Goal: Task Accomplishment & Management: Manage account settings

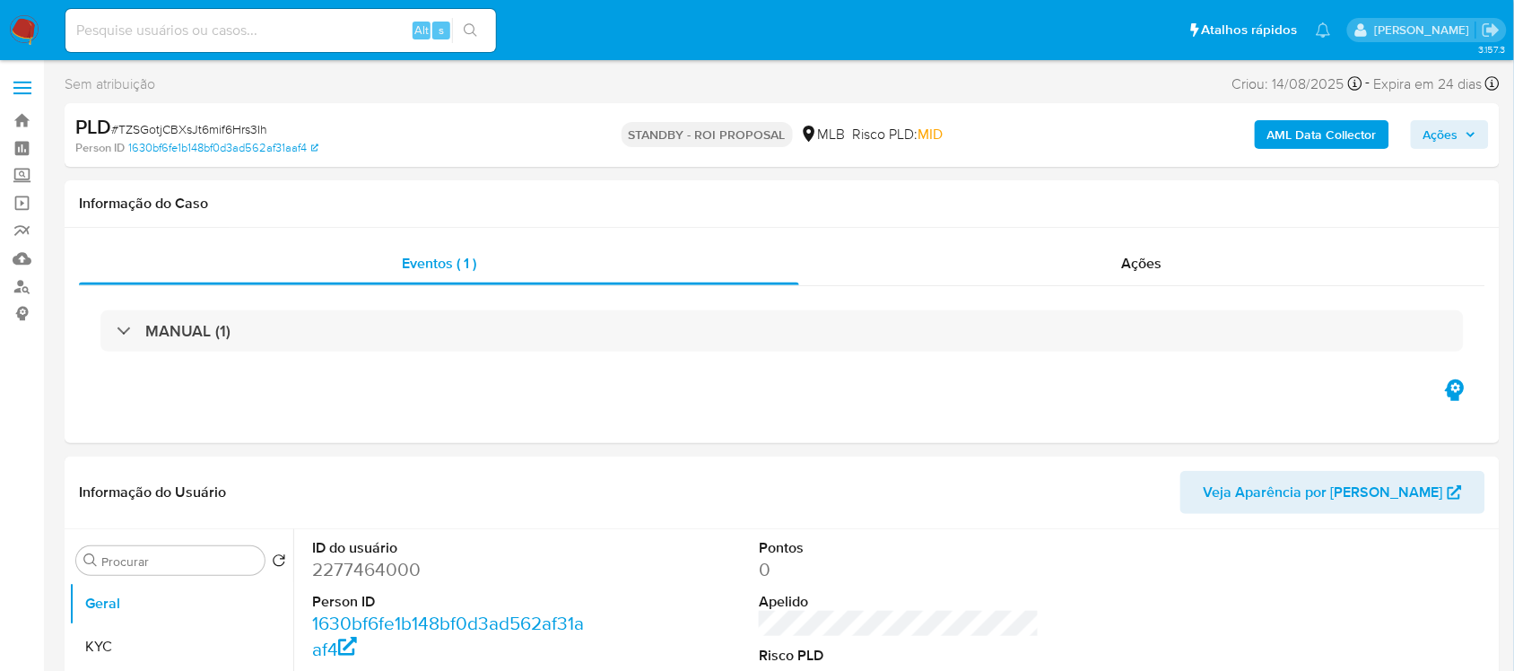
select select "10"
click at [190, 25] on input at bounding box center [280, 30] width 431 height 23
paste input "5tmM6Al2Bdbp7k0gOamPhKYF"
type input "5tmM6Al2Bdbp7k0gOamPhKYF"
click at [469, 41] on button "search-icon" at bounding box center [470, 30] width 37 height 25
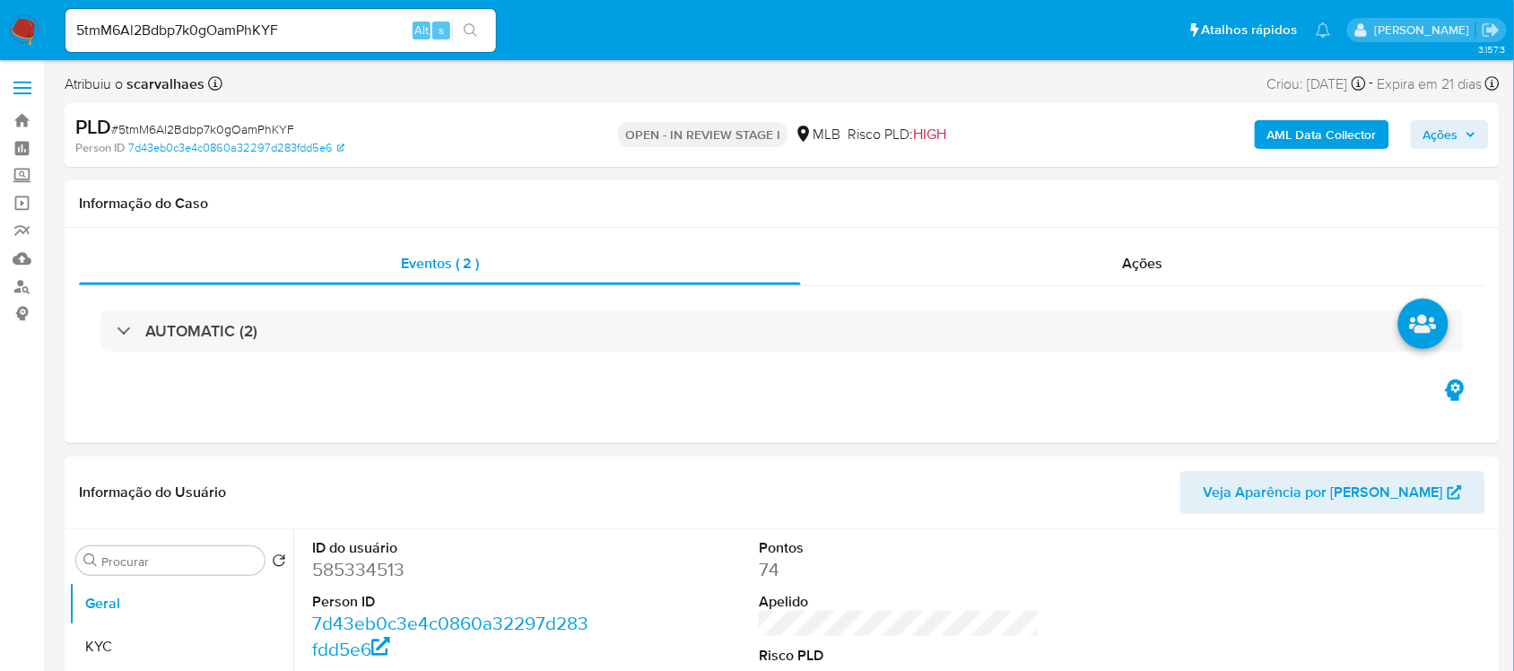
select select "10"
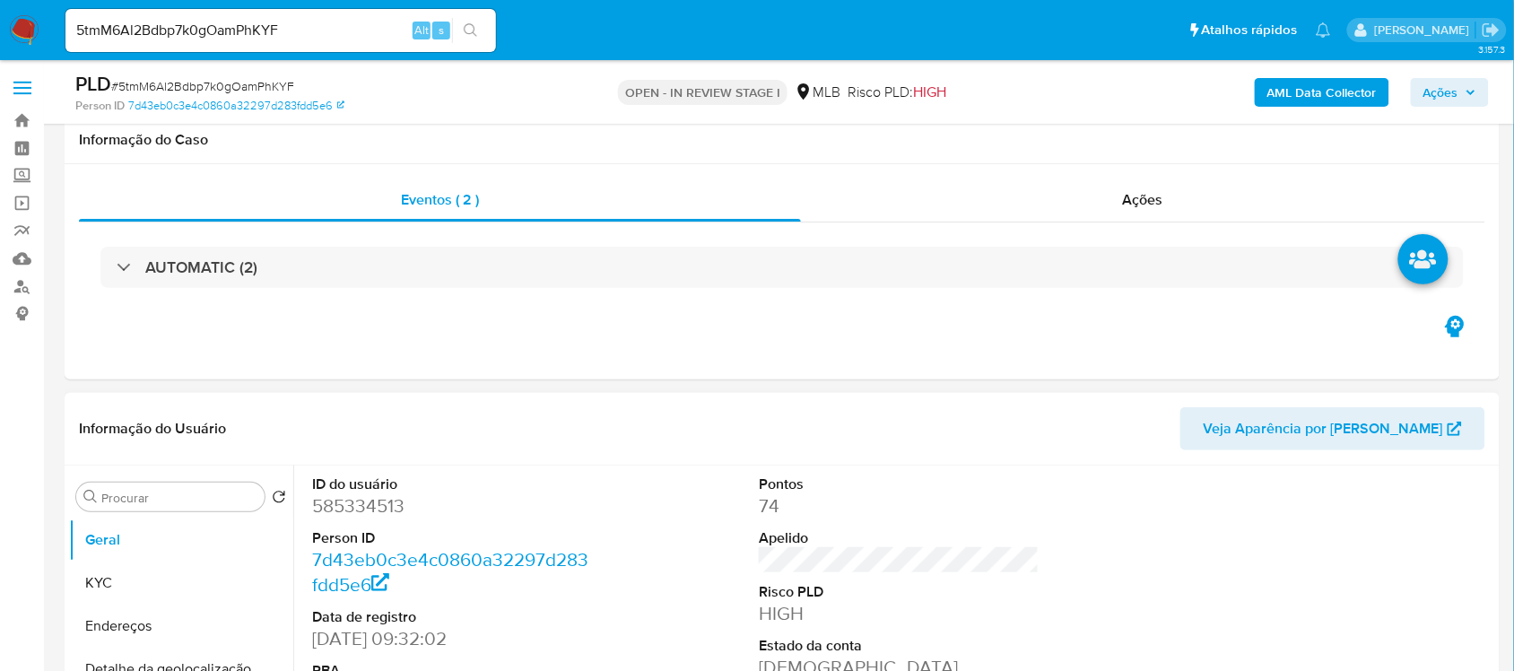
scroll to position [224, 0]
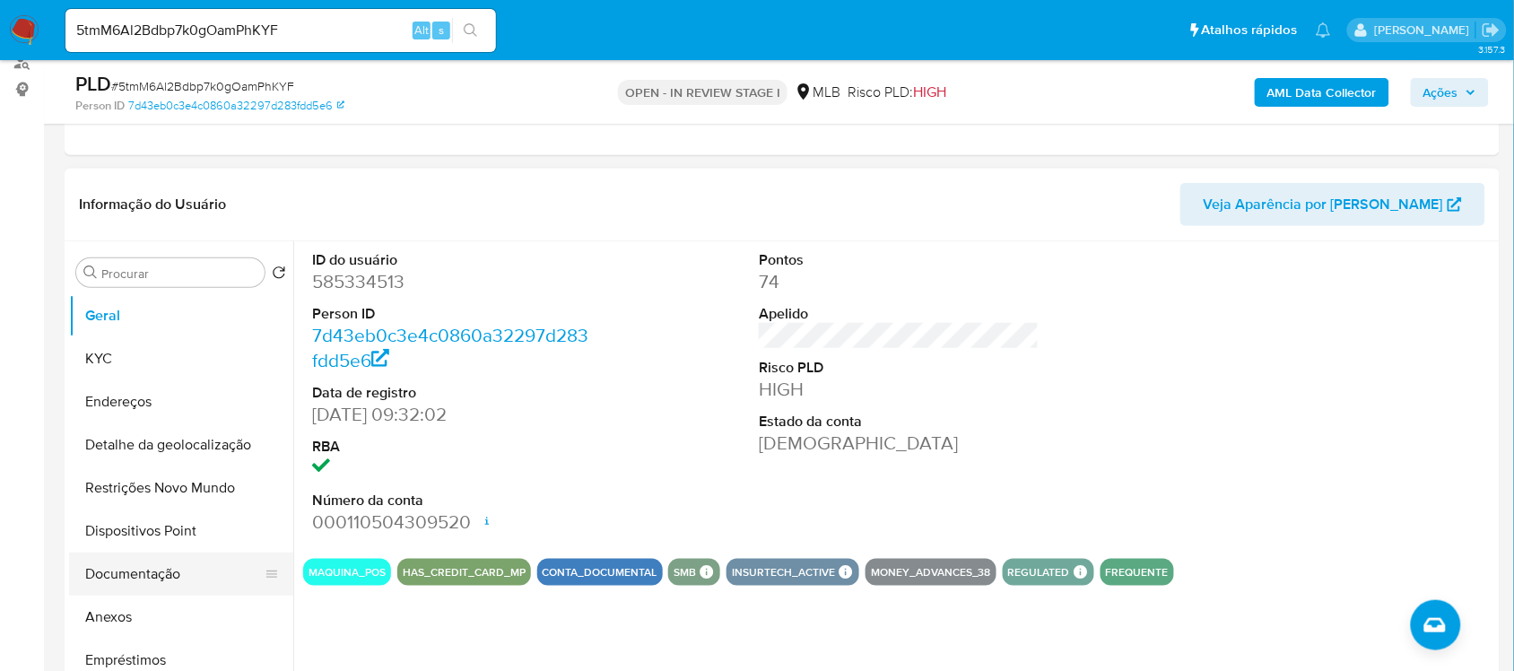
click at [164, 574] on button "Documentação" at bounding box center [174, 574] width 210 height 43
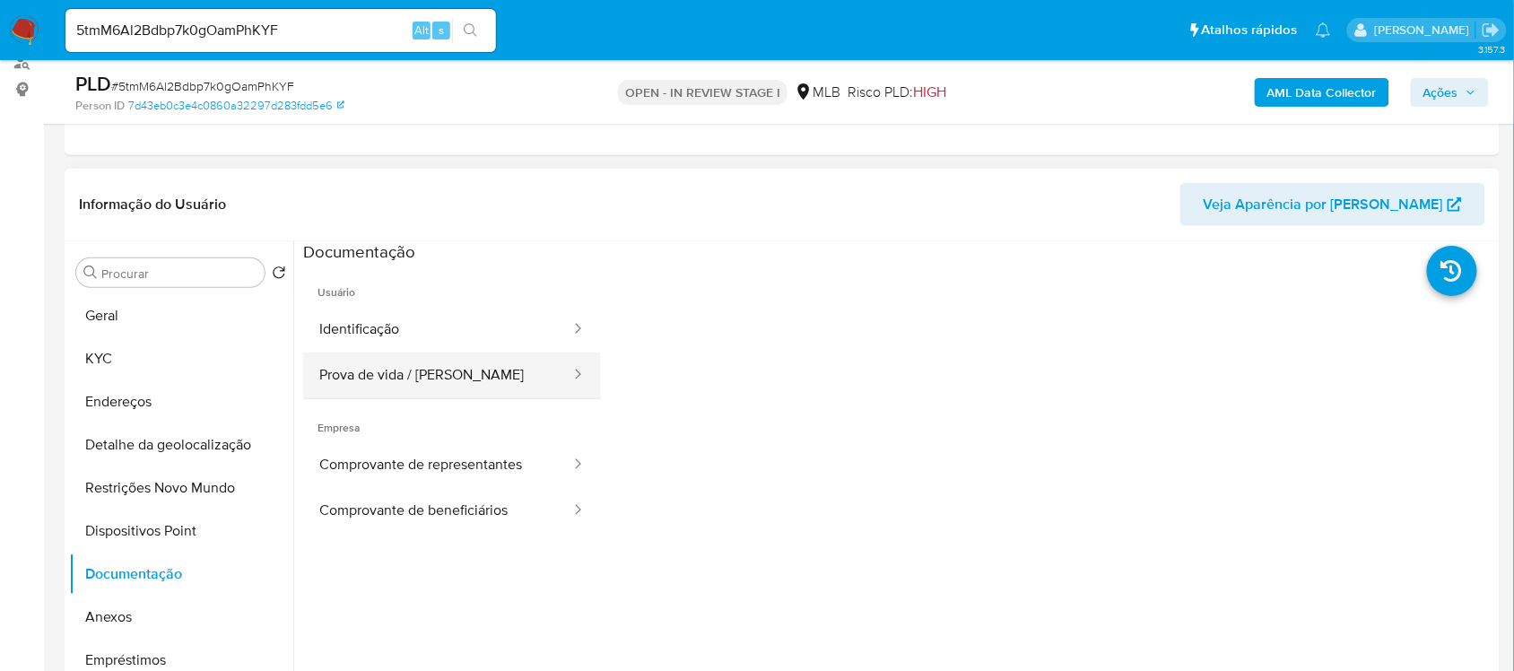
click at [419, 373] on button "Prova de vida / Selfie" at bounding box center [437, 375] width 269 height 46
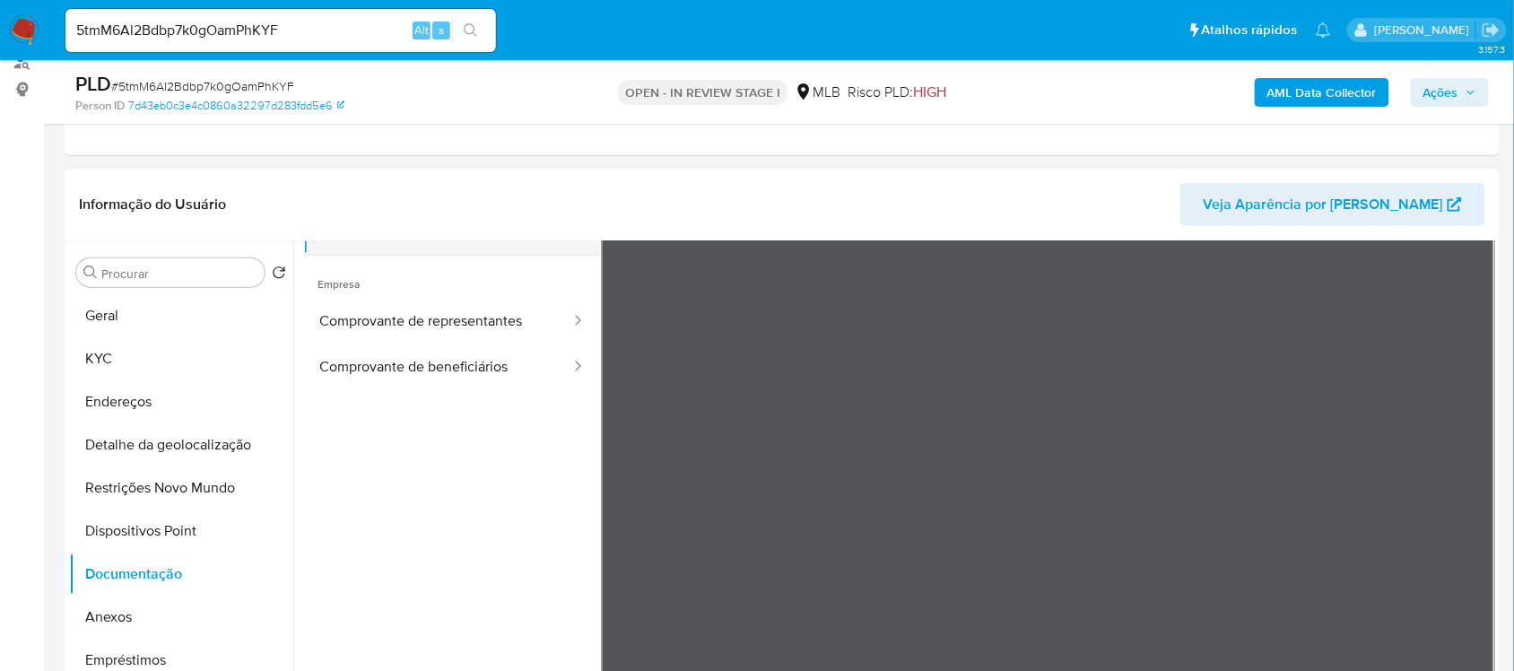
scroll to position [151, 0]
click at [405, 316] on button "Comprovante de representantes" at bounding box center [437, 315] width 269 height 46
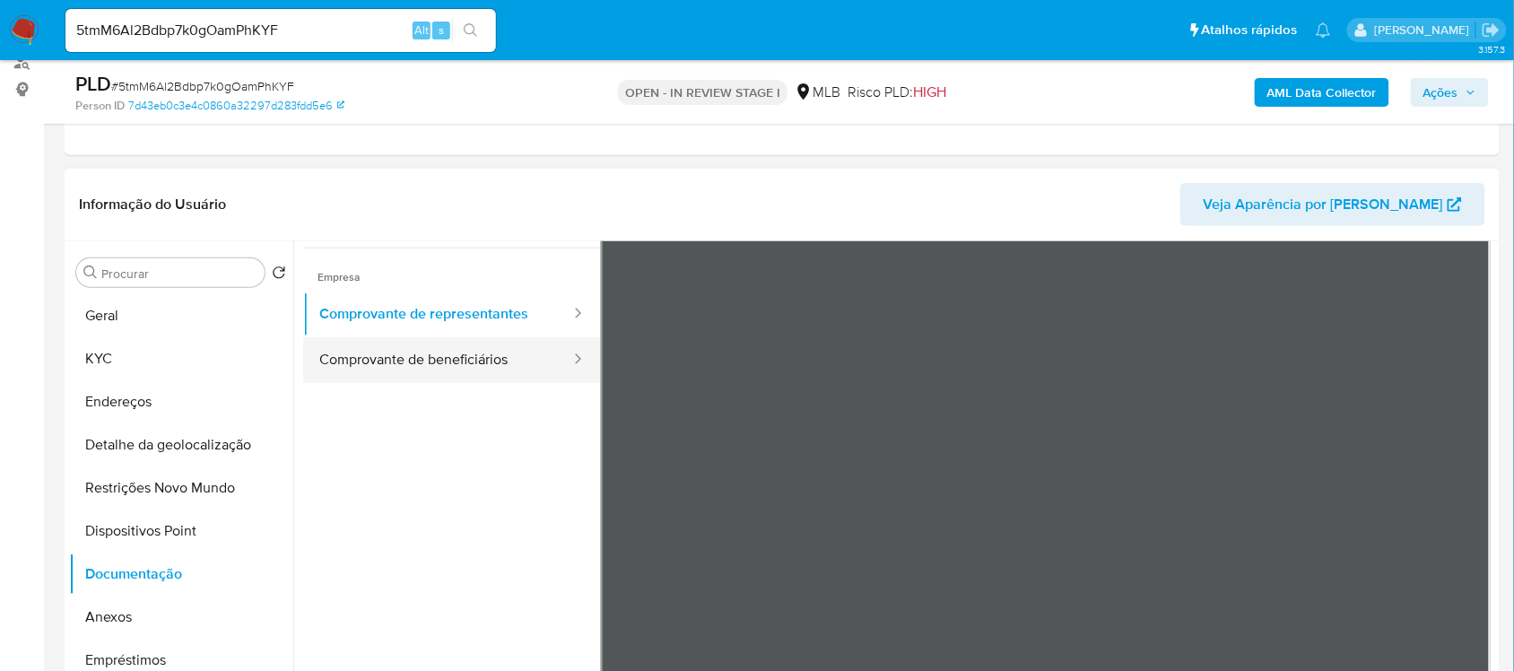
scroll to position [39, 0]
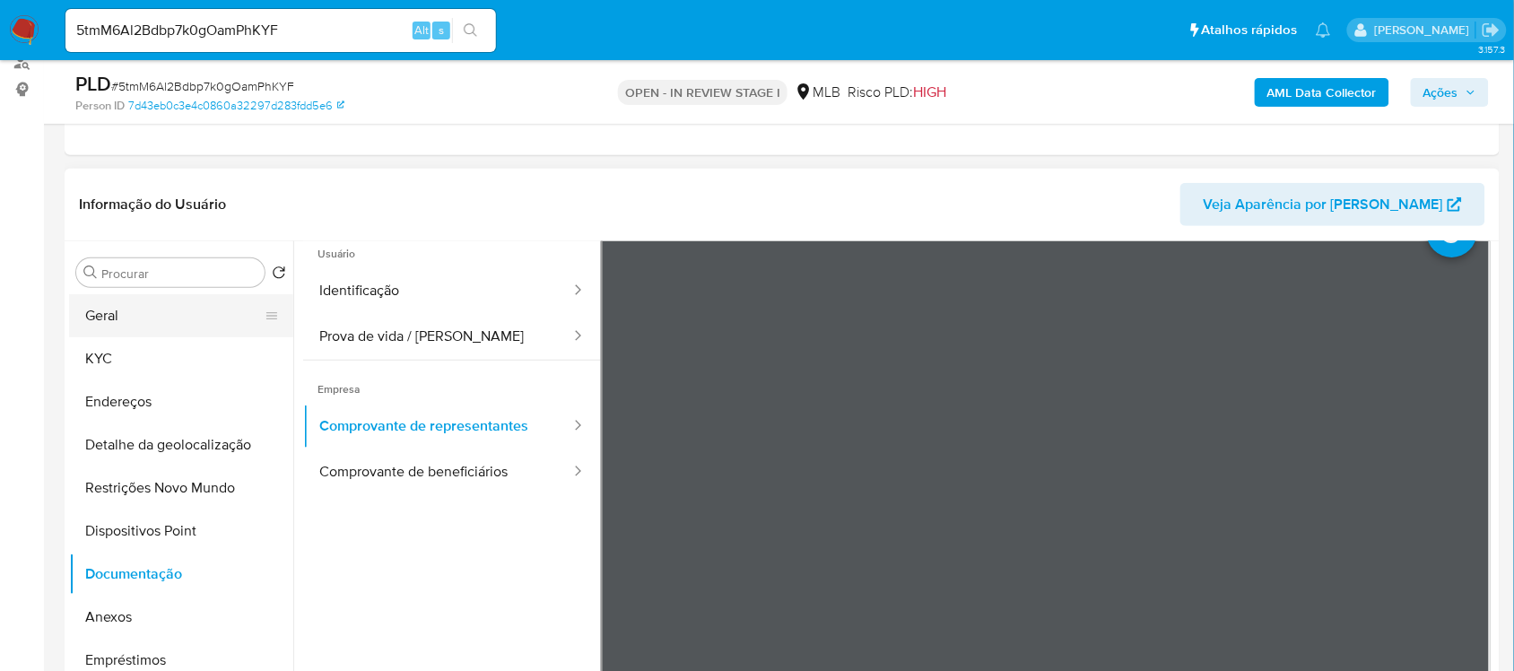
click at [153, 325] on button "Geral" at bounding box center [174, 315] width 210 height 43
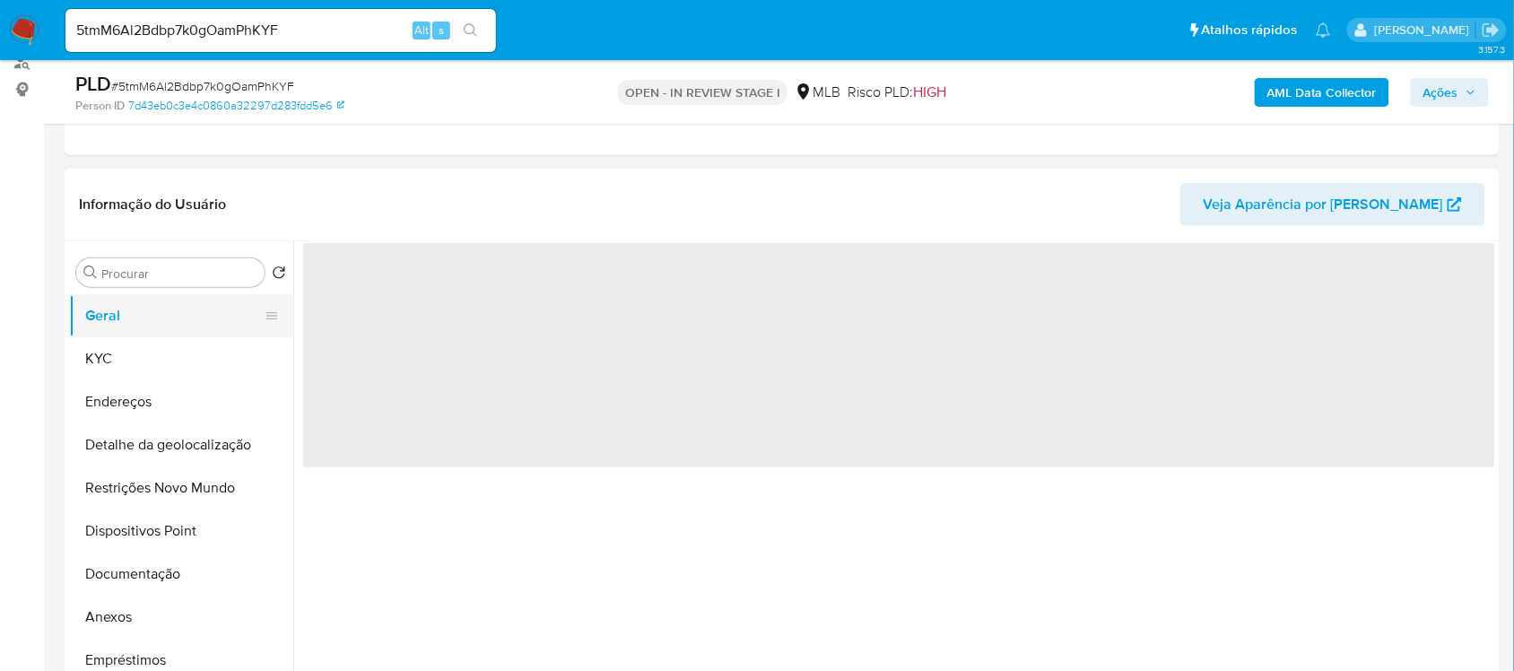
scroll to position [0, 0]
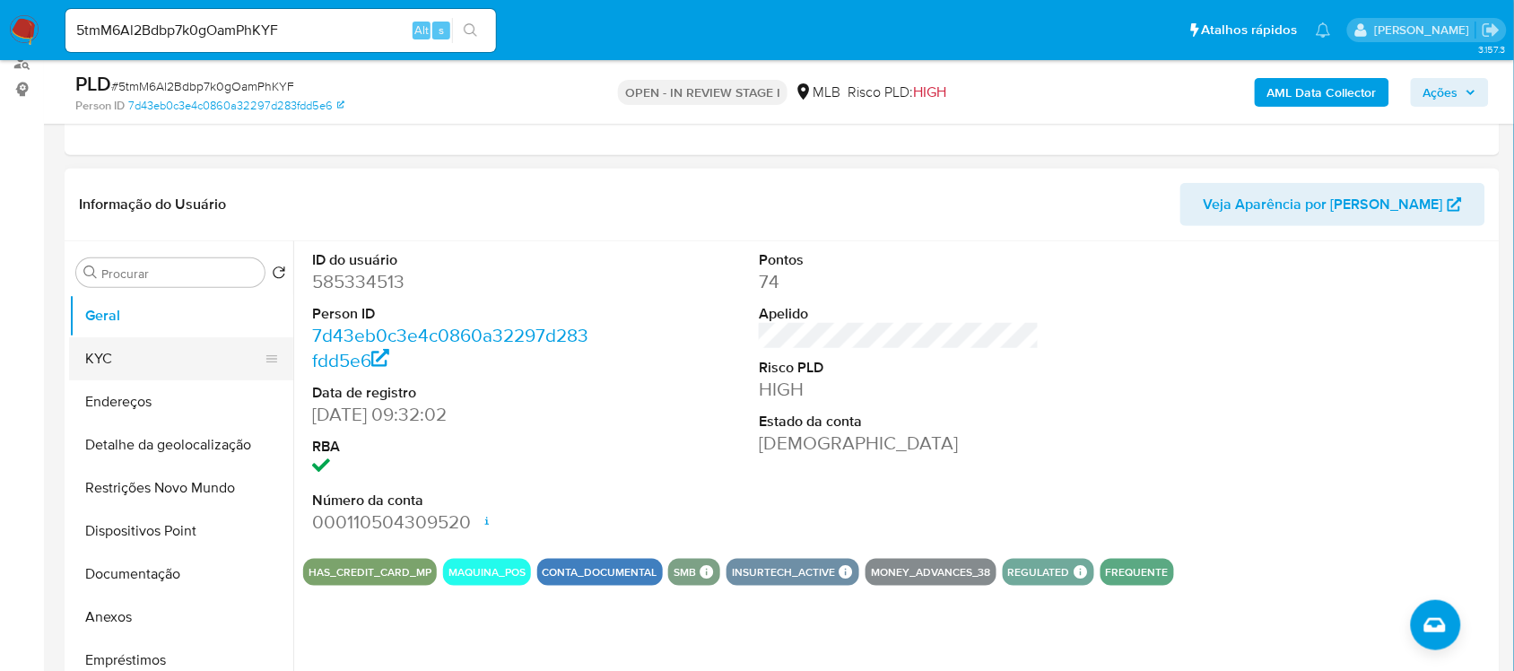
click at [117, 354] on button "KYC" at bounding box center [174, 358] width 210 height 43
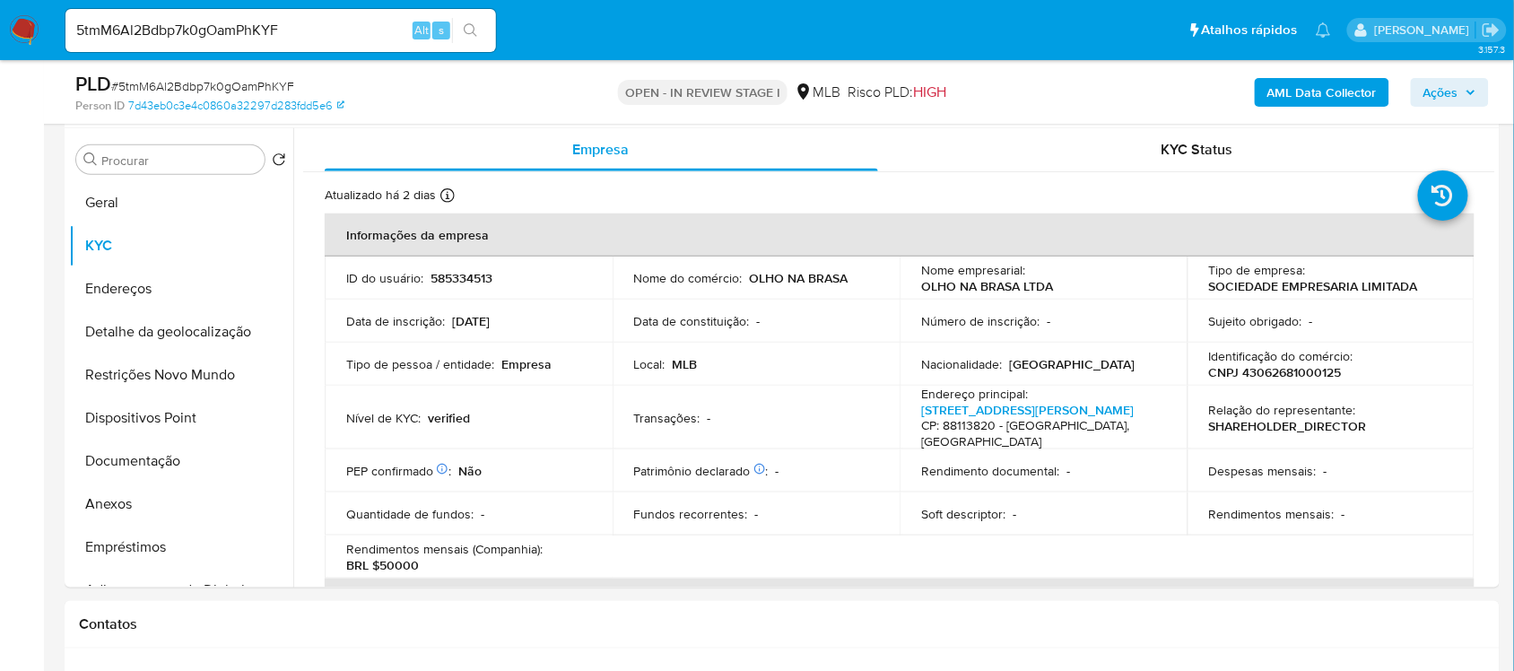
scroll to position [381, 0]
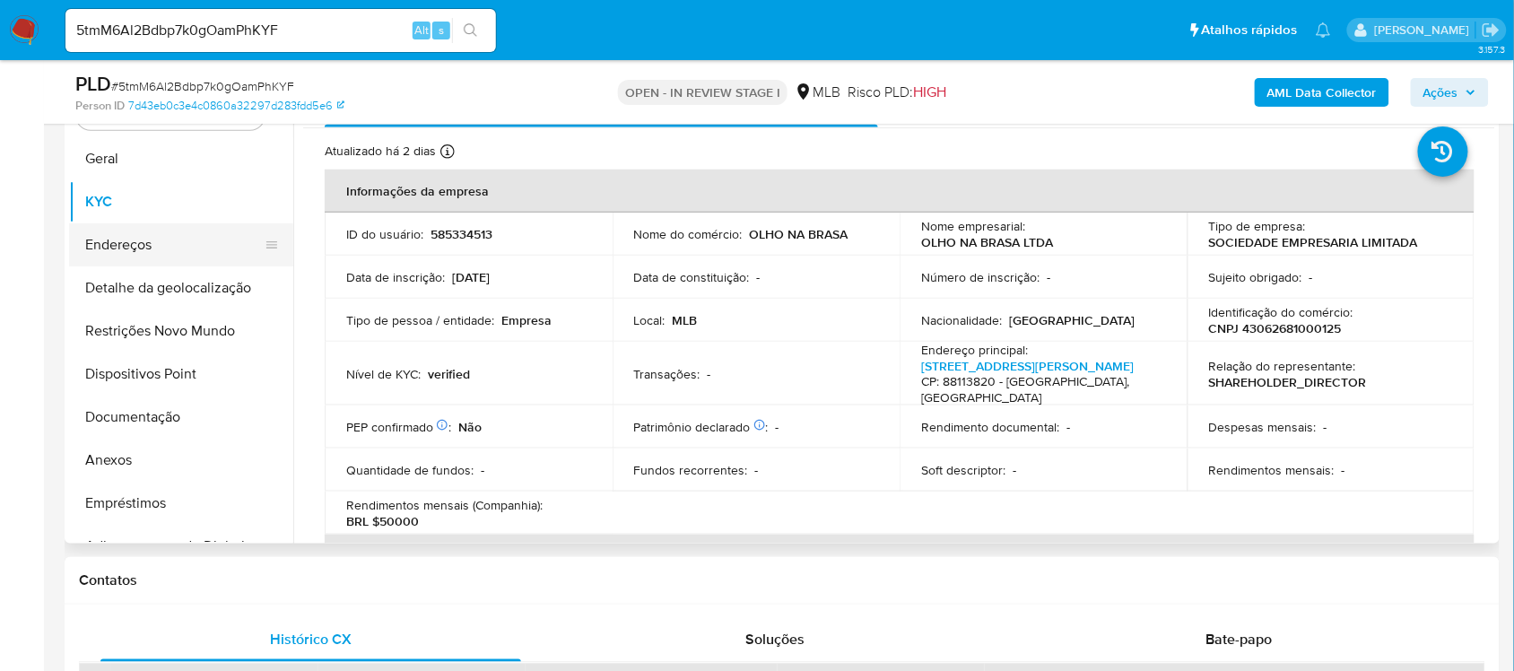
click at [178, 249] on button "Endereços" at bounding box center [174, 244] width 210 height 43
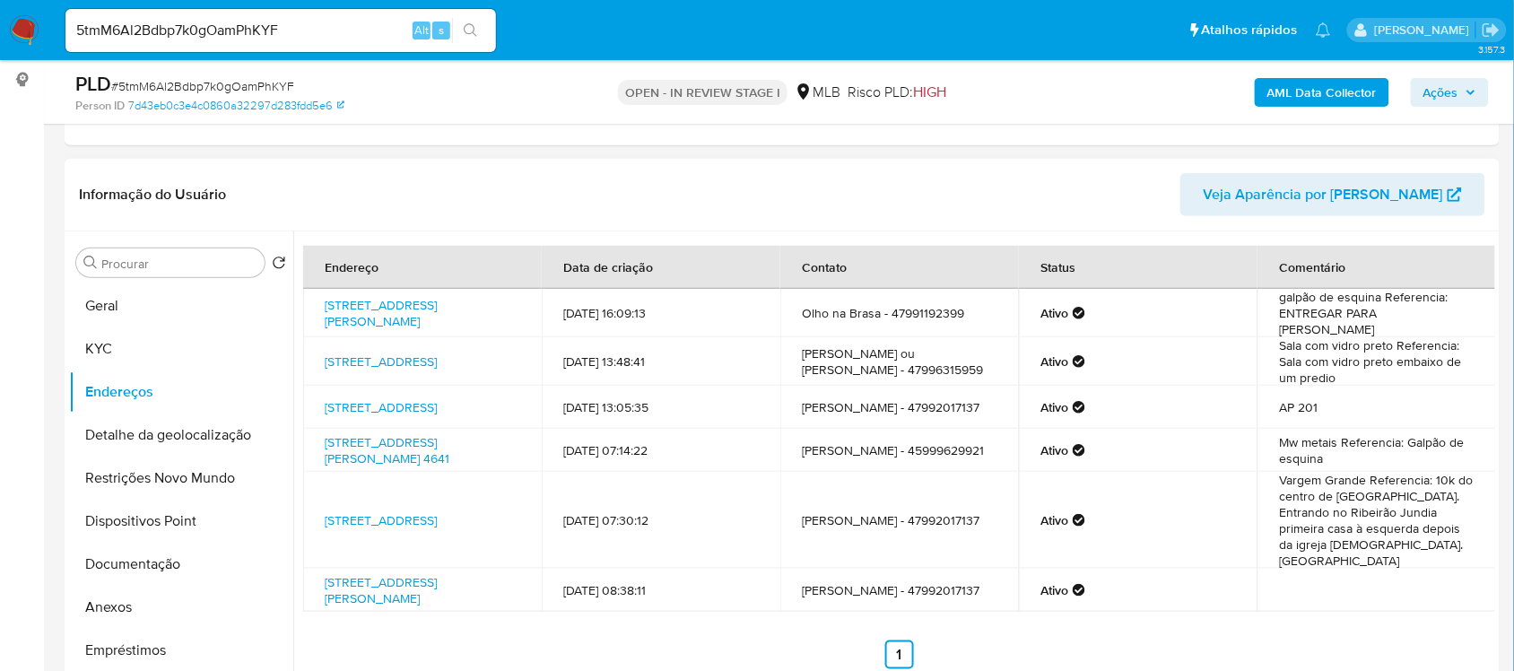
scroll to position [269, 0]
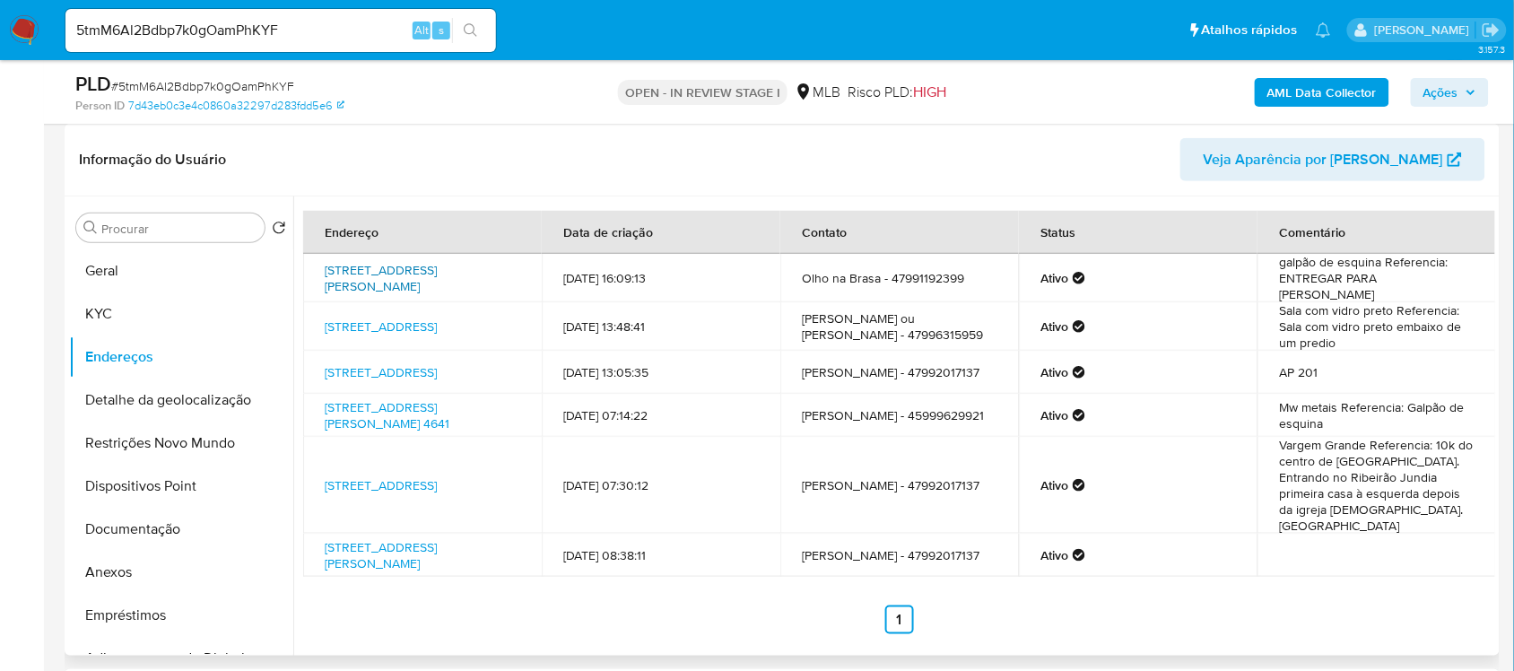
click at [437, 270] on link "Rua Padre Raulino Reitz 262, São José, Santa Catarina, 88113120, Brasil 262" at bounding box center [381, 278] width 112 height 34
click at [146, 303] on button "KYC" at bounding box center [174, 313] width 210 height 43
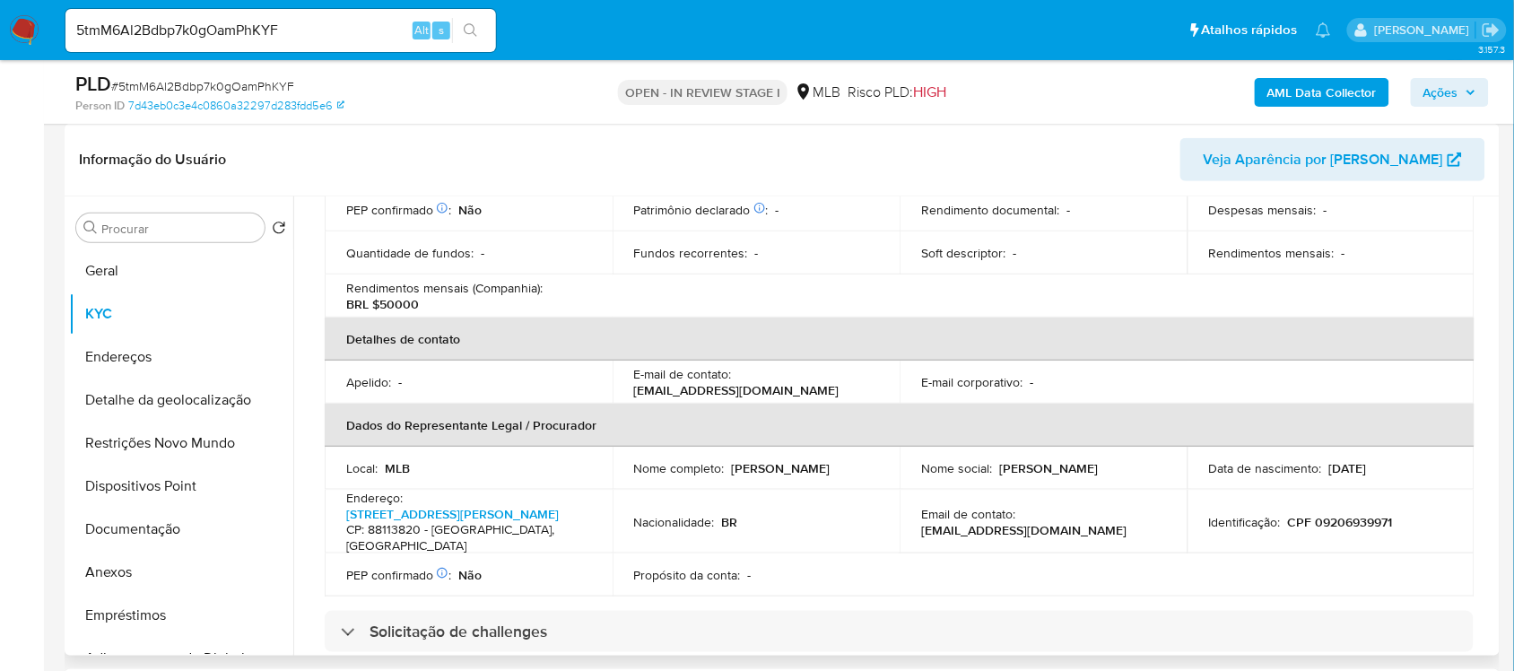
scroll to position [336, 0]
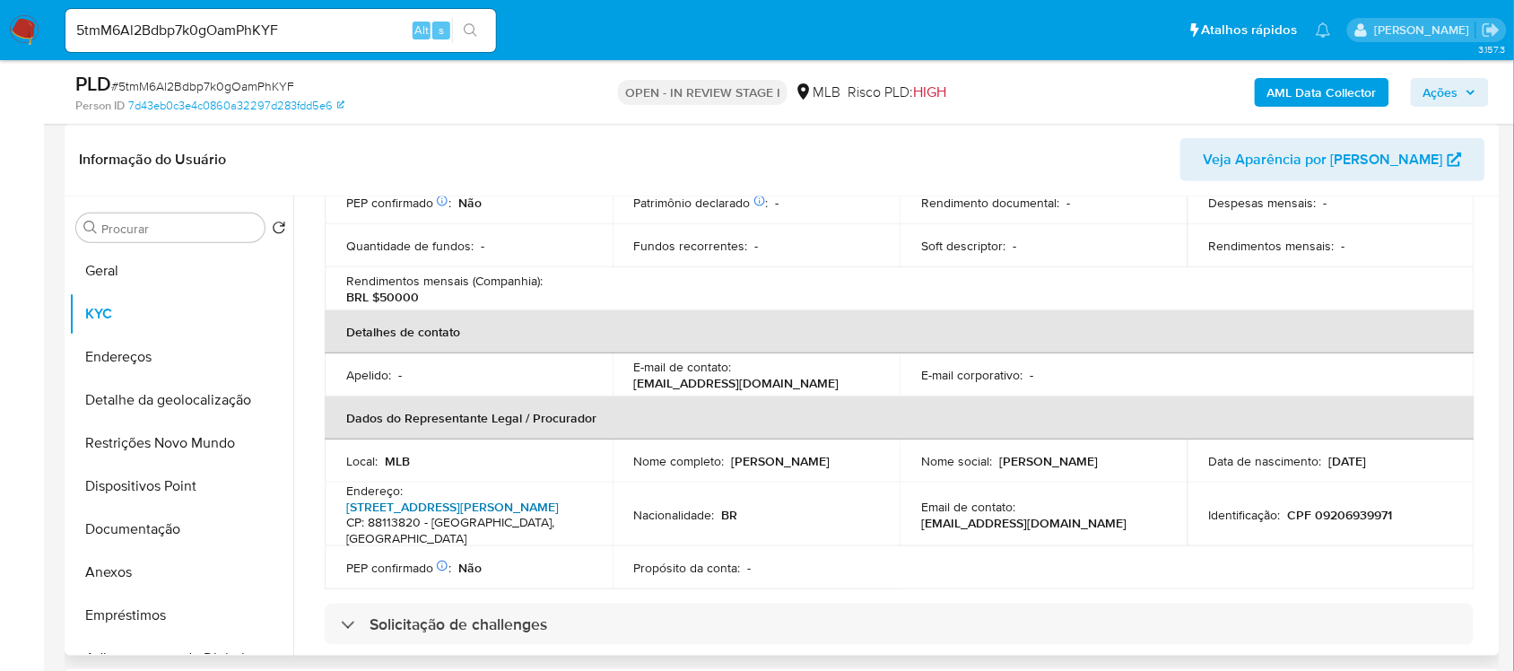
click at [442, 511] on link "Rua Ari Barroso 340, Areias" at bounding box center [452, 507] width 213 height 18
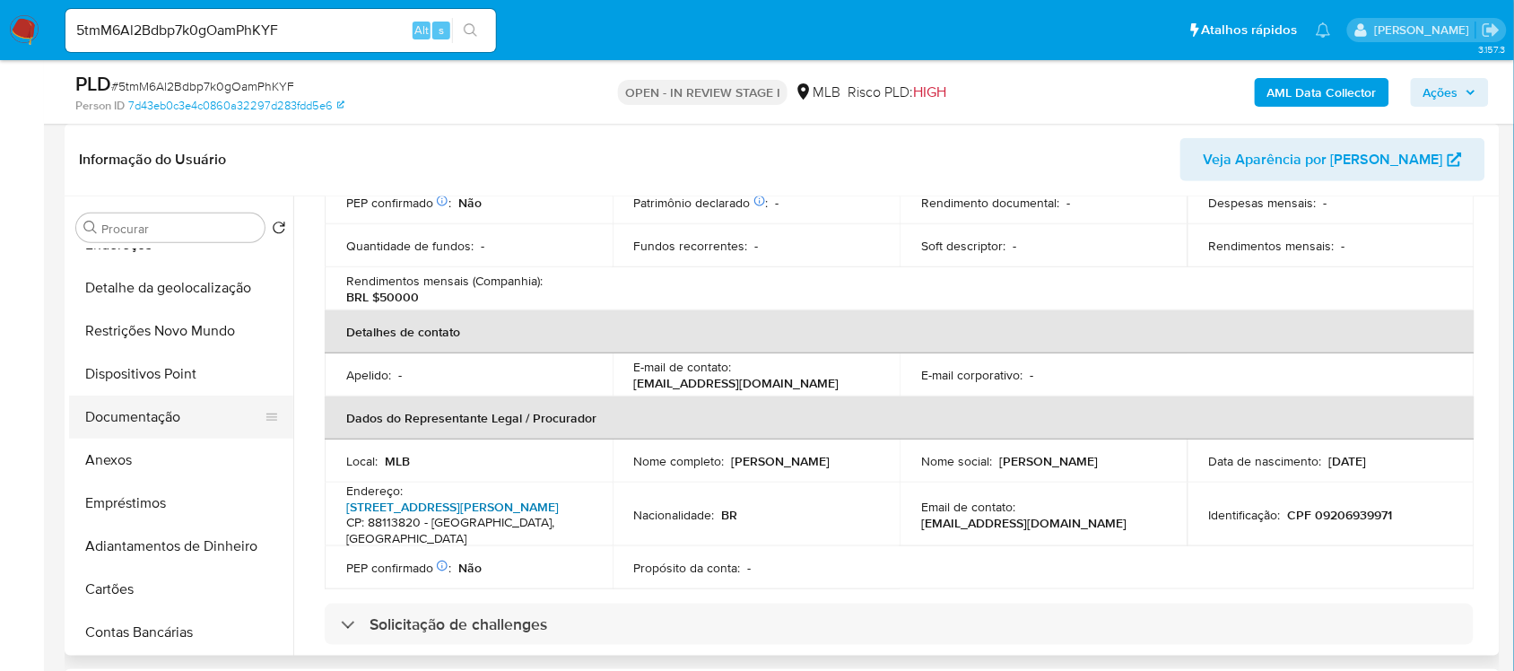
scroll to position [0, 0]
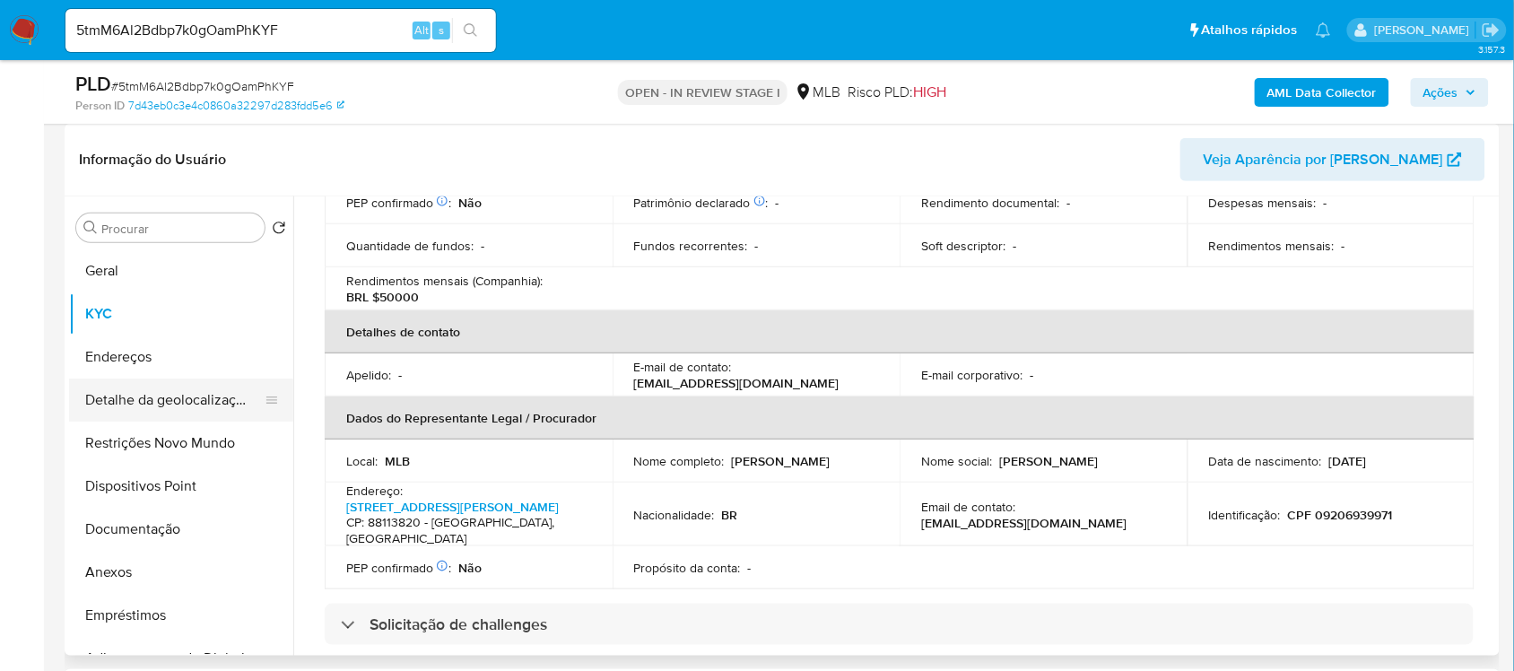
click at [179, 399] on button "Detalhe da geolocalização" at bounding box center [174, 400] width 210 height 43
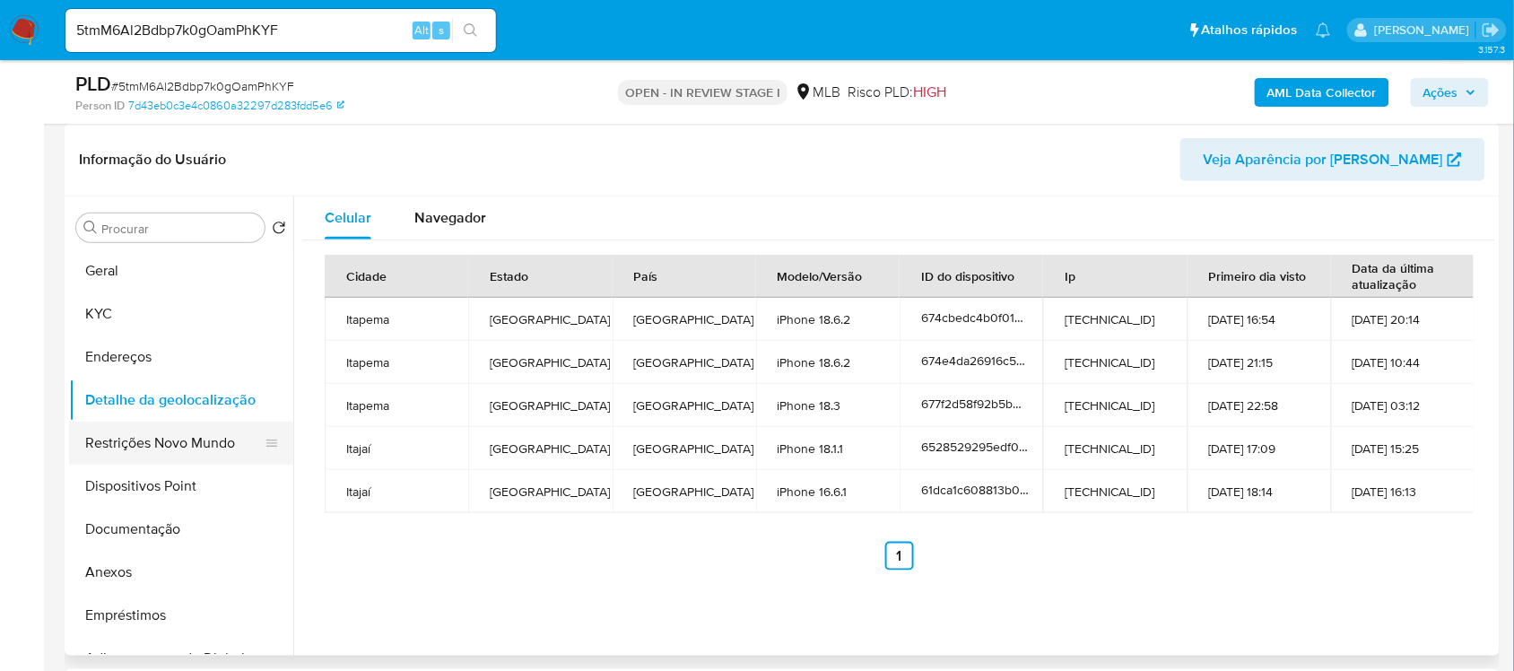
click at [123, 448] on button "Restrições Novo Mundo" at bounding box center [174, 443] width 210 height 43
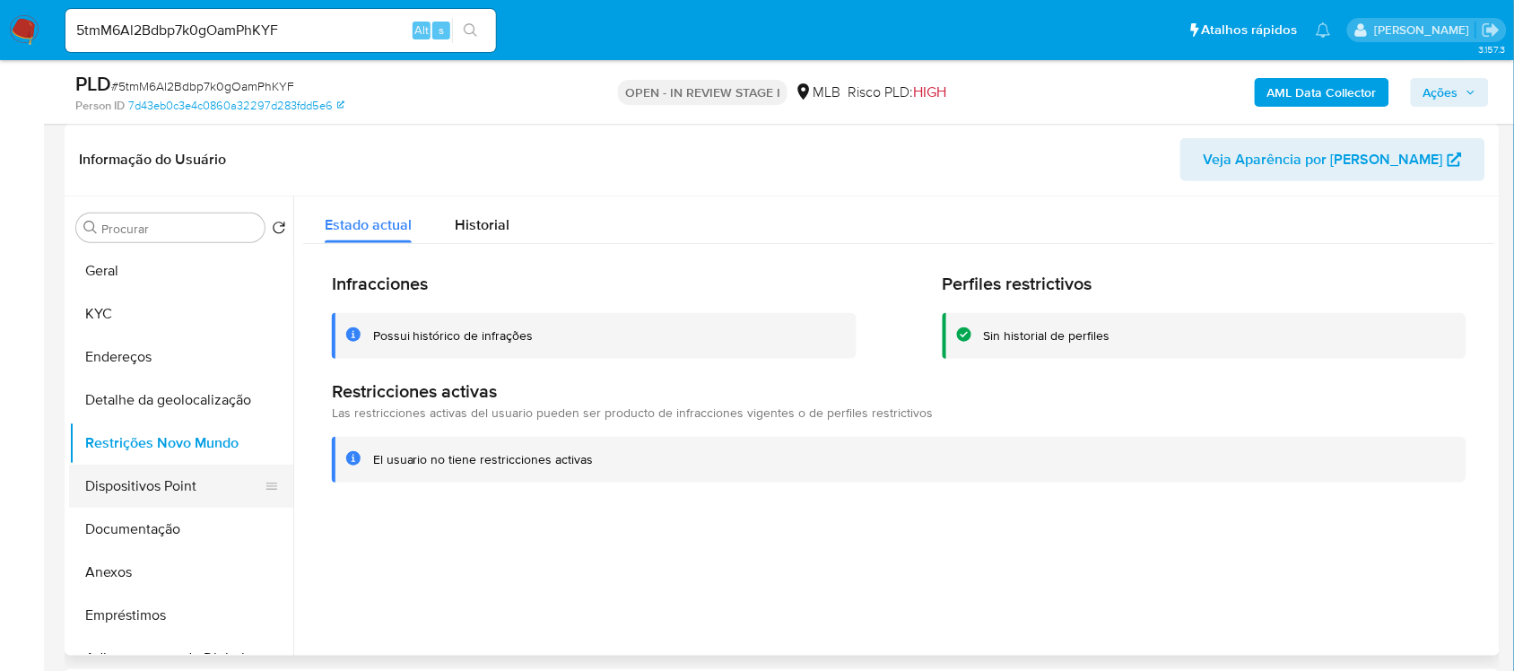
click at [142, 490] on button "Dispositivos Point" at bounding box center [174, 486] width 210 height 43
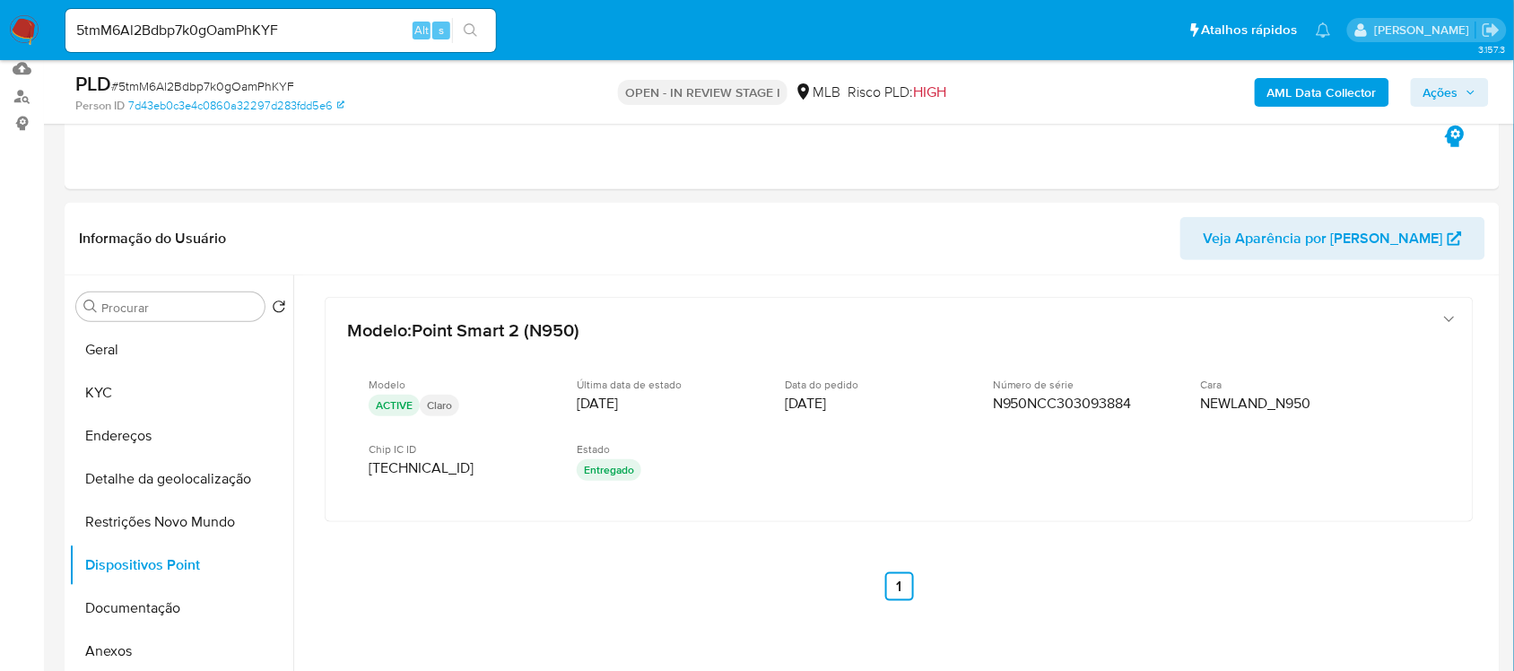
scroll to position [157, 0]
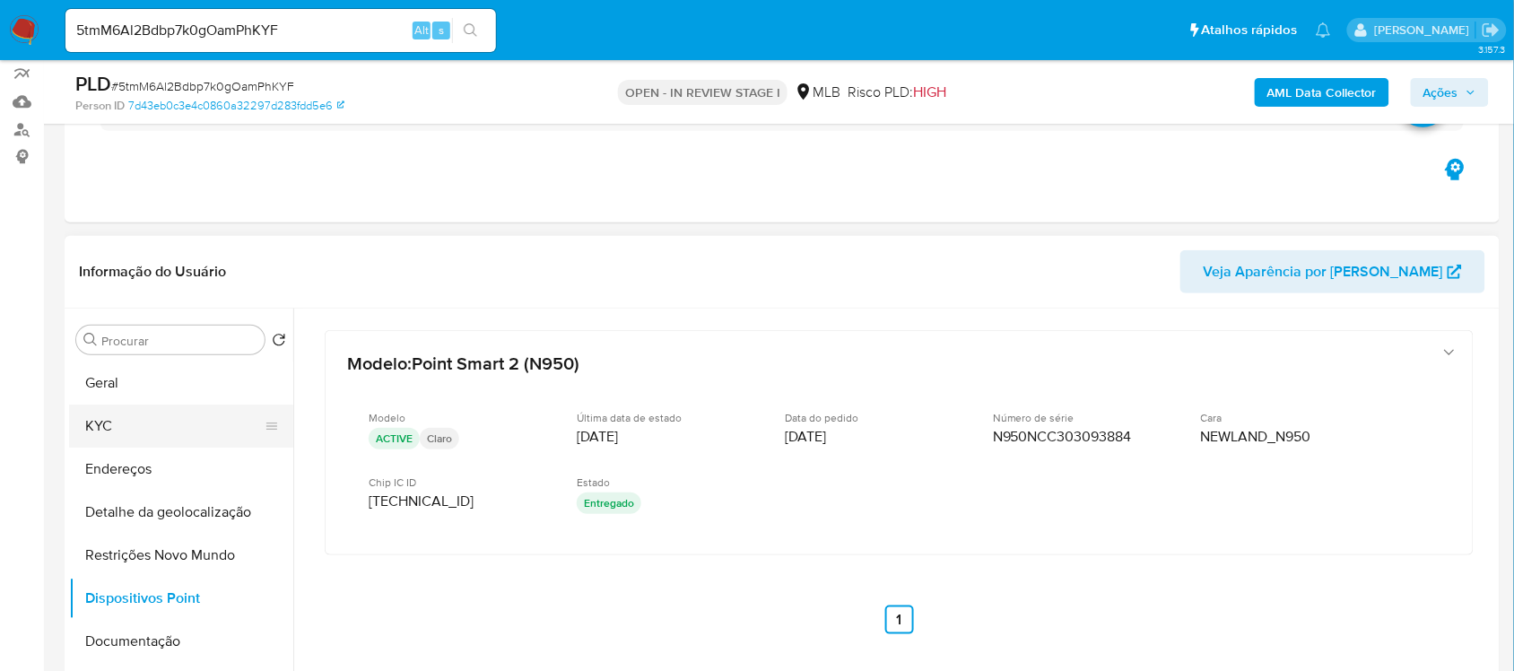
click at [112, 424] on button "KYC" at bounding box center [174, 426] width 210 height 43
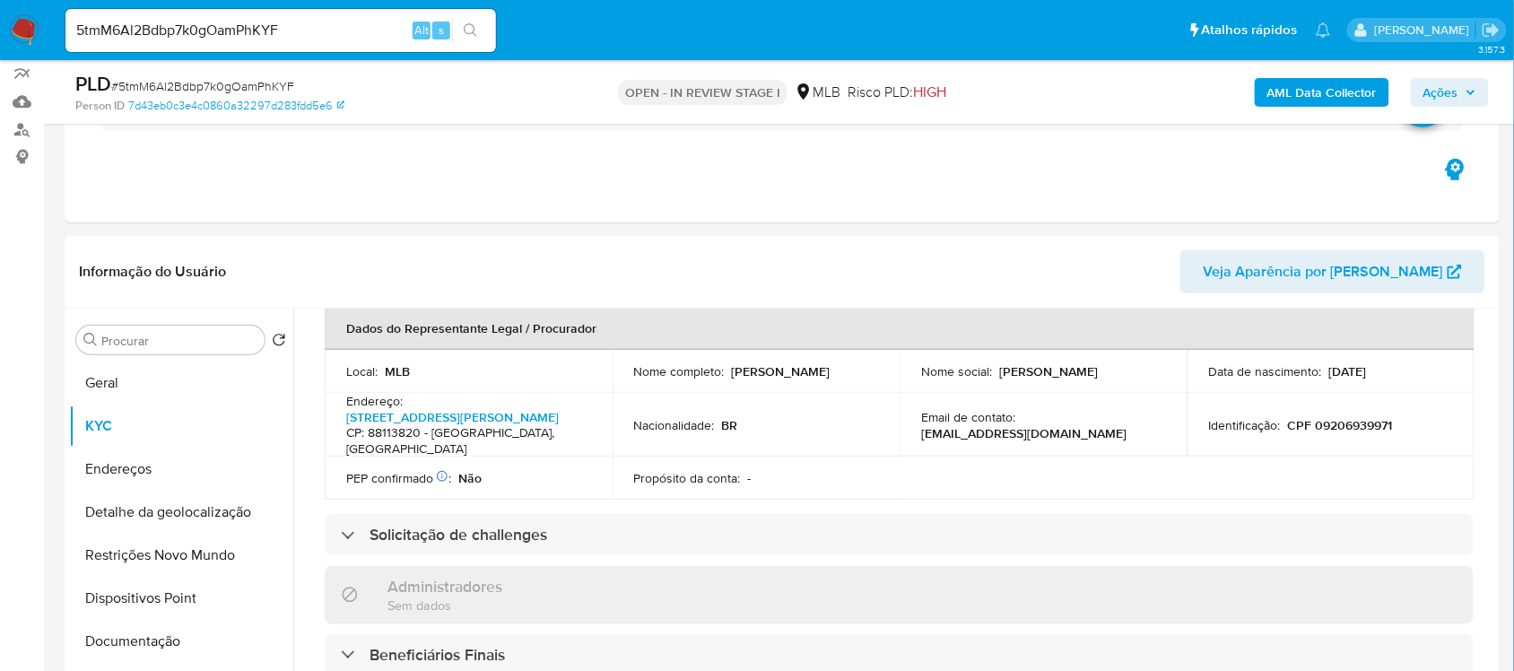
scroll to position [561, 0]
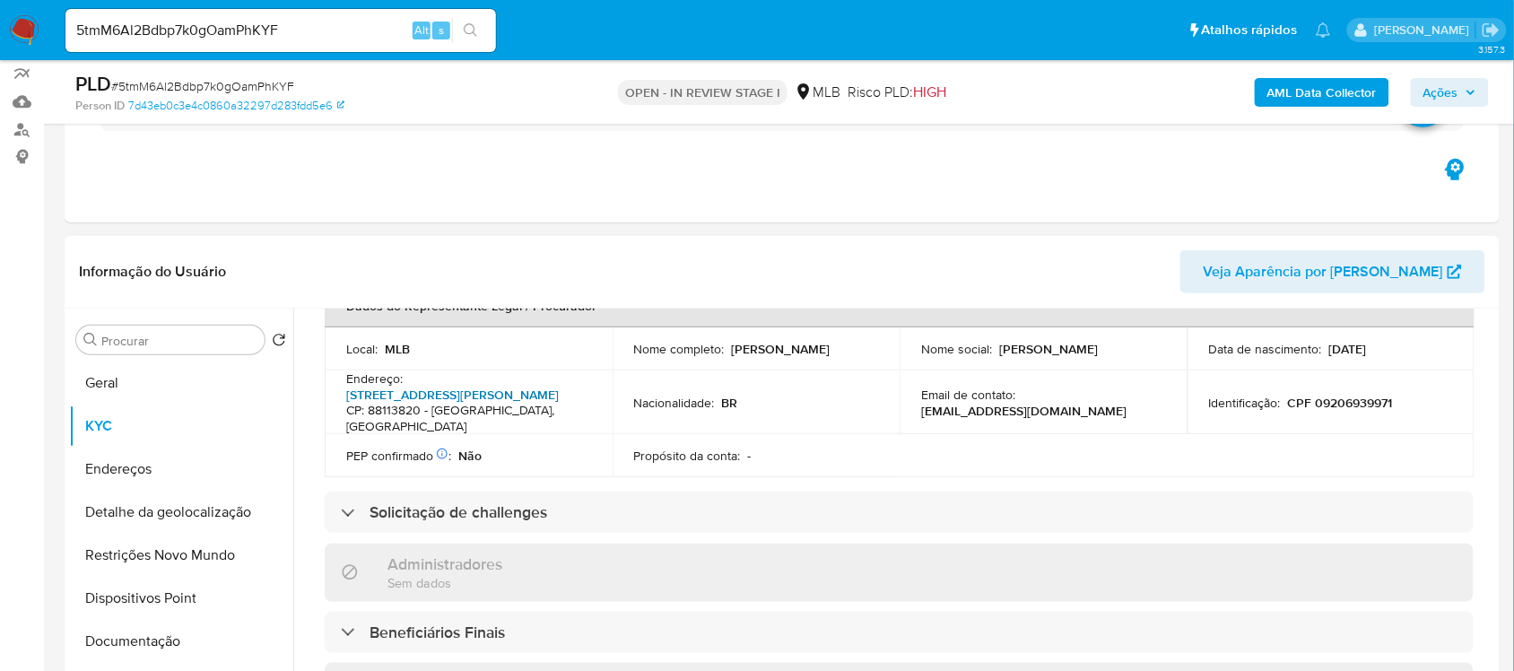
click at [458, 391] on link "Rua Ari Barroso 340, Areias" at bounding box center [452, 395] width 213 height 18
click at [115, 481] on button "Endereços" at bounding box center [174, 469] width 210 height 43
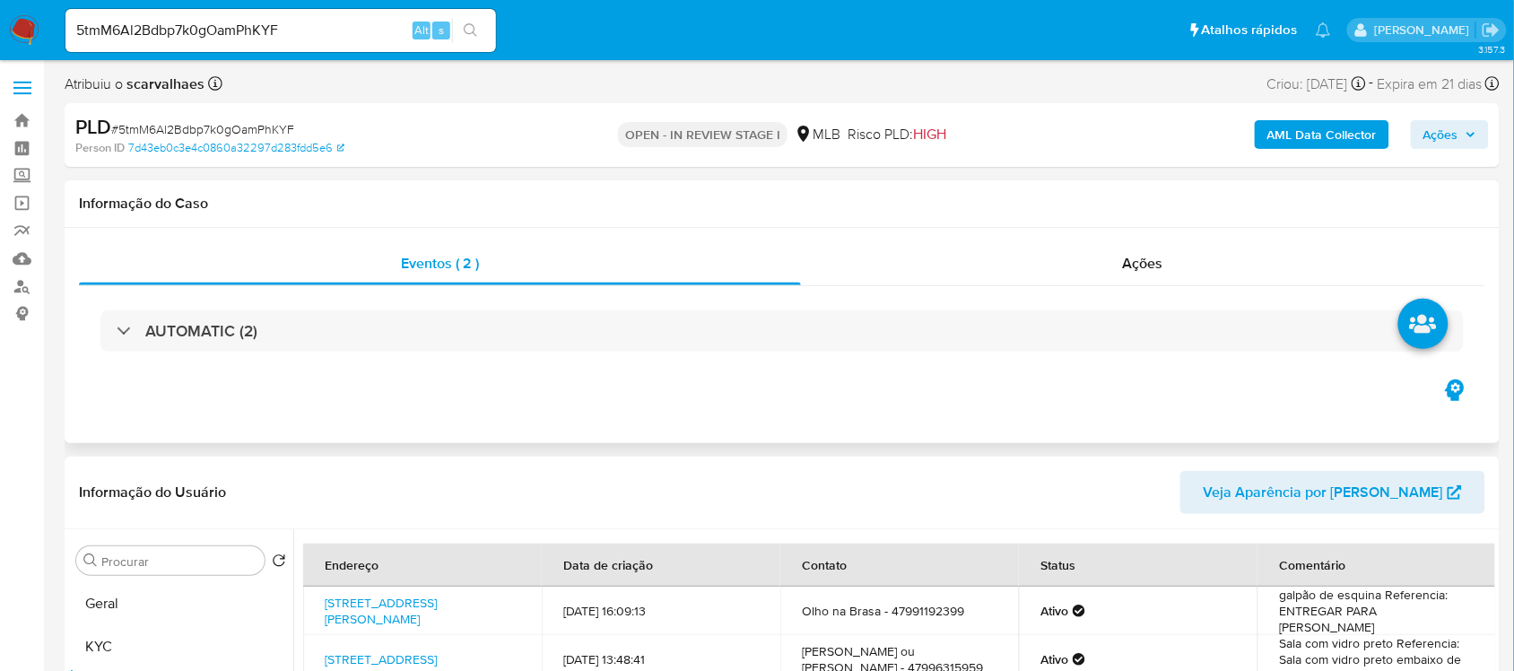
scroll to position [224, 0]
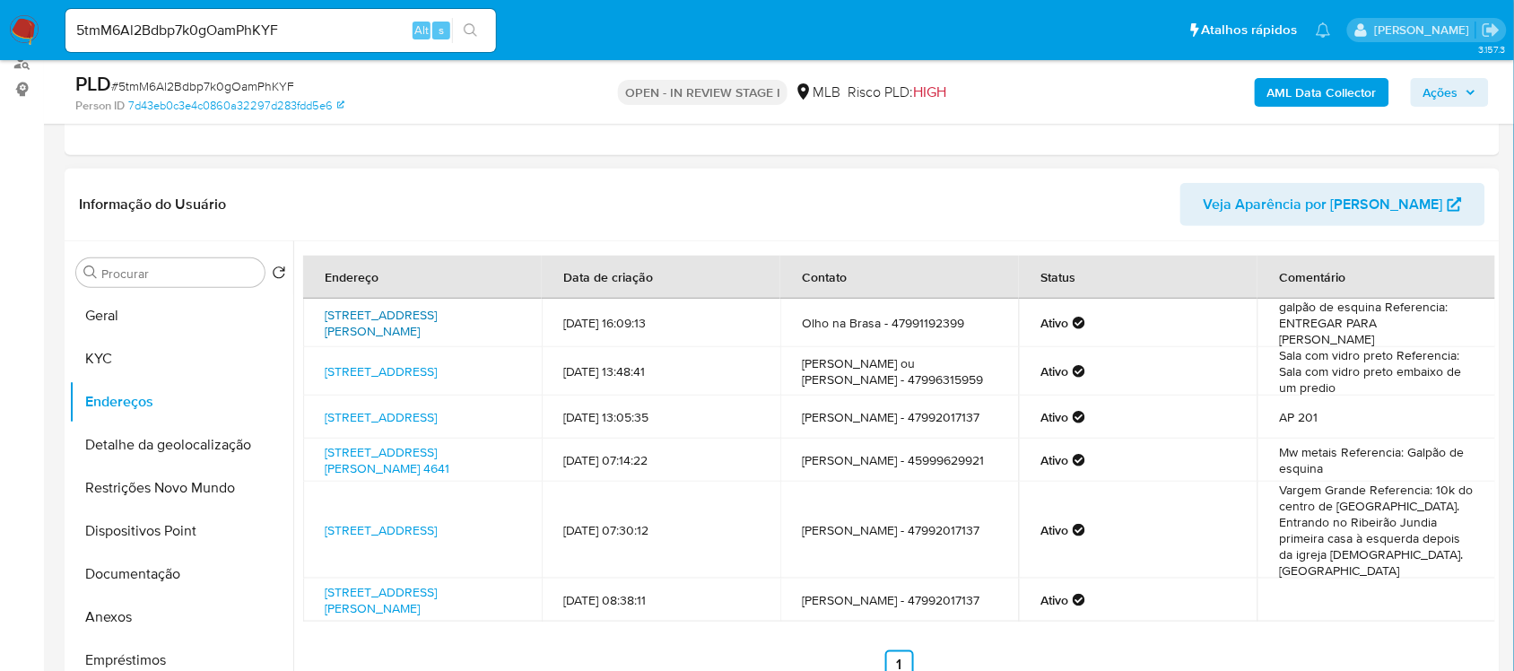
click at [418, 327] on link "Rua Padre Raulino Reitz 262, São José, Santa Catarina, 88113120, Brasil 262" at bounding box center [381, 323] width 112 height 34
click at [1388, 384] on td "Sala com vidro preto Referencia: Sala com vidro preto embaixo de um predio" at bounding box center [1377, 371] width 239 height 48
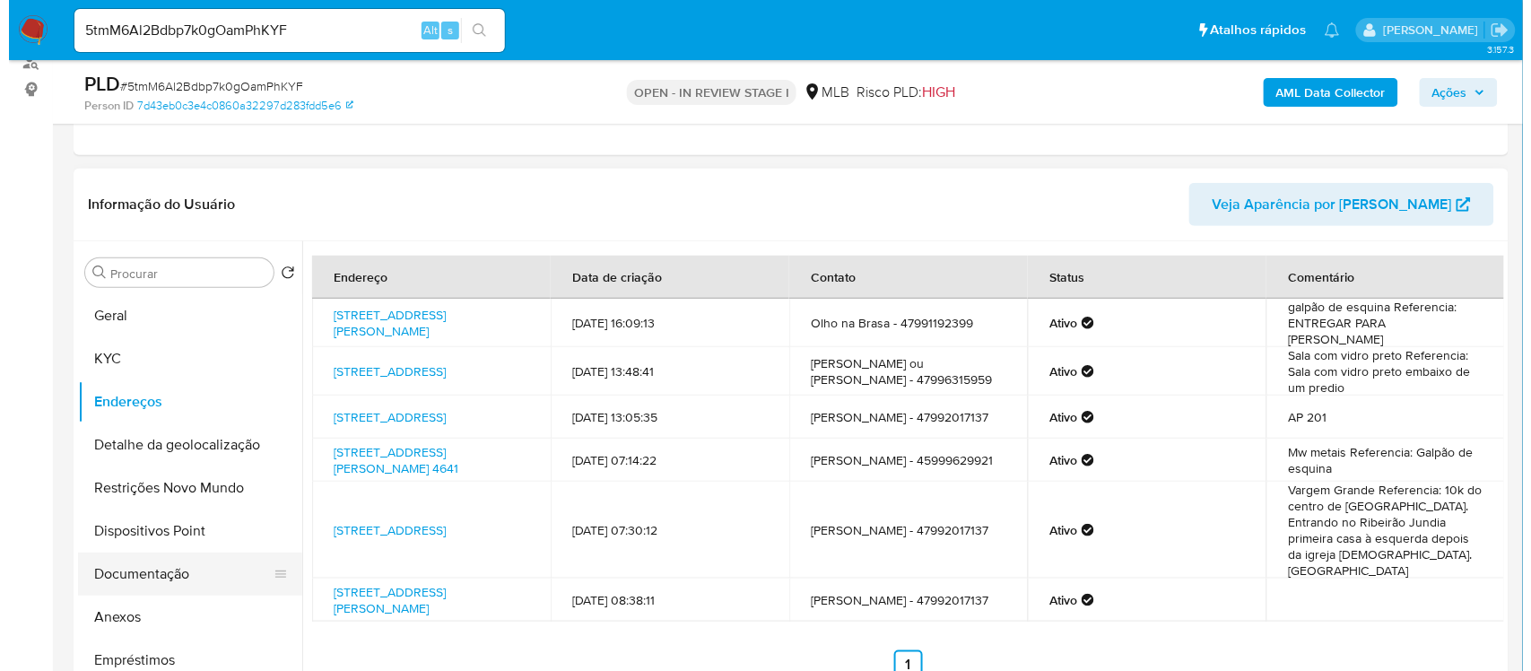
scroll to position [112, 0]
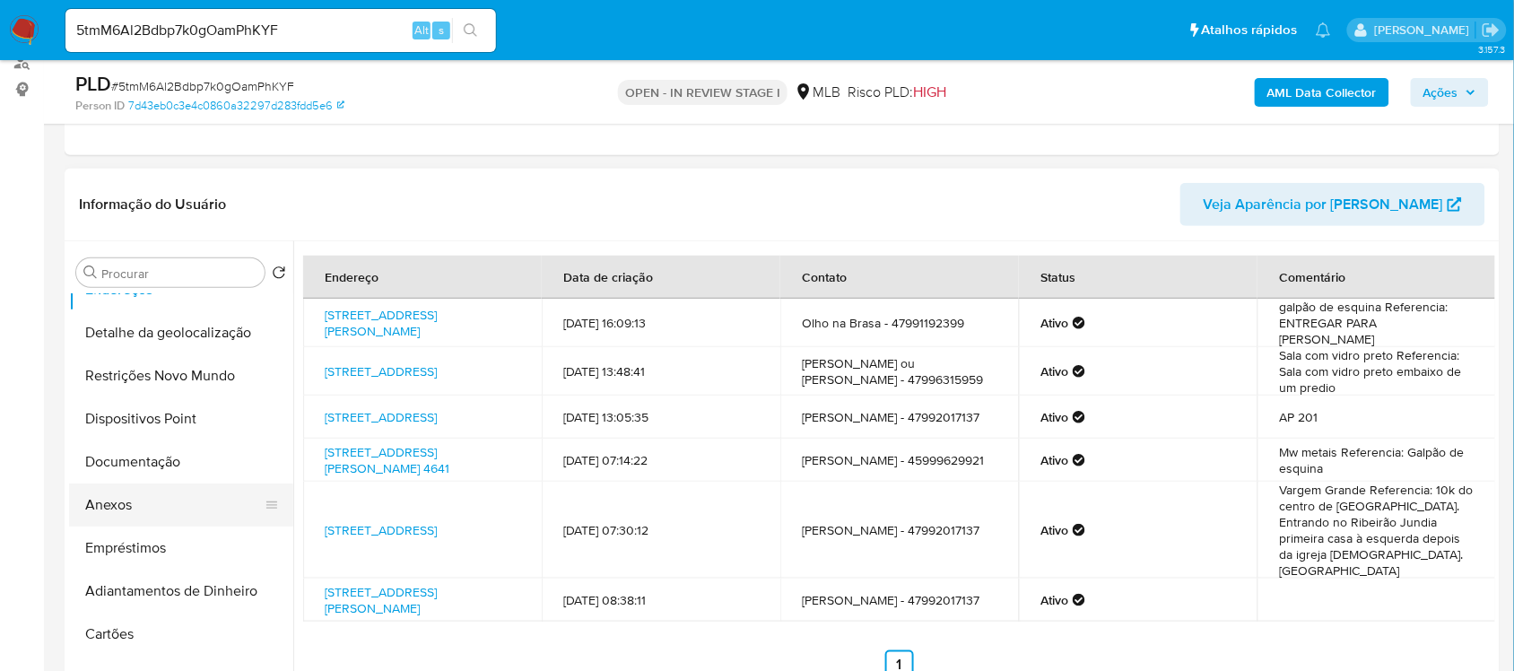
click at [121, 509] on button "Anexos" at bounding box center [174, 504] width 210 height 43
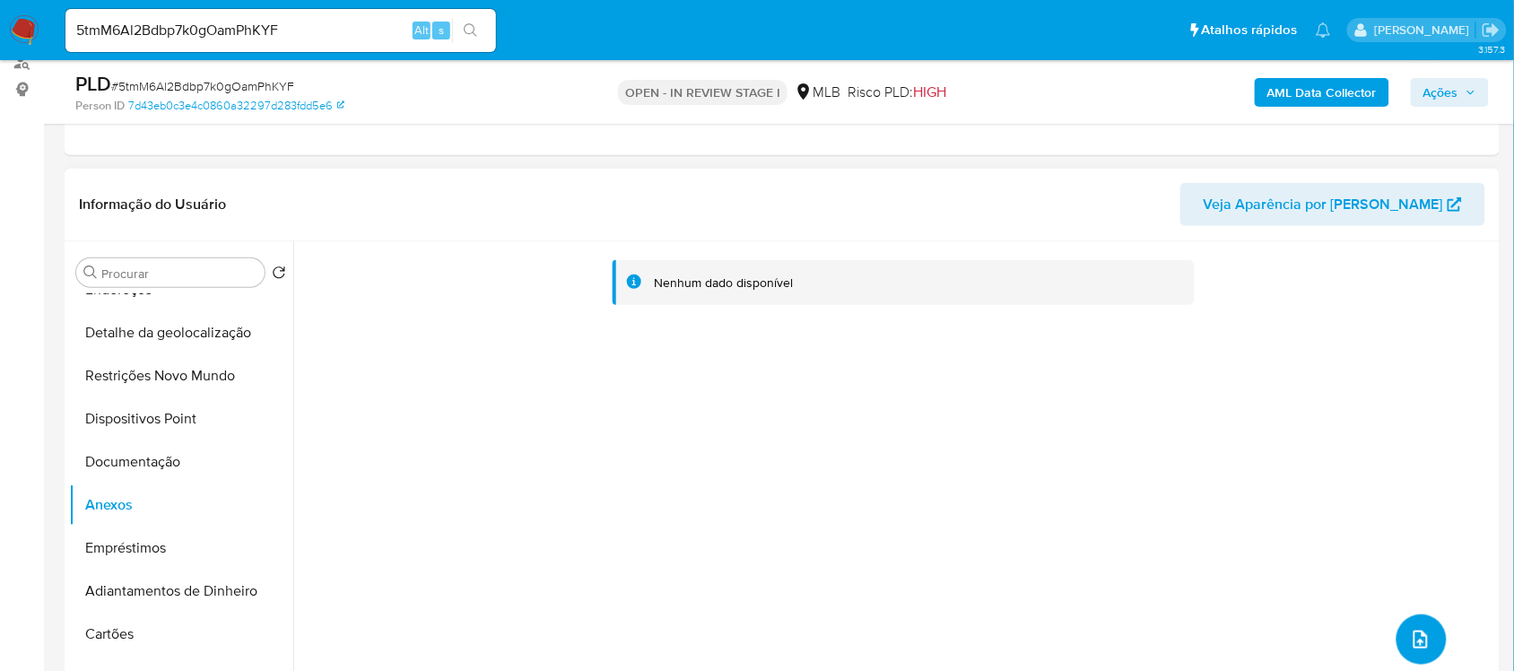
click at [1400, 631] on button "upload-file" at bounding box center [1422, 639] width 50 height 50
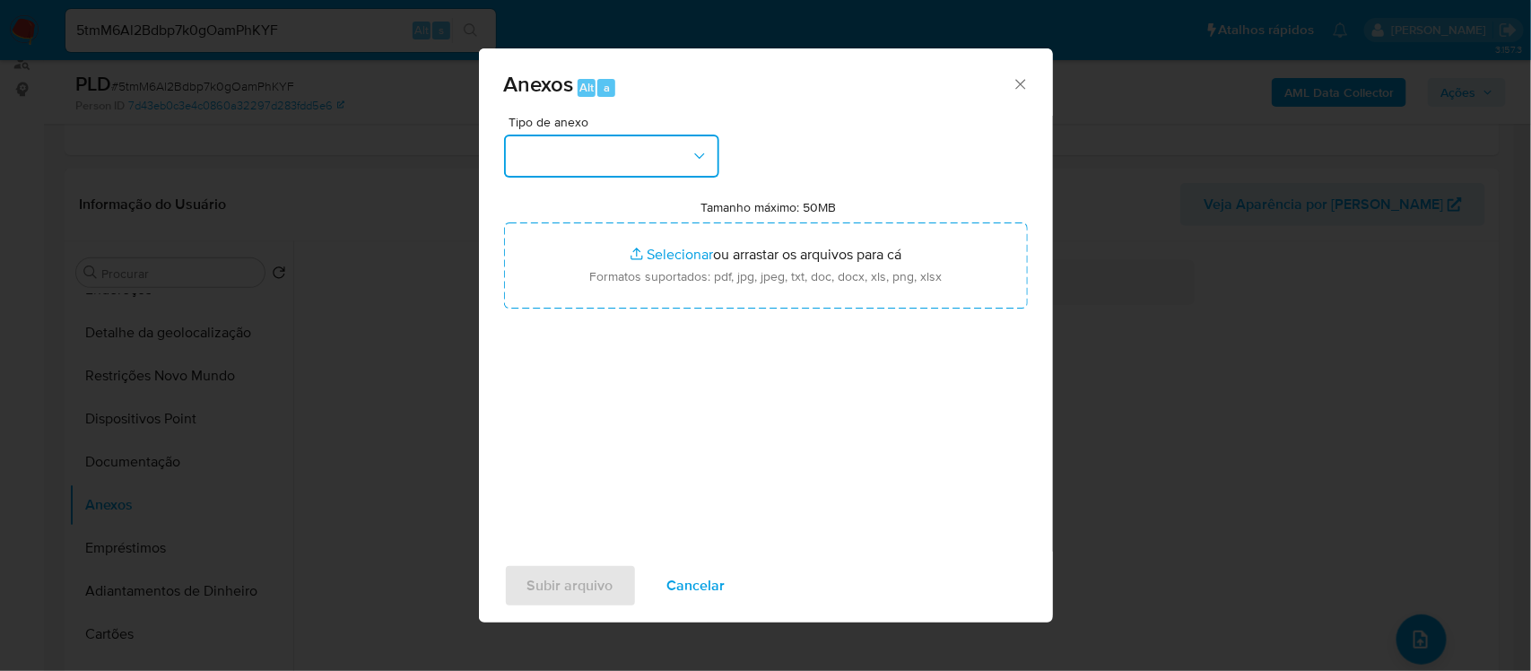
click at [691, 157] on icon "button" at bounding box center [700, 156] width 18 height 18
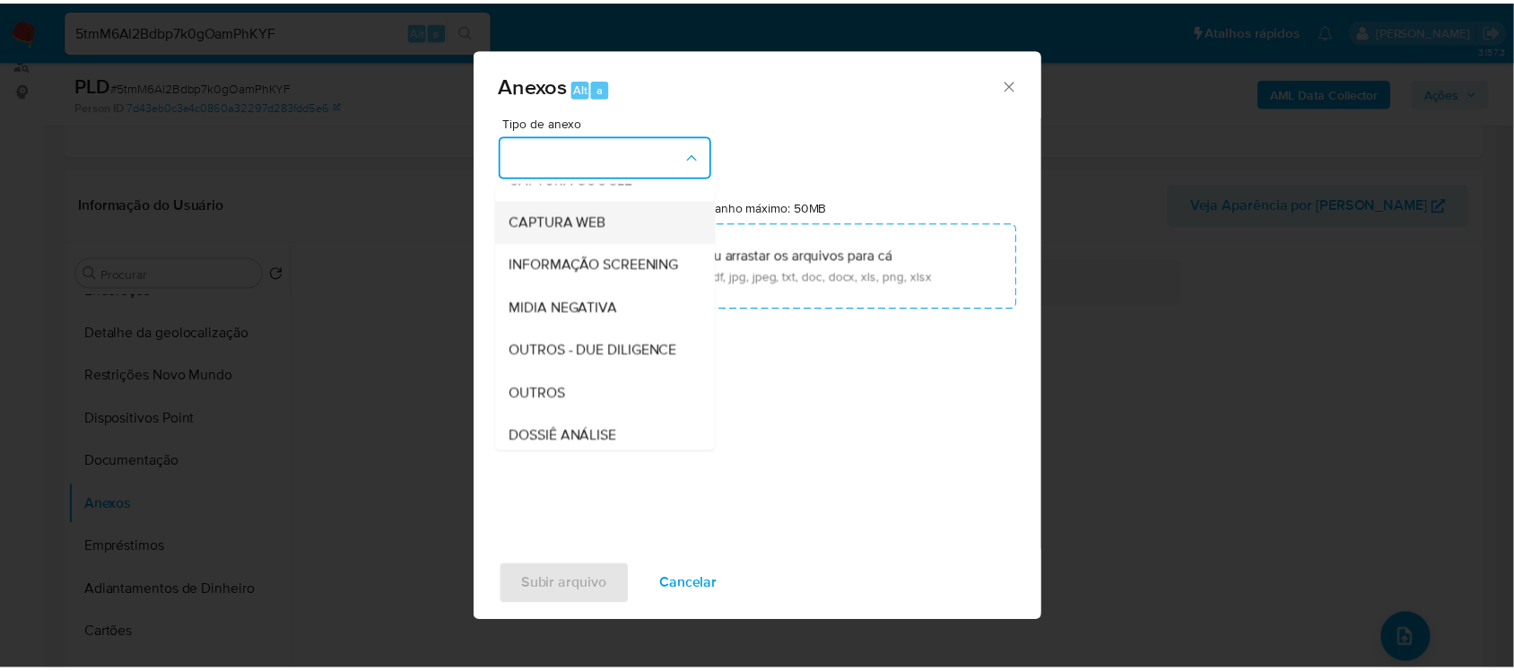
scroll to position [224, 0]
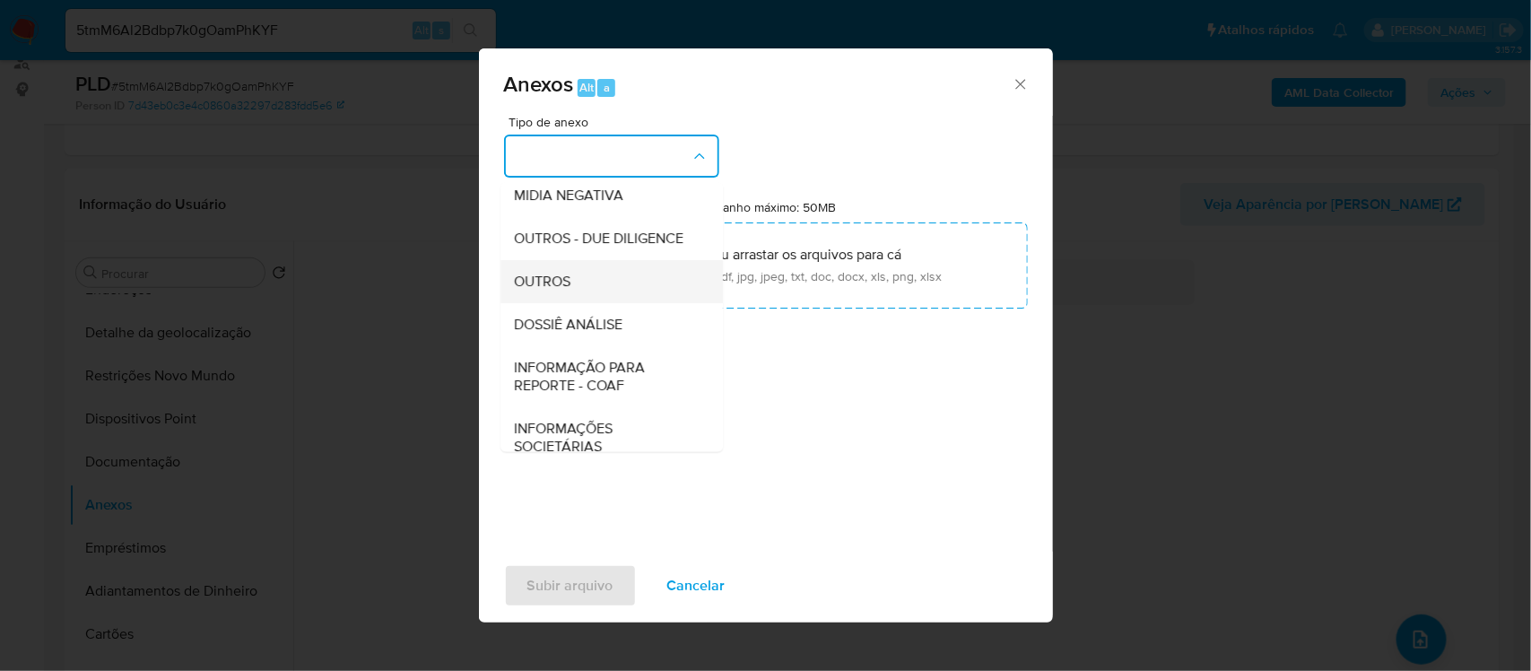
click at [588, 302] on div "OUTROS" at bounding box center [606, 280] width 183 height 43
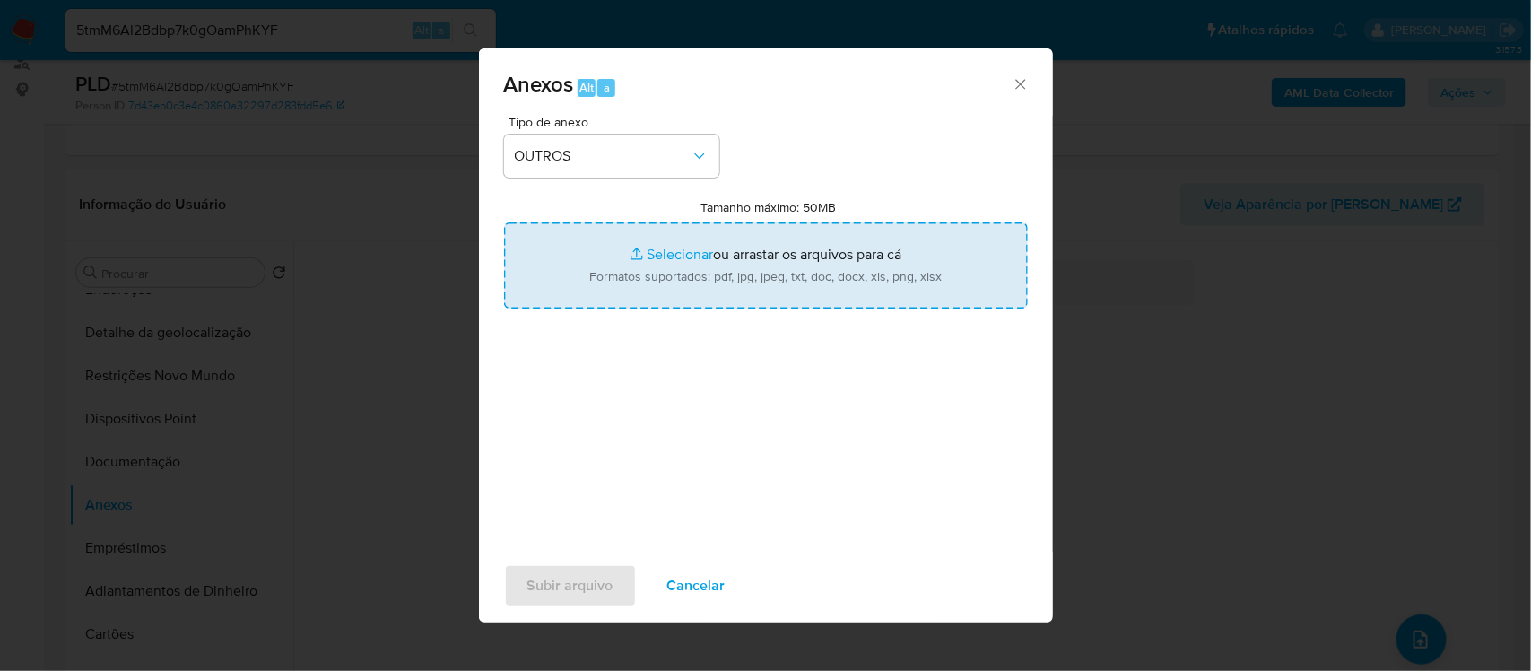
click at [647, 253] on input "Tamanho máximo: 50MB Selecionar arquivos" at bounding box center [766, 265] width 524 height 86
type input "C:\fakepath\Mulan OLHO NA BRASA LTDA585334513_2025_09_04_13_59_36 - Tabla dinám…"
click at [660, 253] on input "Tamanho máximo: 50MB Selecionar arquivos" at bounding box center [766, 265] width 524 height 86
type input "C:\fakepath\SAR - xxxx- CNPJ 43062681000125 - OLHO NA BRASA LTDA.pdf"
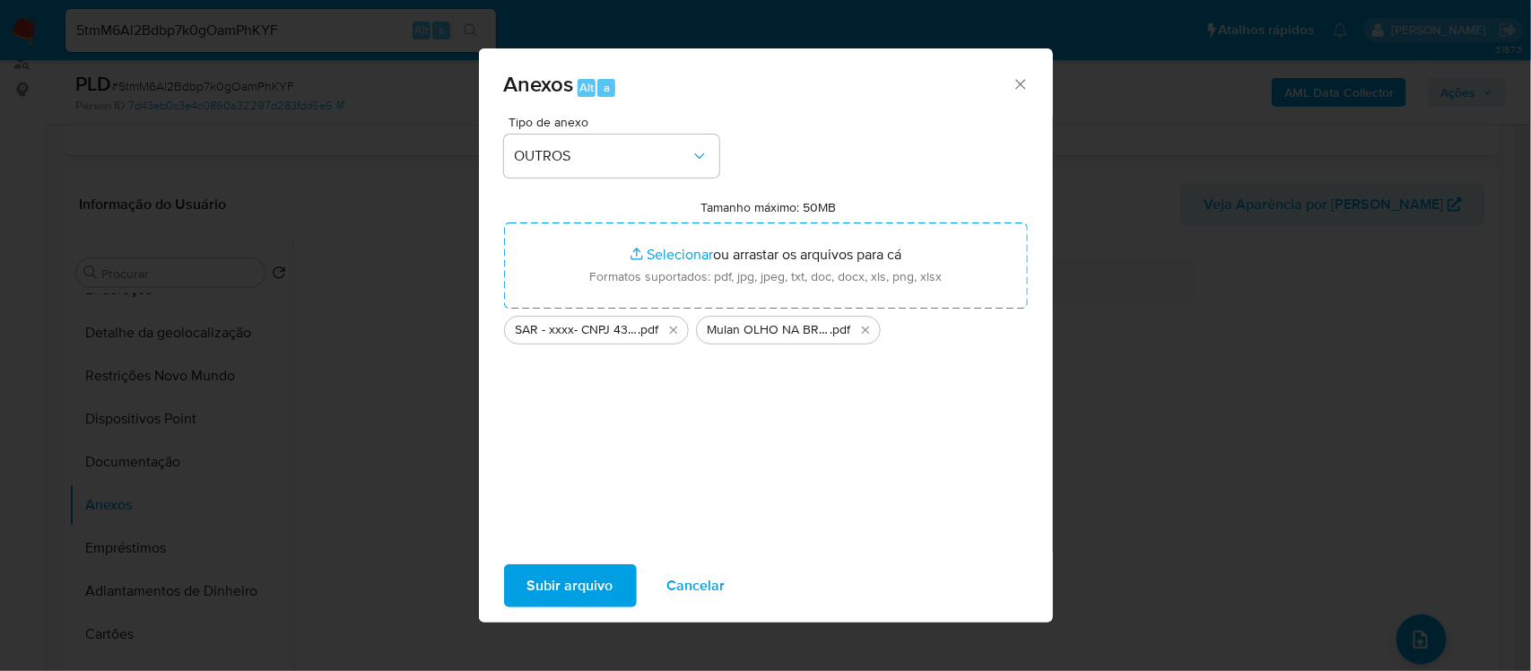
click at [597, 587] on span "Subir arquivo" at bounding box center [570, 585] width 86 height 39
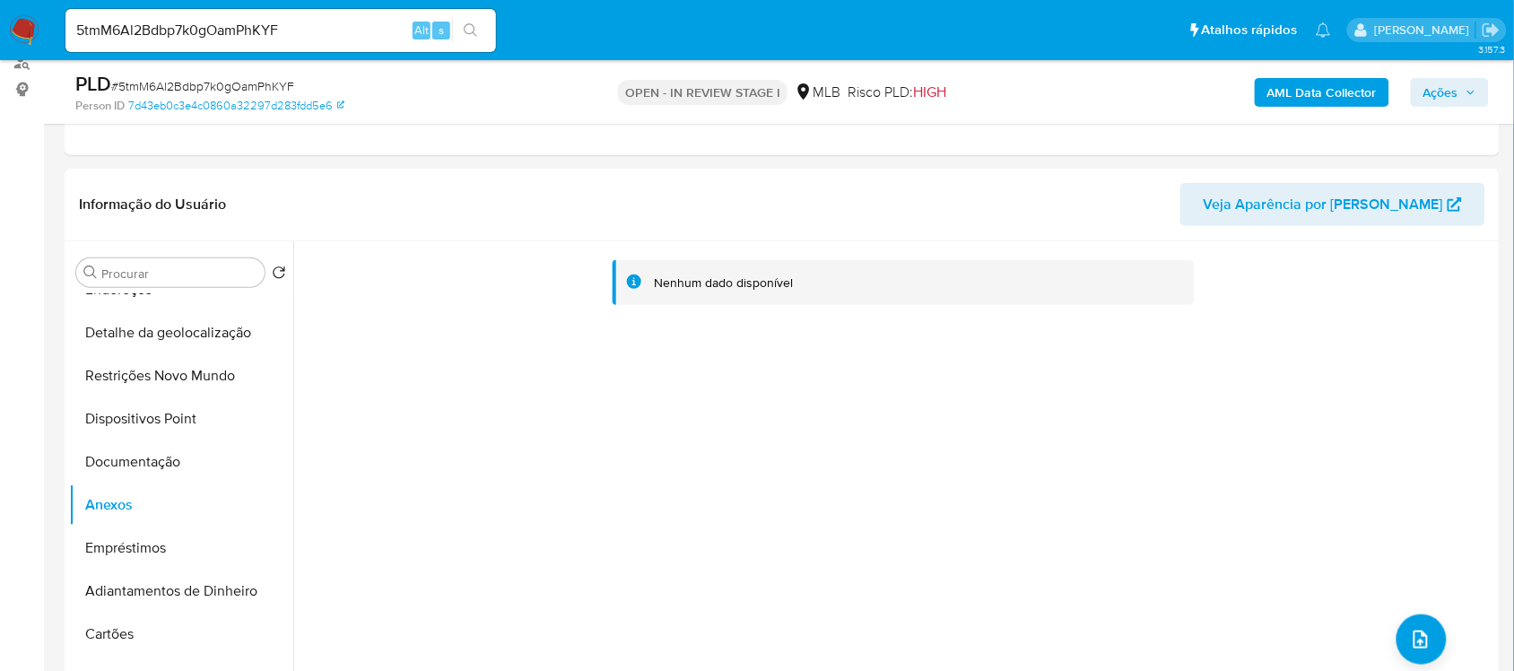
click at [1438, 92] on span "Ações" at bounding box center [1440, 92] width 35 height 29
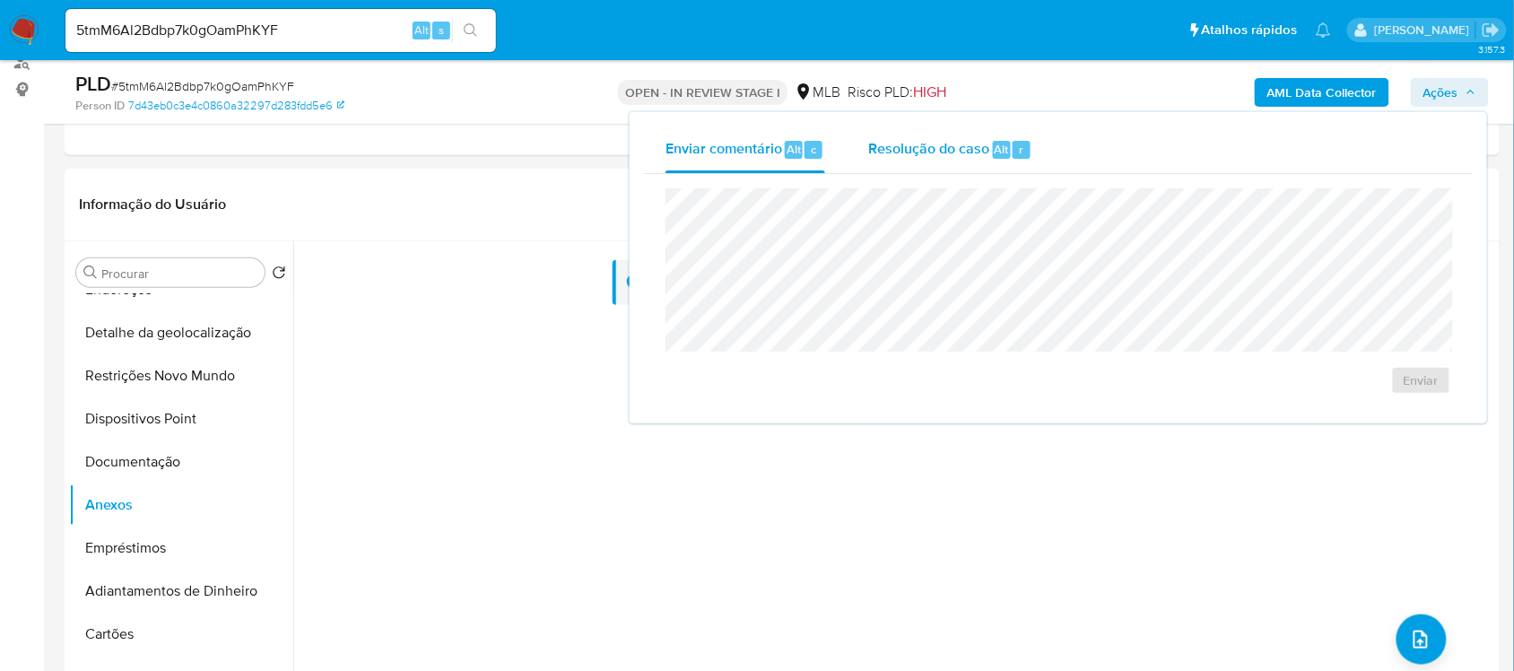
click at [937, 150] on span "Resolução do caso" at bounding box center [928, 148] width 121 height 21
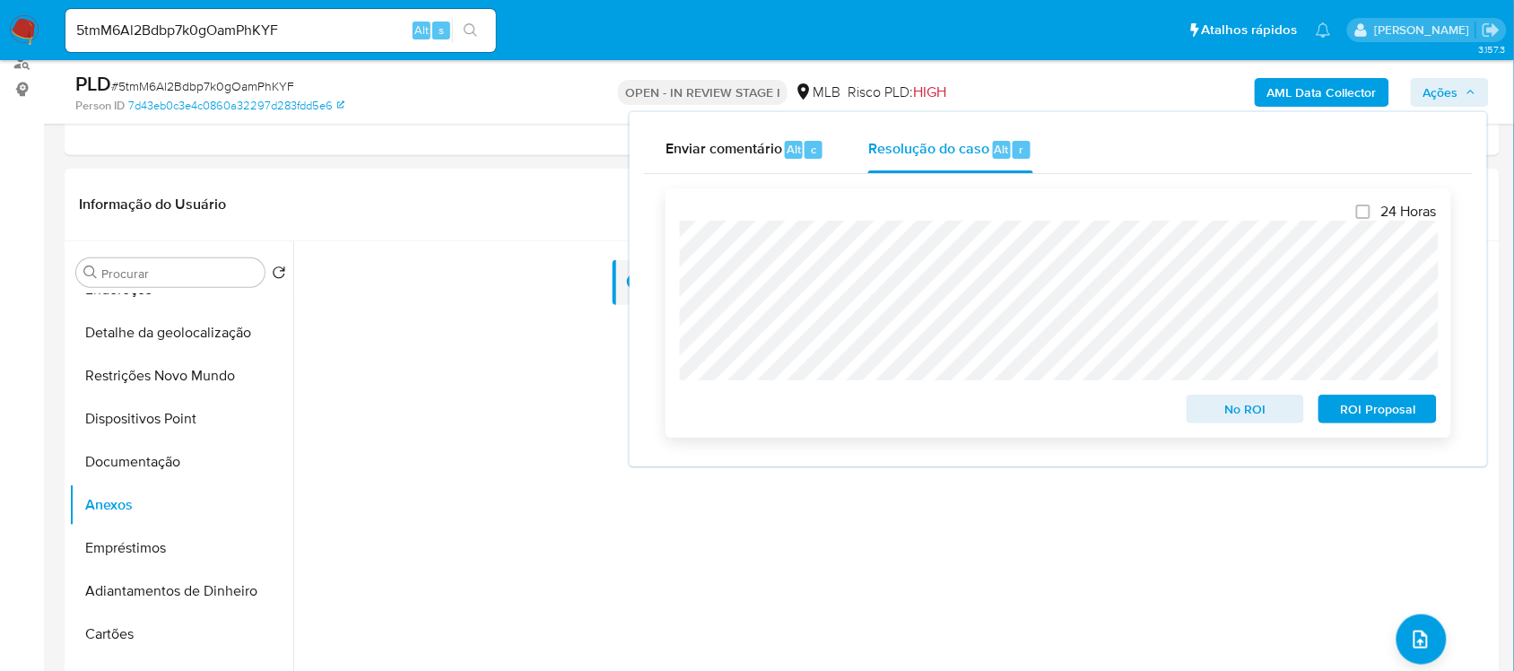
click at [1373, 406] on span "ROI Proposal" at bounding box center [1377, 408] width 93 height 25
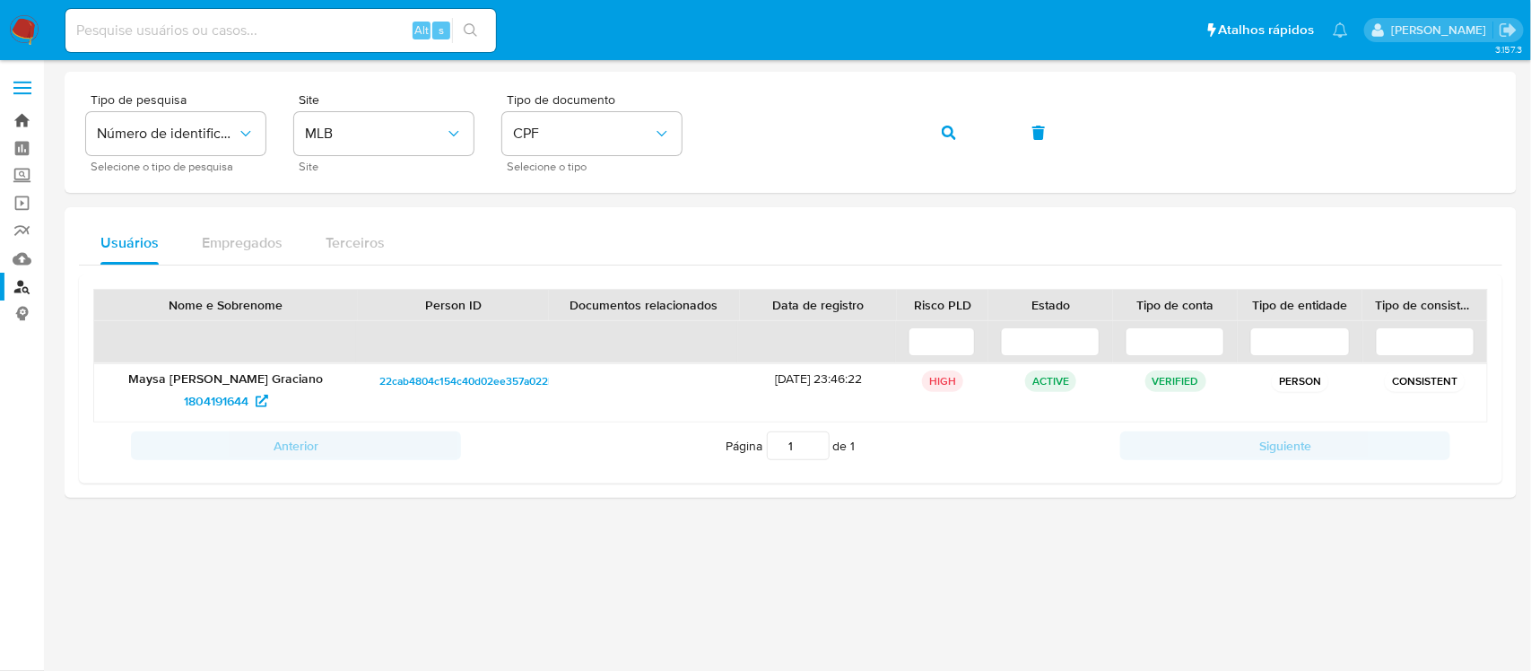
click at [28, 126] on link "Bandeja" at bounding box center [106, 121] width 213 height 28
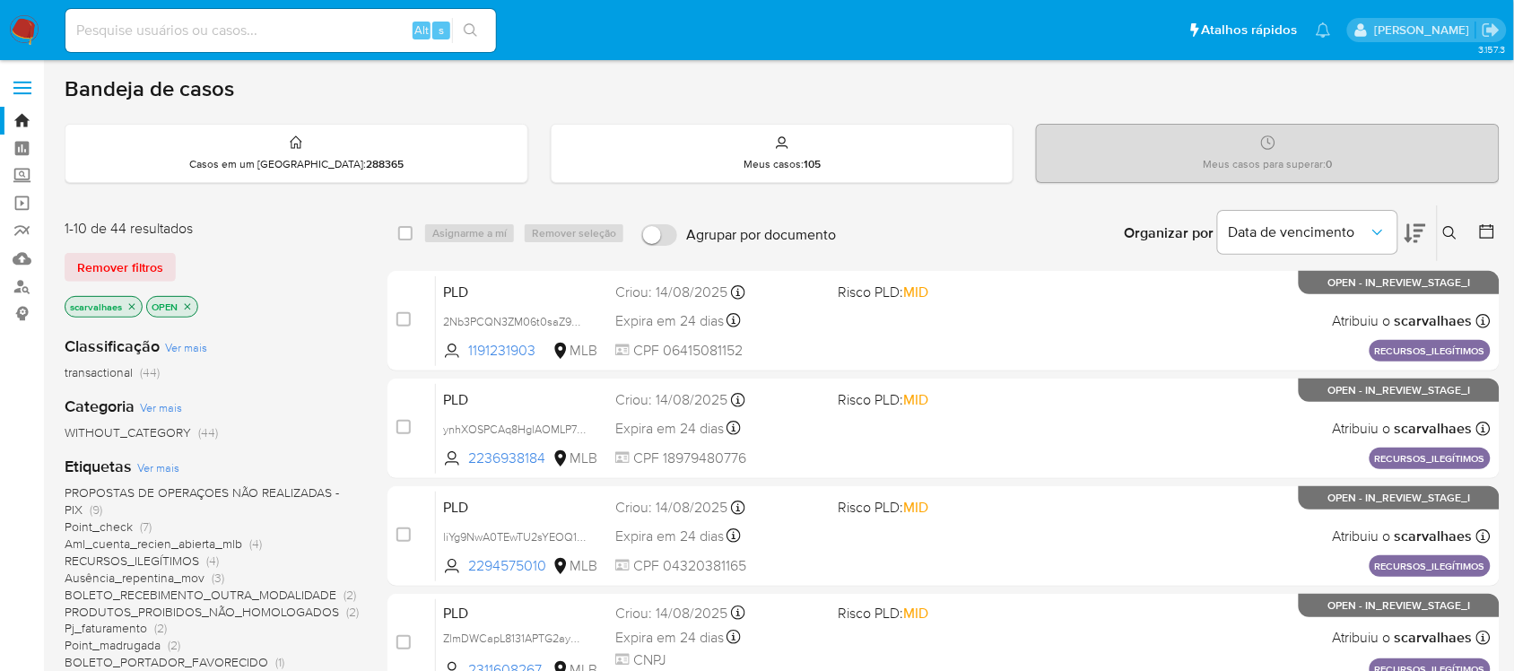
click at [130, 306] on icon "close-filter" at bounding box center [131, 306] width 11 height 11
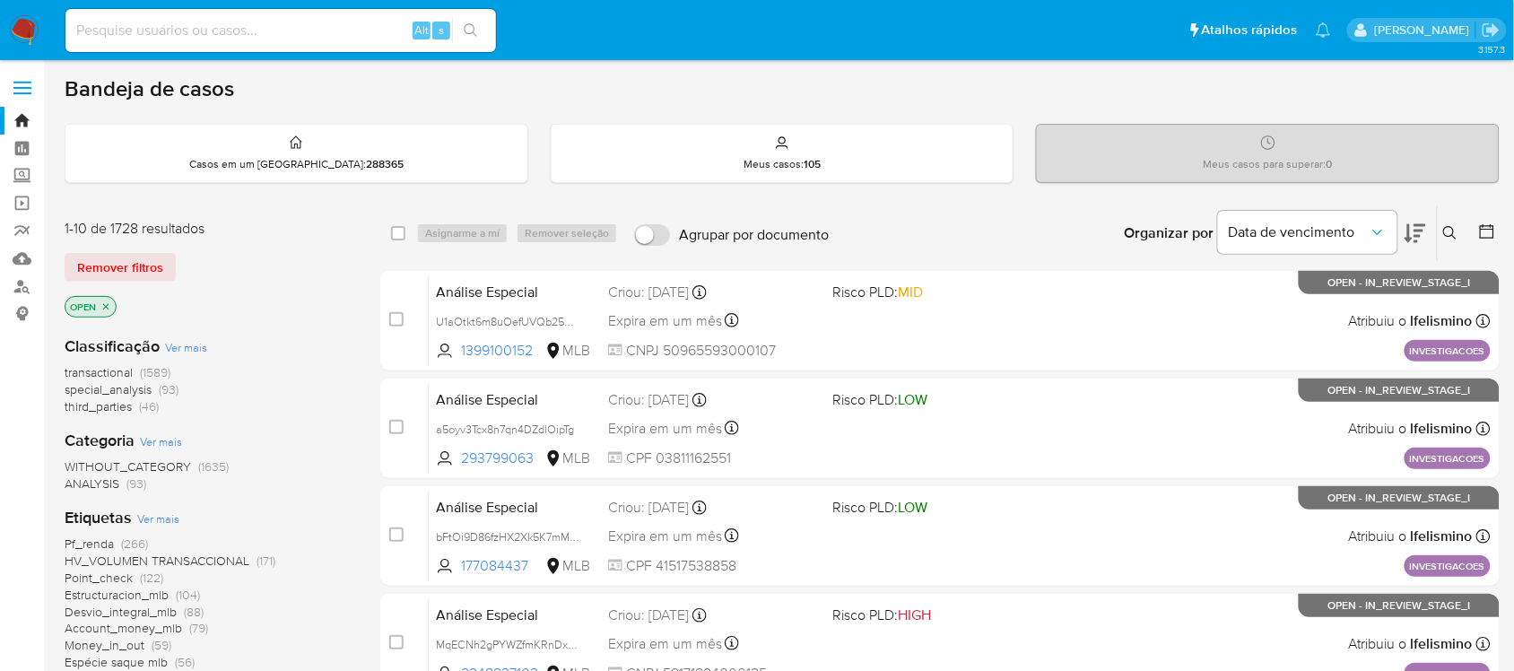
click at [114, 305] on p "OPEN" at bounding box center [90, 307] width 50 height 20
click at [104, 305] on icon "close-filter" at bounding box center [105, 306] width 11 height 11
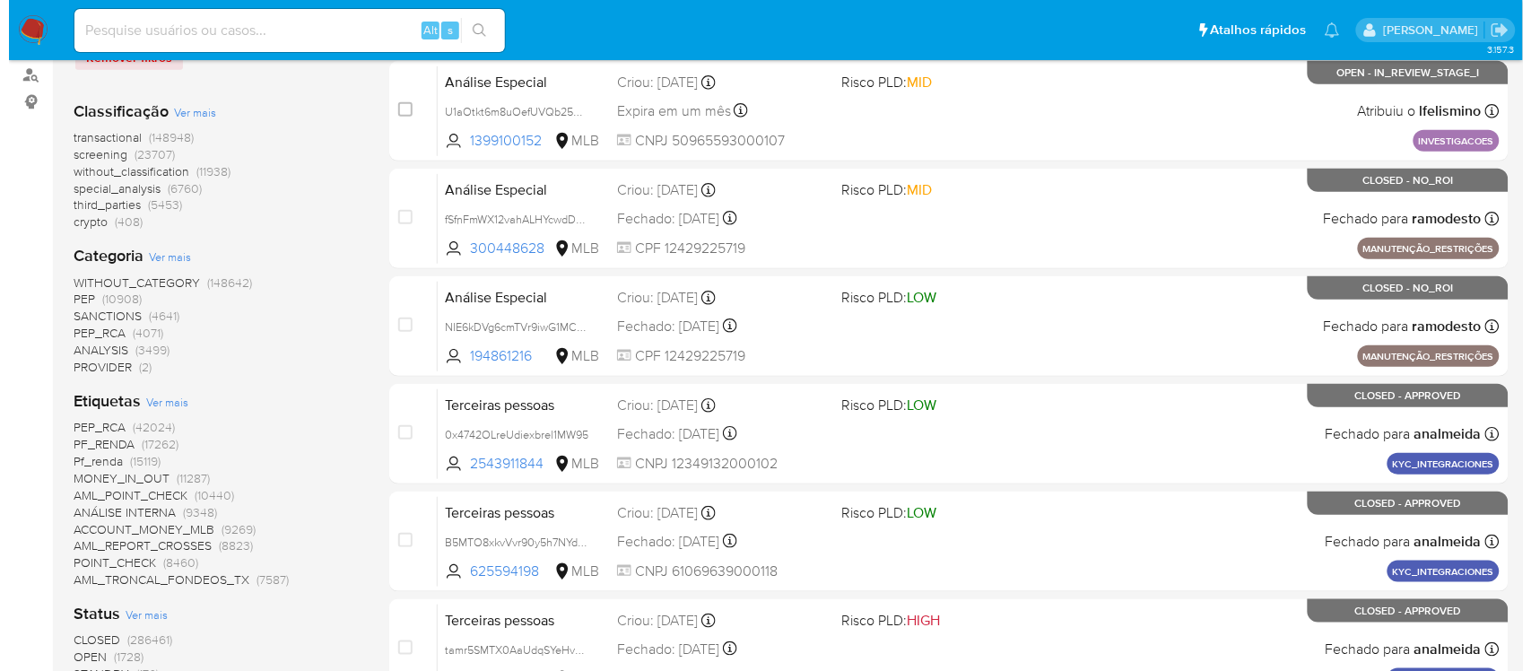
scroll to position [224, 0]
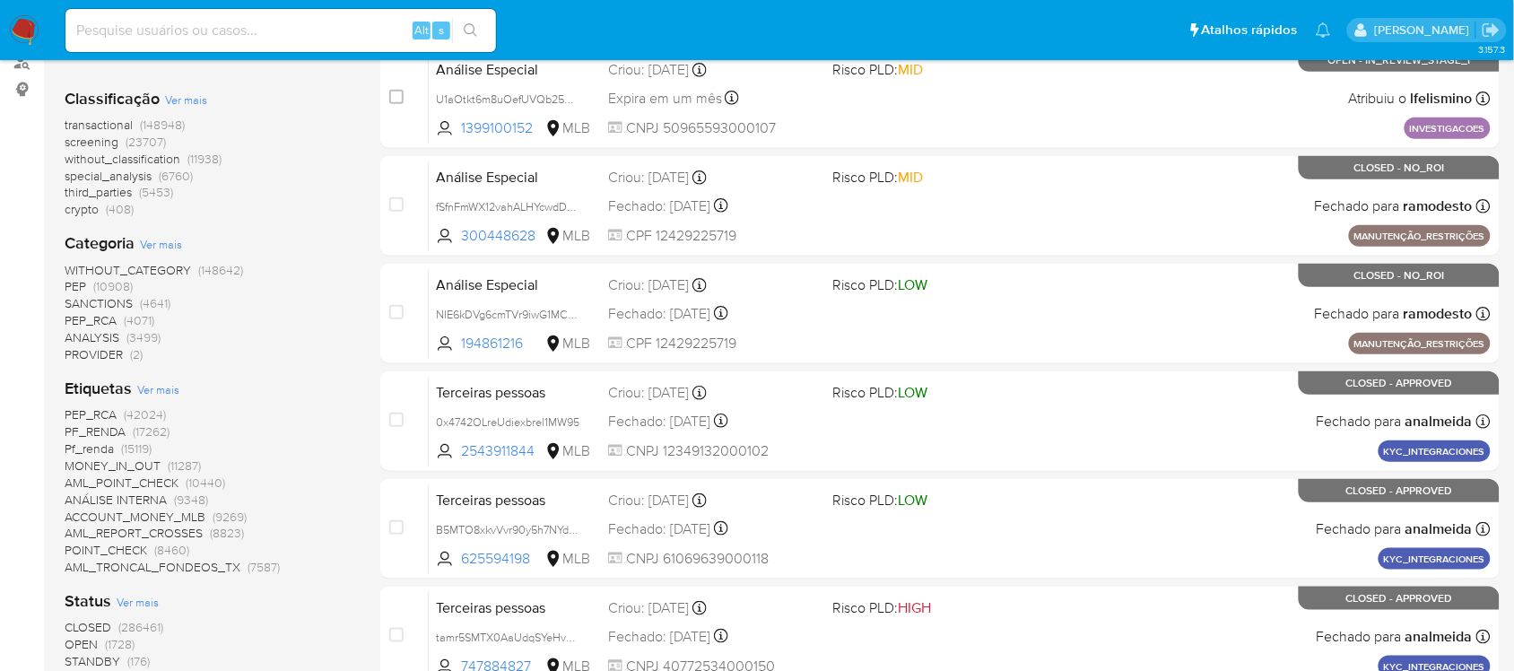
click at [155, 388] on span "Ver mais" at bounding box center [158, 389] width 42 height 16
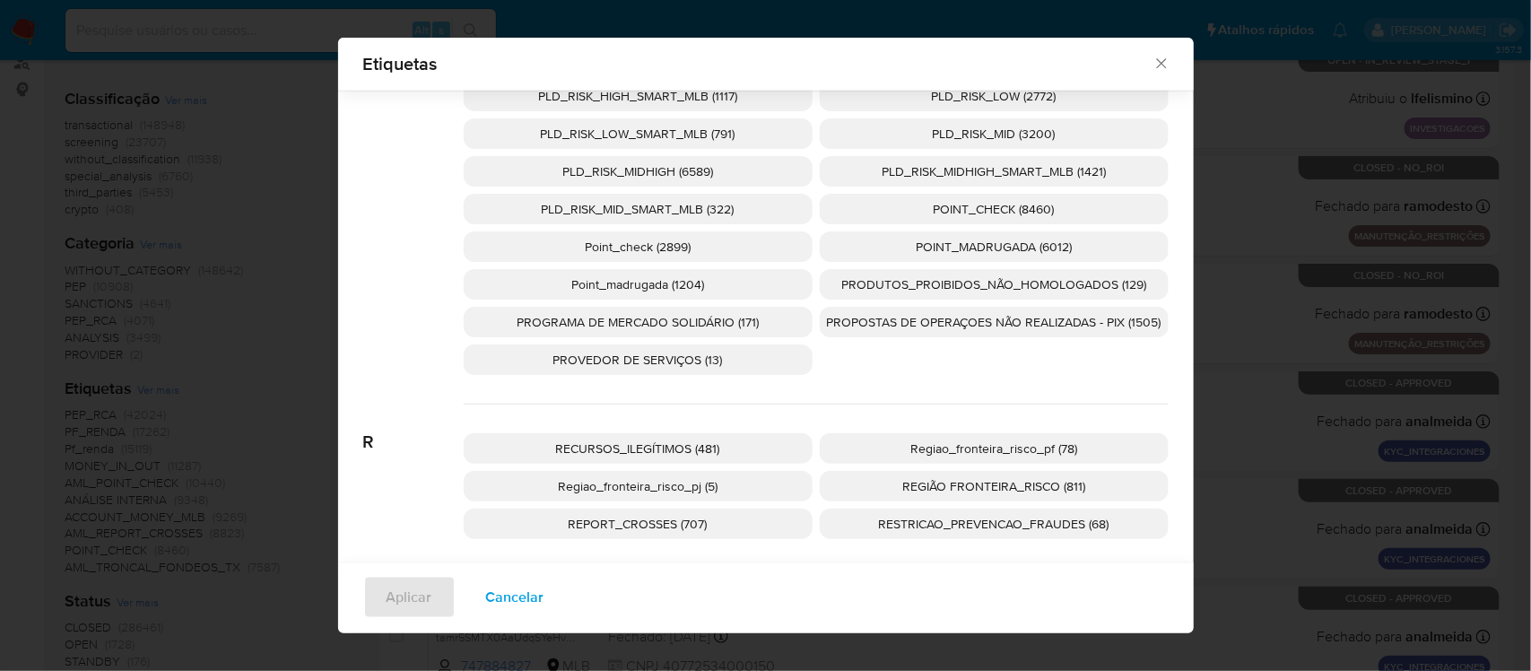
scroll to position [3813, 0]
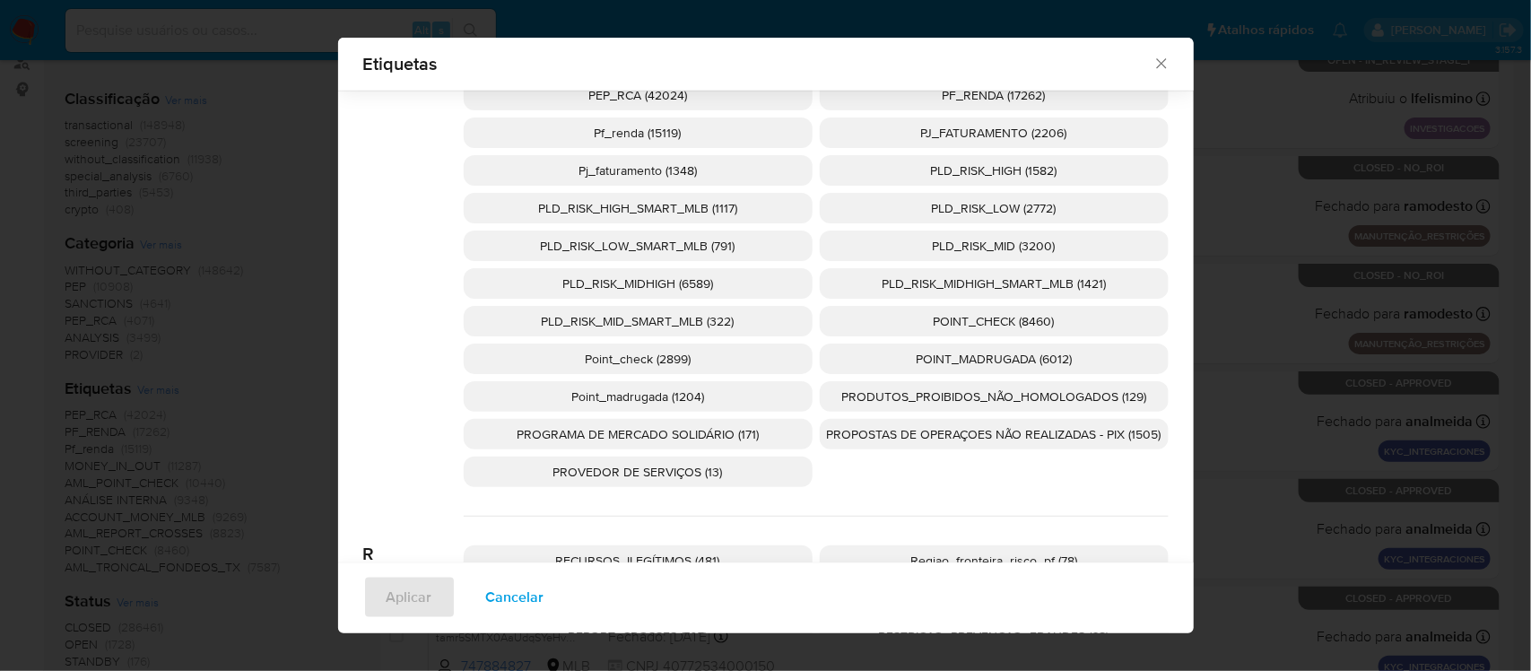
click at [966, 136] on span "PJ_FATURAMENTO (2206)" at bounding box center [994, 133] width 146 height 18
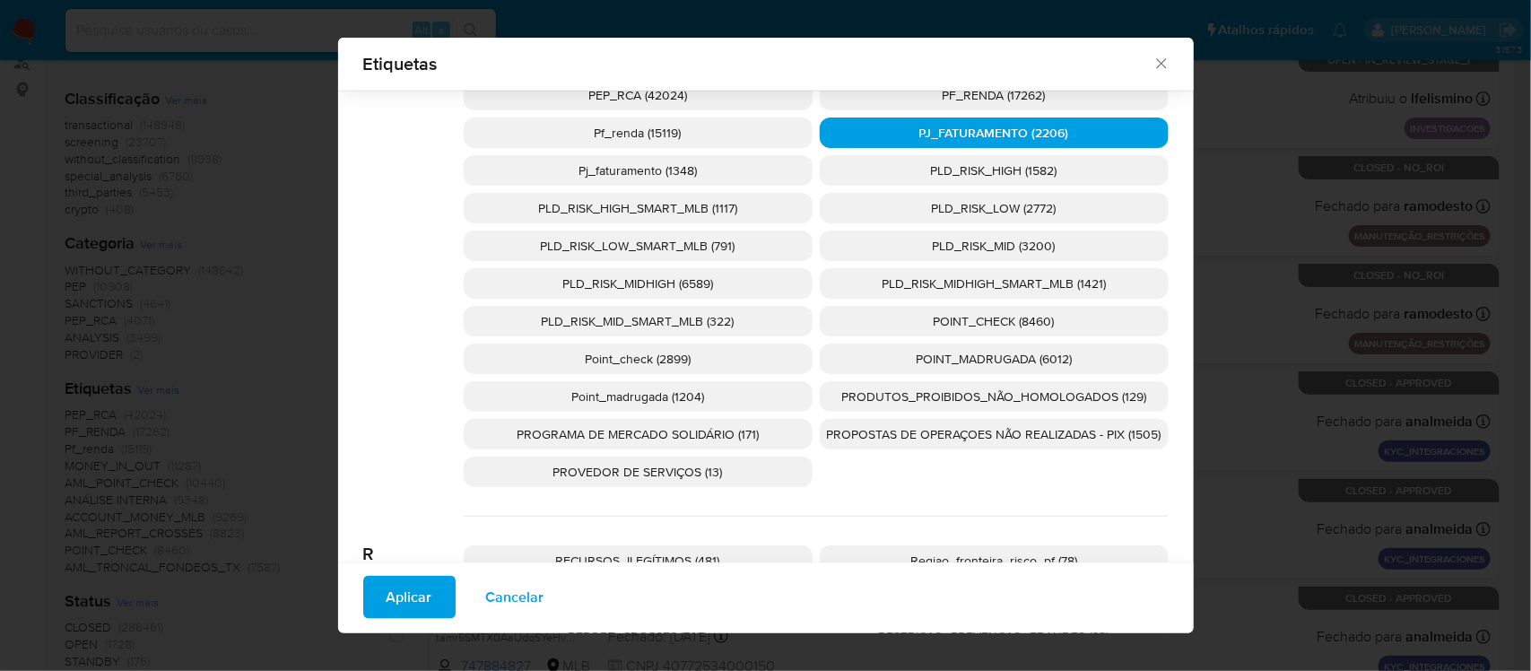
click at [399, 603] on span "Aplicar" at bounding box center [410, 597] width 46 height 39
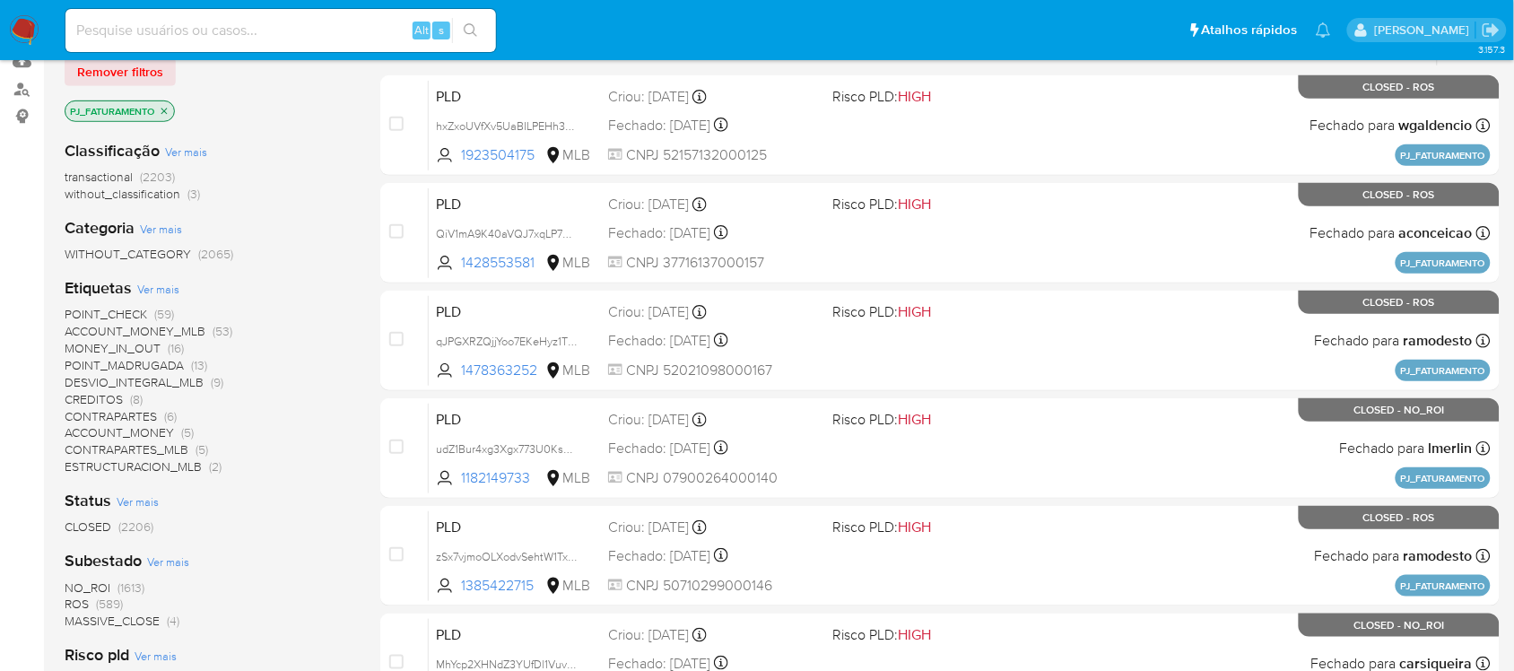
scroll to position [224, 0]
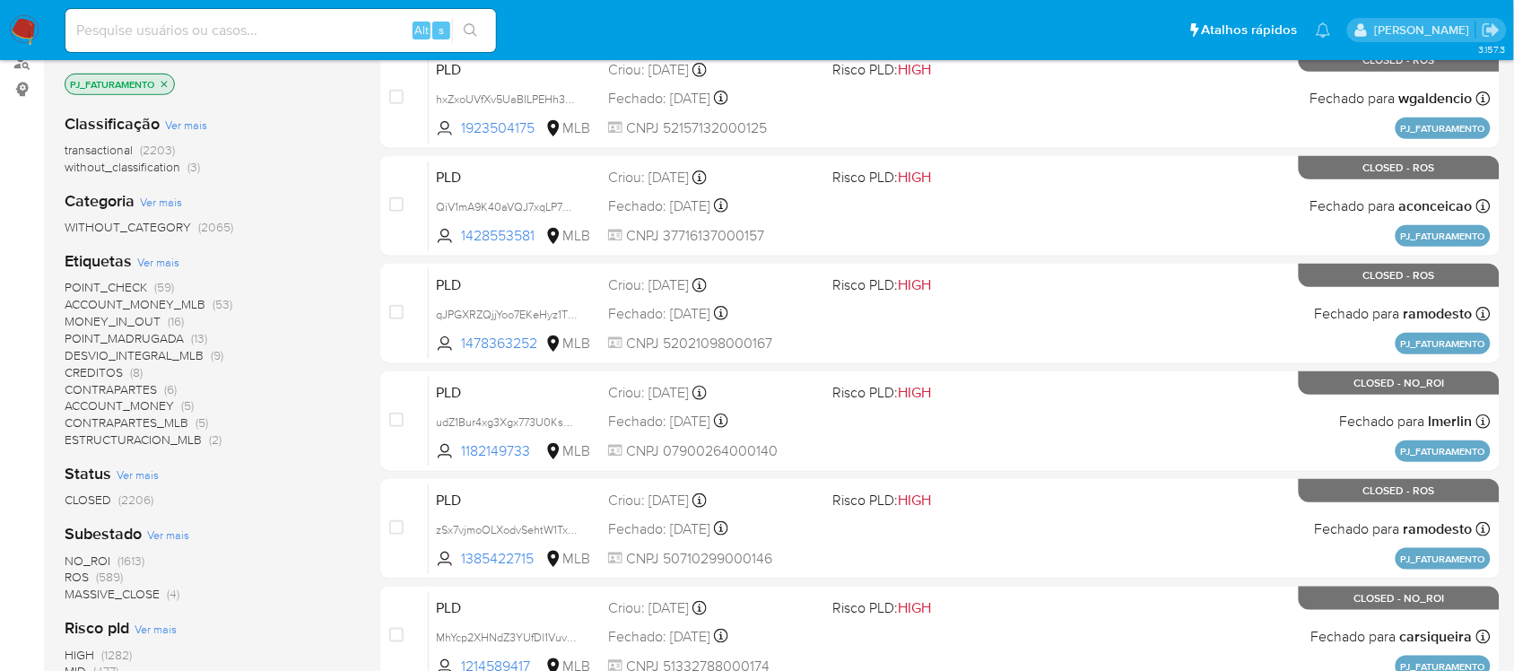
click at [88, 572] on span "ROS" at bounding box center [77, 577] width 24 height 18
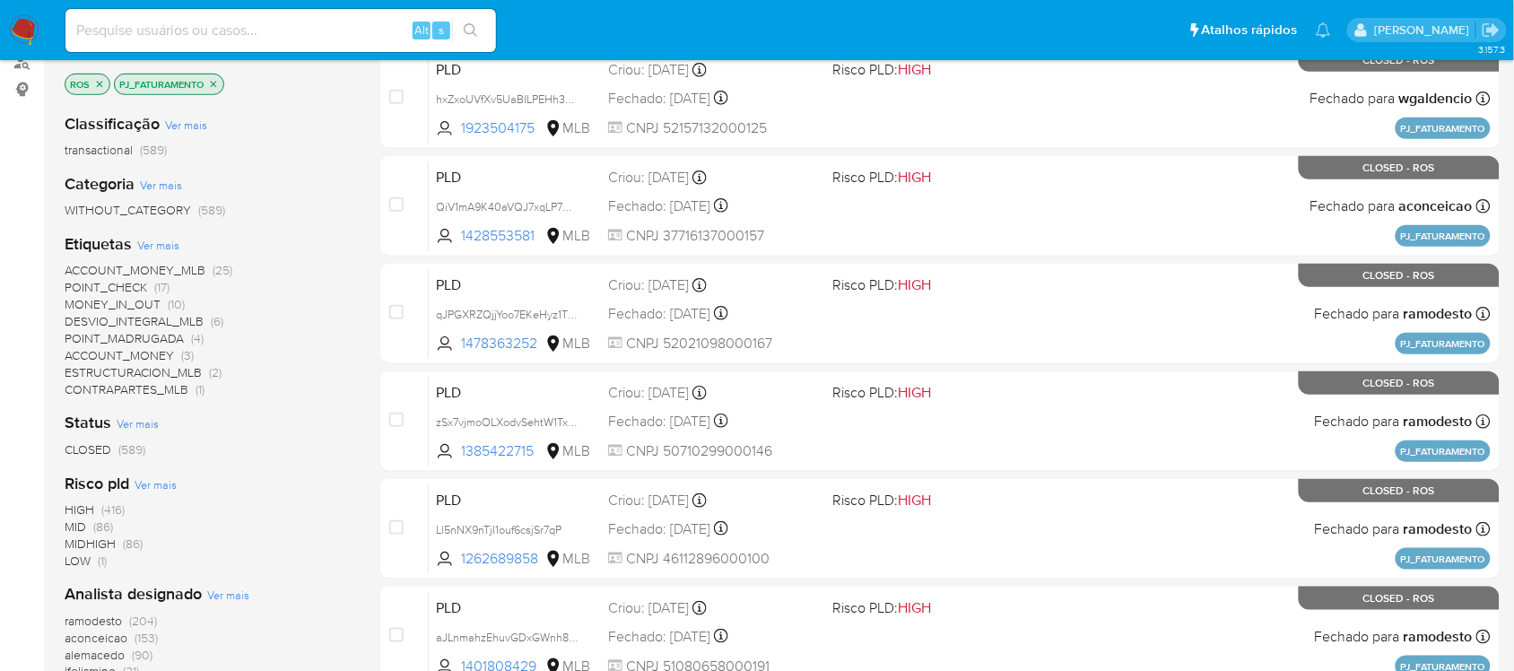
click at [96, 446] on span "CLOSED" at bounding box center [88, 449] width 47 height 18
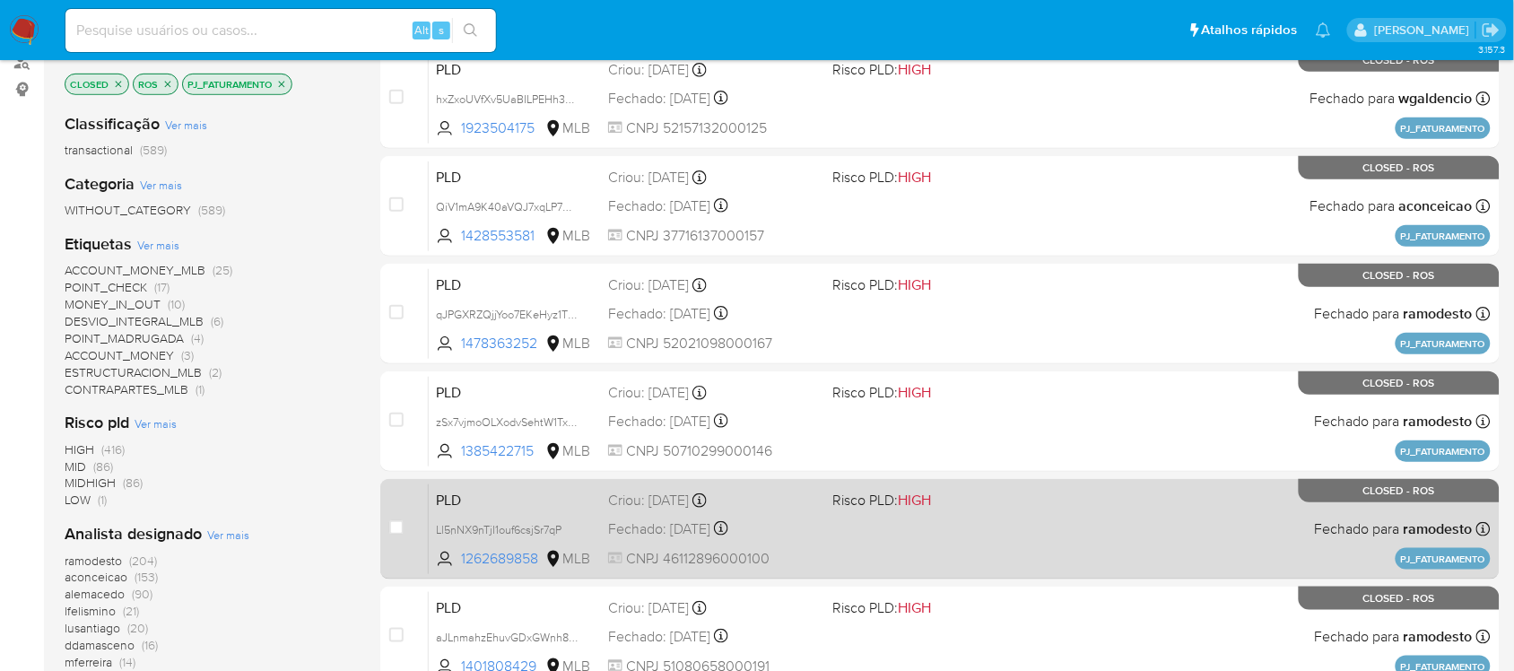
click at [910, 530] on div "PLD Ll5nNX9nTjI1ouf6csjSr7qP 1262689858 MLB Risco PLD: HIGH Criou: 12/05/2024 C…" at bounding box center [960, 528] width 1062 height 91
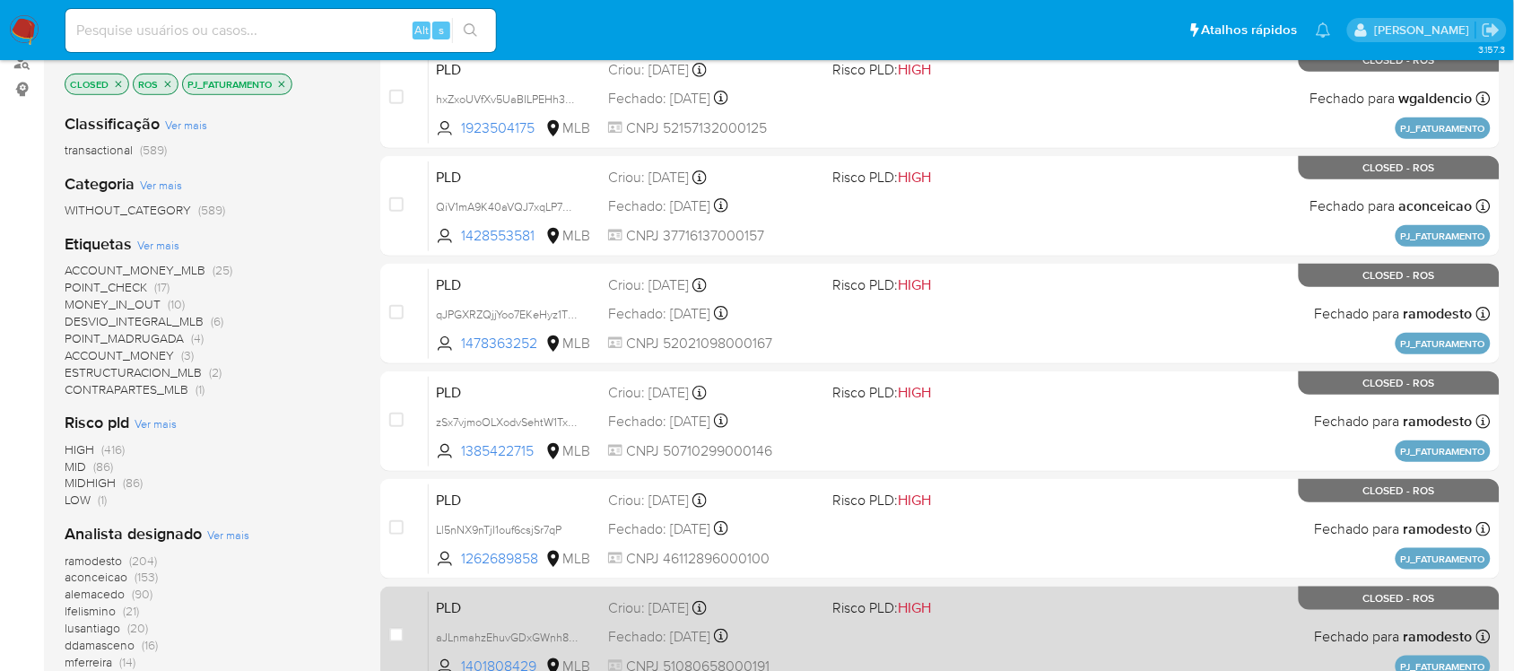
click at [836, 611] on span "Risco PLD: HIGH" at bounding box center [881, 607] width 99 height 20
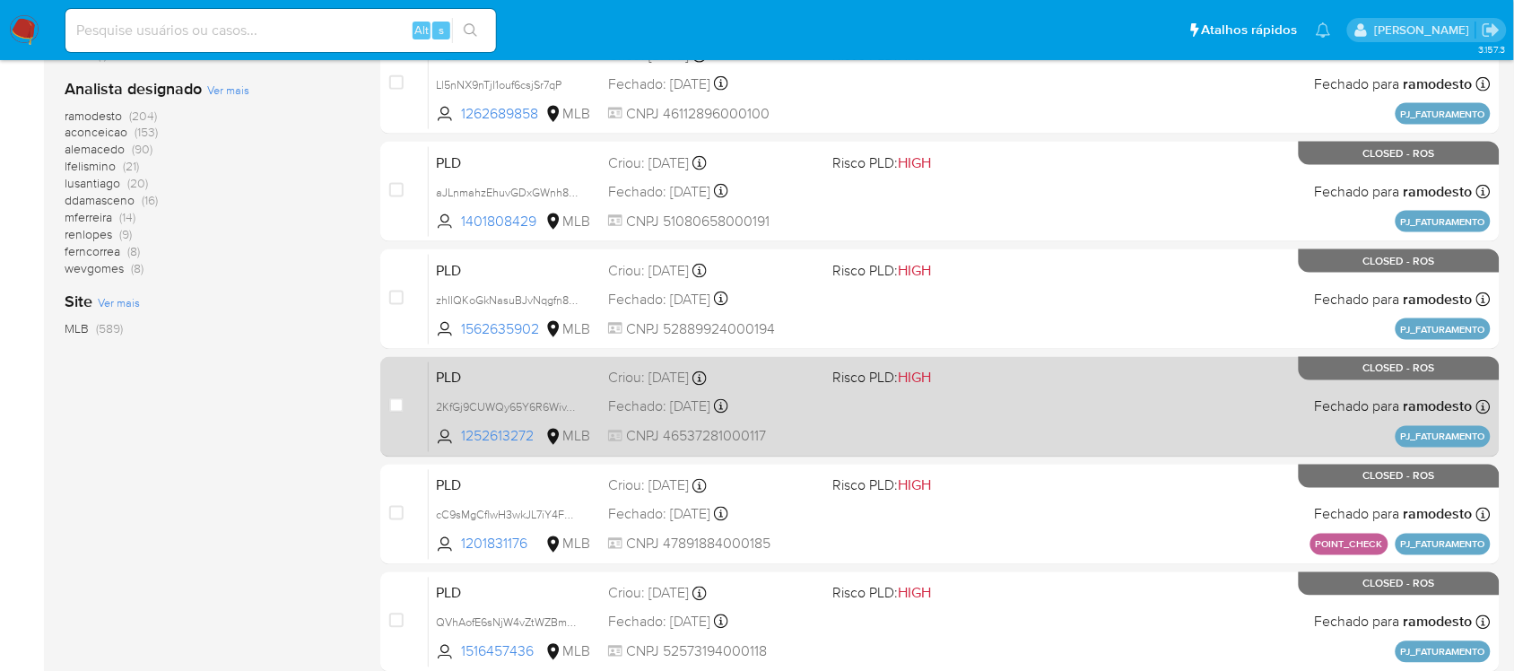
scroll to position [673, 0]
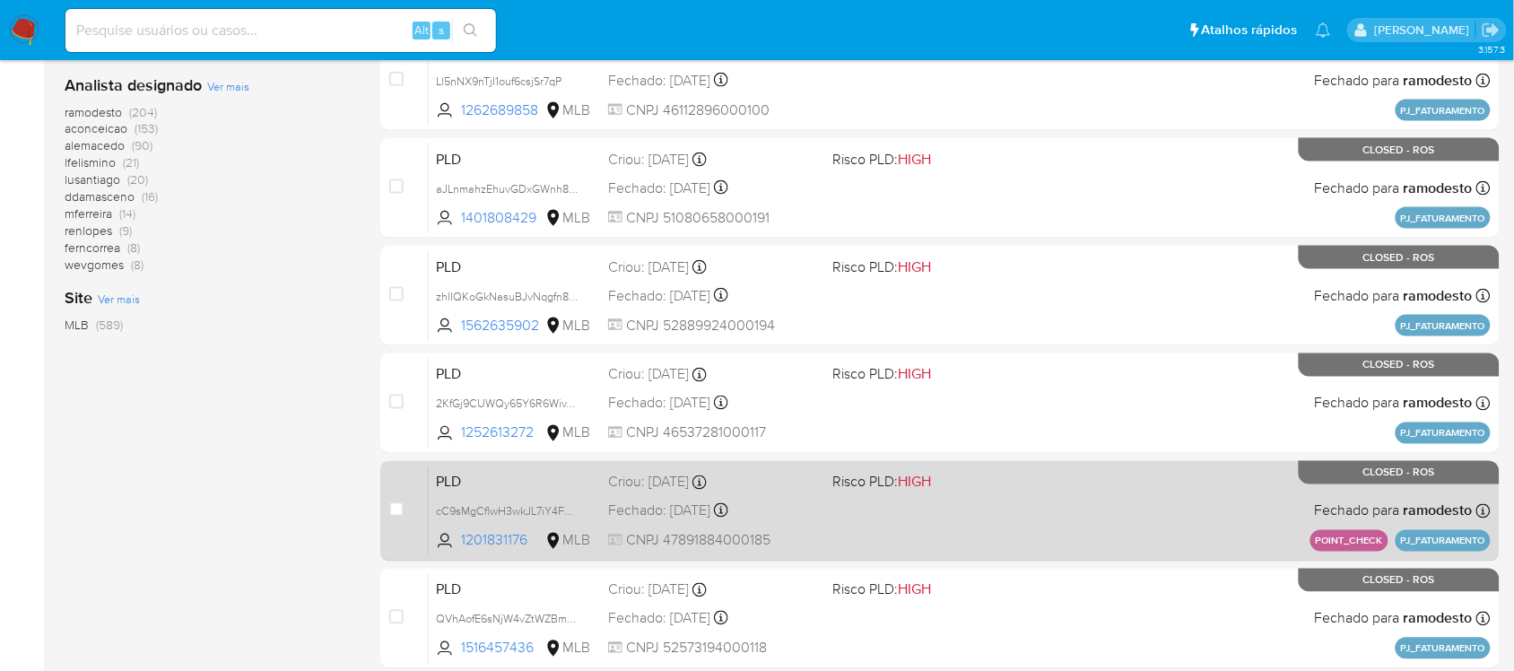
click at [997, 476] on span "Risco PLD: HIGH" at bounding box center [937, 480] width 210 height 23
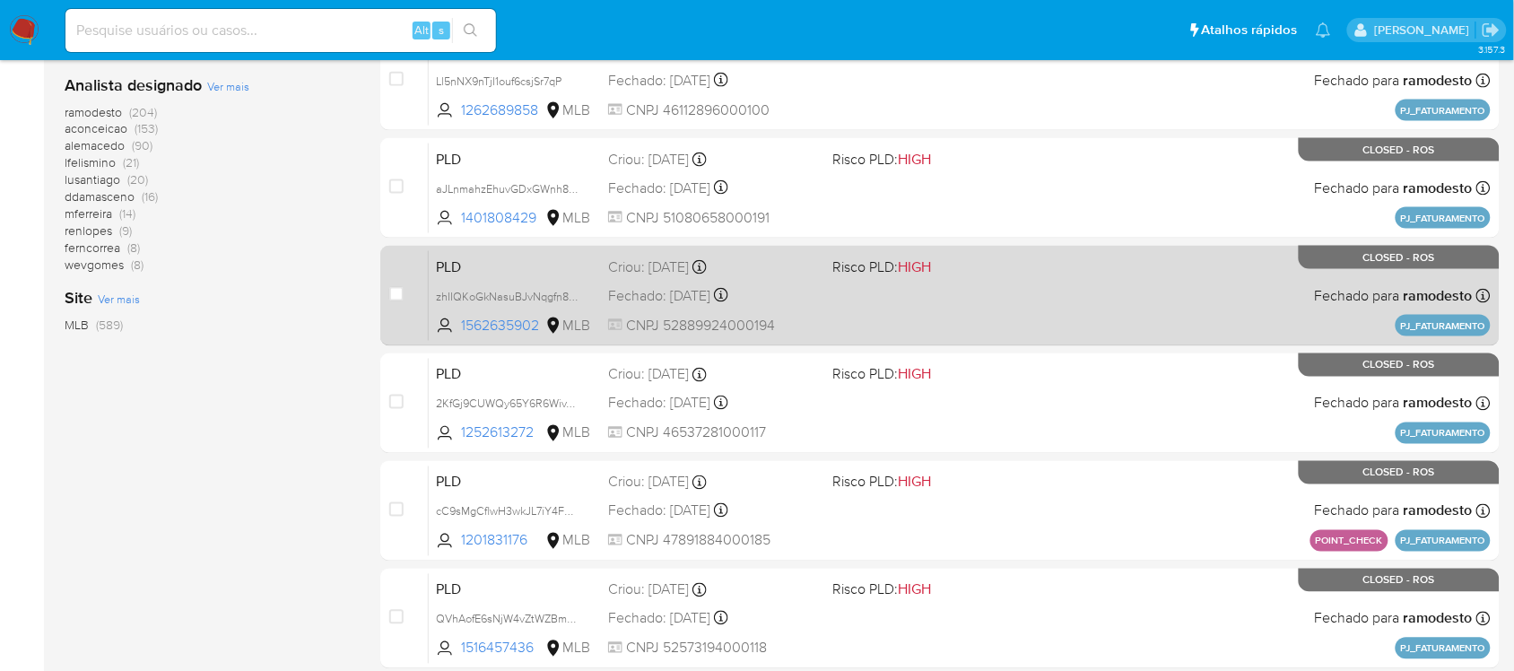
scroll to position [743, 0]
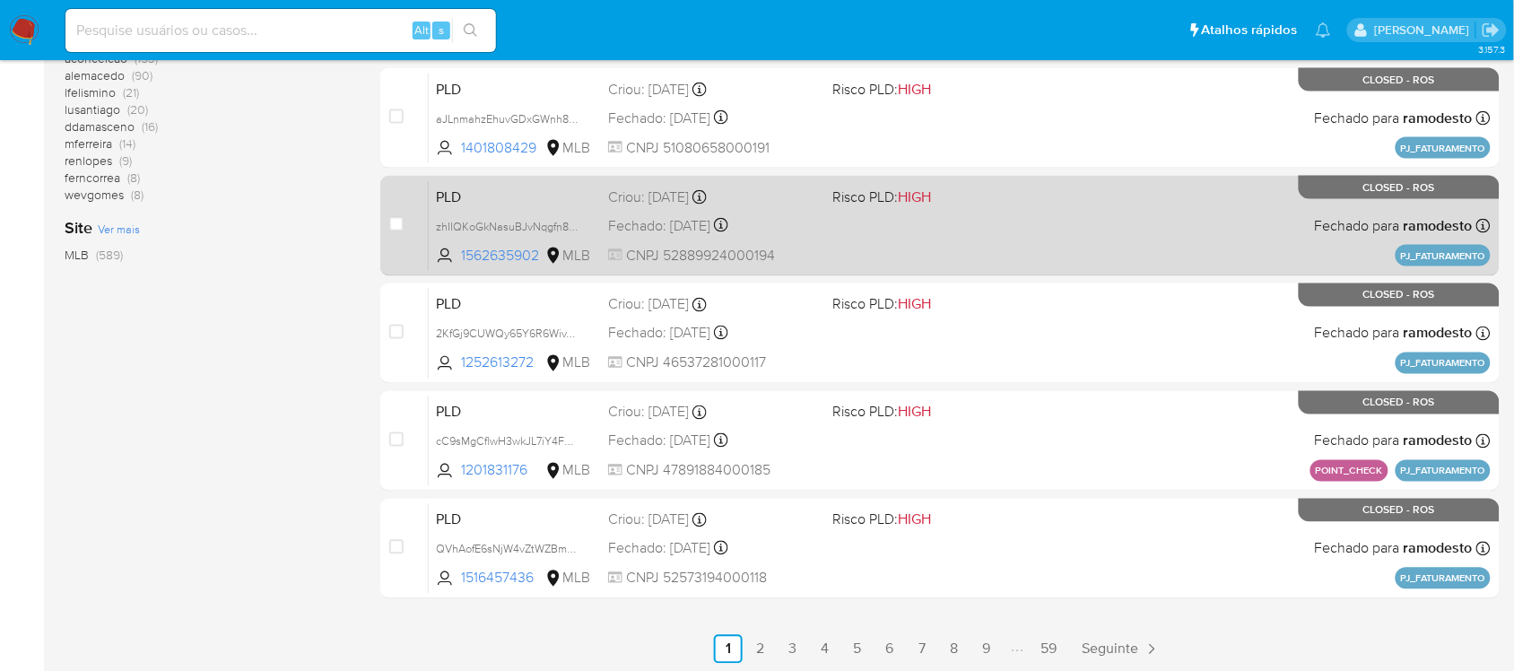
click at [984, 213] on div "PLD zhIIQKoGkNasuBJvNqgfn8DX 1562635902 MLB Risco PLD: HIGH Criou: 12/05/2024 C…" at bounding box center [960, 225] width 1062 height 91
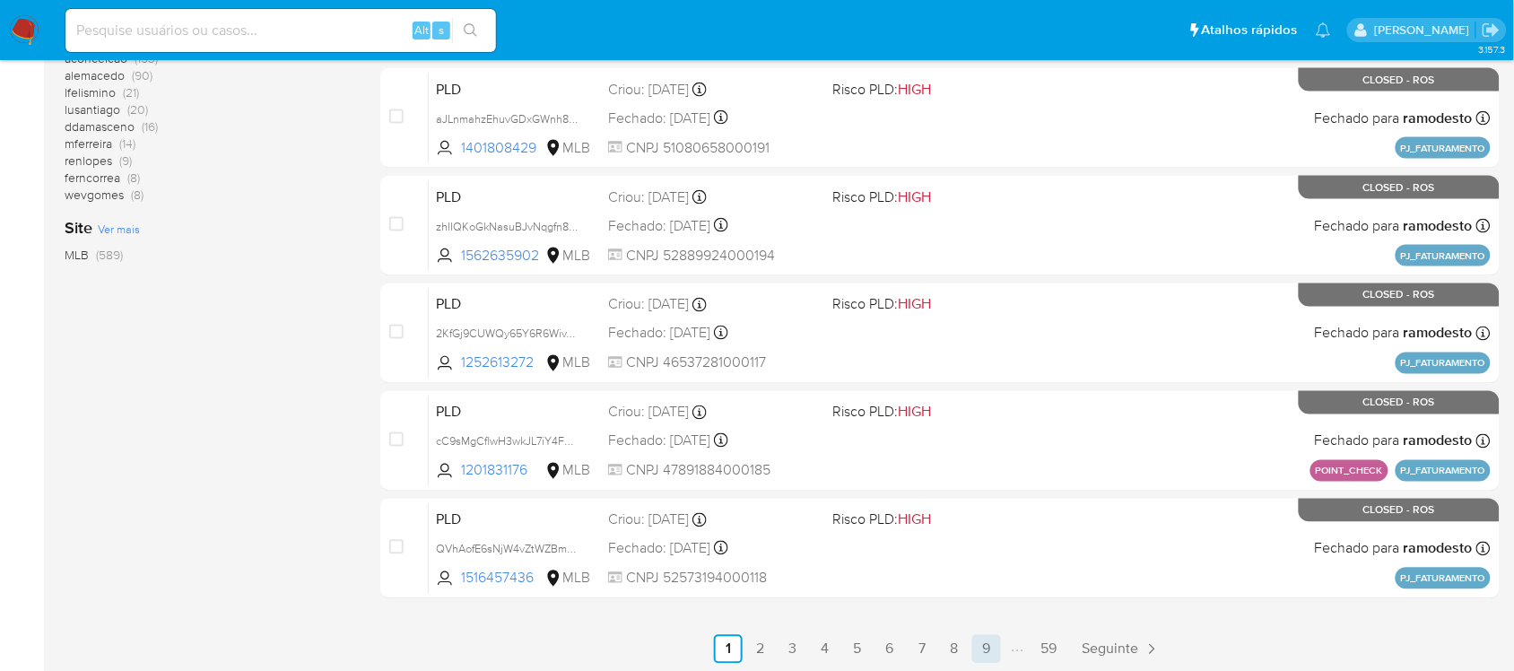
click at [985, 644] on link "9" at bounding box center [986, 649] width 29 height 29
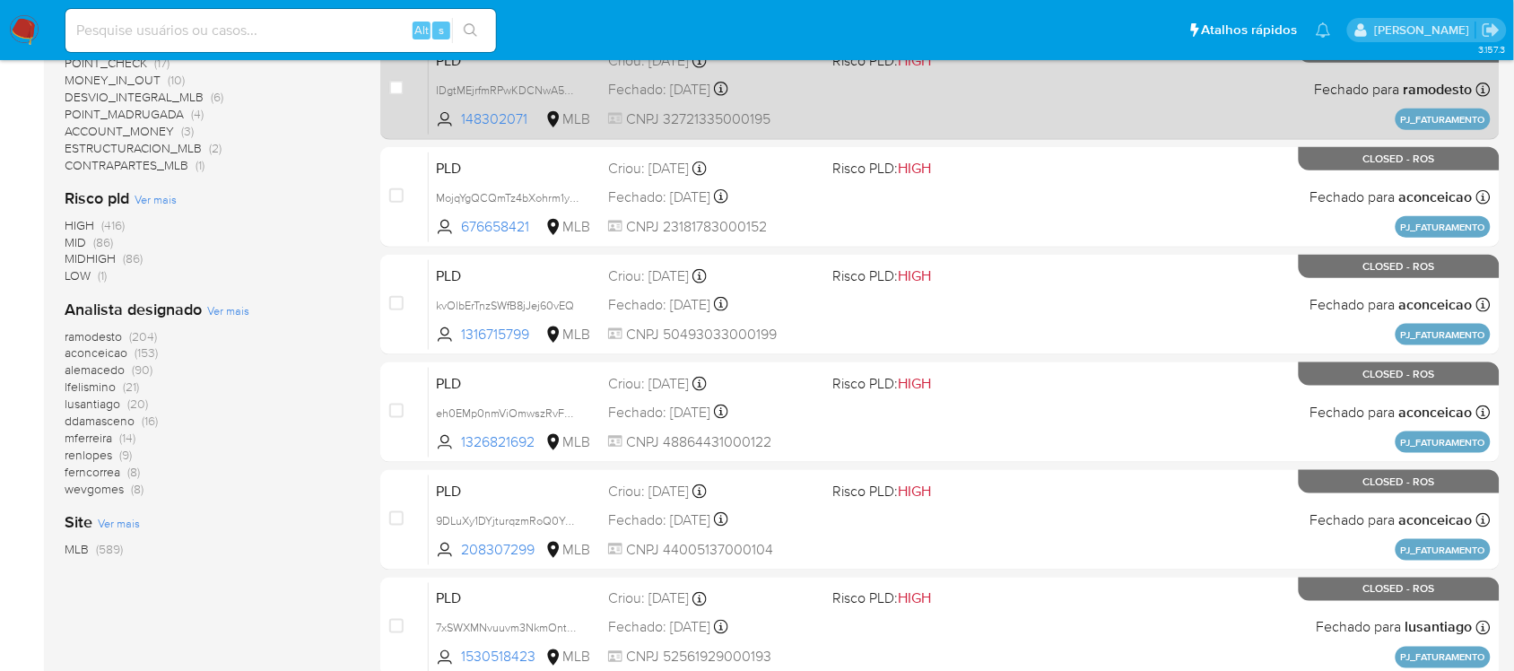
scroll to position [743, 0]
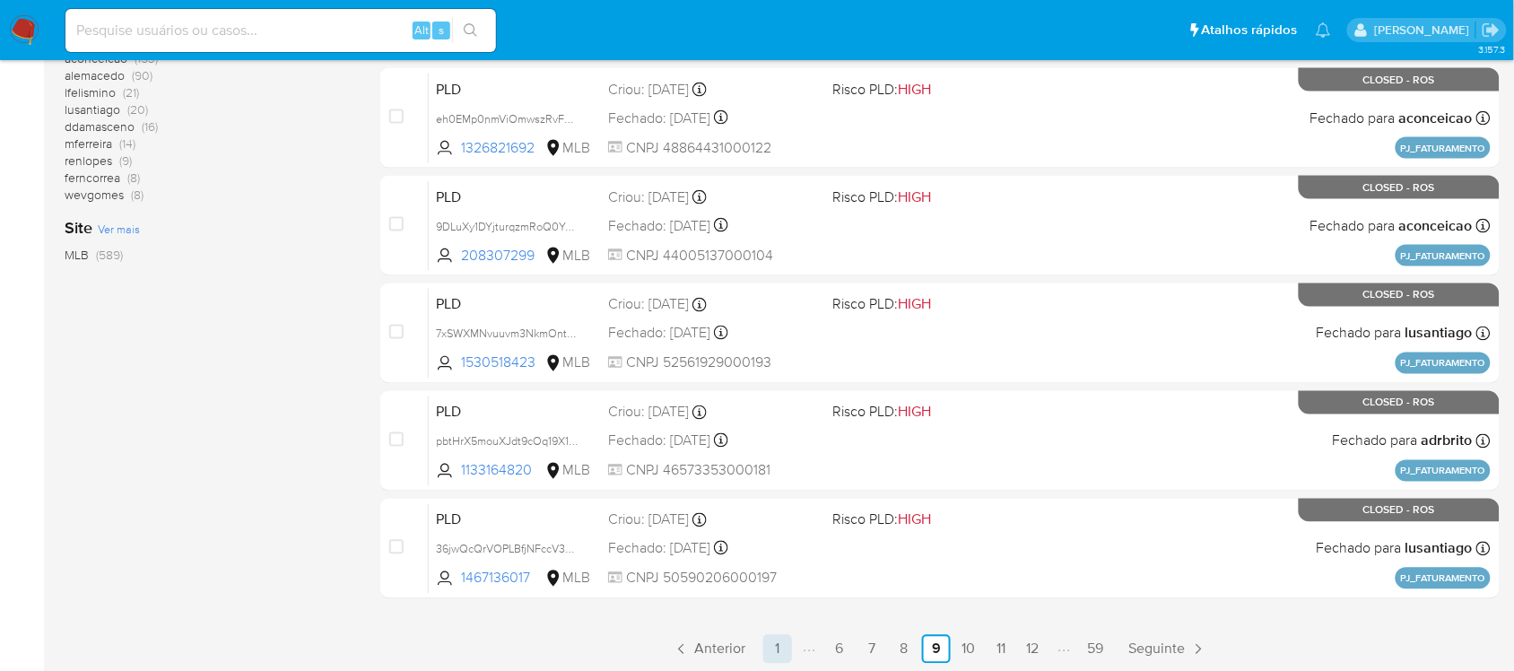
click at [782, 642] on link "1" at bounding box center [777, 649] width 29 height 29
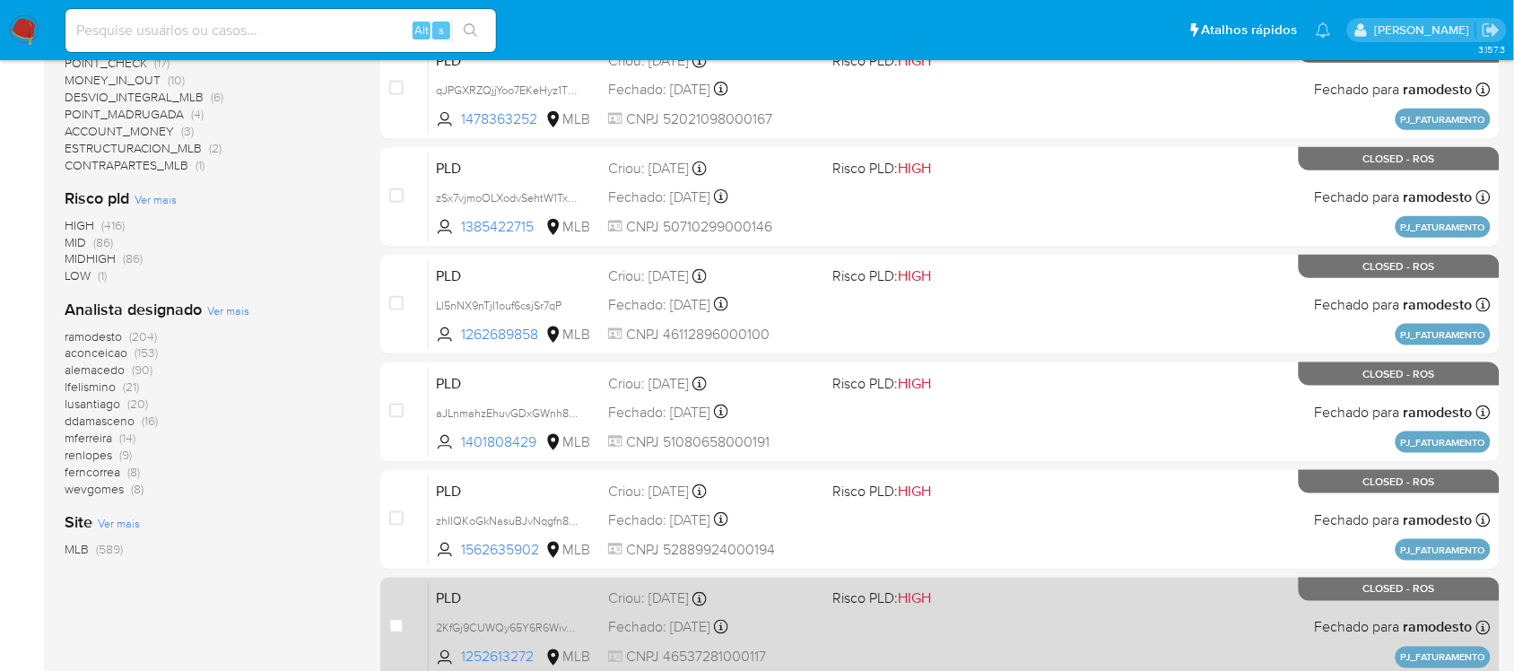
scroll to position [743, 0]
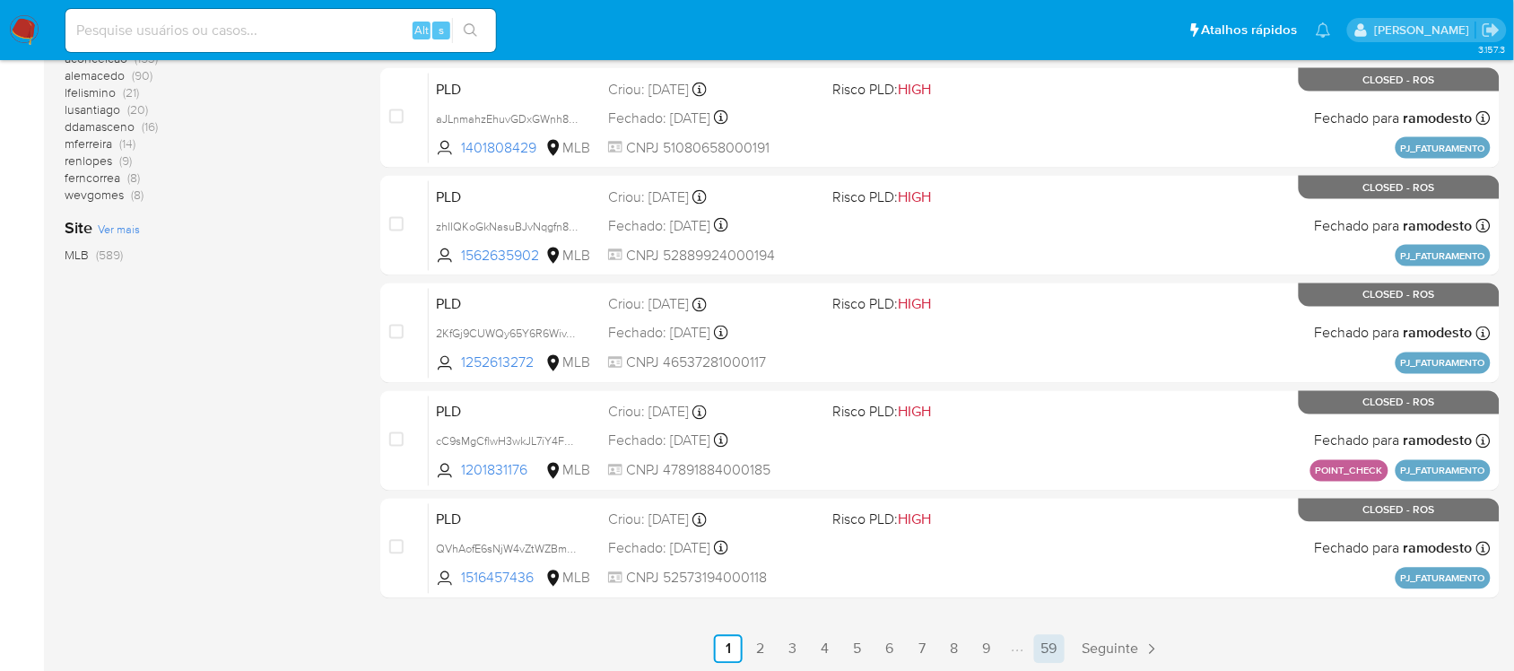
click at [1043, 651] on link "59" at bounding box center [1049, 649] width 30 height 29
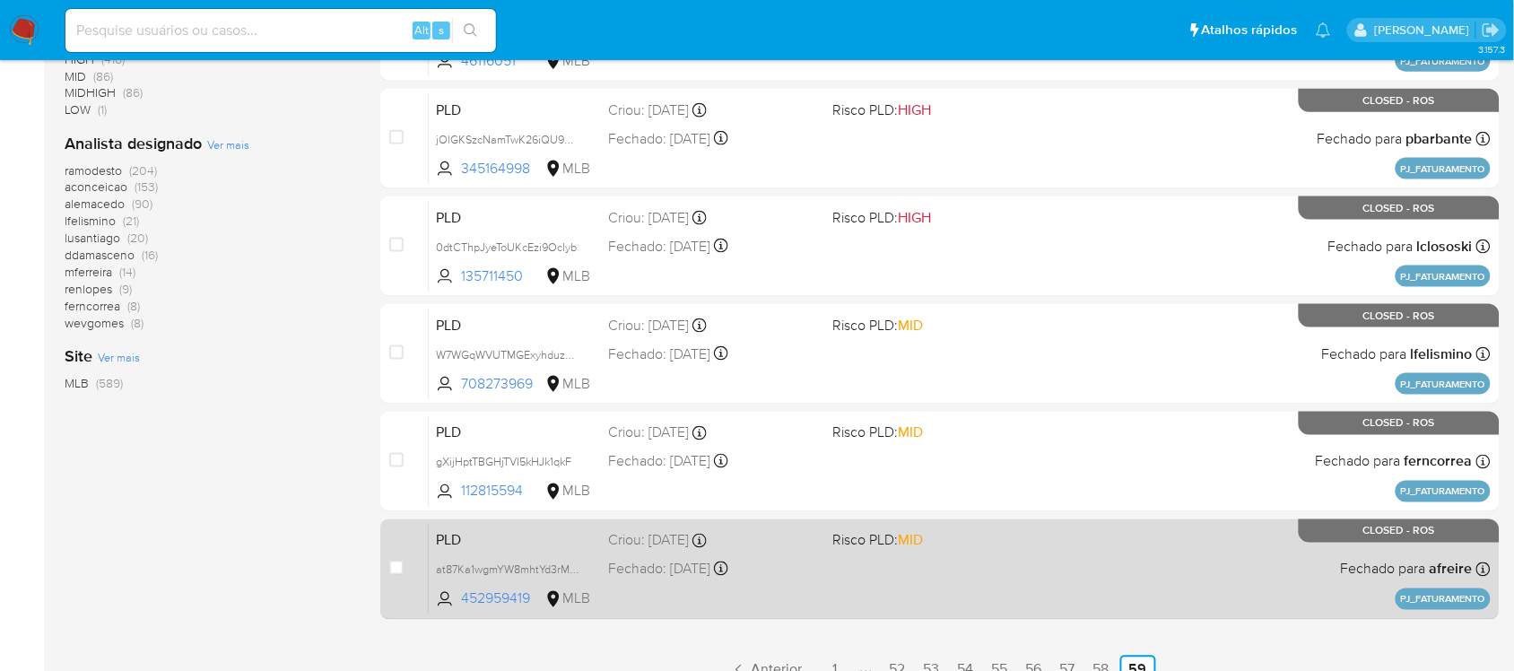
scroll to position [635, 0]
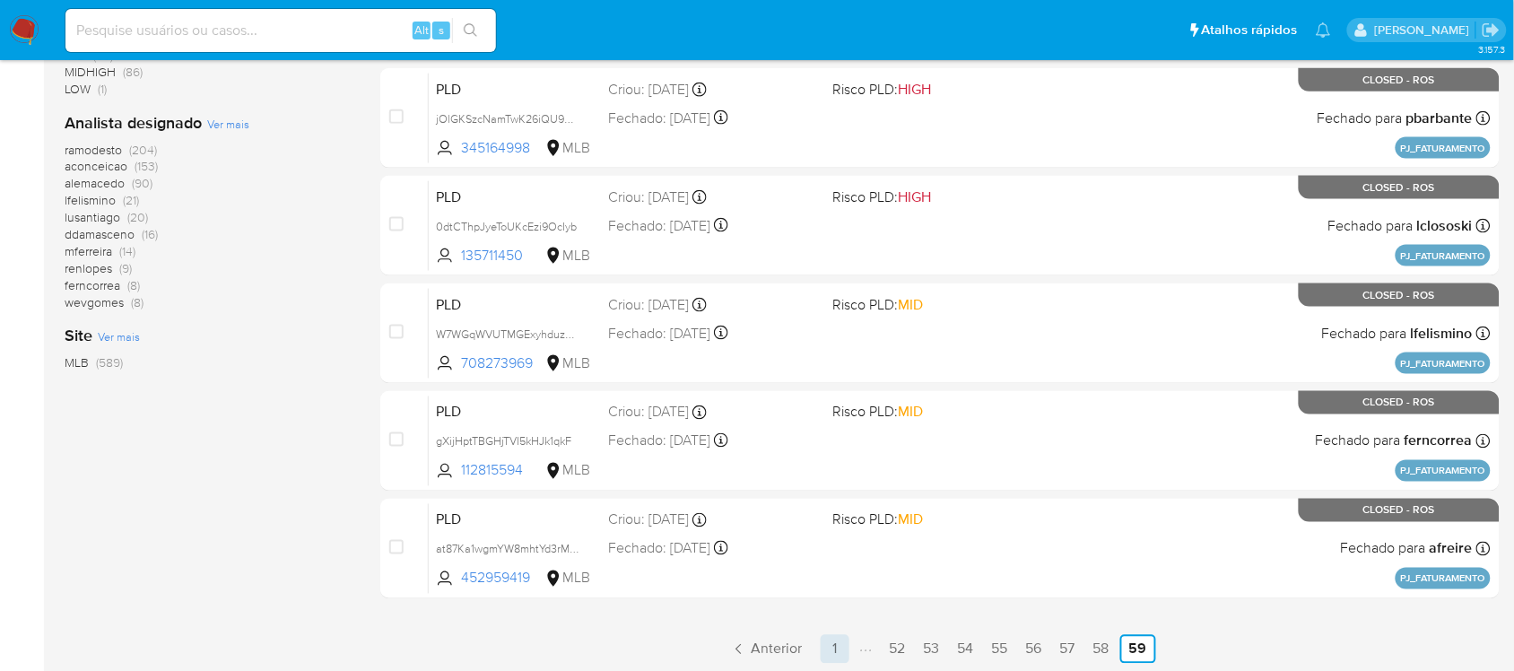
click at [831, 642] on link "1" at bounding box center [835, 649] width 29 height 29
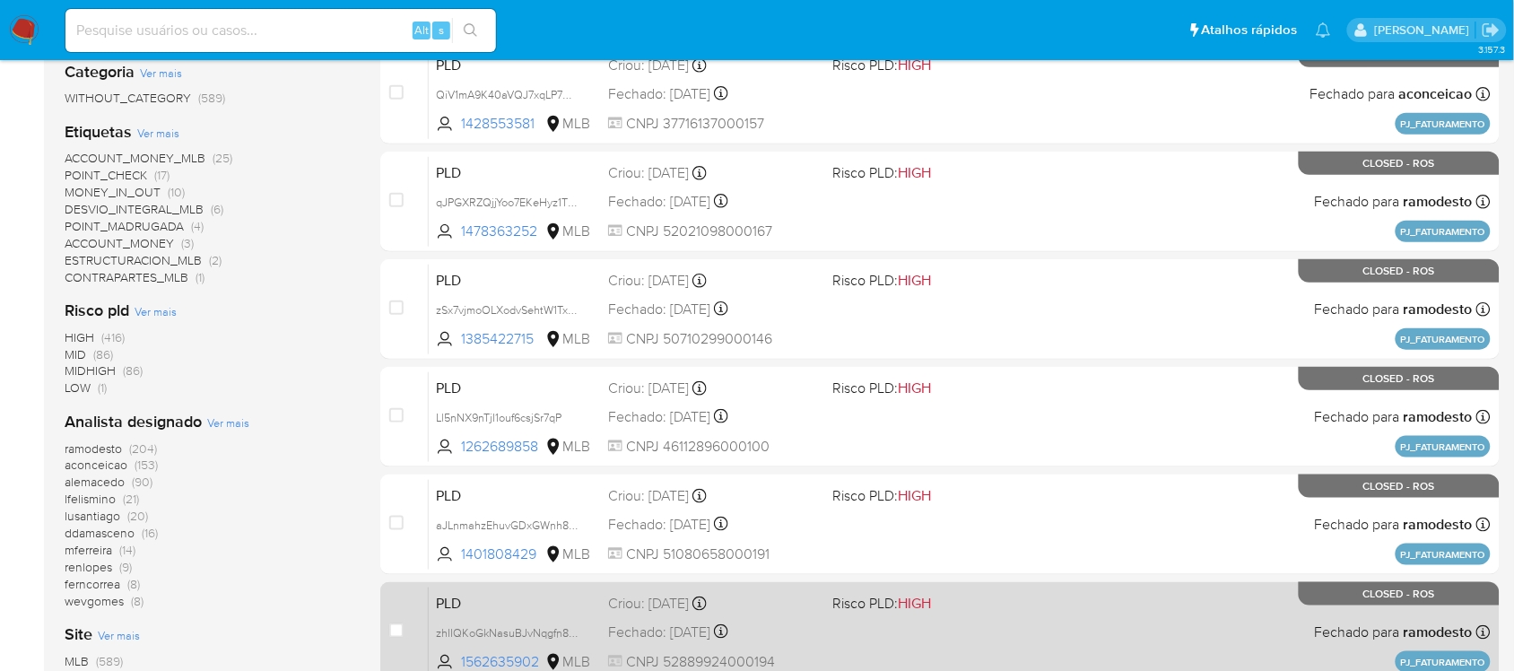
scroll to position [673, 0]
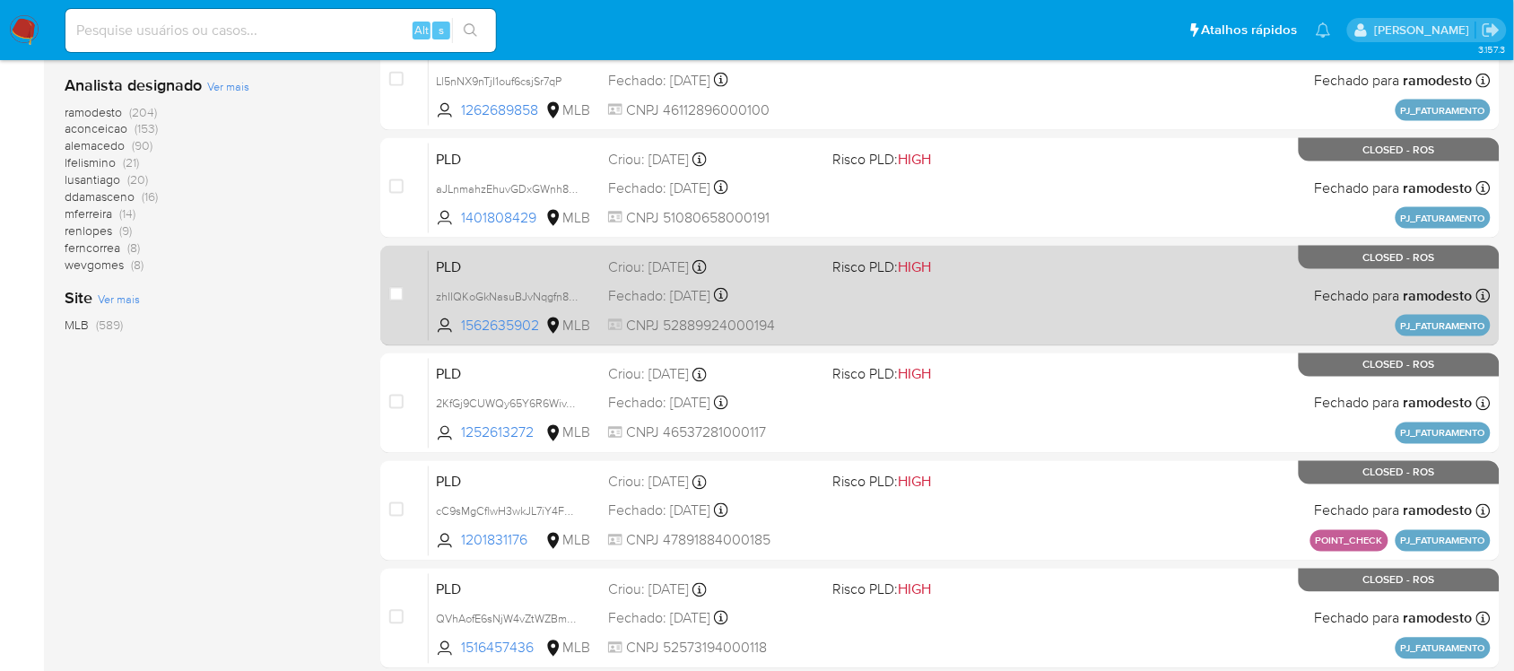
click at [817, 275] on div "PLD zhIIQKoGkNasuBJvNqgfn8DX 1562635902 MLB Risco PLD: HIGH Criou: 12/05/2024 C…" at bounding box center [960, 295] width 1062 height 91
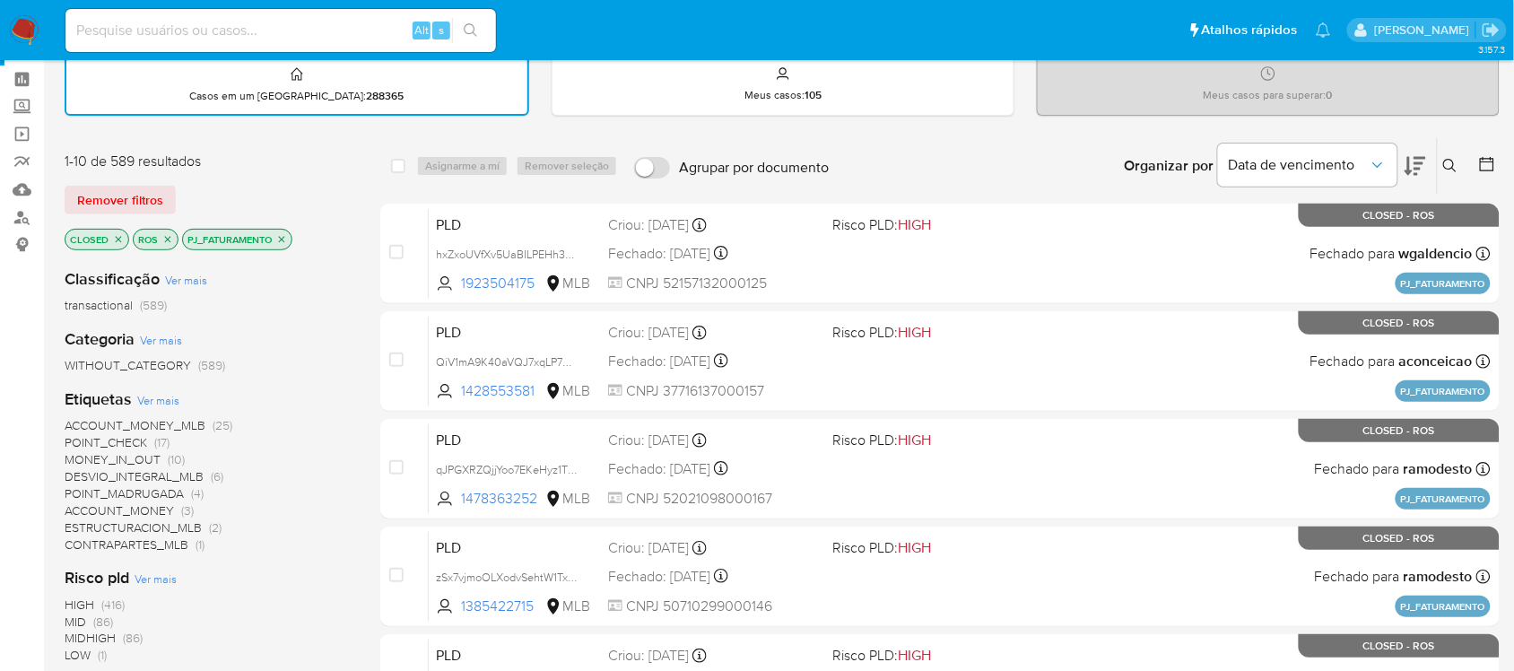
scroll to position [0, 0]
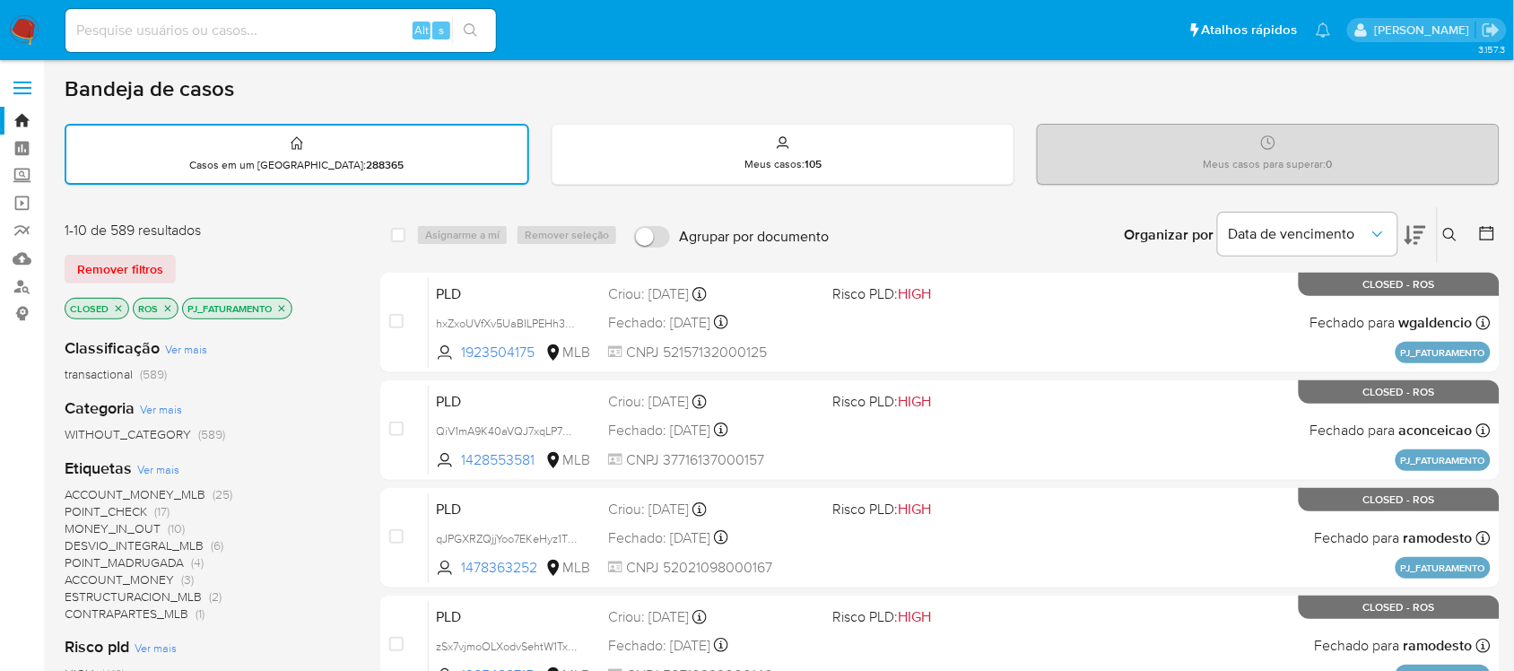
click at [281, 299] on p "PJ_FATURAMENTO" at bounding box center [237, 309] width 109 height 20
click at [167, 303] on icon "close-filter" at bounding box center [167, 308] width 11 height 11
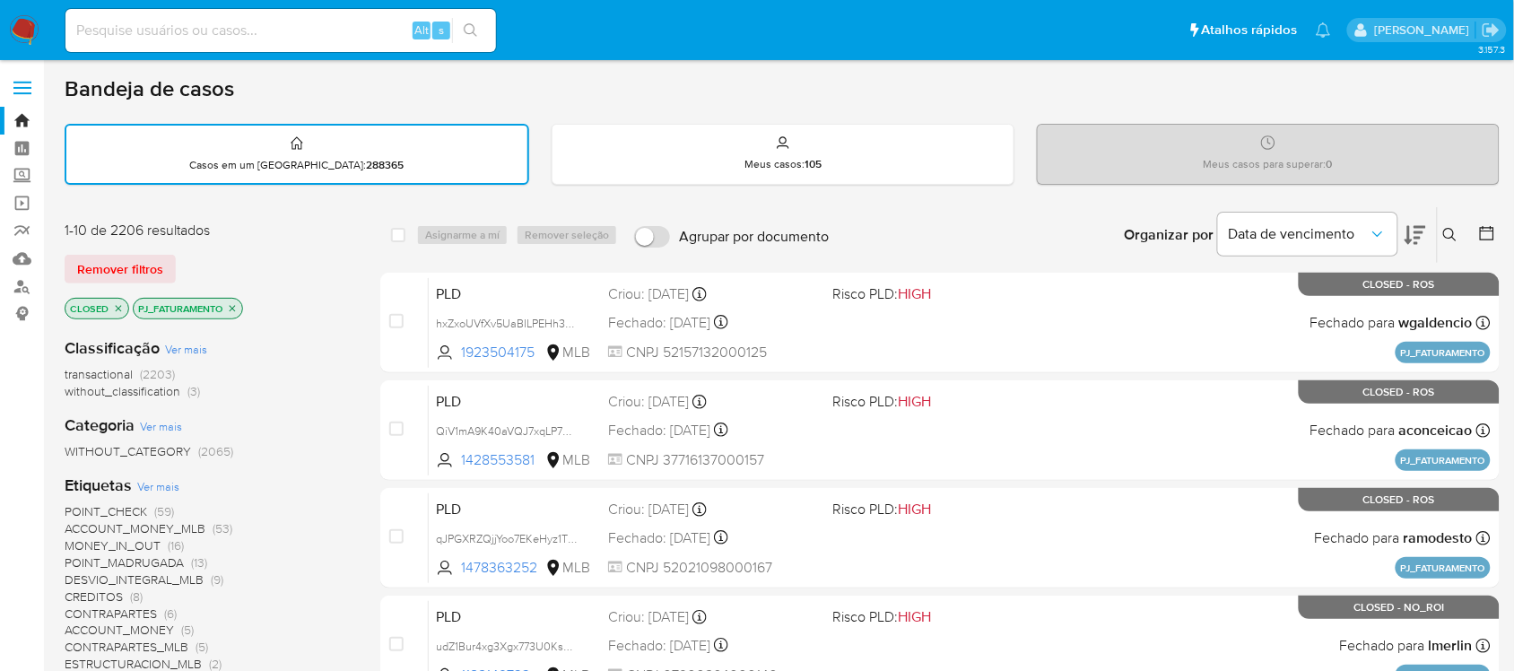
click at [110, 301] on p "CLOSED" at bounding box center [96, 309] width 63 height 20
click at [119, 306] on icon "close-filter" at bounding box center [118, 308] width 11 height 11
click at [164, 303] on icon "close-filter" at bounding box center [164, 308] width 11 height 11
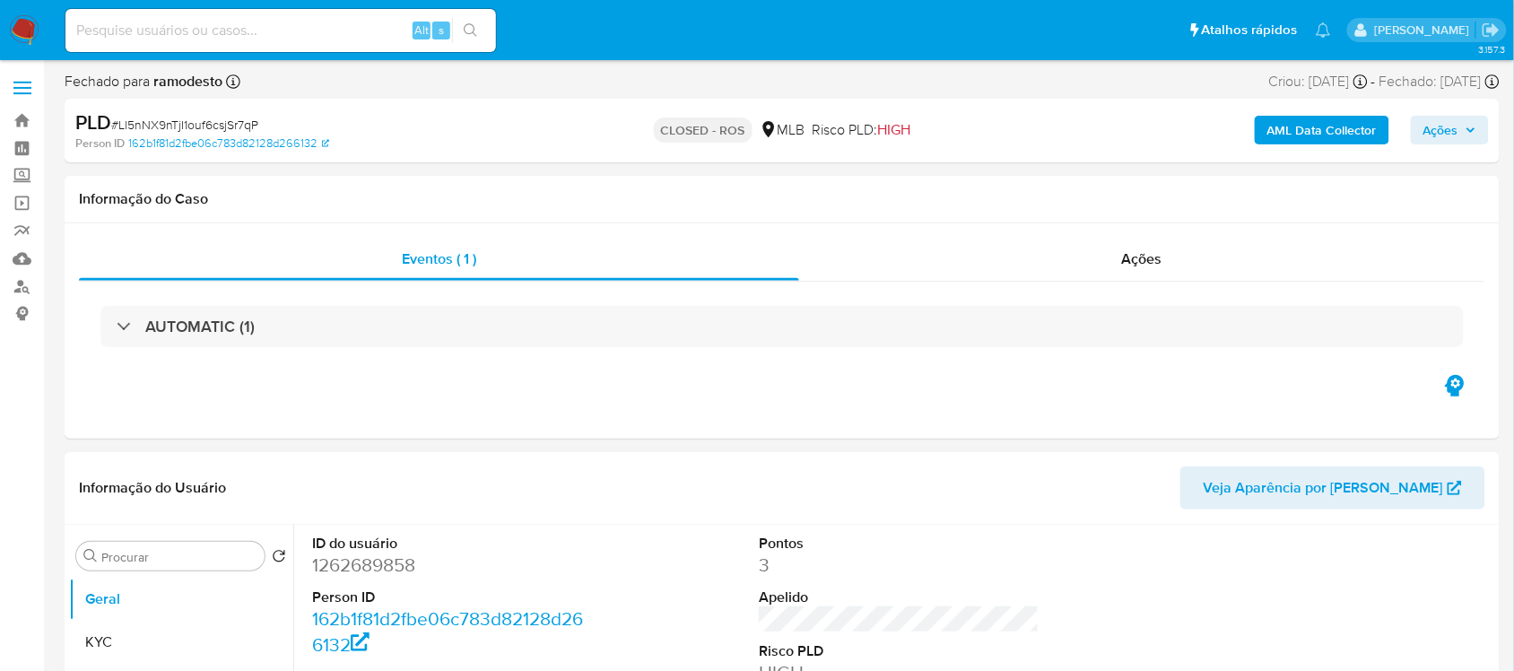
select select "10"
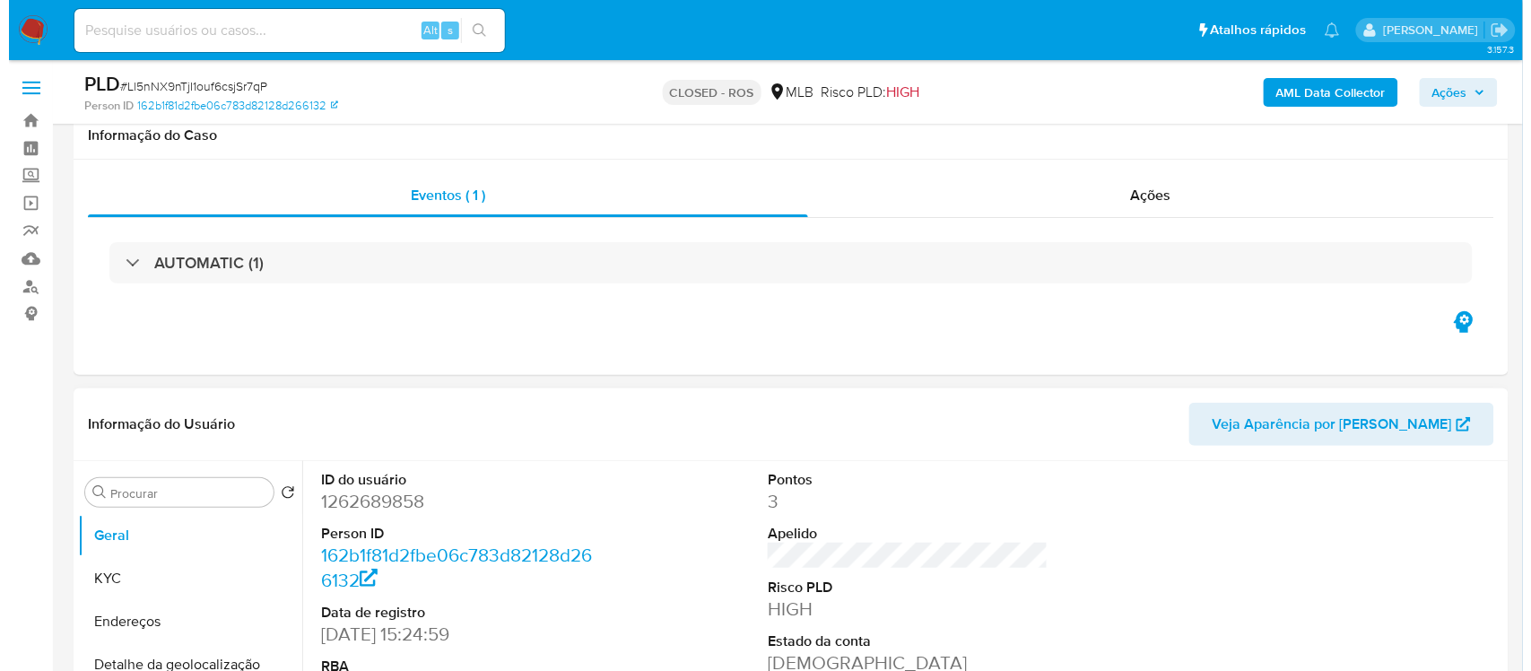
scroll to position [224, 0]
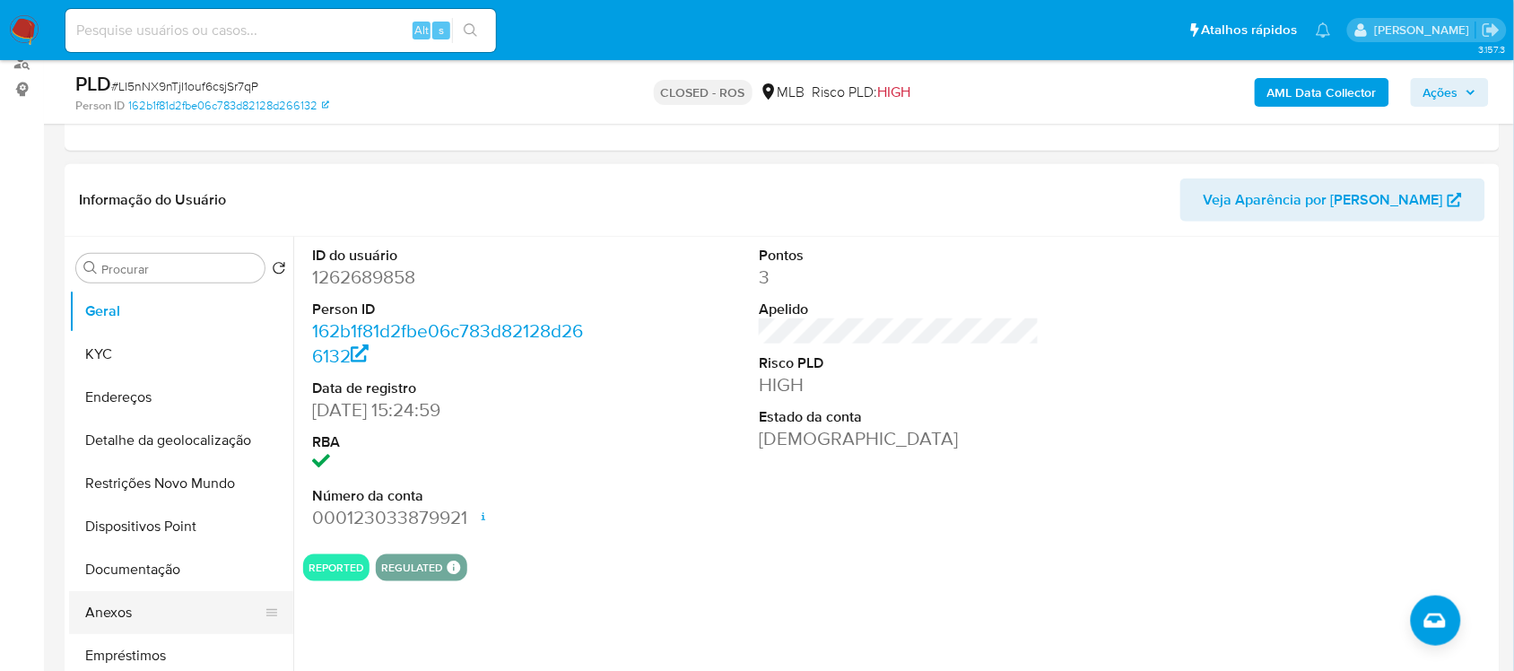
click at [155, 601] on button "Anexos" at bounding box center [174, 612] width 210 height 43
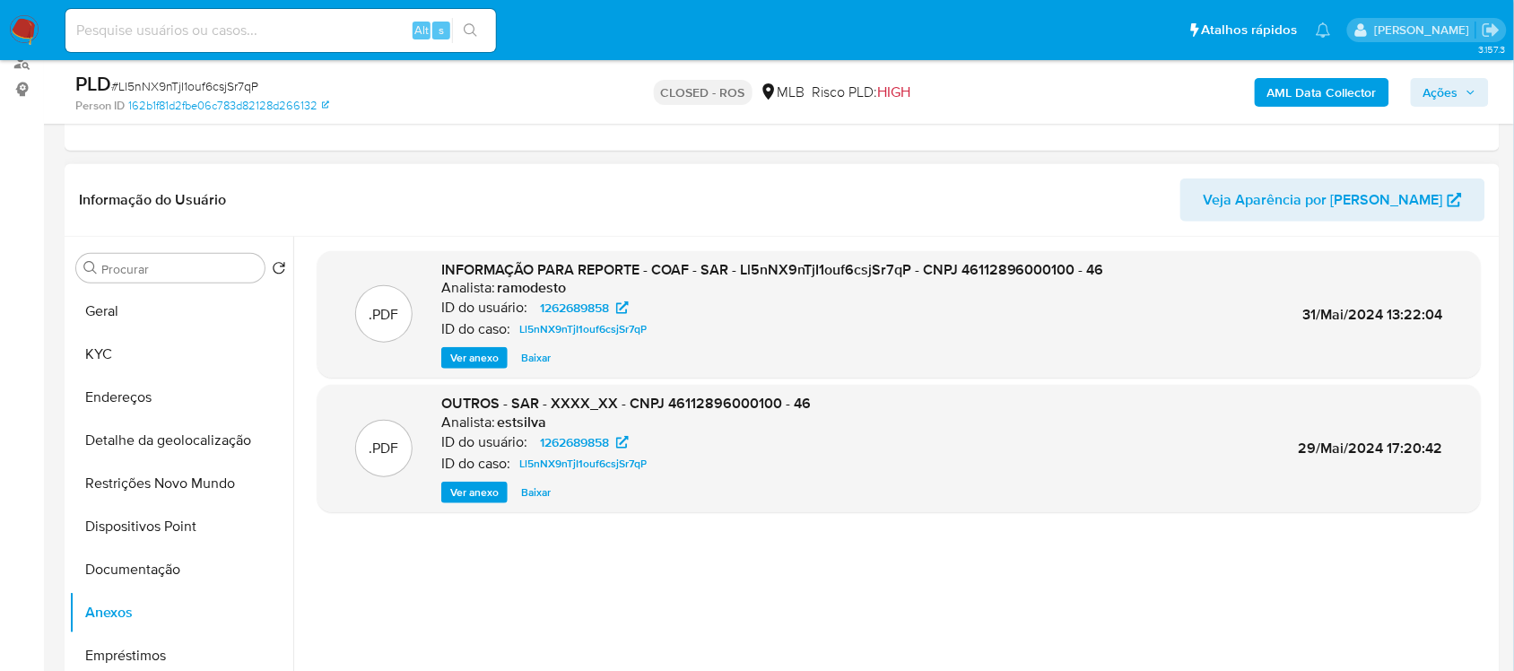
click at [472, 361] on span "Ver anexo" at bounding box center [474, 358] width 48 height 18
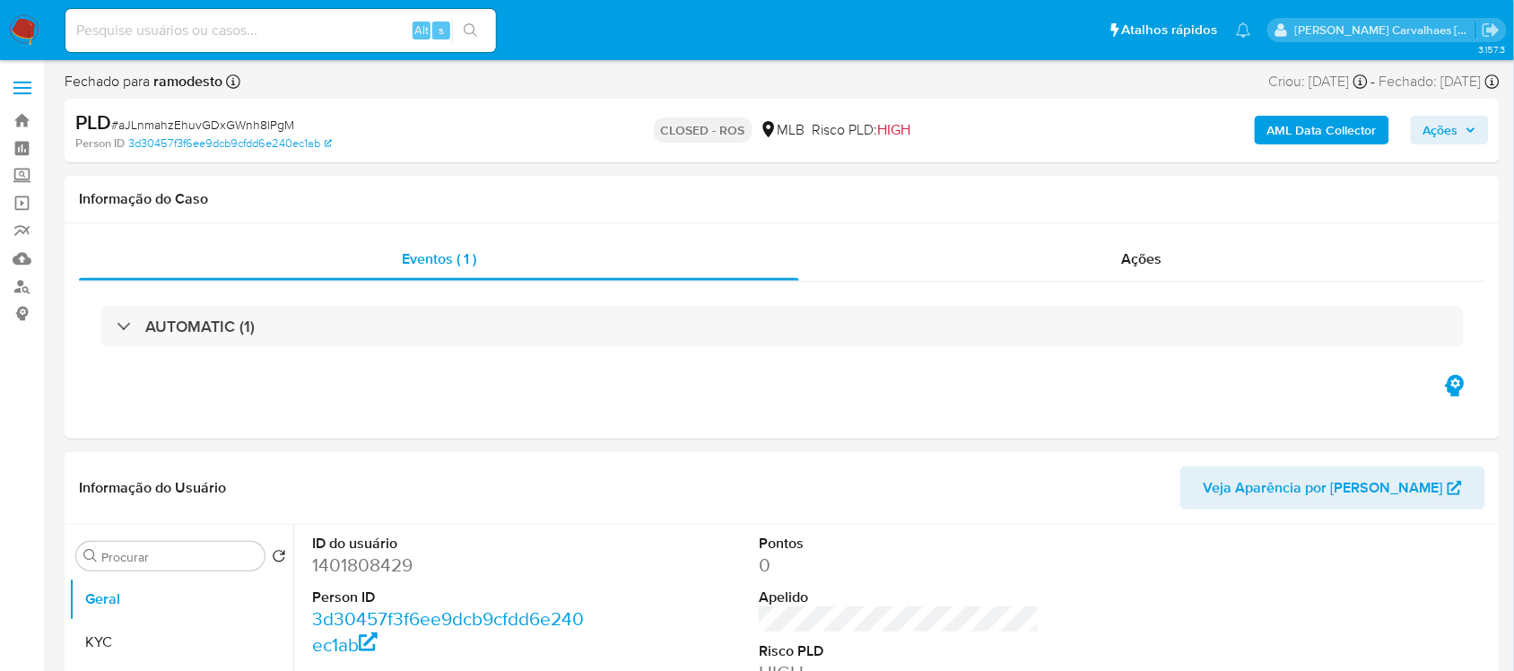
select select "10"
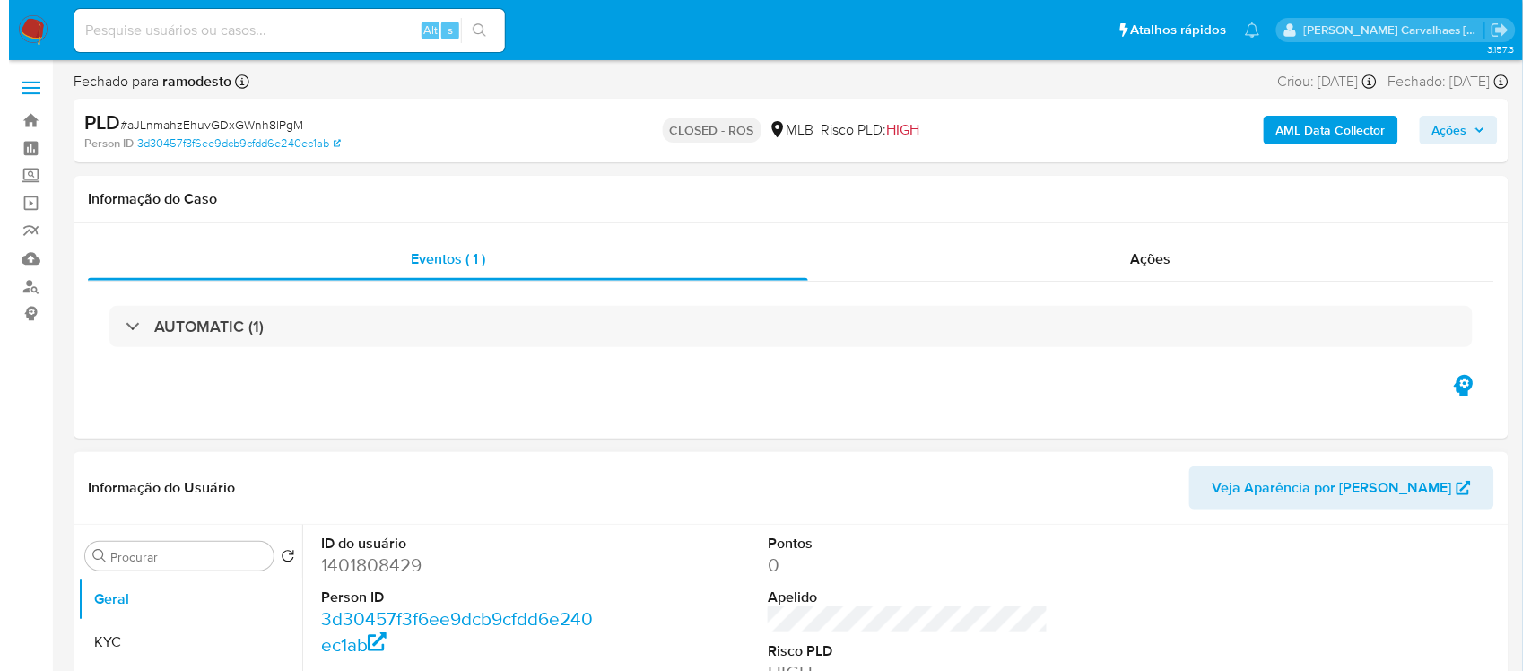
scroll to position [336, 0]
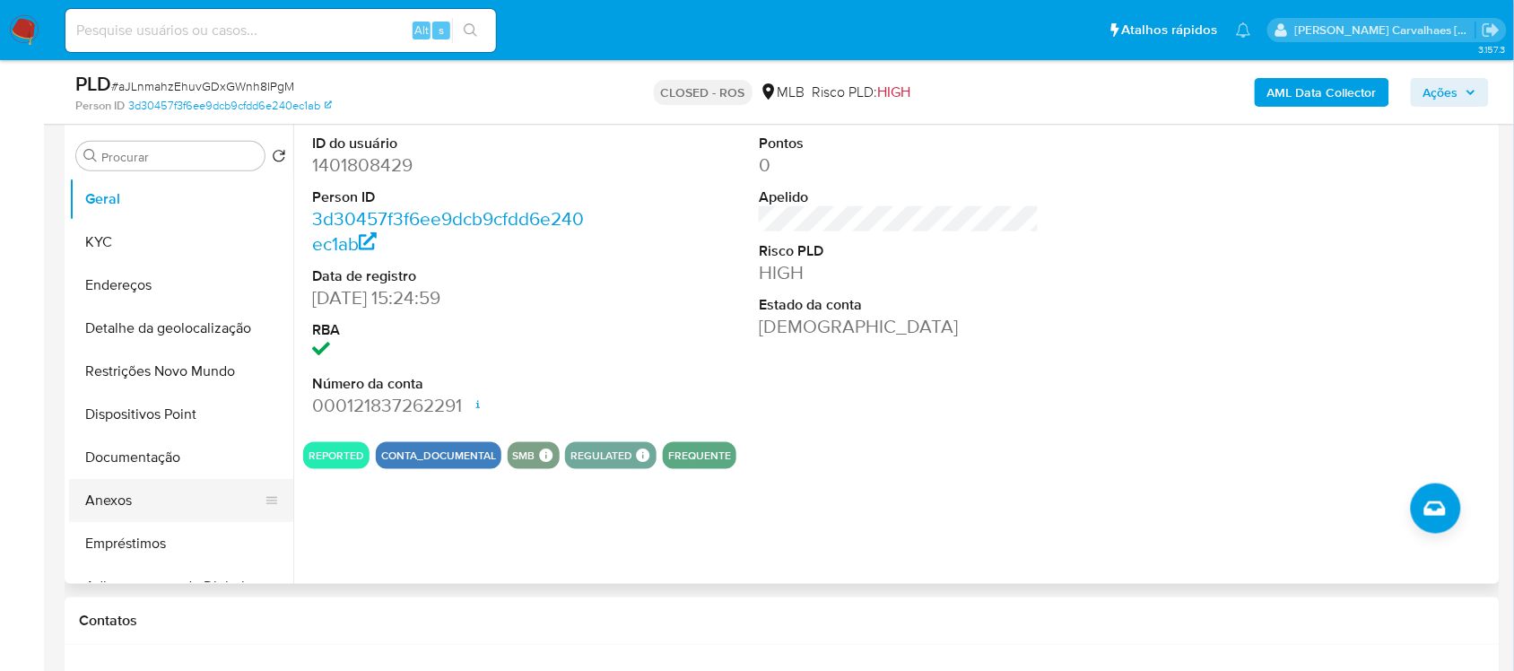
click at [101, 500] on button "Anexos" at bounding box center [174, 500] width 210 height 43
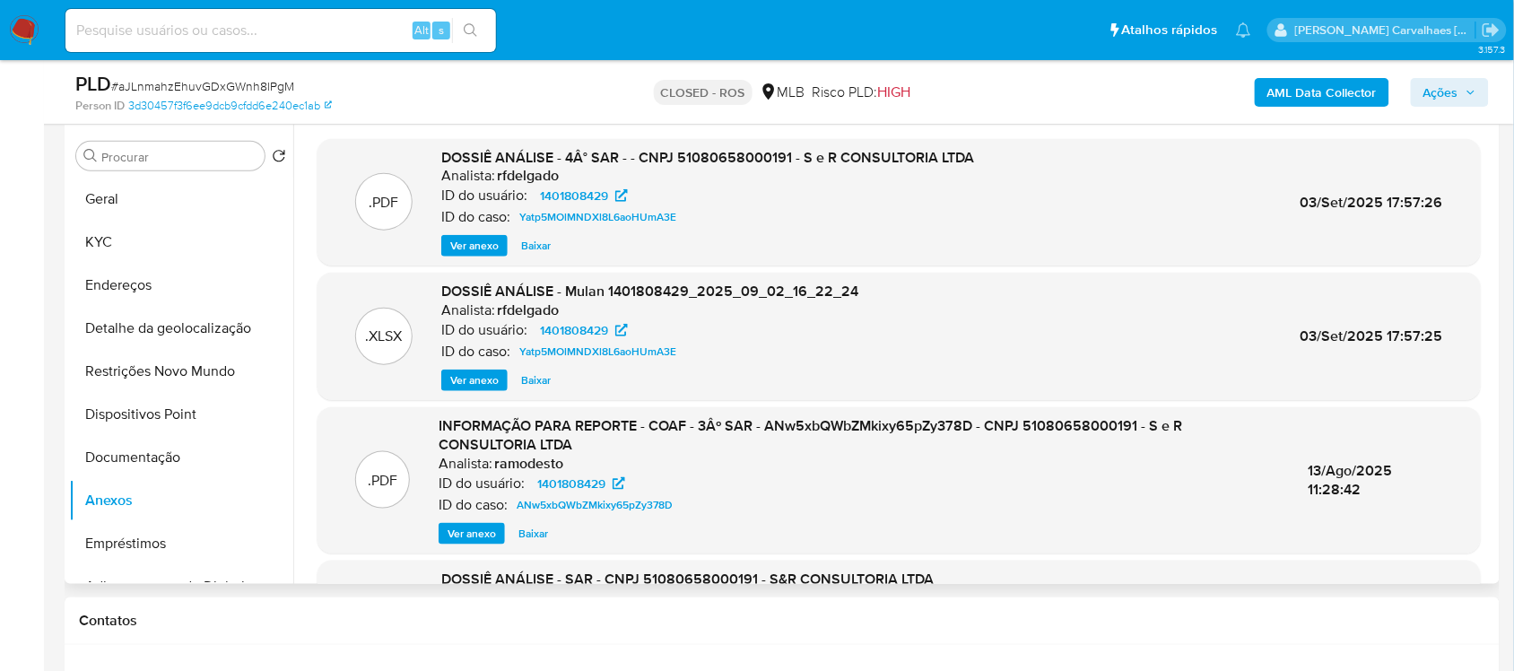
click at [462, 255] on span "Ver anexo" at bounding box center [474, 246] width 48 height 18
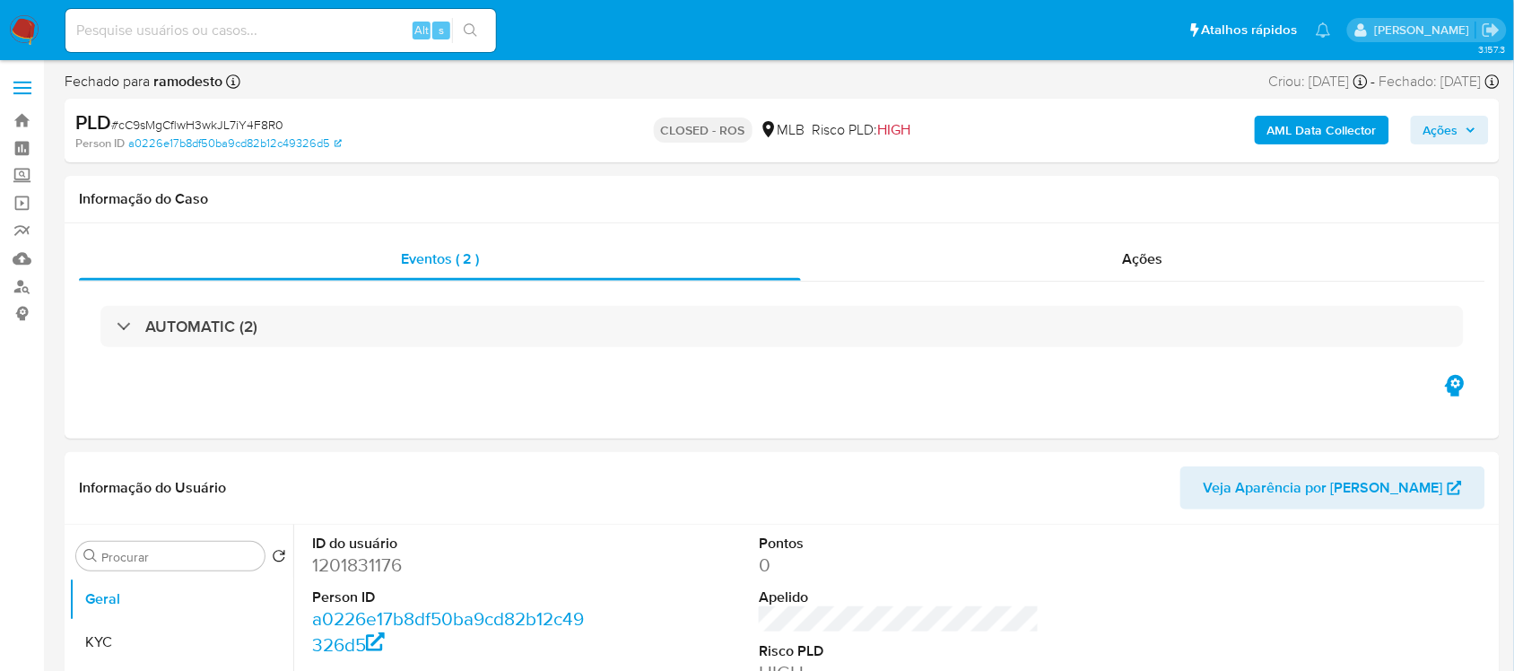
select select "10"
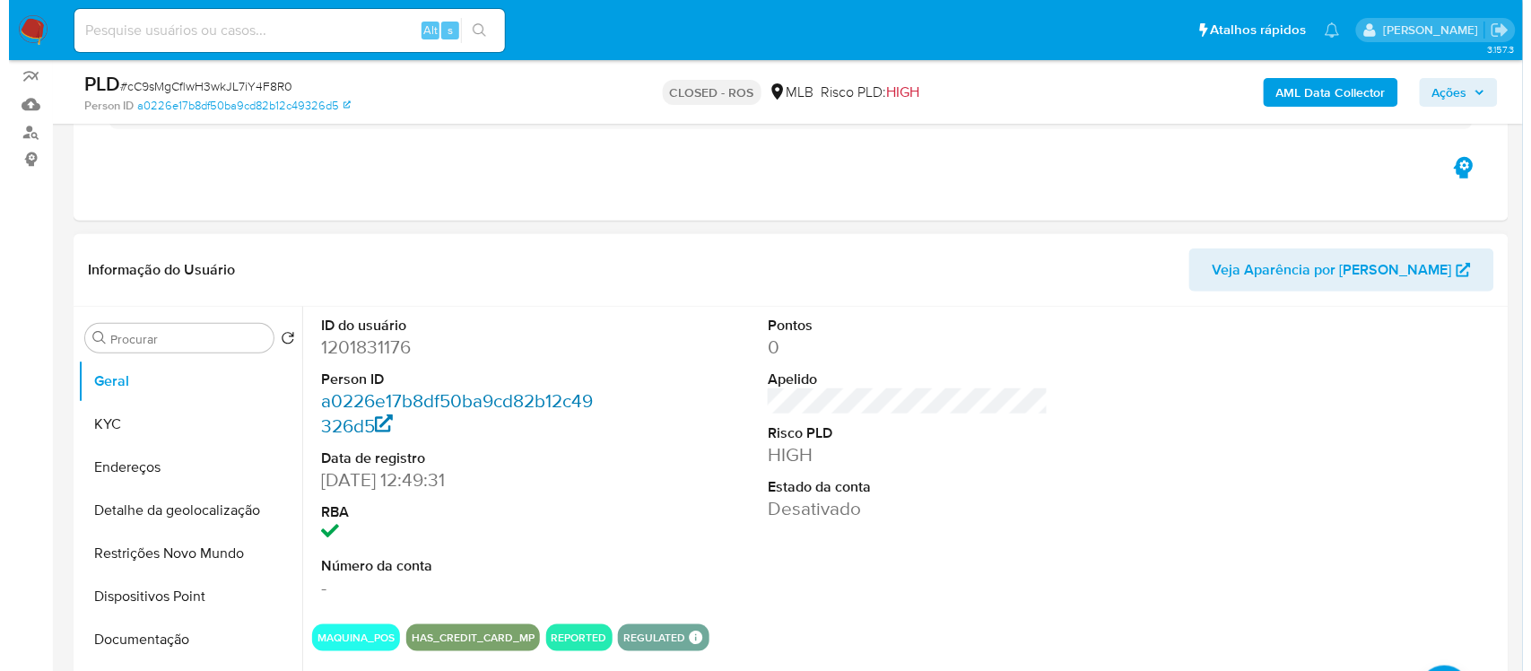
scroll to position [336, 0]
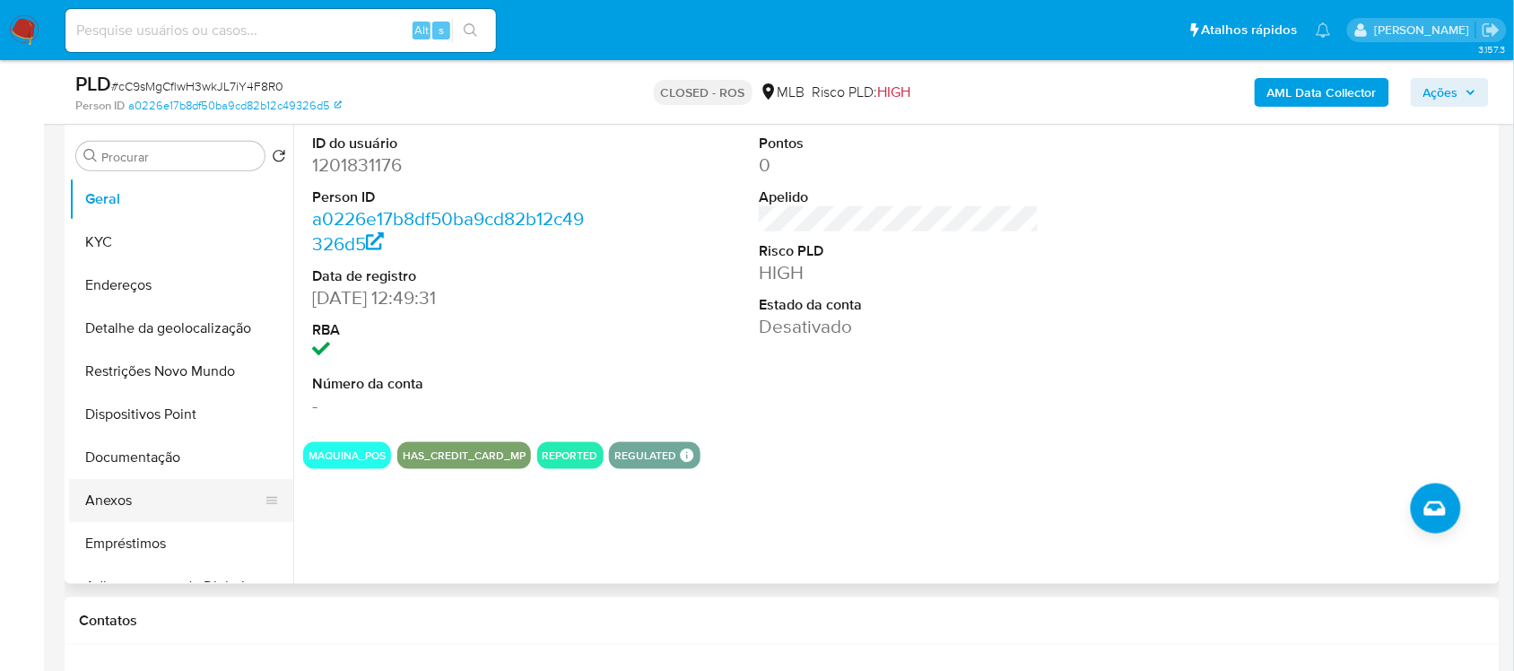
click at [167, 492] on button "Anexos" at bounding box center [174, 500] width 210 height 43
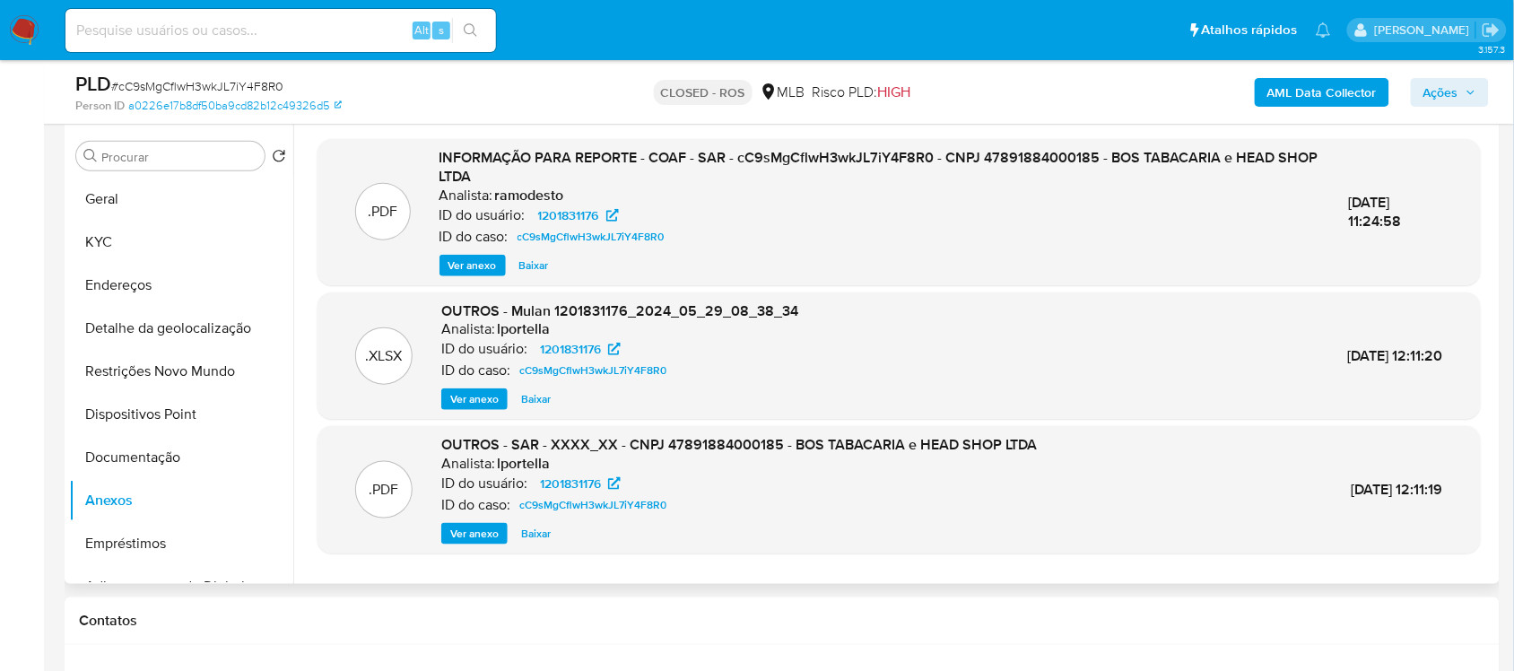
click at [453, 269] on span "Ver anexo" at bounding box center [472, 266] width 48 height 18
click at [453, 269] on div "Ver anexo Ver anexo Baixar" at bounding box center [880, 266] width 881 height 22
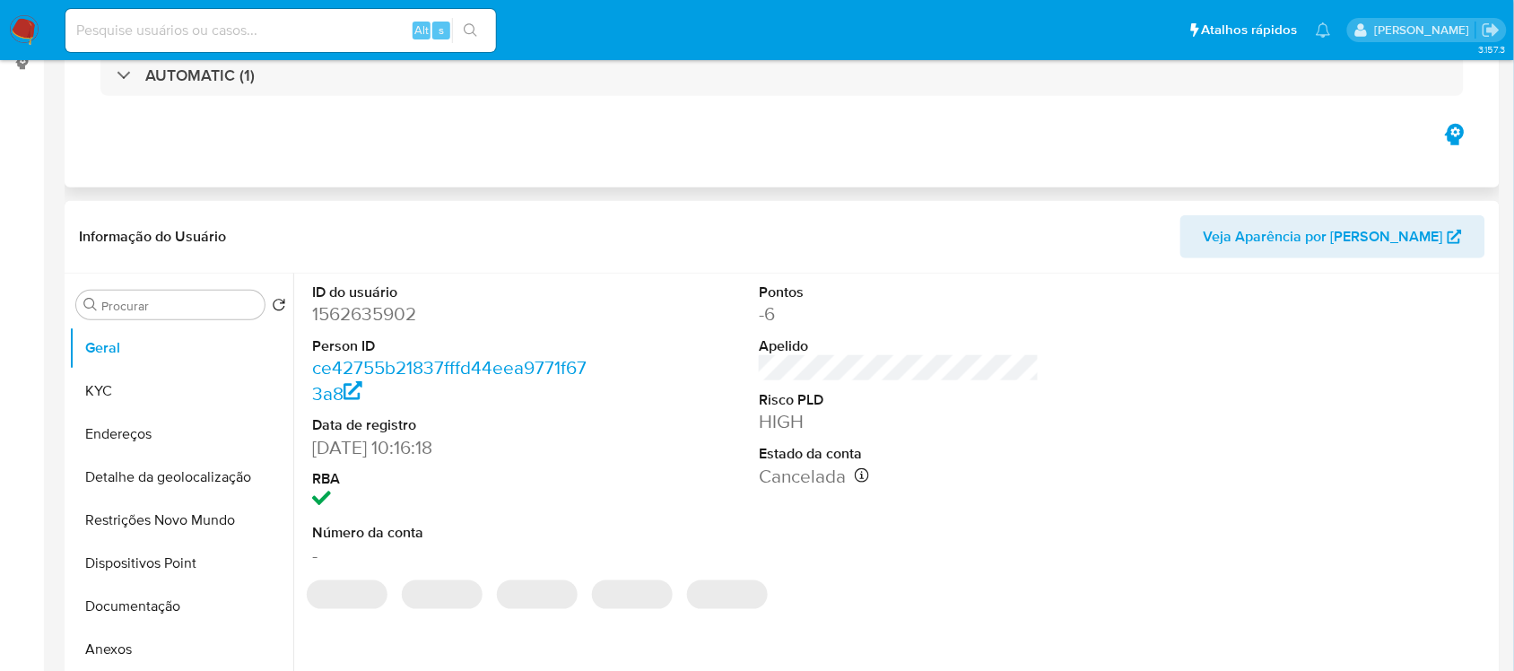
select select "10"
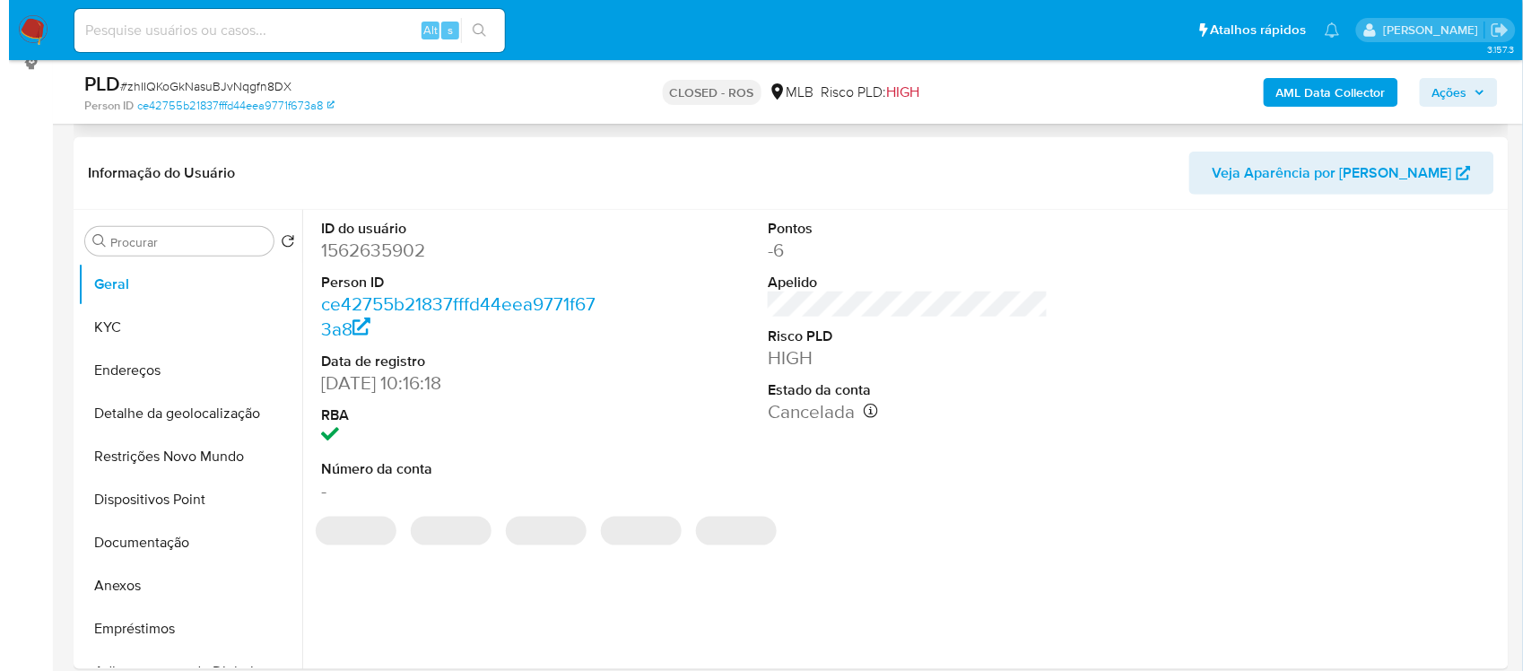
scroll to position [336, 0]
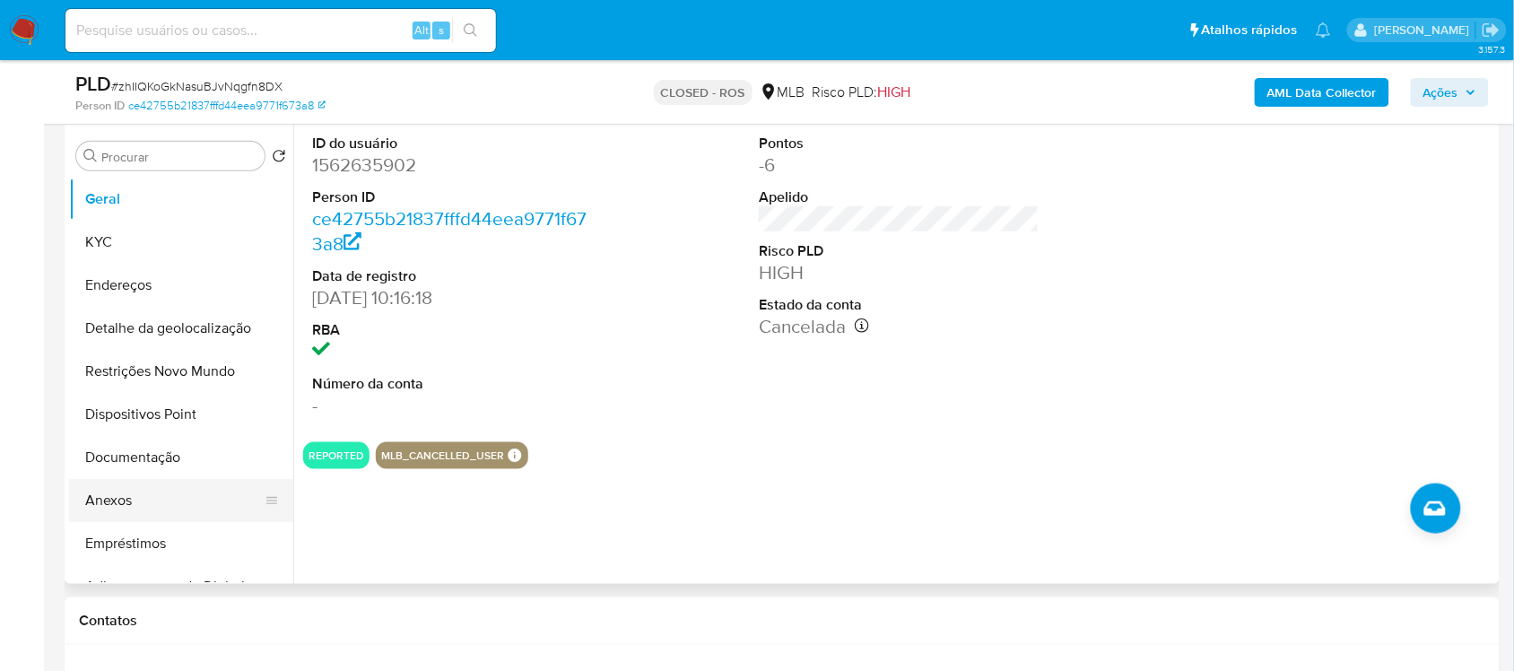
click at [157, 494] on button "Anexos" at bounding box center [174, 500] width 210 height 43
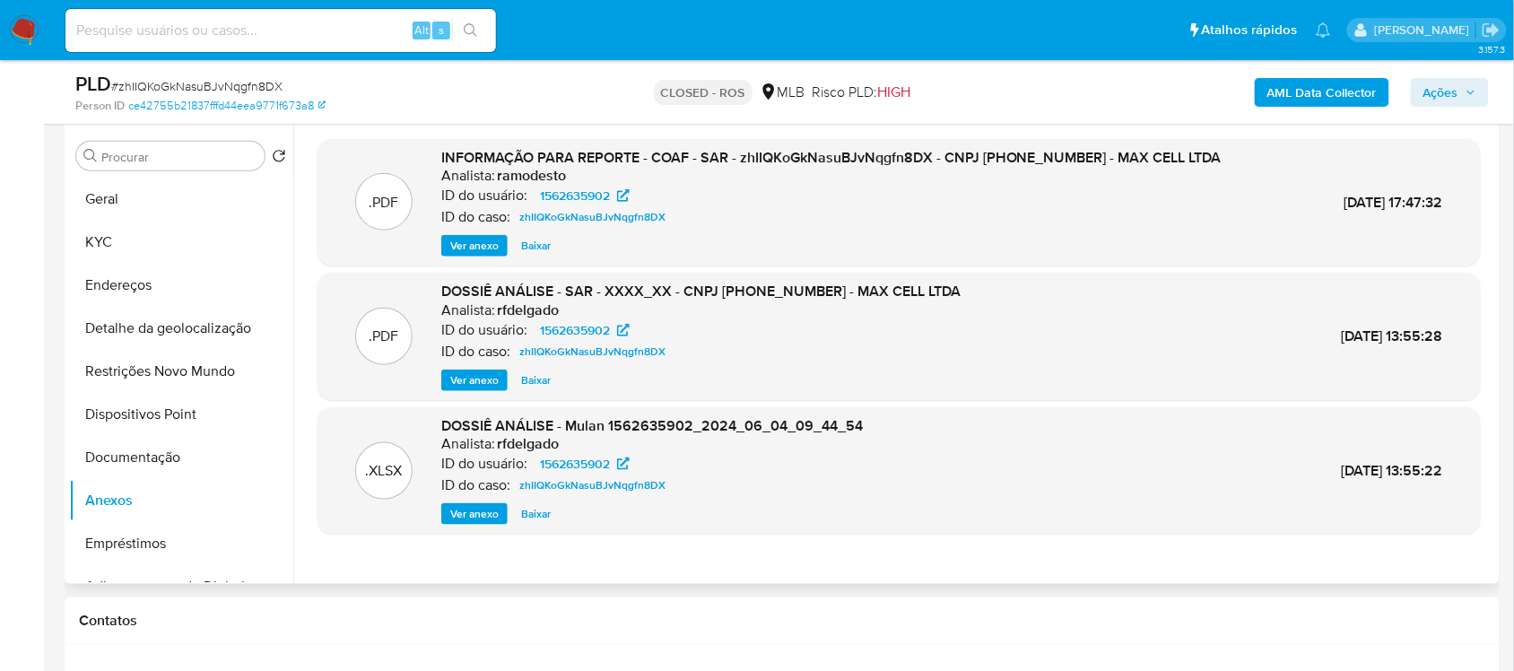
click at [462, 255] on span "Ver anexo" at bounding box center [474, 246] width 48 height 18
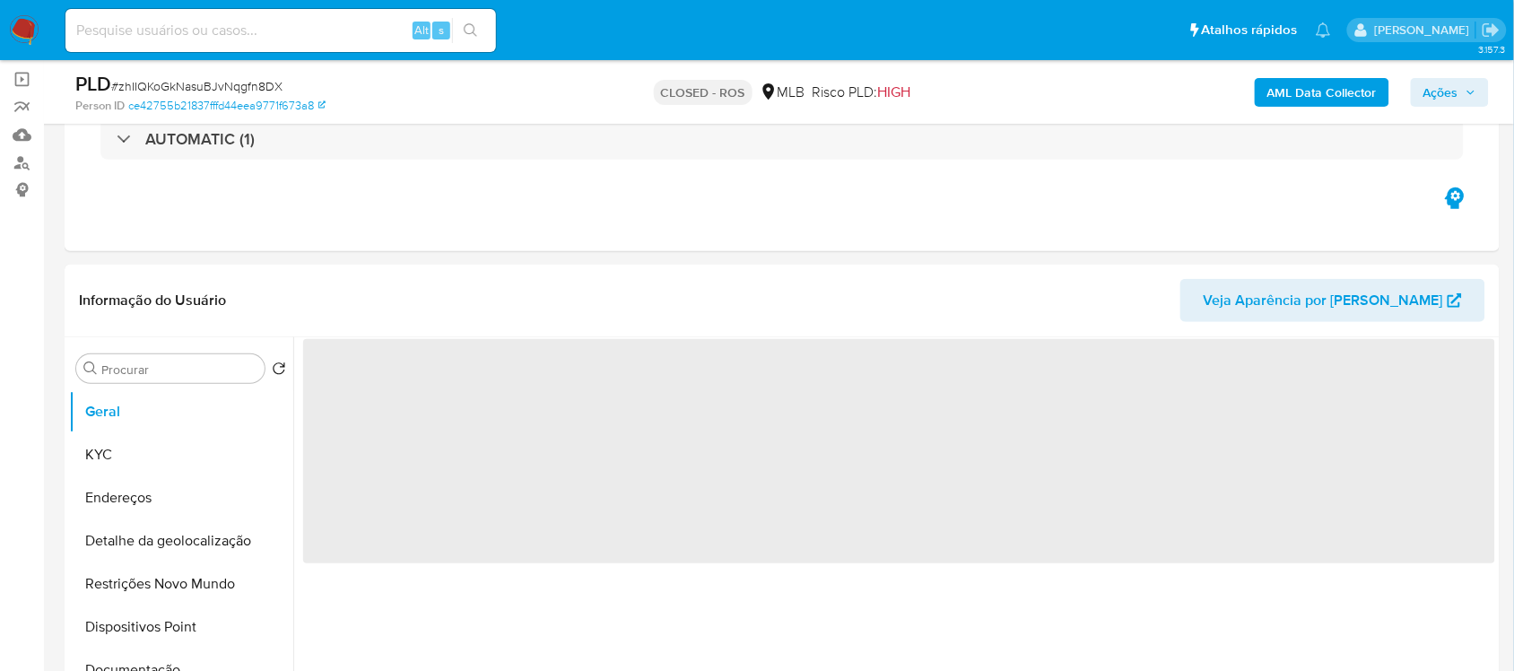
scroll to position [224, 0]
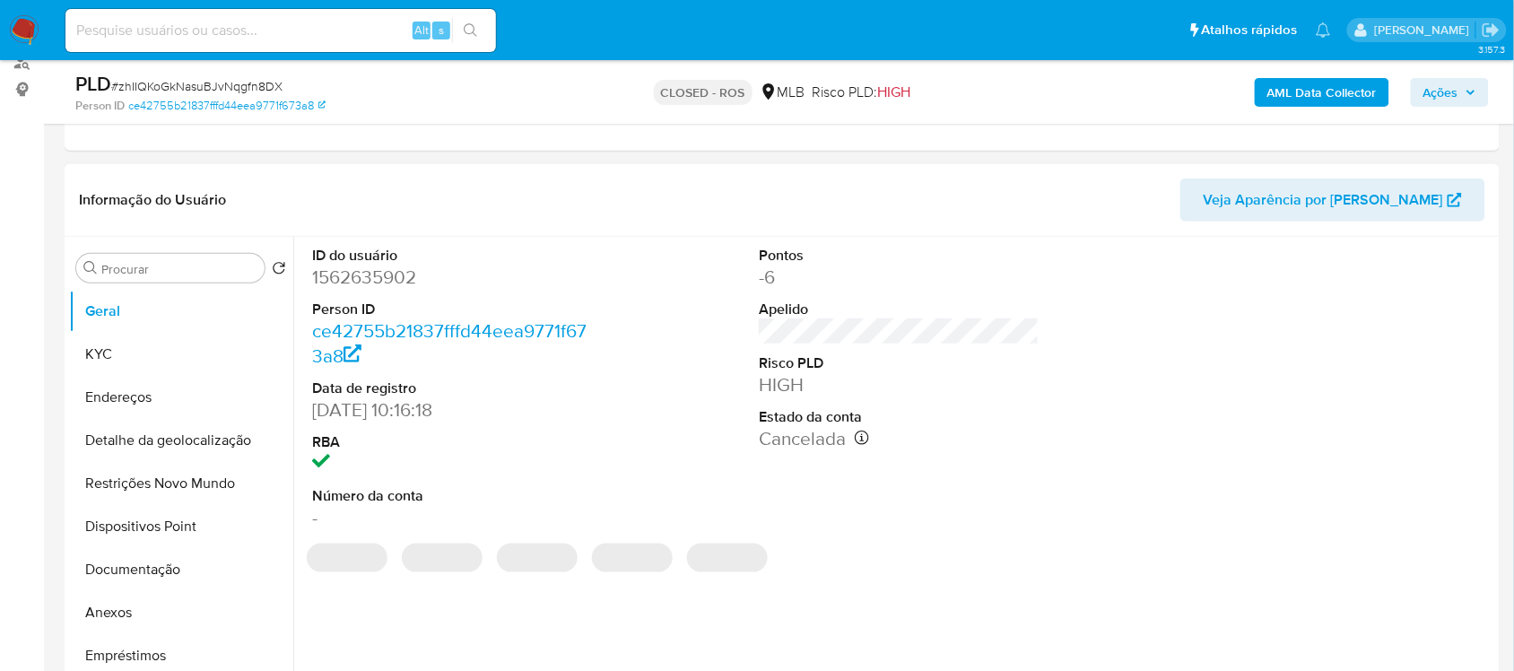
select select "10"
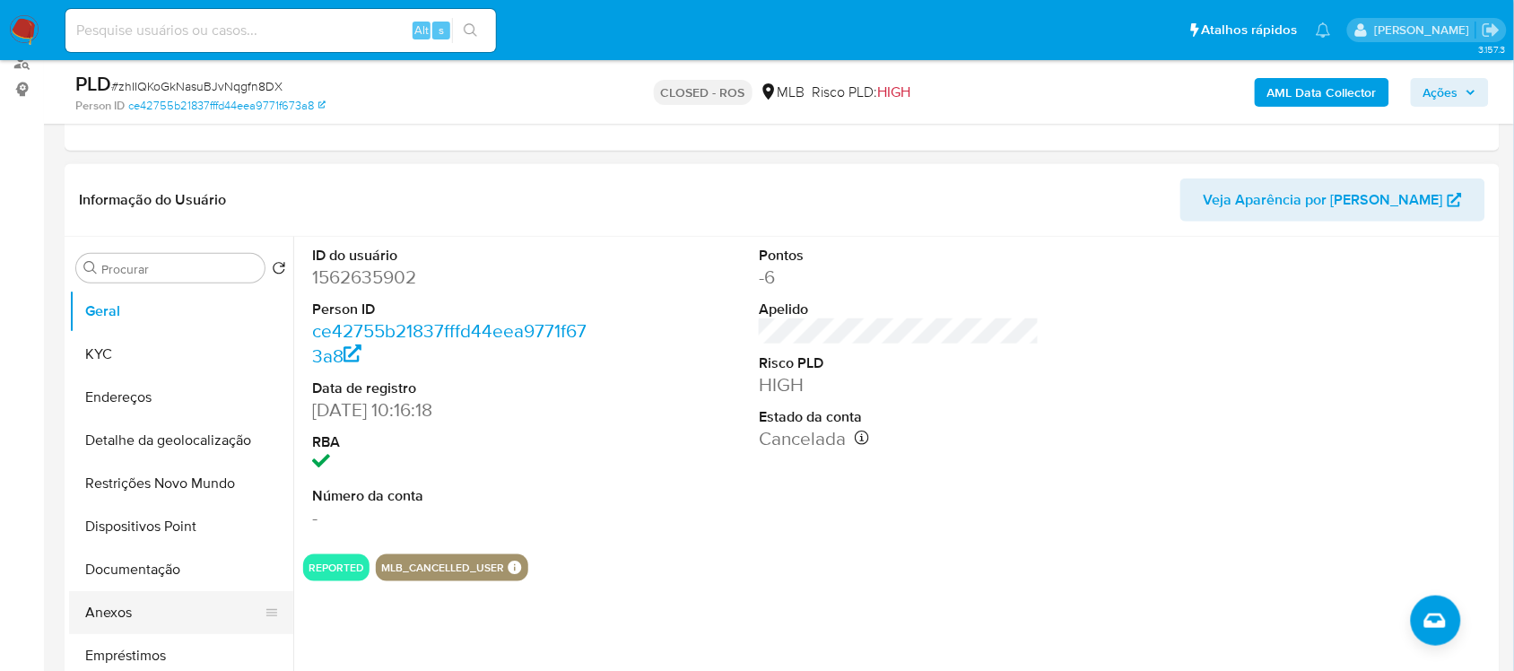
click at [149, 603] on button "Anexos" at bounding box center [174, 612] width 210 height 43
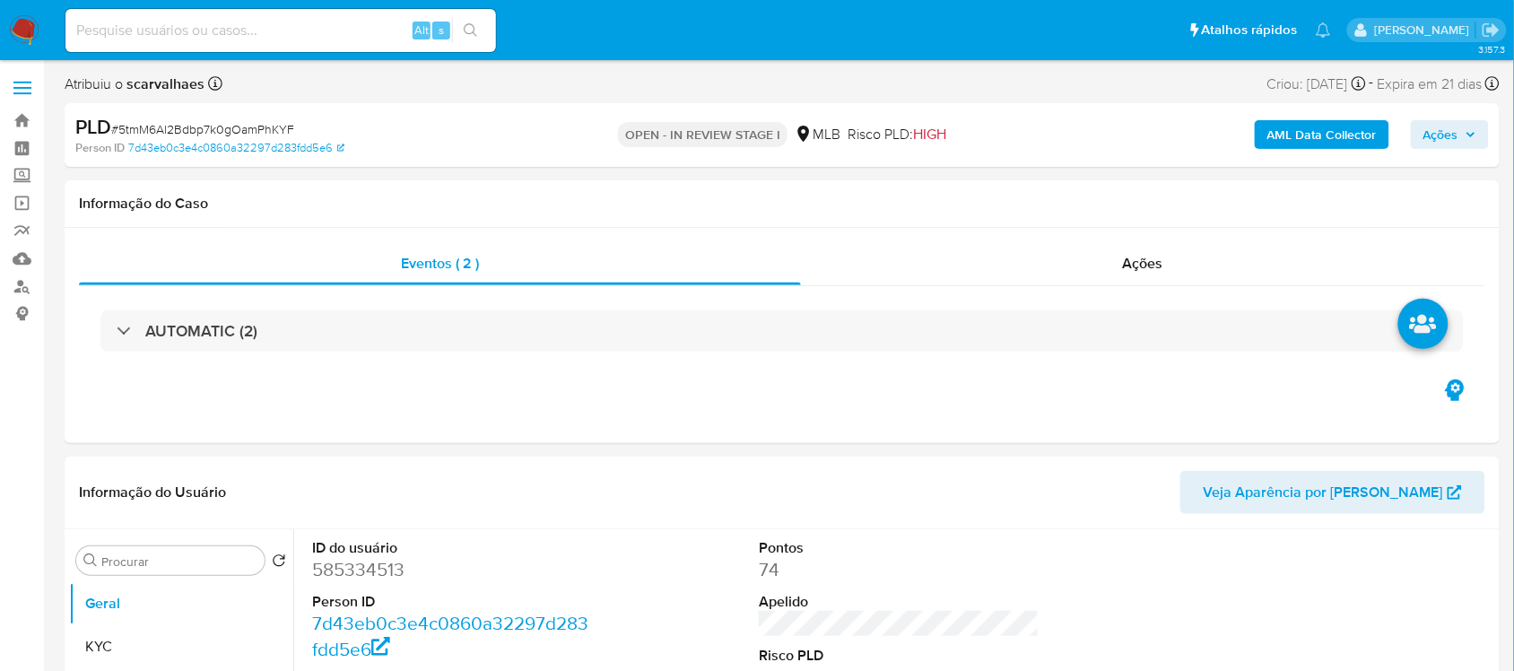
select select "10"
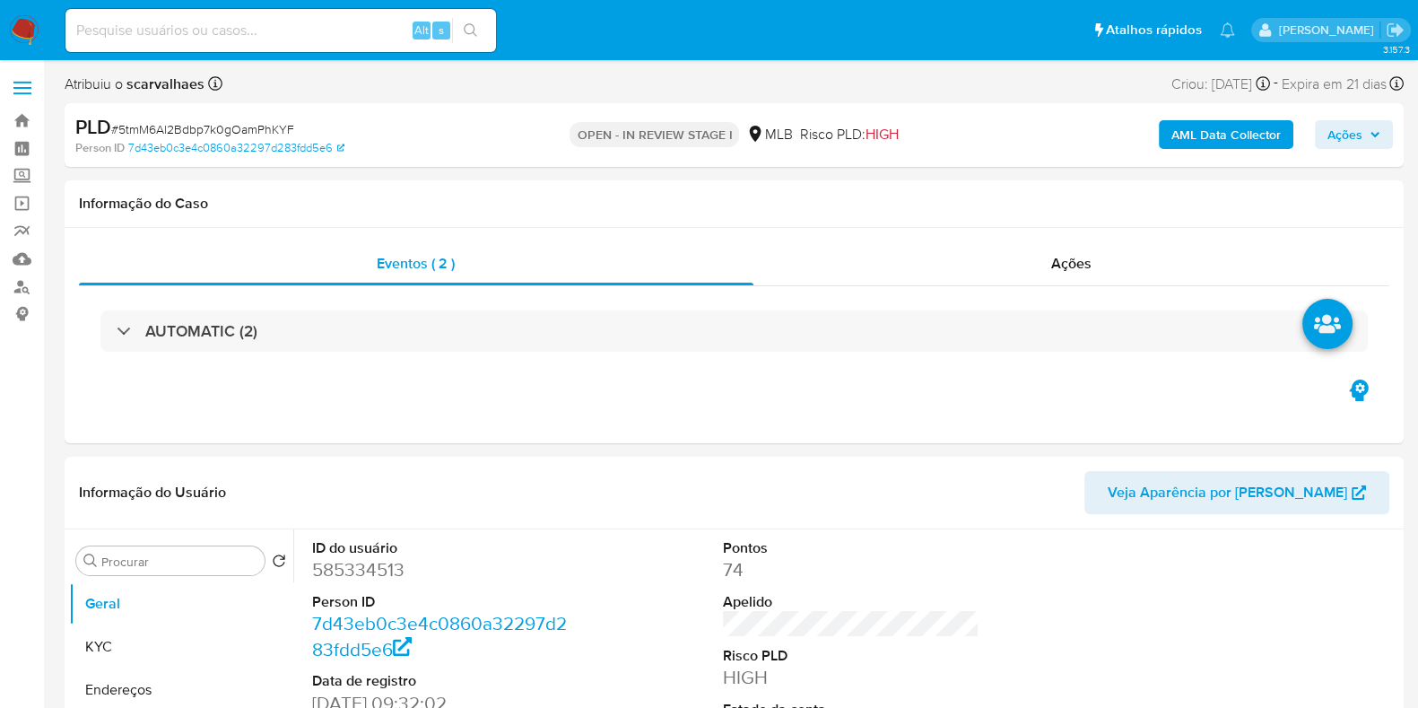
drag, startPoint x: 937, startPoint y: 0, endPoint x: 818, endPoint y: 44, distance: 127.1
click at [818, 44] on ul "Pausado Ver notificaciones Alt s Atalhos rápidos Presiona las siguientes teclas…" at bounding box center [651, 29] width 1188 height 45
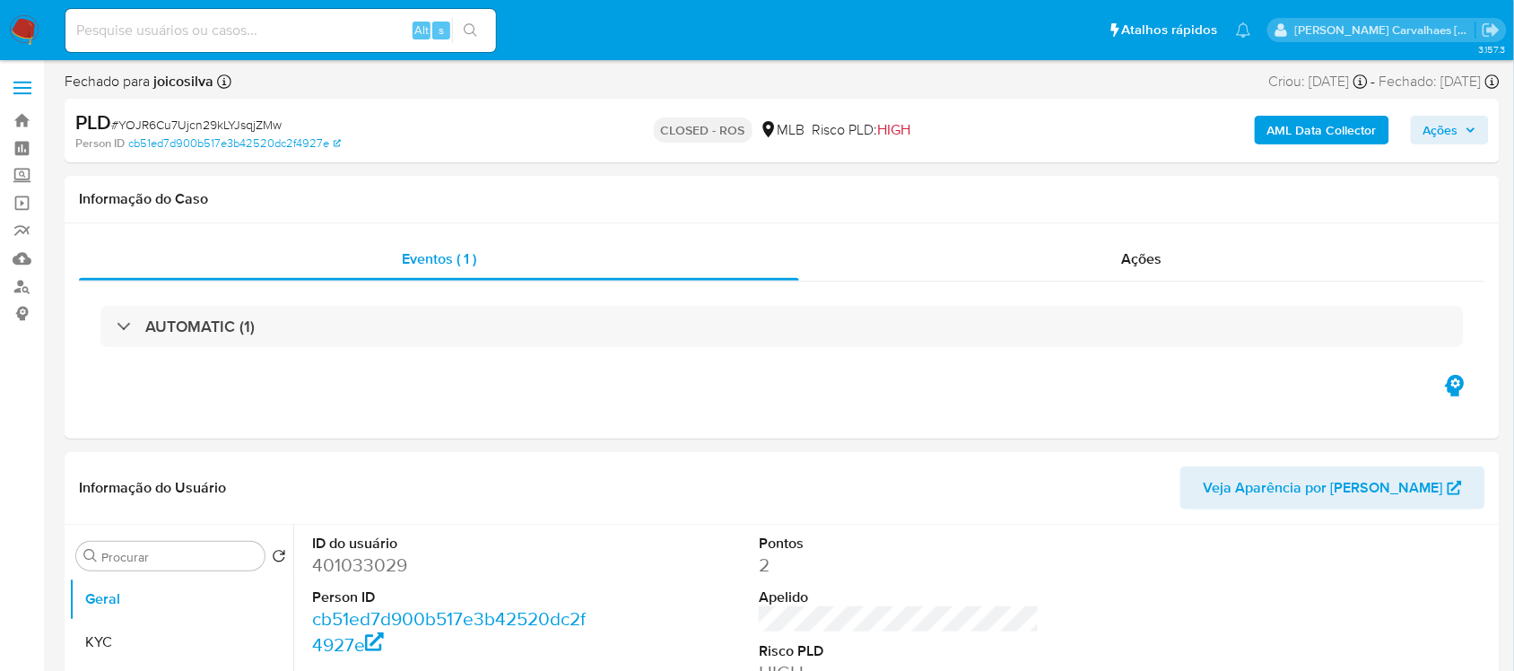
select select "10"
click at [22, 117] on link "Bandeja" at bounding box center [106, 121] width 213 height 28
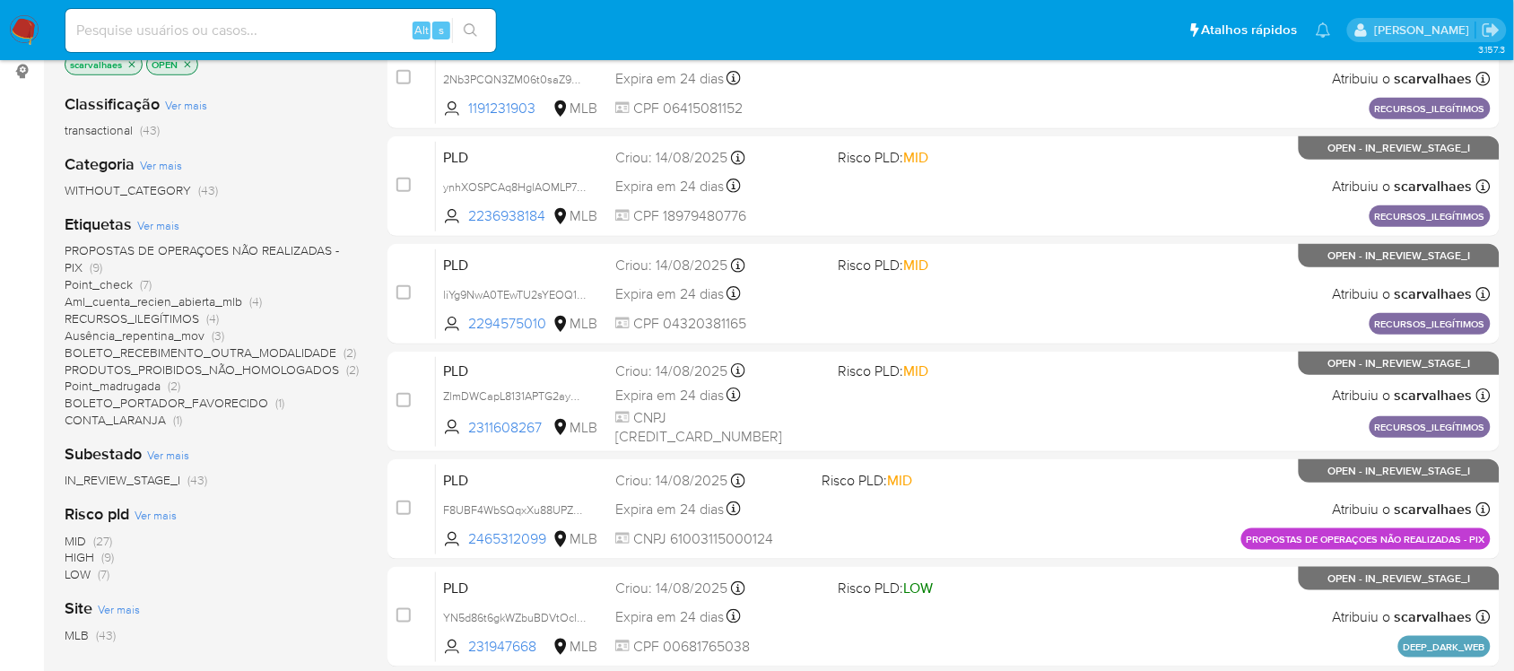
scroll to position [336, 0]
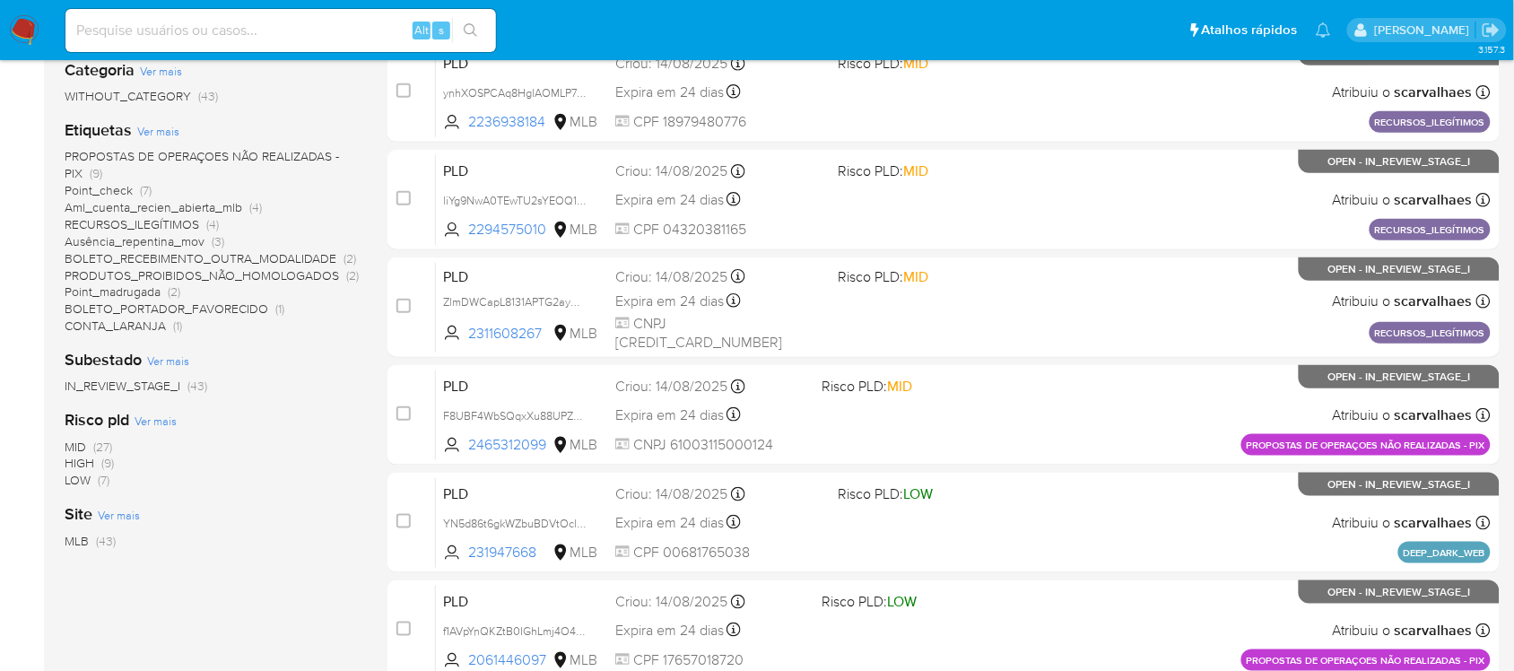
click at [158, 332] on span "CONTA_LARANJA" at bounding box center [115, 326] width 101 height 18
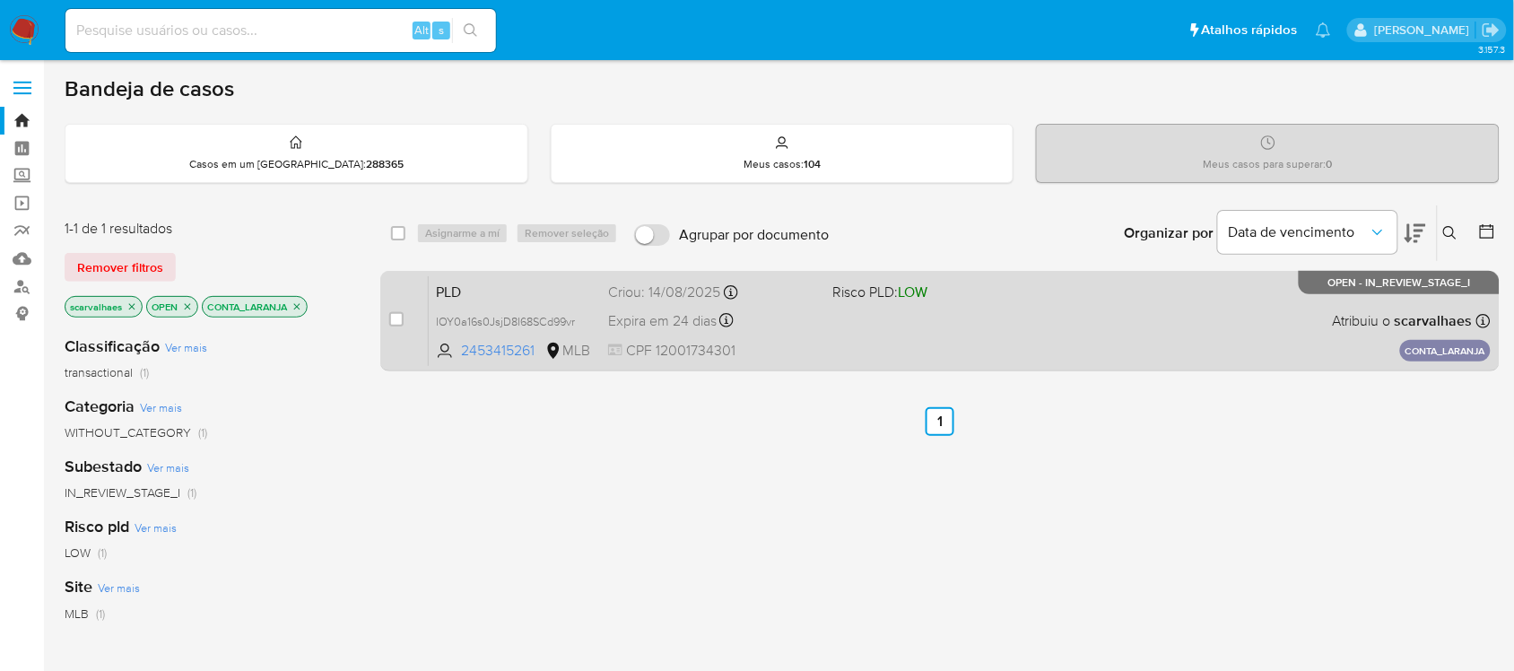
click at [908, 344] on div "PLD IOY0a16s0JsjD8I68SCd99vr 2453415261 MLB Risco PLD: LOW Criou: 14/08/2025 Cr…" at bounding box center [960, 320] width 1062 height 91
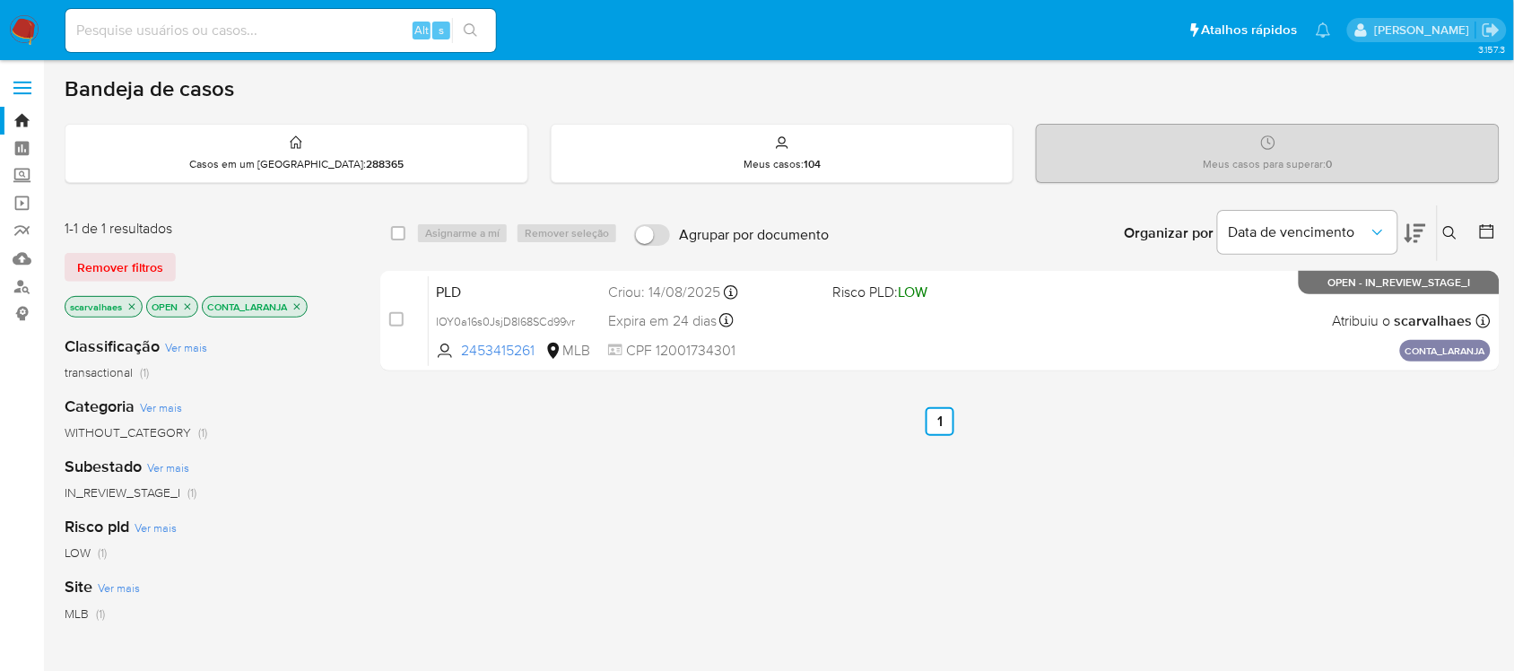
click at [298, 306] on icon "close-filter" at bounding box center [297, 306] width 11 height 11
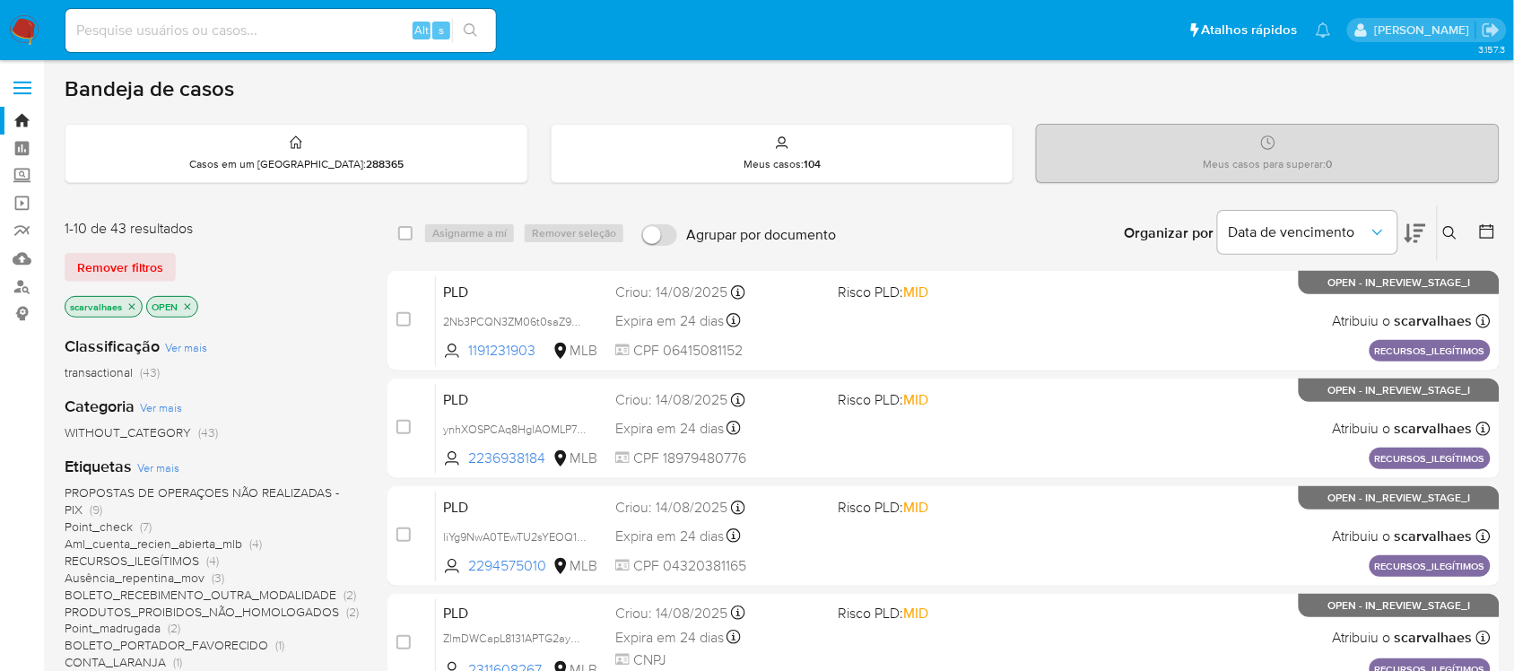
scroll to position [112, 0]
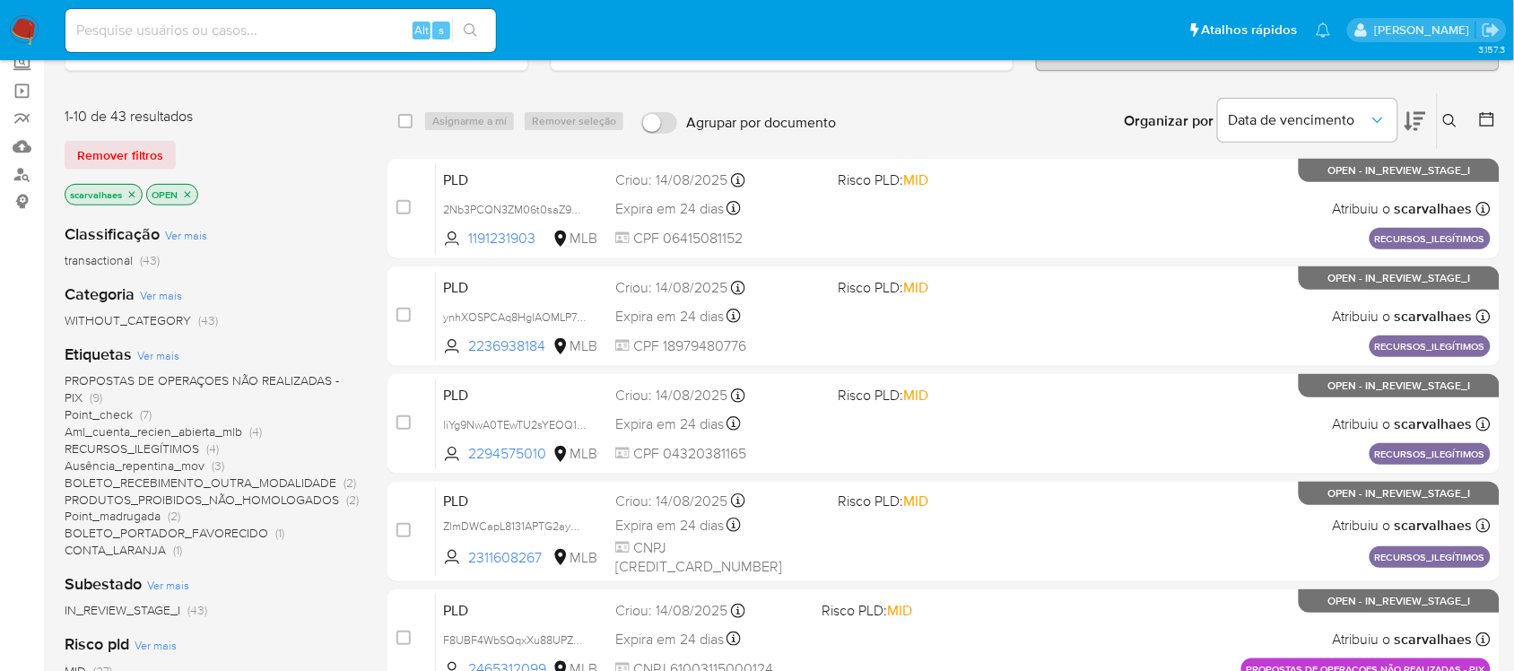
click at [198, 379] on span "PROPOSTAS DE OPERAÇOES NÃO REALIZADAS - PIX" at bounding box center [202, 388] width 274 height 35
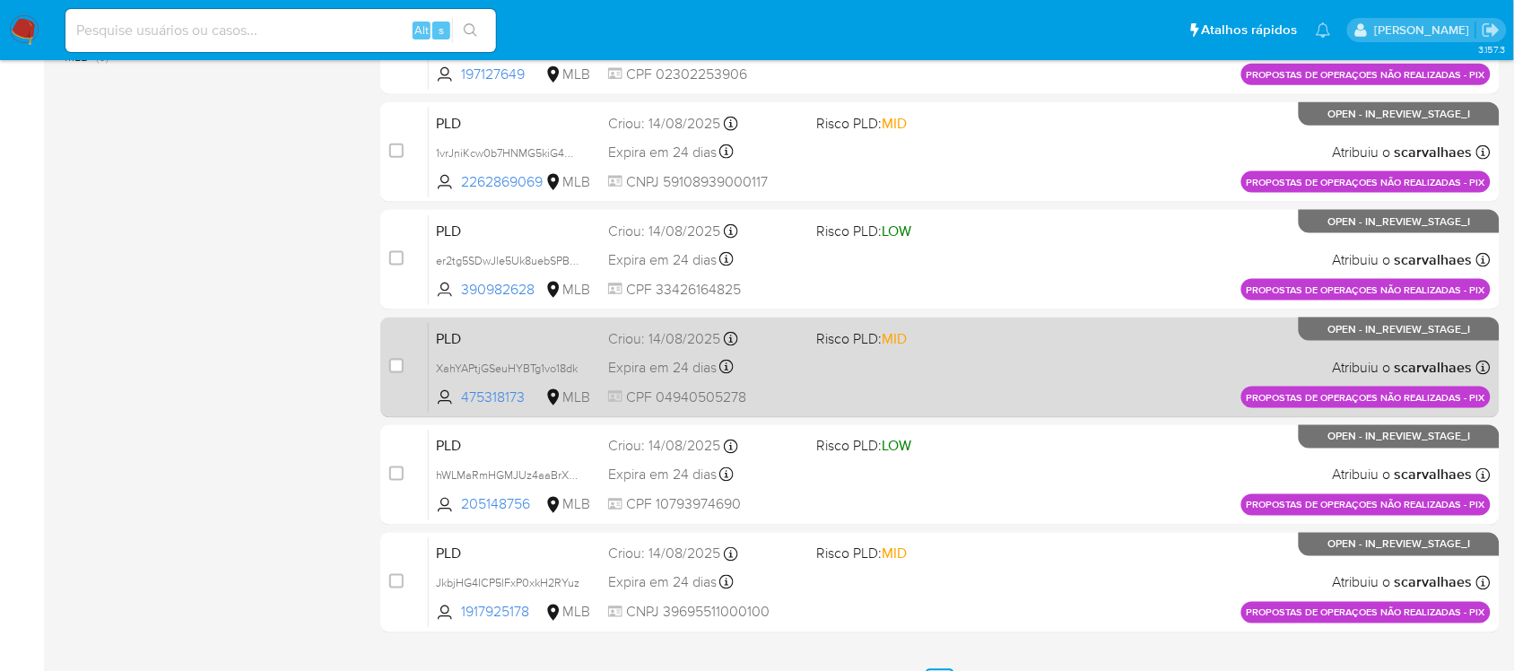
scroll to position [635, 0]
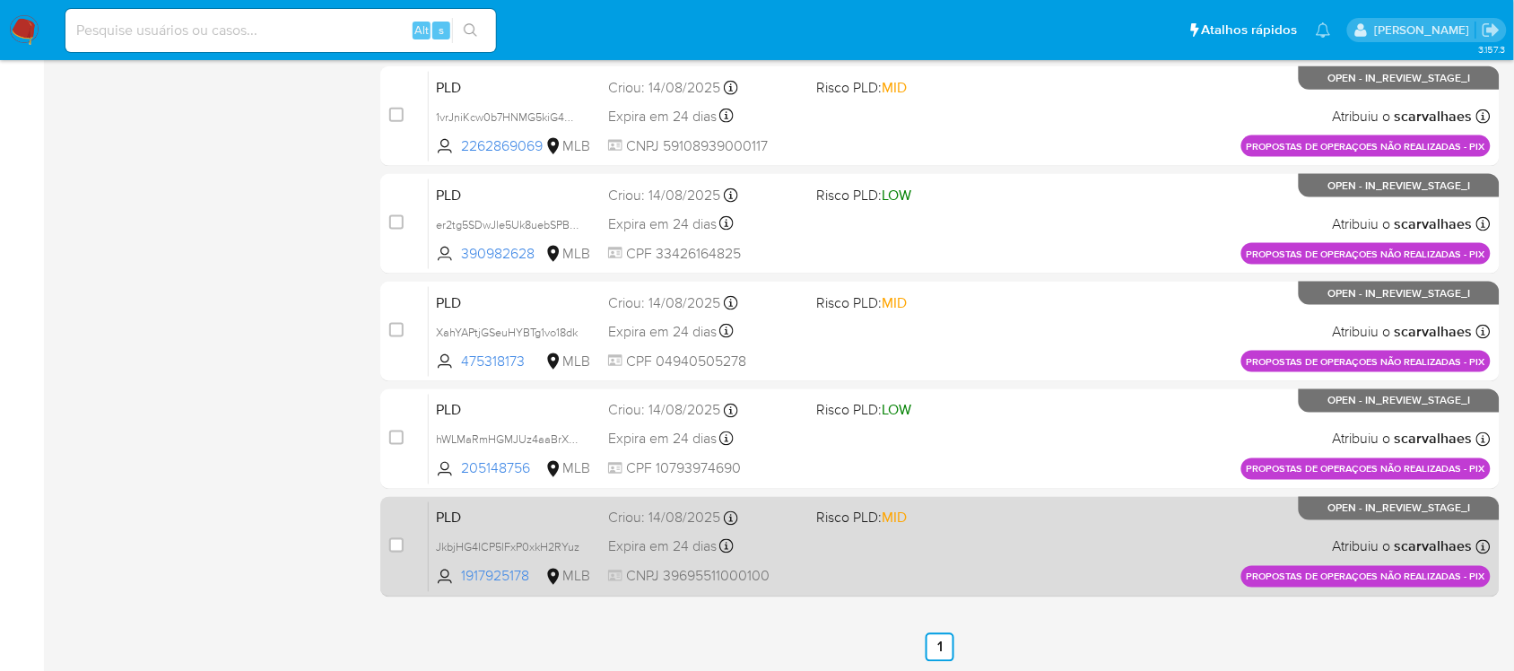
click at [861, 561] on div "PLD JkbjHG4ICP5lFxP0xkH2RYuz 1917925178 MLB Risco PLD: MID Criou: 14/08/2025 Cr…" at bounding box center [960, 546] width 1062 height 91
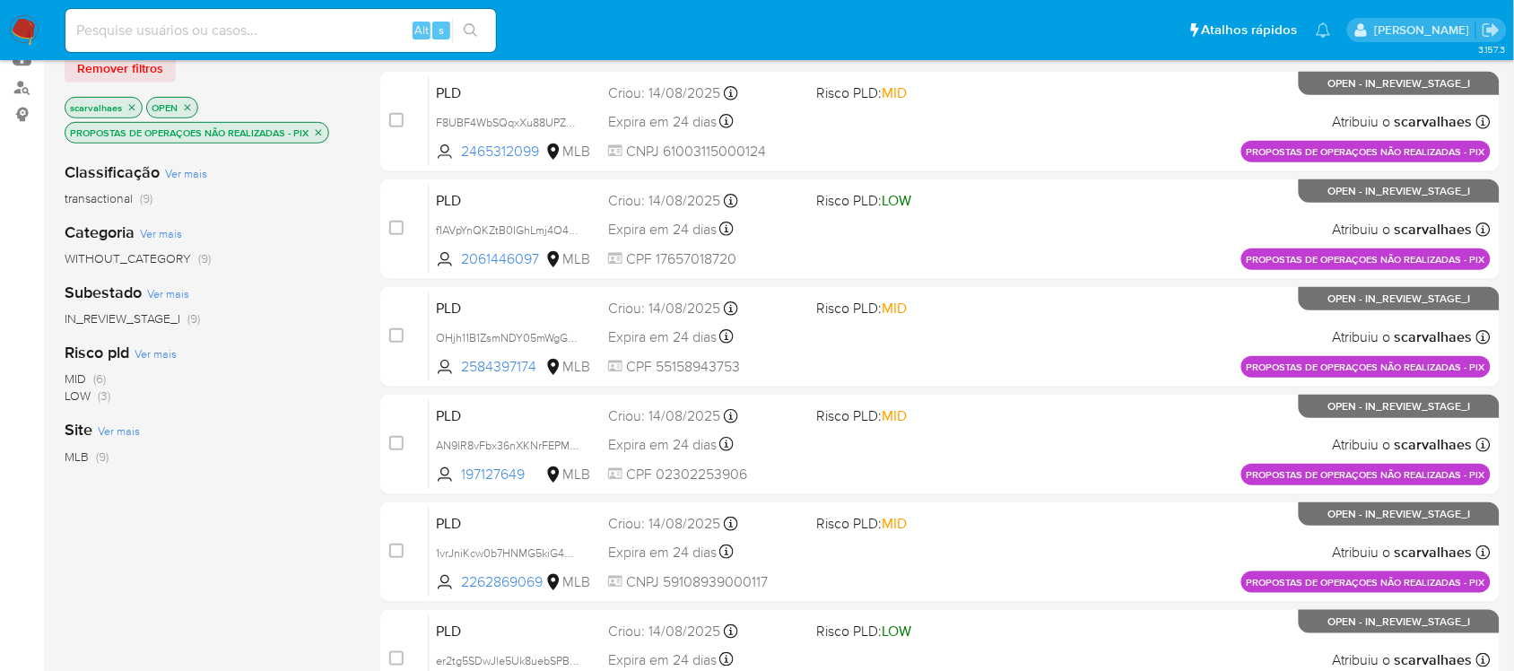
scroll to position [187, 0]
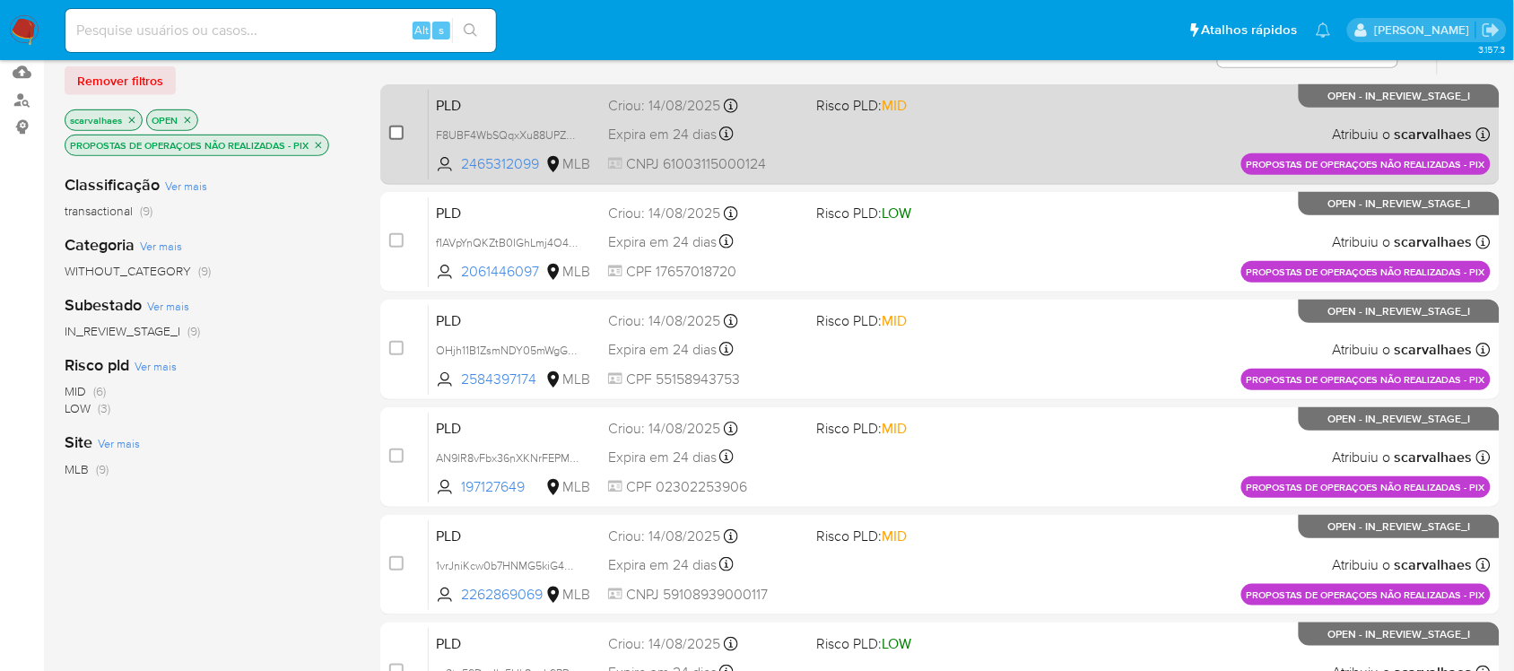
click at [396, 135] on input "checkbox" at bounding box center [396, 133] width 14 height 14
checkbox input "true"
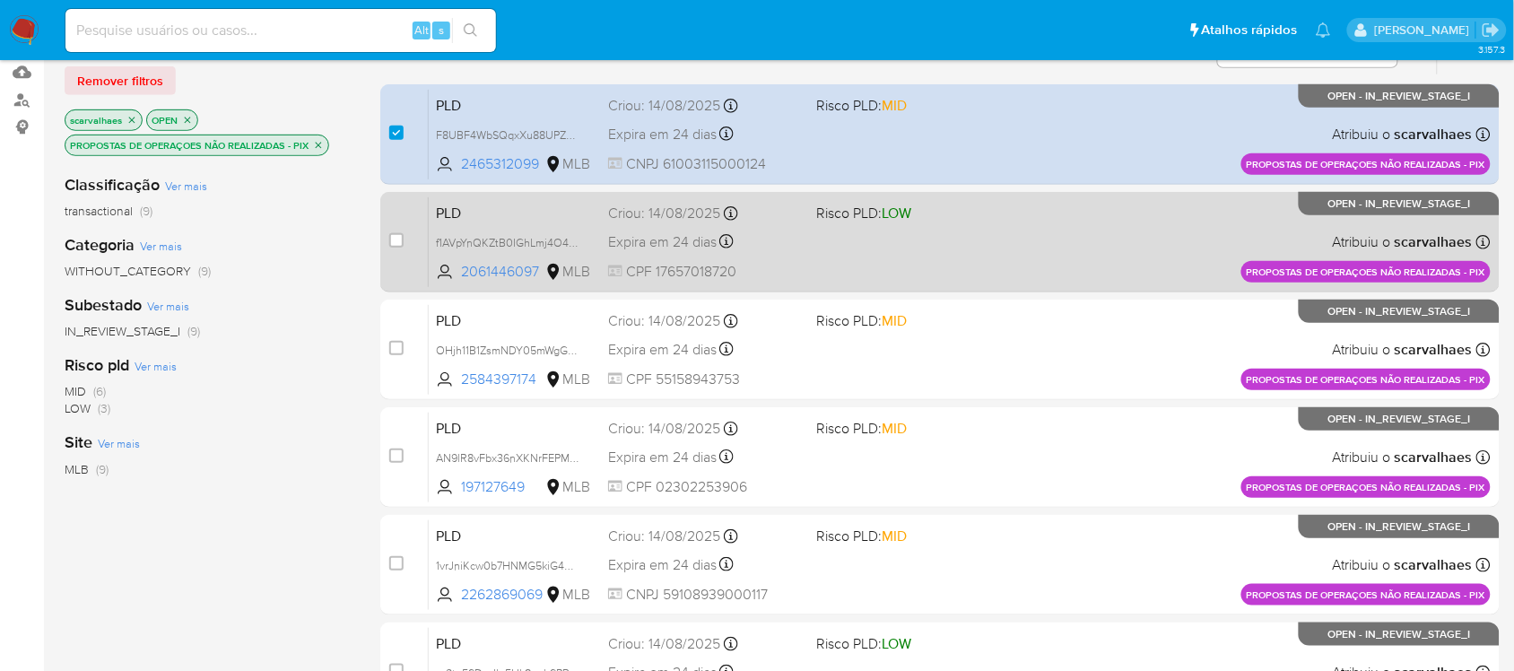
click at [396, 229] on div "case-item-checkbox Incapaz de atribuir o caso" at bounding box center [408, 241] width 39 height 91
click at [392, 235] on input "checkbox" at bounding box center [396, 240] width 14 height 14
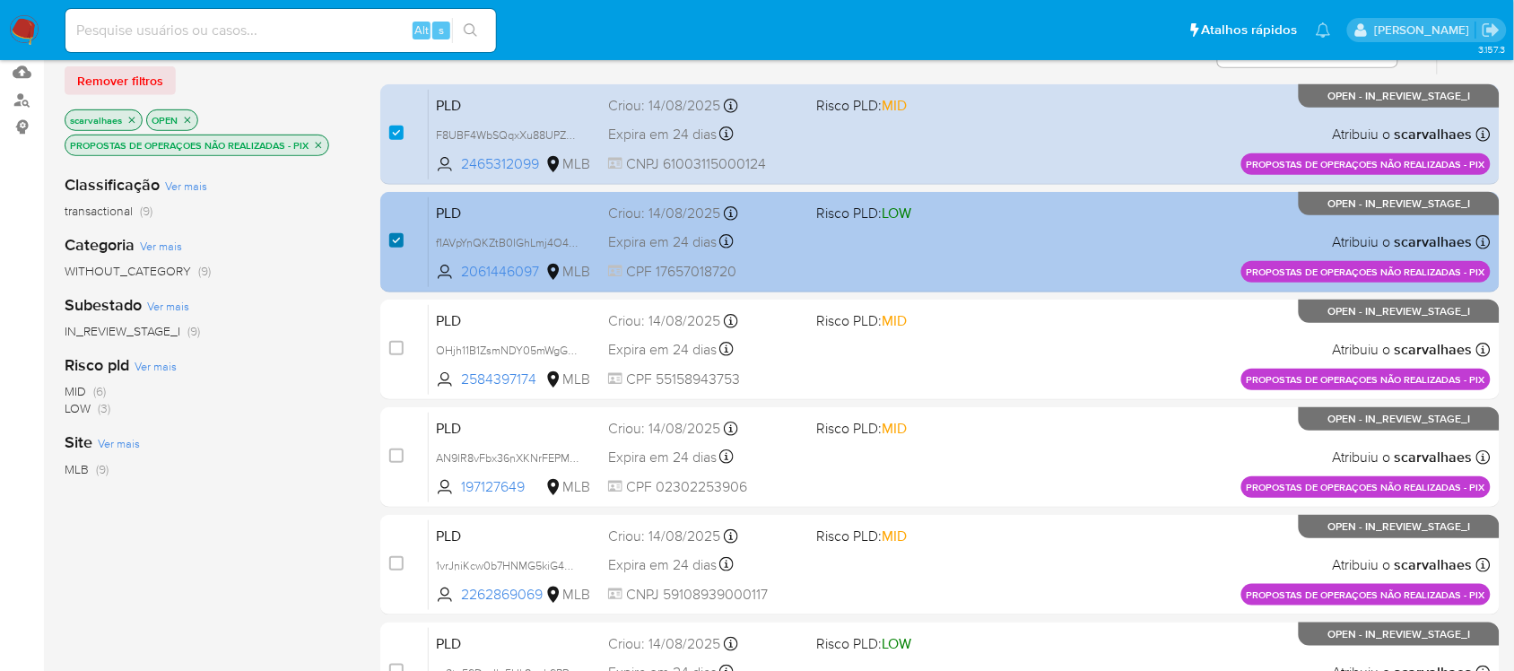
drag, startPoint x: 897, startPoint y: 248, endPoint x: 393, endPoint y: 239, distance: 504.2
click at [393, 239] on input "checkbox" at bounding box center [396, 240] width 14 height 14
checkbox input "false"
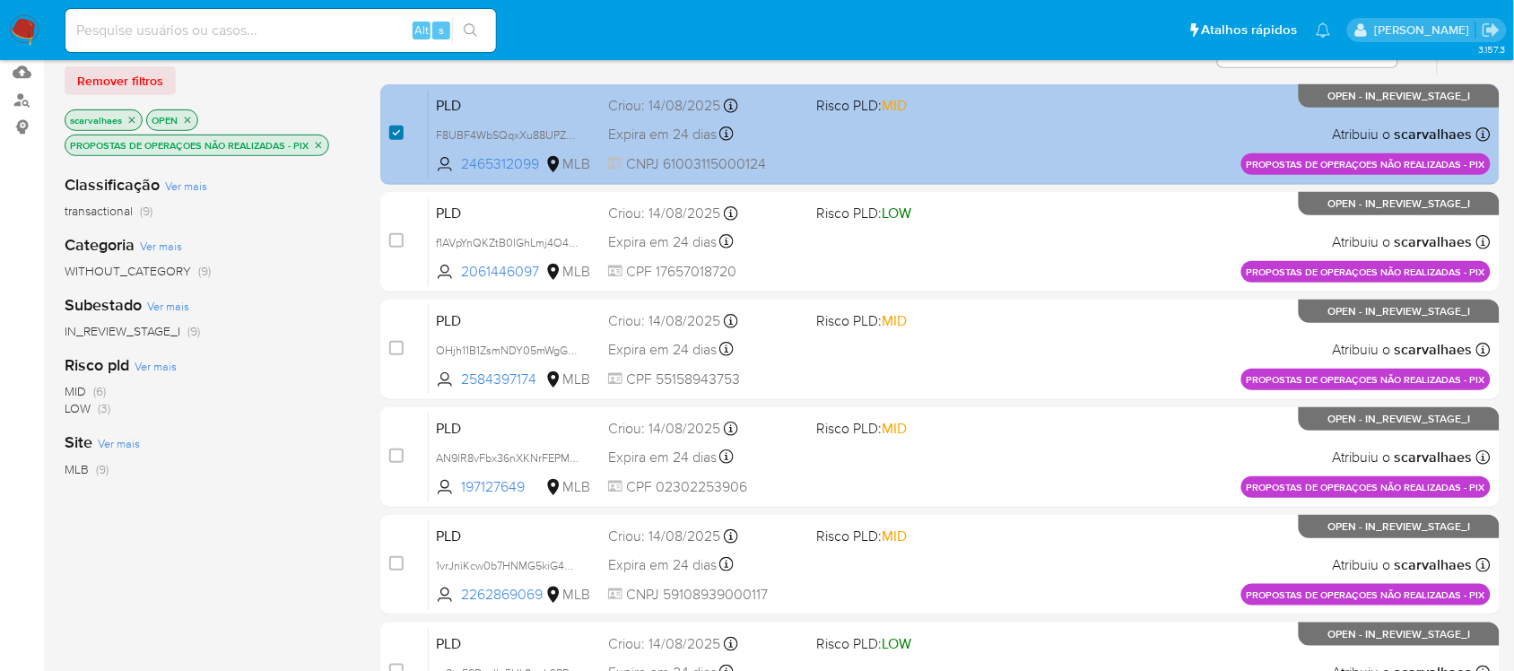
click at [399, 127] on input "checkbox" at bounding box center [396, 133] width 14 height 14
checkbox input "false"
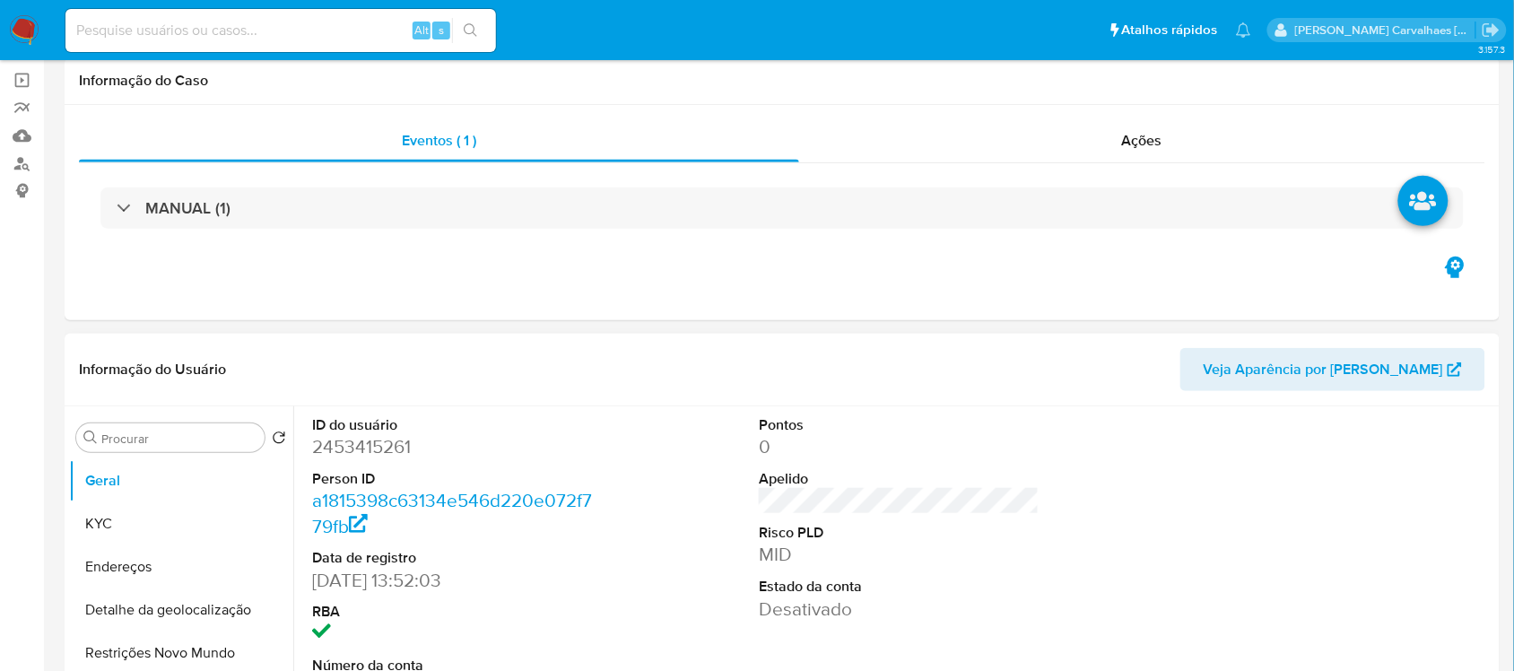
select select "10"
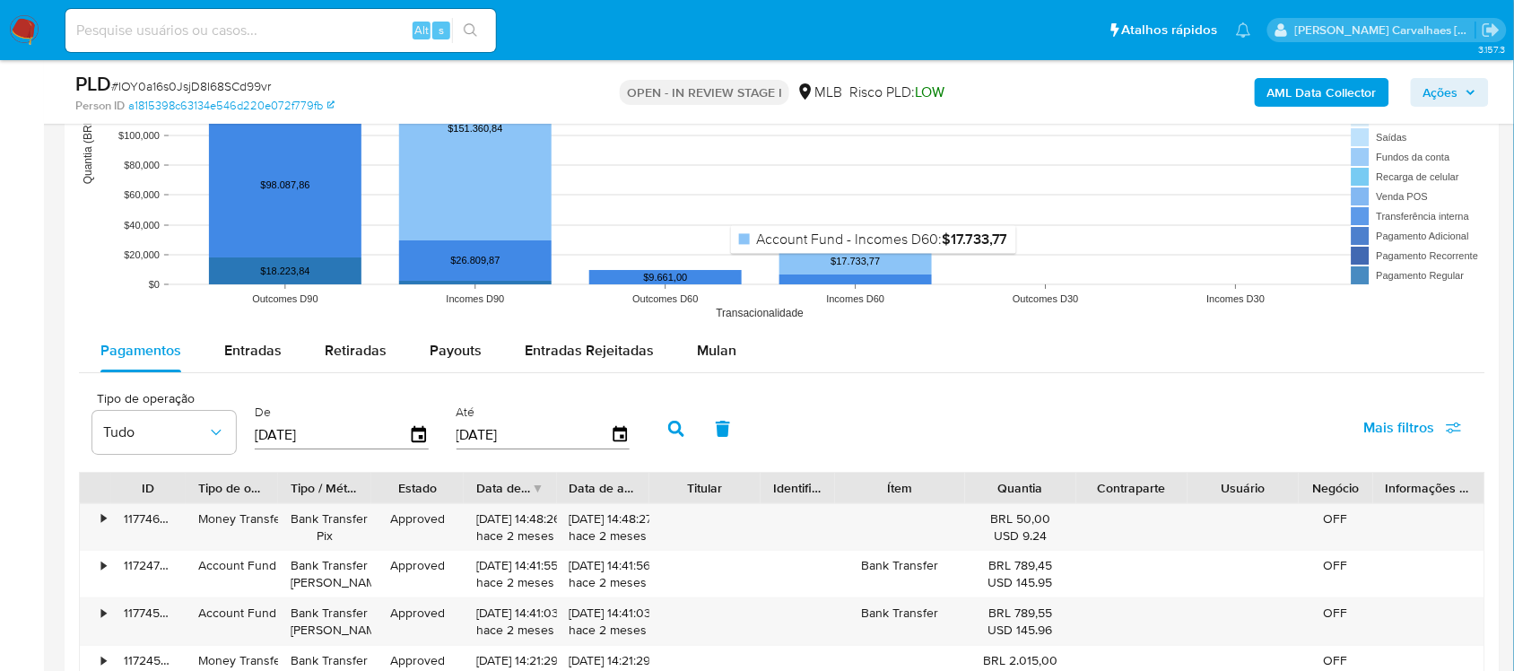
scroll to position [1794, 0]
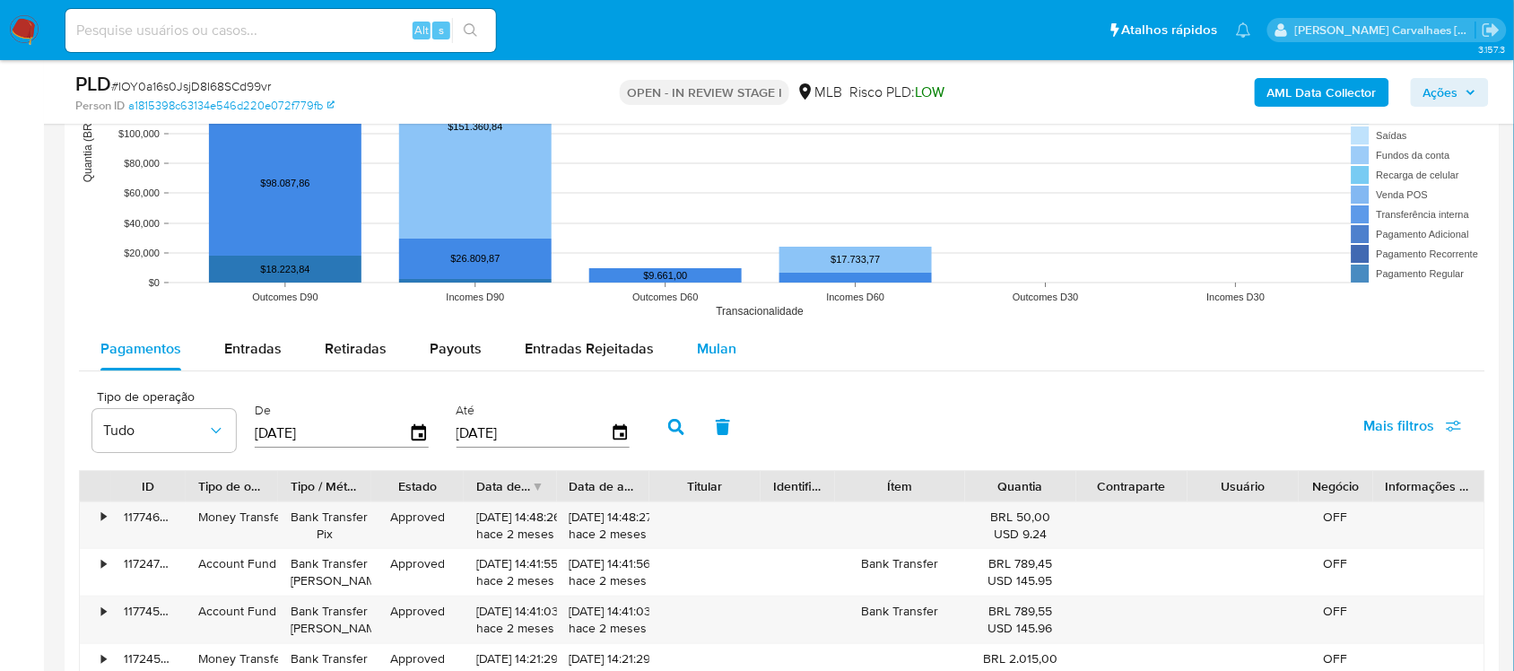
click at [729, 351] on button "Mulan" at bounding box center [716, 348] width 83 height 43
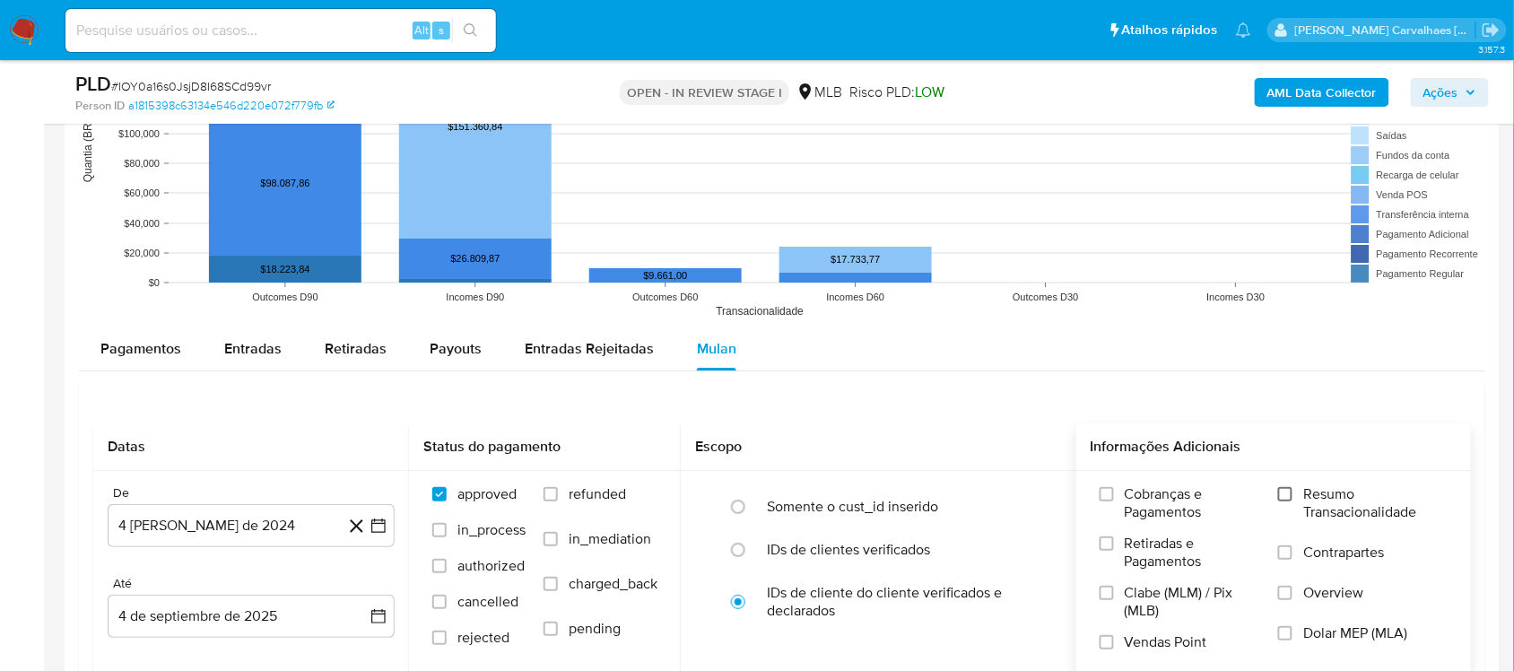
click at [1290, 492] on input "Resumo Transacionalidade" at bounding box center [1285, 494] width 14 height 14
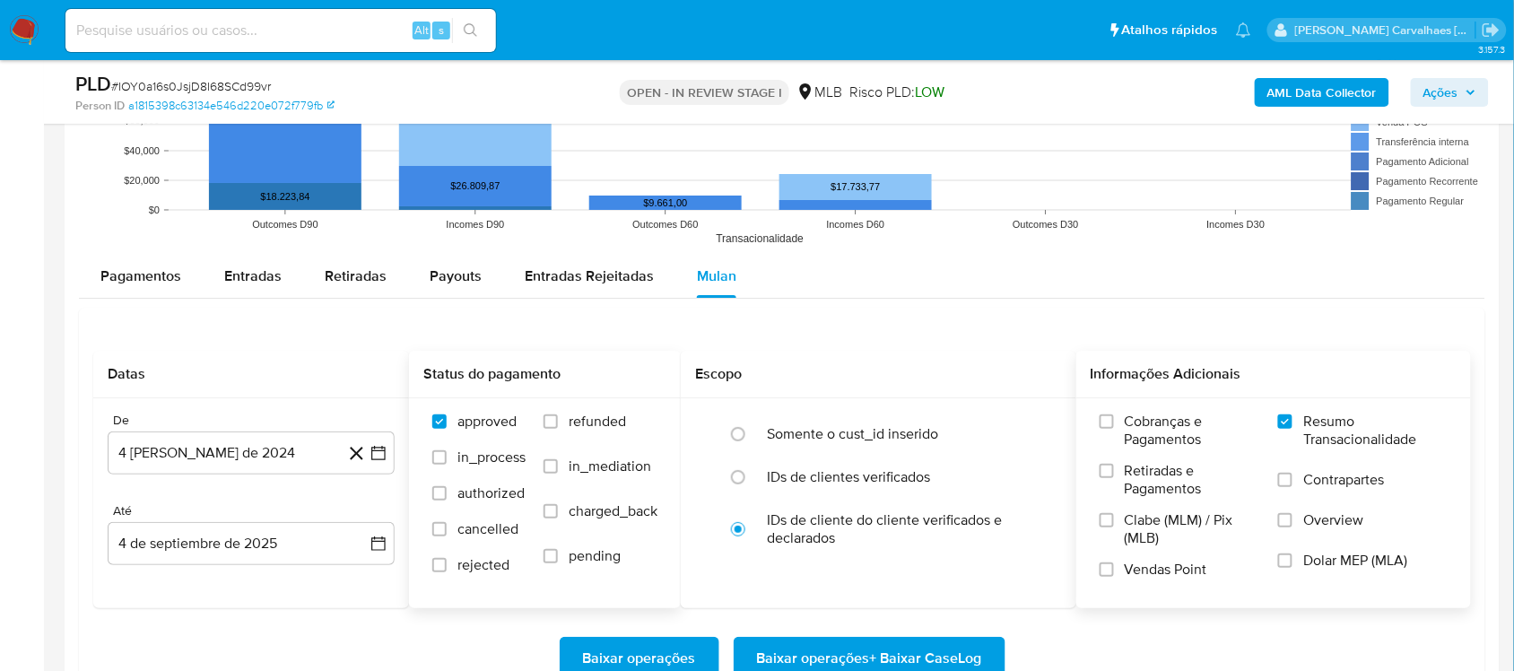
scroll to position [1906, 0]
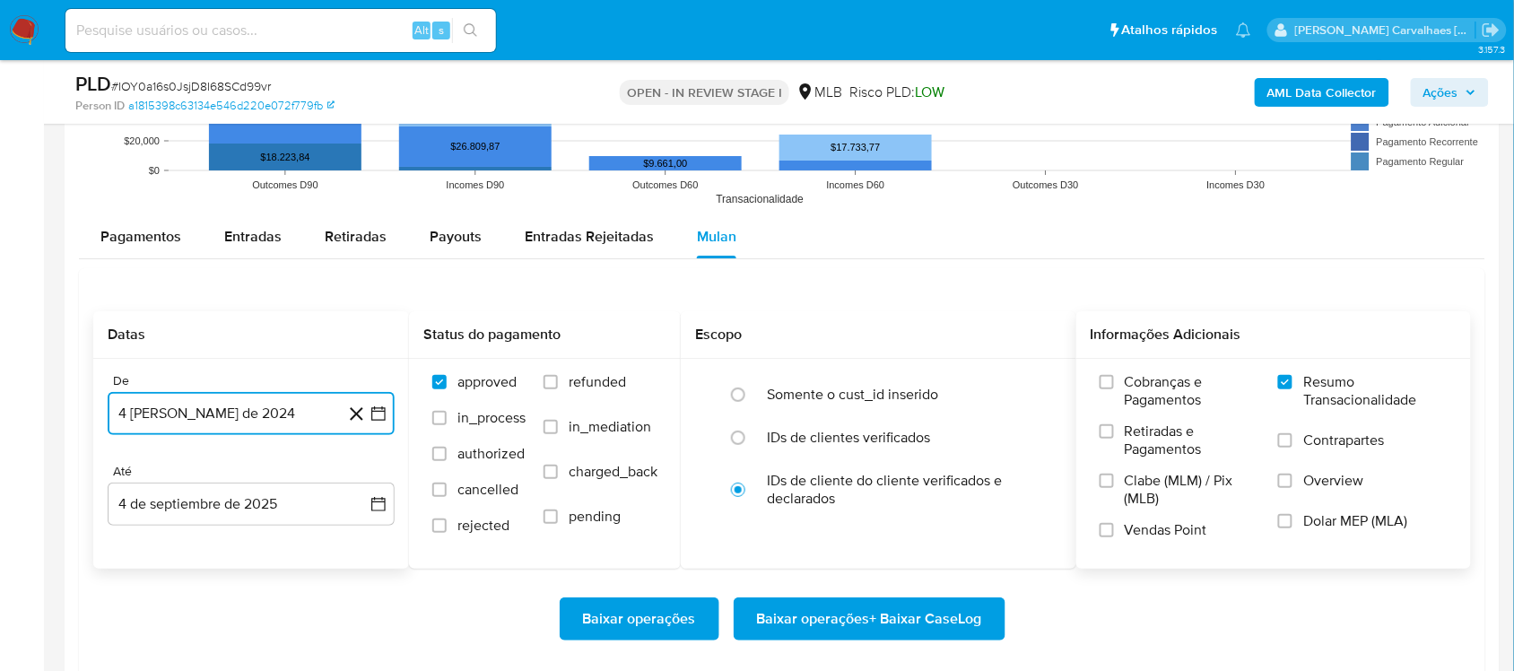
click at [379, 409] on icon "button" at bounding box center [379, 414] width 18 height 18
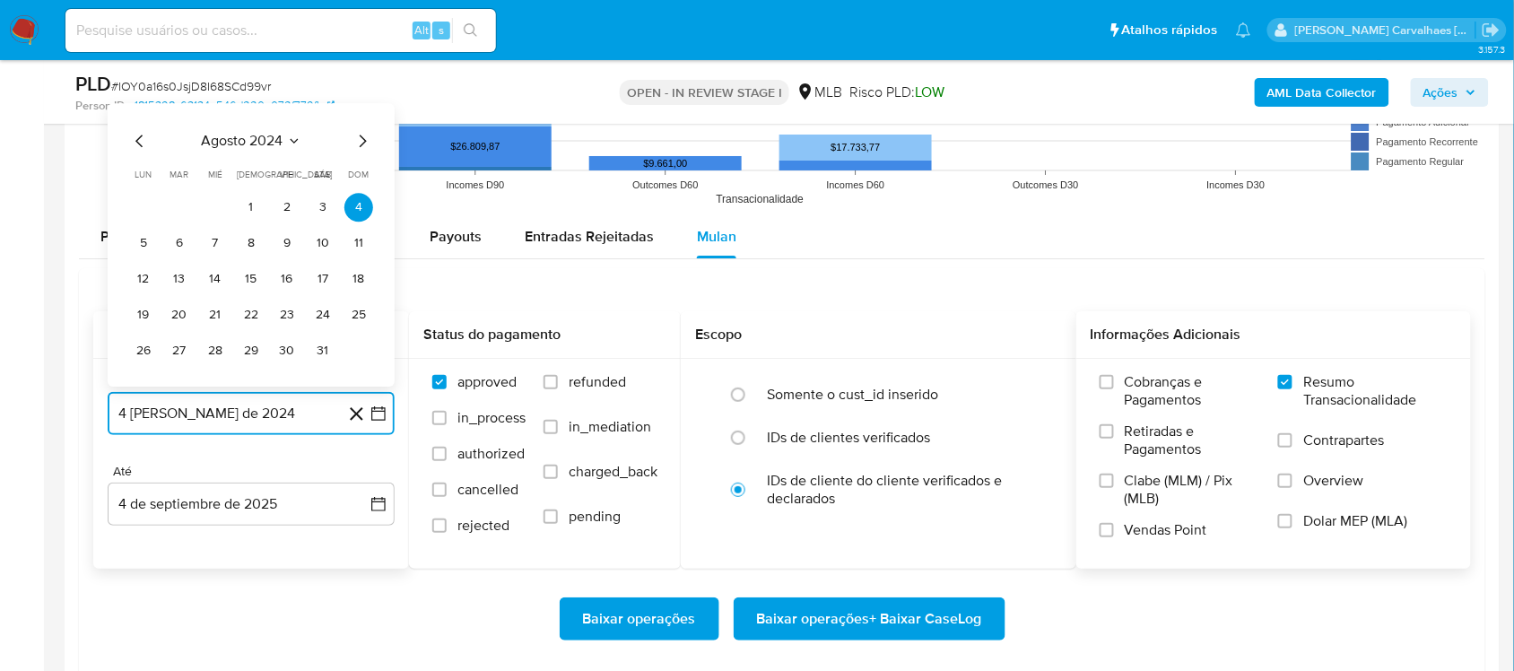
click at [361, 145] on icon "Mes siguiente" at bounding box center [363, 141] width 22 height 22
click at [361, 106] on icon "Mes siguiente" at bounding box center [363, 105] width 22 height 22
click at [359, 145] on icon "Mes siguiente" at bounding box center [363, 141] width 22 height 22
click at [360, 116] on icon "Mes siguiente" at bounding box center [363, 105] width 22 height 22
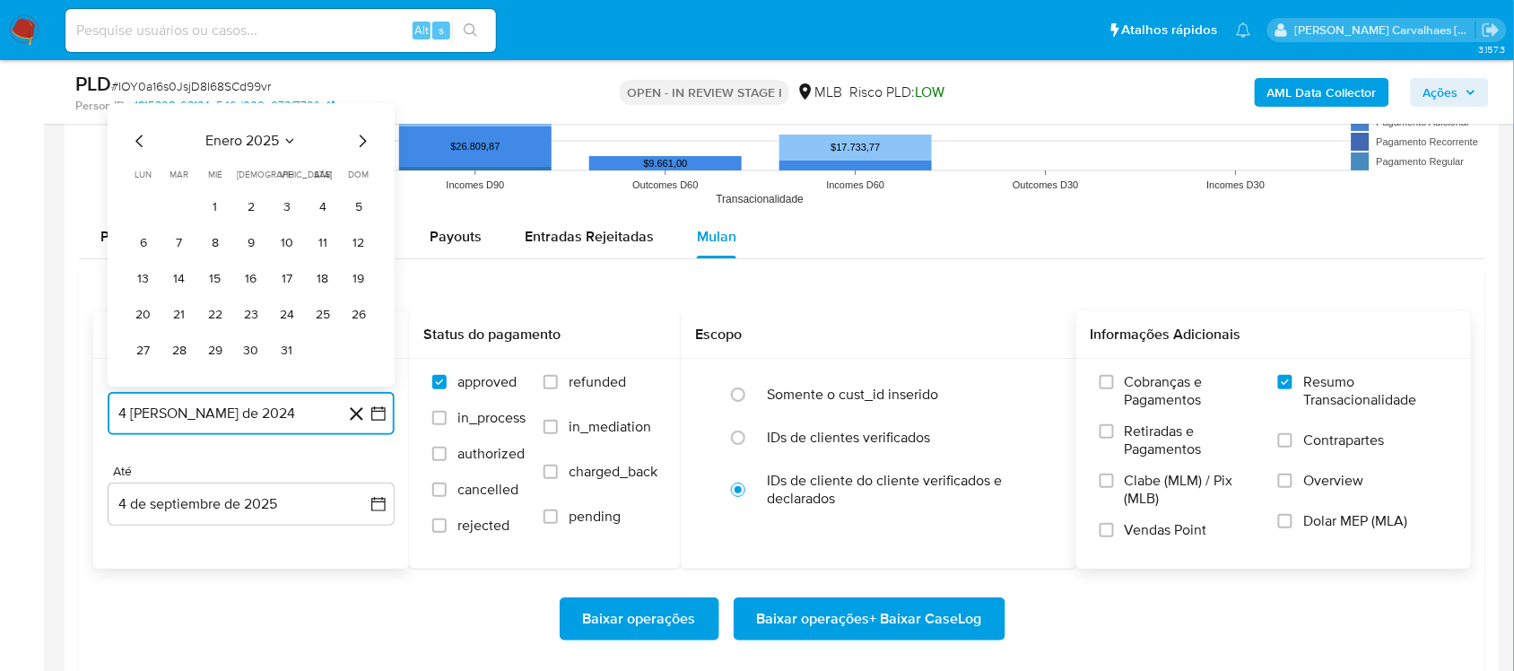
click at [359, 137] on icon "Mes siguiente" at bounding box center [363, 141] width 22 height 22
click at [359, 144] on icon "Mes siguiente" at bounding box center [363, 141] width 22 height 22
click at [359, 105] on icon "Mes siguiente" at bounding box center [363, 105] width 22 height 22
click at [365, 142] on icon "Mes siguiente" at bounding box center [363, 141] width 7 height 13
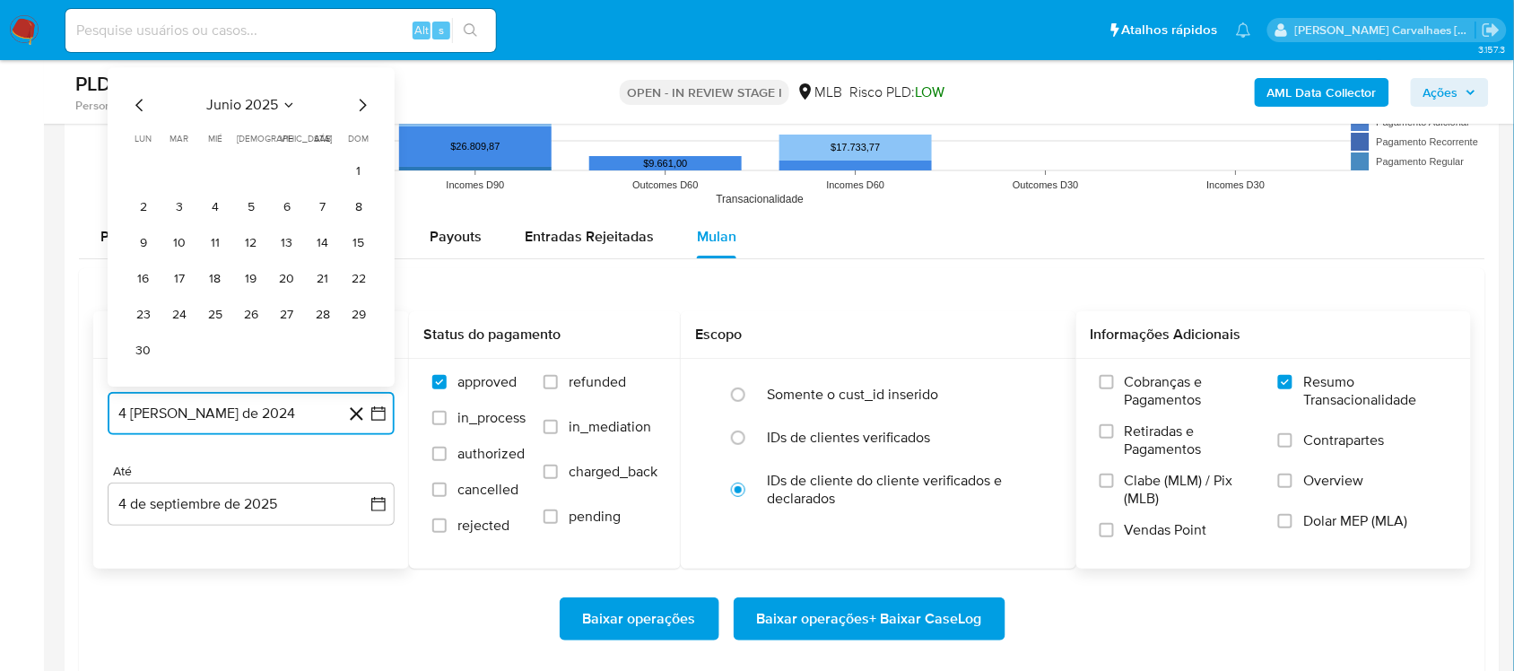
click at [357, 109] on icon "Mes siguiente" at bounding box center [363, 105] width 22 height 22
click at [289, 218] on button "4" at bounding box center [287, 207] width 29 height 29
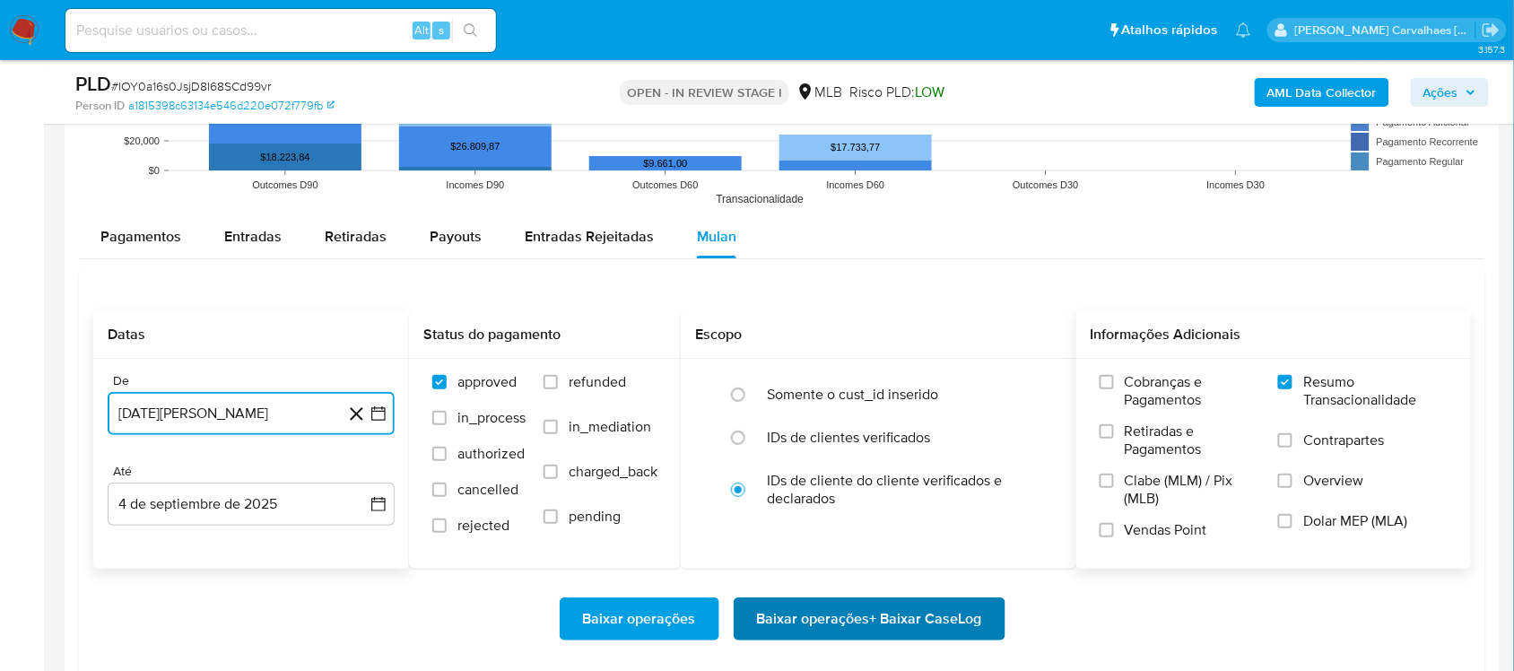
click at [895, 629] on span "Baixar operações + Baixar CaseLog" at bounding box center [869, 618] width 225 height 39
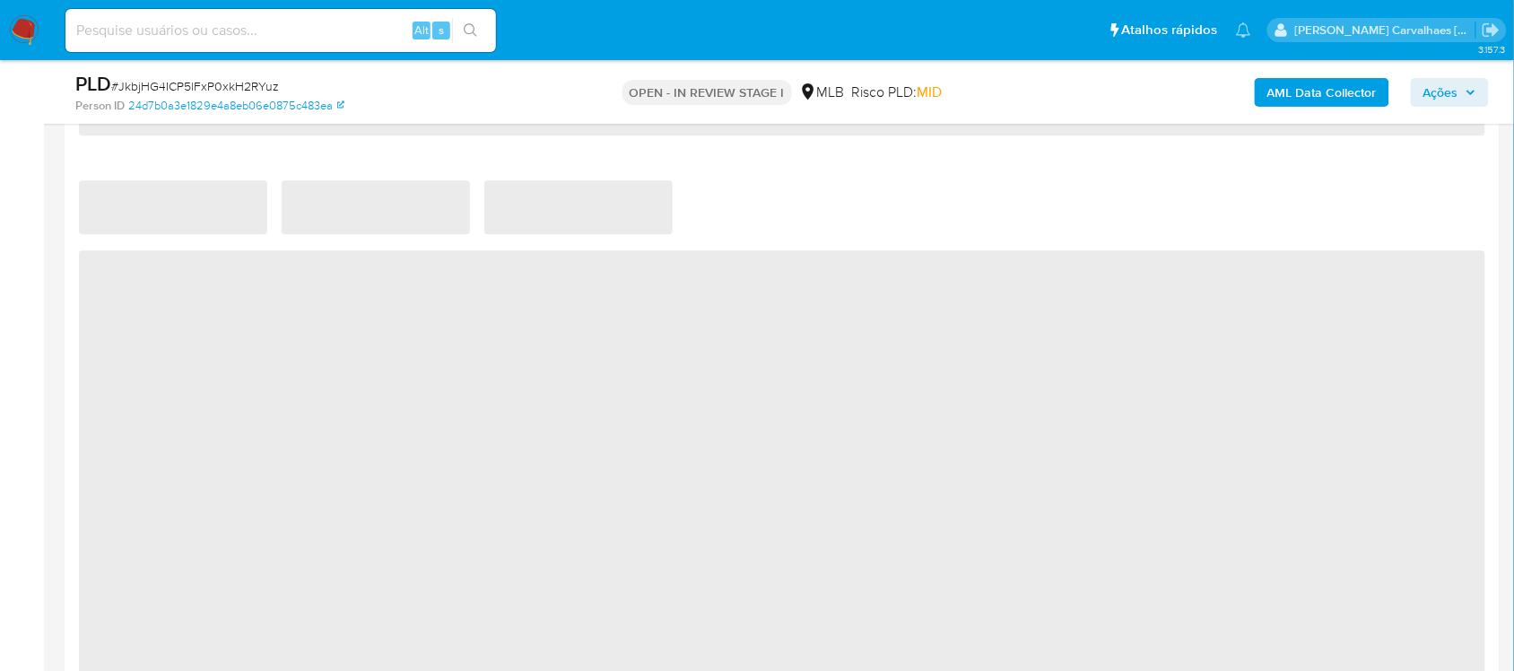
select select "10"
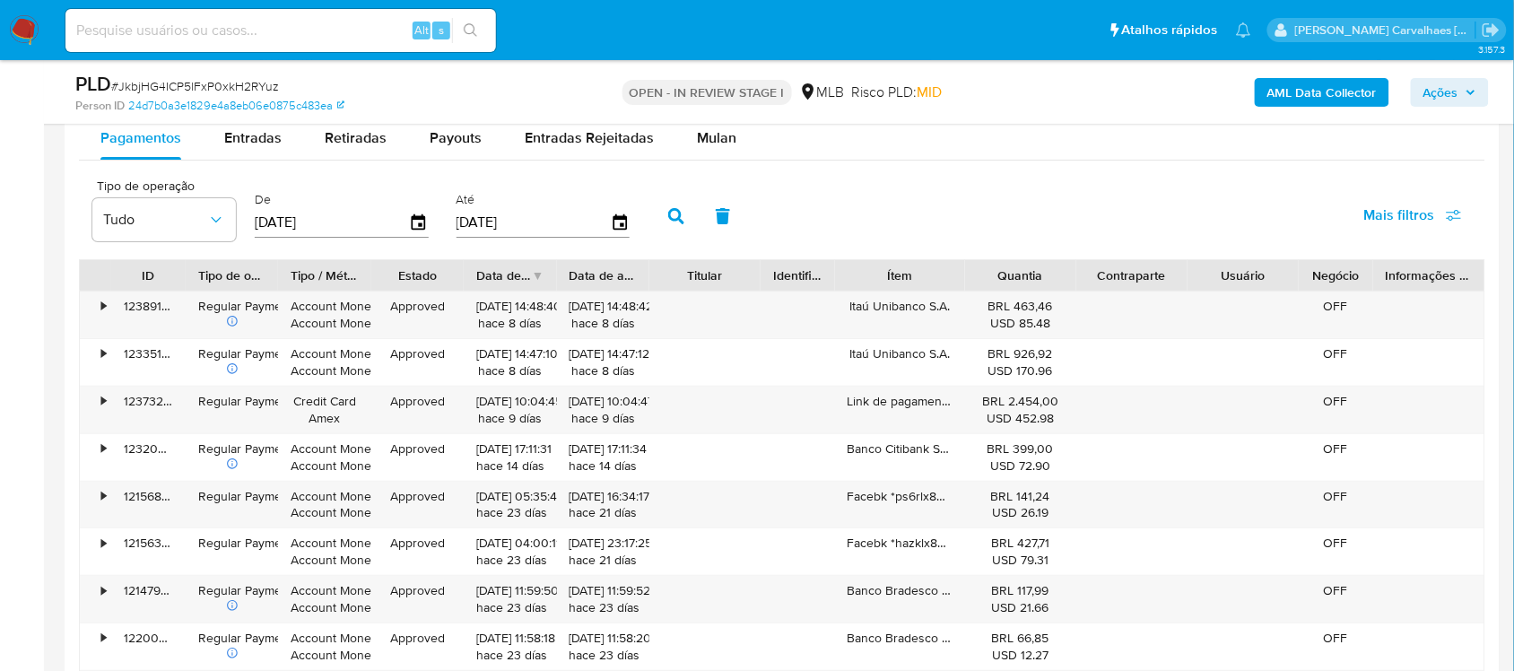
scroll to position [1906, 0]
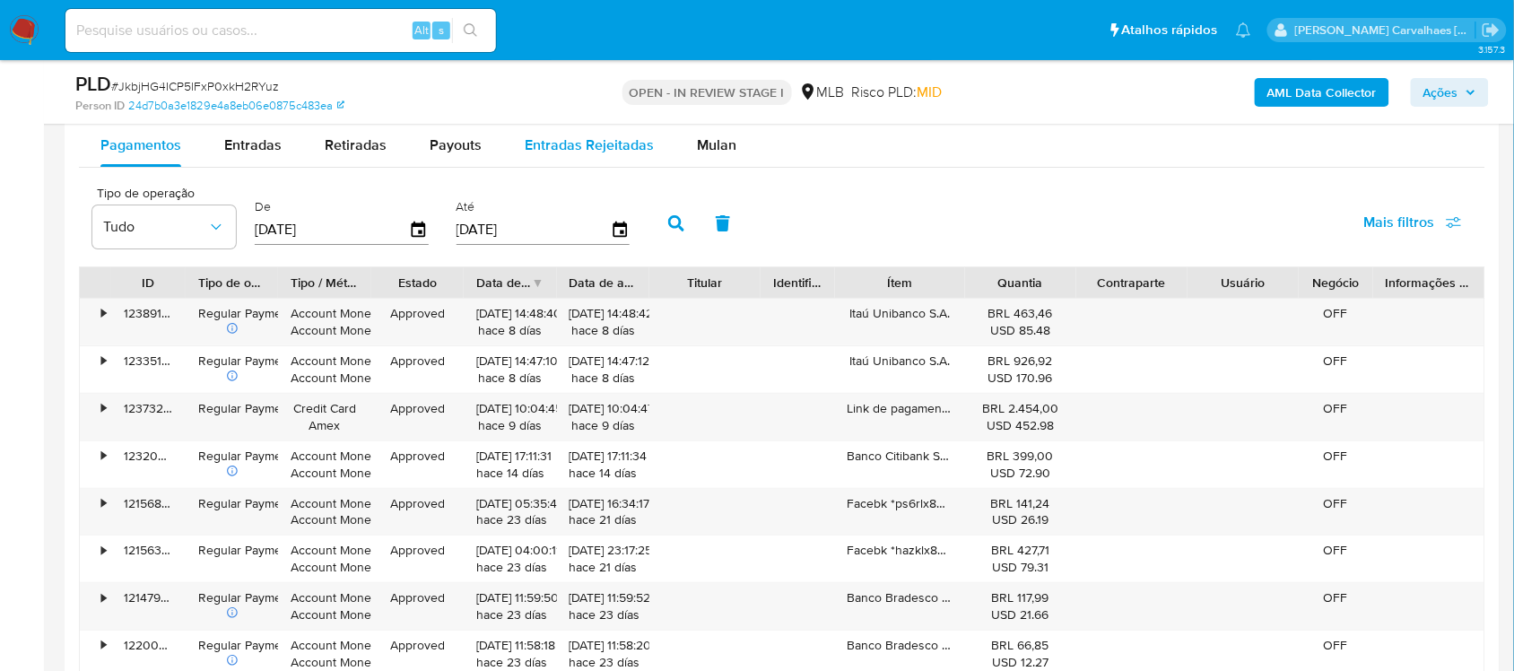
click at [553, 153] on span "Entradas Rejeitadas" at bounding box center [589, 145] width 129 height 21
select select "10"
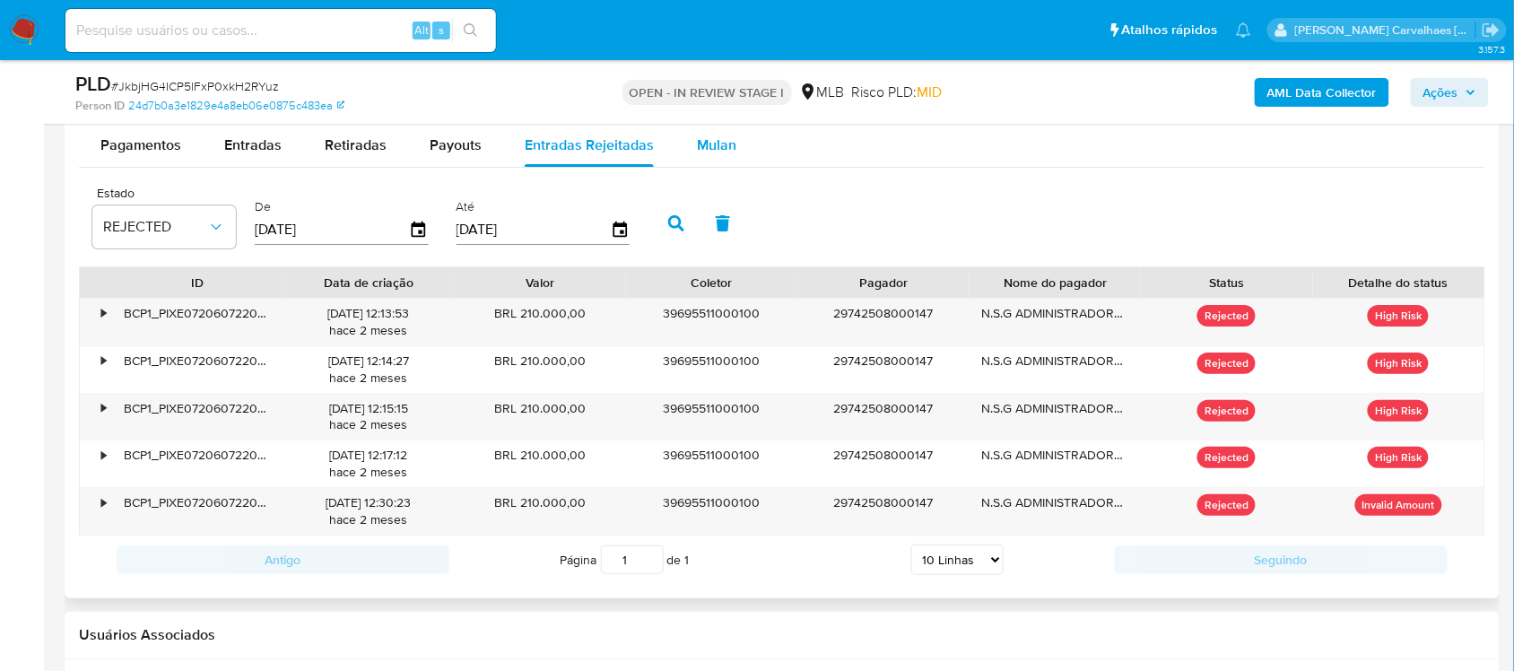
click at [714, 157] on div "Mulan" at bounding box center [716, 145] width 39 height 43
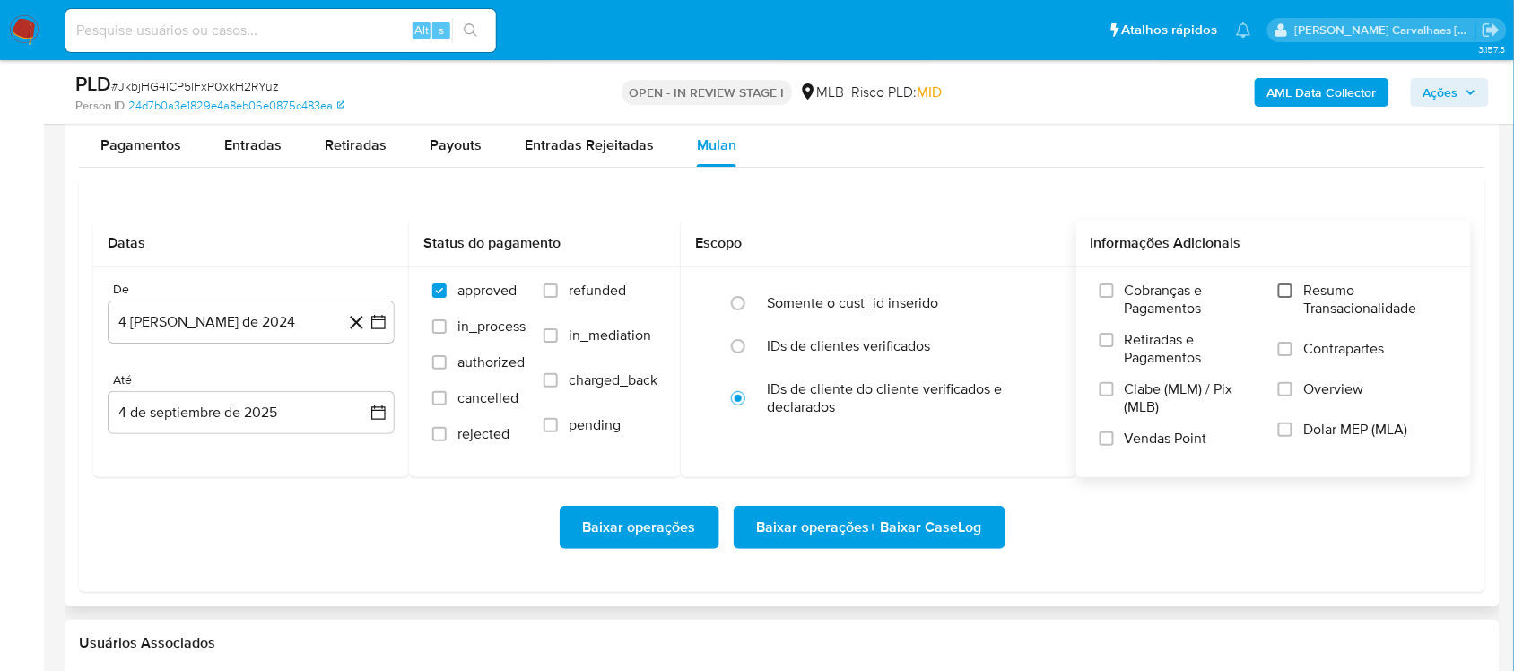
click at [1289, 287] on input "Resumo Transacionalidade" at bounding box center [1285, 290] width 14 height 14
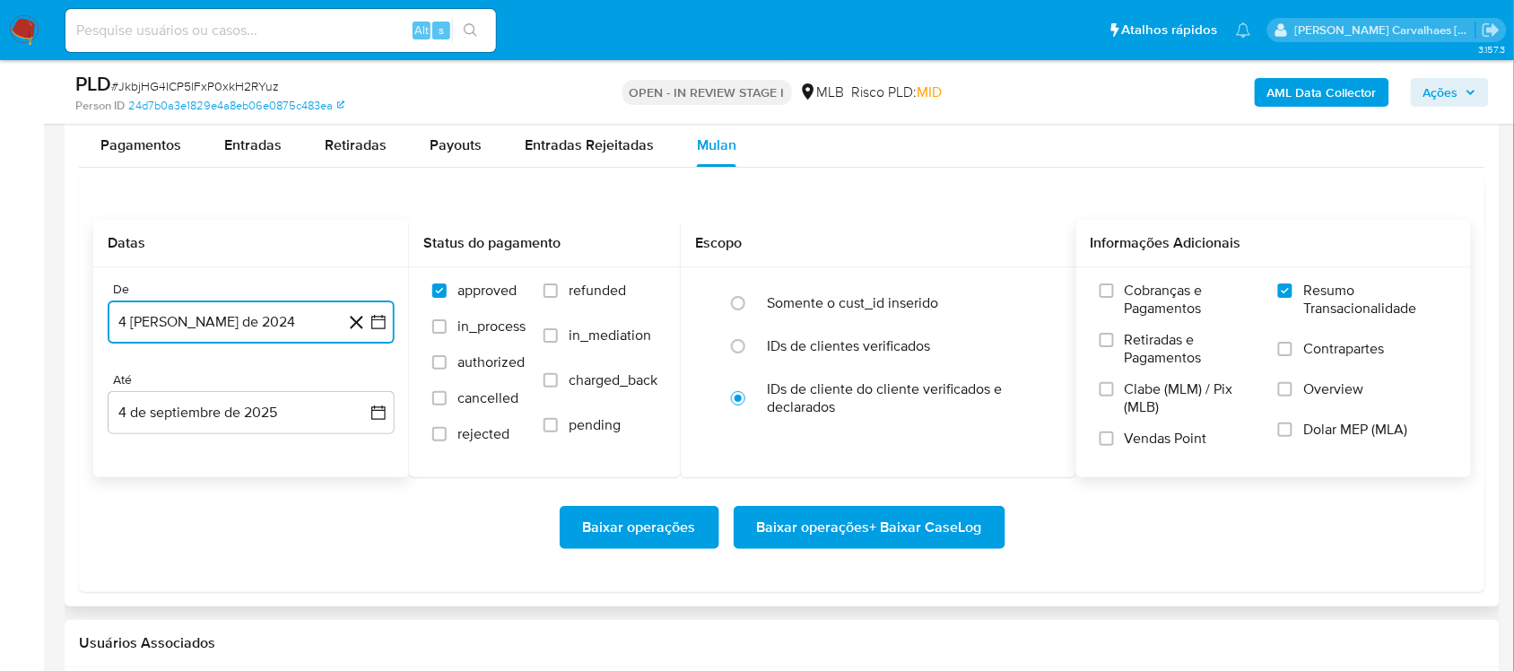
click at [374, 329] on icon "button" at bounding box center [378, 322] width 14 height 14
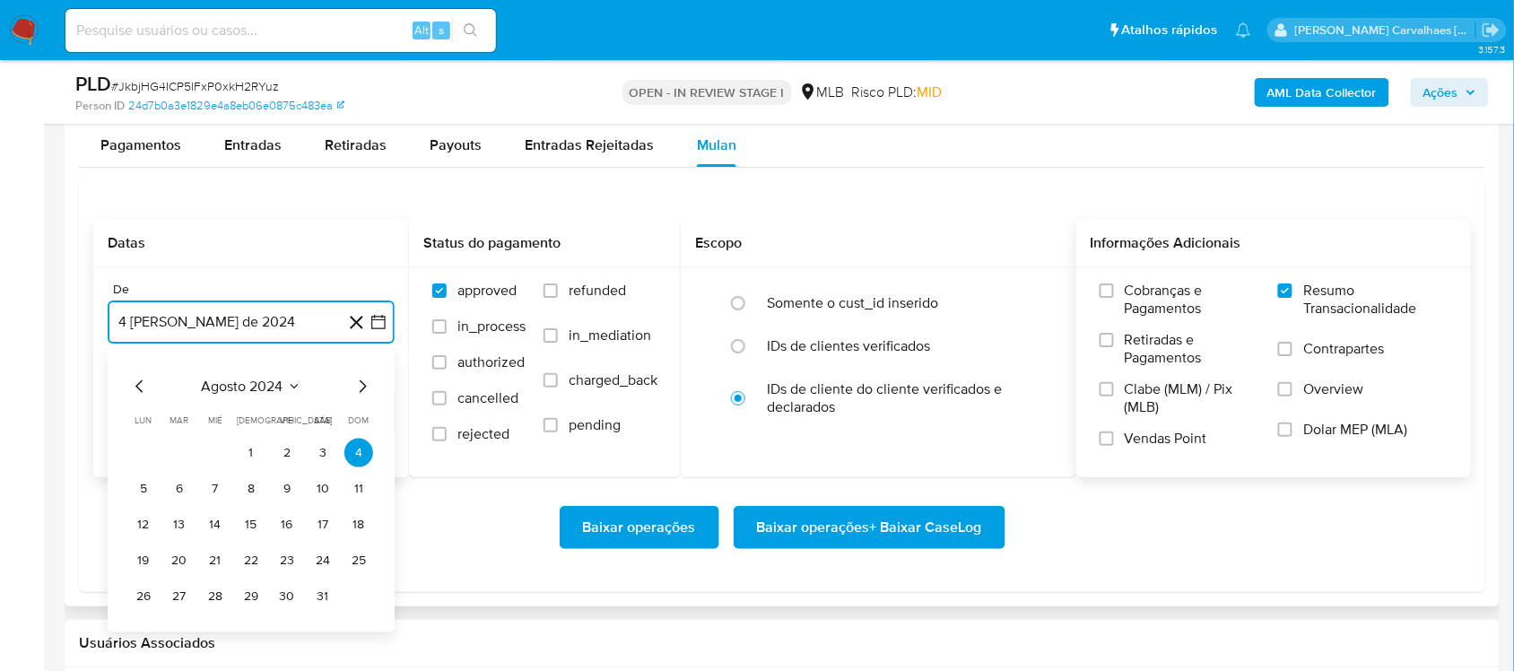
click at [364, 383] on icon "Mes siguiente" at bounding box center [363, 387] width 22 height 22
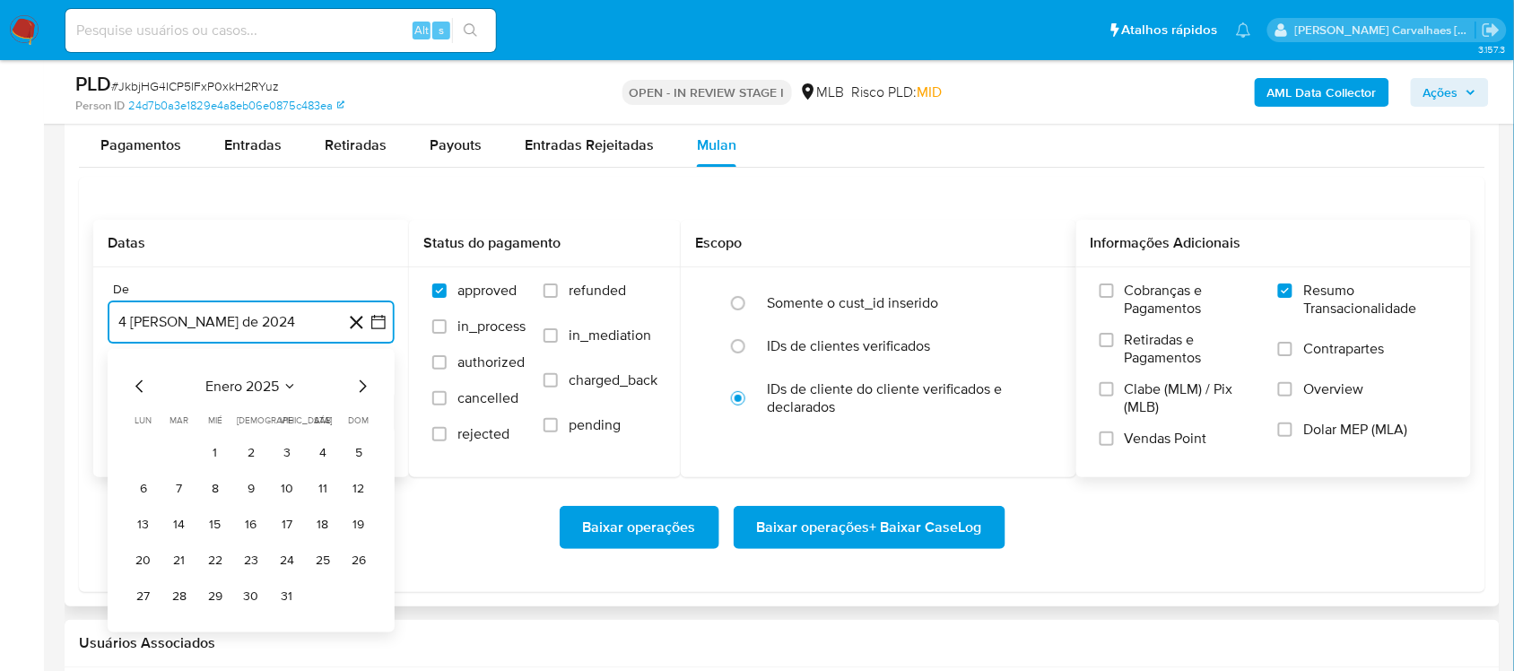
click at [364, 383] on icon "Mes siguiente" at bounding box center [363, 387] width 22 height 22
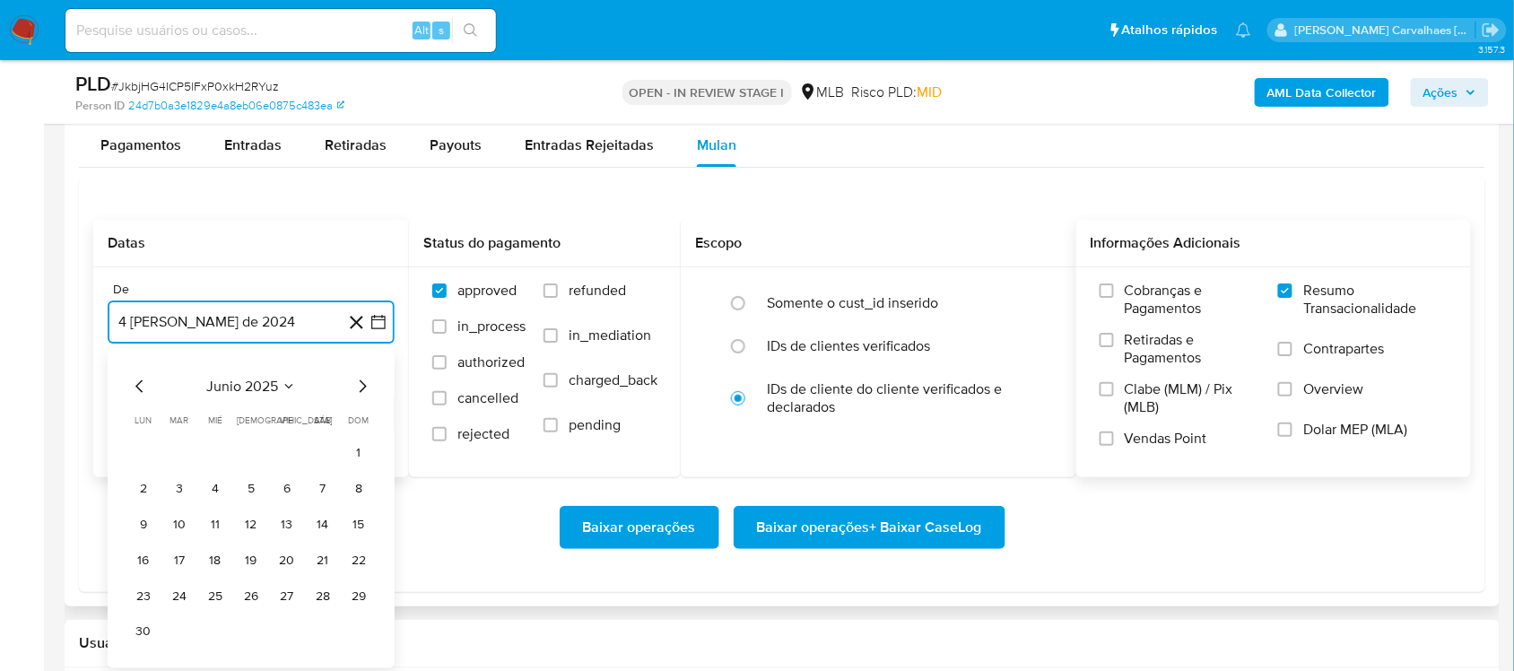
click at [364, 383] on icon "Mes siguiente" at bounding box center [363, 387] width 22 height 22
click at [290, 447] on button "4" at bounding box center [287, 453] width 29 height 29
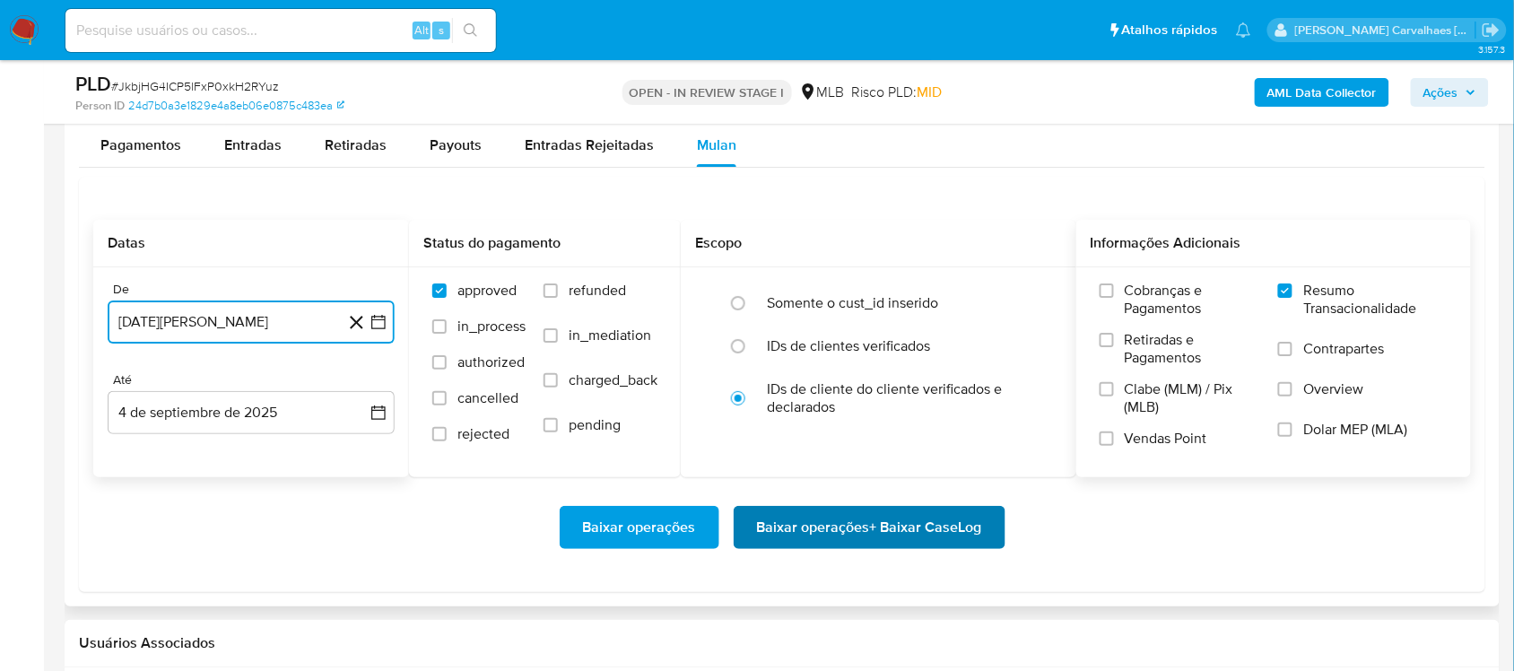
click at [787, 527] on span "Baixar operações + Baixar CaseLog" at bounding box center [869, 527] width 225 height 39
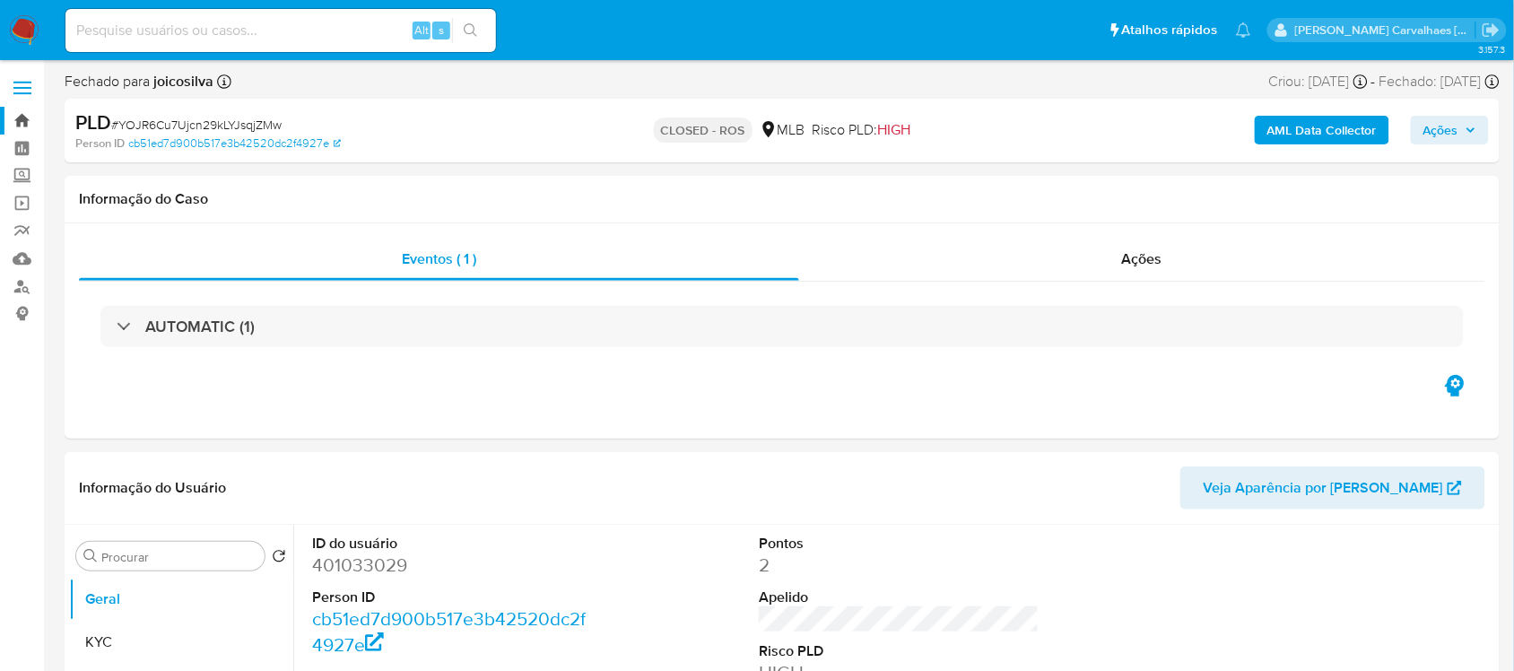
select select "10"
paste input "nQxsdavOI5NDDvO5tsOrR3uU"
type input "nQxsdavOI5NDDvO5tsOrR3uU"
click at [474, 30] on icon "search-icon" at bounding box center [470, 29] width 13 height 13
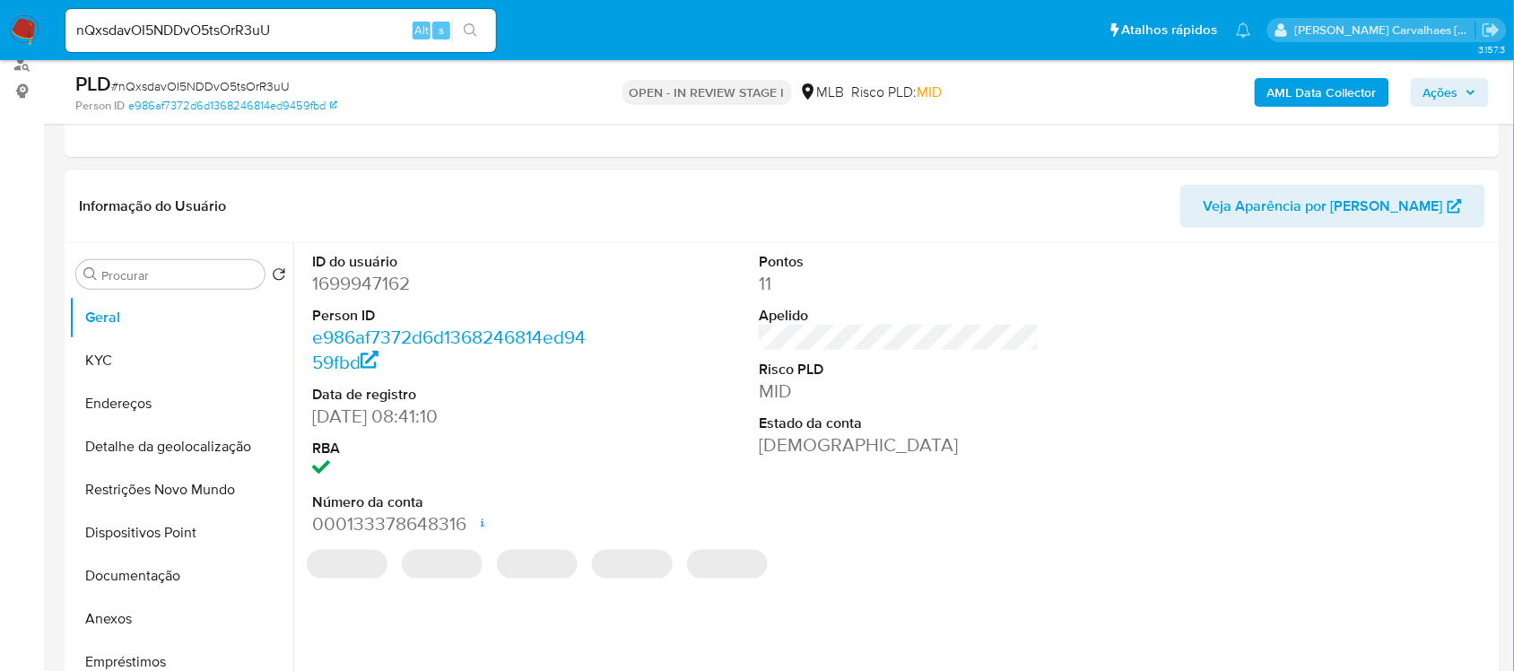
select select "10"
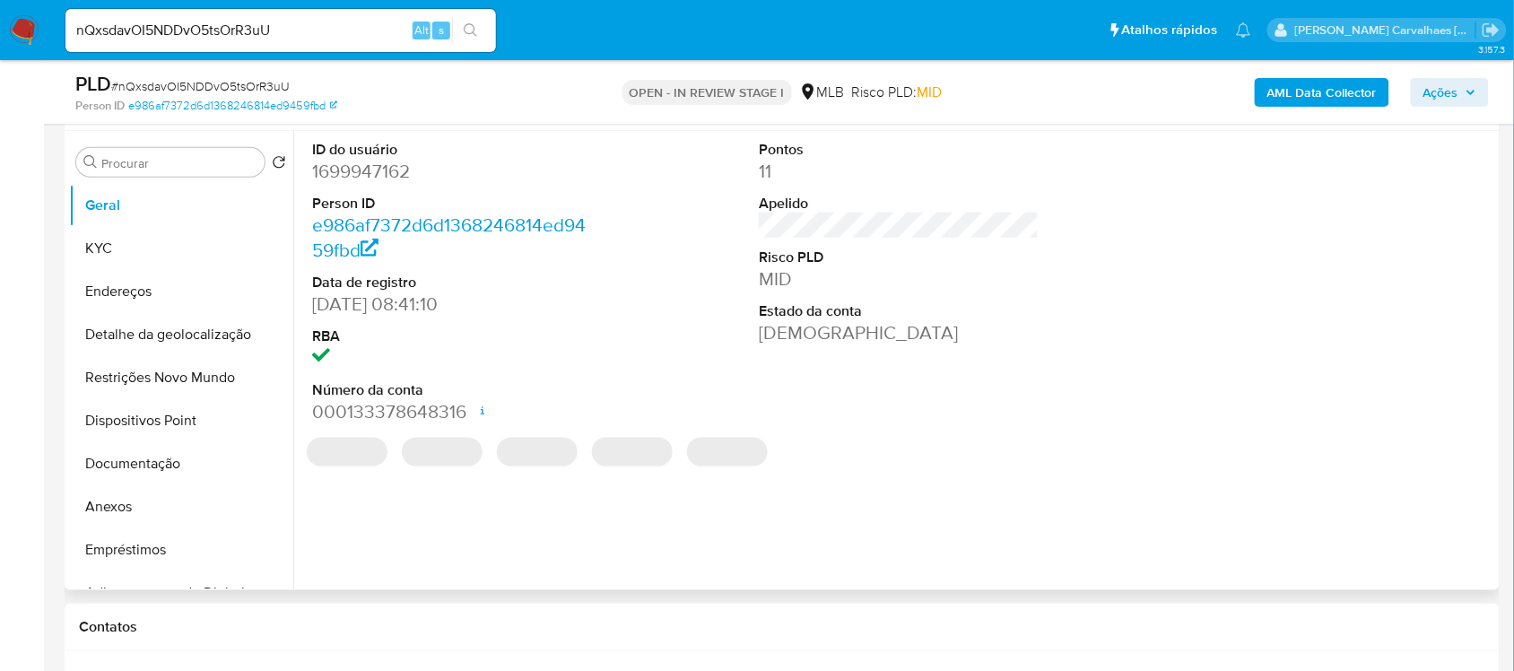
scroll to position [336, 0]
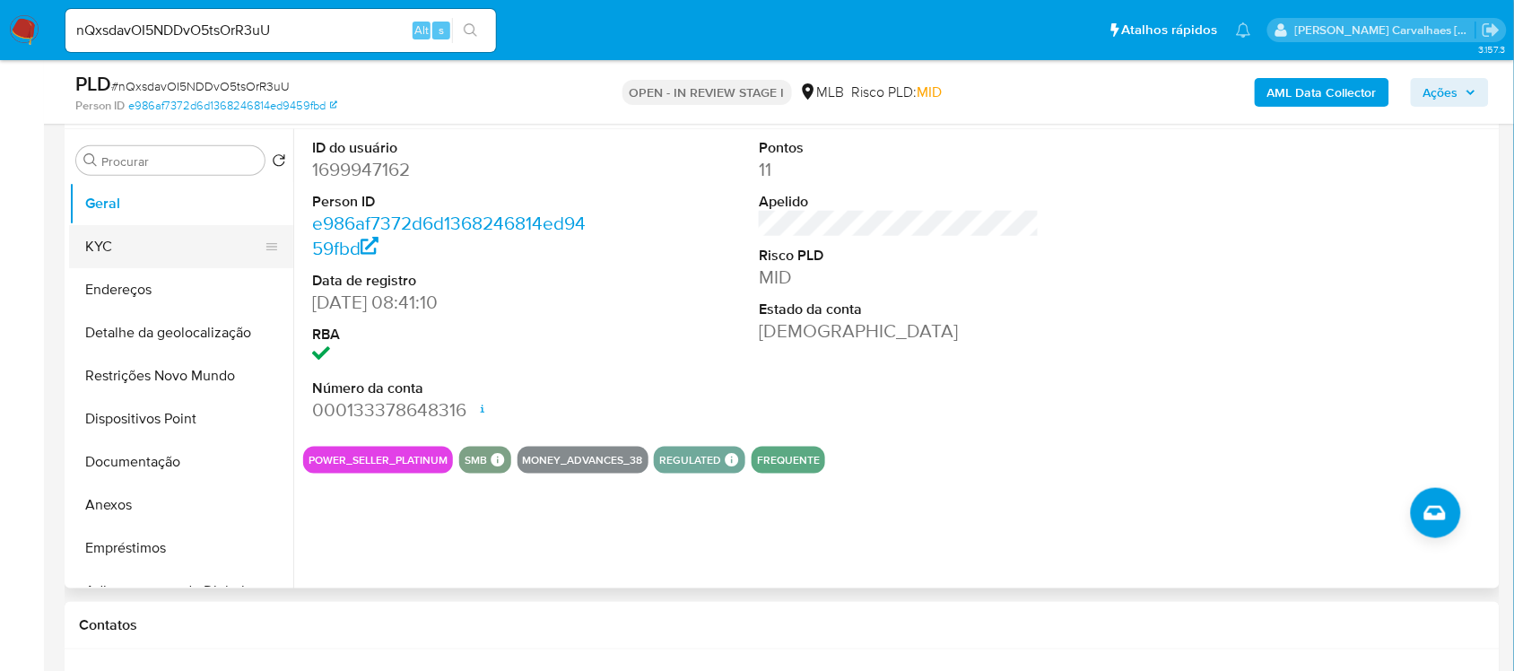
click at [199, 225] on button "KYC" at bounding box center [174, 246] width 210 height 43
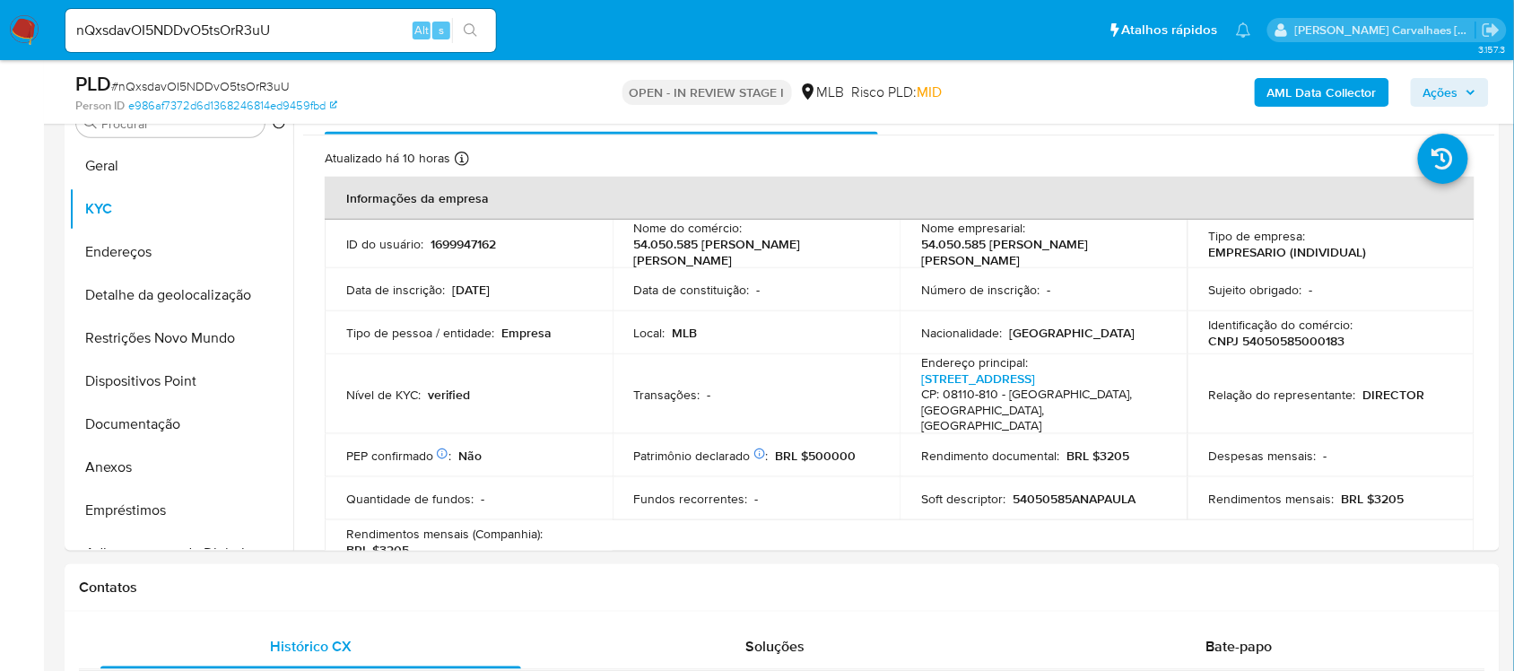
scroll to position [400, 0]
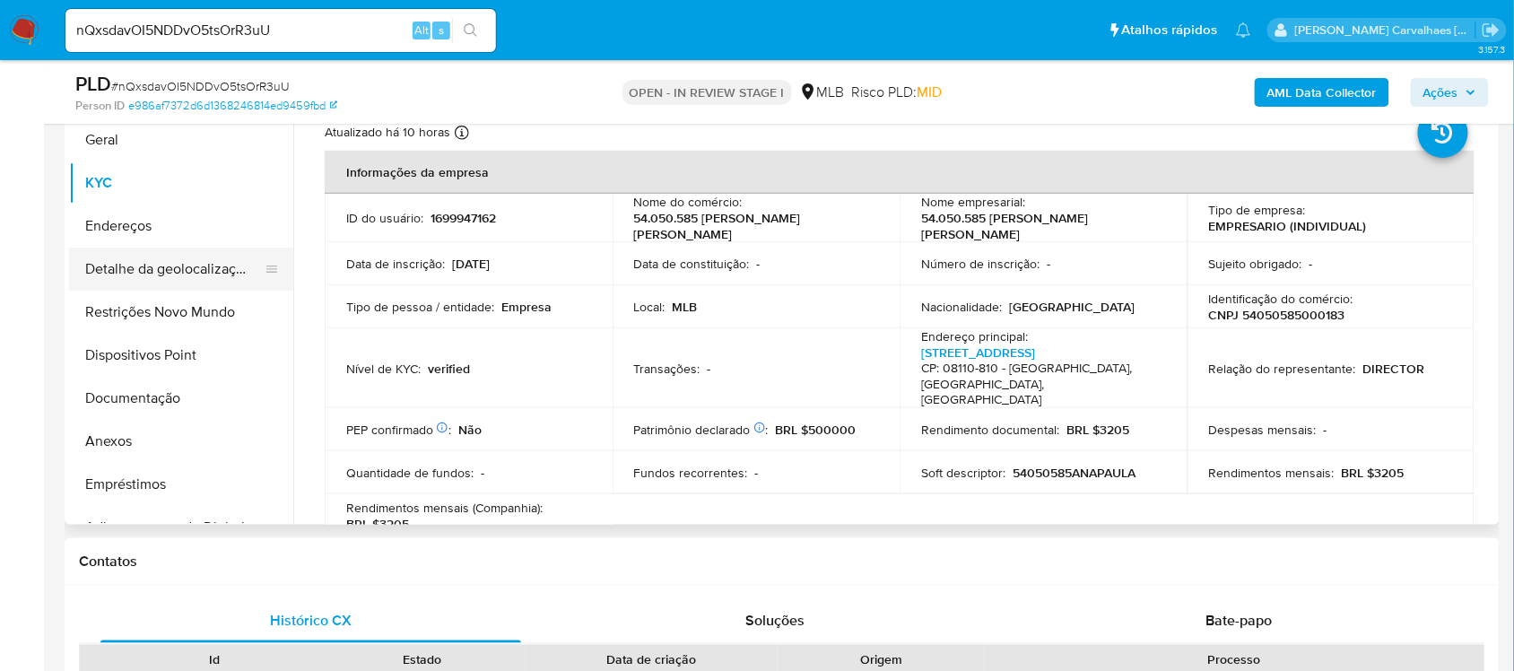
click at [145, 248] on button "Detalhe da geolocalização" at bounding box center [174, 269] width 210 height 43
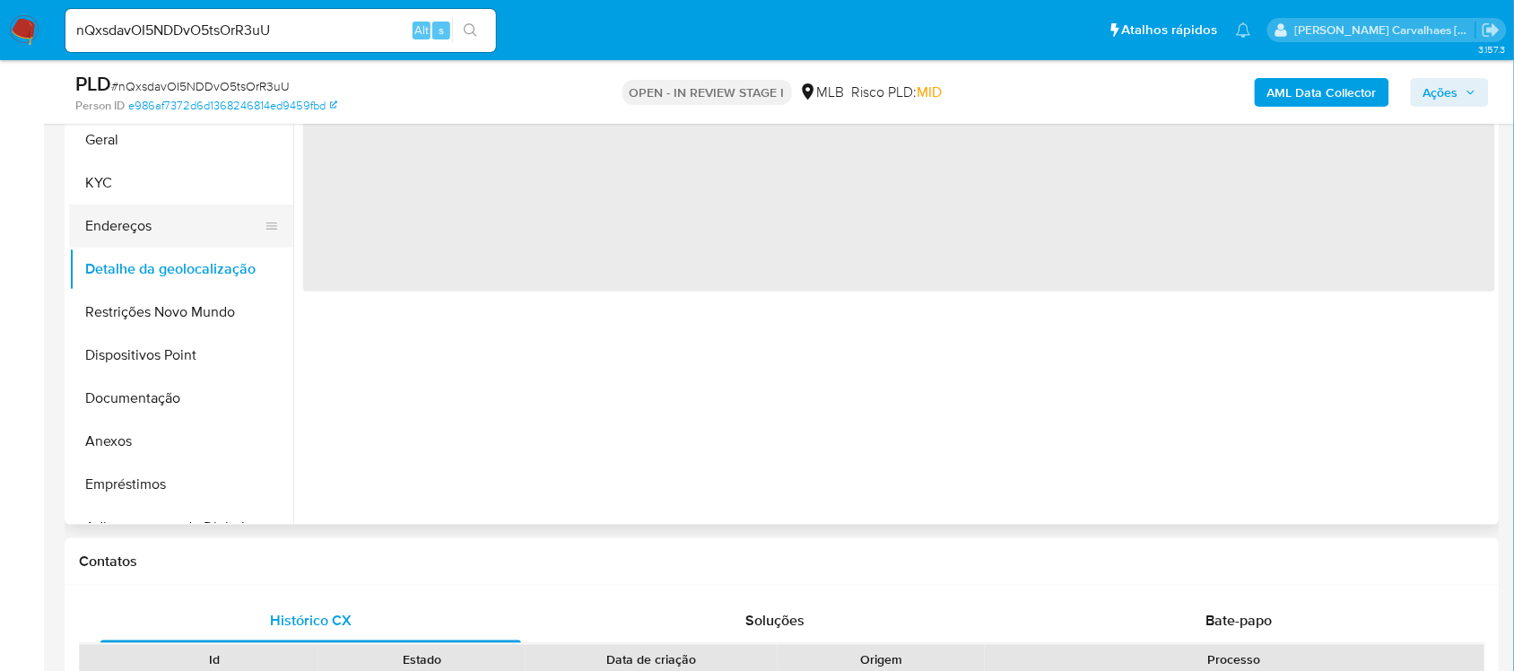
click at [145, 234] on button "Endereços" at bounding box center [174, 226] width 210 height 43
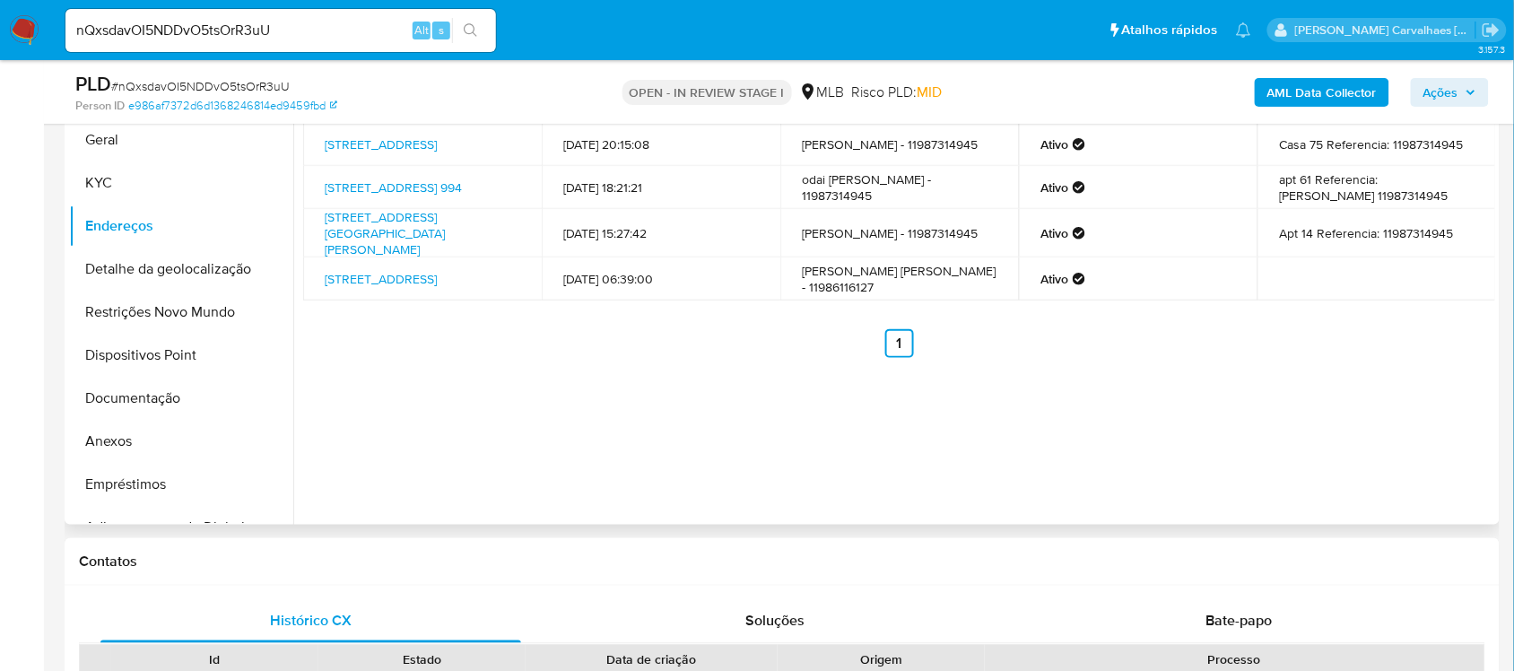
scroll to position [288, 0]
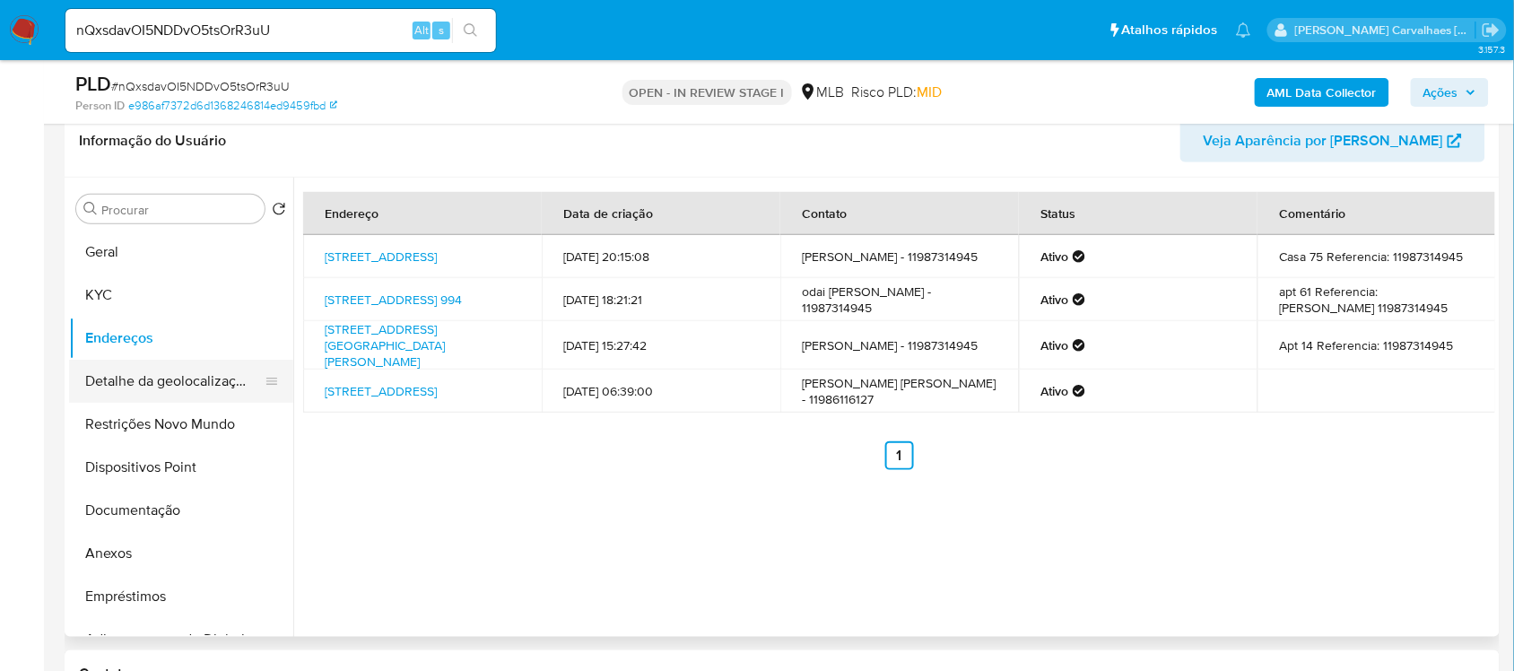
click at [141, 392] on button "Detalhe da geolocalização" at bounding box center [174, 381] width 210 height 43
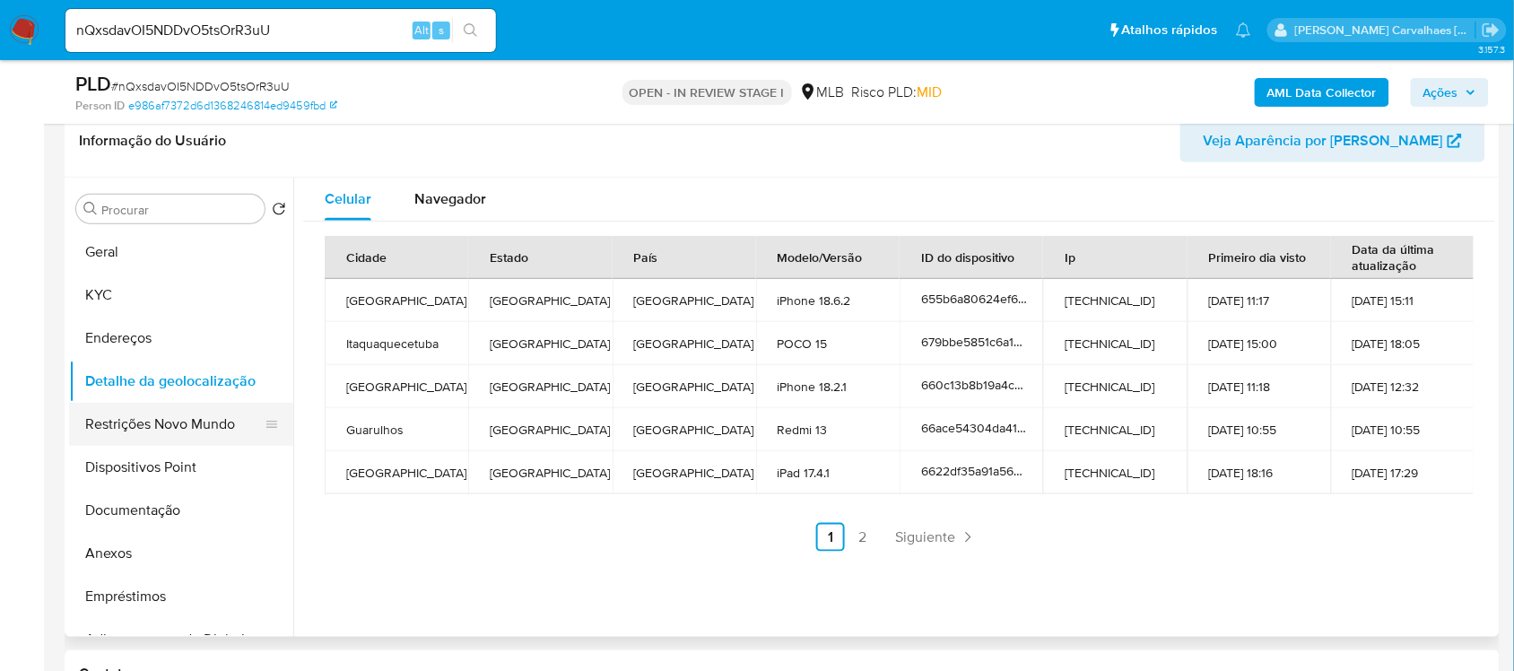
click at [167, 431] on button "Restrições Novo Mundo" at bounding box center [174, 424] width 210 height 43
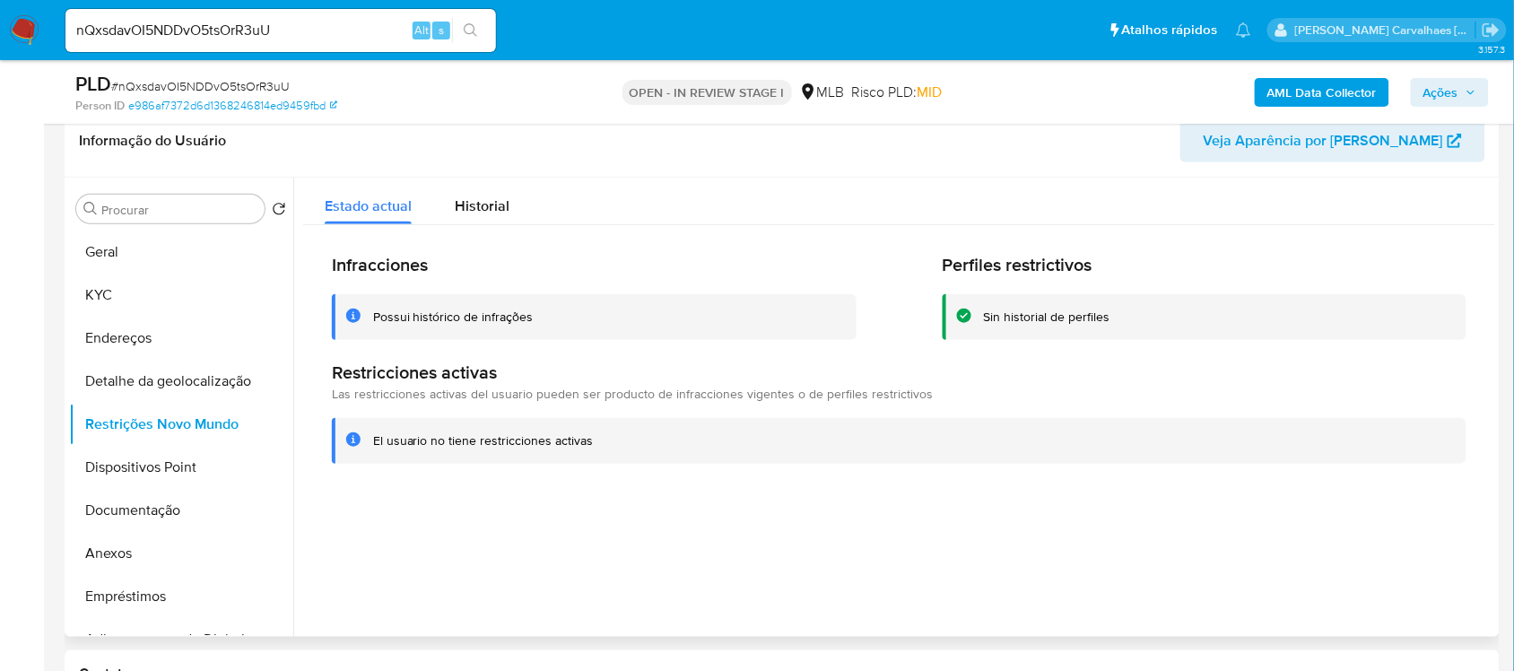
drag, startPoint x: 374, startPoint y: 436, endPoint x: 595, endPoint y: 441, distance: 220.7
click at [595, 441] on div "El usuario no tiene restricciones activas" at bounding box center [912, 440] width 1079 height 17
click at [163, 507] on button "Documentação" at bounding box center [174, 510] width 210 height 43
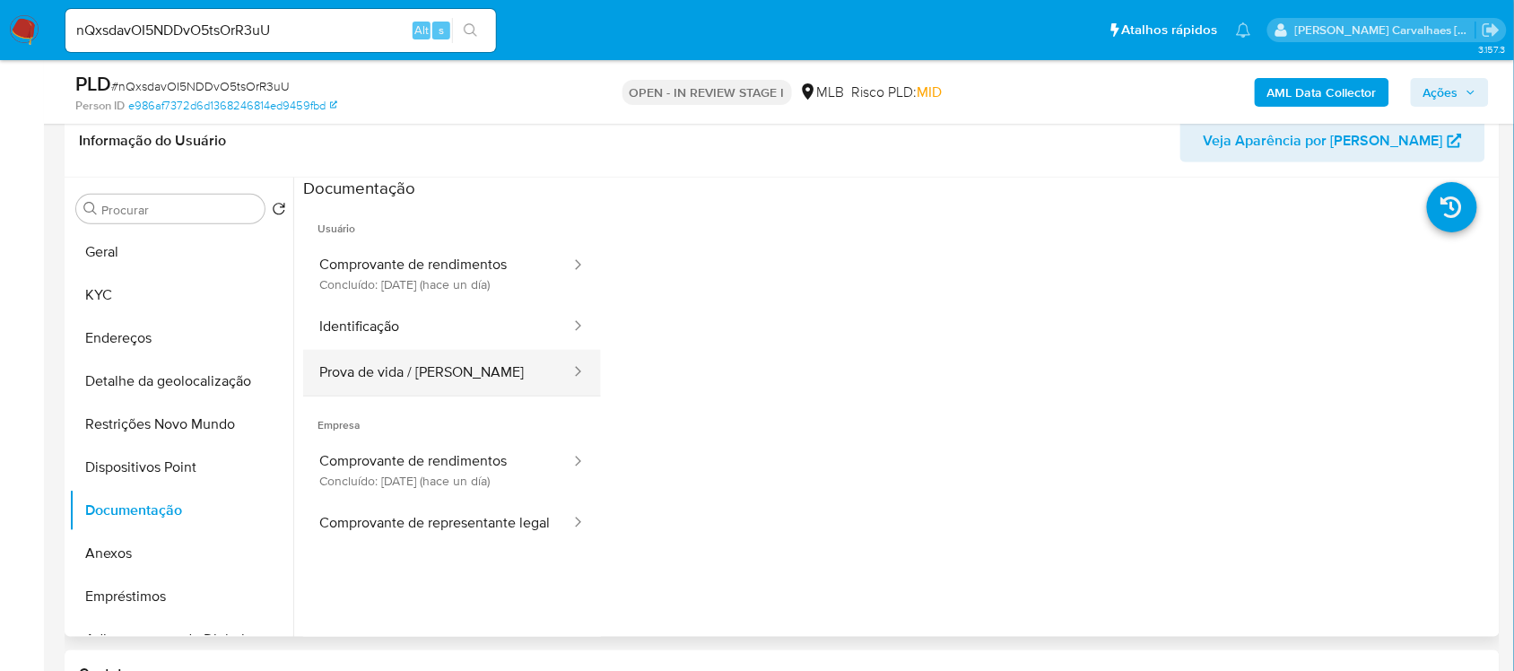
click at [410, 381] on button "Prova de vida / [PERSON_NAME]" at bounding box center [437, 373] width 269 height 46
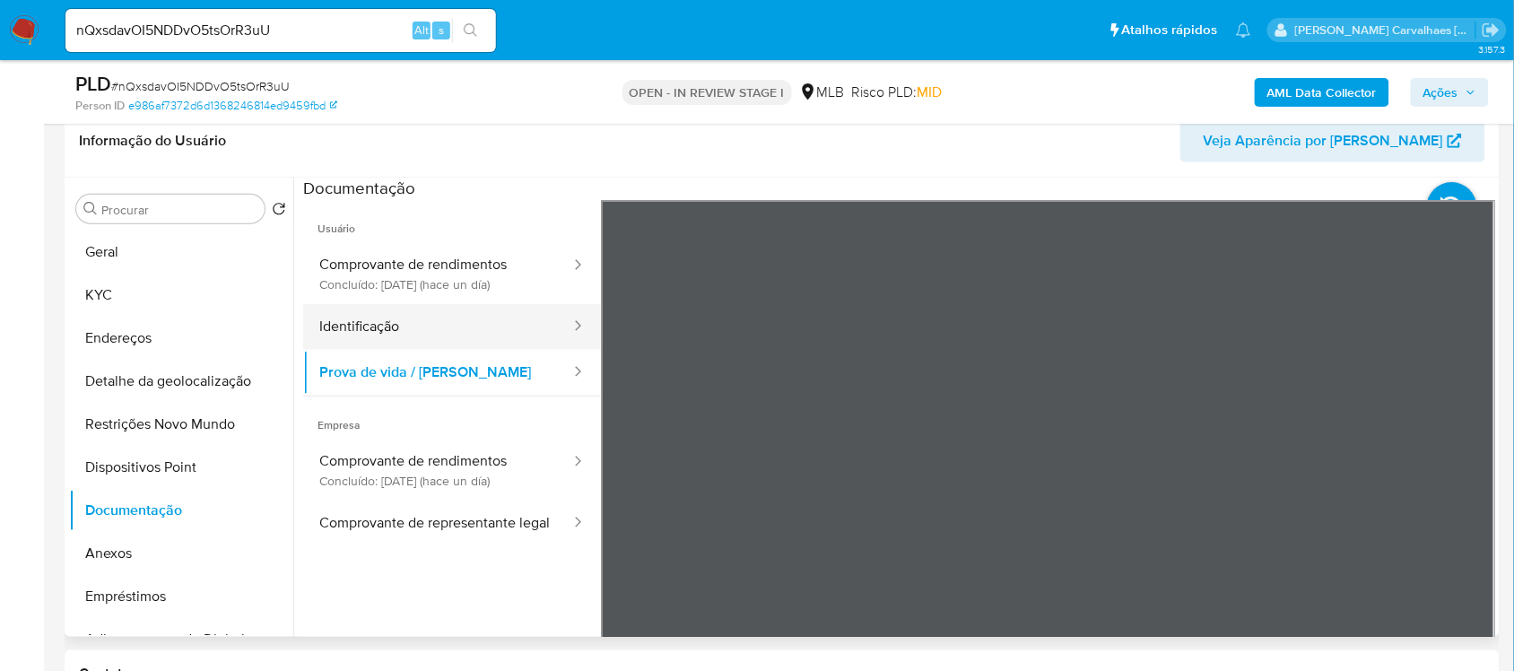
click at [397, 318] on button "Identificação" at bounding box center [437, 327] width 269 height 46
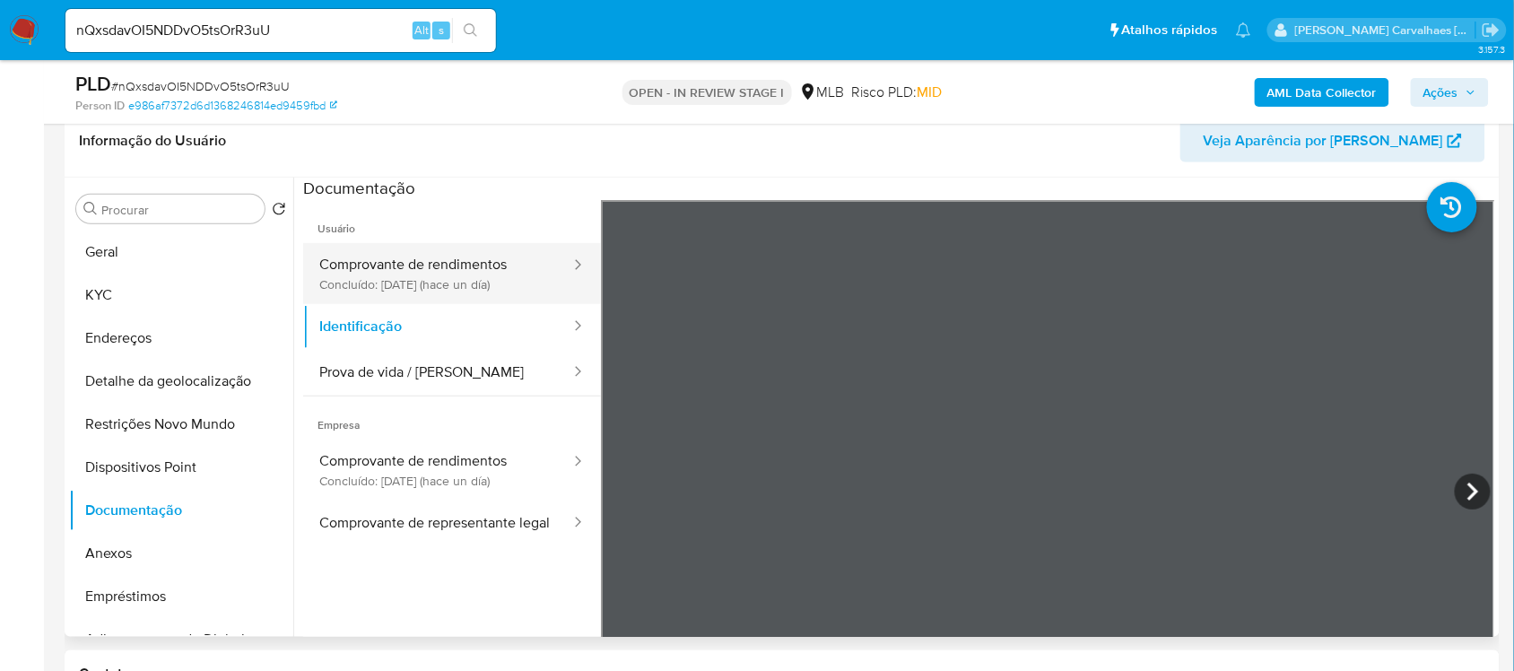
click at [393, 285] on button "Comprovante de rendimentos Concluído: [DATE] (hace un día)" at bounding box center [437, 273] width 269 height 61
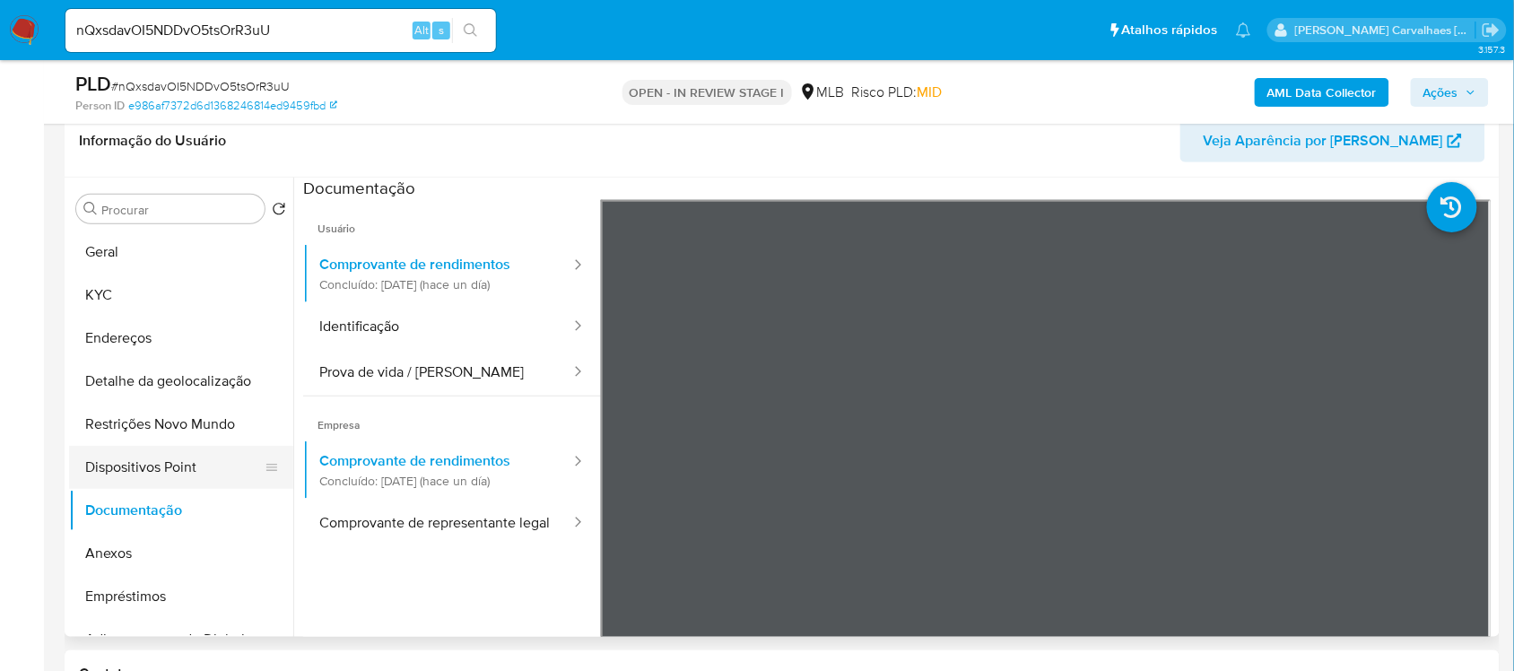
click at [191, 474] on button "Dispositivos Point" at bounding box center [174, 467] width 210 height 43
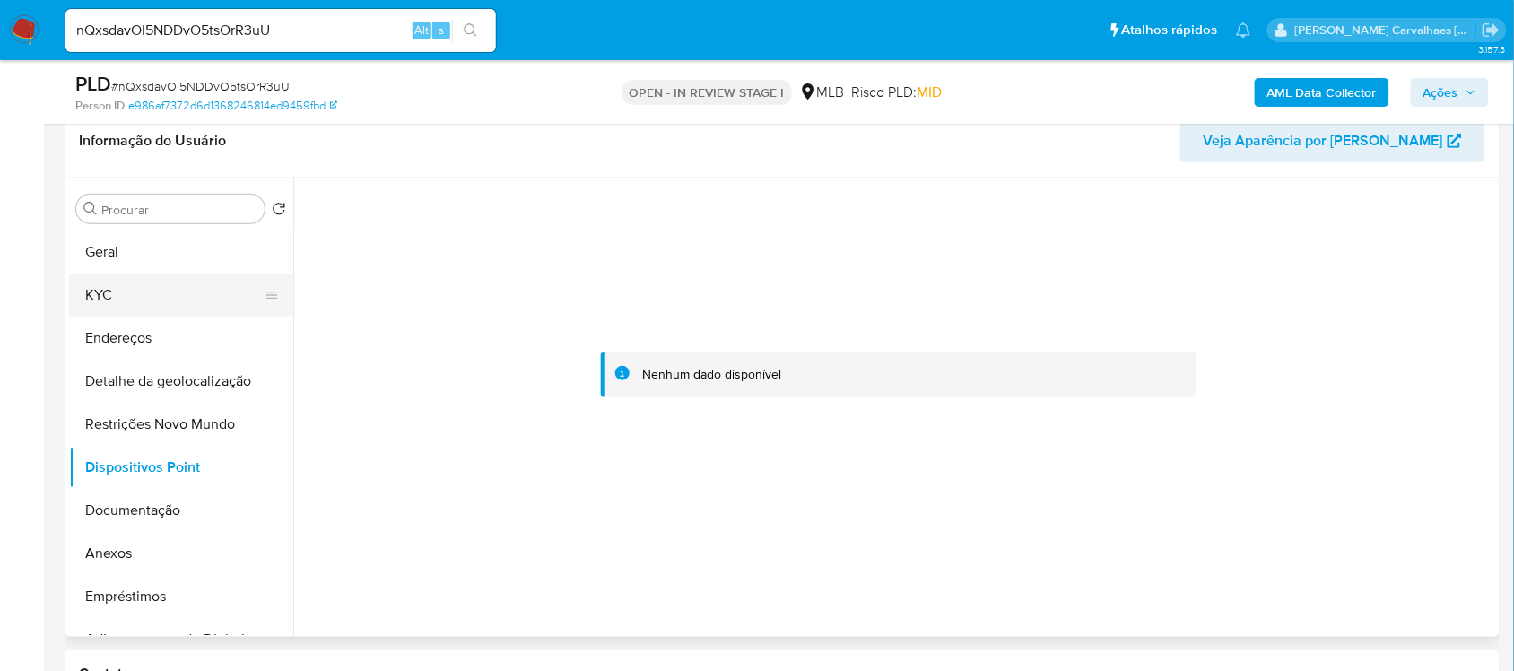
click at [118, 298] on button "KYC" at bounding box center [174, 295] width 210 height 43
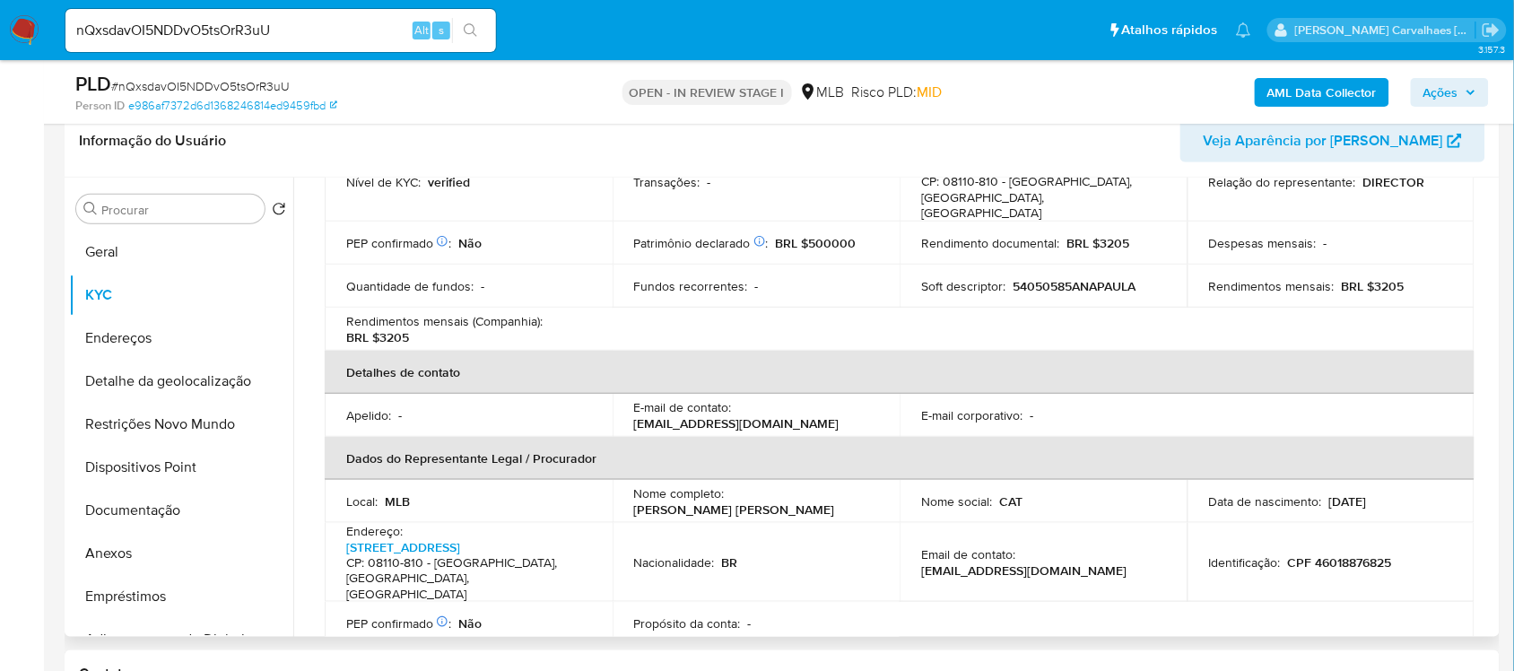
scroll to position [336, 0]
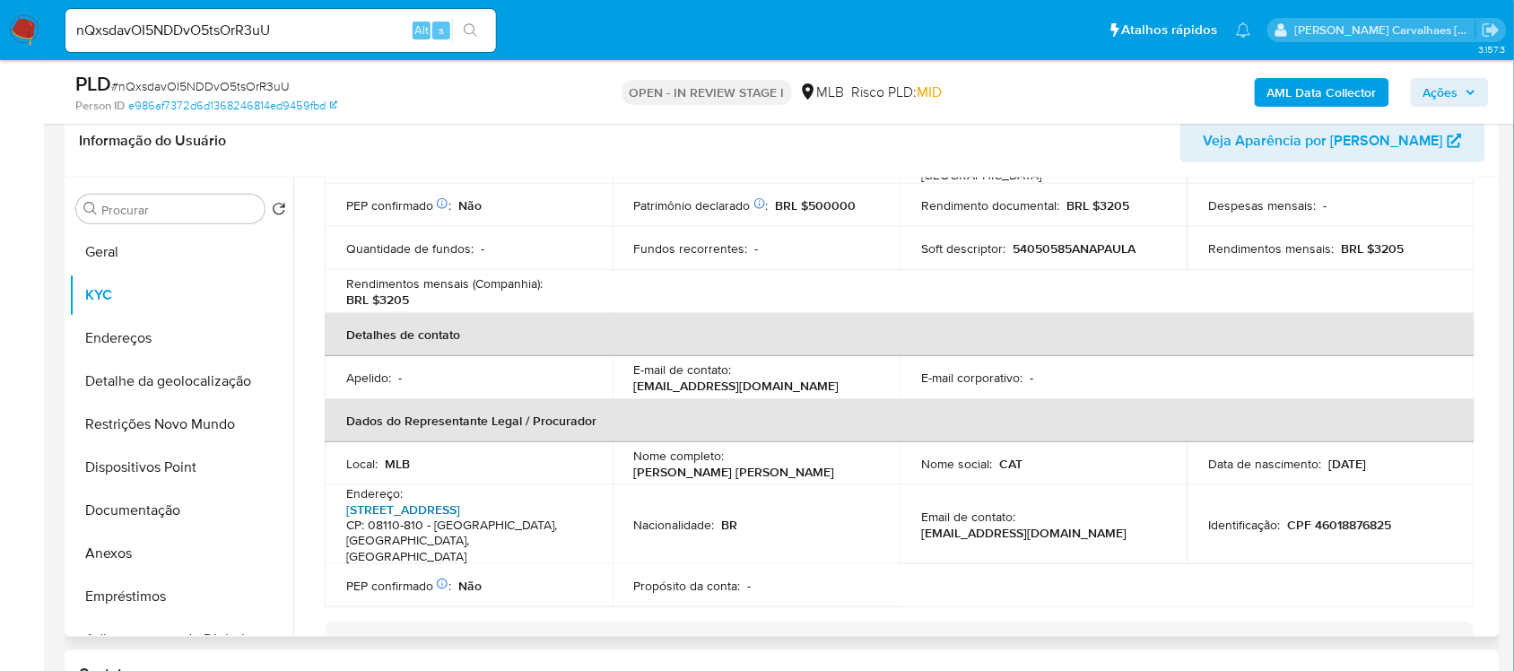
click at [460, 500] on link "Rua Cachoeira Utupiru 593, Vila Itaim" at bounding box center [403, 509] width 114 height 18
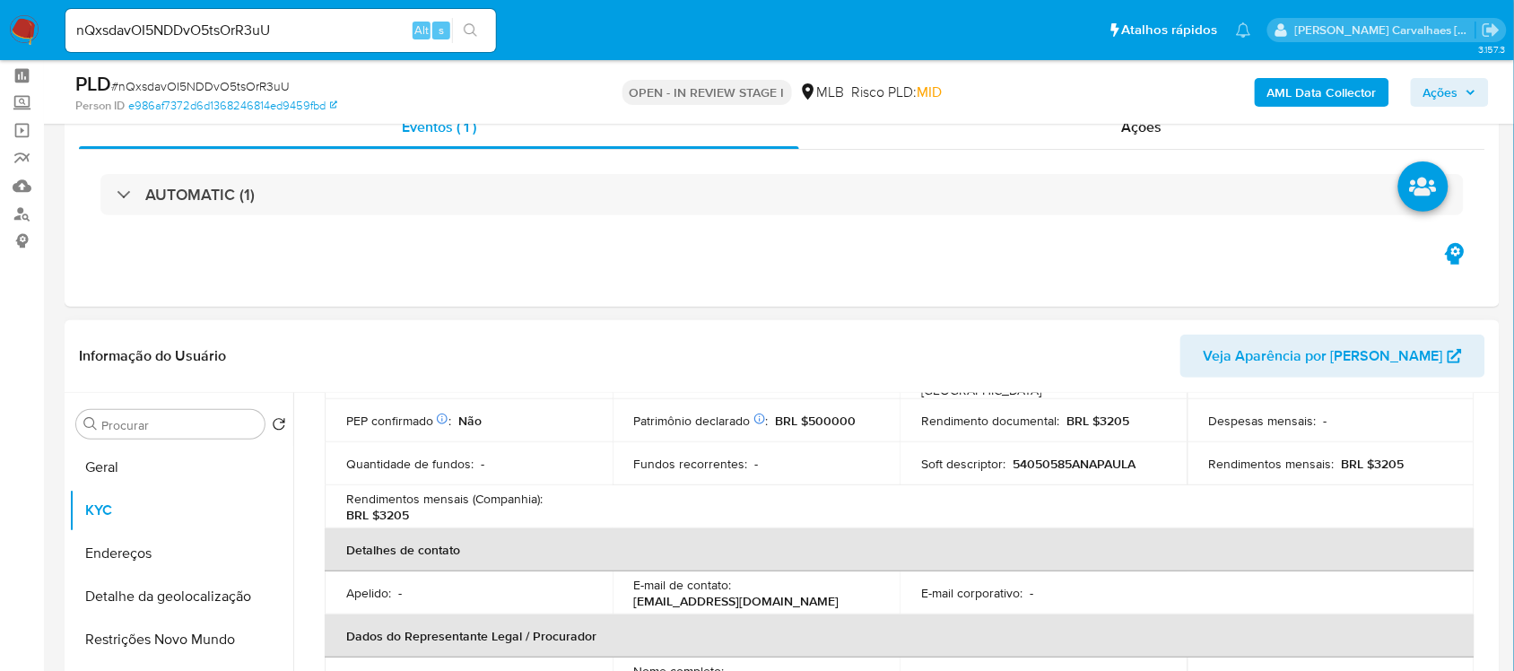
scroll to position [64, 0]
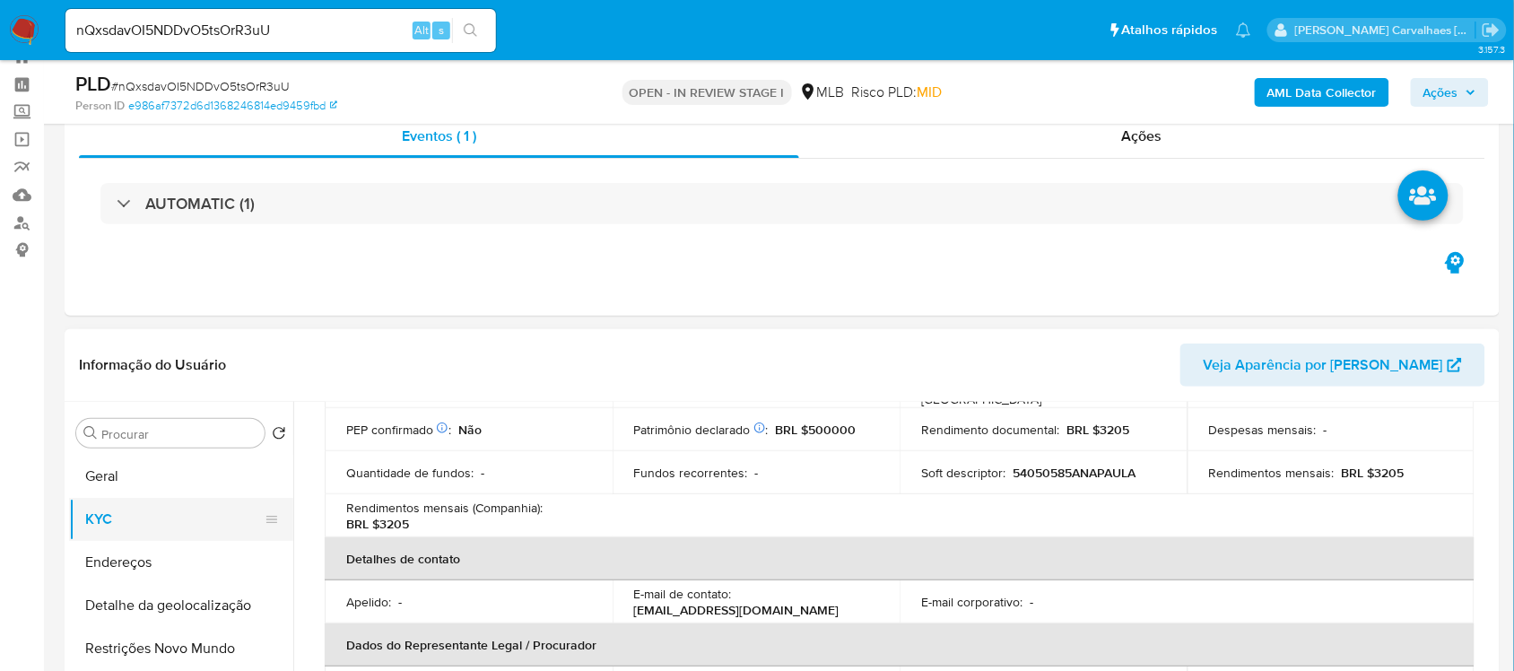
click at [132, 518] on button "KYC" at bounding box center [174, 519] width 210 height 43
click at [115, 463] on button "Geral" at bounding box center [174, 476] width 210 height 43
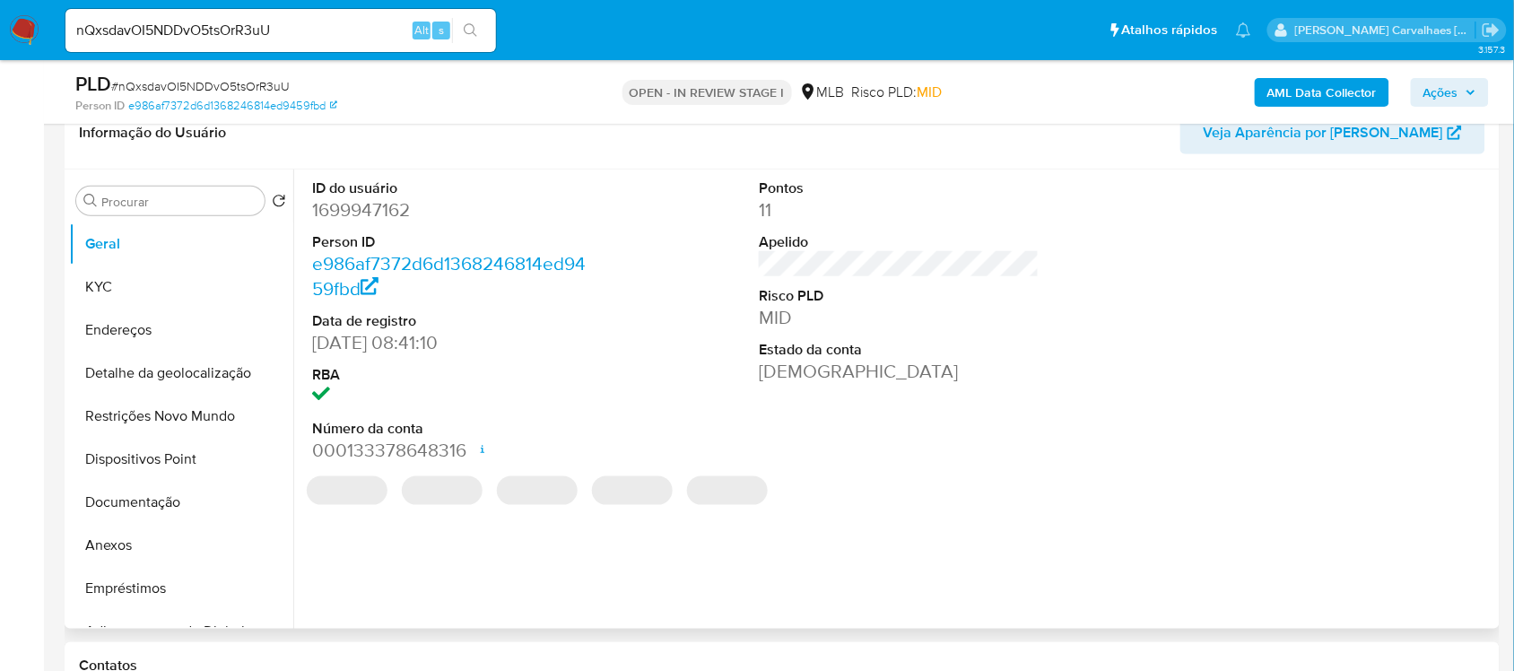
scroll to position [288, 0]
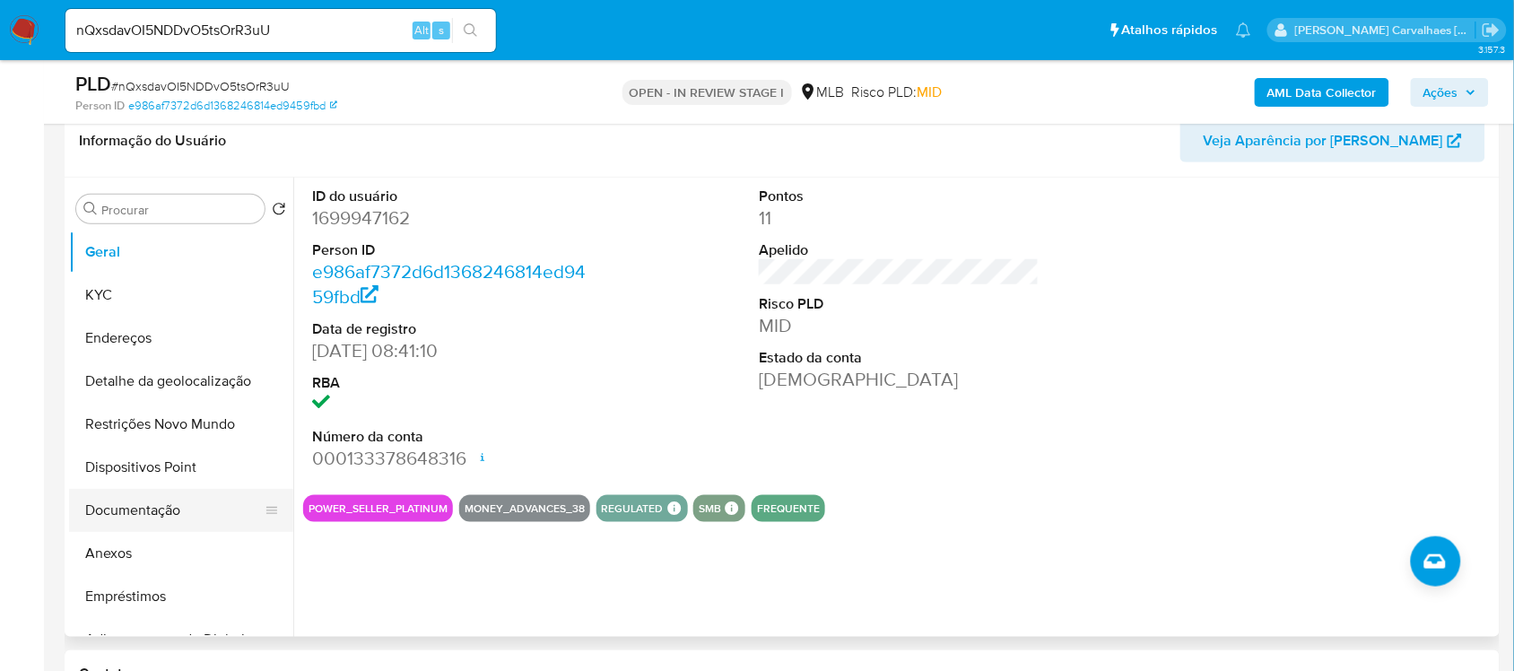
click at [109, 517] on button "Documentação" at bounding box center [174, 510] width 210 height 43
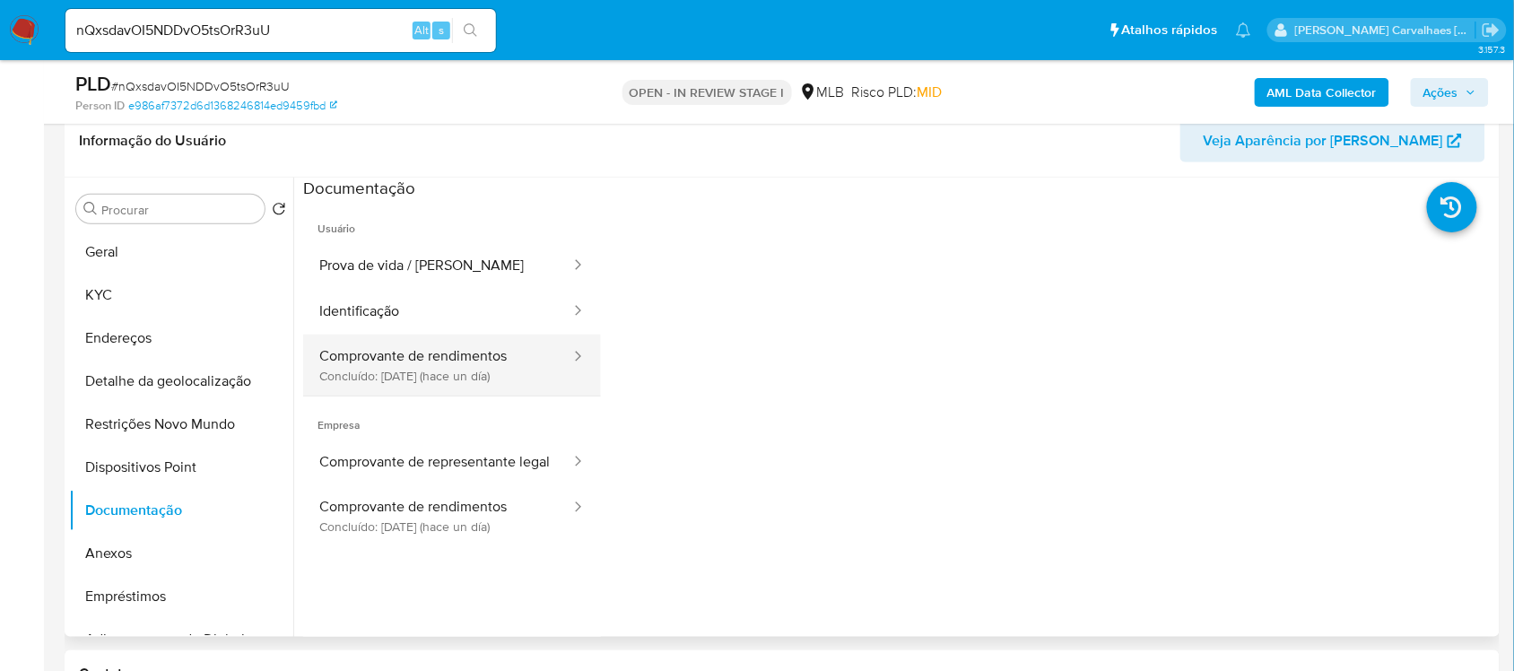
click at [477, 366] on button "Comprovante de rendimentos Concluído: 03/09/2025 (hace un día)" at bounding box center [437, 365] width 269 height 61
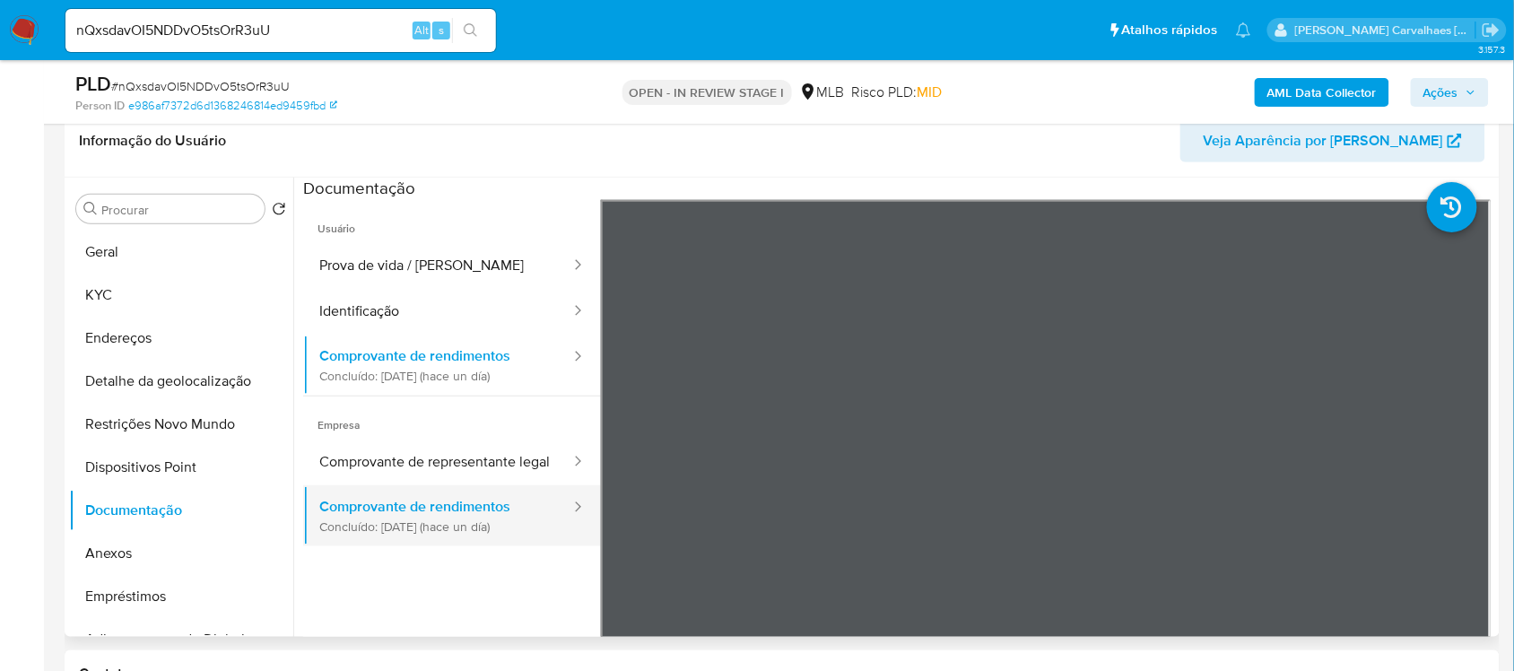
click at [509, 546] on button "Comprovante de rendimentos Concluído: 03/09/2025 (hace un día)" at bounding box center [437, 515] width 269 height 61
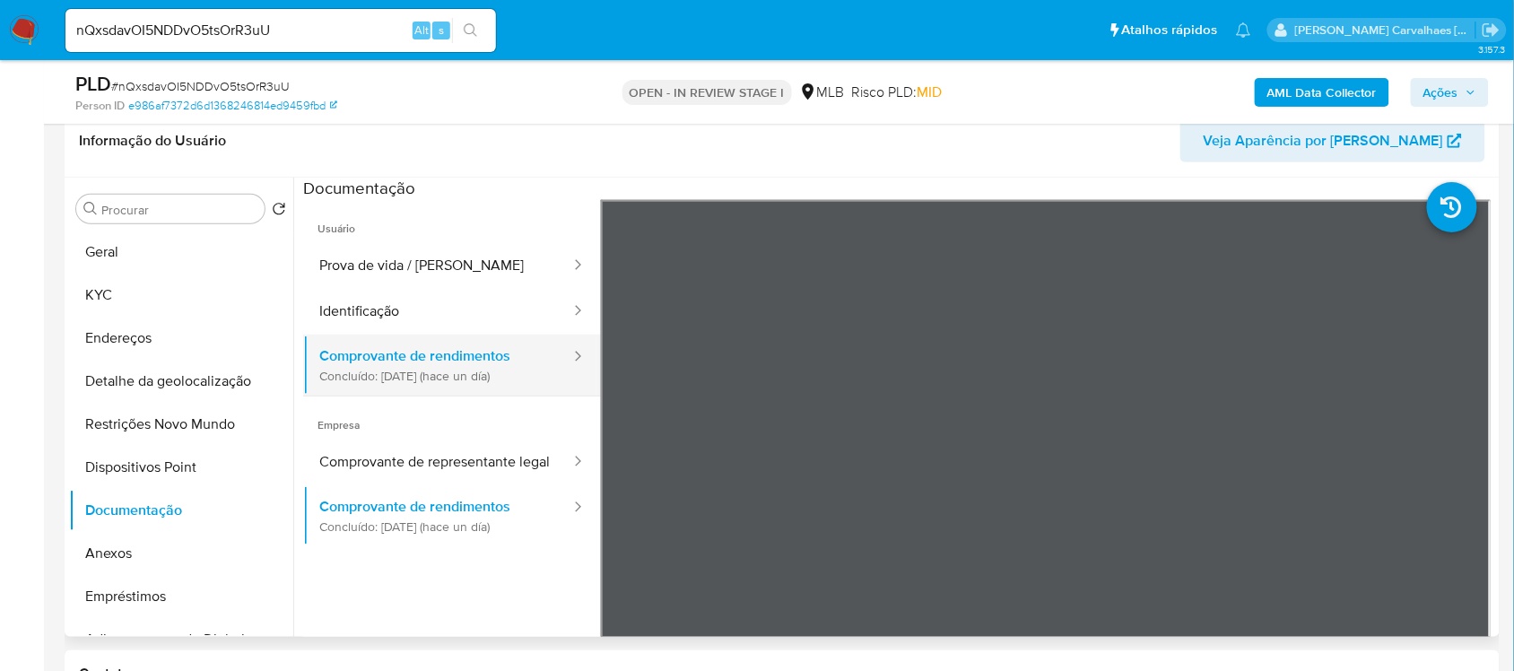
click at [473, 368] on button "Comprovante de rendimentos Concluído: 03/09/2025 (hace un día)" at bounding box center [437, 365] width 269 height 61
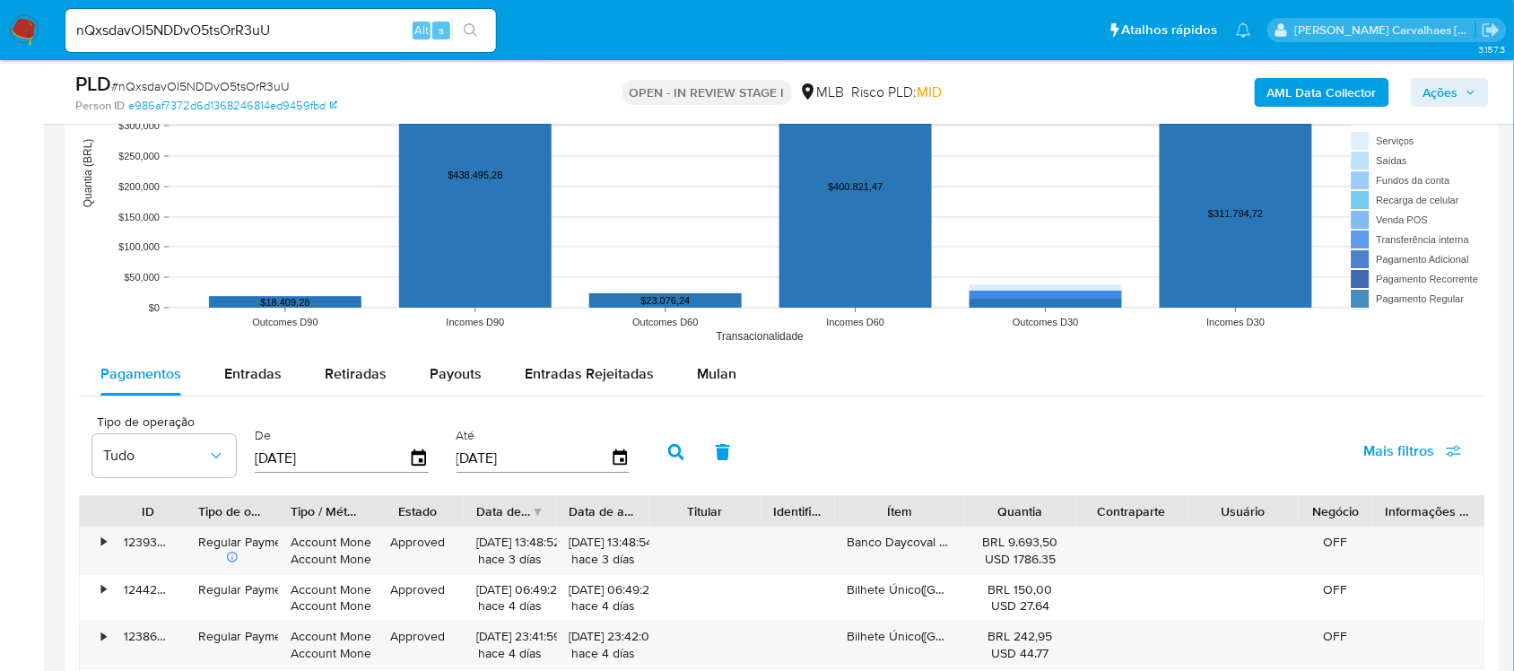
scroll to position [1858, 0]
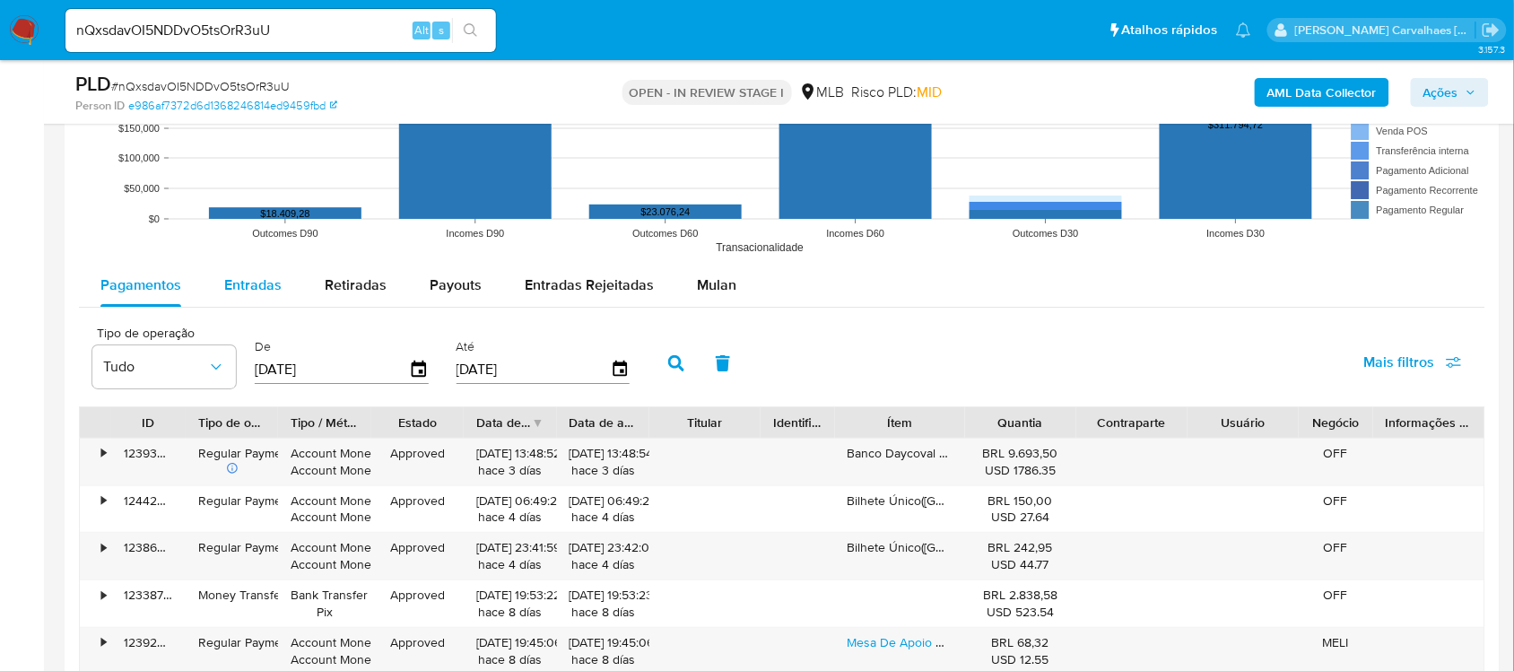
click at [239, 293] on span "Entradas" at bounding box center [252, 284] width 57 height 21
select select "10"
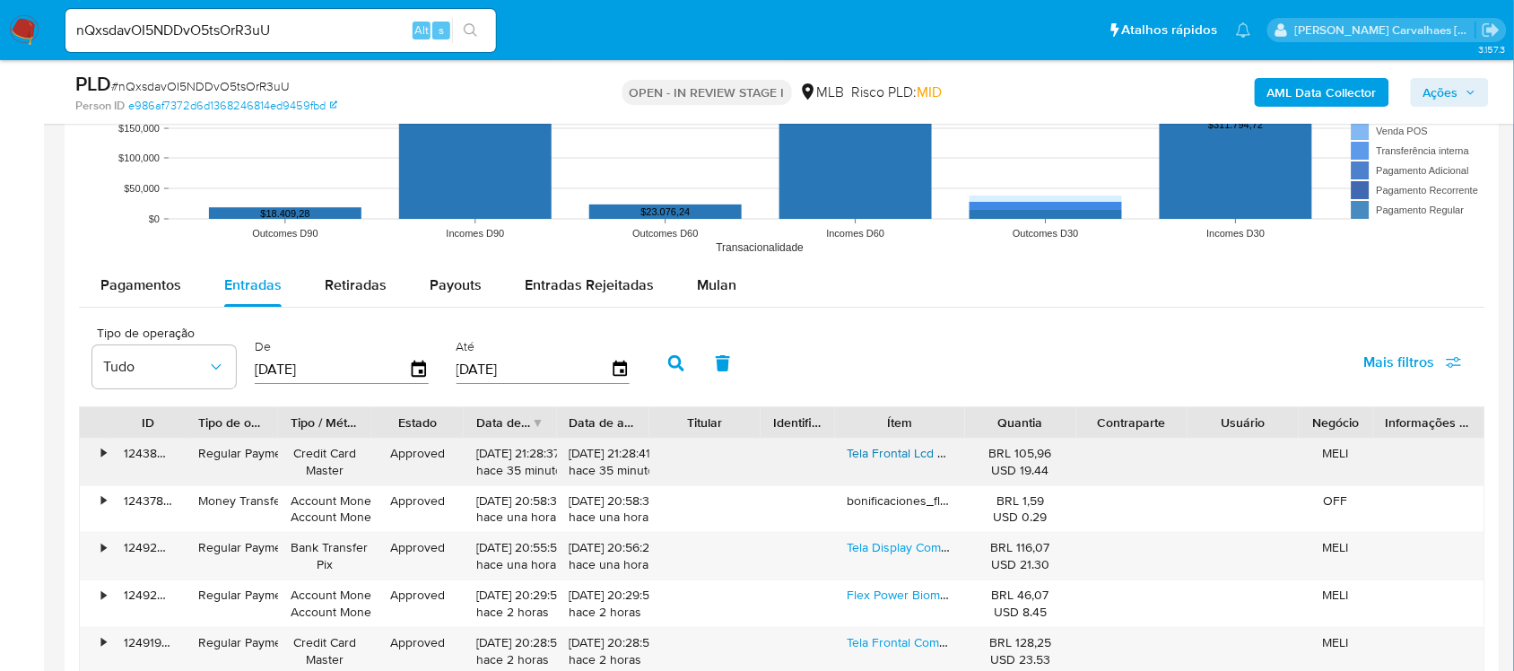
click at [897, 455] on link "Tela Frontal Lcd Compativel Com M31 Incell Sem Aro + Cola Preto" at bounding box center [1028, 453] width 360 height 18
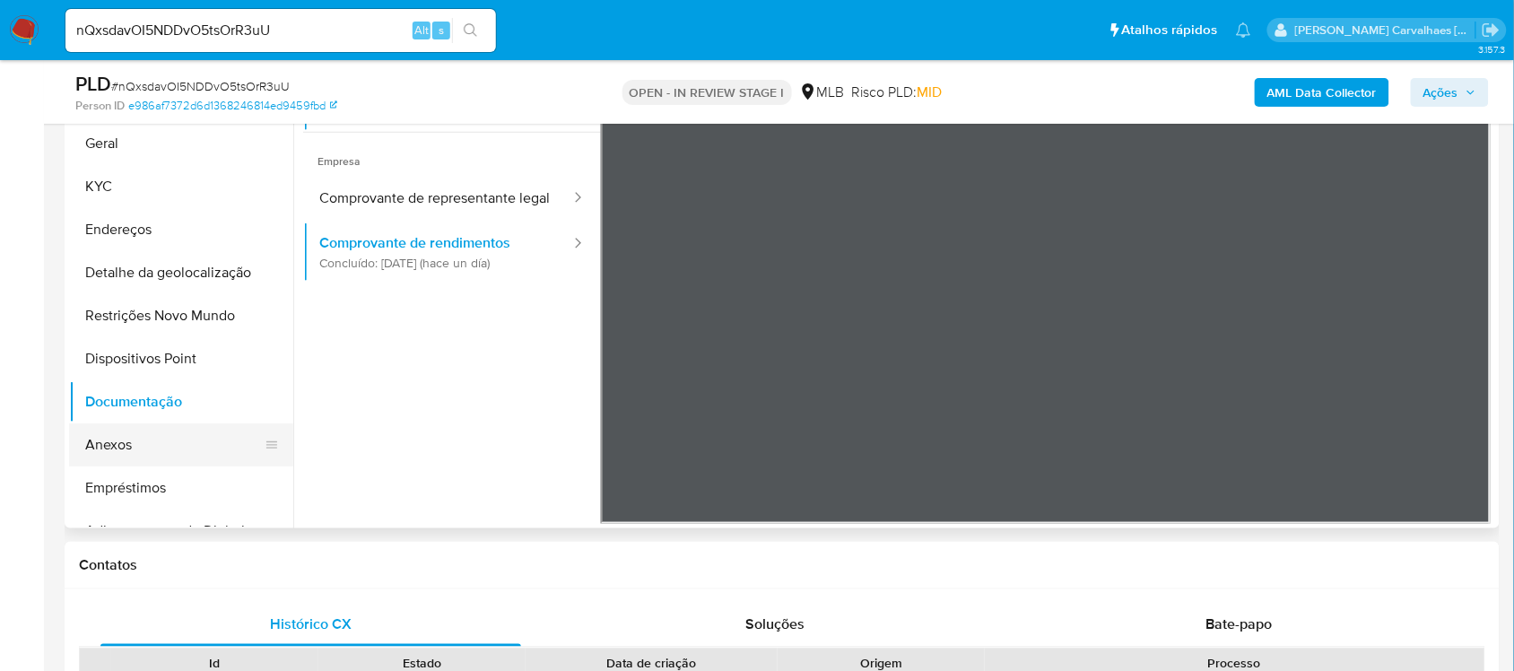
scroll to position [288, 0]
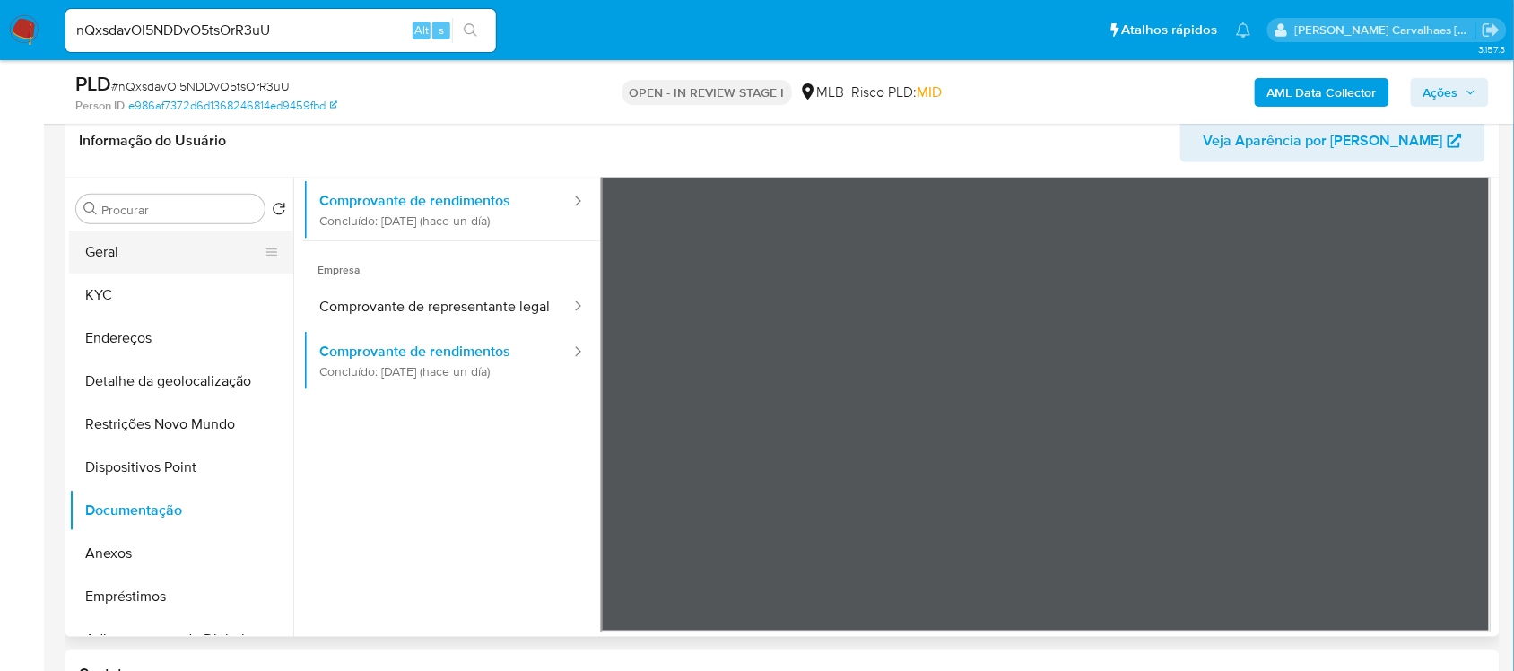
click at [130, 245] on button "Geral" at bounding box center [174, 252] width 210 height 43
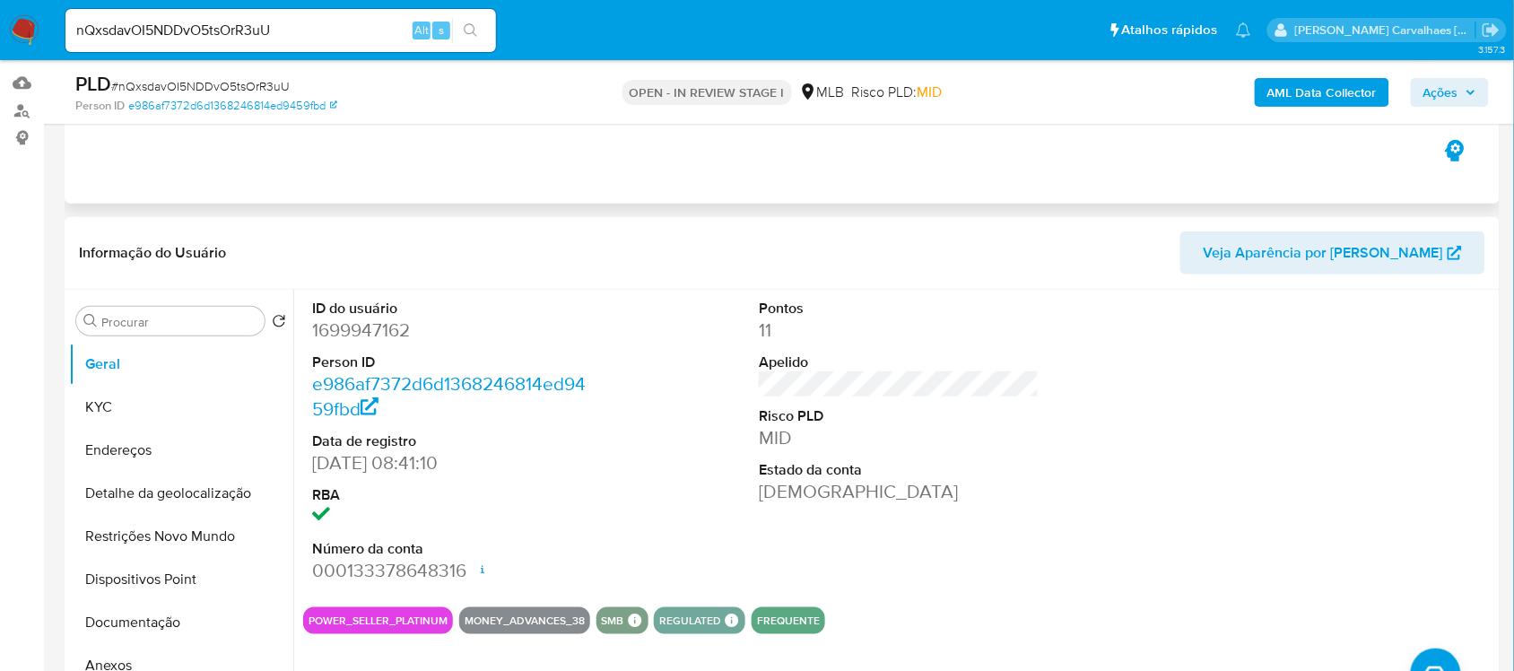
scroll to position [336, 0]
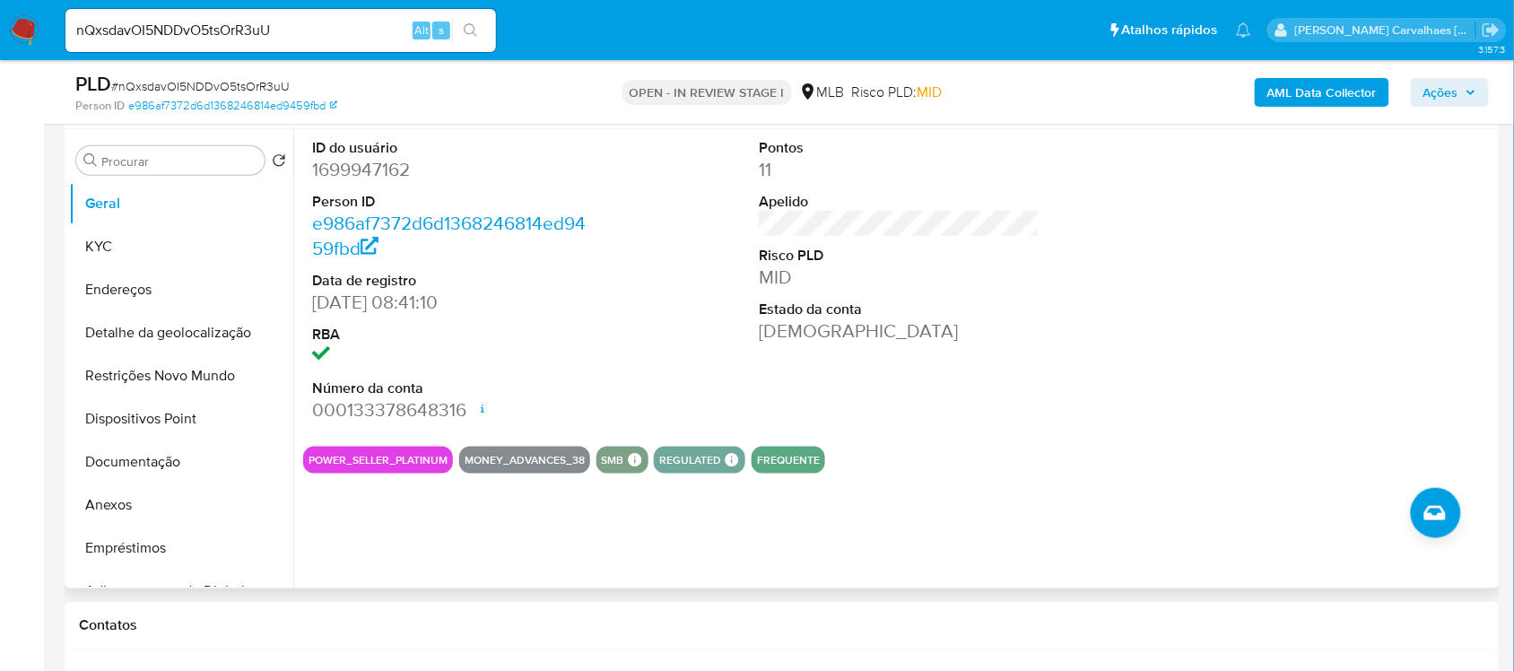
drag, startPoint x: 306, startPoint y: 463, endPoint x: 450, endPoint y: 459, distance: 144.5
click at [450, 459] on div "POWER_SELLER_PLATINUM MONEY_ADVANCES_38 SMB SMB SMB Advisor Email - Advisor Nam…" at bounding box center [899, 460] width 1192 height 27
click at [153, 505] on button "Anexos" at bounding box center [174, 504] width 210 height 43
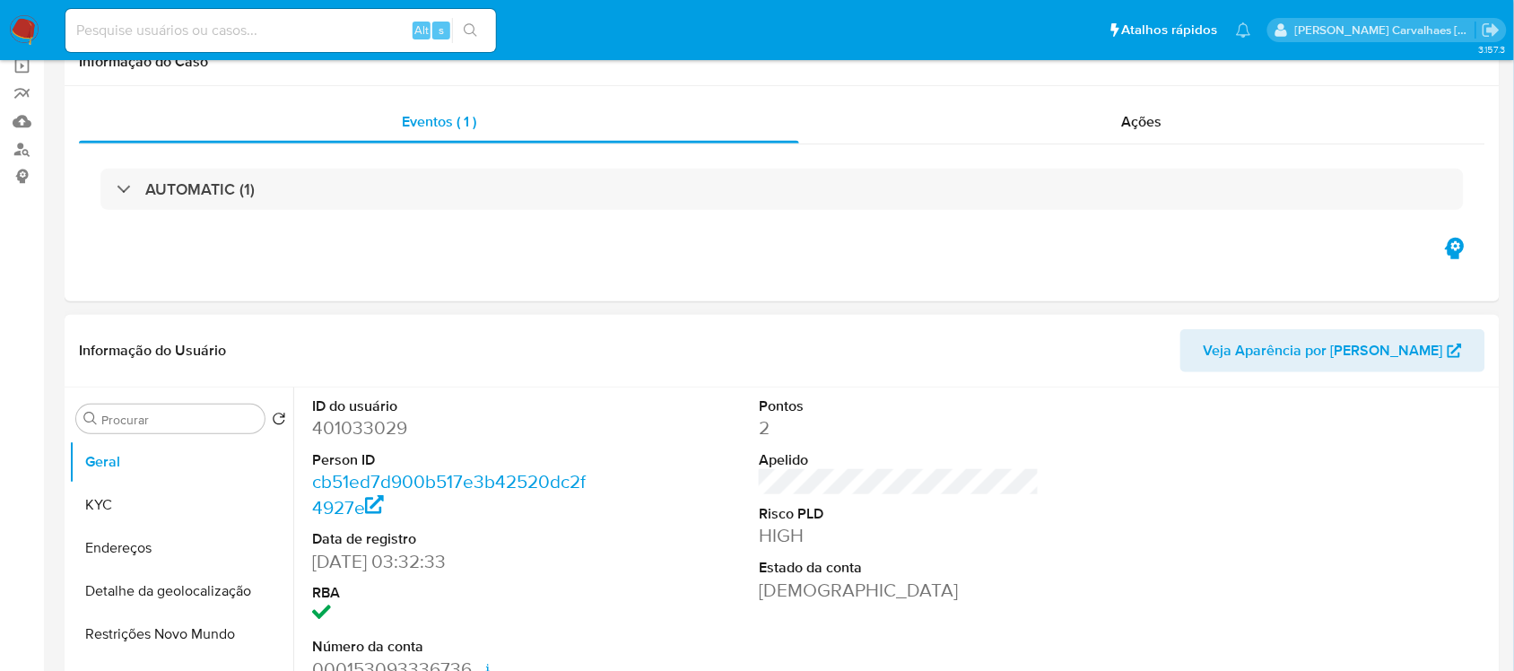
select select "10"
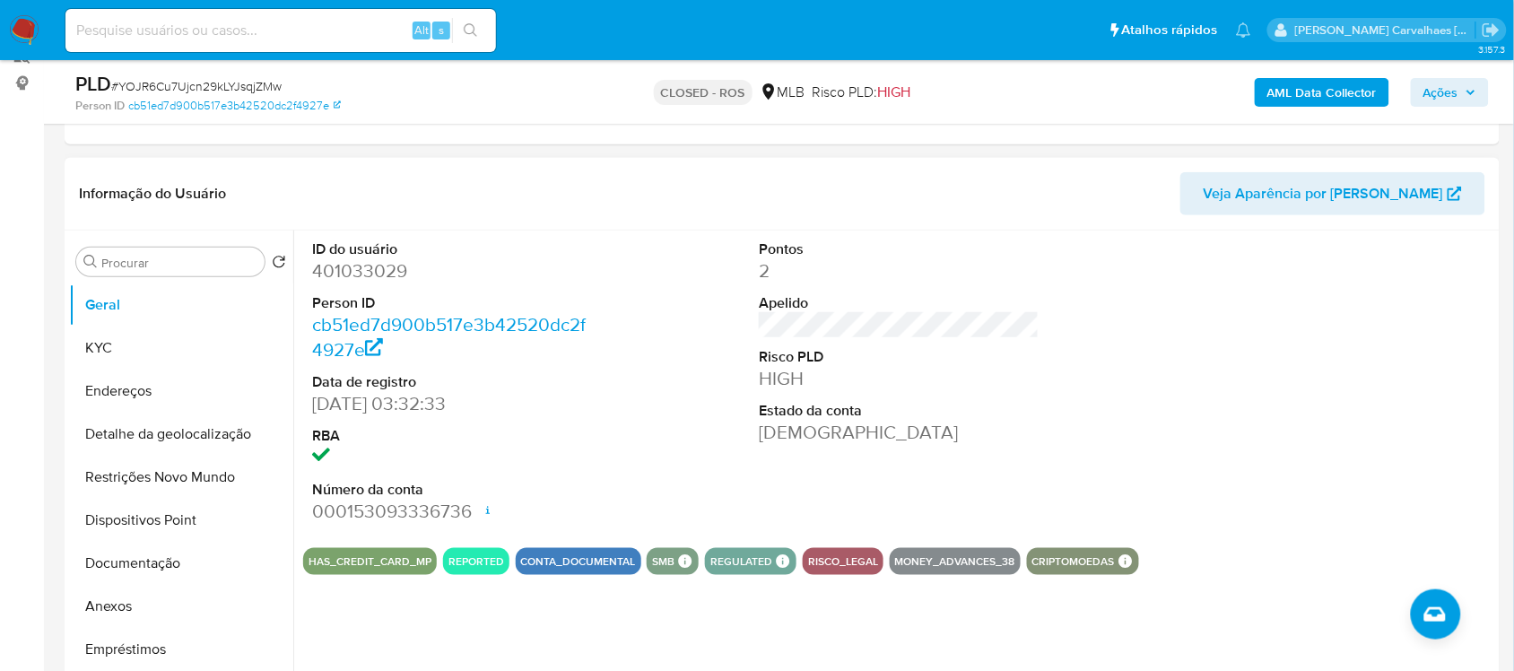
scroll to position [224, 0]
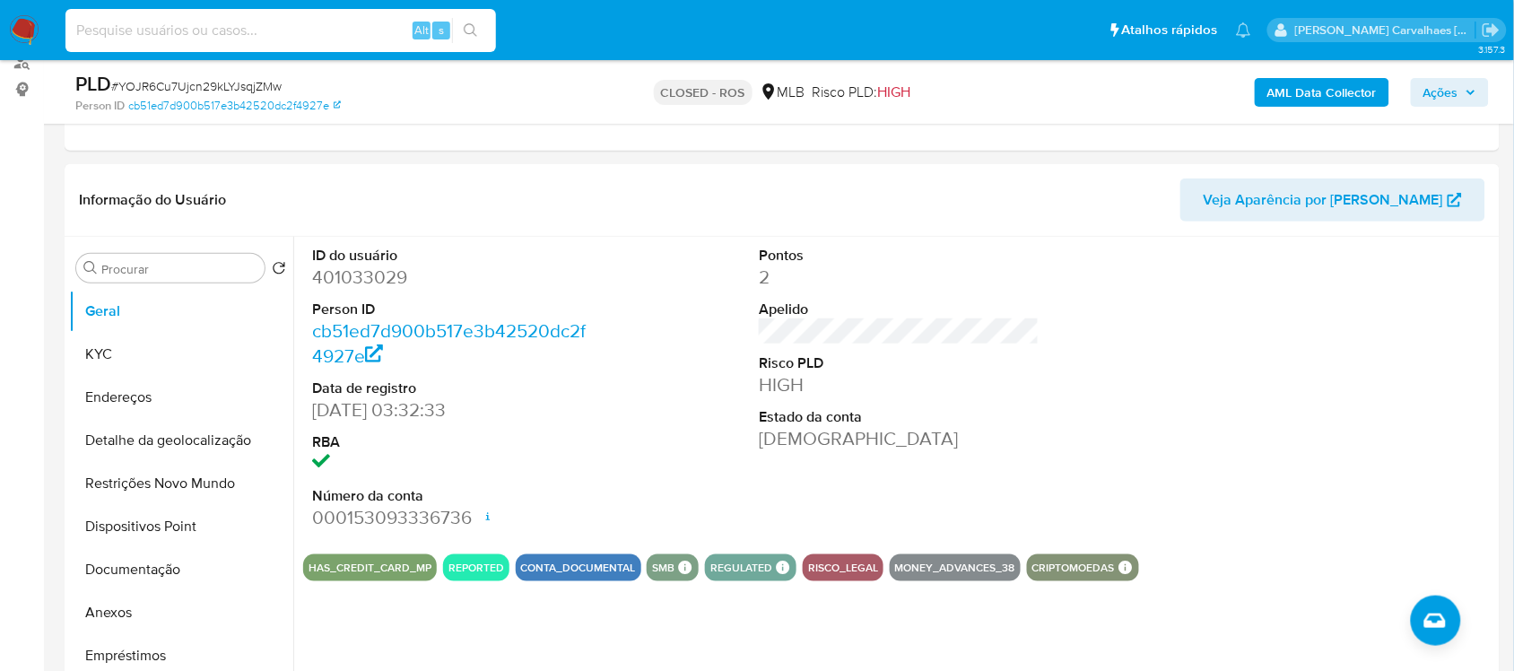
click at [148, 28] on input at bounding box center [280, 30] width 431 height 23
paste input "nQxsdavOI5NDDvO5tsOrR3uU"
type input "nQxsdavOI5NDDvO5tsOrR3uU"
click at [467, 38] on button "search-icon" at bounding box center [470, 30] width 37 height 25
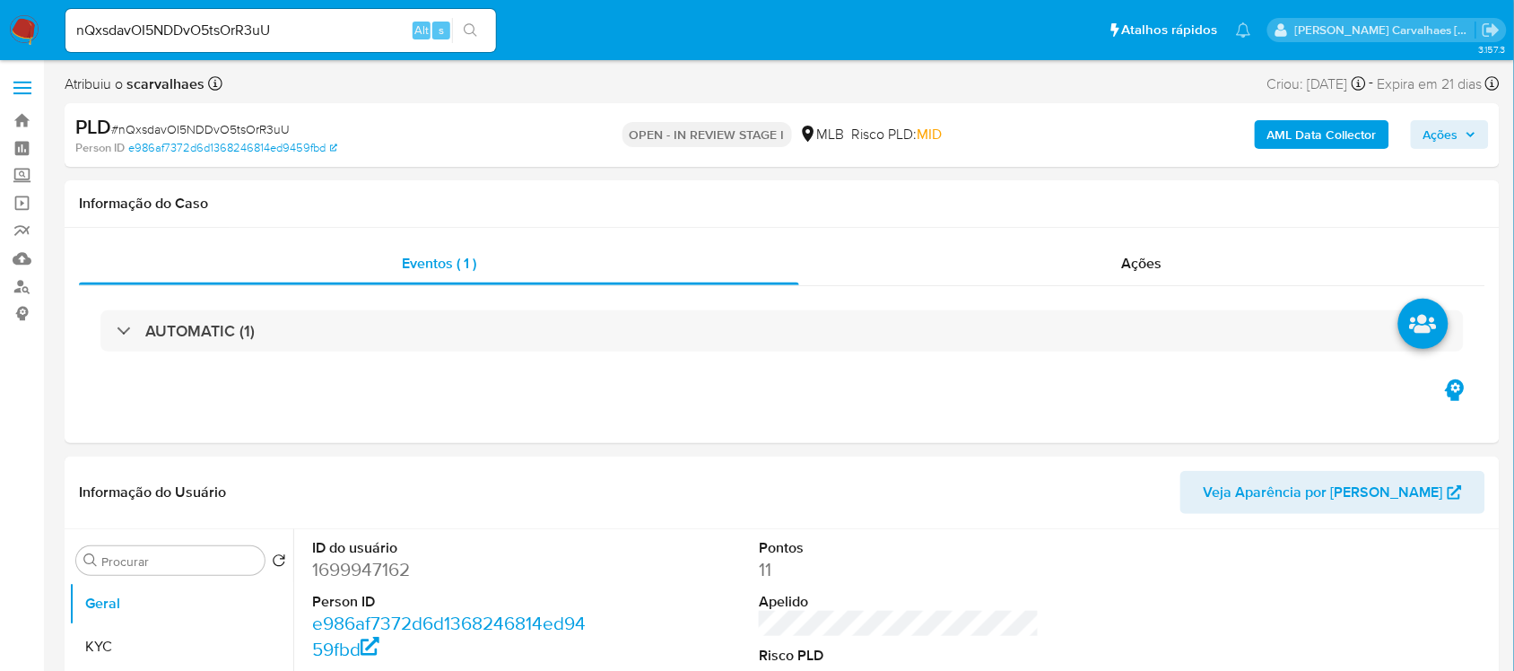
select select "10"
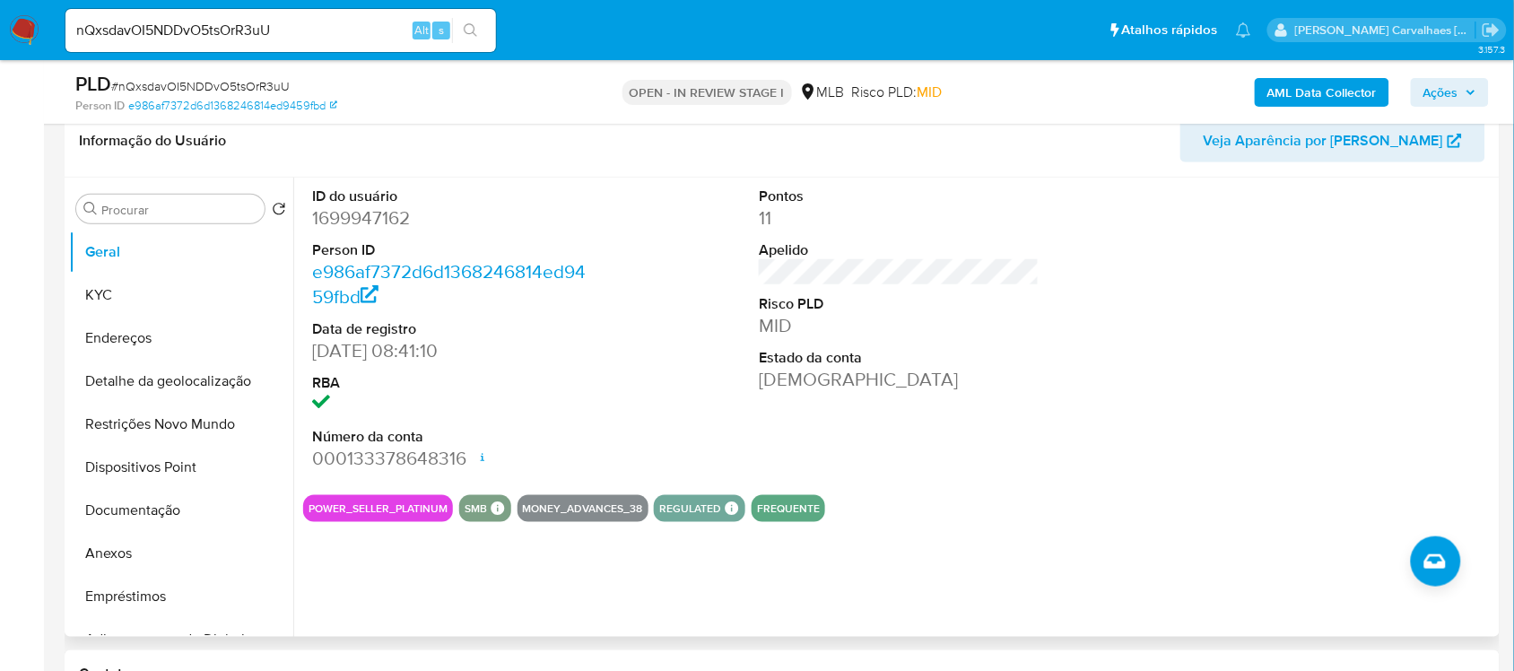
scroll to position [336, 0]
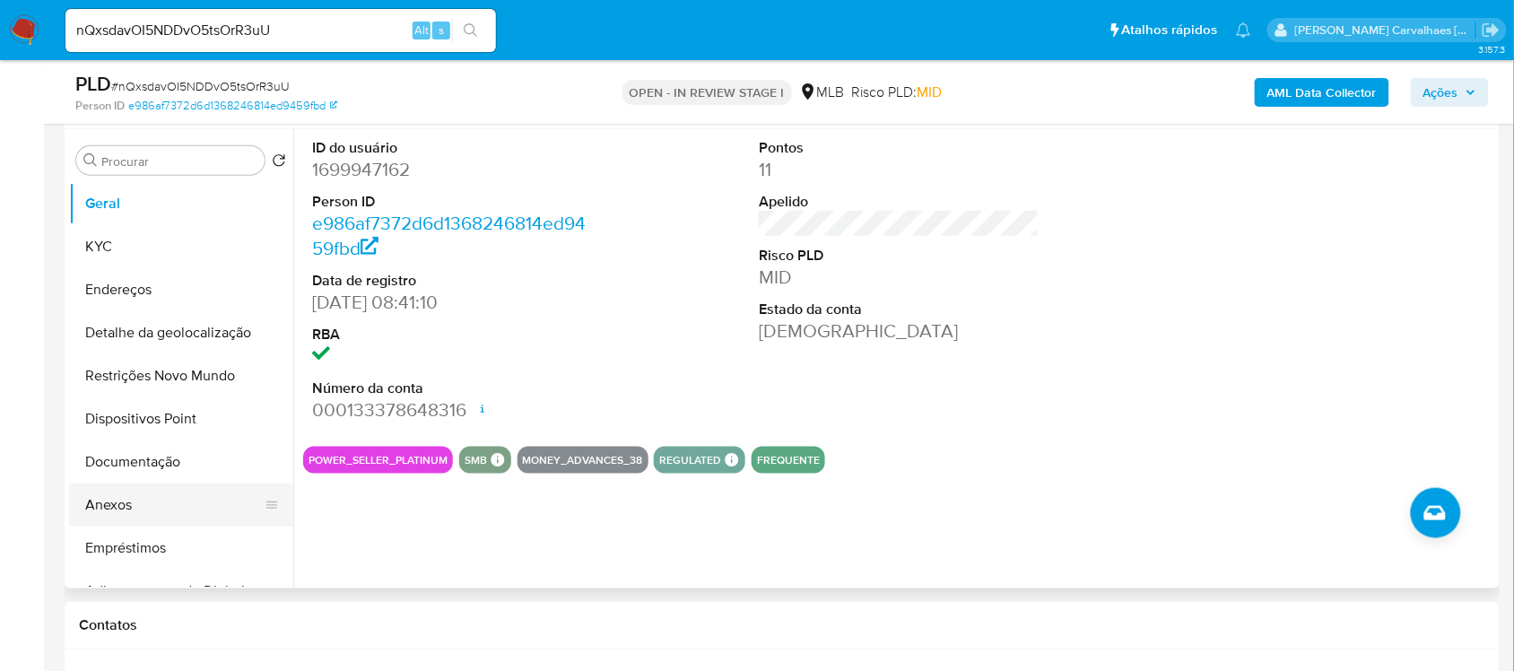
click at [145, 511] on button "Anexos" at bounding box center [174, 504] width 210 height 43
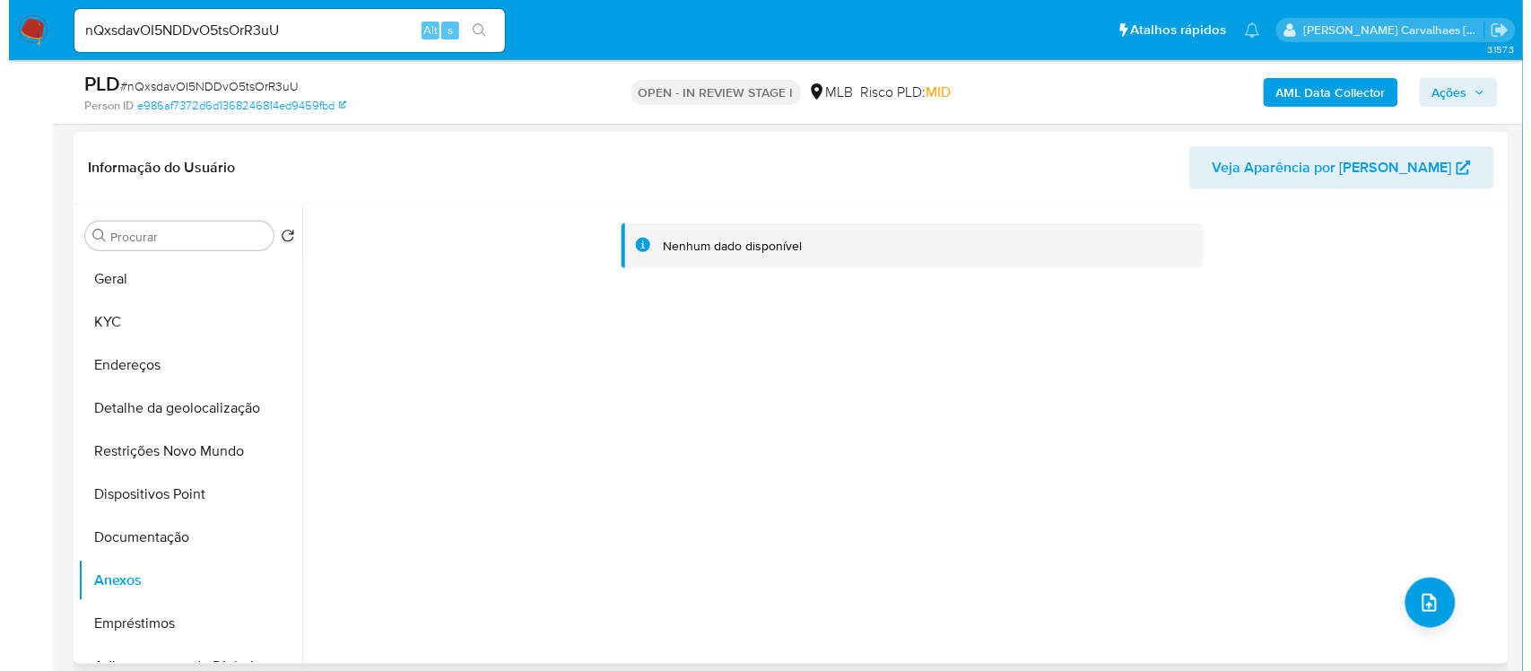
scroll to position [224, 0]
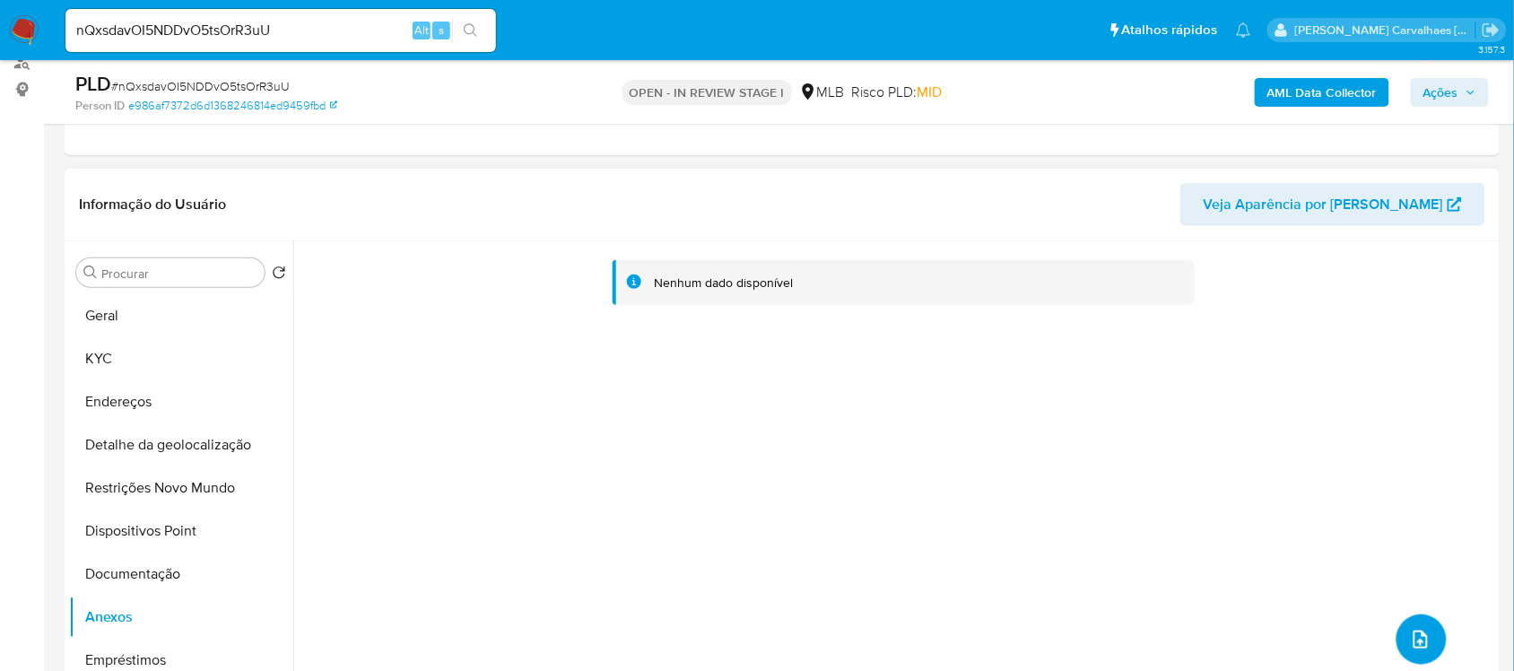
click at [1428, 651] on button "upload-file" at bounding box center [1422, 639] width 50 height 50
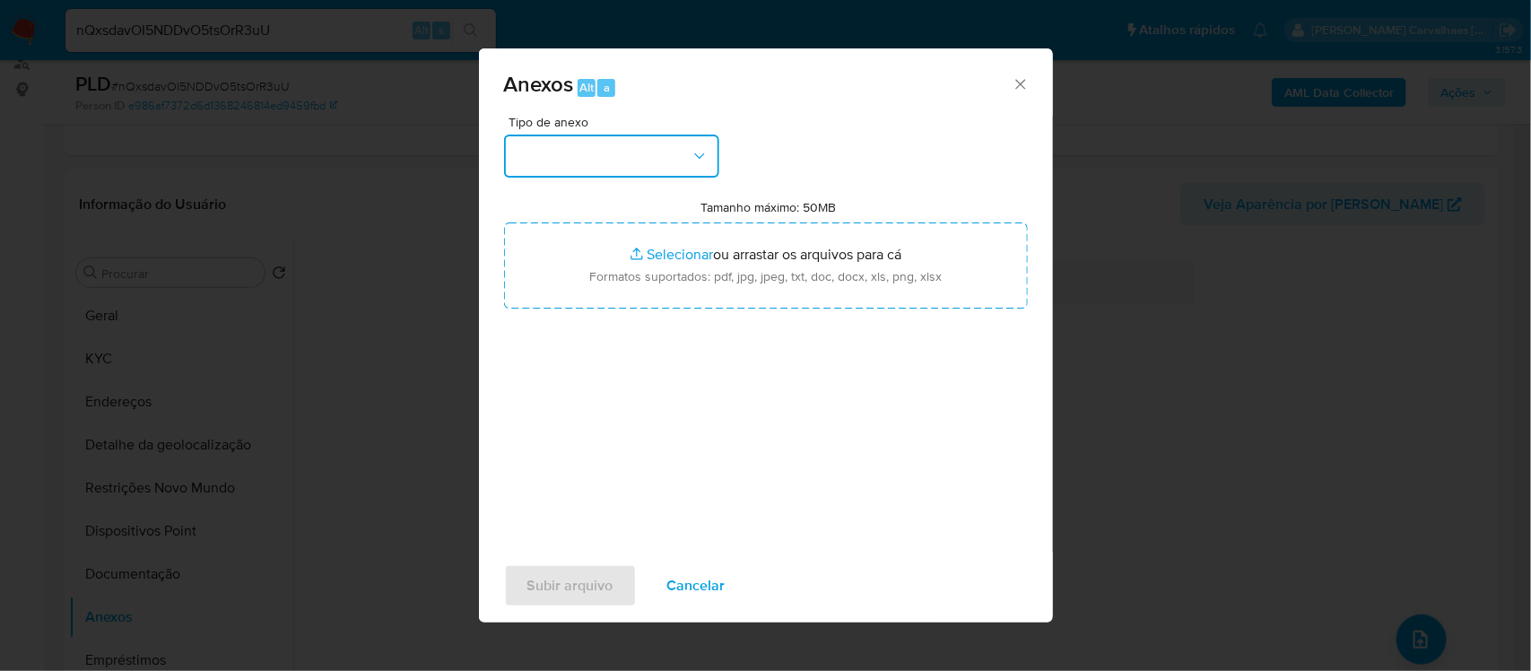
click at [684, 145] on button "button" at bounding box center [611, 156] width 215 height 43
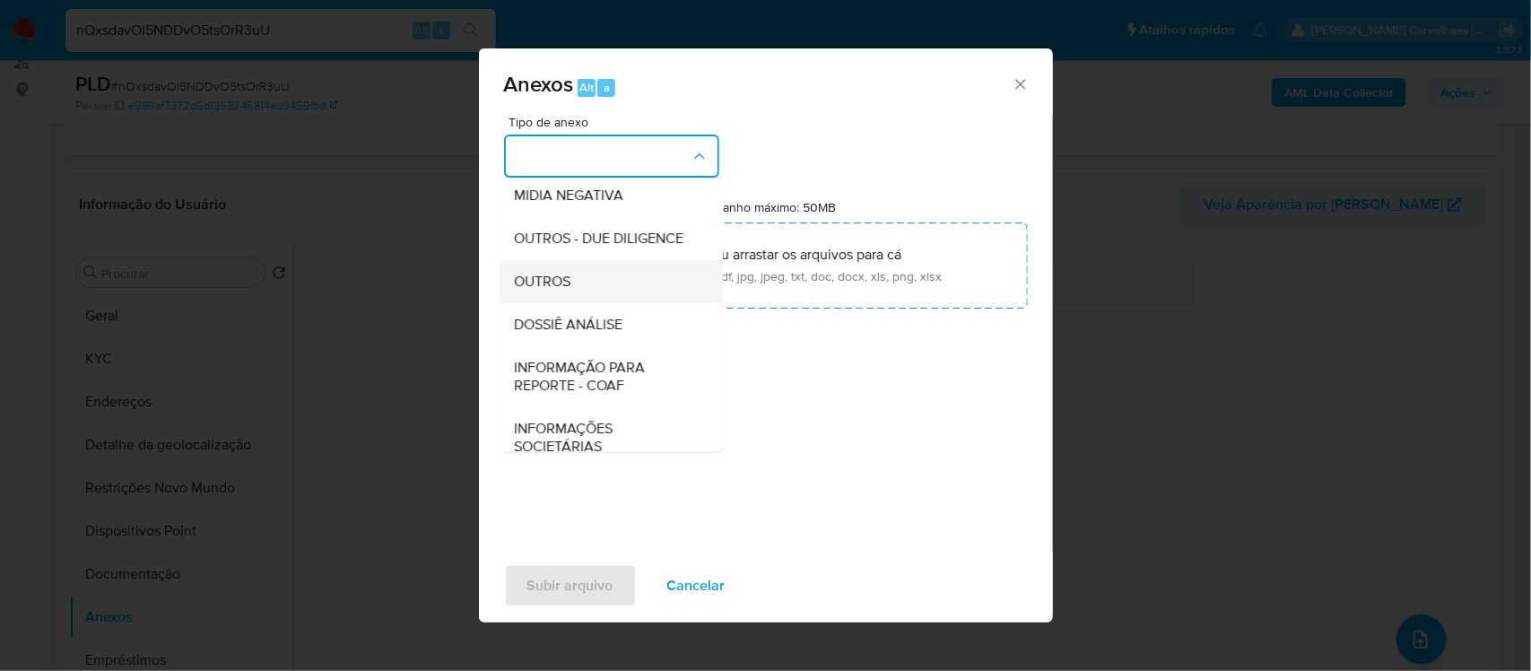
click at [568, 290] on span "OUTROS" at bounding box center [543, 281] width 57 height 18
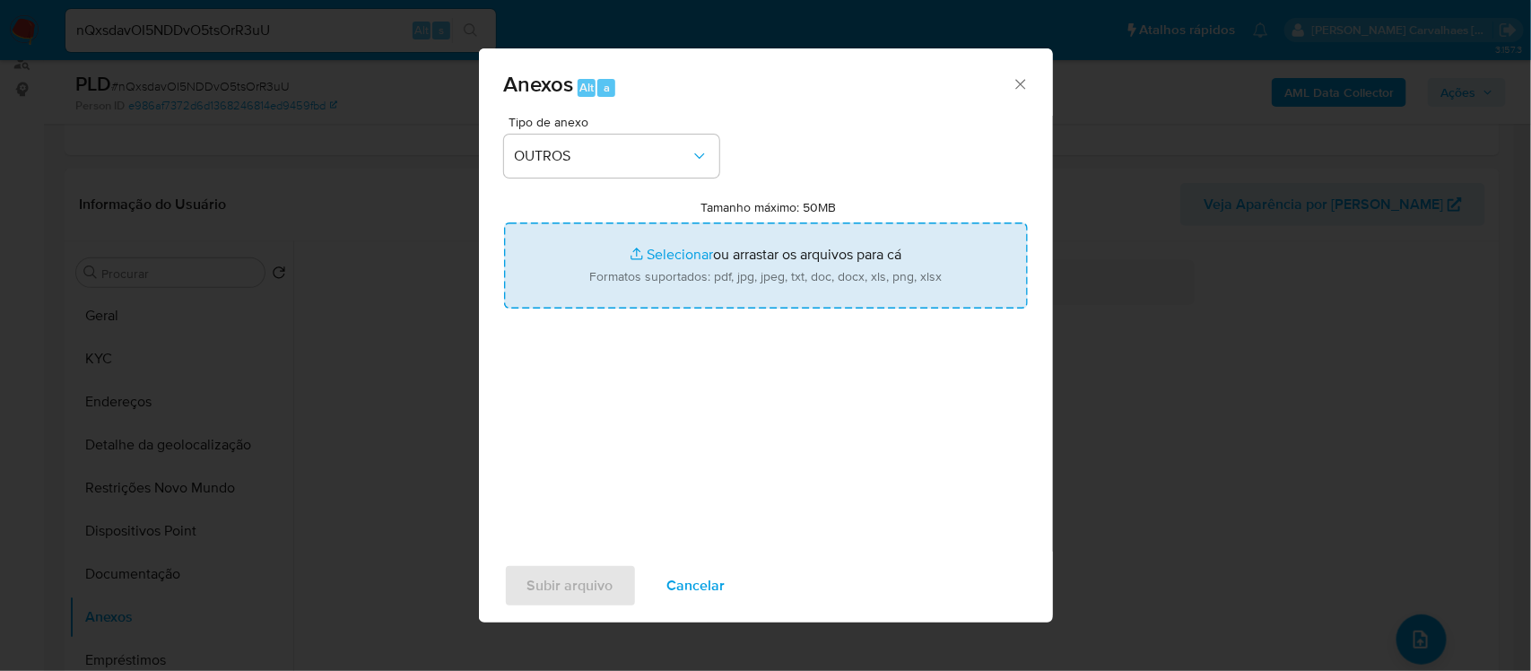
click at [657, 252] on input "Tamanho máximo: 50MB Selecionar arquivos" at bounding box center [766, 265] width 524 height 86
type input "C:\fakepath\Declínio- xxxx- CNPJ 54050585000183 - [PERSON_NAME] ELETRONICOS E A…"
click at [664, 258] on input "Tamanho máximo: 50MB Selecionar arquivos" at bounding box center [766, 265] width 524 height 86
type input "C:\fakepath\Mulan [PERSON_NAME] [PERSON_NAME] 1699947162_2025_09_04_13_59_50 - …"
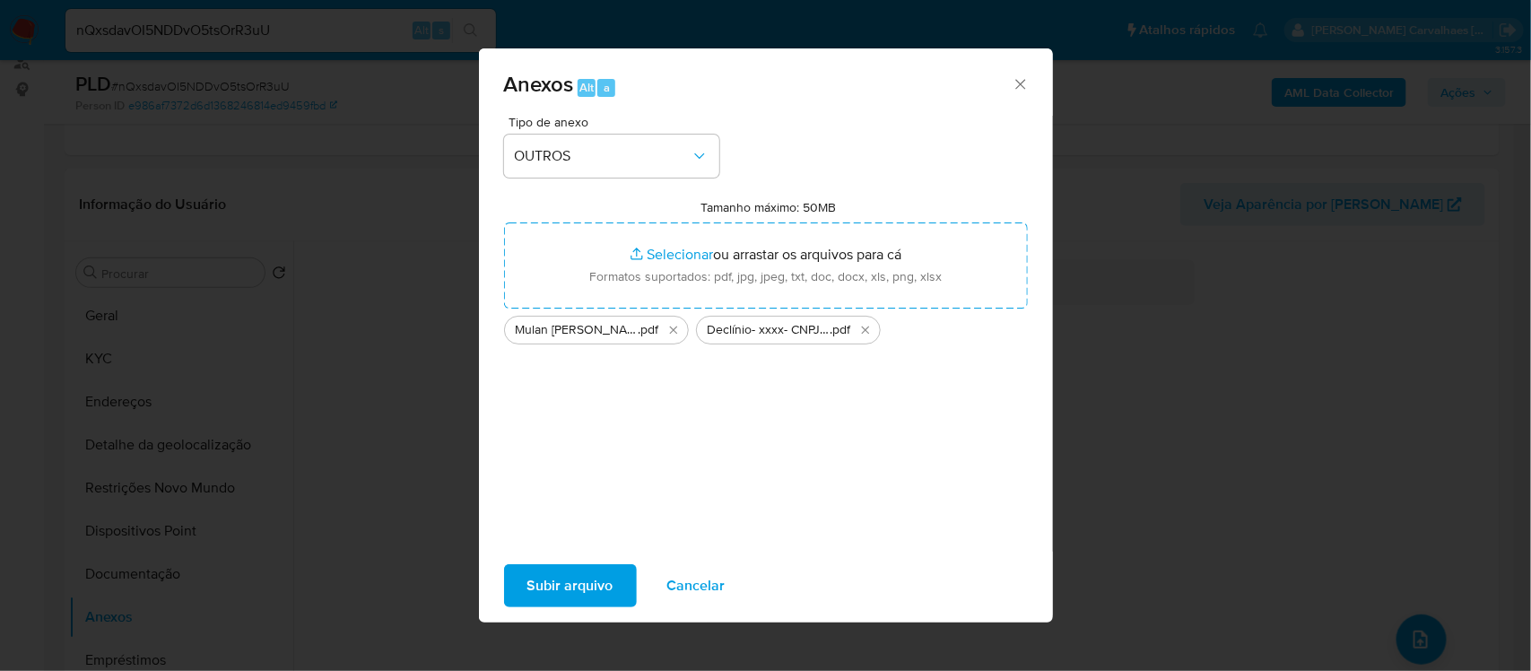
click at [595, 581] on span "Subir arquivo" at bounding box center [570, 585] width 86 height 39
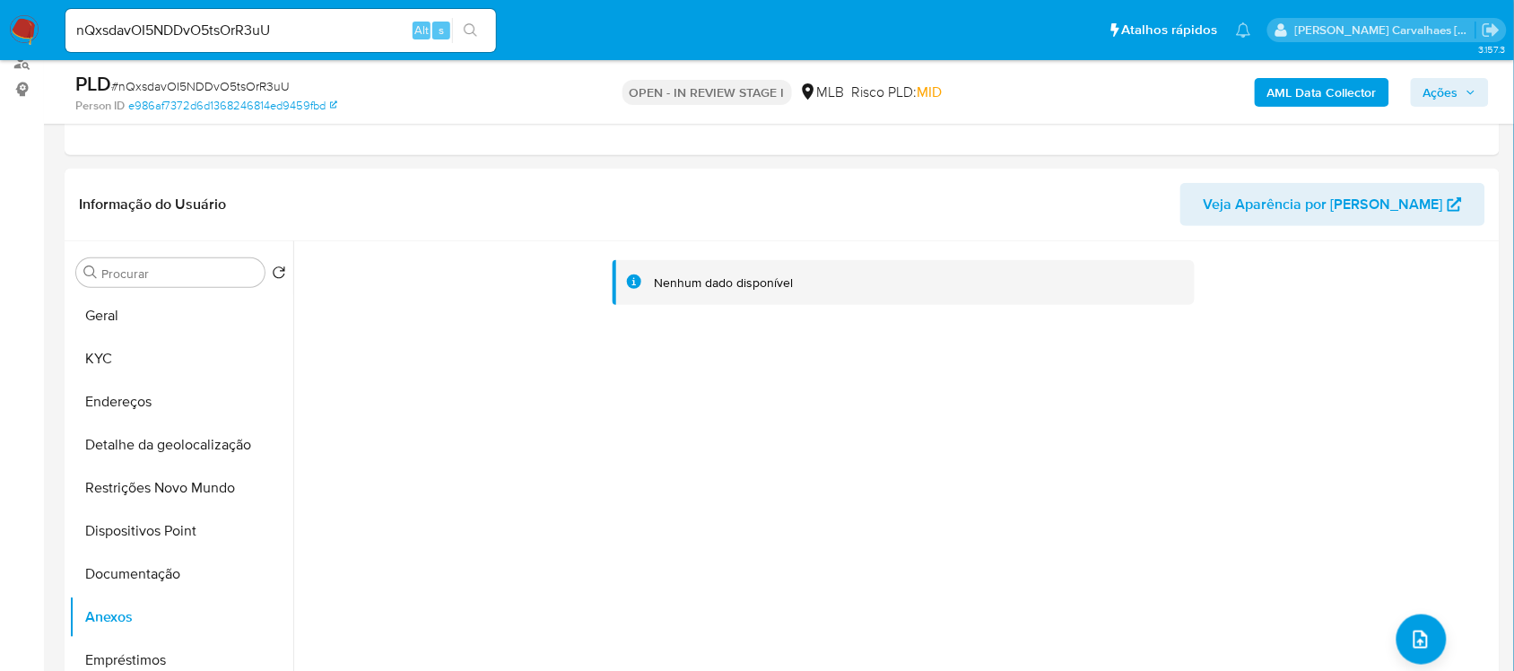
click at [1438, 91] on span "Ações" at bounding box center [1440, 92] width 35 height 29
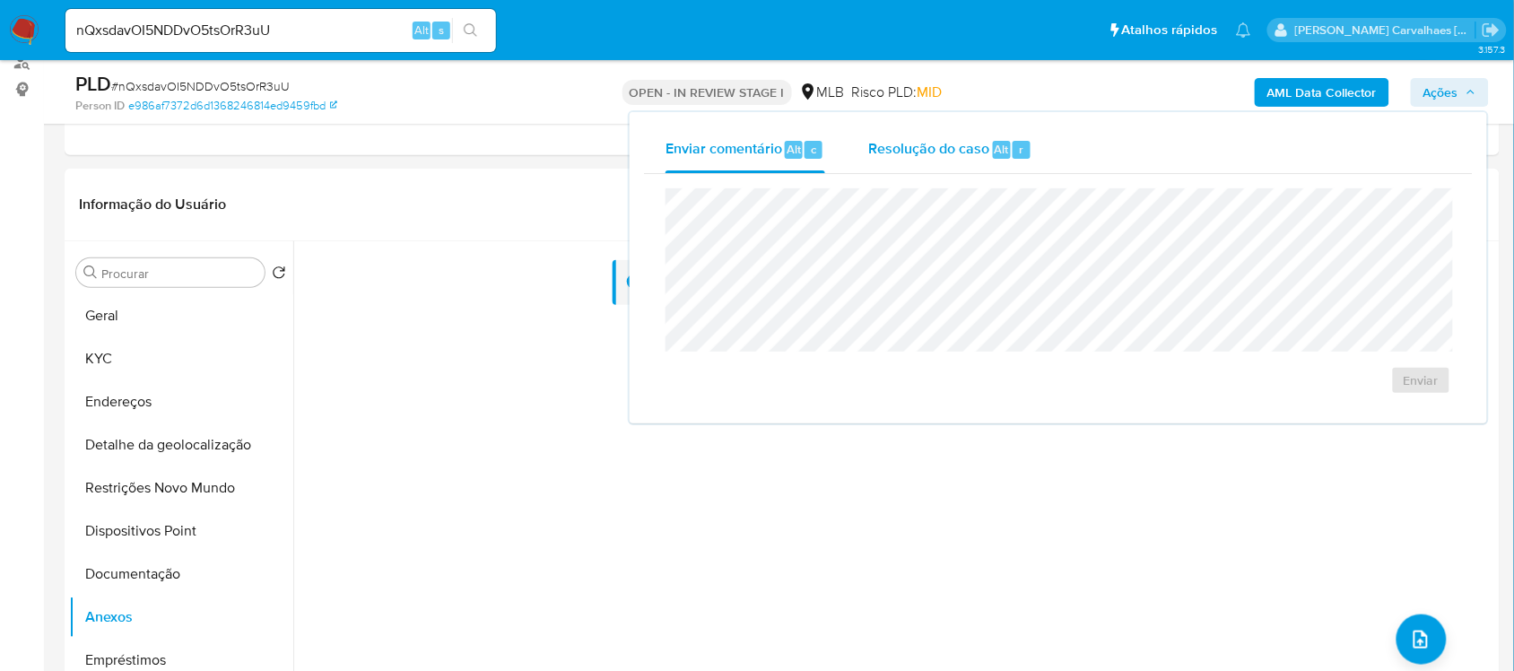
click at [916, 152] on span "Resolução do caso" at bounding box center [928, 148] width 121 height 21
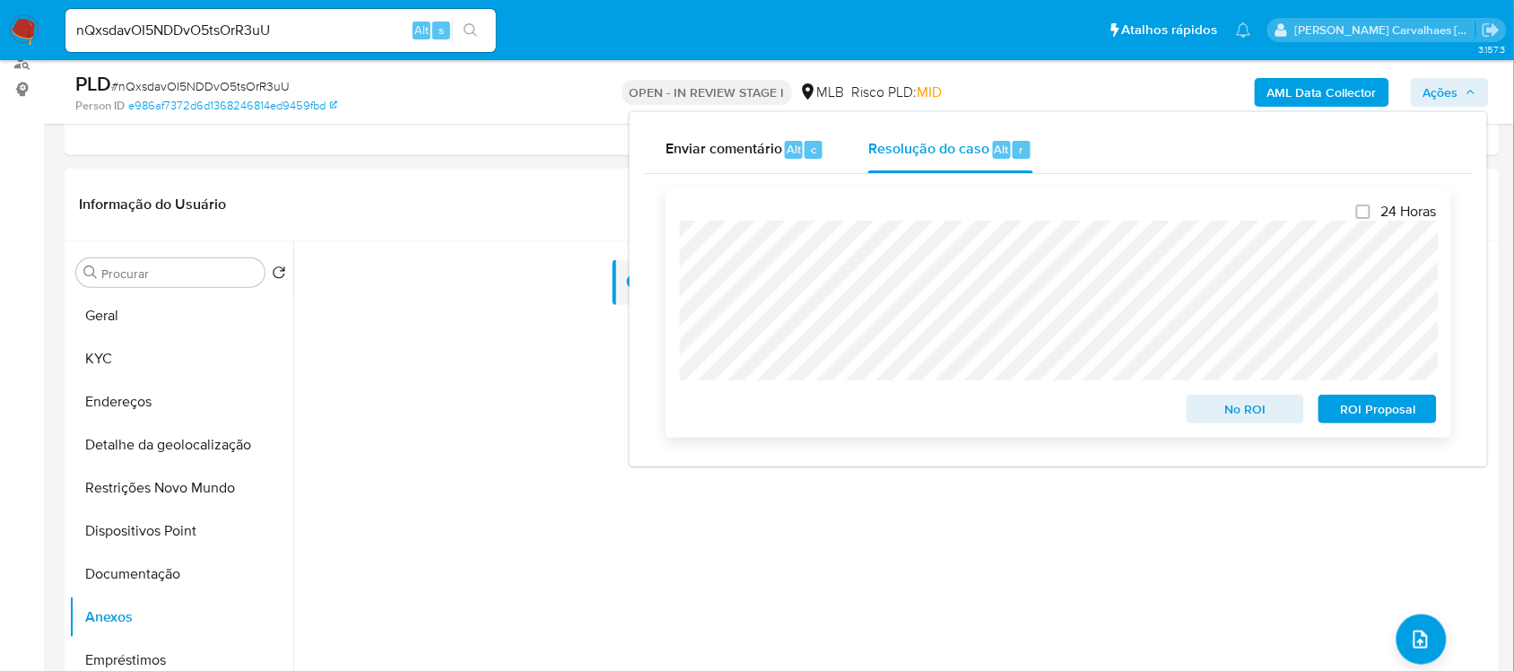
click at [1234, 413] on span "No ROI" at bounding box center [1245, 408] width 93 height 25
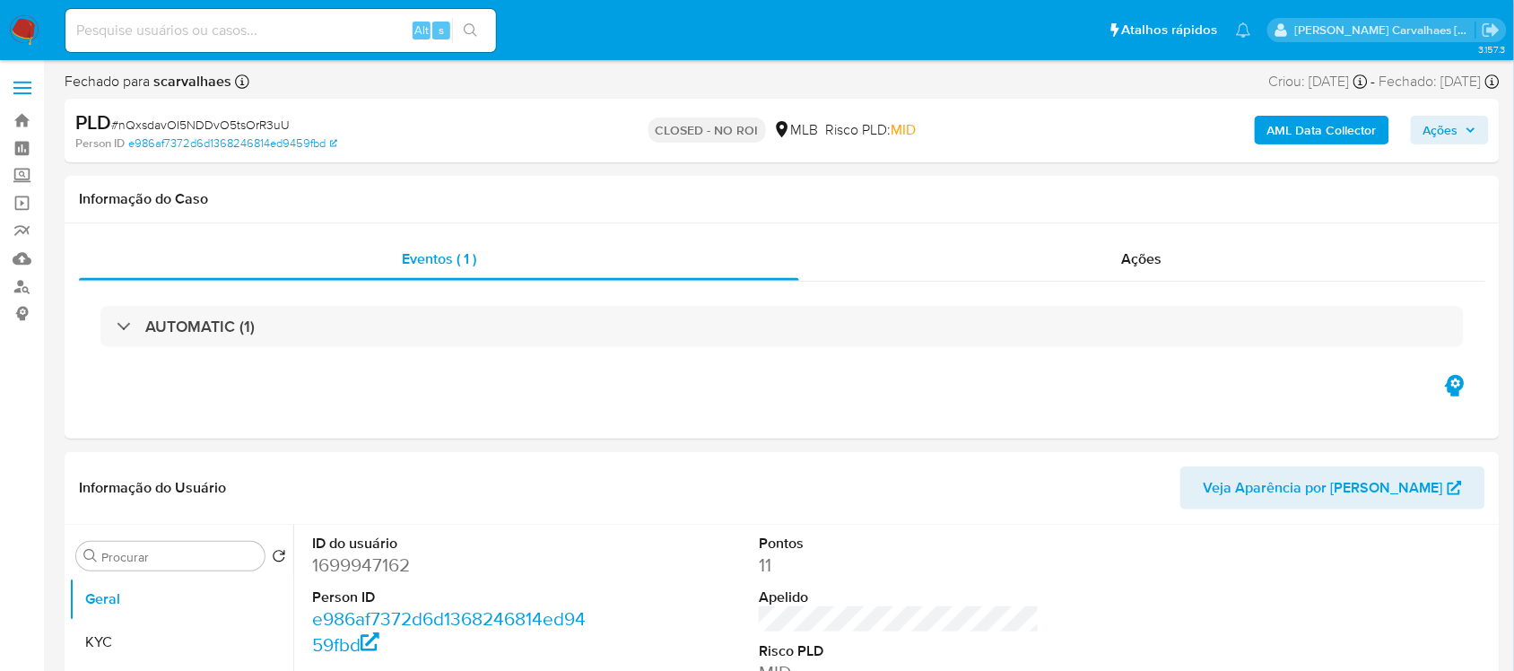
select select "10"
click at [25, 33] on img at bounding box center [24, 30] width 30 height 30
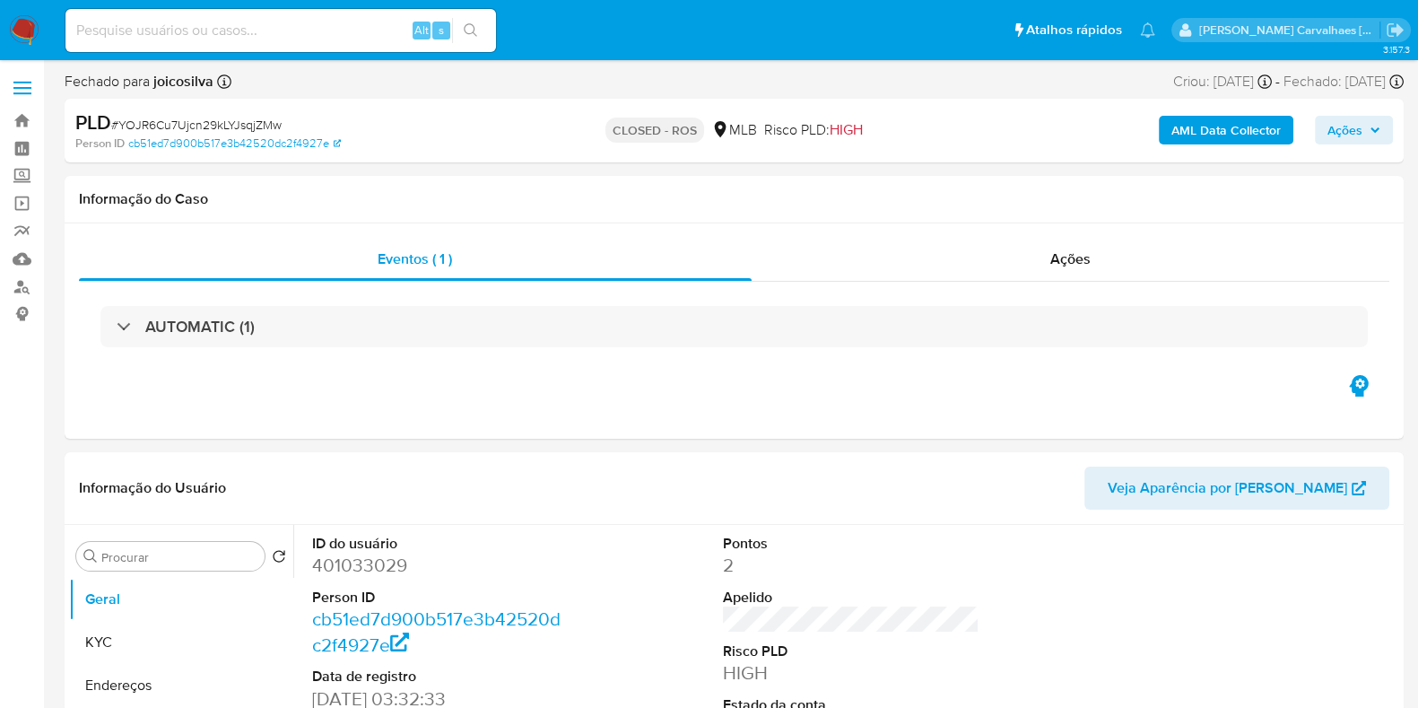
select select "10"
paste input "JkbjHG4ICP5lFxP0xkH2RYuz"
type input "JkbjHG4ICP5lFxP0xkH2RYuz"
click at [469, 45] on div "JkbjHG4ICP5lFxP0xkH2RYuz Alt s" at bounding box center [280, 30] width 431 height 43
click at [473, 26] on icon "search-icon" at bounding box center [471, 30] width 14 height 14
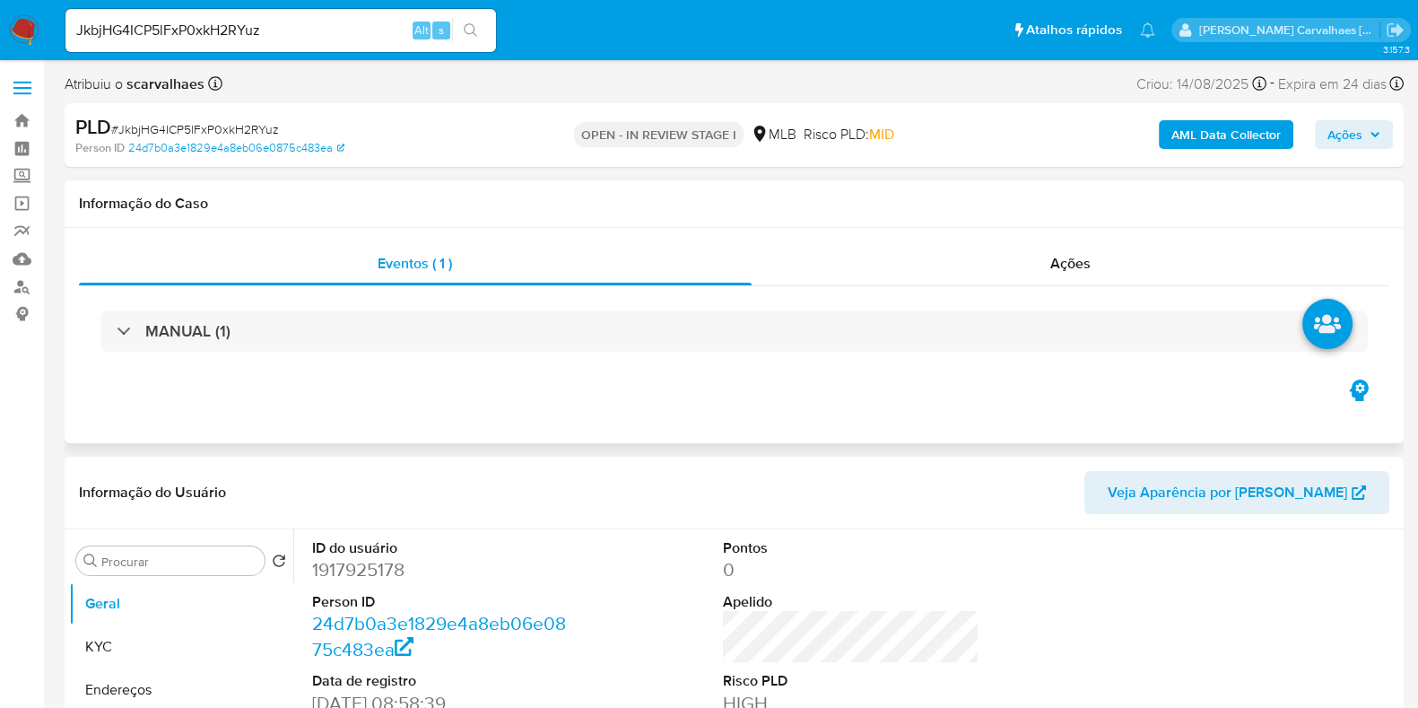
select select "10"
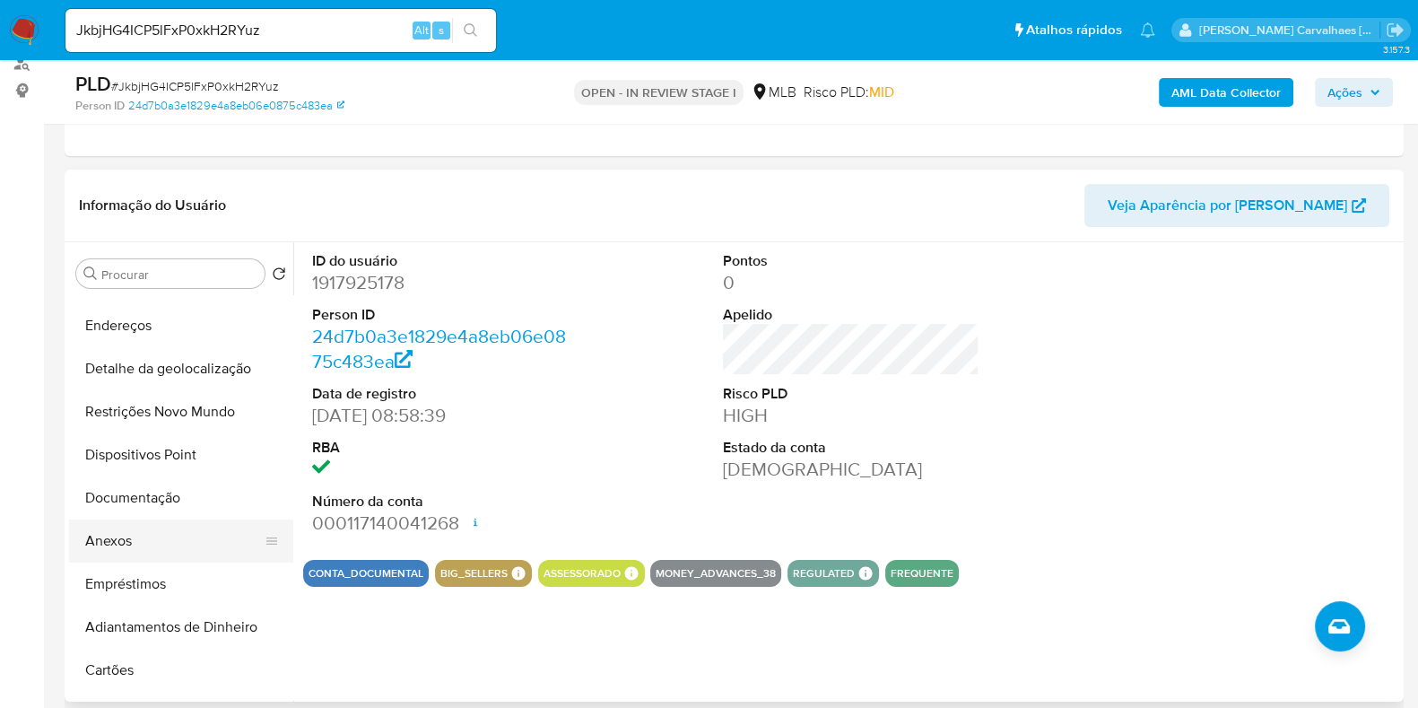
scroll to position [111, 0]
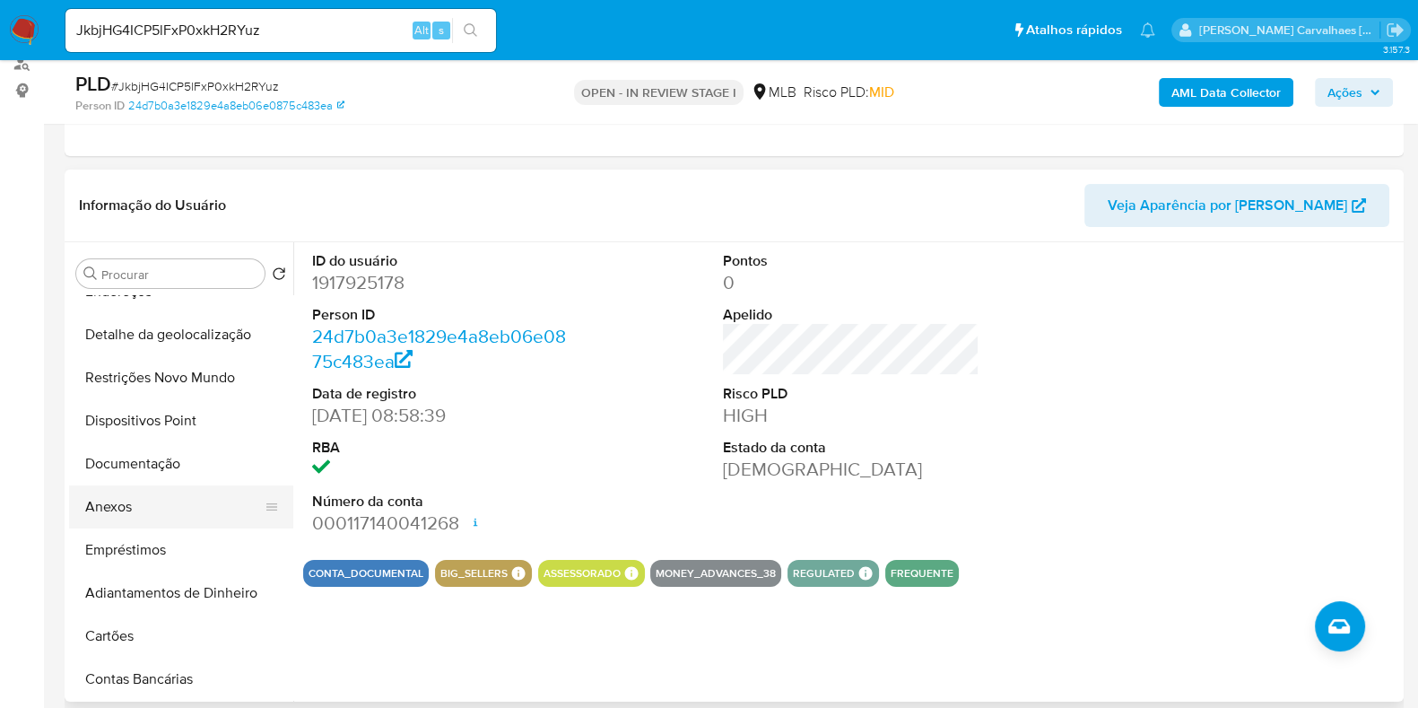
click at [144, 500] on button "Anexos" at bounding box center [174, 506] width 210 height 43
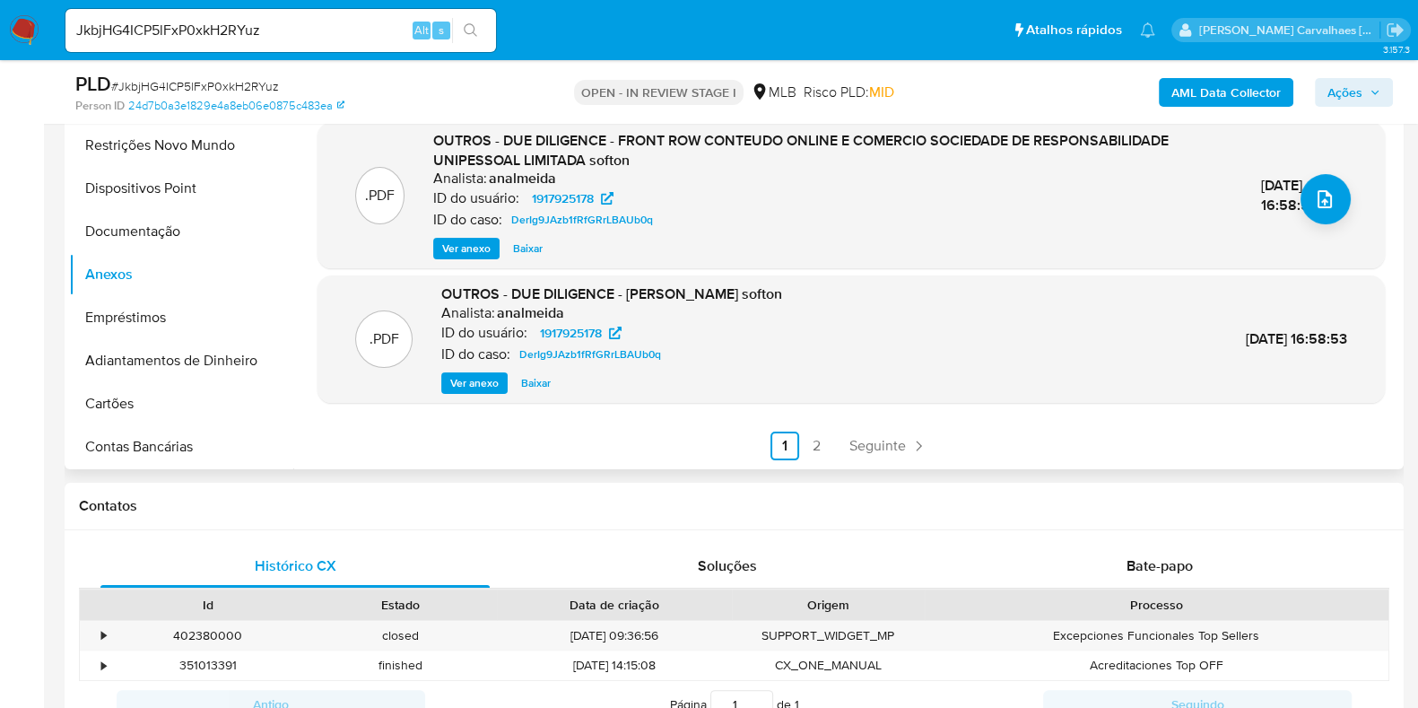
scroll to position [561, 0]
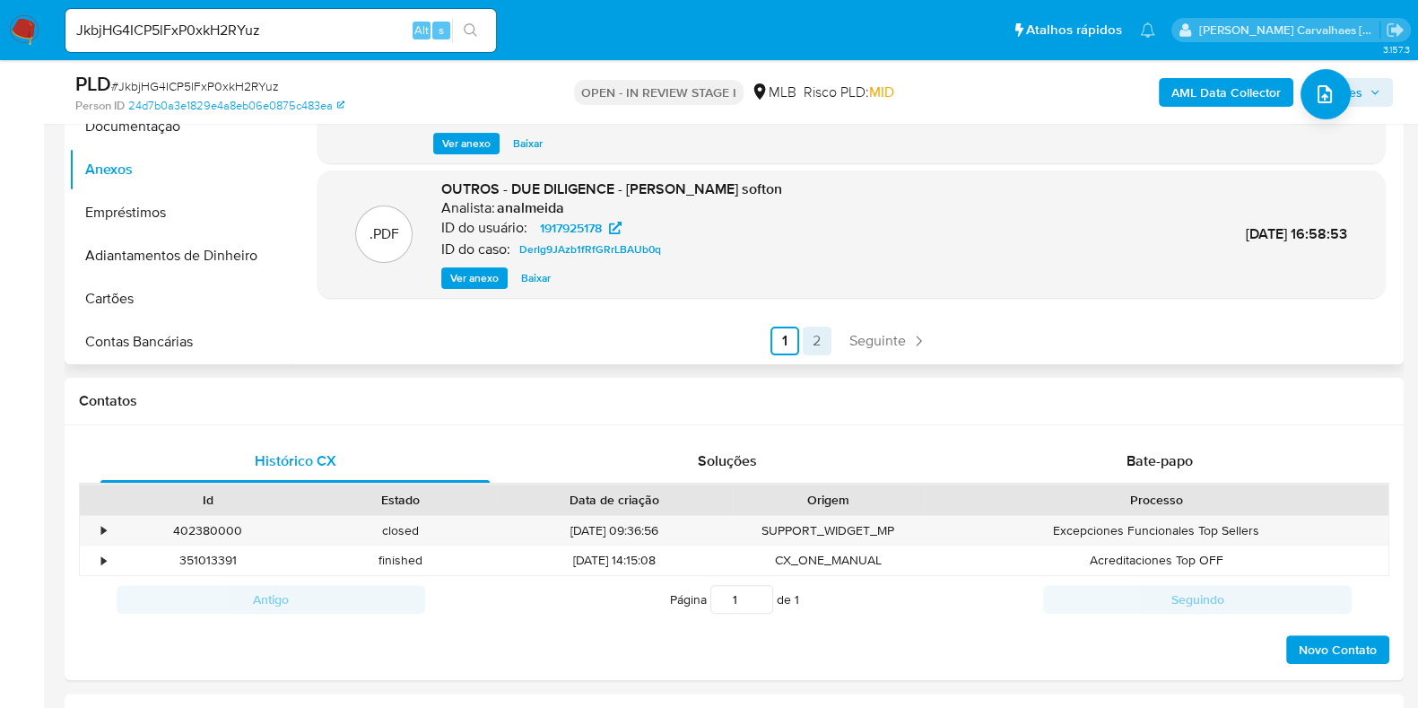
click at [814, 346] on link "2" at bounding box center [817, 340] width 29 height 29
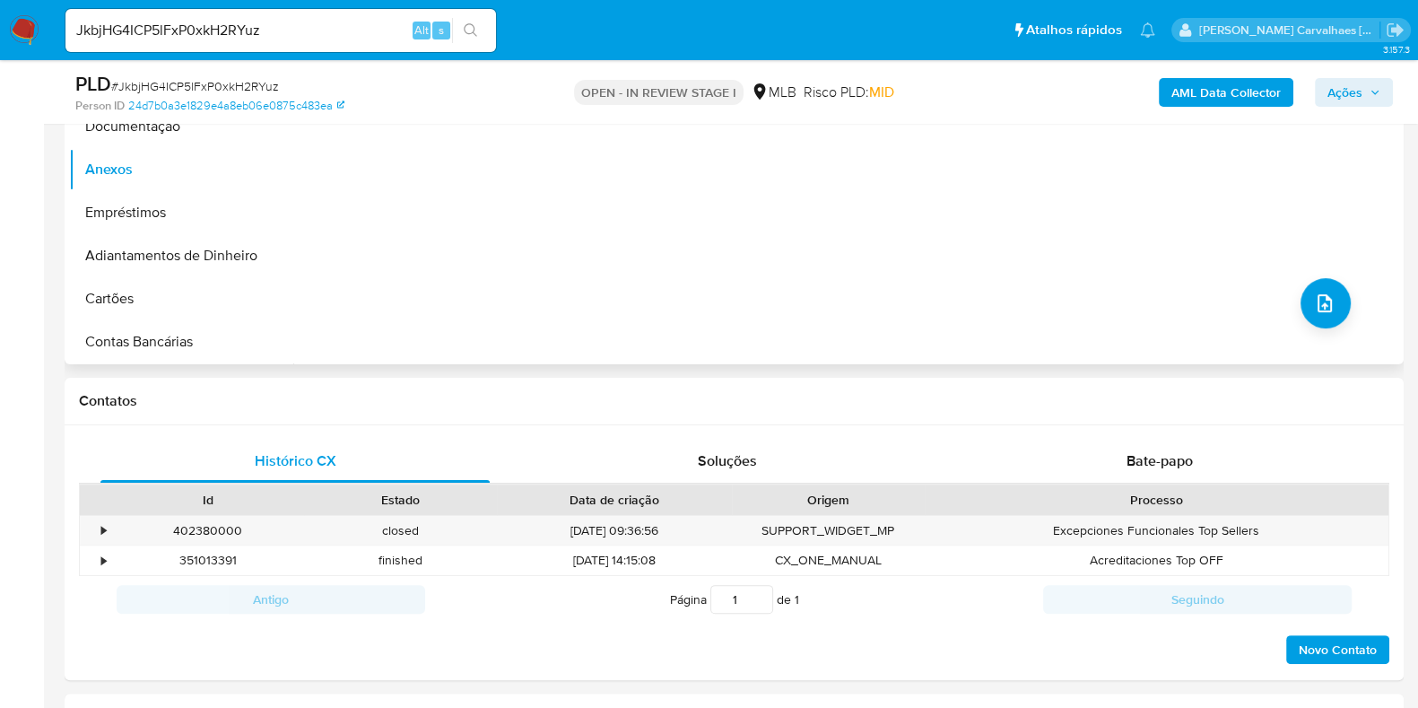
scroll to position [223, 0]
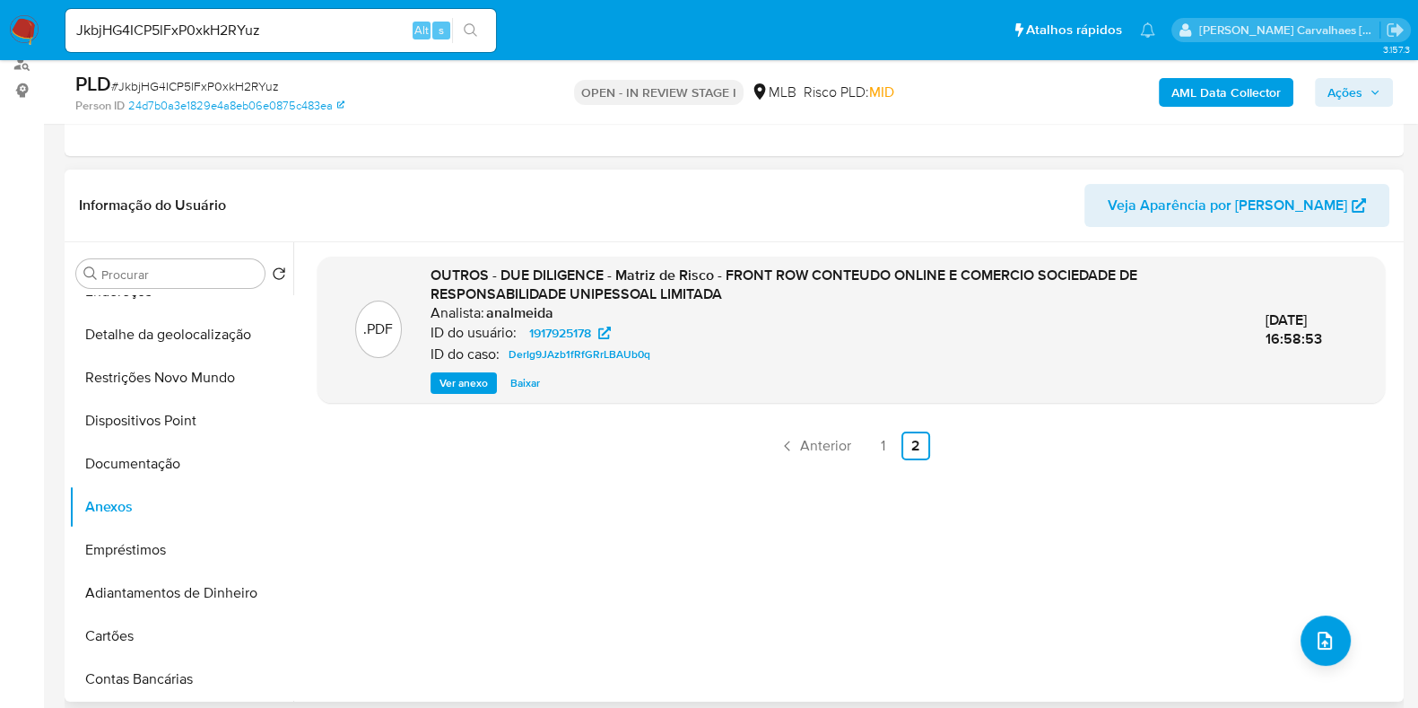
click at [880, 443] on link "1" at bounding box center [883, 445] width 29 height 29
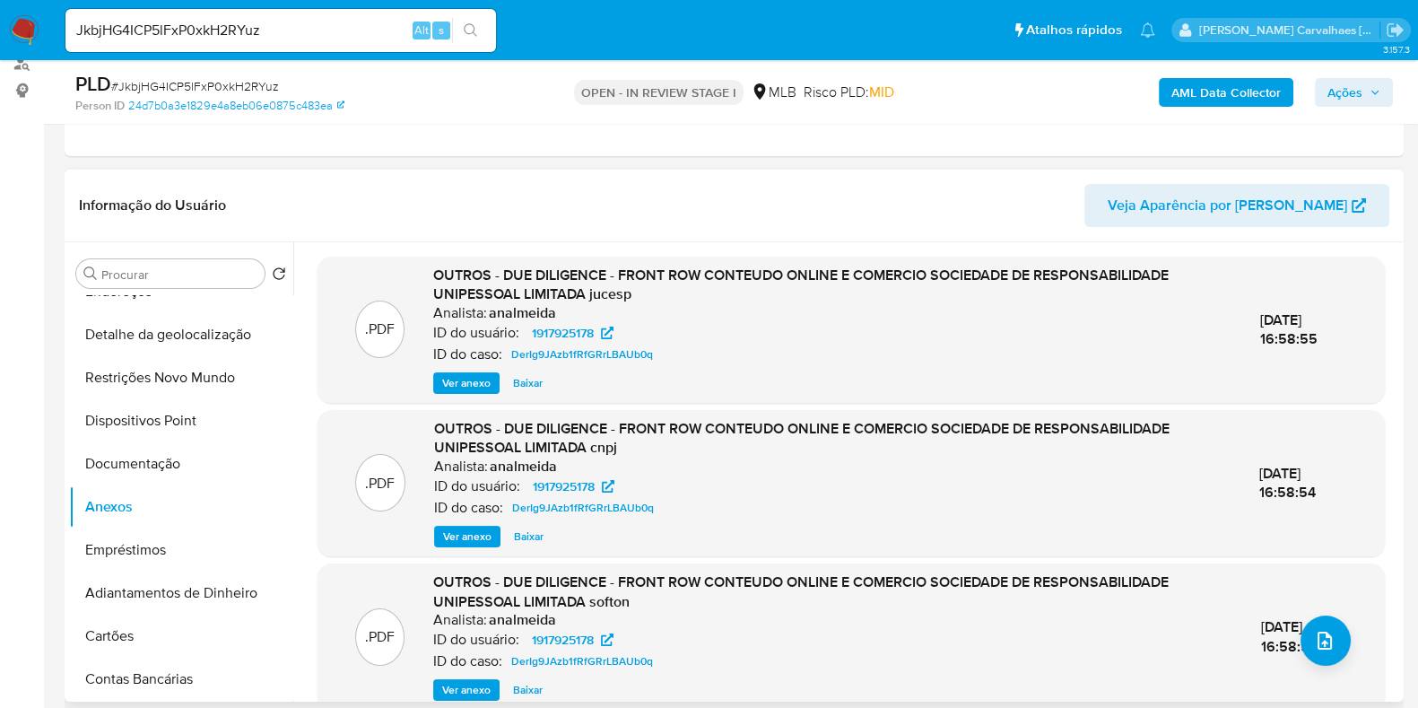
click at [474, 379] on span "Ver anexo" at bounding box center [466, 383] width 48 height 18
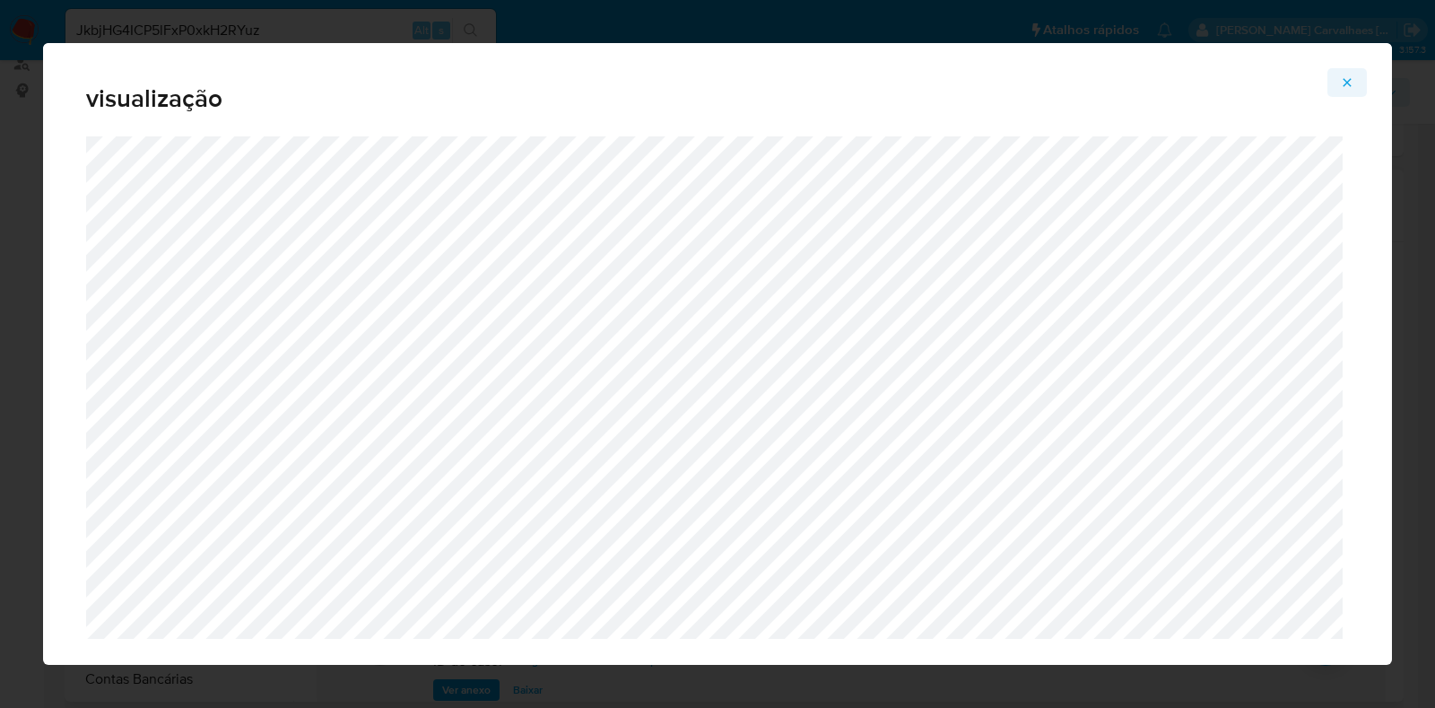
click at [1344, 85] on icon "Attachment preview" at bounding box center [1348, 82] width 8 height 8
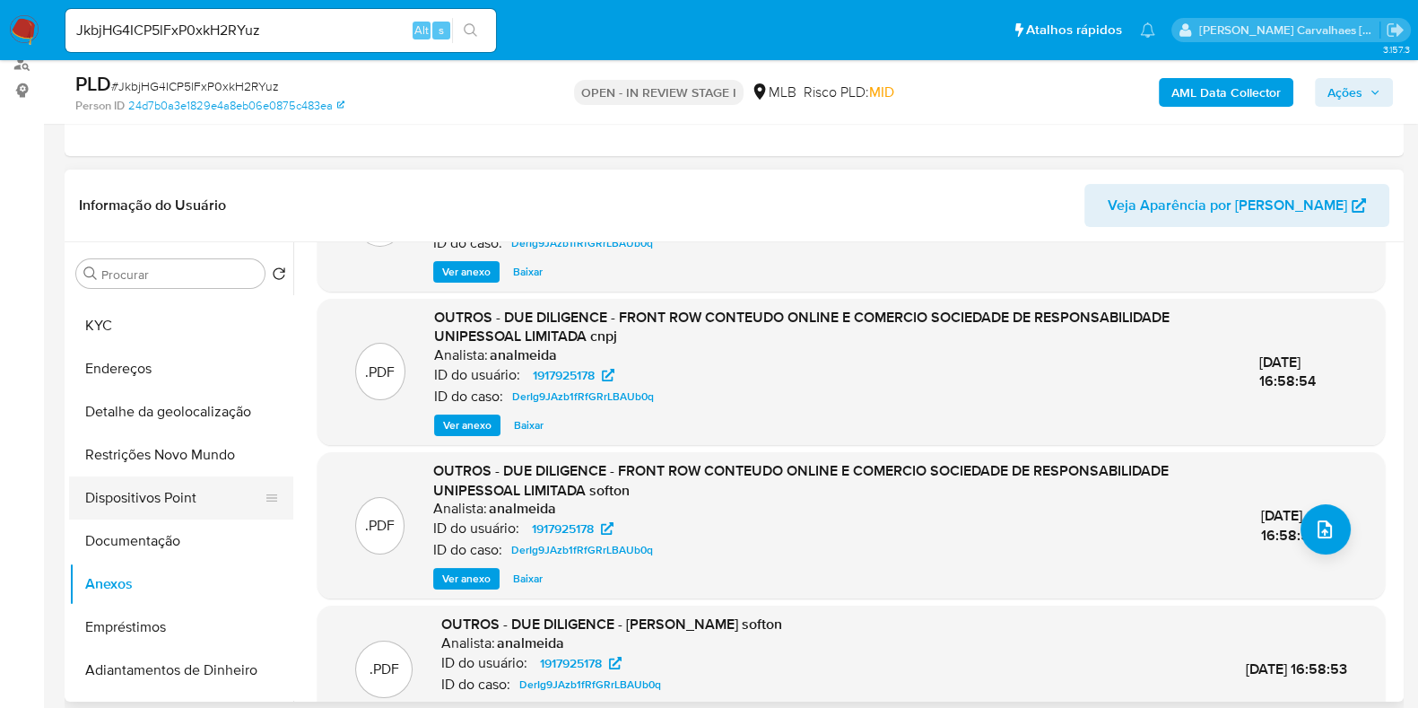
scroll to position [0, 0]
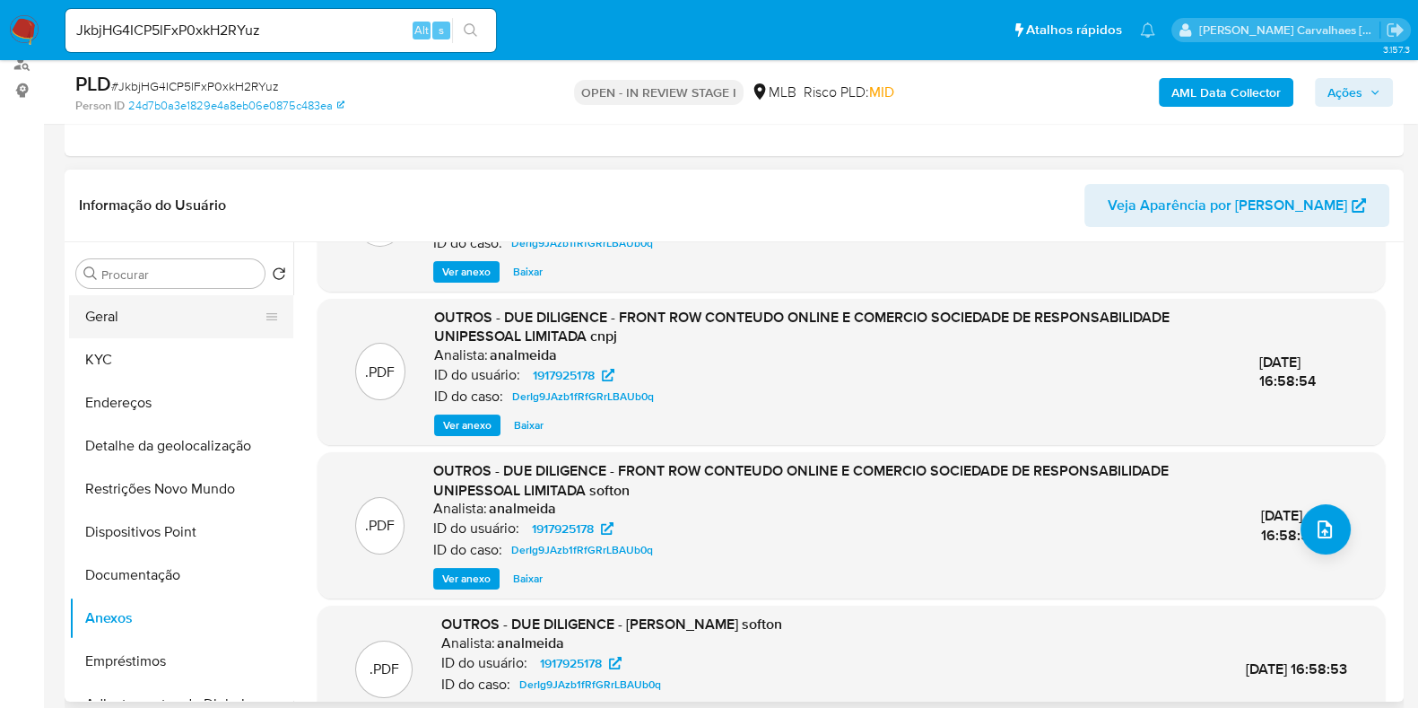
click at [149, 321] on button "Geral" at bounding box center [174, 316] width 210 height 43
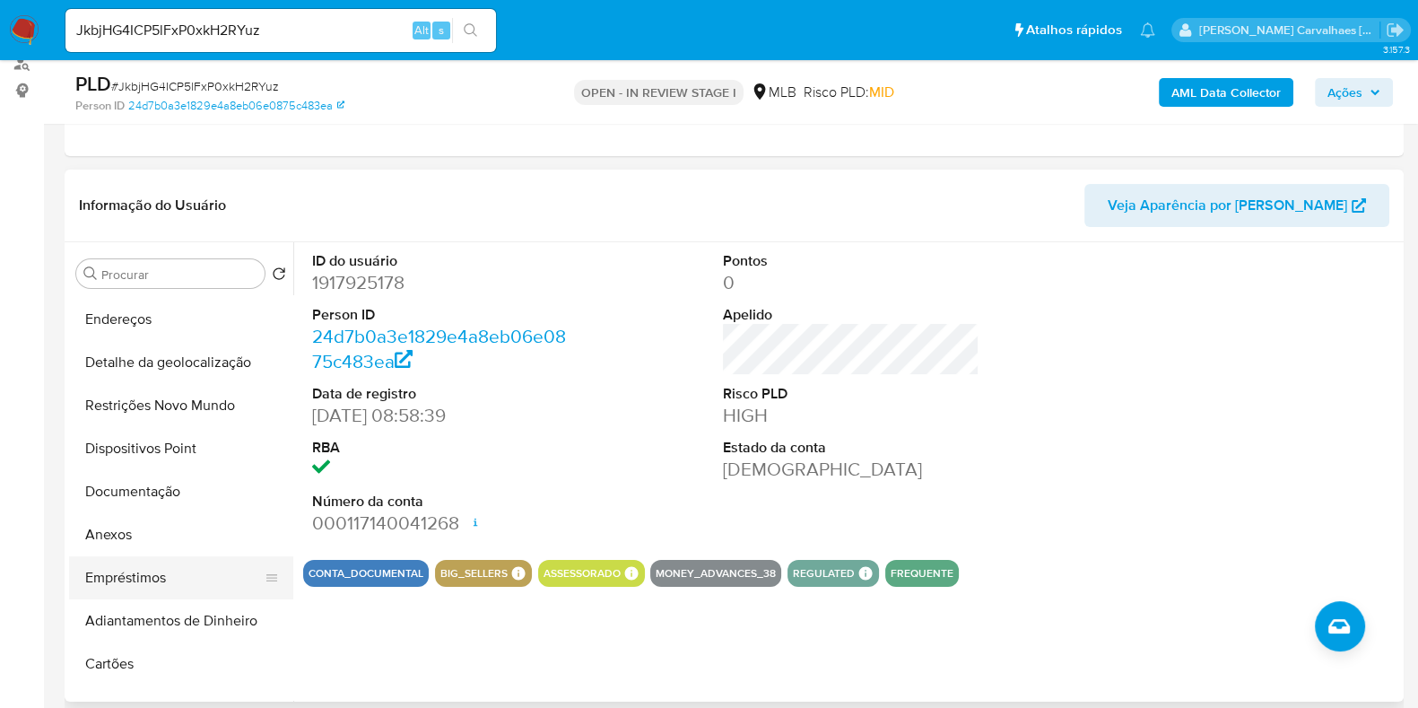
scroll to position [111, 0]
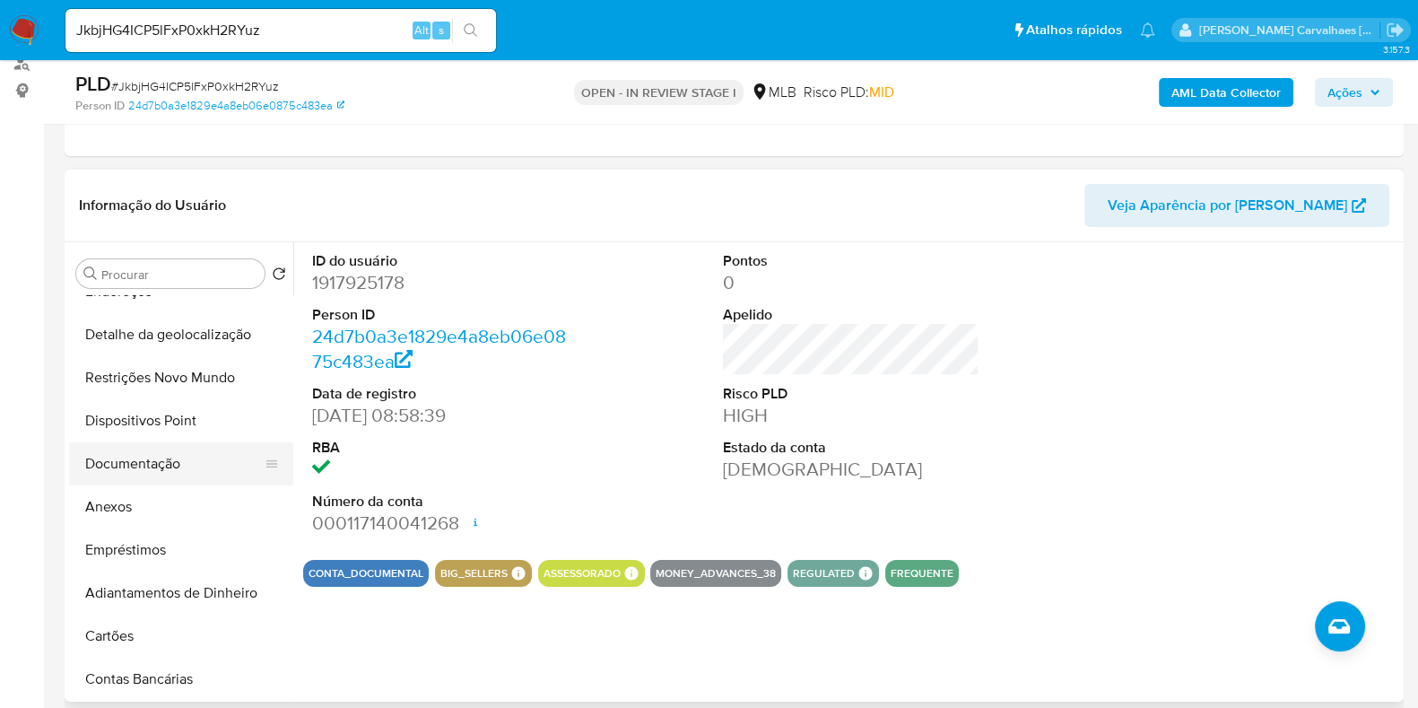
click at [158, 456] on button "Documentação" at bounding box center [174, 463] width 210 height 43
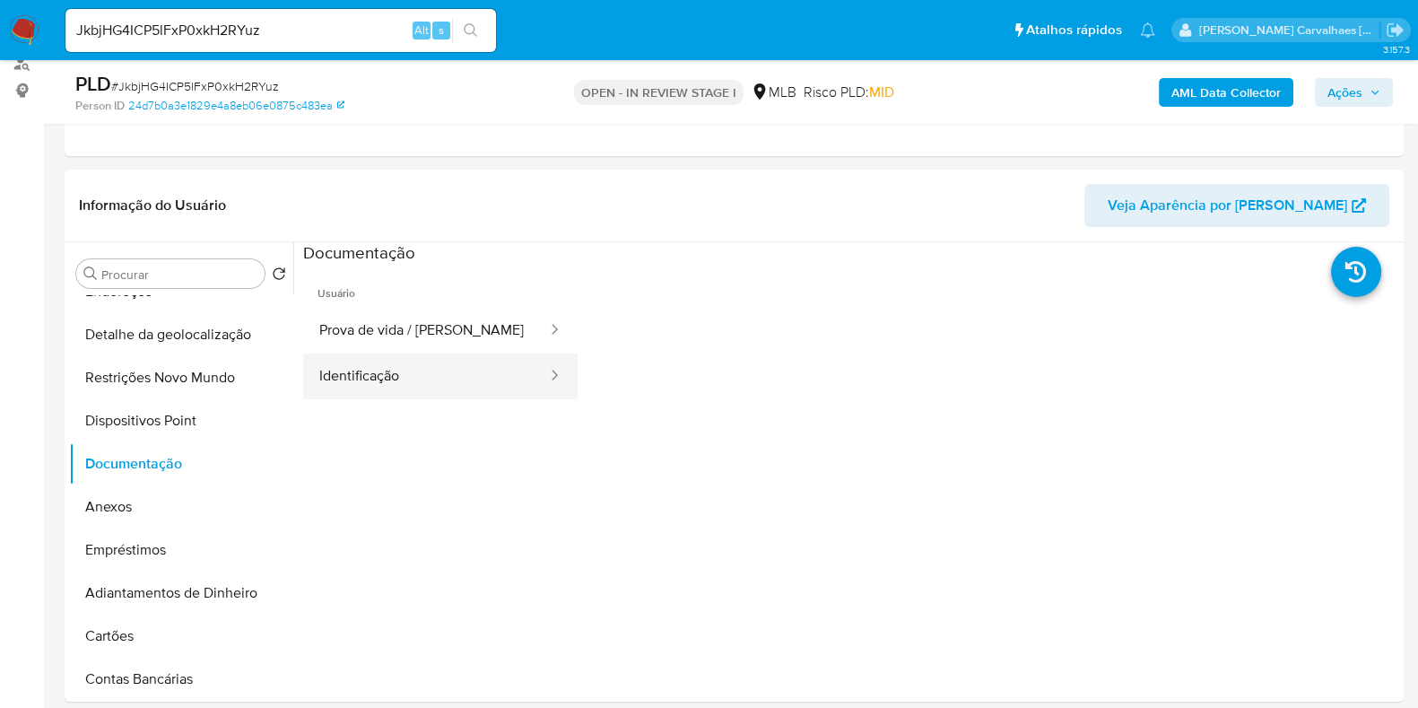
click at [425, 392] on button "Identificação" at bounding box center [426, 376] width 246 height 46
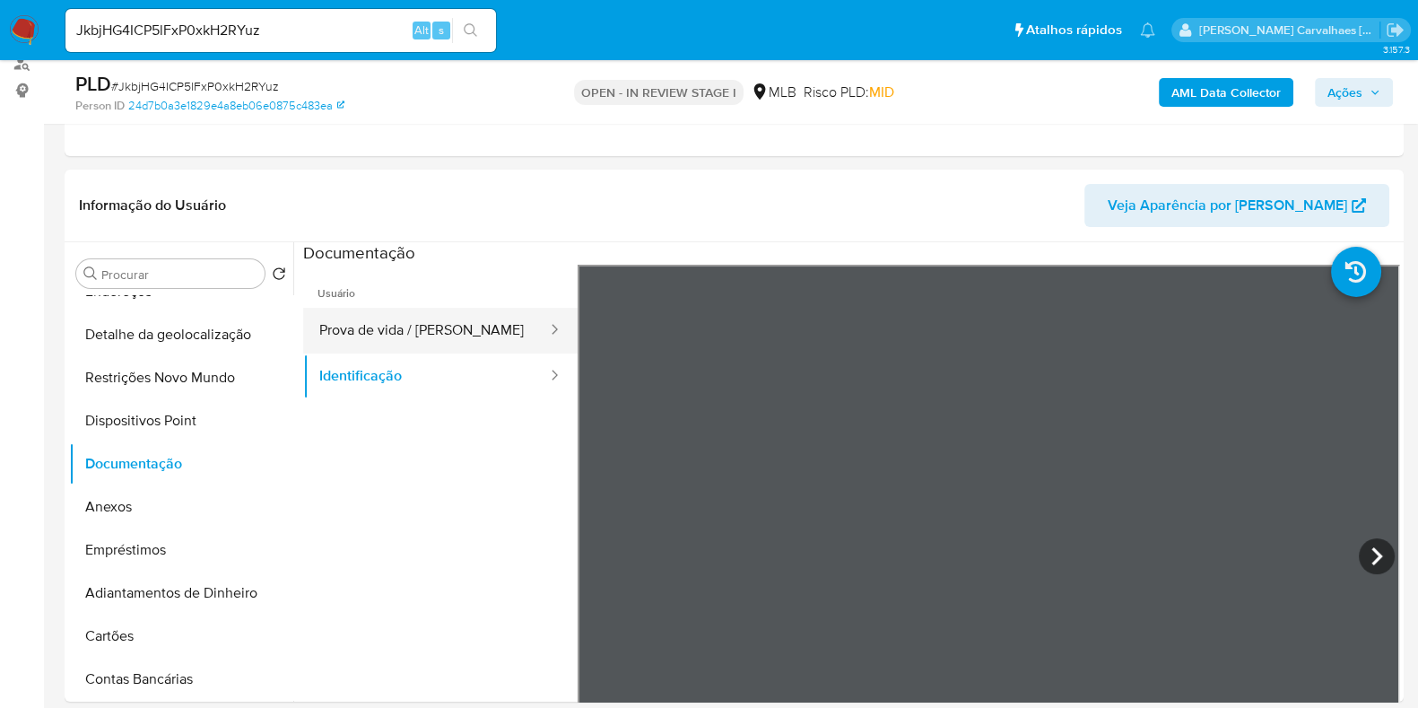
click at [407, 317] on button "Prova de vida / Selfie" at bounding box center [426, 331] width 246 height 46
click at [436, 319] on button "Prova de vida / Selfie" at bounding box center [426, 331] width 246 height 46
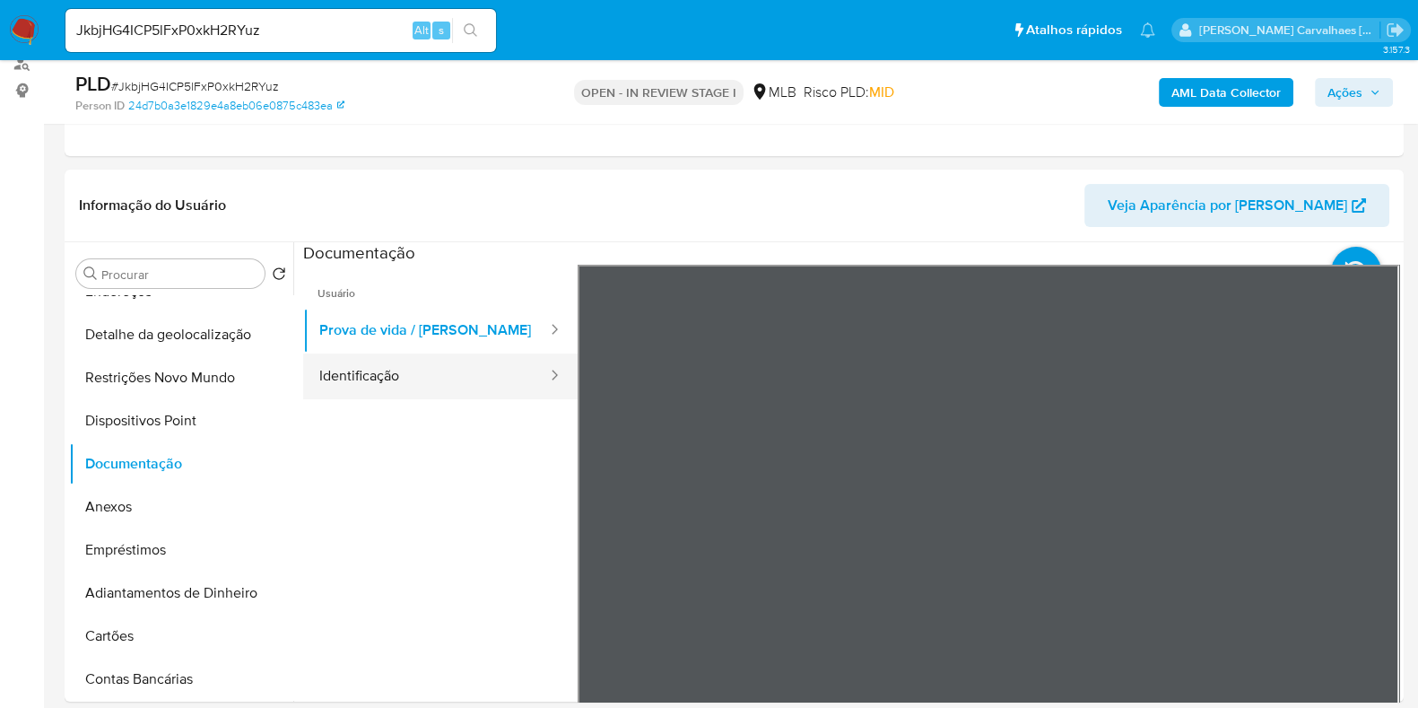
click at [444, 372] on button "Identificação" at bounding box center [426, 376] width 246 height 46
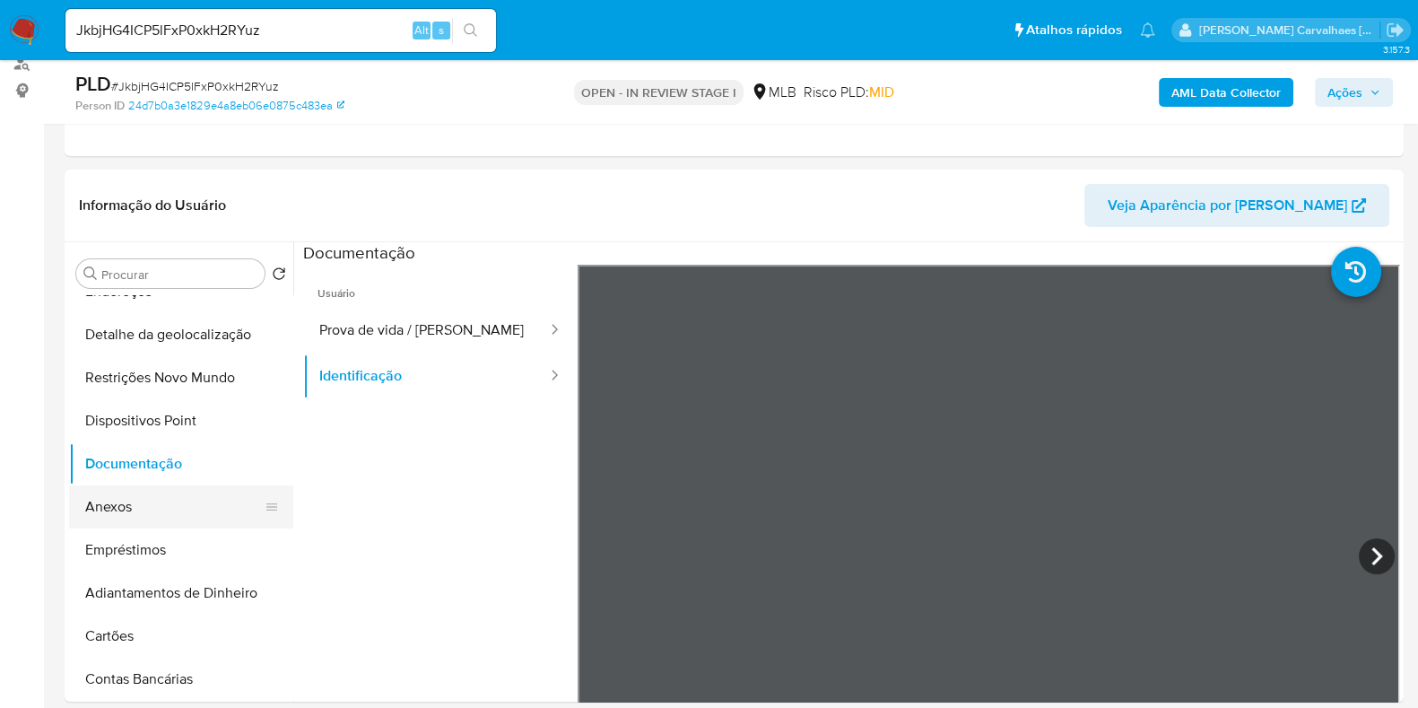
click at [148, 504] on button "Anexos" at bounding box center [174, 506] width 210 height 43
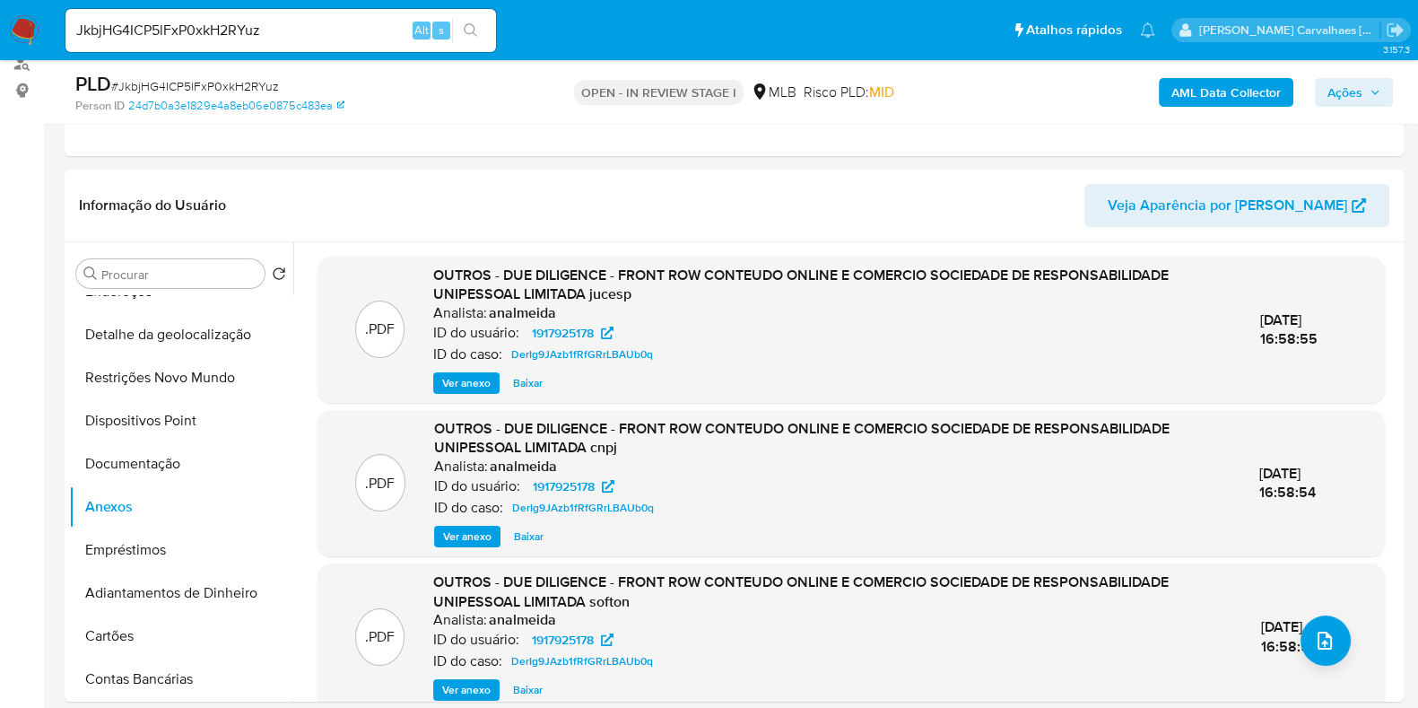
click at [496, 540] on button "Ver anexo" at bounding box center [467, 537] width 66 height 22
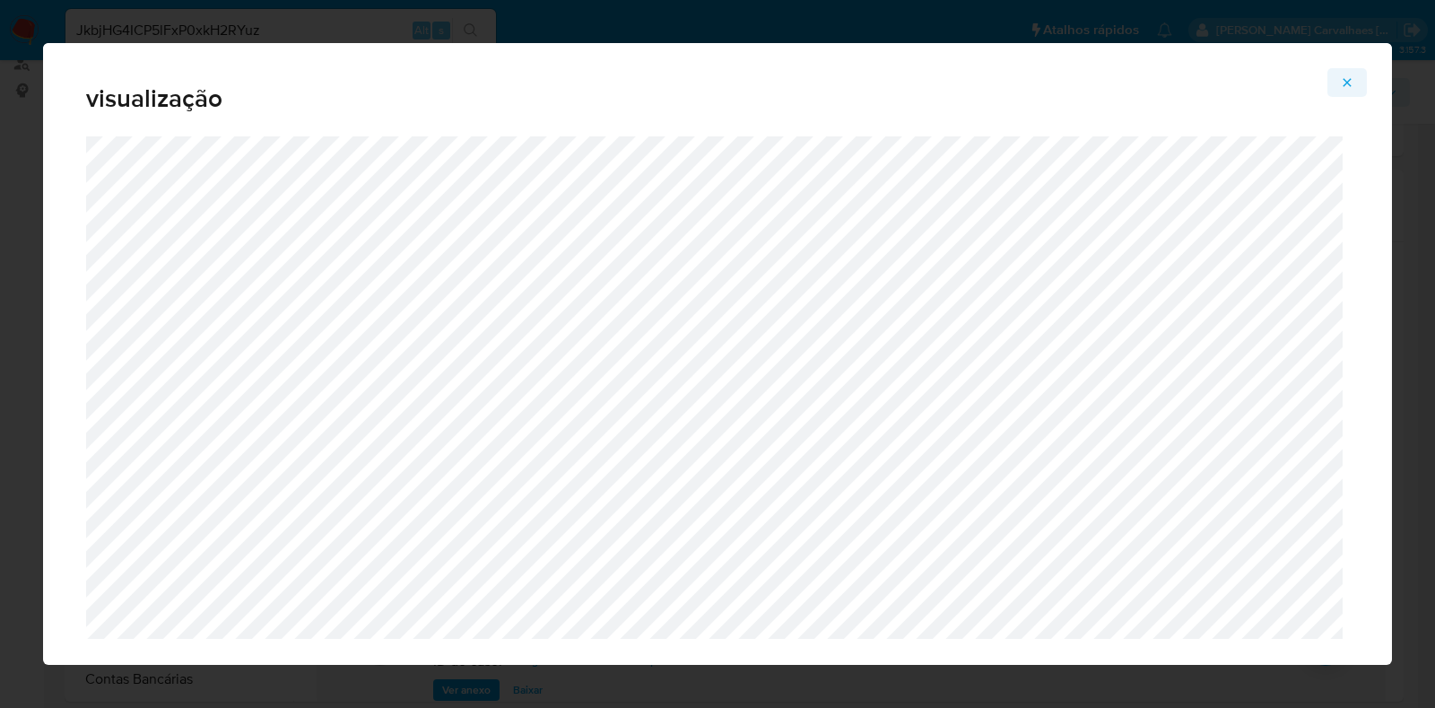
click at [1351, 89] on icon "Attachment preview" at bounding box center [1347, 82] width 14 height 14
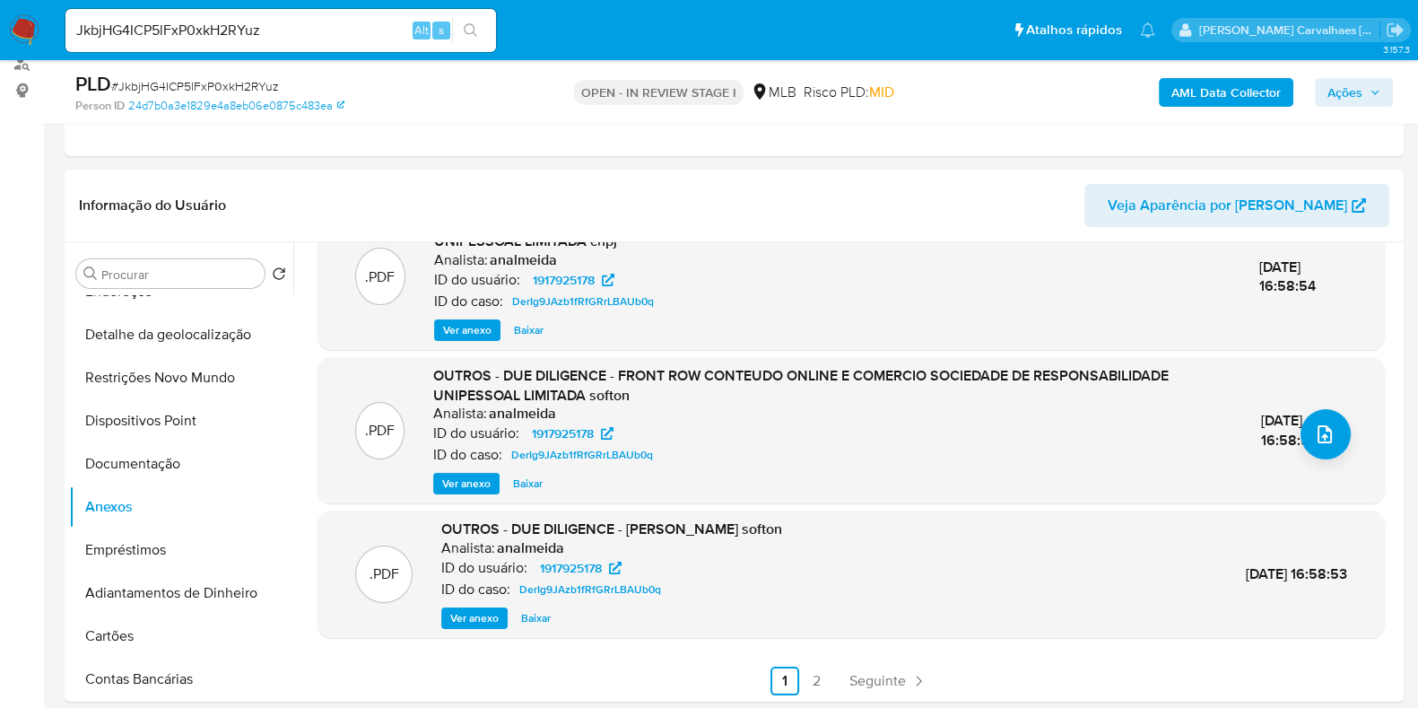
scroll to position [209, 0]
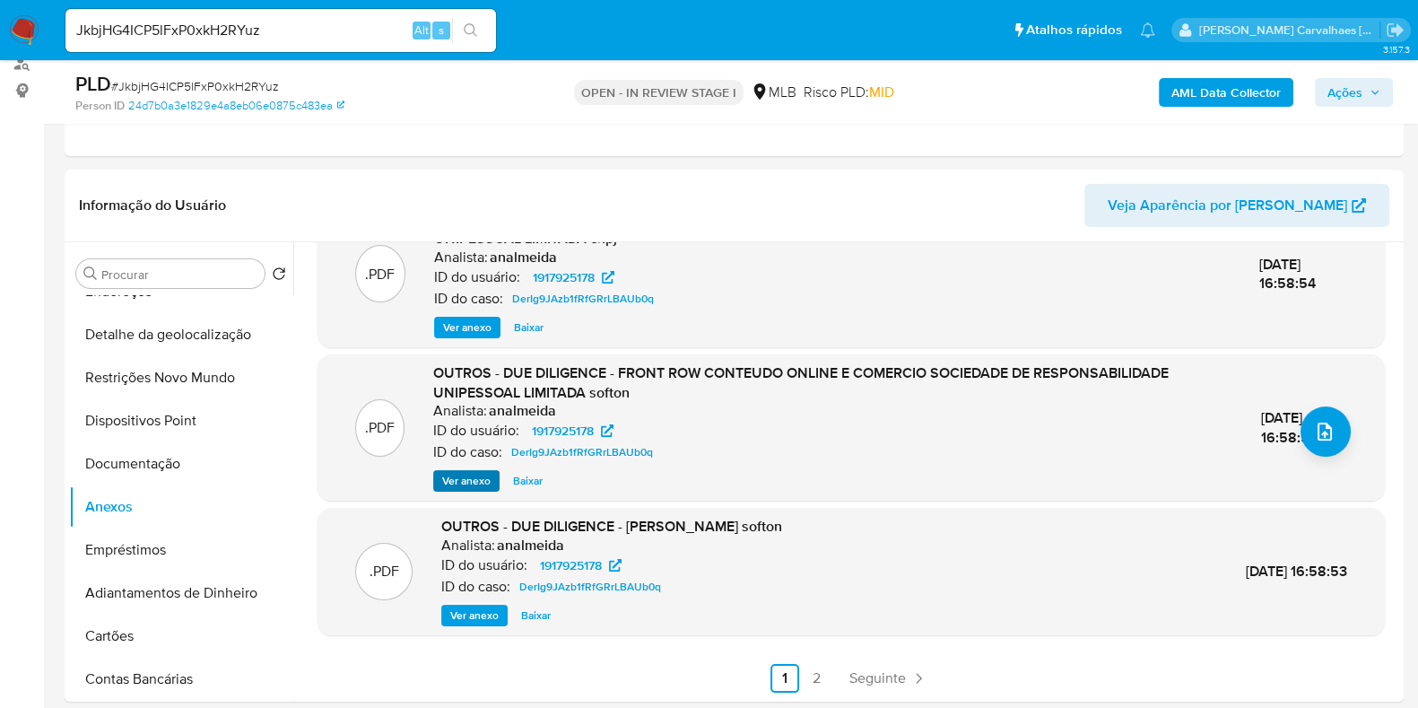
click at [470, 467] on div "OUTROS - DUE DILIGENCE - FRONT ROW CONTEUDO ONLINE E COMERCIO SOCIEDADE DE RESP…" at bounding box center [832, 427] width 799 height 128
click at [480, 473] on span "Ver anexo" at bounding box center [466, 481] width 48 height 18
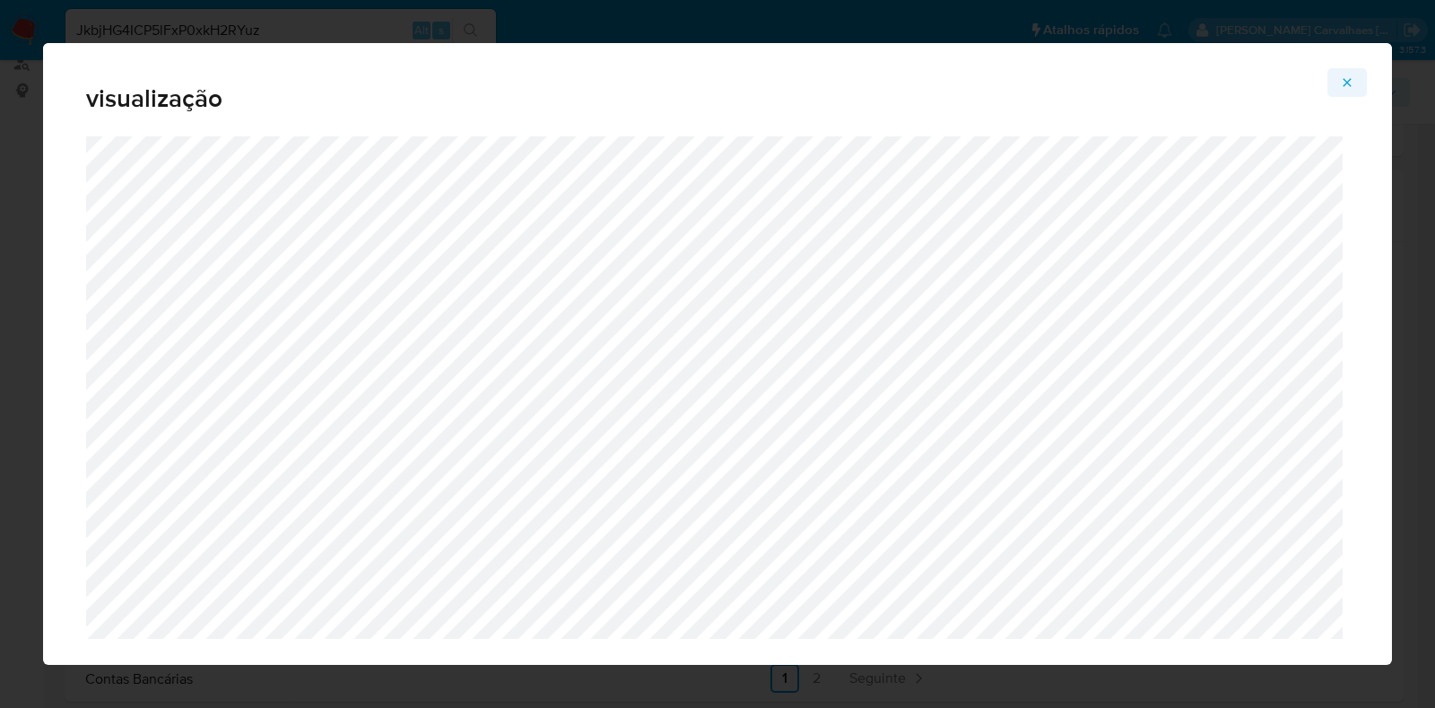
click at [1345, 79] on icon "Attachment preview" at bounding box center [1348, 82] width 8 height 8
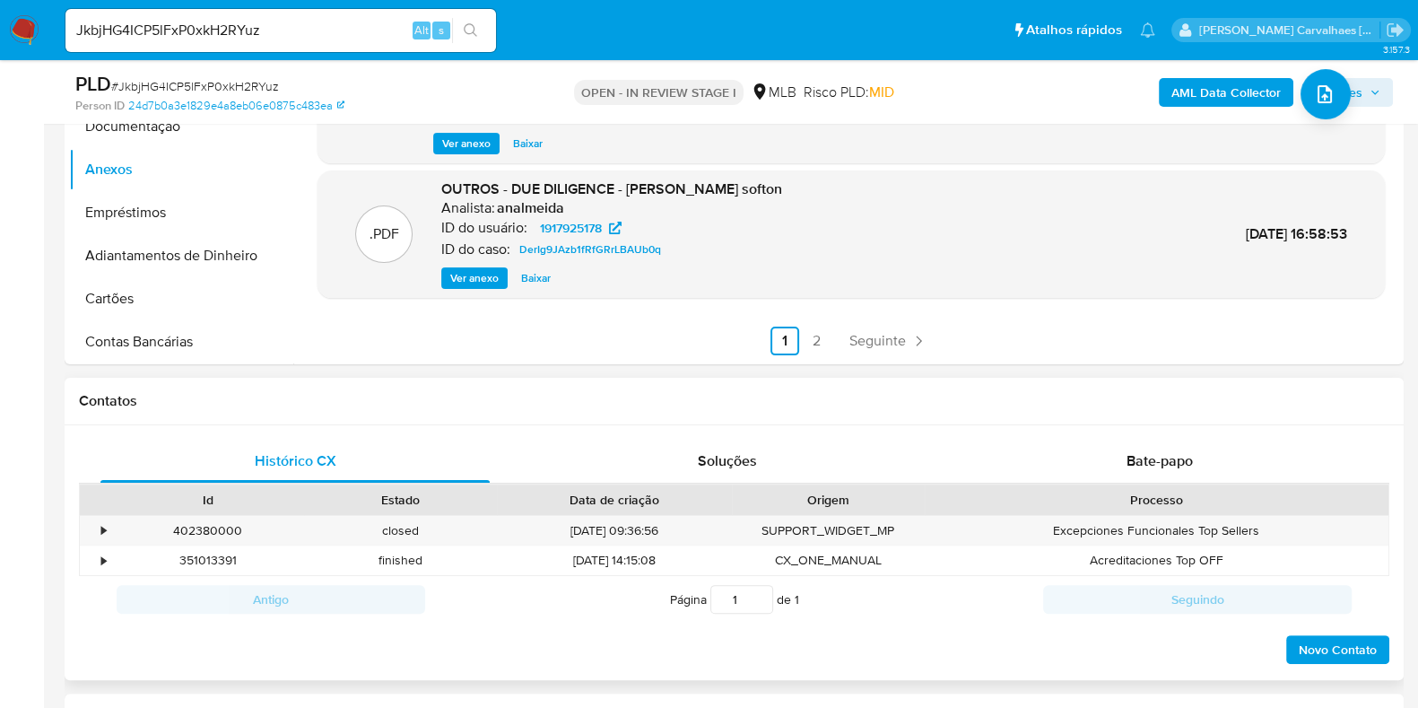
scroll to position [784, 0]
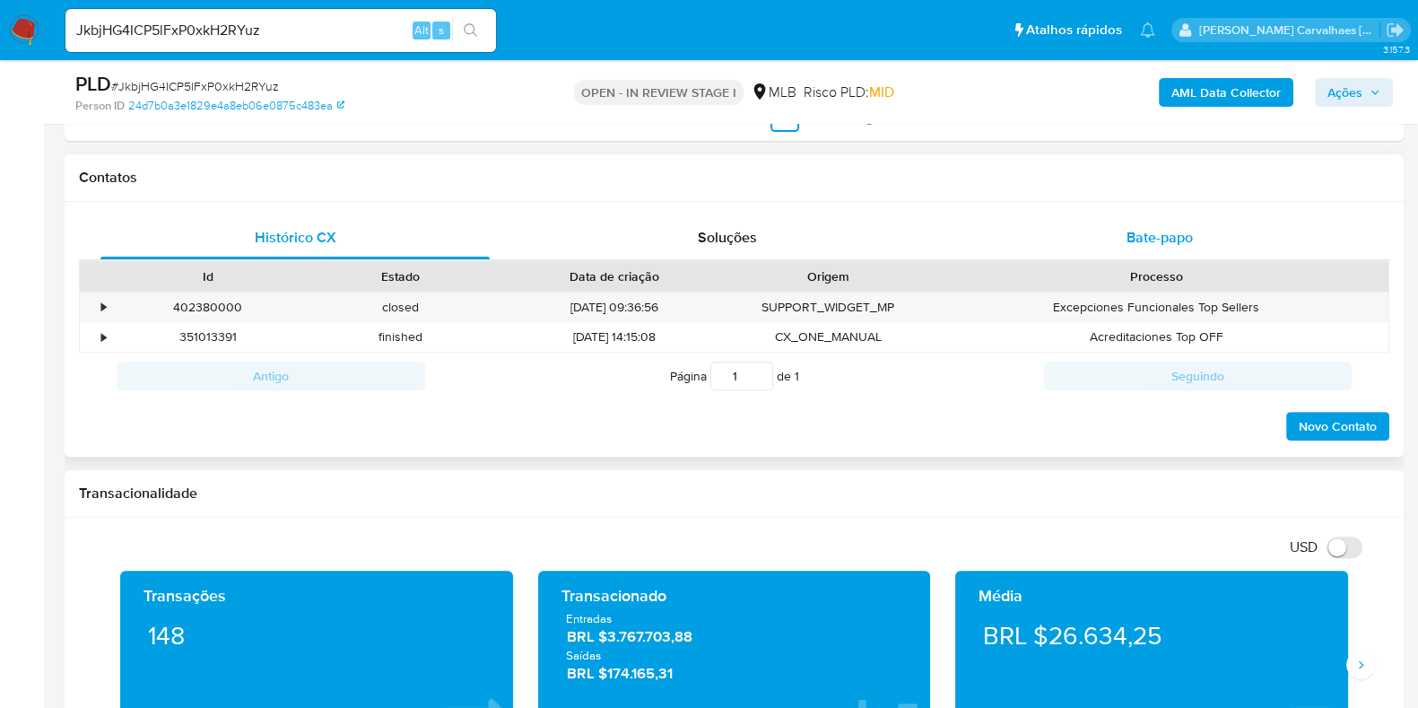
click at [1151, 244] on span "Bate-papo" at bounding box center [1160, 237] width 66 height 21
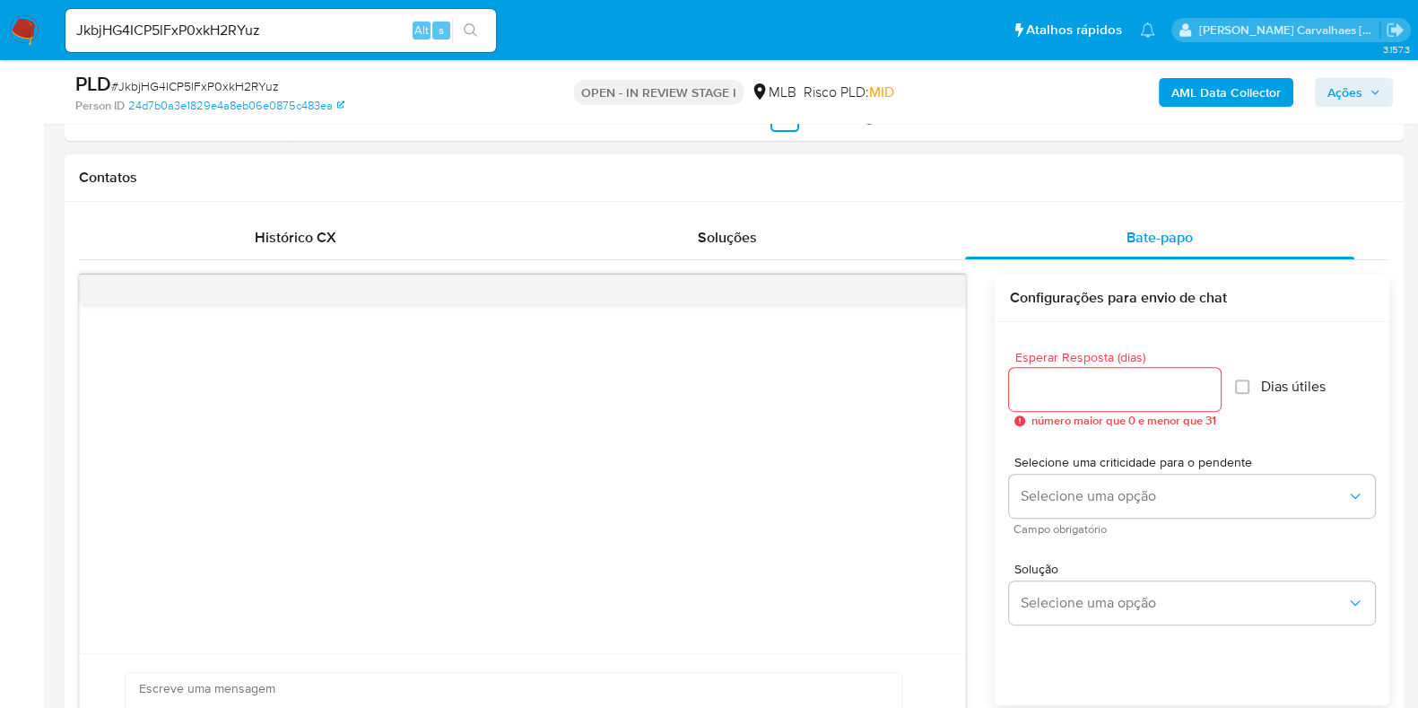
click at [1079, 396] on input "Esperar Resposta (dias)" at bounding box center [1115, 389] width 212 height 23
click at [1240, 389] on input "Dias útiles" at bounding box center [1242, 386] width 14 height 14
checkbox input "true"
click at [1211, 374] on div at bounding box center [1115, 389] width 212 height 43
click at [1119, 392] on input "Esperar Resposta (dias)" at bounding box center [1115, 389] width 212 height 23
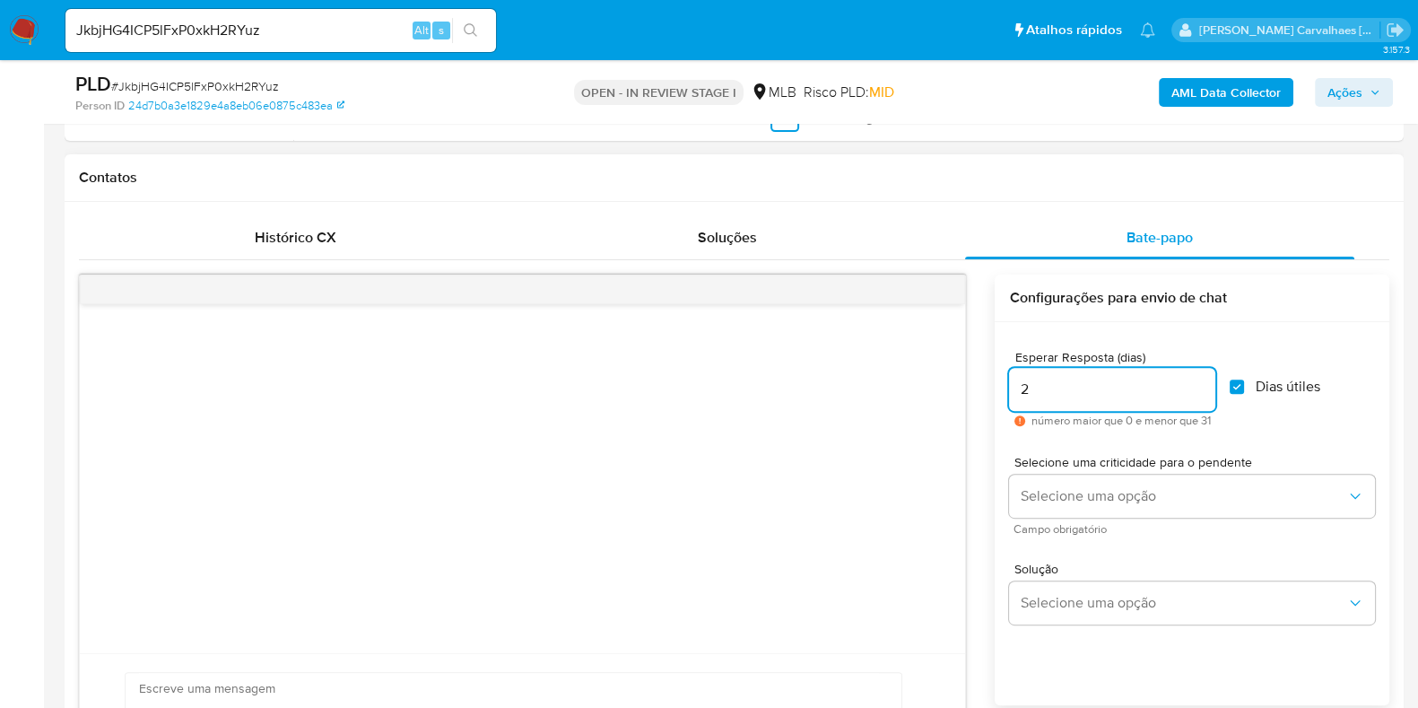
type input "2"
click at [1278, 430] on div "Esperar Resposta (dias) 2 número maior que 0 e menor que 31 Dias útiles" at bounding box center [1192, 388] width 366 height 105
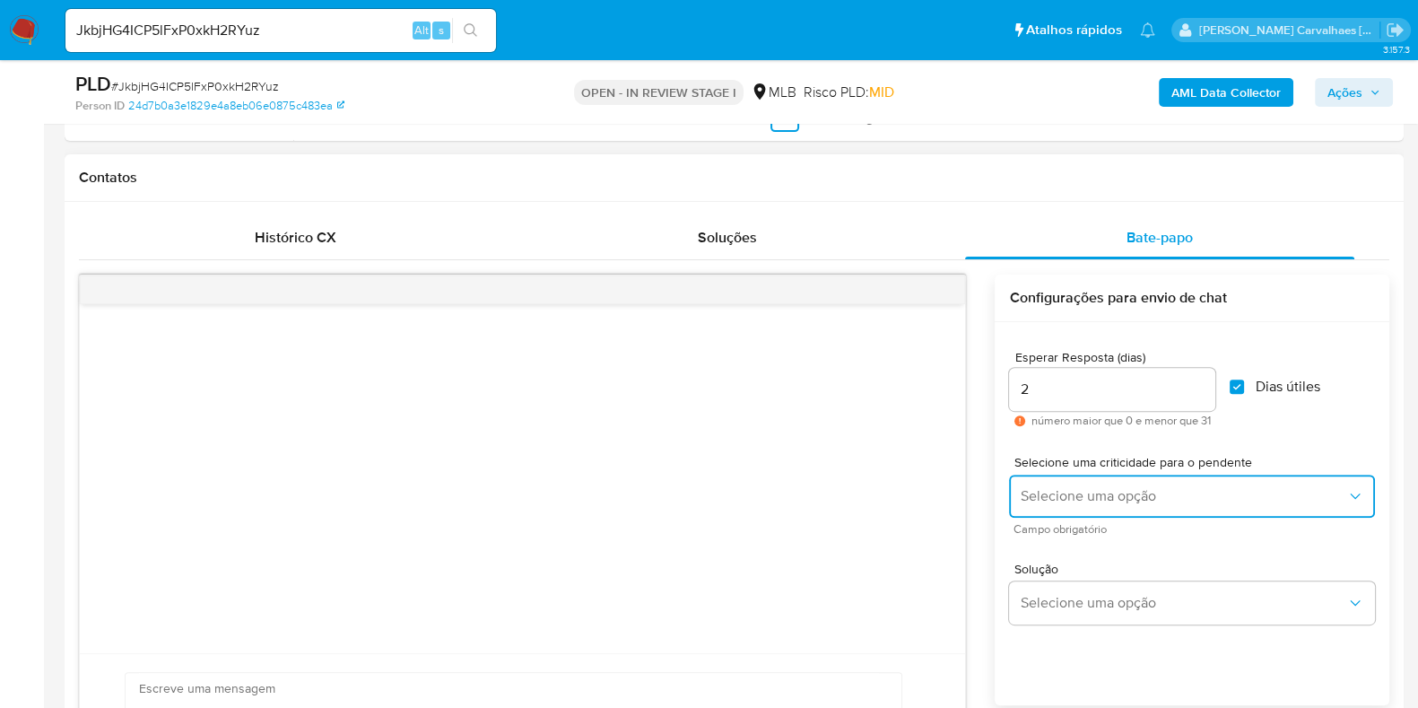
click at [1301, 504] on button "Selecione uma opção" at bounding box center [1192, 495] width 366 height 43
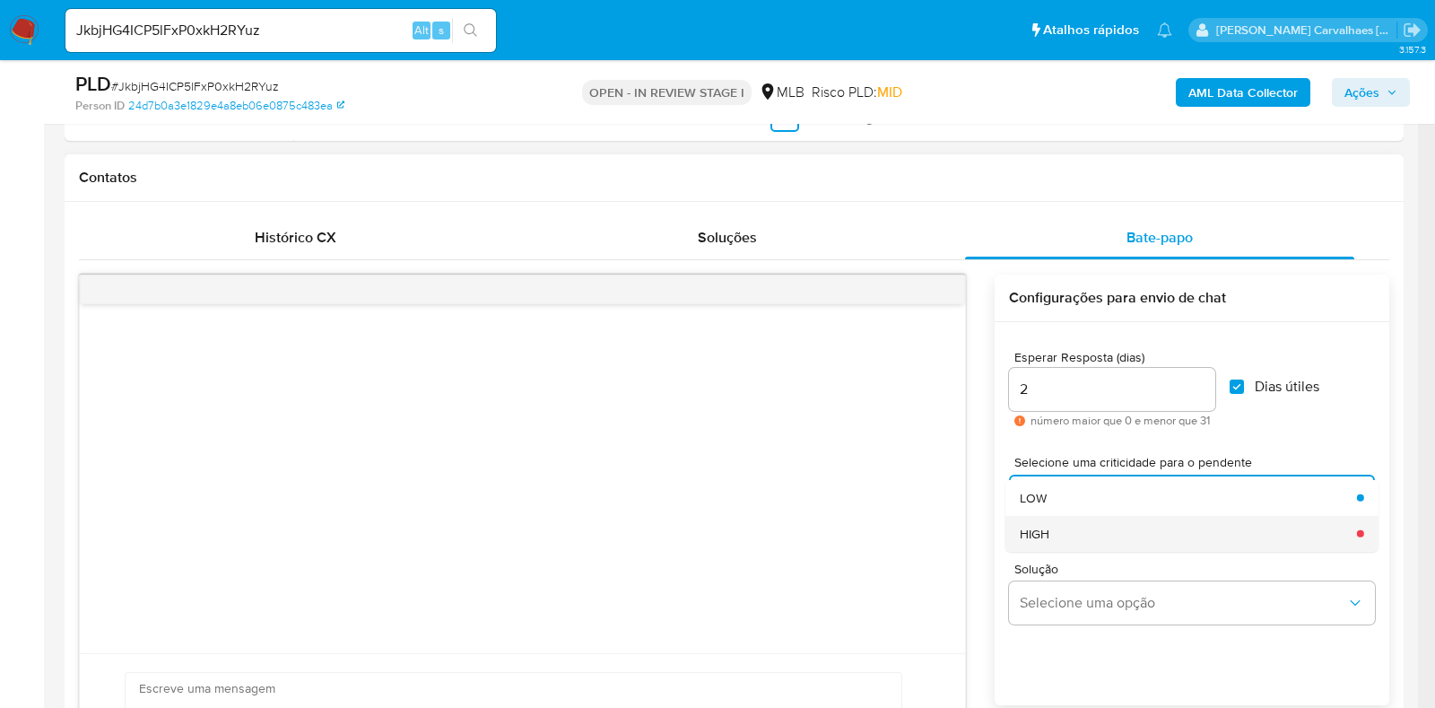
click at [1117, 528] on div "HIGH" at bounding box center [1183, 533] width 326 height 36
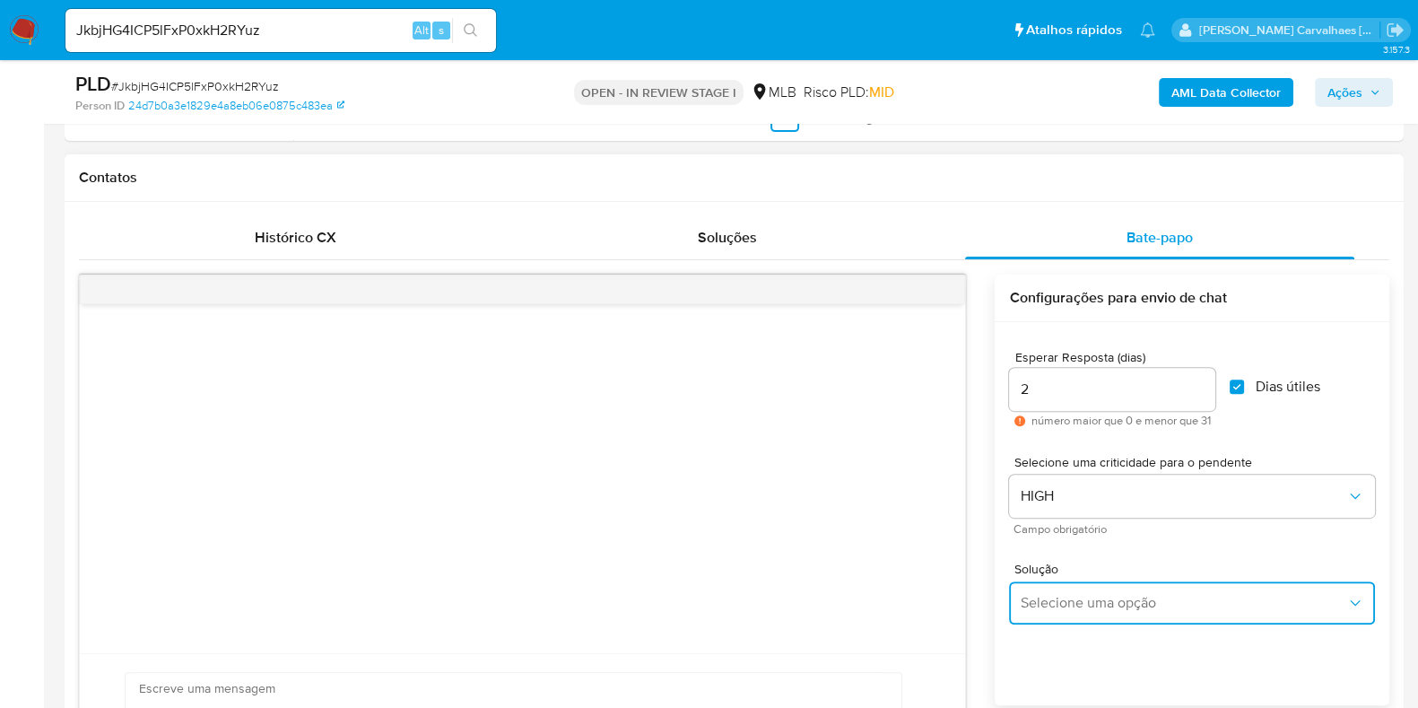
click at [1138, 601] on span "Selecione uma opção" at bounding box center [1183, 603] width 326 height 18
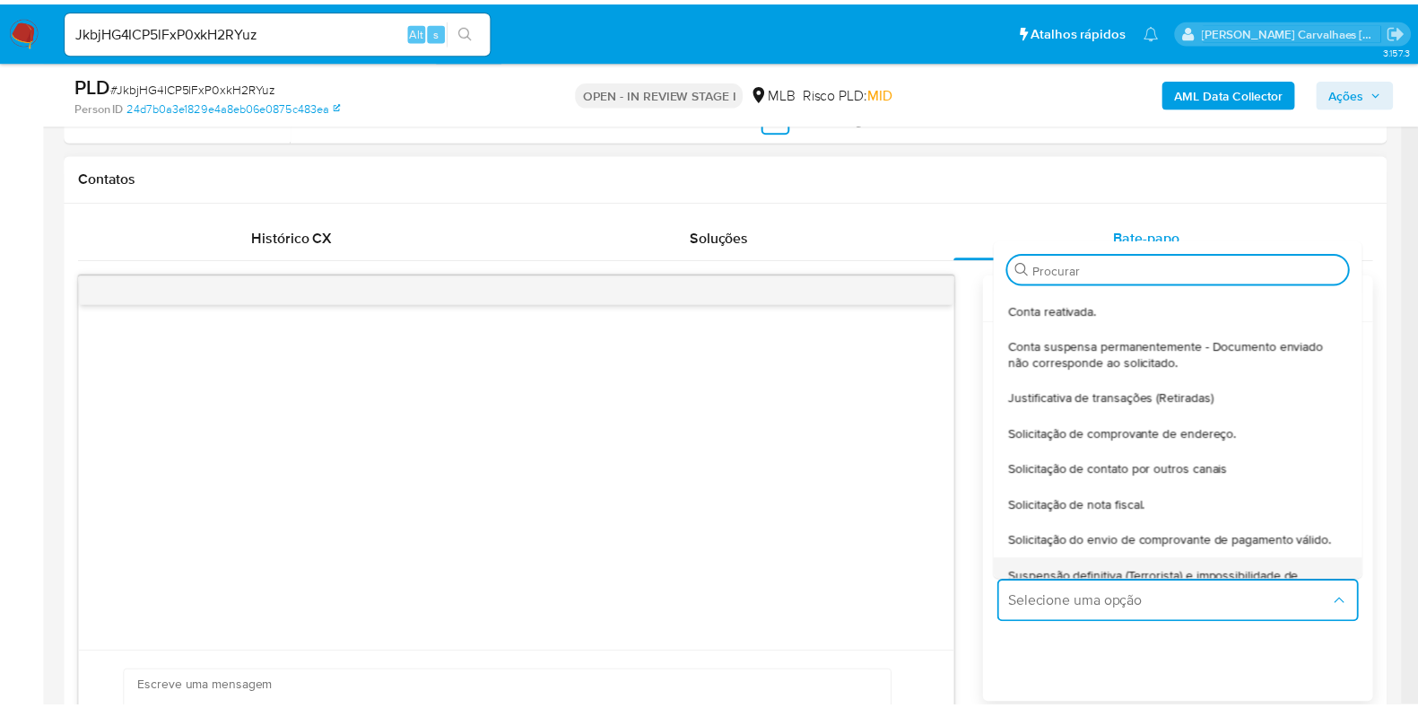
scroll to position [0, 0]
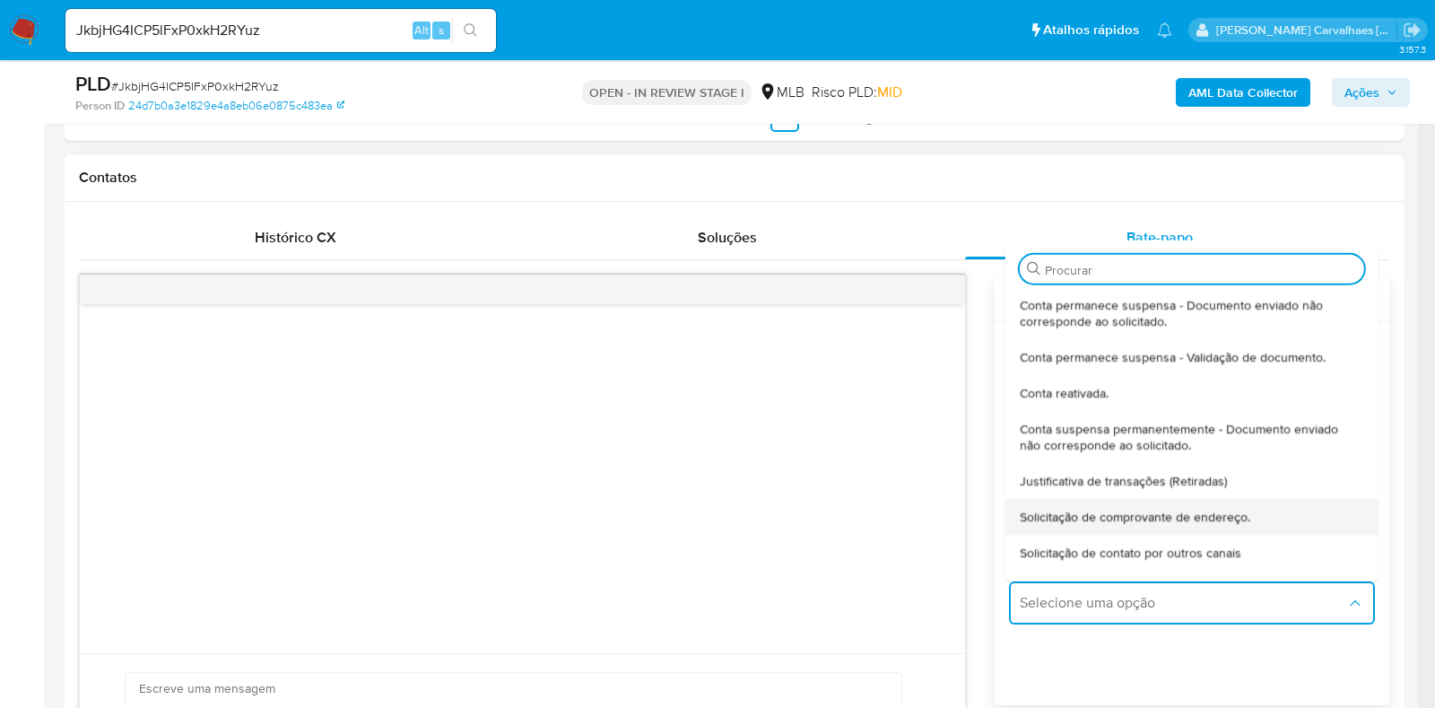
click at [1229, 515] on span "Solicitação de comprovante de endereço." at bounding box center [1135, 516] width 231 height 16
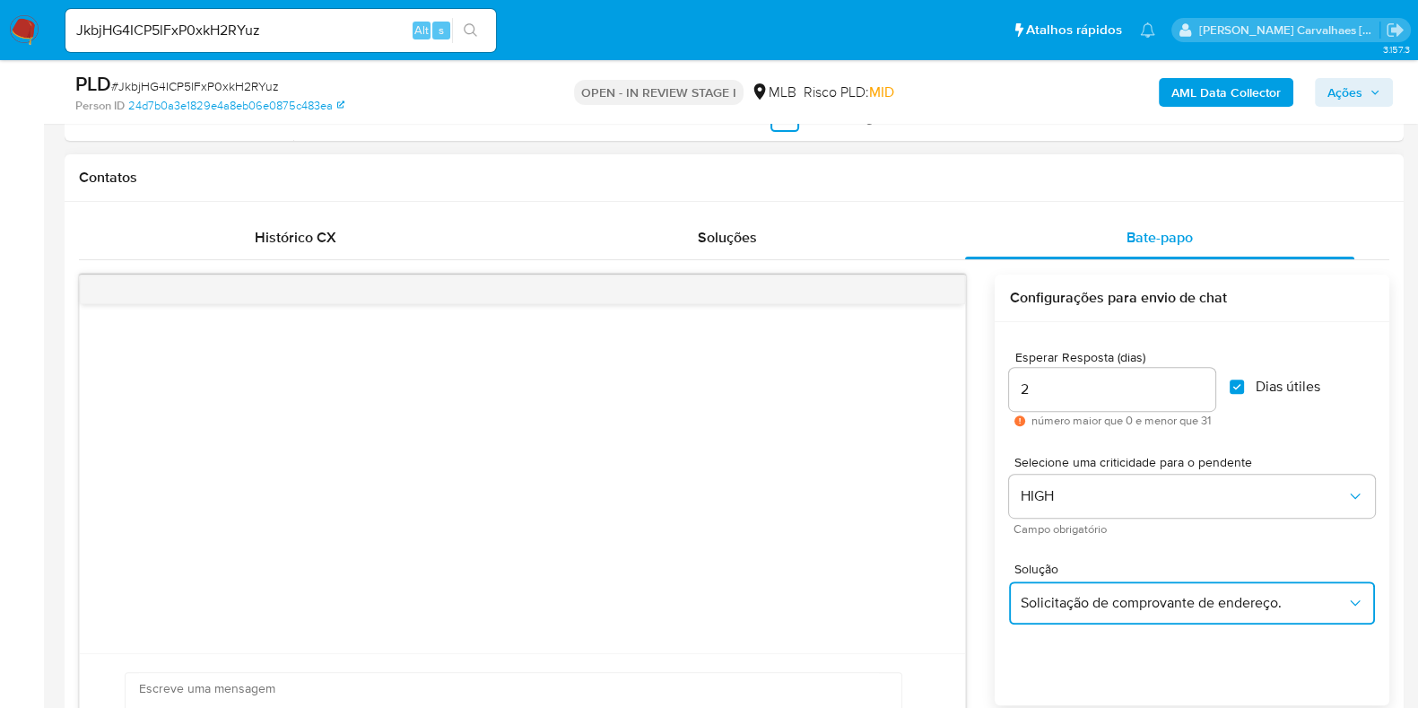
type textarea "Olá,Suspendemos a sua conta para uma verificação adicional de segurança.Como pa…"
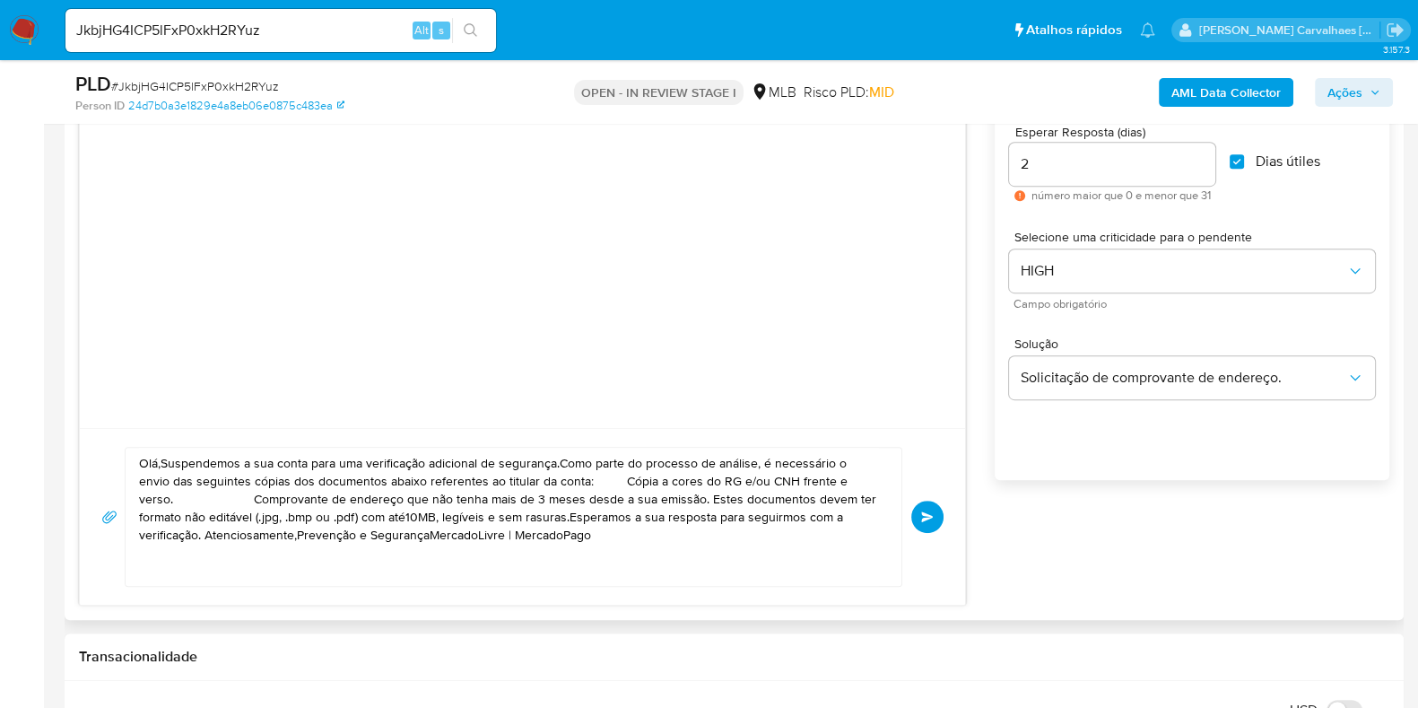
scroll to position [1121, 0]
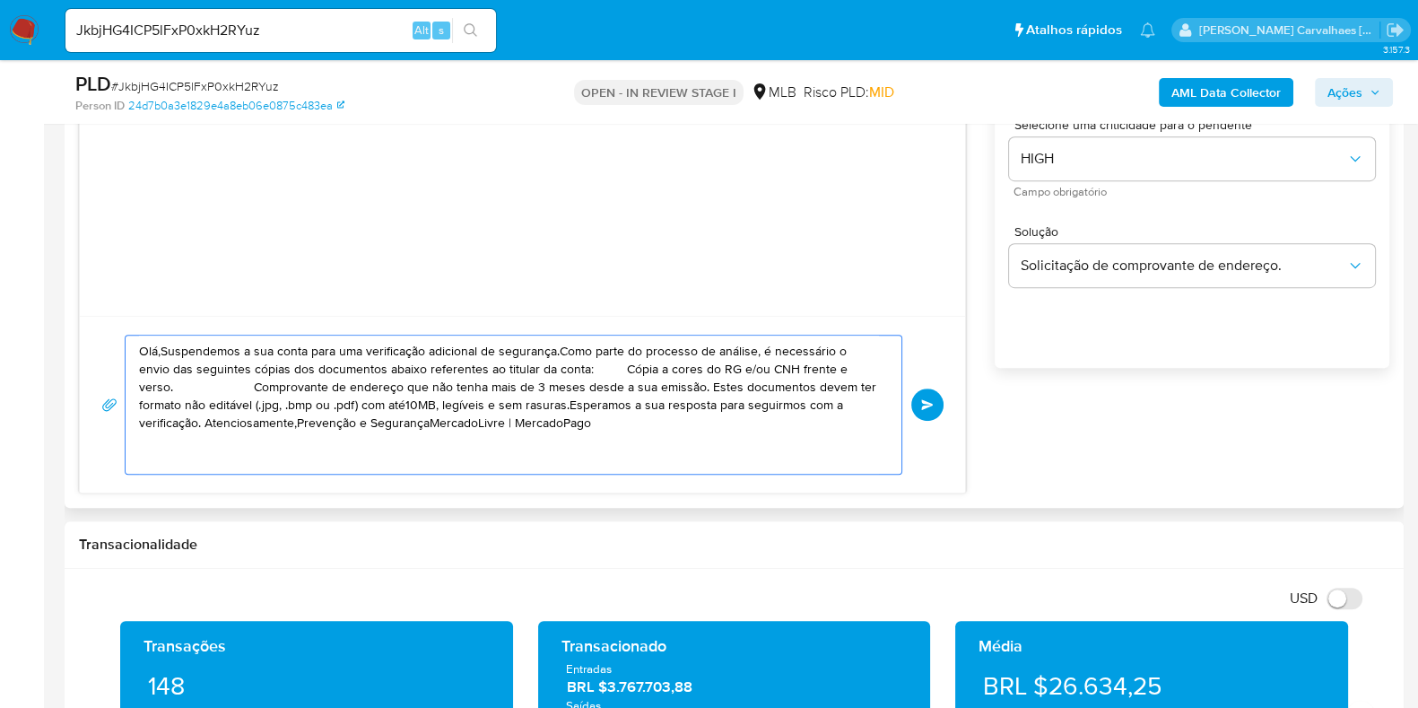
drag, startPoint x: 139, startPoint y: 350, endPoint x: 749, endPoint y: 457, distance: 619.2
click at [749, 457] on textarea "Olá,Suspendemos a sua conta para uma verificação adicional de segurança.Como pa…" at bounding box center [509, 404] width 740 height 138
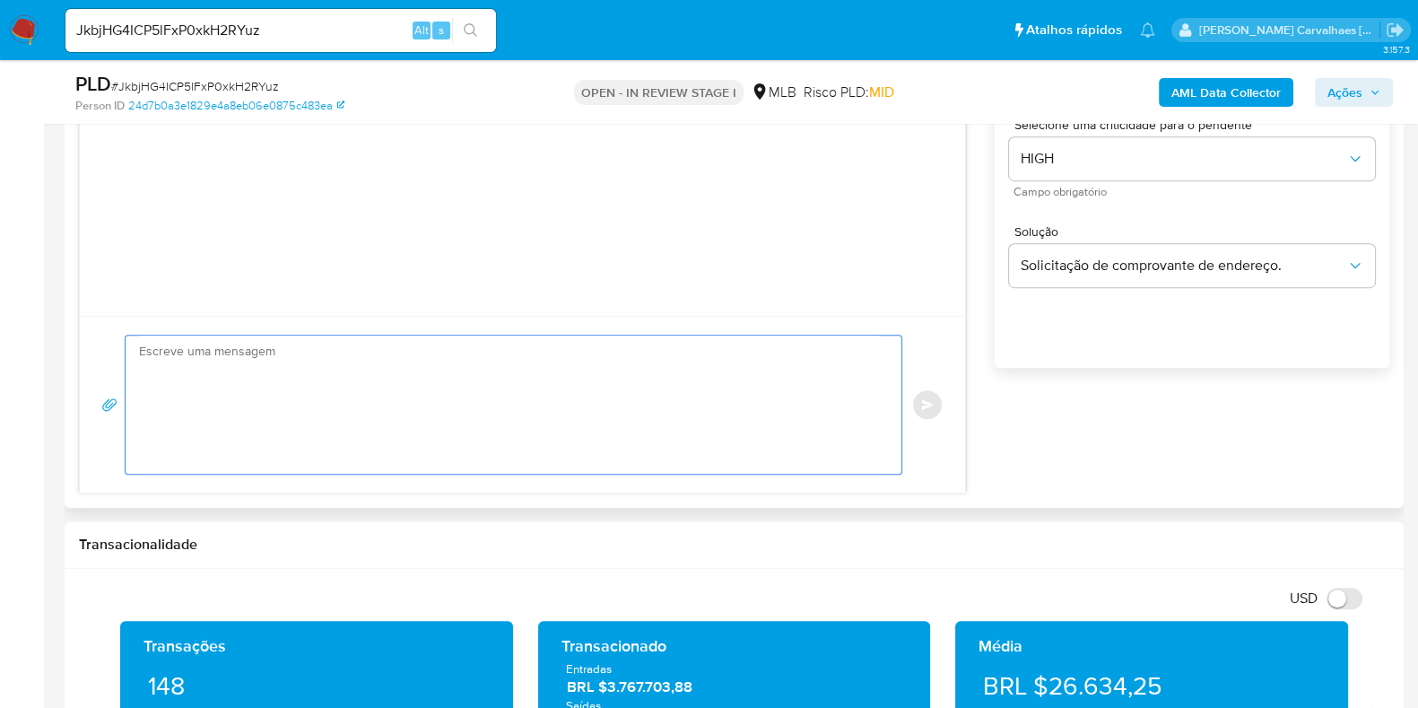
paste textarea "Ola, Estamos realizando uma verificação adicional de segurança em contas de usu…"
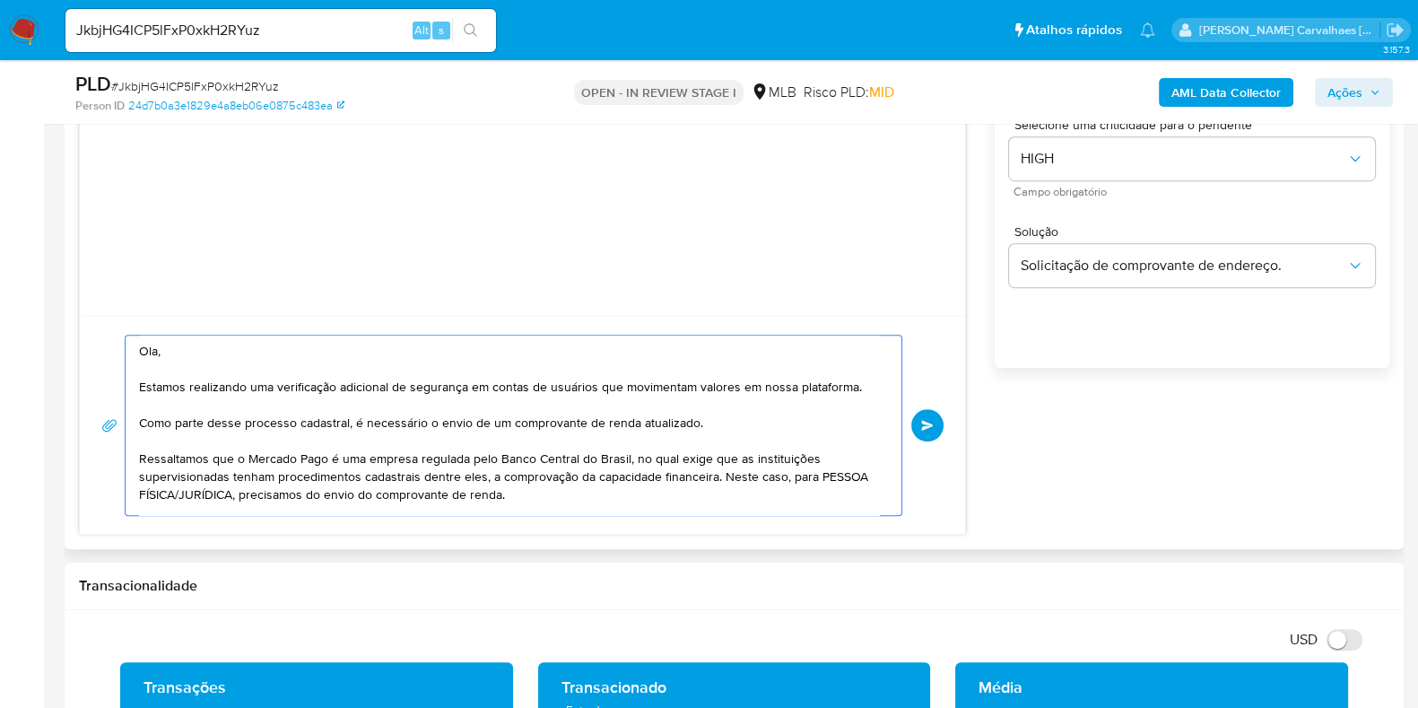
scroll to position [111, 0]
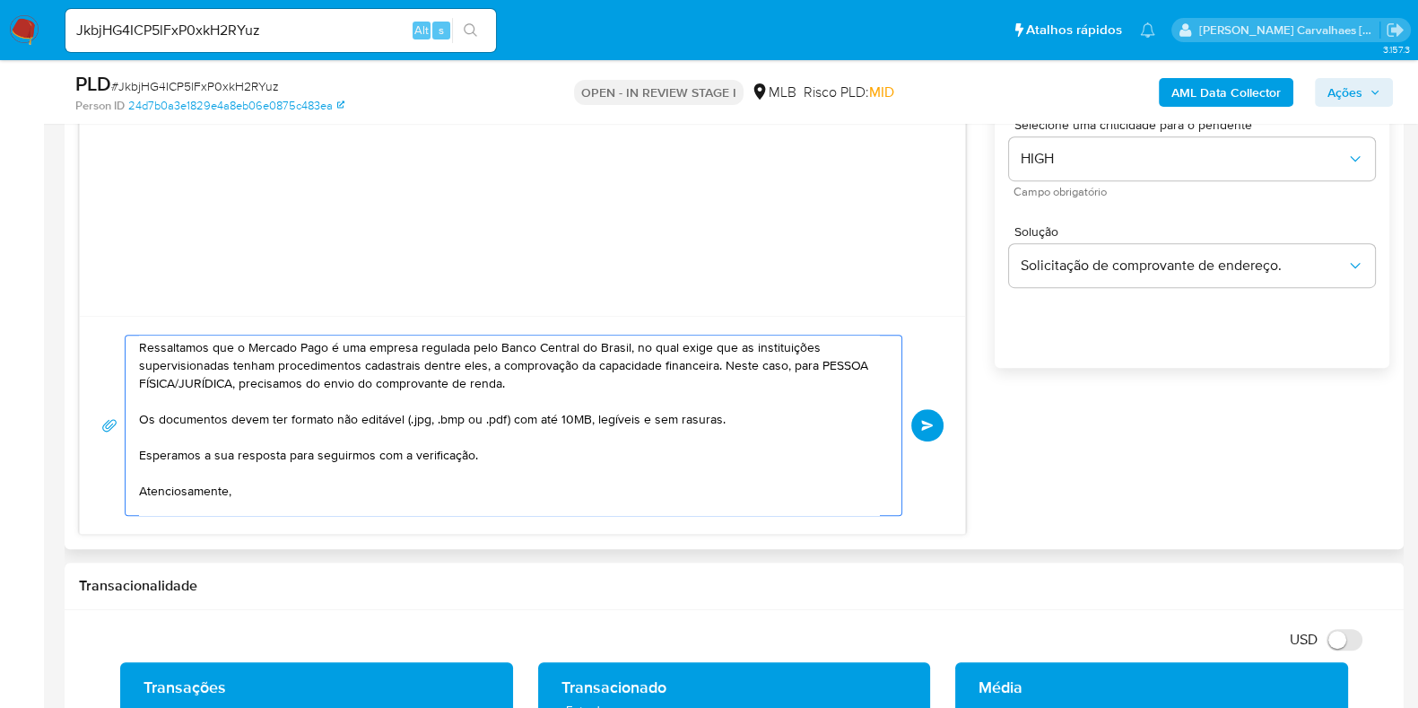
click at [226, 383] on textarea "Ola, Estamos realizando uma verificação adicional de segurança em contas de usu…" at bounding box center [509, 424] width 740 height 179
click at [230, 378] on textarea "Ola, Estamos realizando uma verificação adicional de segurança em contas de usu…" at bounding box center [509, 424] width 740 height 179
click at [229, 379] on textarea "Ola, Estamos realizando uma verificação adicional de segurança em contas de usu…" at bounding box center [509, 424] width 740 height 179
drag, startPoint x: 335, startPoint y: 378, endPoint x: 474, endPoint y: 390, distance: 139.6
click at [474, 390] on textarea "Ola, Estamos realizando uma verificação adicional de segurança em contas de usu…" at bounding box center [509, 424] width 740 height 179
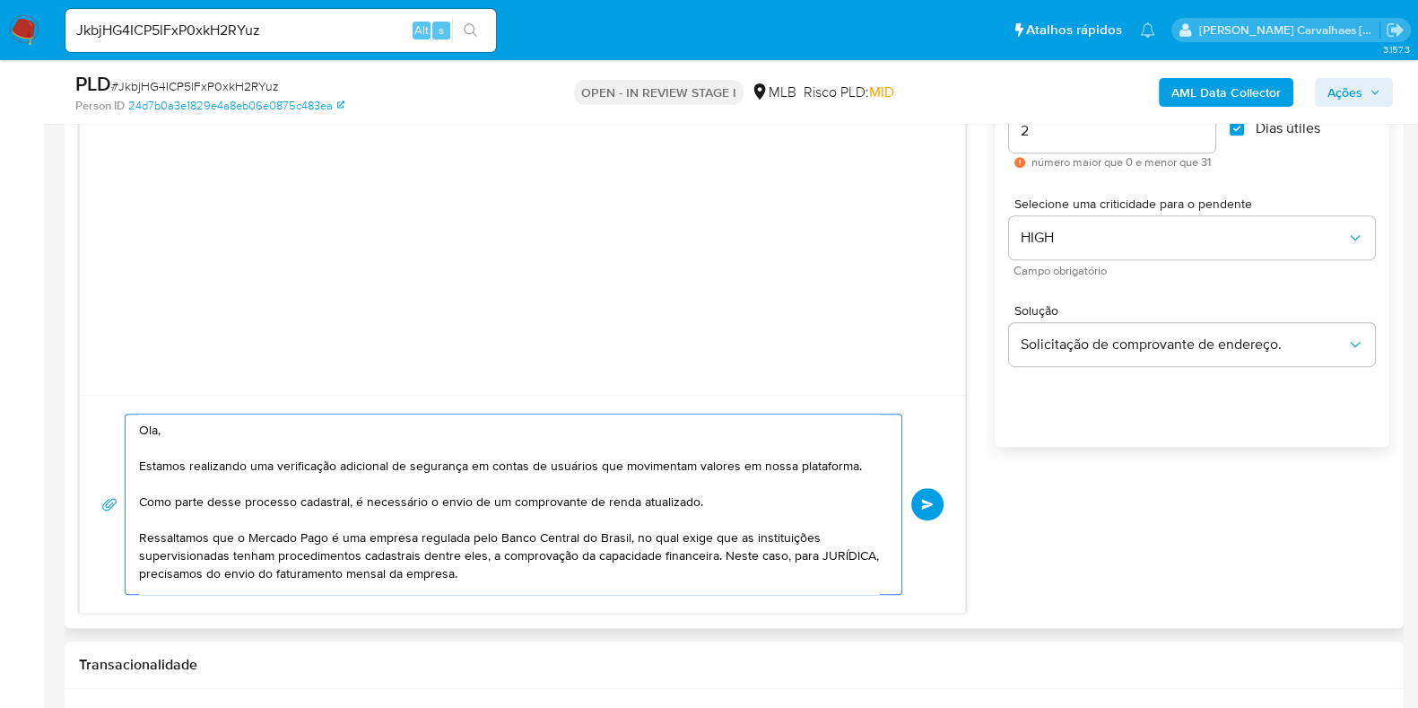
scroll to position [1009, 0]
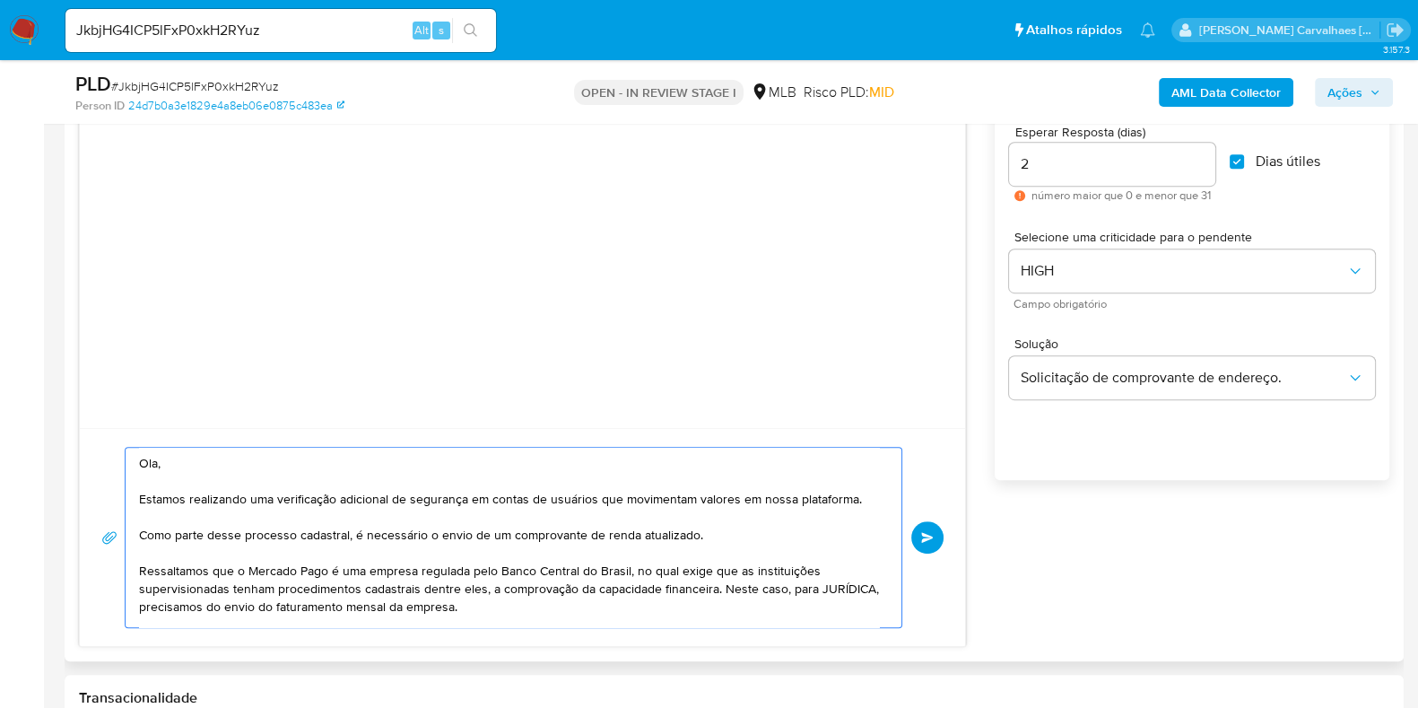
click at [152, 469] on textarea "Ola, Estamos realizando uma verificação adicional de segurança em contas de usu…" at bounding box center [509, 537] width 740 height 179
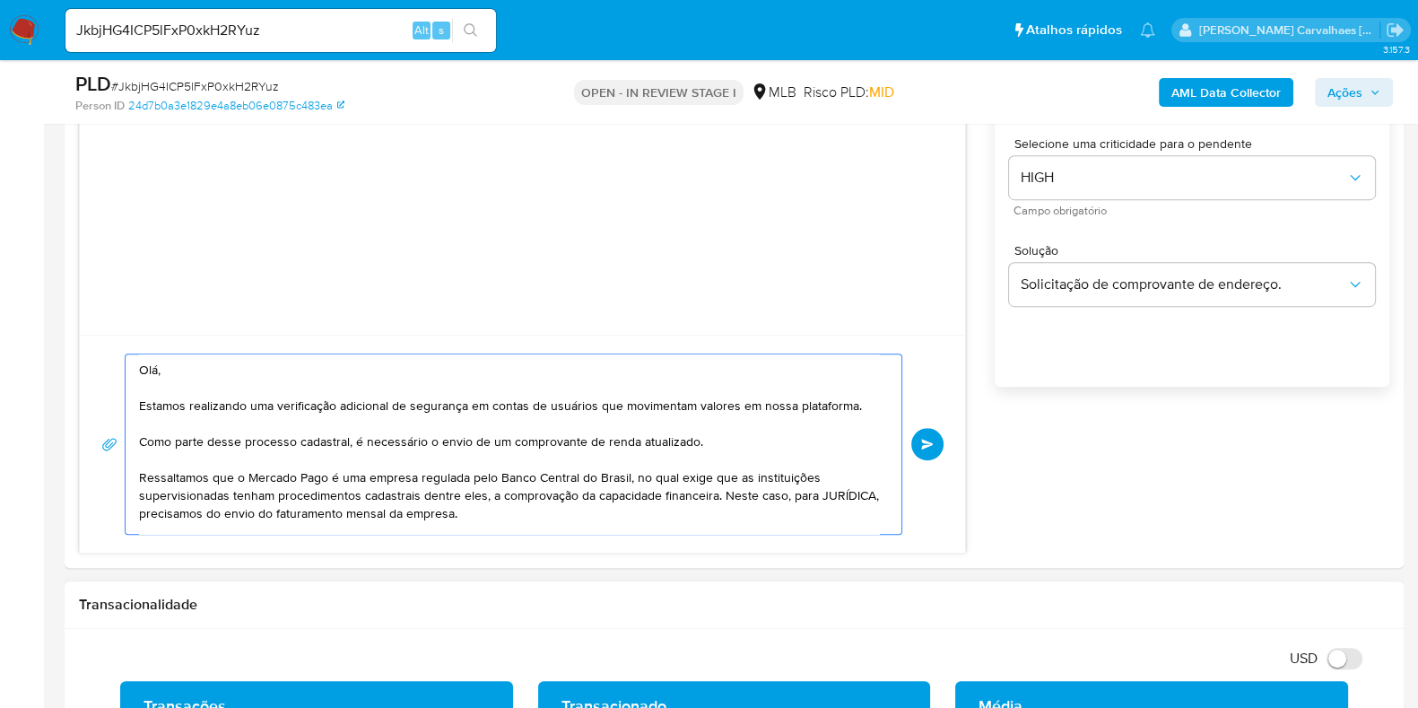
scroll to position [1233, 0]
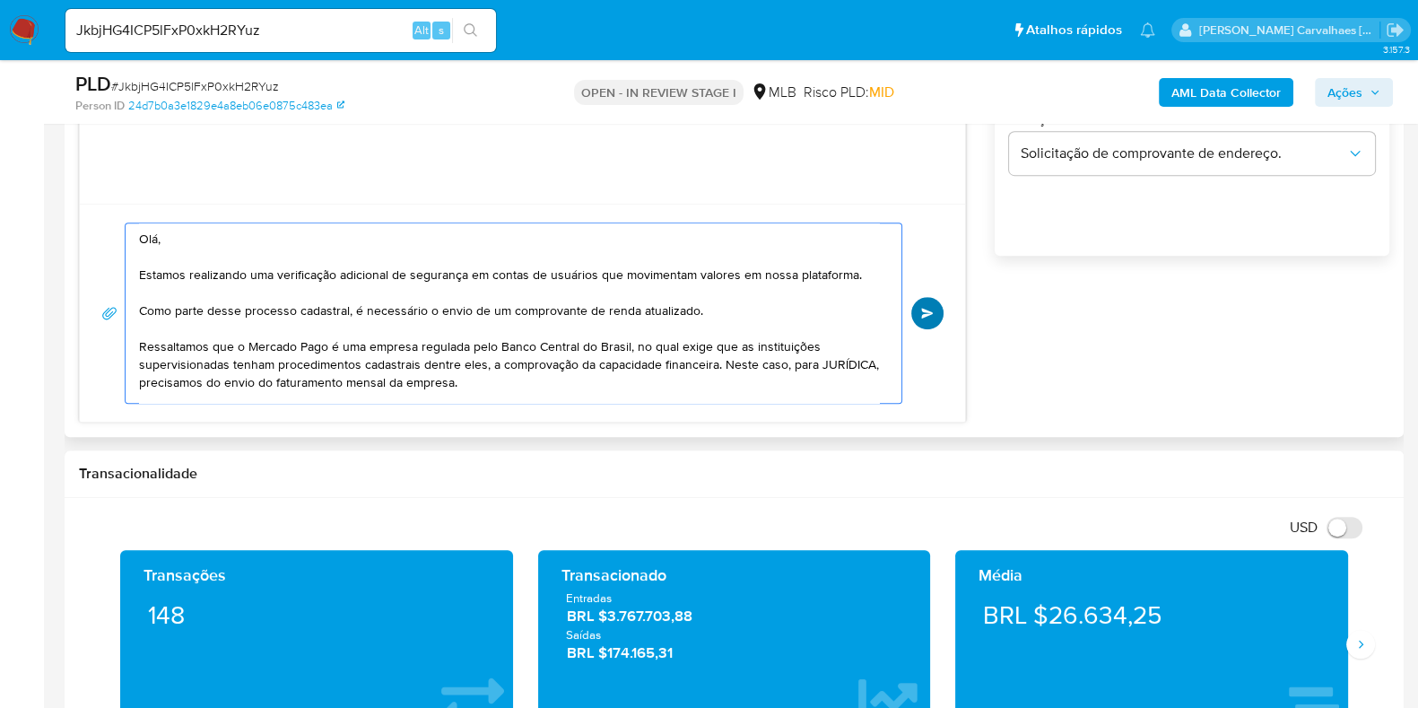
type textarea "Olá, Estamos realizando uma verificação adicional de segurança em contas de usu…"
click at [925, 318] on button "common.send" at bounding box center [927, 313] width 32 height 32
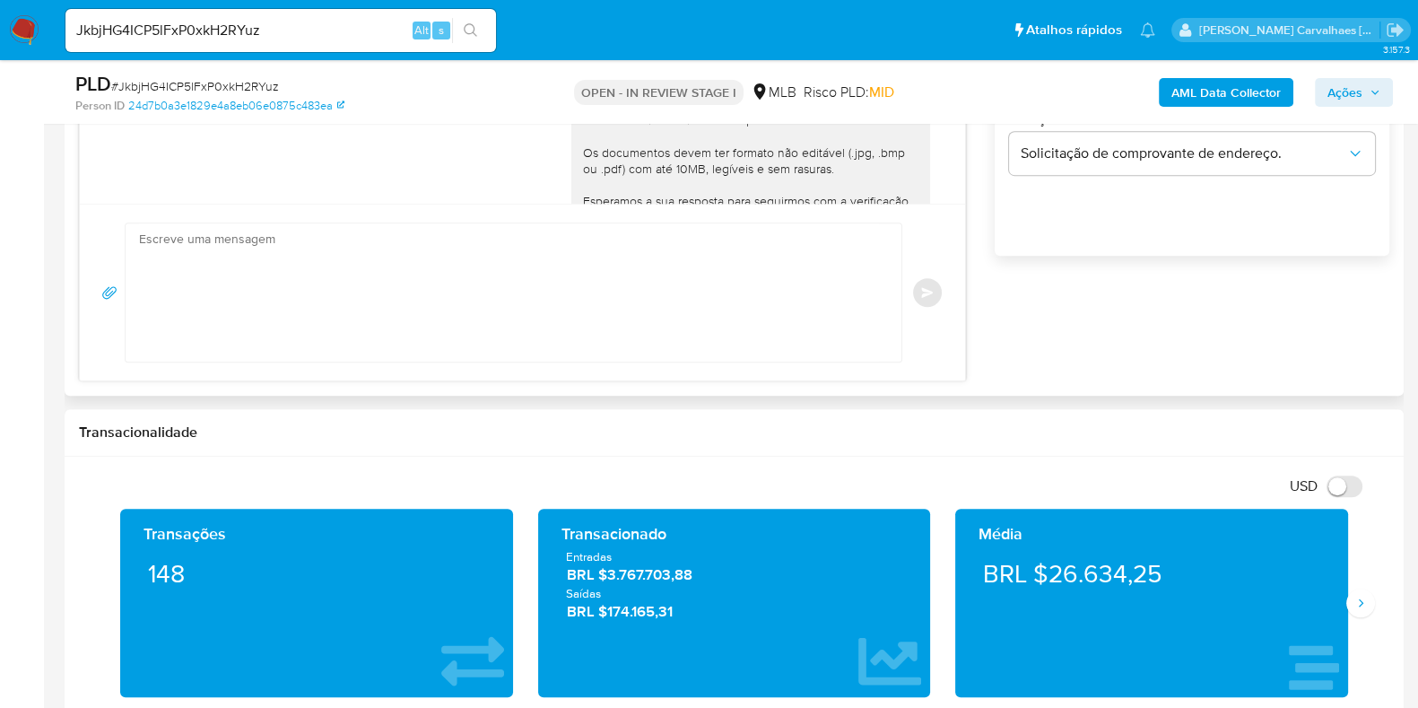
scroll to position [161, 0]
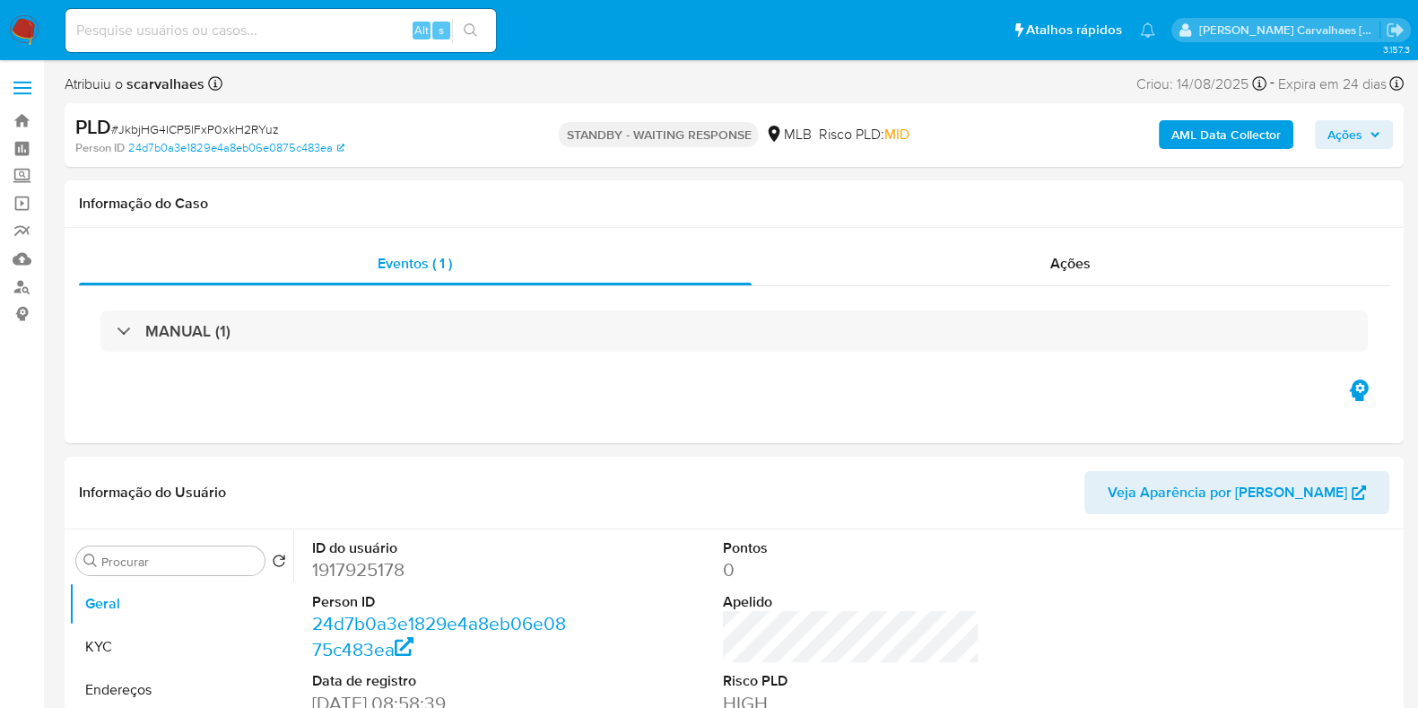
select select "10"
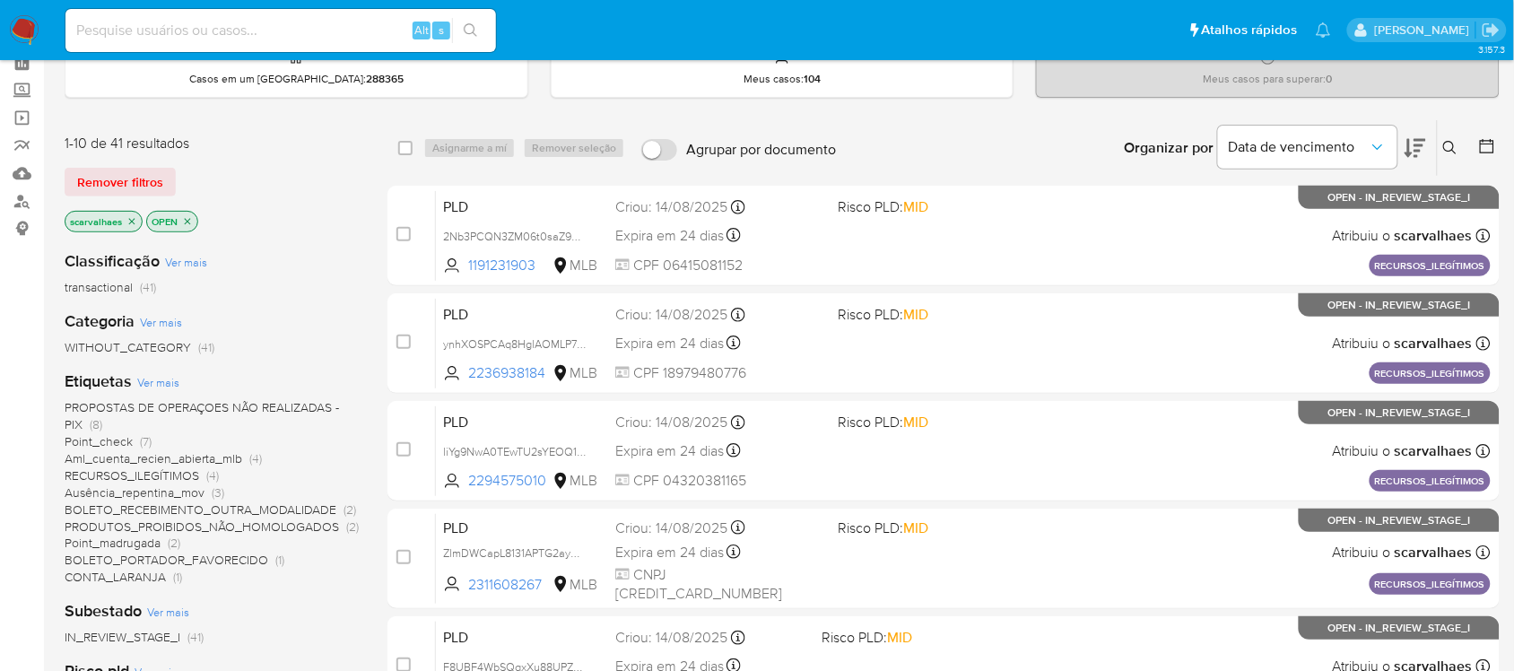
scroll to position [224, 0]
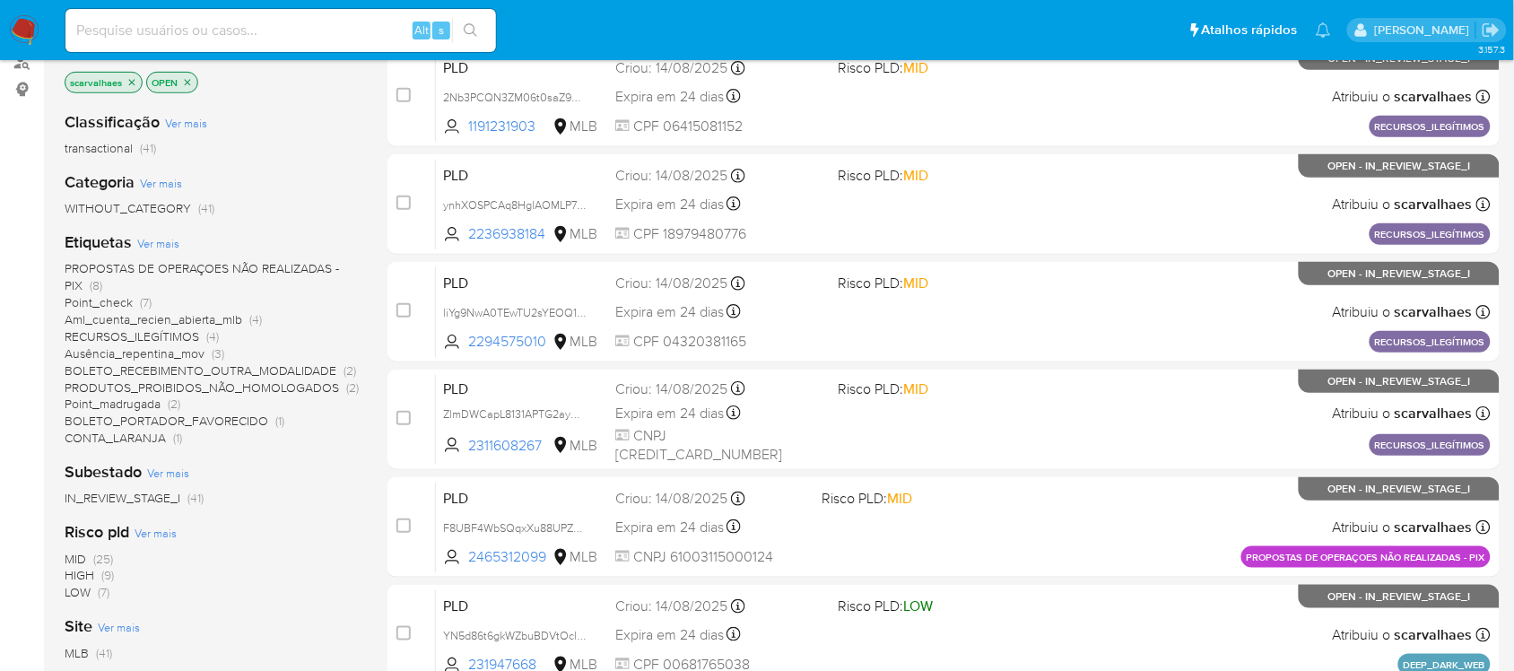
click at [221, 417] on span "BOLETO_PORTADOR_FAVORECIDO" at bounding box center [167, 421] width 204 height 18
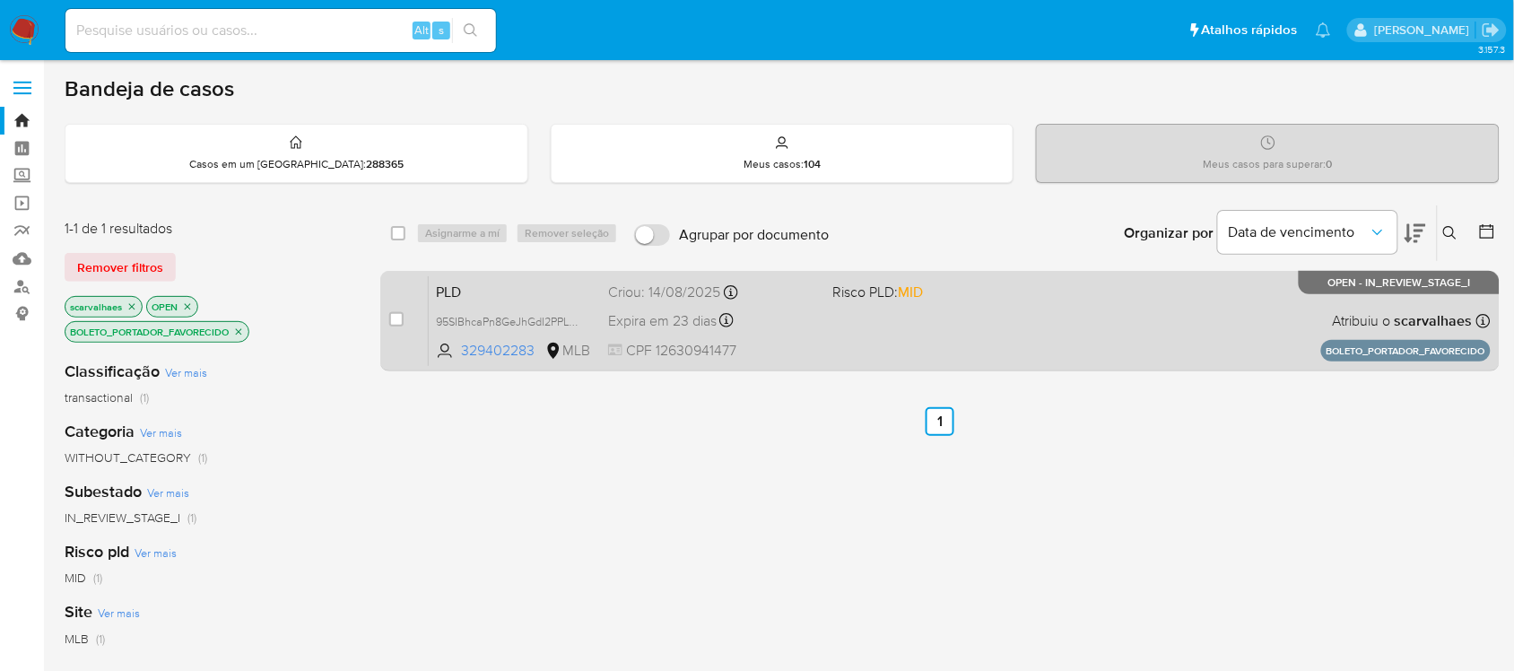
click at [1047, 312] on div "PLD 95SIBhcaPn8GeJhGdI2PPLR7 329402283 MLB Risco PLD: MID Criou: 14/08/2025 Cri…" at bounding box center [960, 320] width 1062 height 91
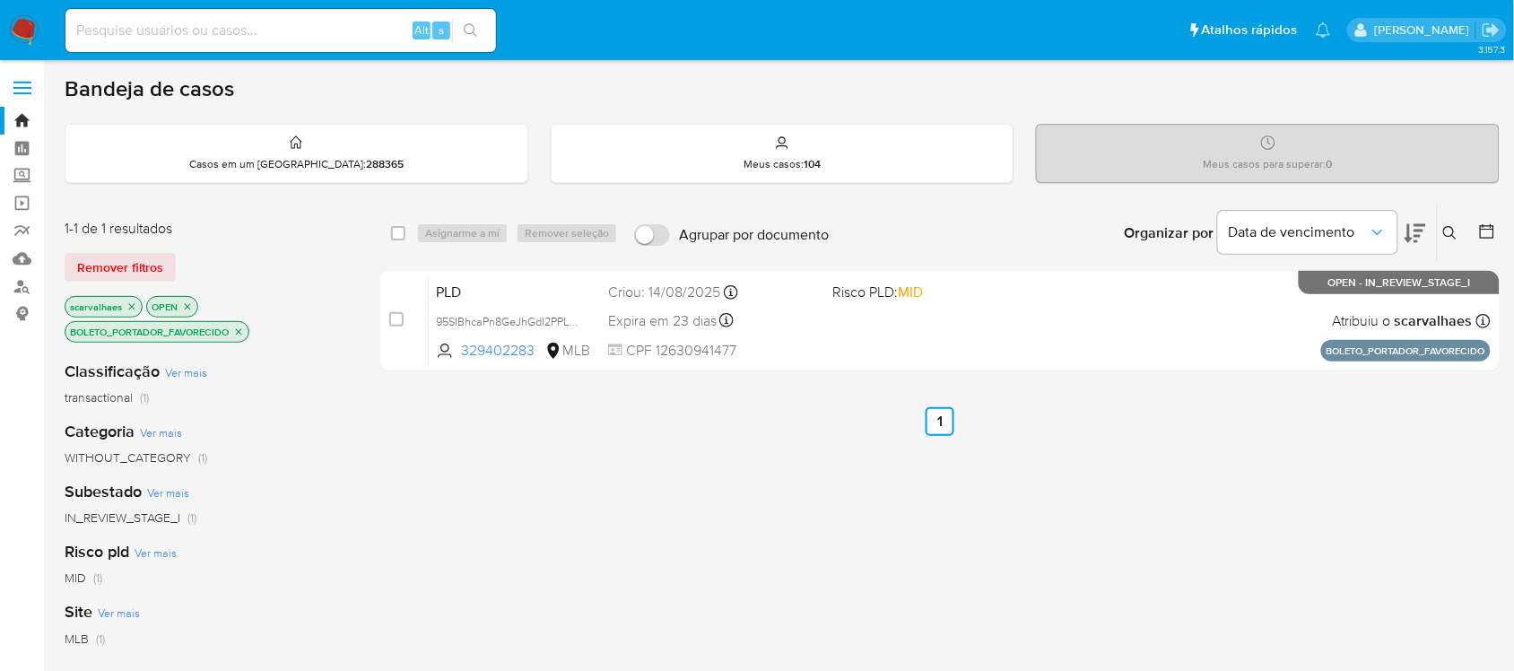
click at [244, 329] on icon "close-filter" at bounding box center [238, 331] width 11 height 11
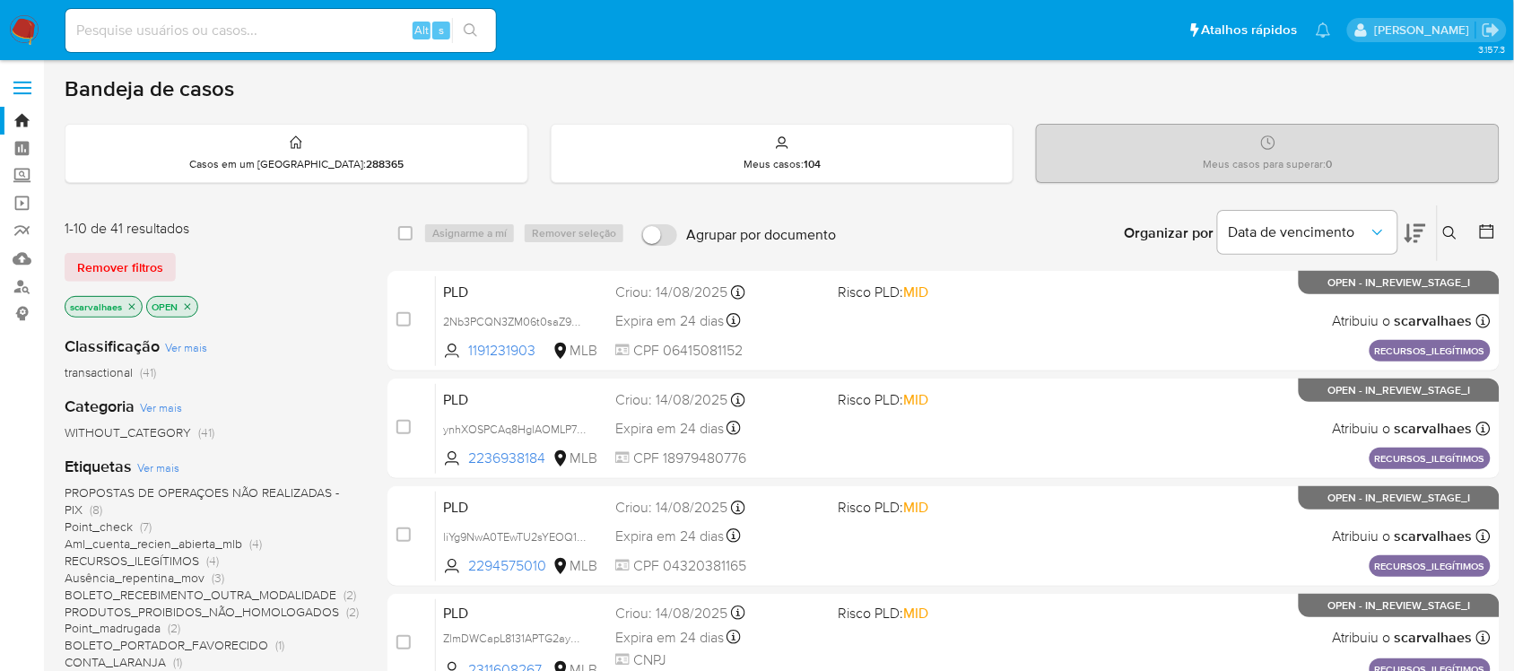
scroll to position [112, 0]
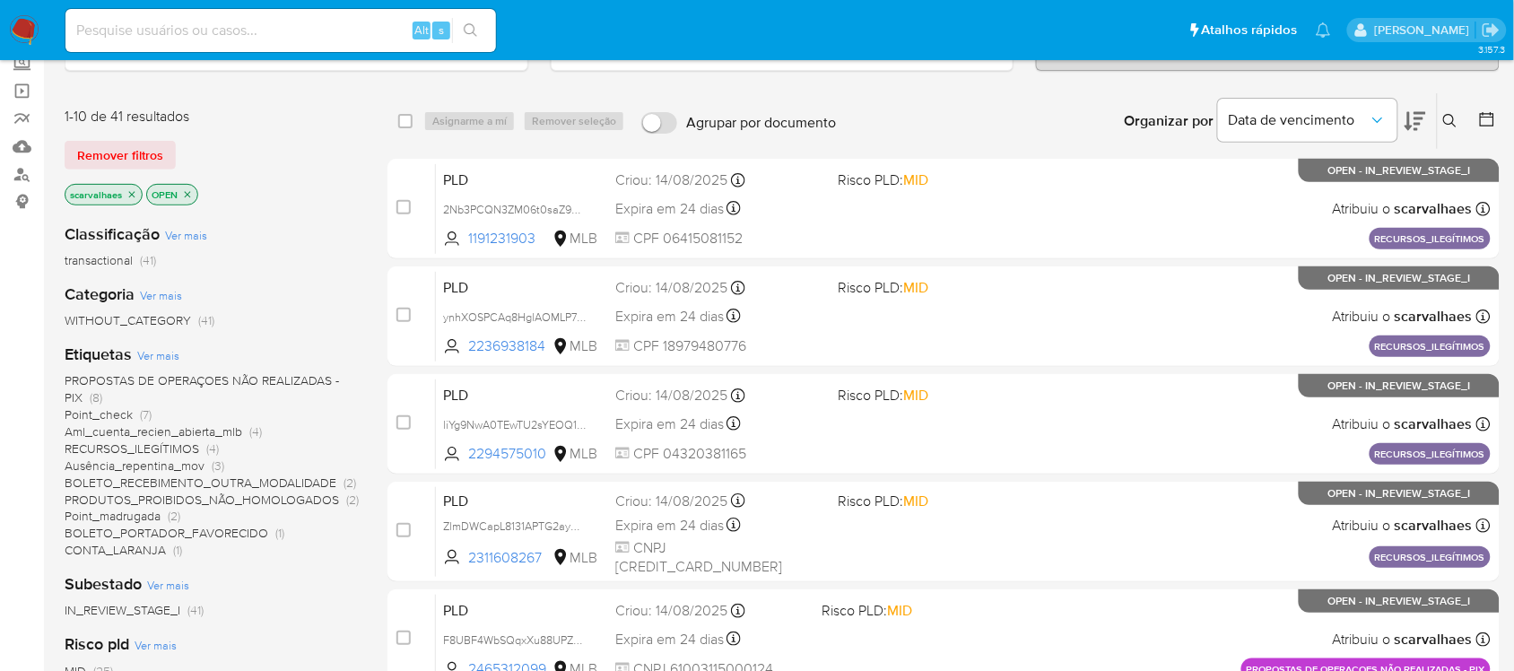
click at [178, 447] on span "RECURSOS_ILEGÍTIMOS" at bounding box center [132, 449] width 135 height 18
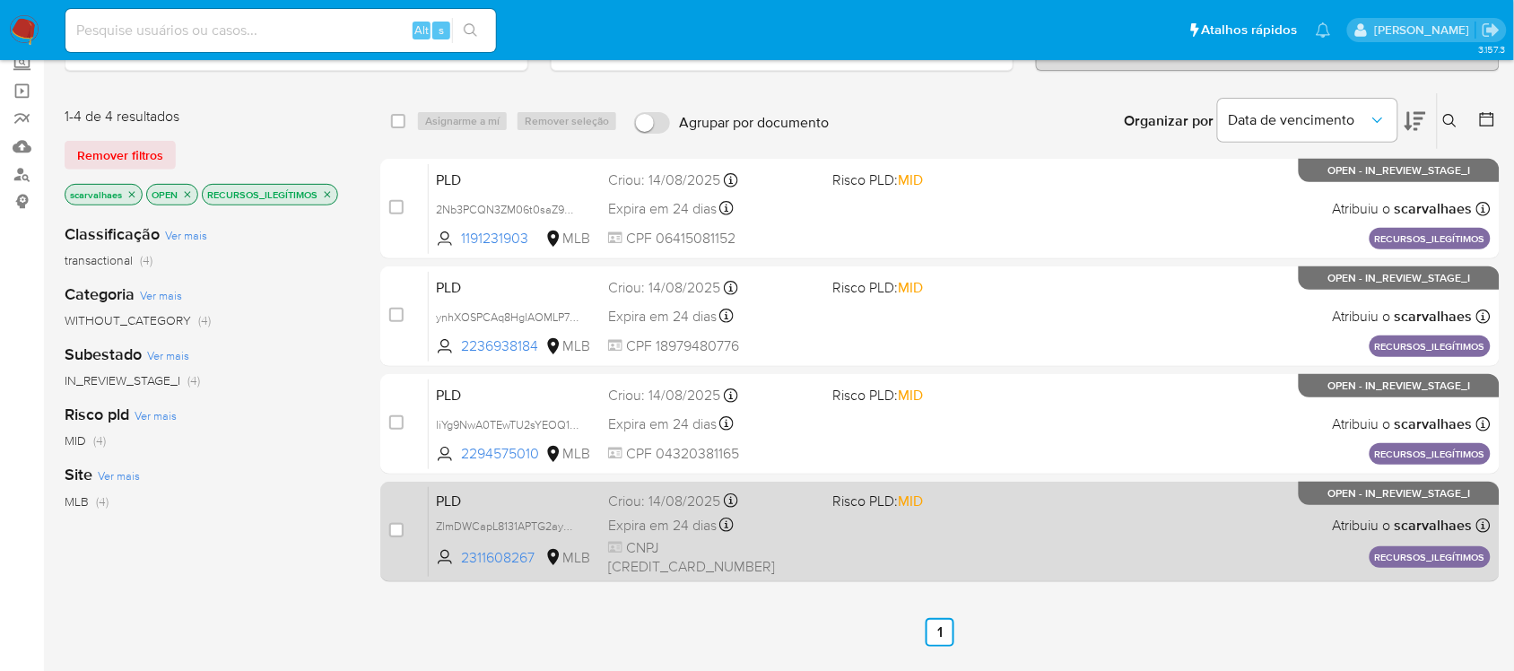
click at [866, 521] on div "PLD ZlmDWCapL8131APTG2ayDux7 2311608267 MLB Risco PLD: MID Criou: 14/08/2025 Cr…" at bounding box center [960, 531] width 1062 height 91
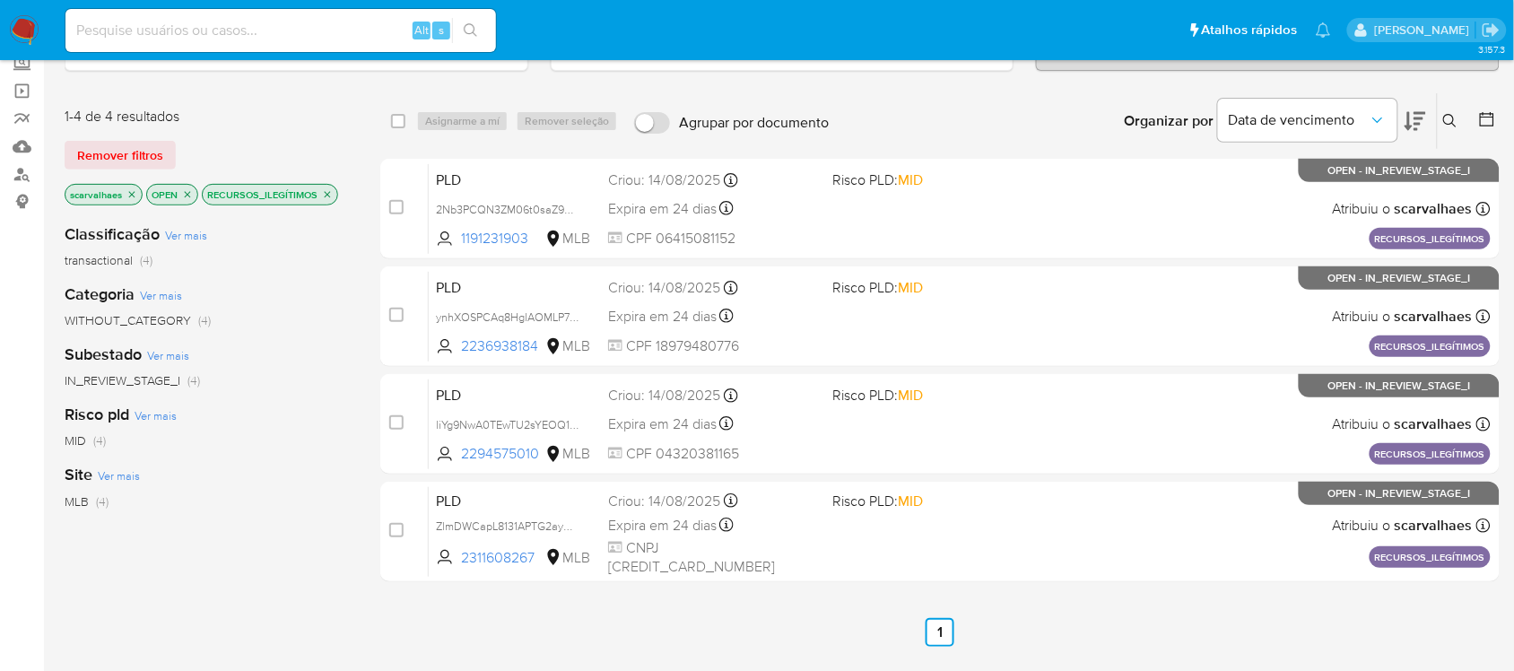
click at [329, 191] on icon "close-filter" at bounding box center [328, 194] width 6 height 6
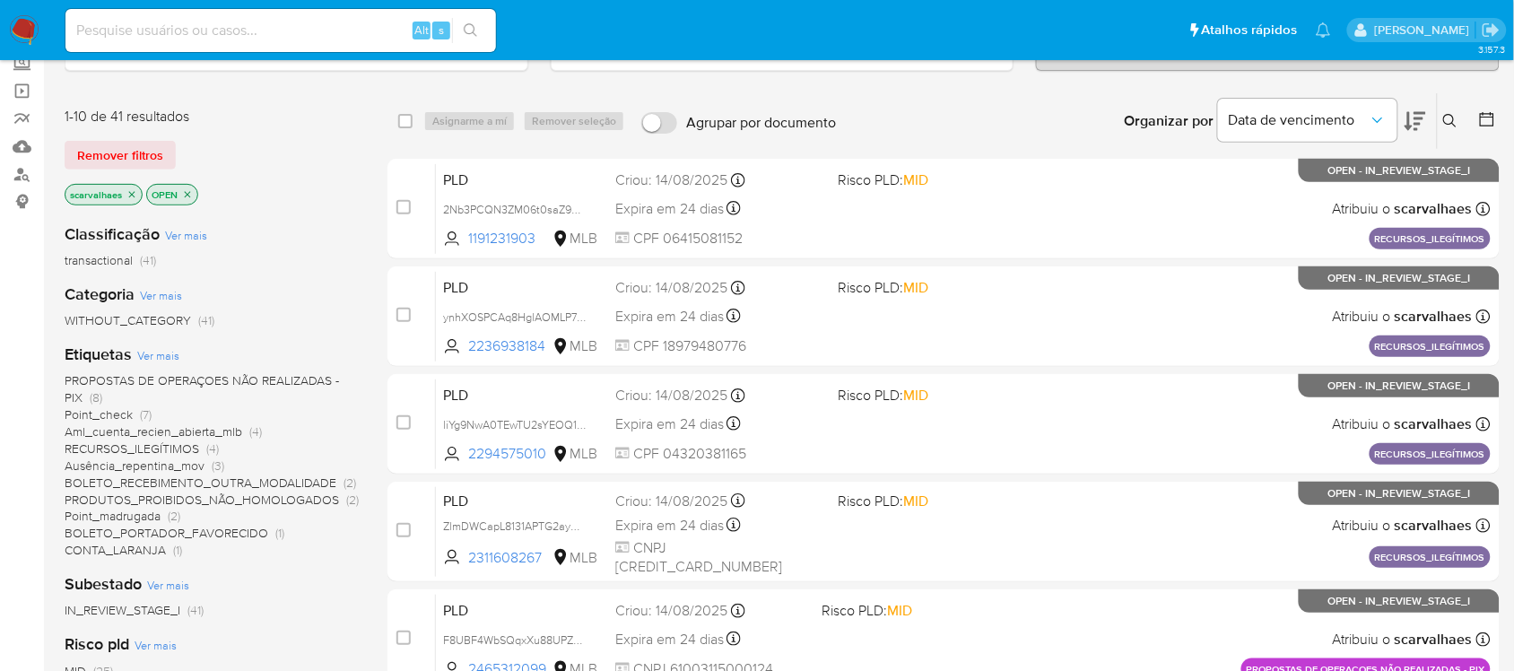
click at [296, 495] on span "PRODUTOS_PROIBIDOS_NÃO_HOMOLOGADOS" at bounding box center [202, 500] width 274 height 18
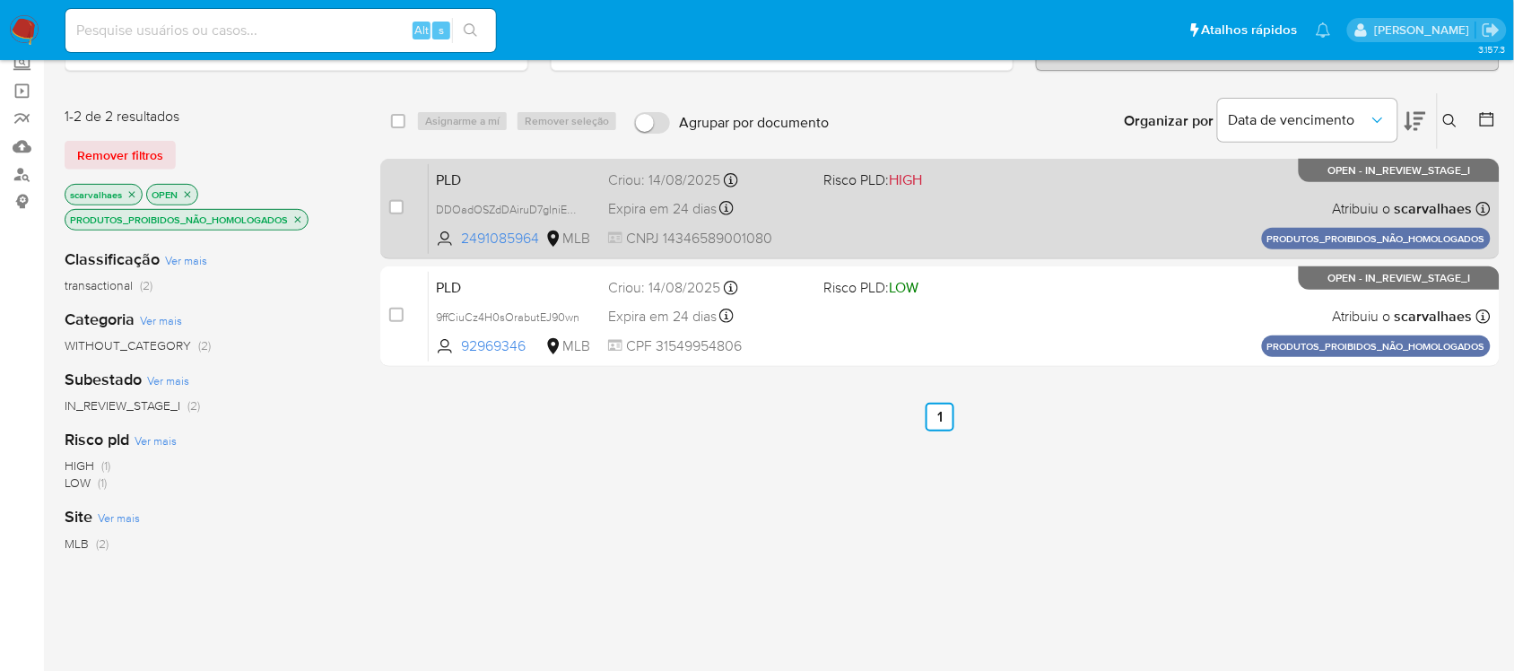
click at [871, 236] on div "PLD DDOadOSZdDAiruD7gIniEAj8 2491085964 MLB Risco PLD: HIGH Criou: 14/08/2025 C…" at bounding box center [960, 208] width 1062 height 91
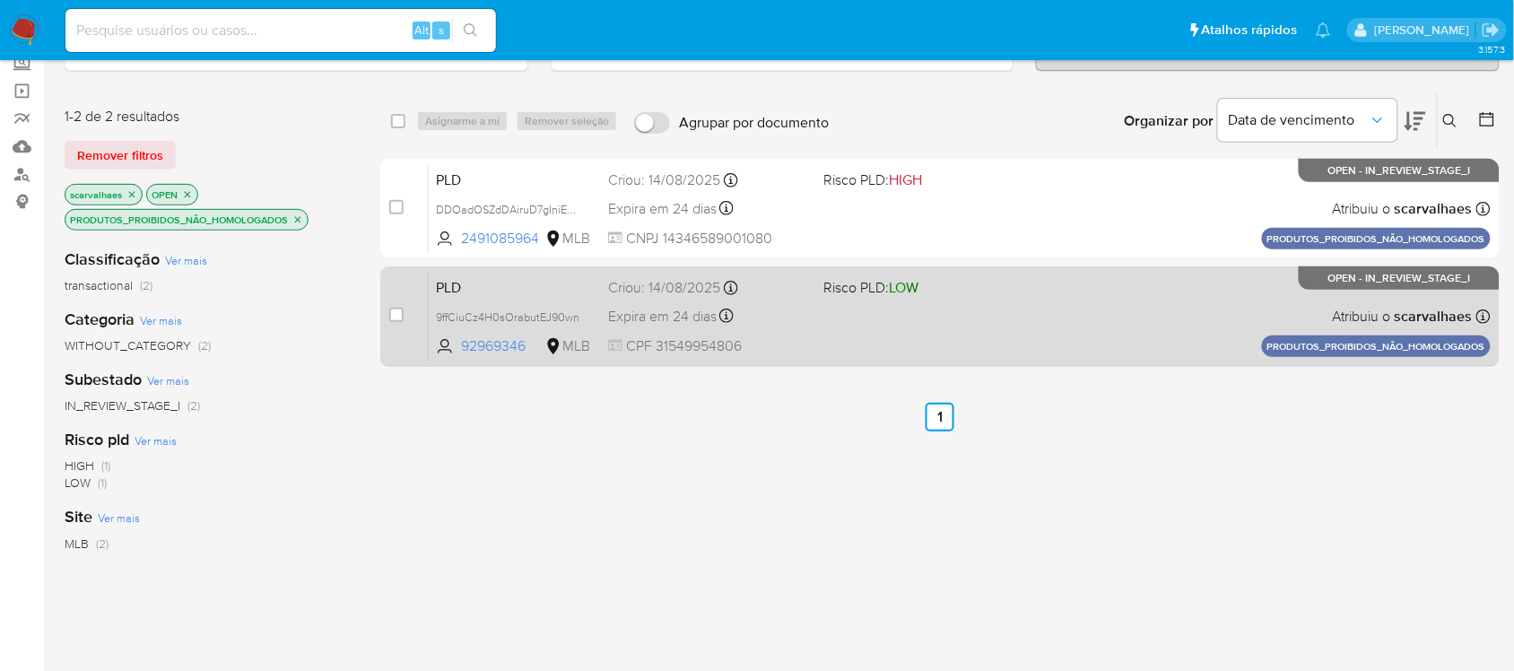
click at [898, 335] on div "PLD 9ffCiuCz4H0sOrabutEJ90wn 92969346 MLB Risco PLD: LOW Criou: 14/08/2025 Crio…" at bounding box center [960, 316] width 1062 height 91
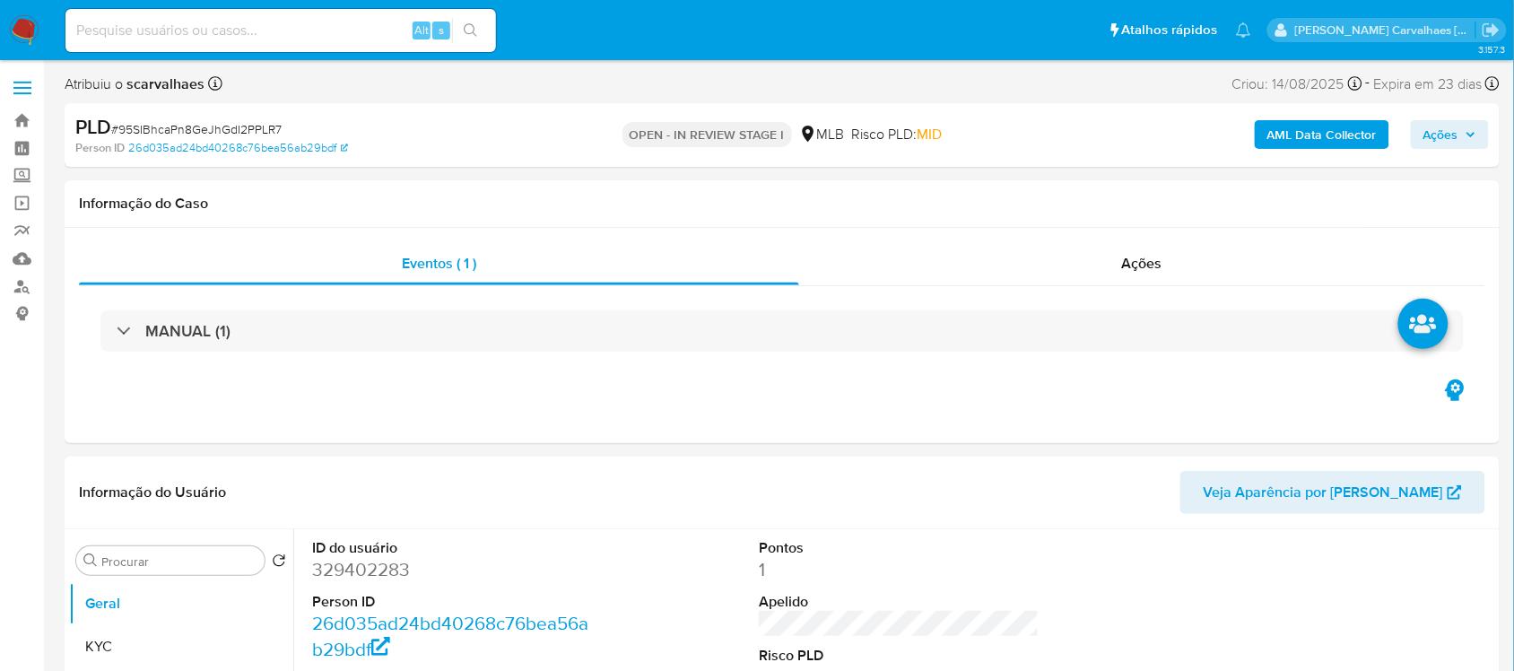
select select "10"
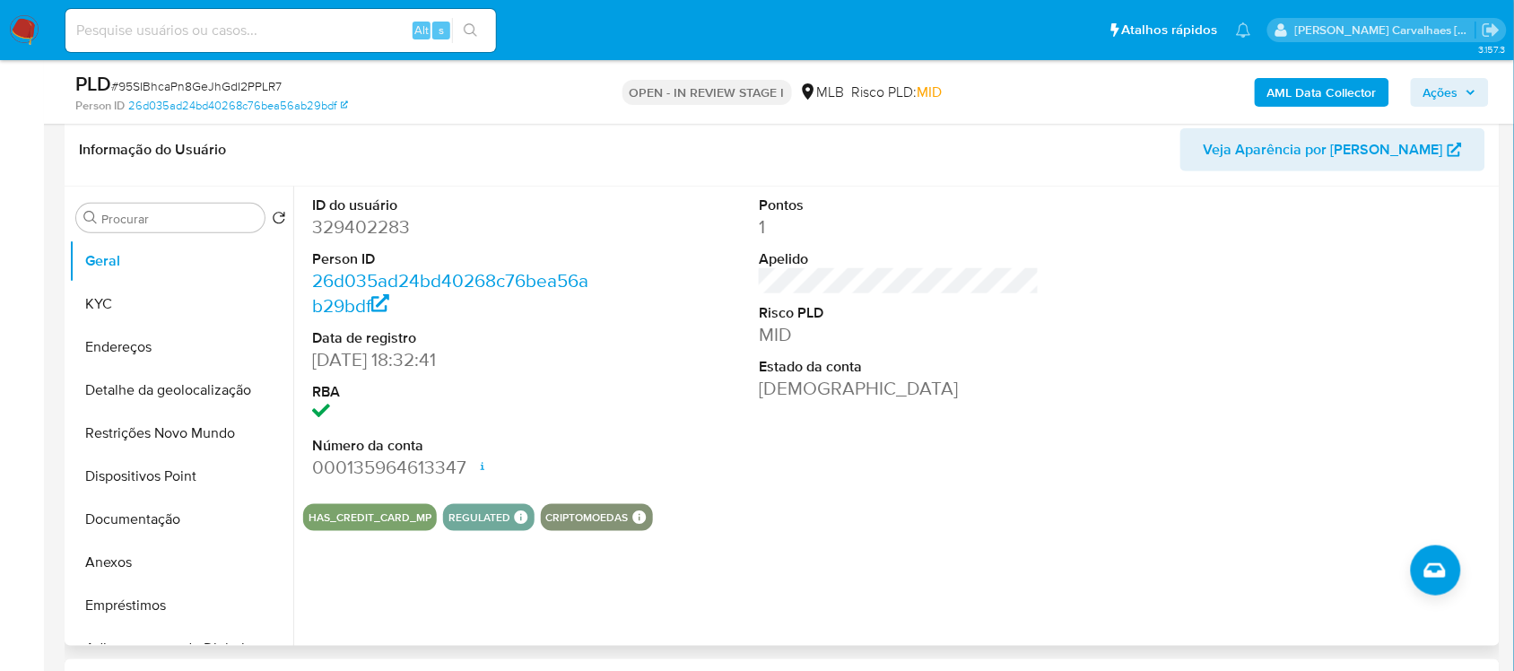
scroll to position [336, 0]
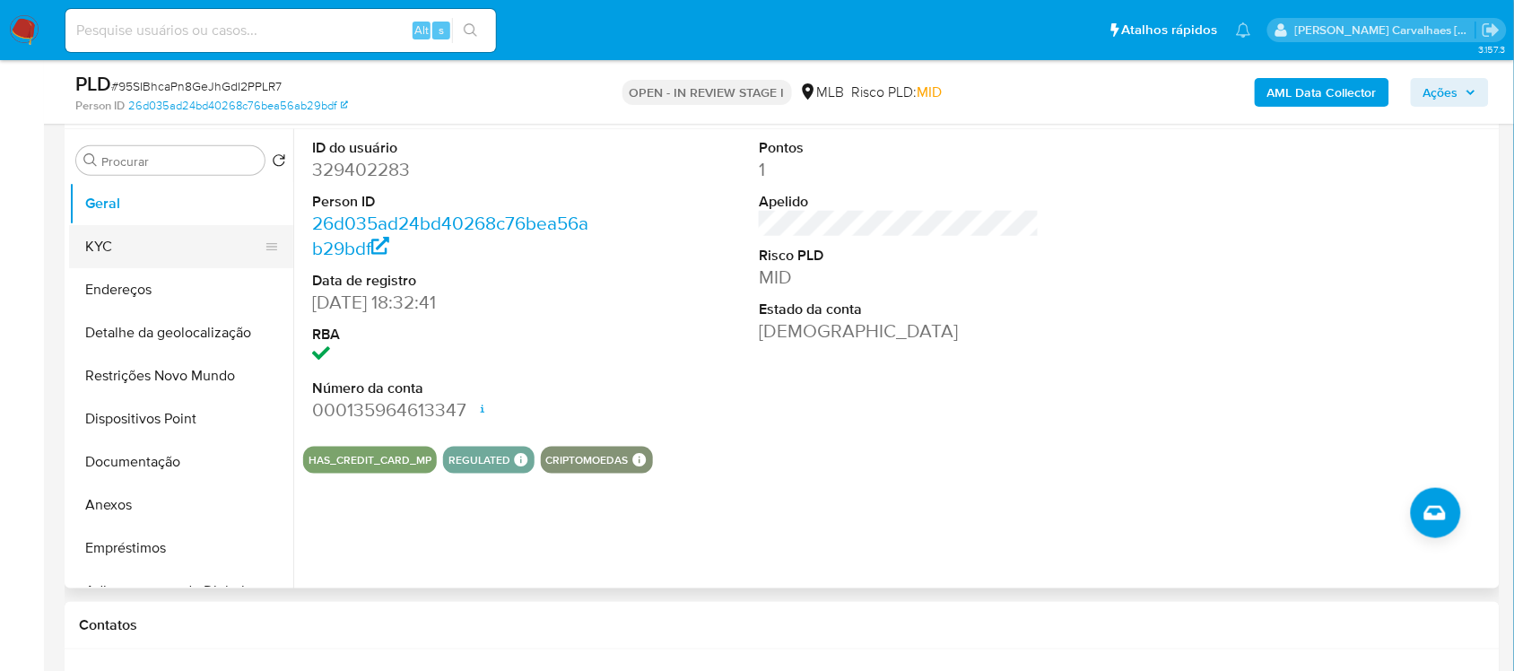
click at [159, 235] on button "KYC" at bounding box center [174, 246] width 210 height 43
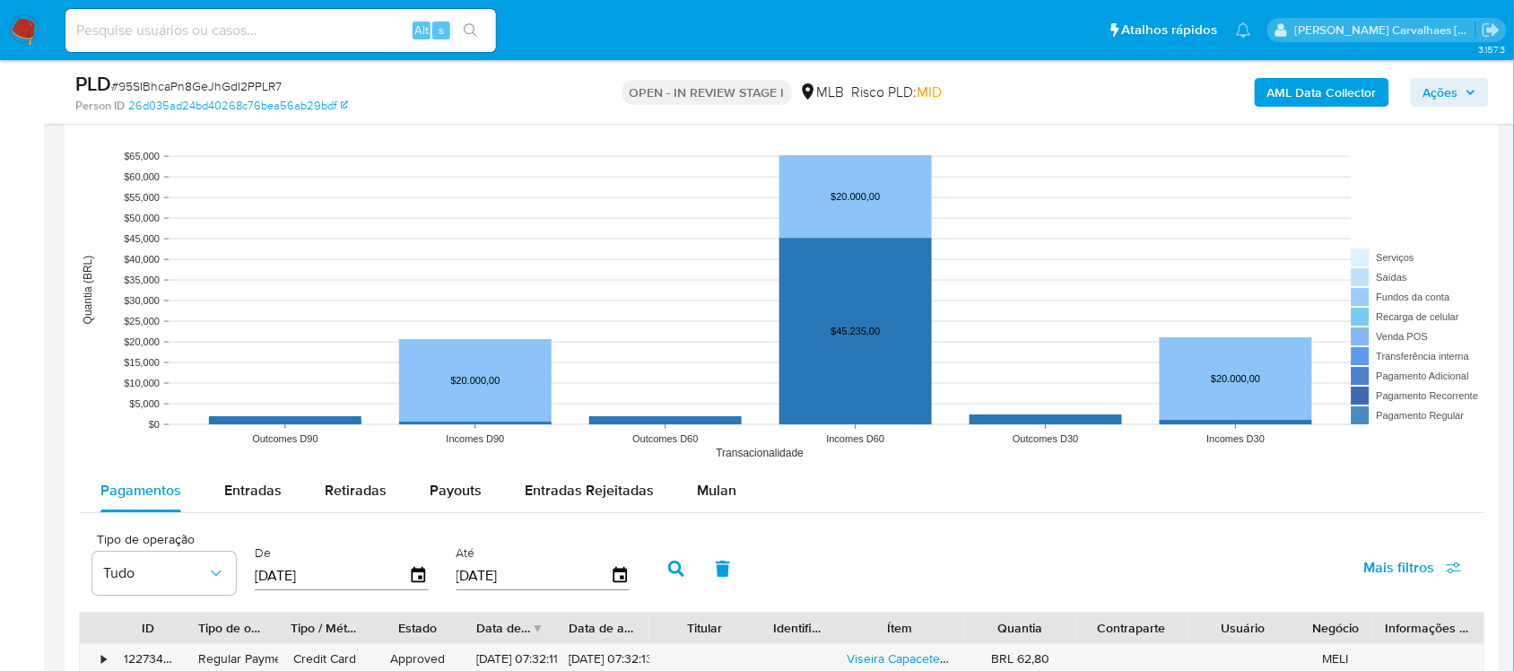
scroll to position [1570, 0]
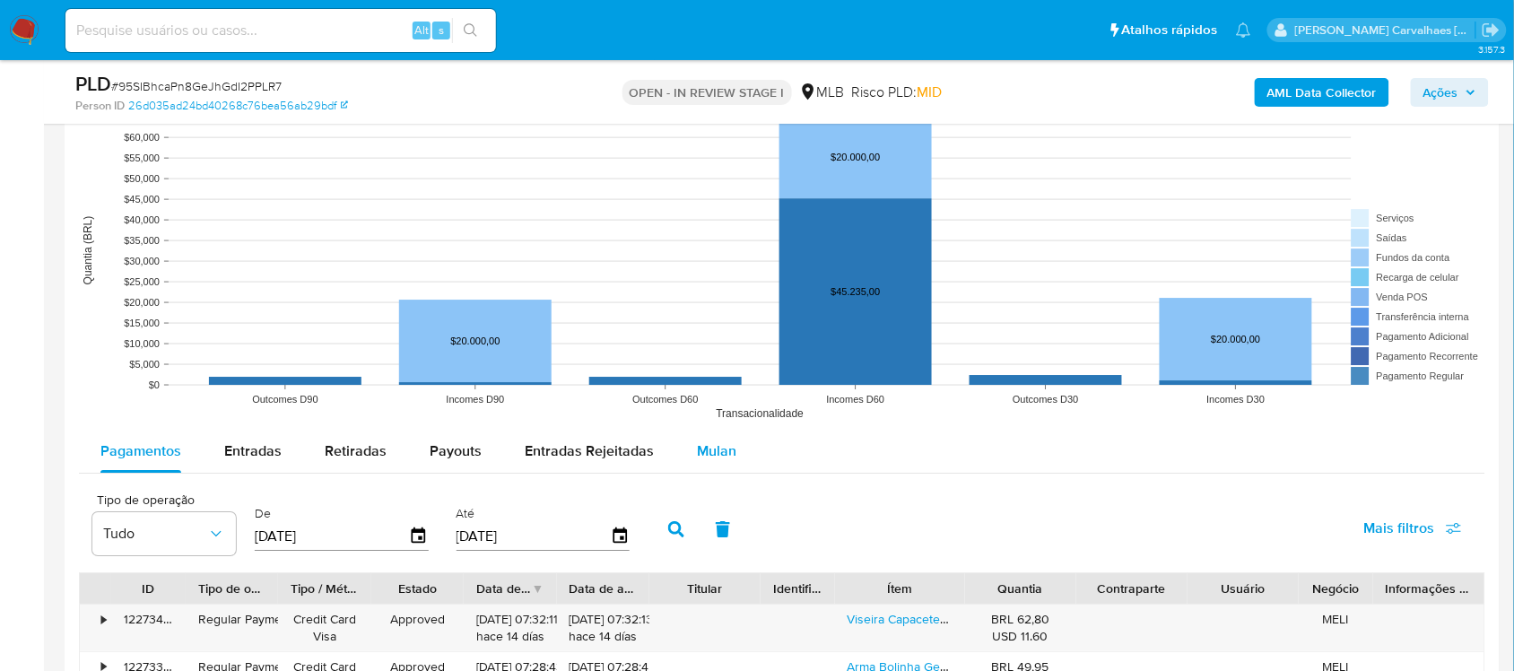
click at [707, 449] on span "Mulan" at bounding box center [716, 450] width 39 height 21
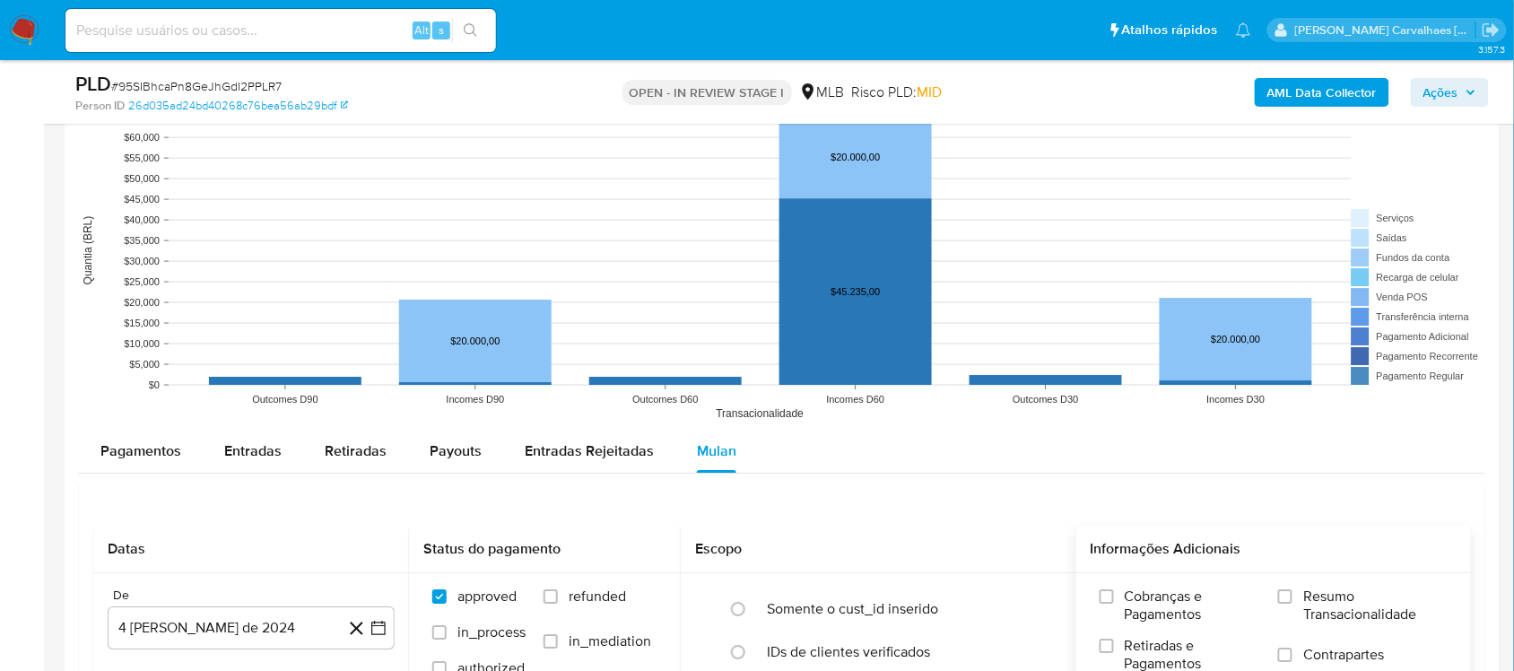
drag, startPoint x: 1288, startPoint y: 590, endPoint x: 1284, endPoint y: 581, distance: 9.7
click at [1288, 589] on label "Resumo Transacionalidade" at bounding box center [1363, 616] width 170 height 58
click at [1288, 589] on input "Resumo Transacionalidade" at bounding box center [1285, 596] width 14 height 14
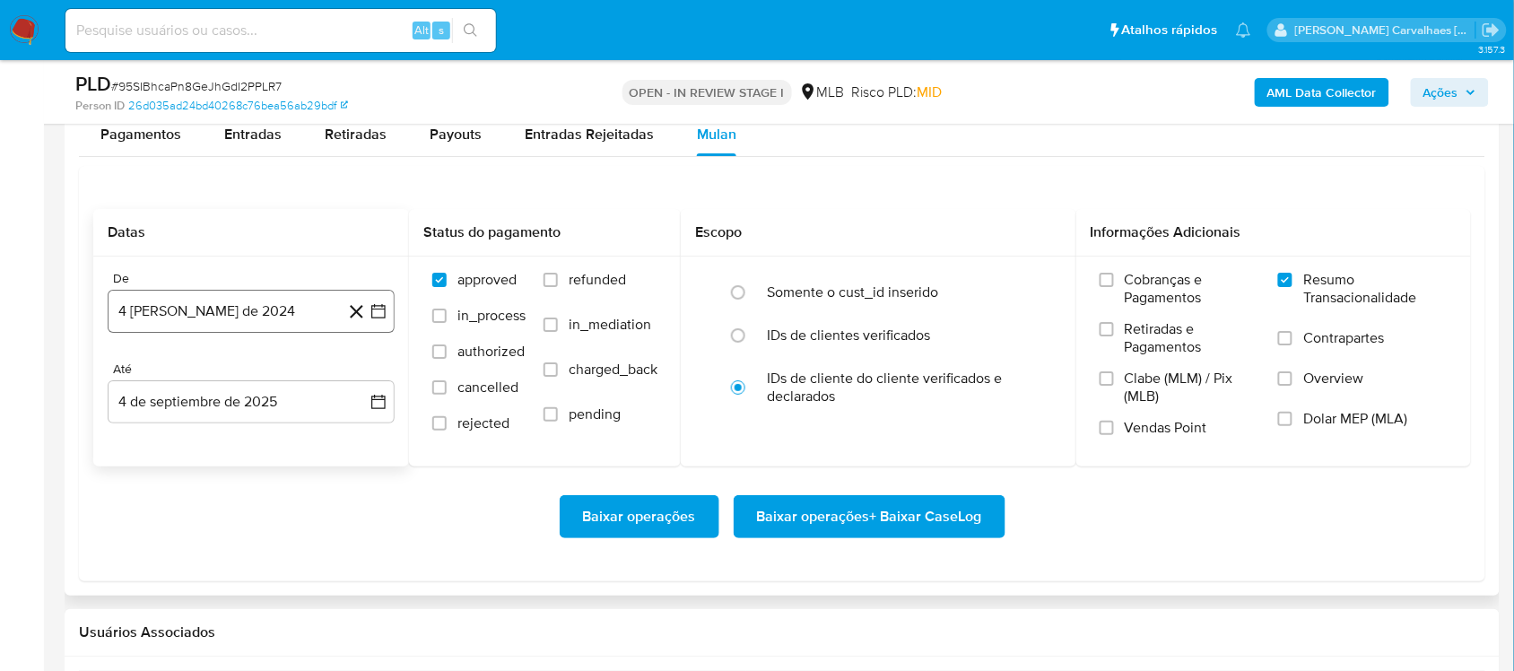
scroll to position [1906, 0]
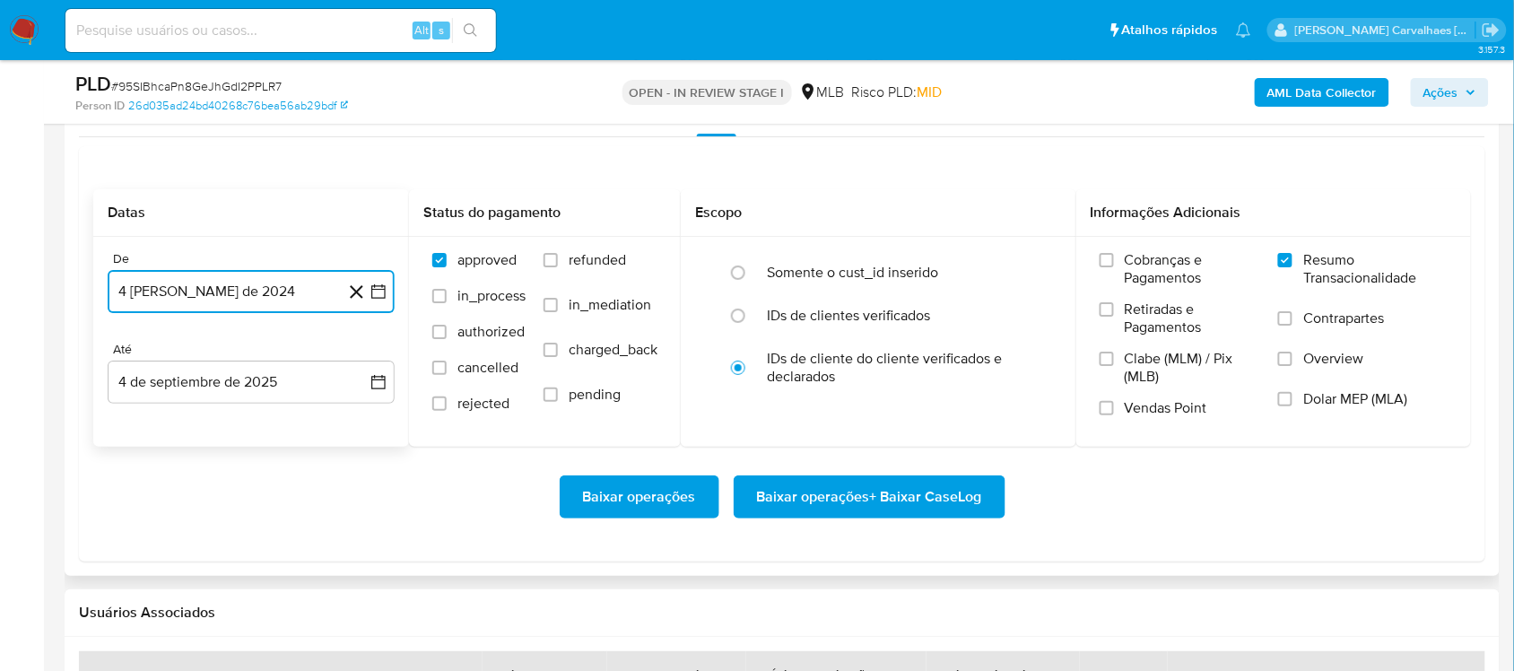
click at [382, 284] on icon "button" at bounding box center [379, 292] width 18 height 18
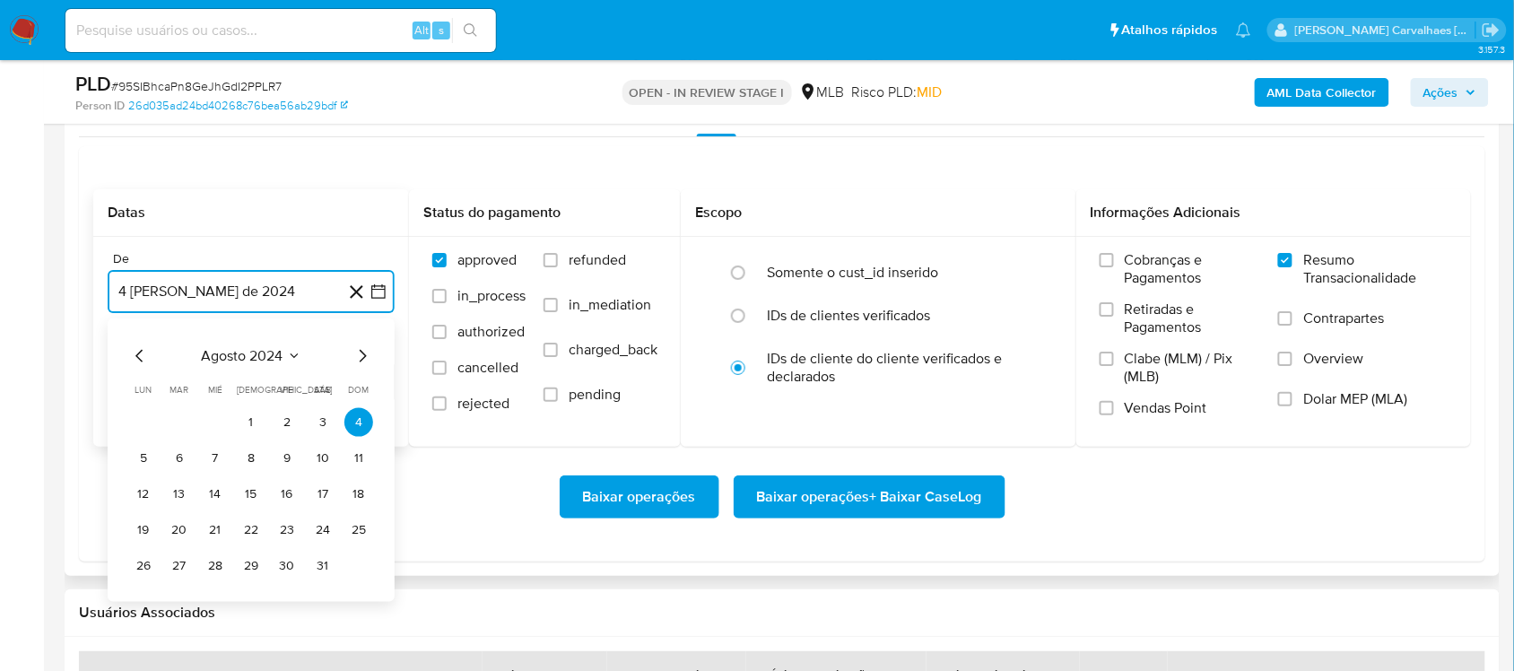
click at [363, 355] on icon "Mes siguiente" at bounding box center [363, 356] width 7 height 13
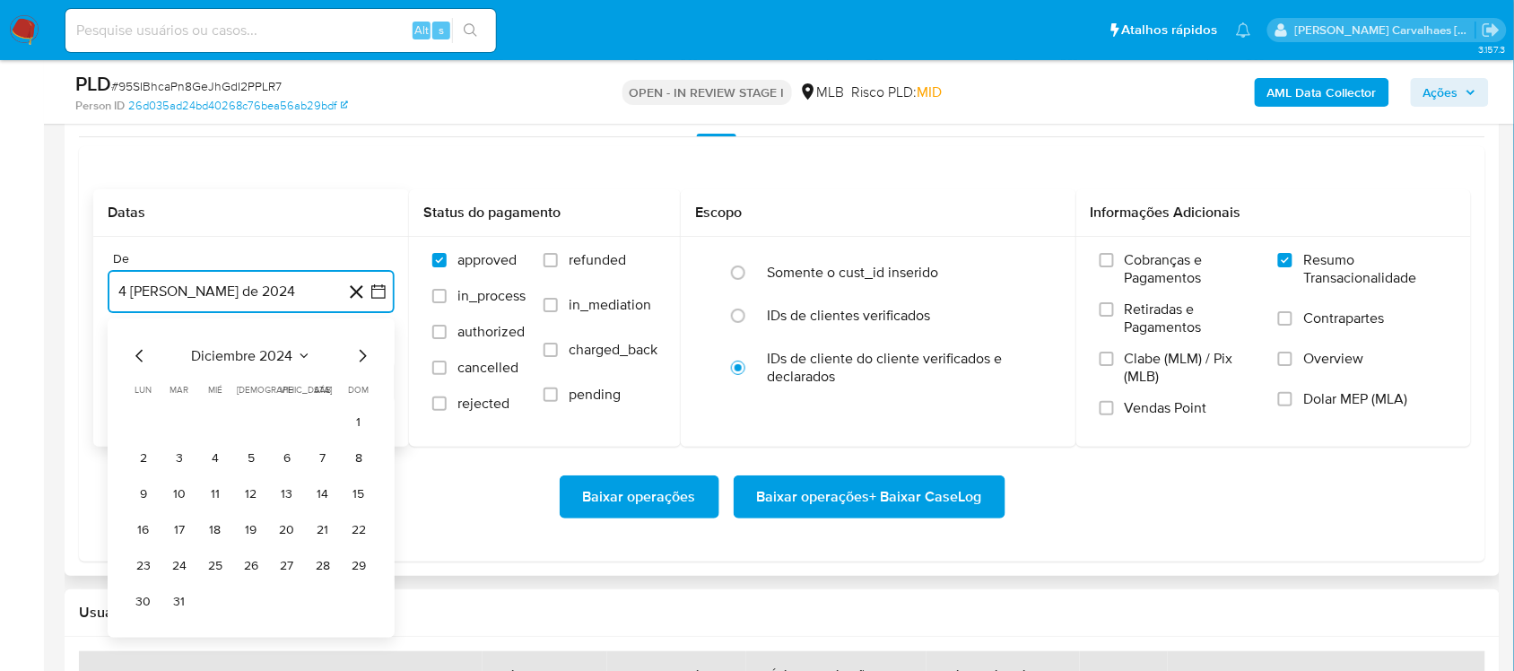
click at [363, 355] on icon "Mes siguiente" at bounding box center [363, 356] width 7 height 13
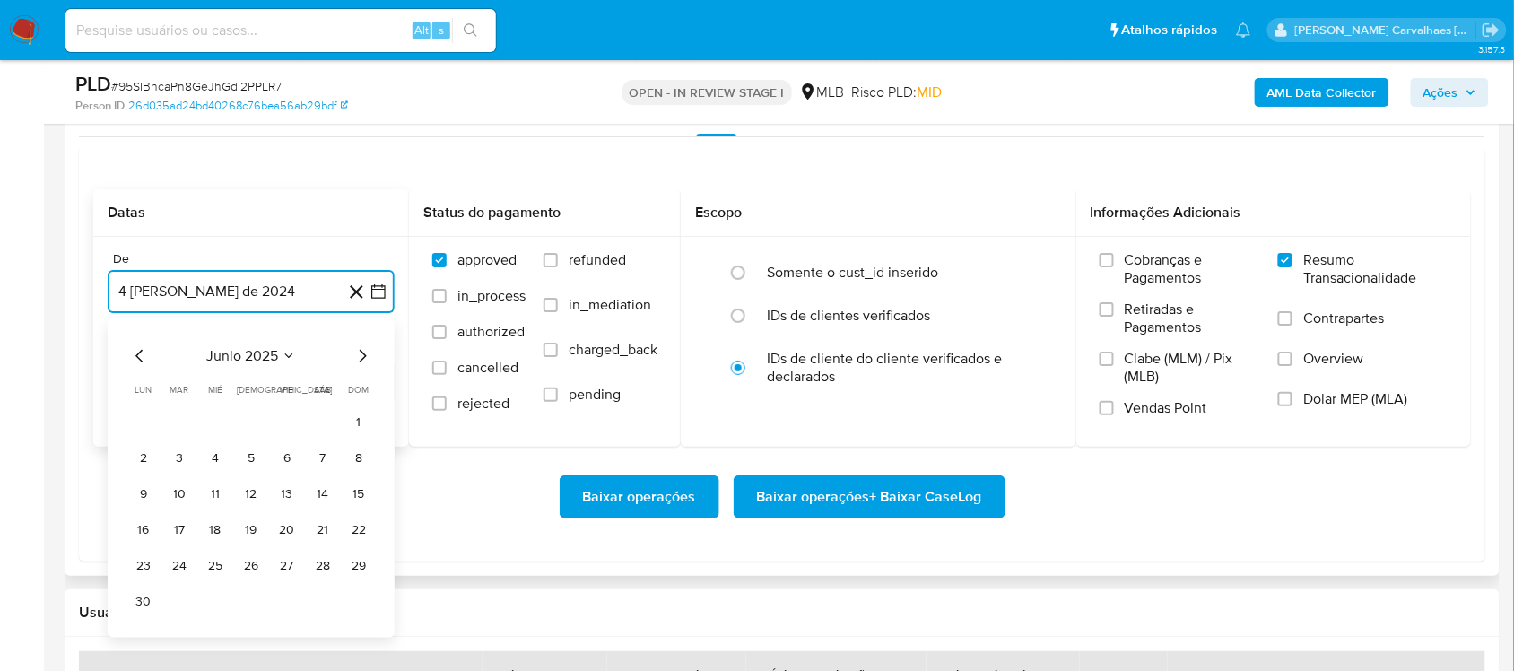
click at [363, 352] on icon "Mes siguiente" at bounding box center [363, 356] width 22 height 22
click at [287, 422] on button "4" at bounding box center [287, 422] width 29 height 29
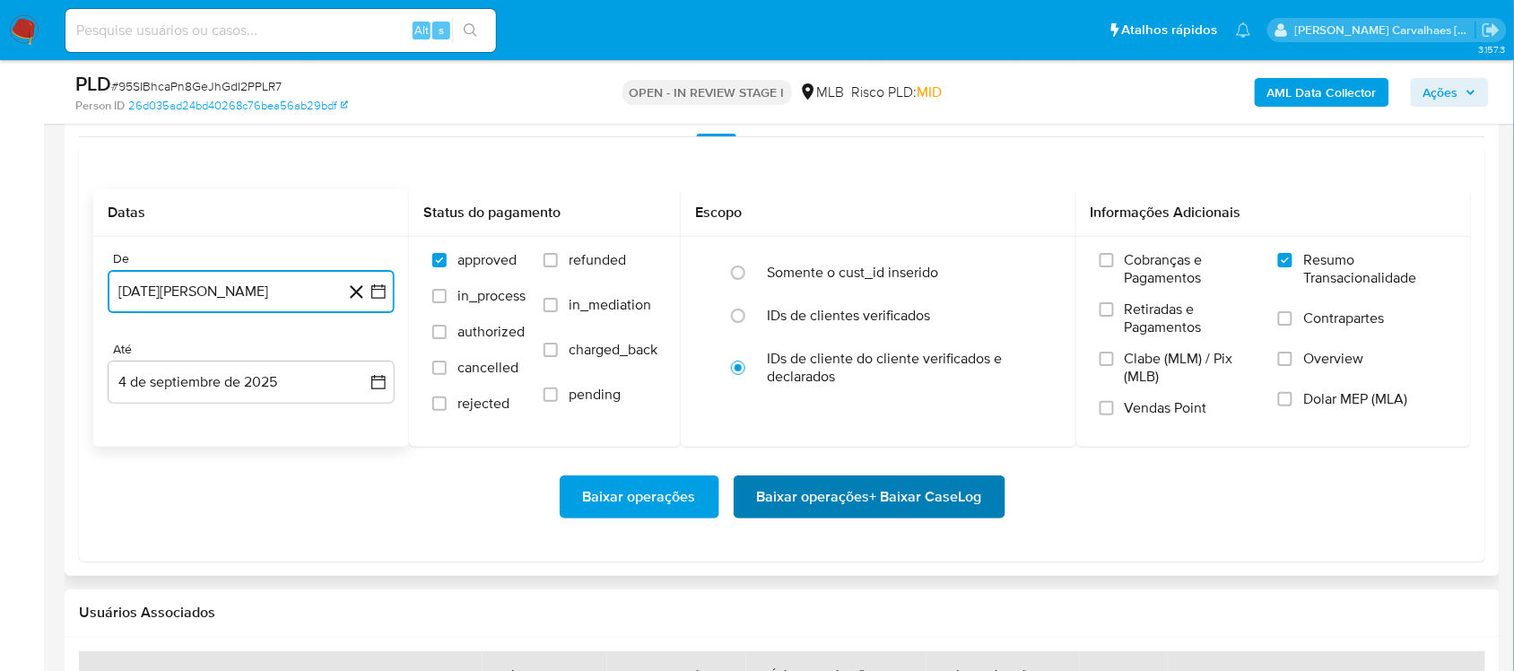
click at [854, 504] on span "Baixar operações + Baixar CaseLog" at bounding box center [869, 496] width 225 height 39
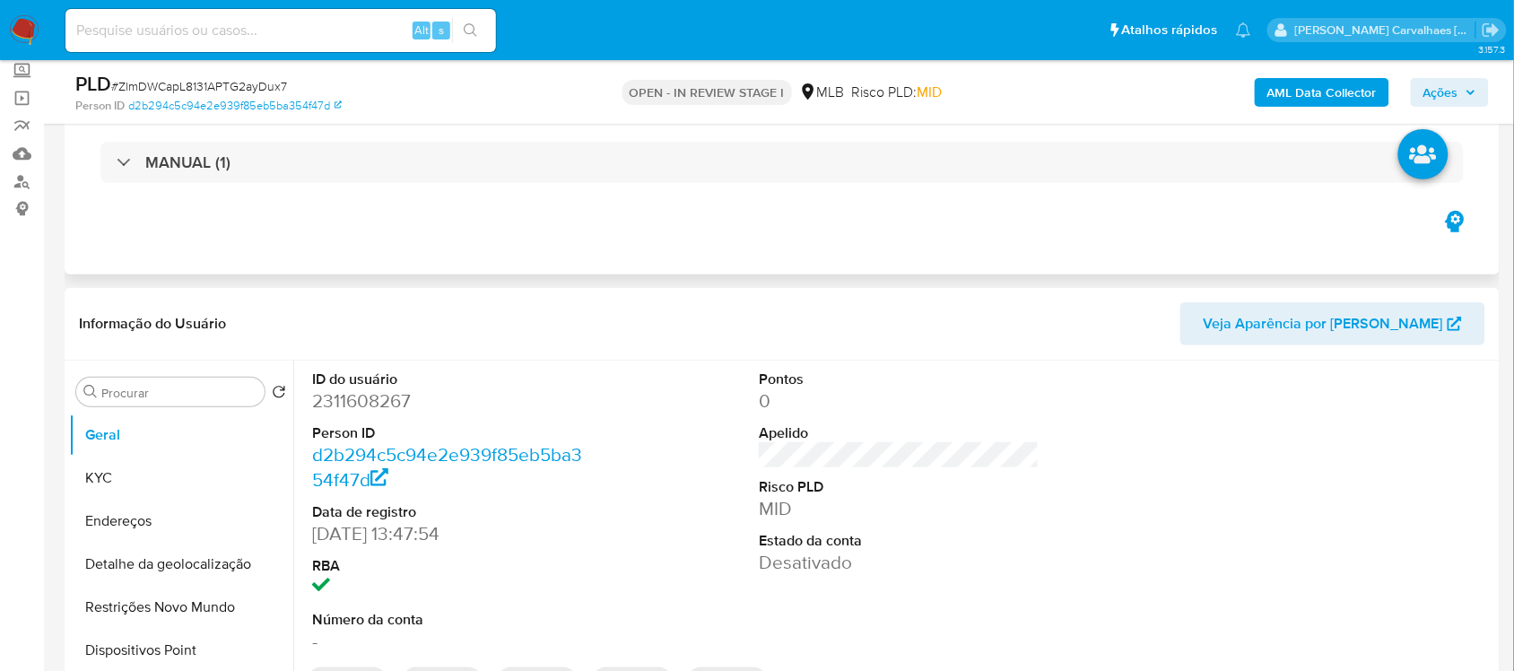
scroll to position [224, 0]
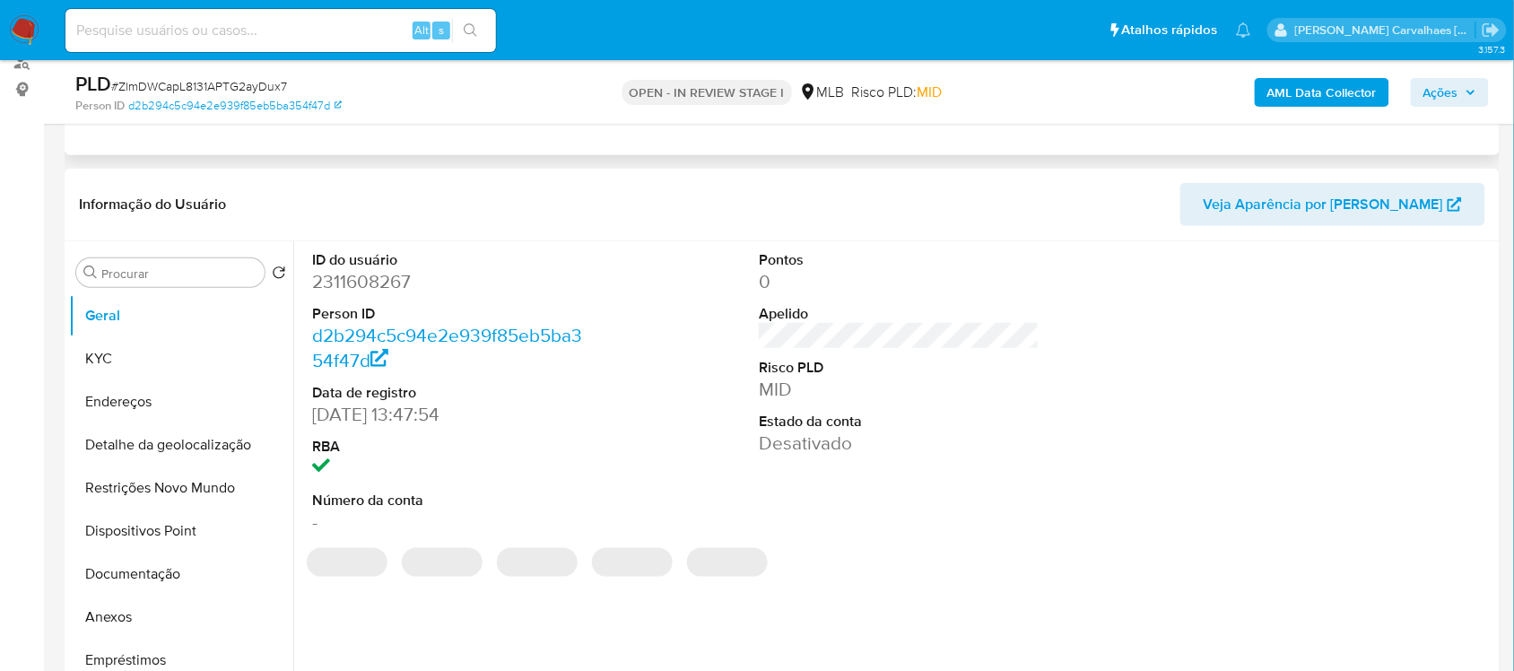
select select "10"
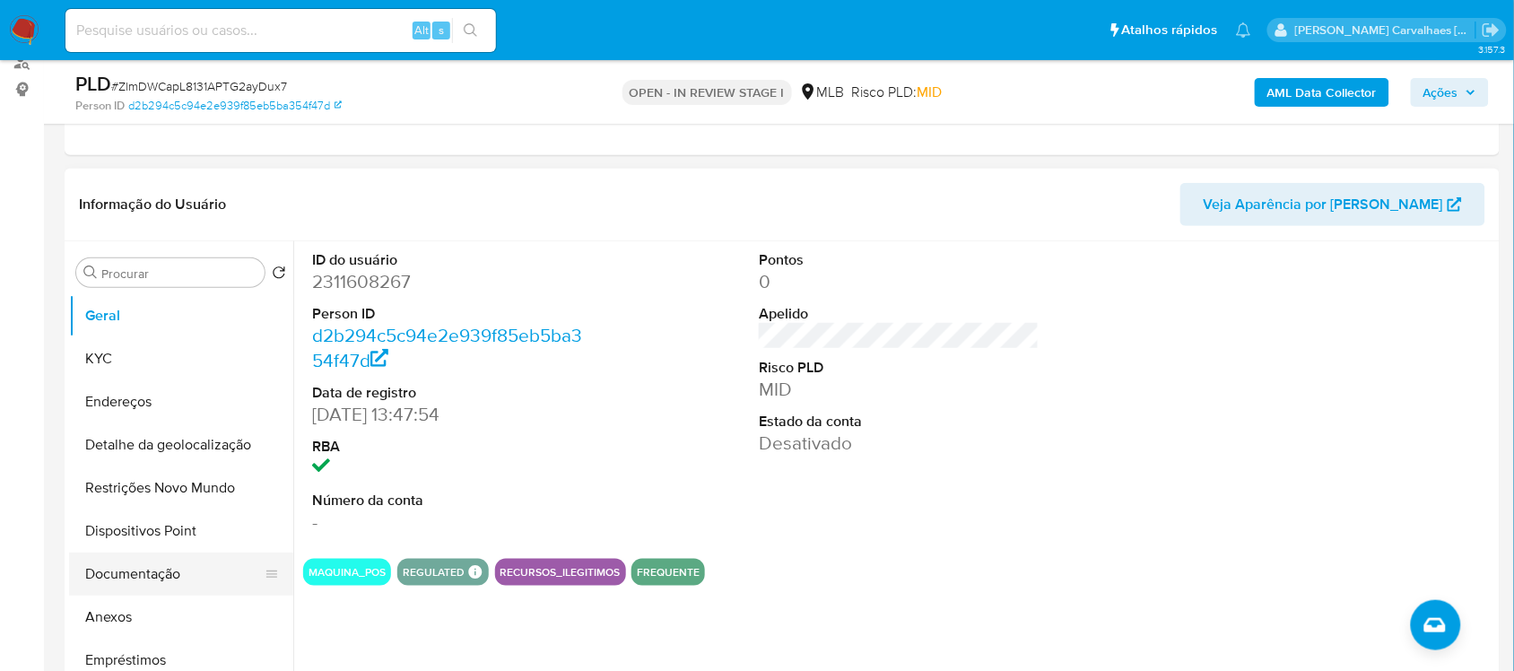
click at [142, 574] on button "Documentação" at bounding box center [174, 574] width 210 height 43
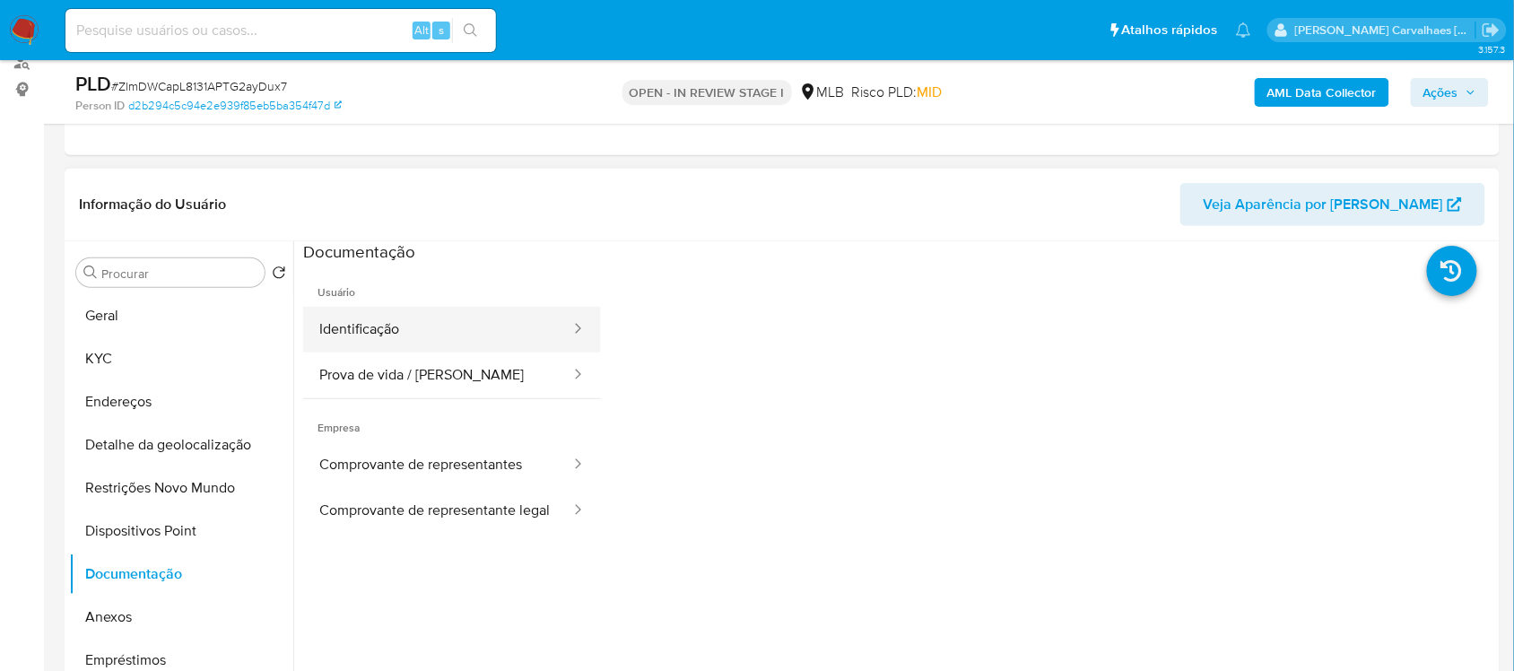
click at [396, 335] on button "Identificação" at bounding box center [437, 330] width 269 height 46
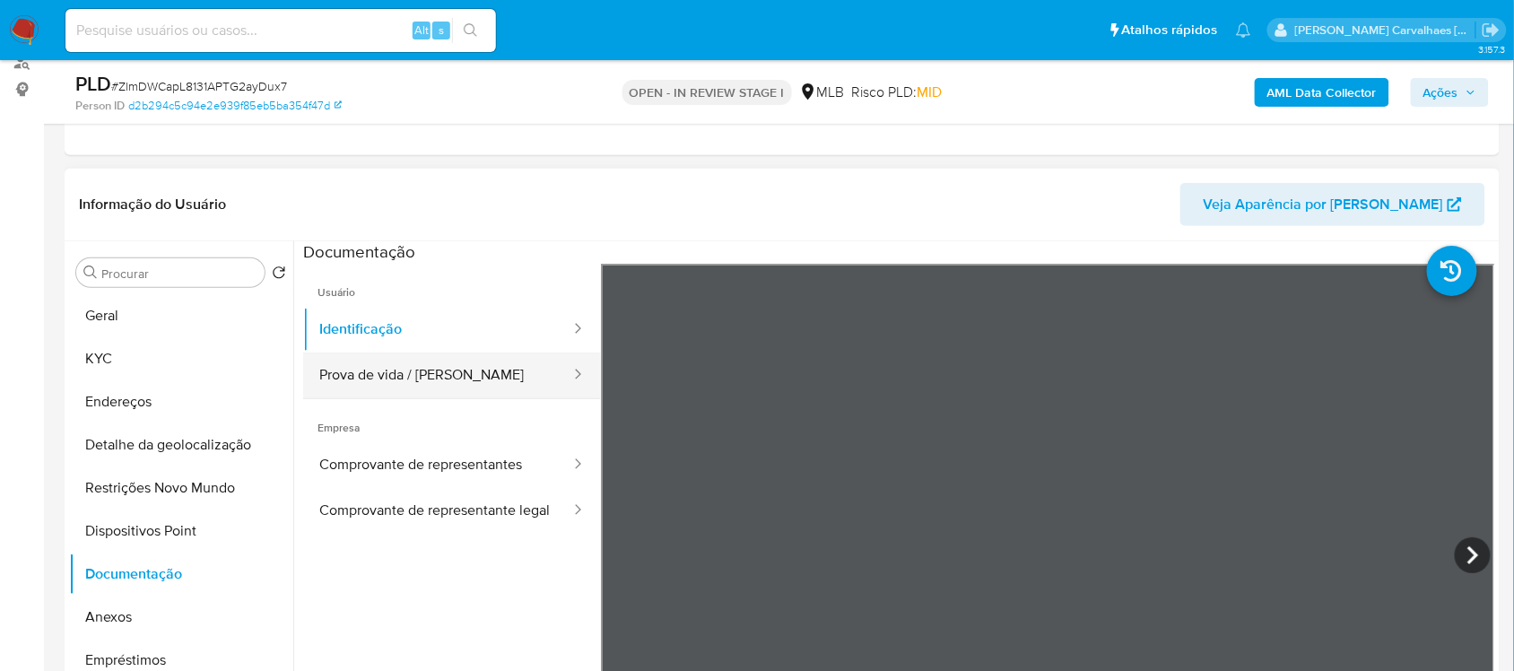
click at [426, 372] on button "Prova de vida / [PERSON_NAME]" at bounding box center [437, 375] width 269 height 46
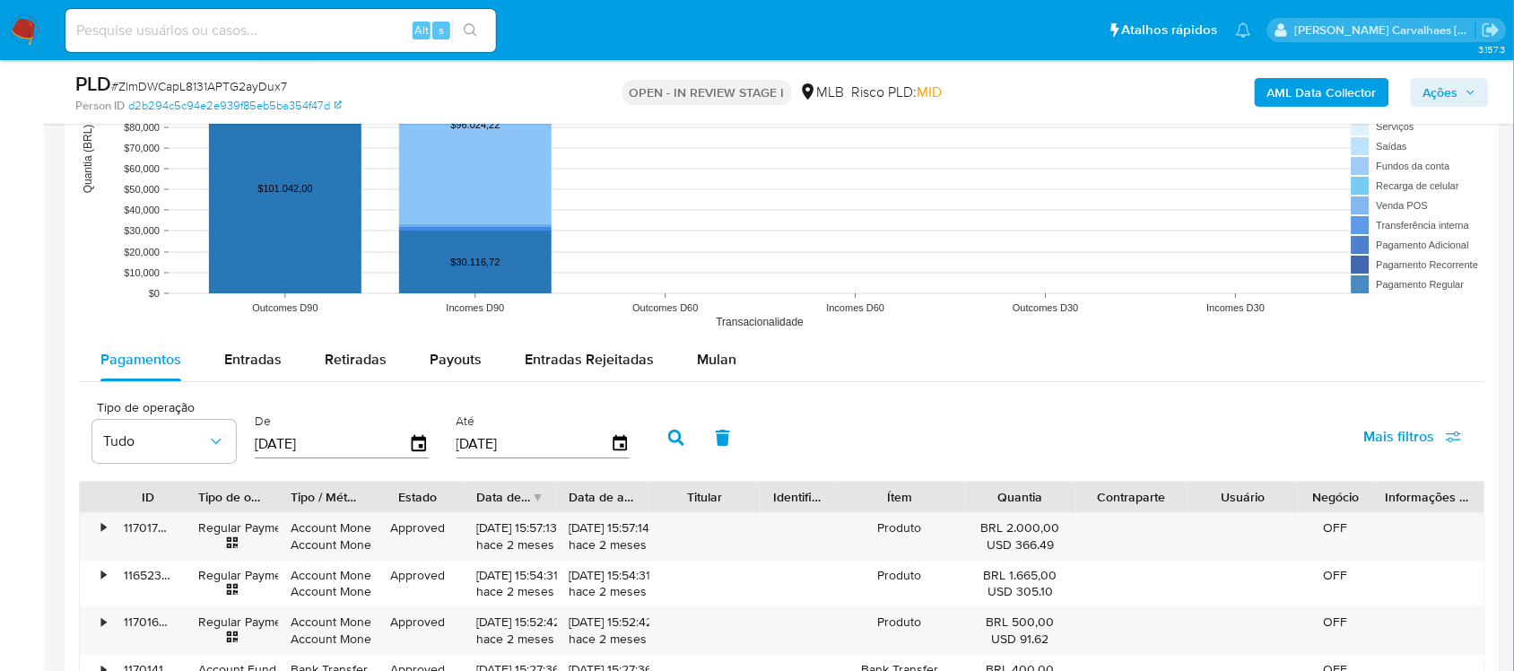
scroll to position [1794, 0]
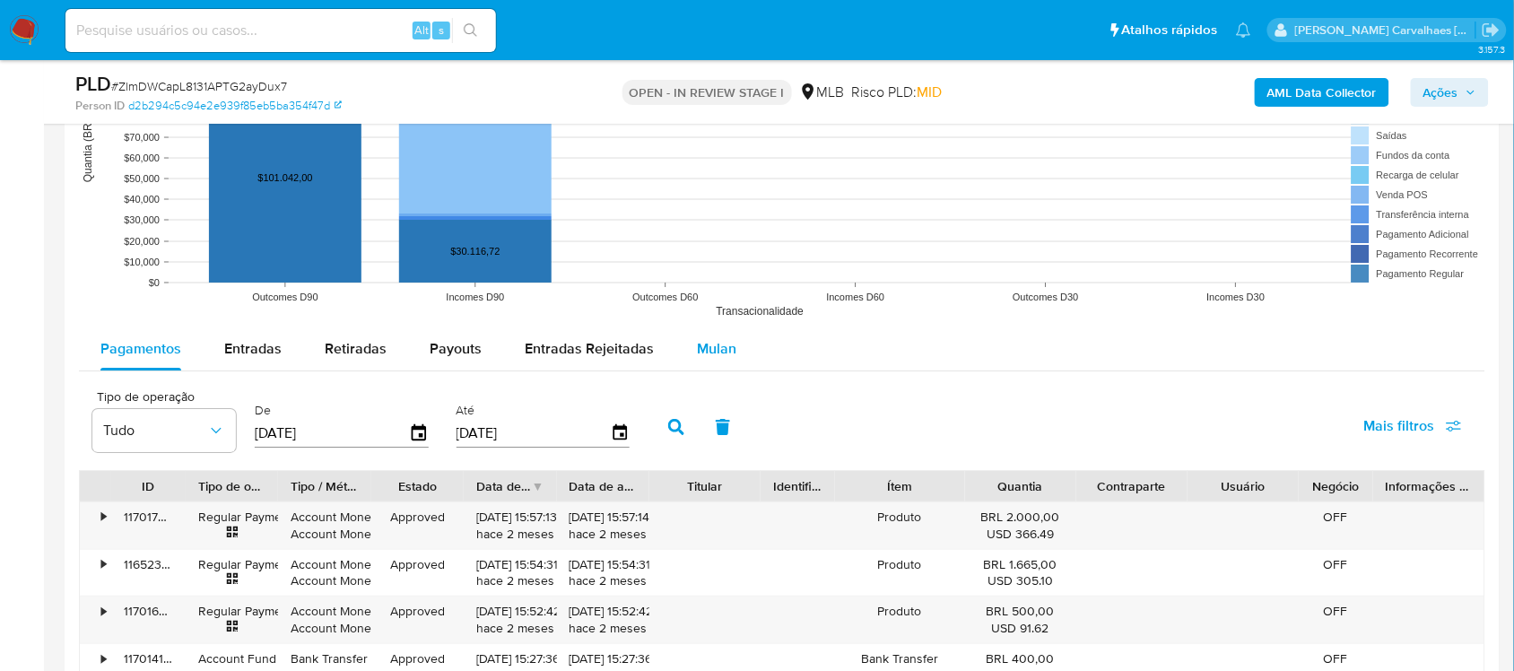
click at [713, 348] on span "Mulan" at bounding box center [716, 348] width 39 height 21
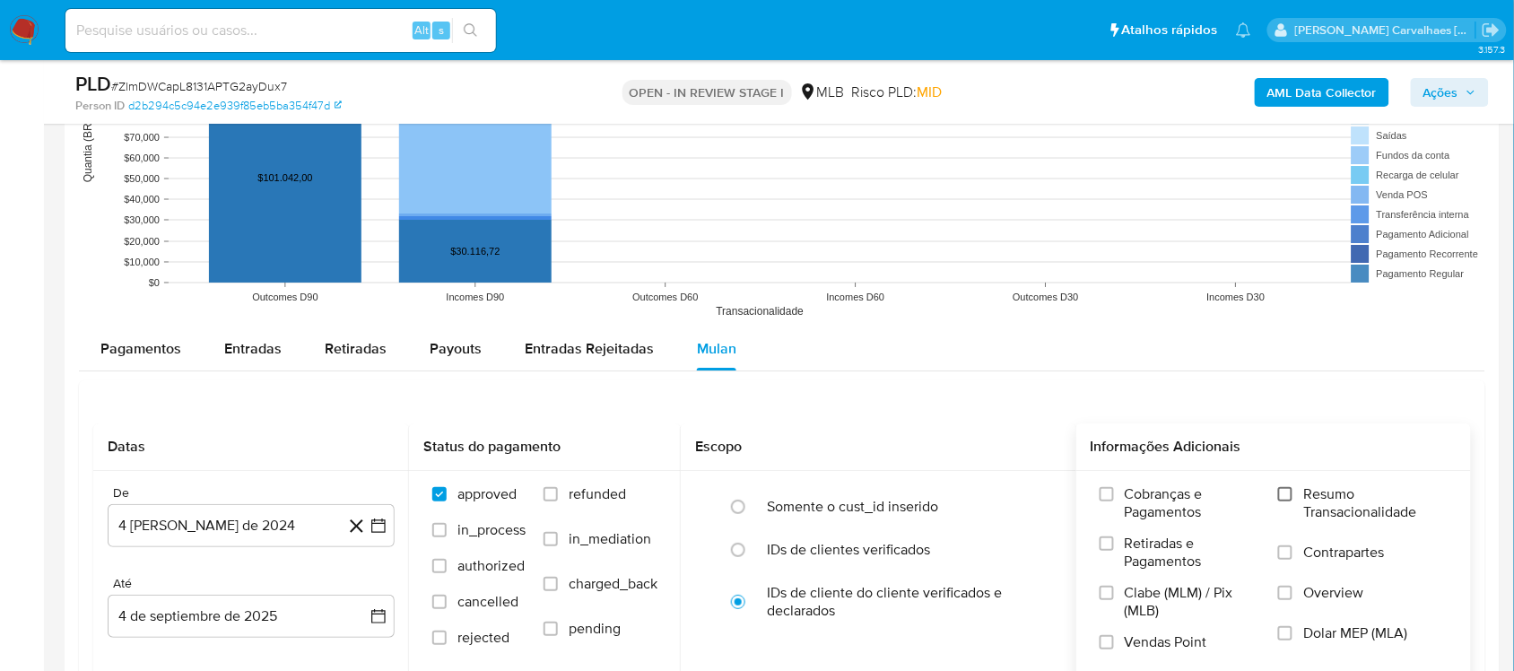
click at [1284, 499] on input "Resumo Transacionalidade" at bounding box center [1285, 494] width 14 height 14
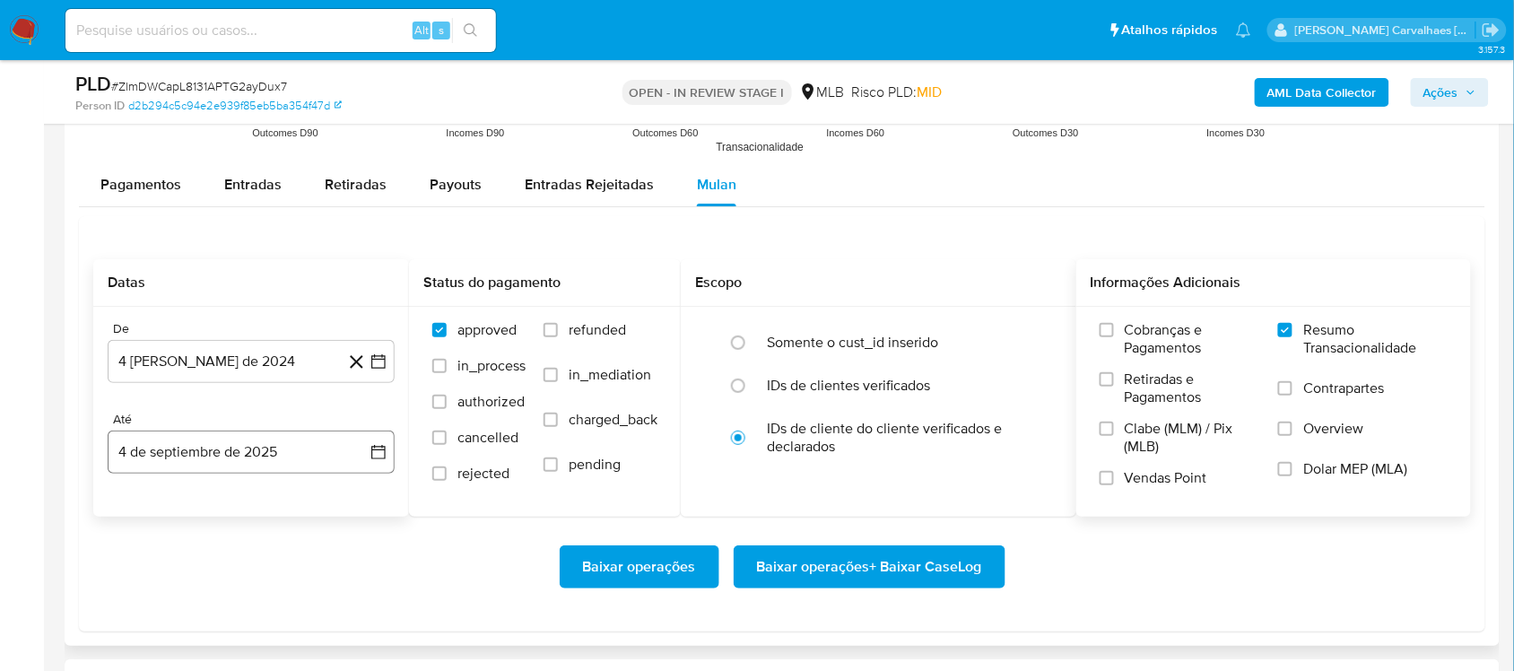
scroll to position [2018, 0]
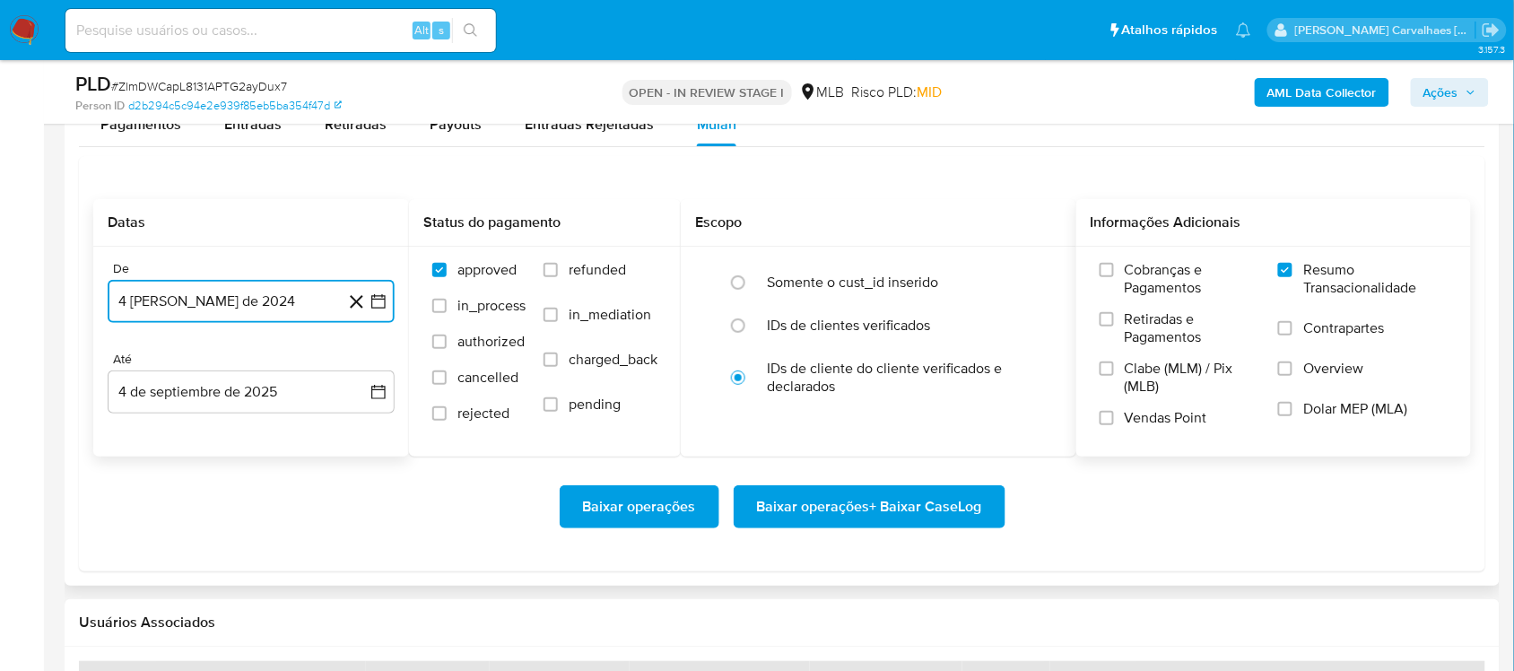
click at [381, 296] on icon "button" at bounding box center [379, 301] width 18 height 18
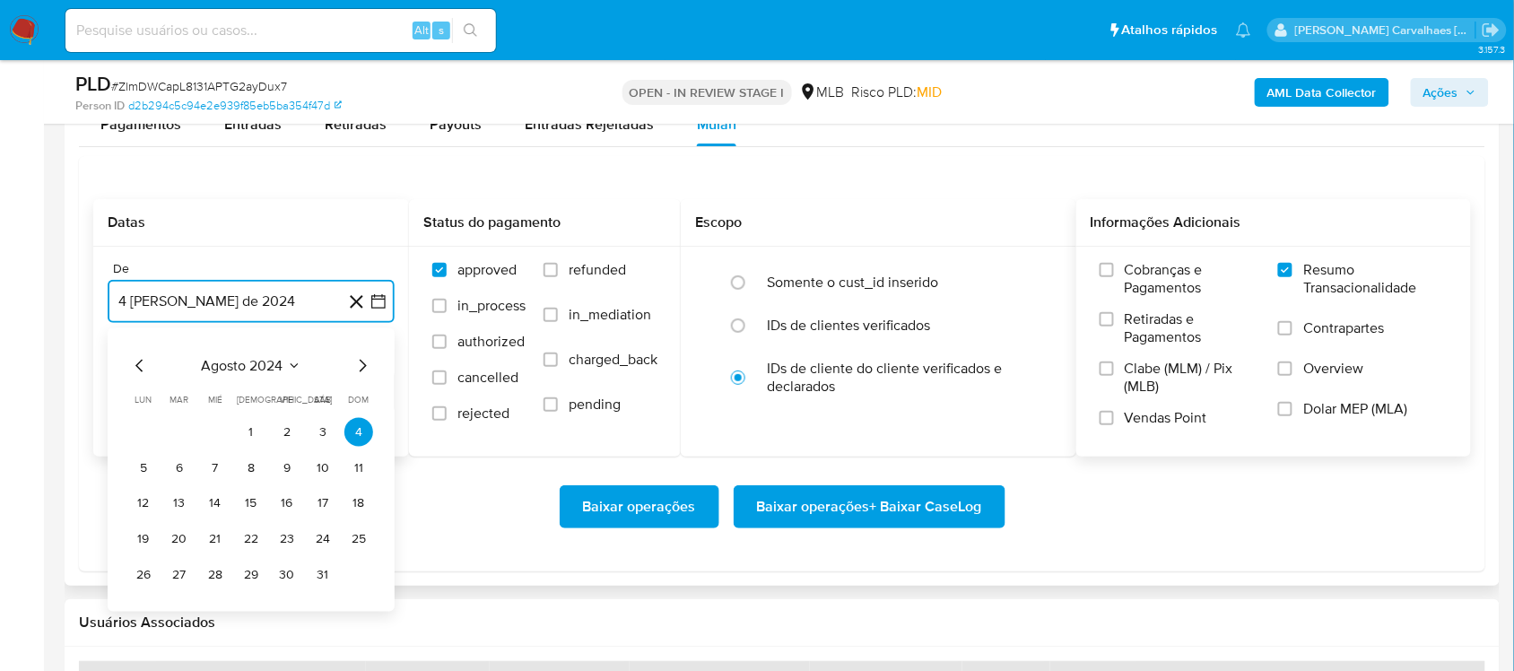
click at [363, 365] on icon "Mes siguiente" at bounding box center [363, 365] width 7 height 13
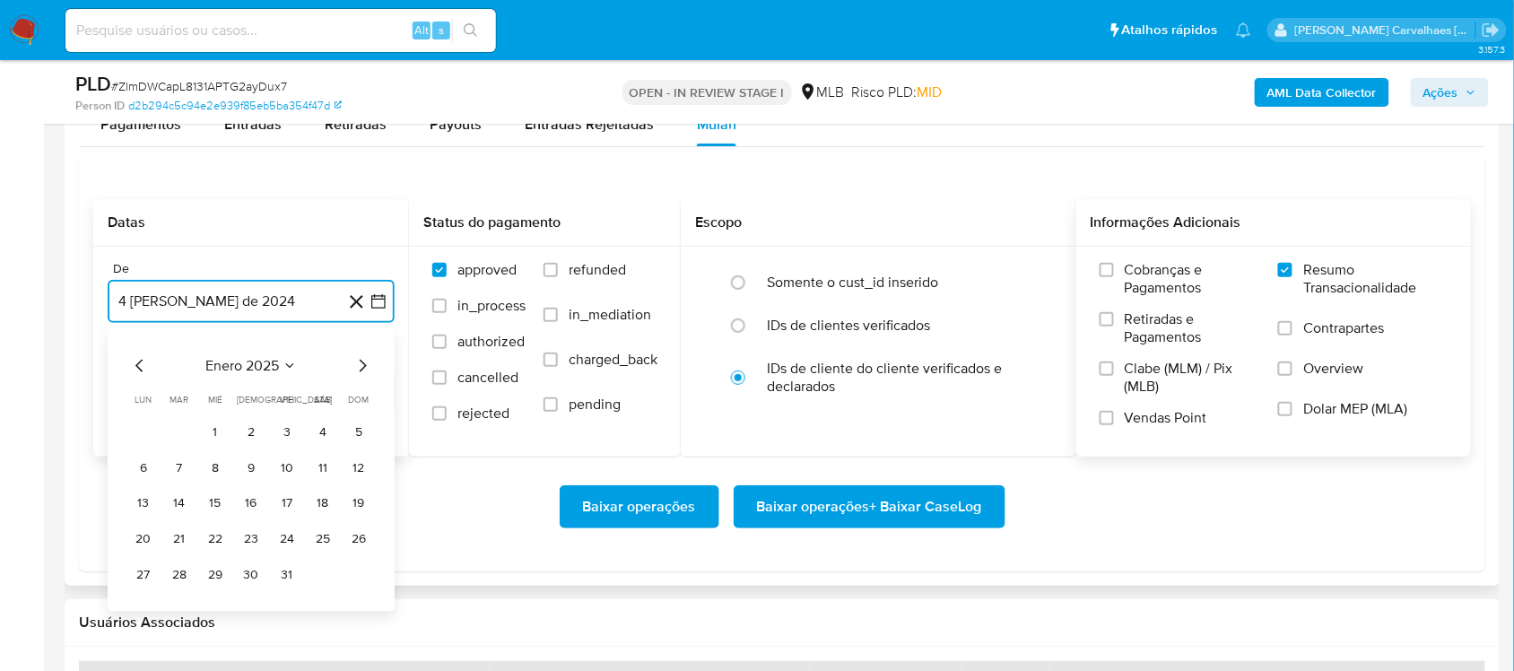
click at [363, 365] on icon "Mes siguiente" at bounding box center [363, 365] width 7 height 13
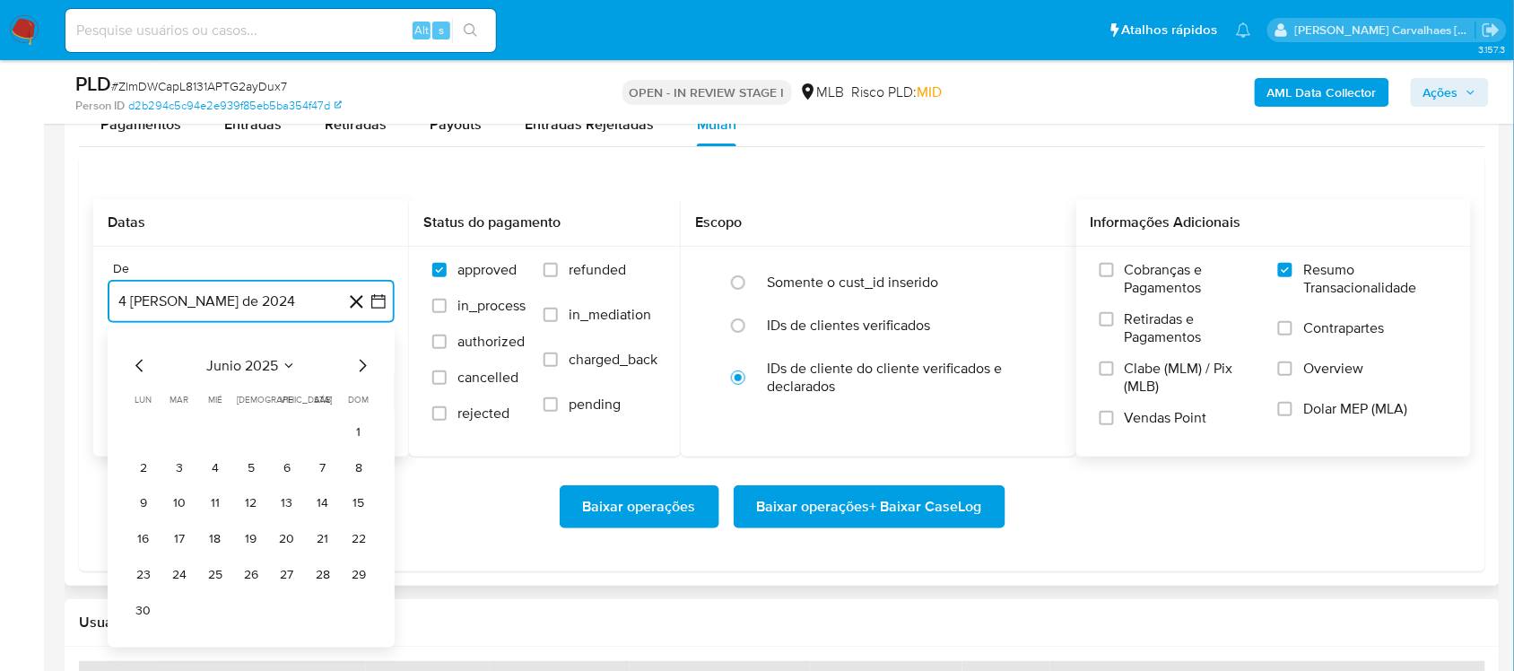
click at [363, 365] on icon "Mes siguiente" at bounding box center [363, 365] width 7 height 13
click at [290, 431] on button "4" at bounding box center [287, 431] width 29 height 29
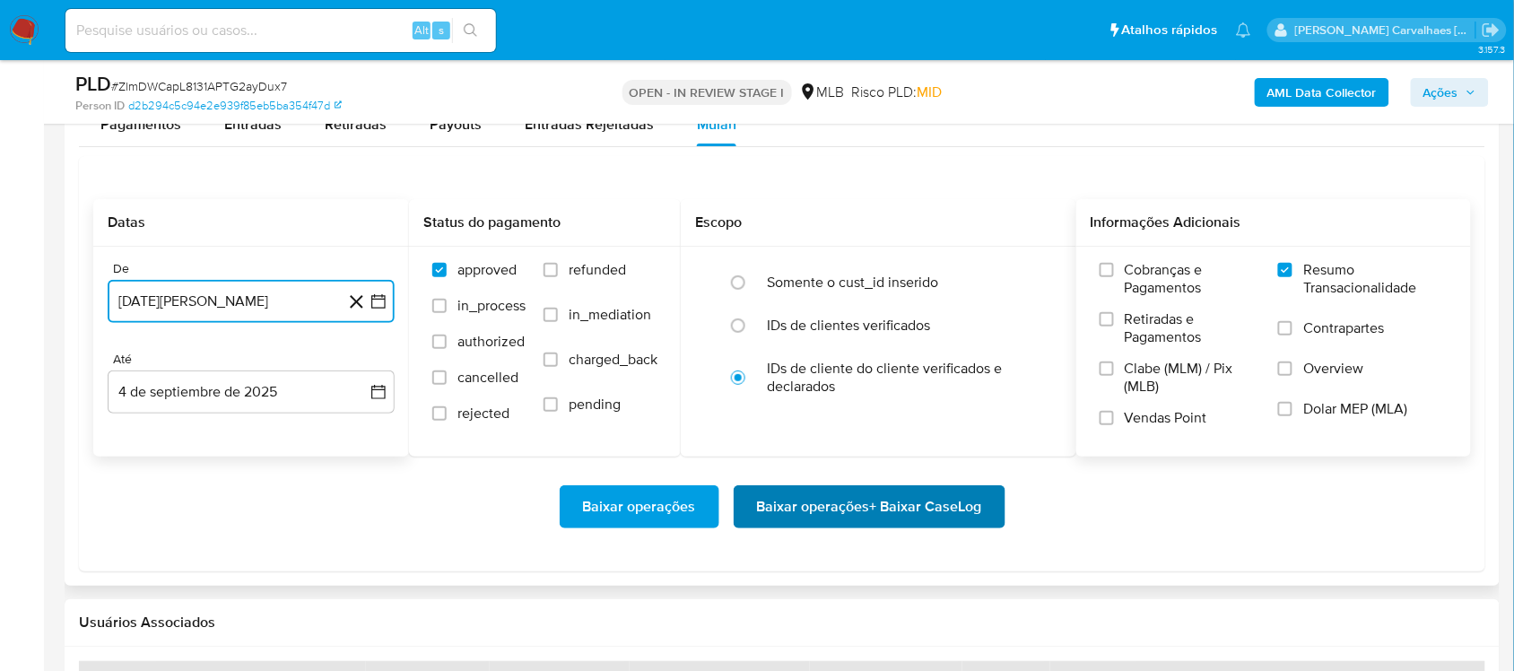
click at [846, 500] on span "Baixar operações + Baixar CaseLog" at bounding box center [869, 506] width 225 height 39
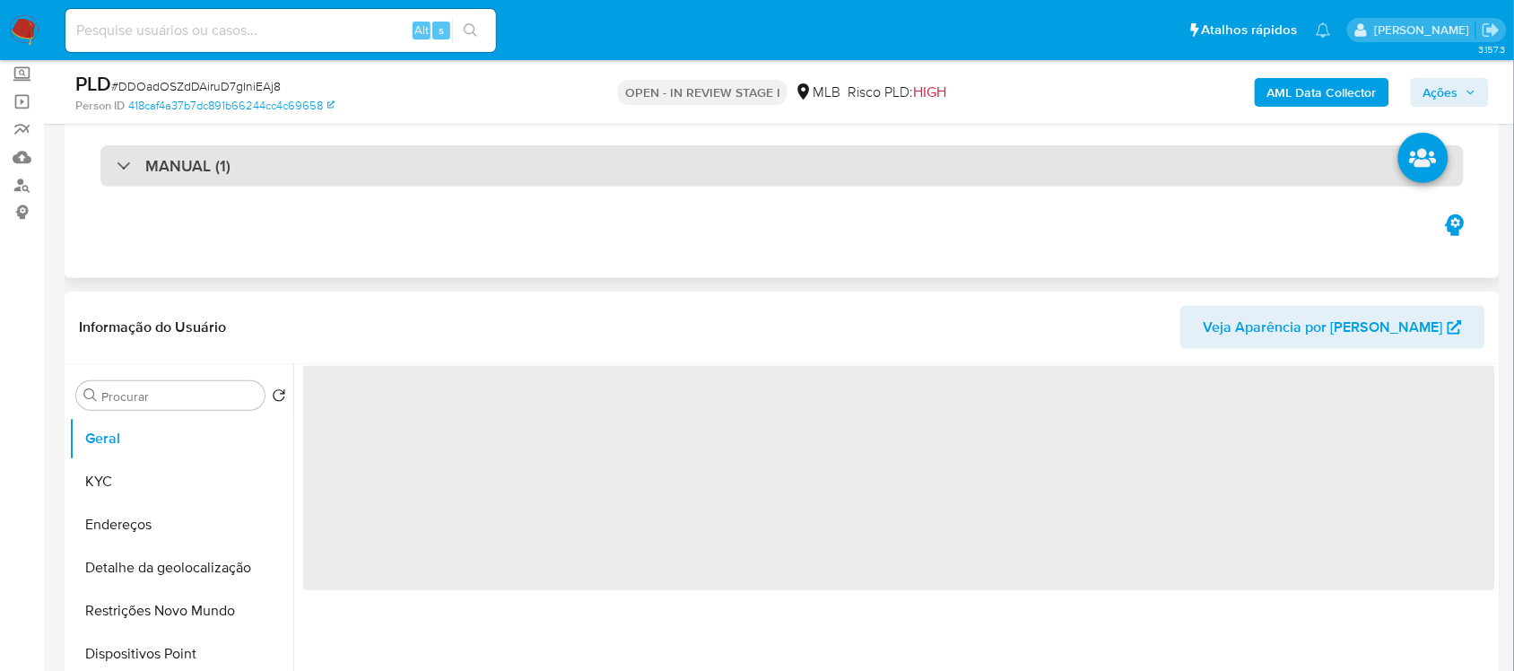
scroll to position [336, 0]
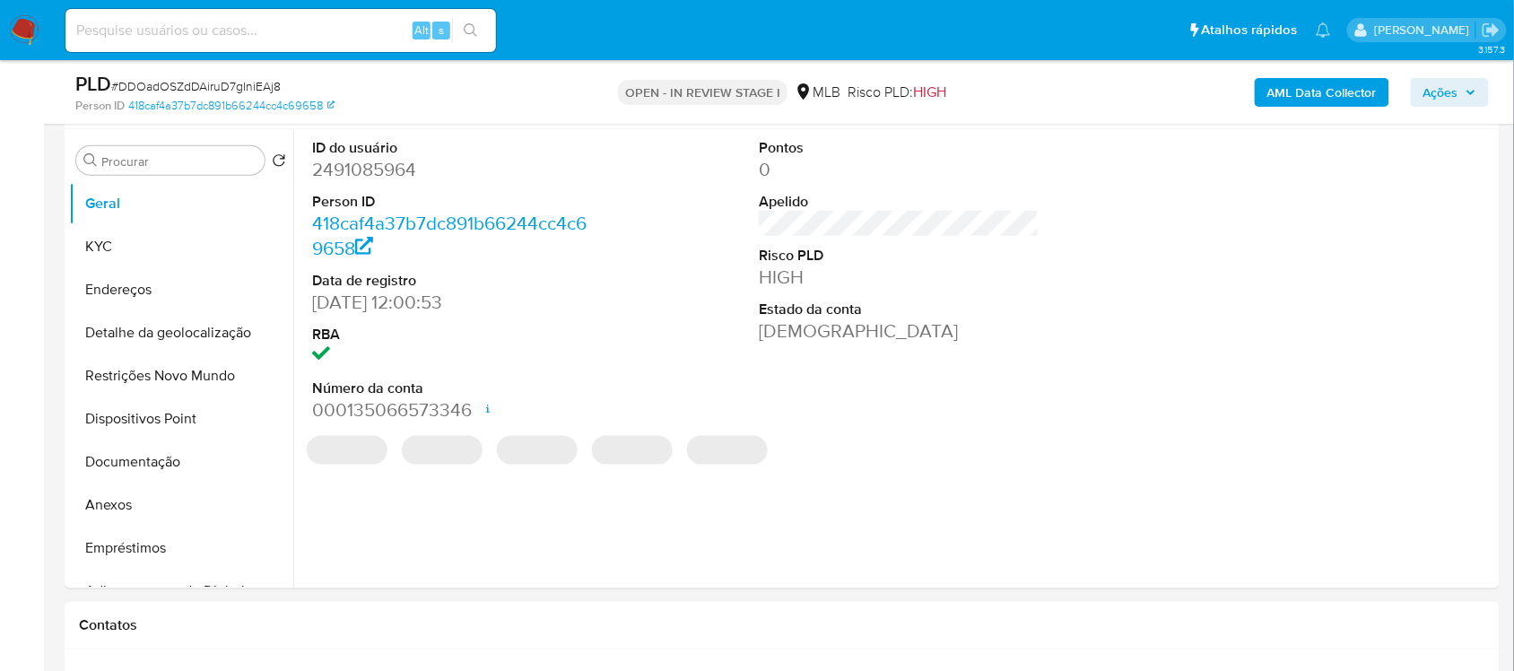
select select "10"
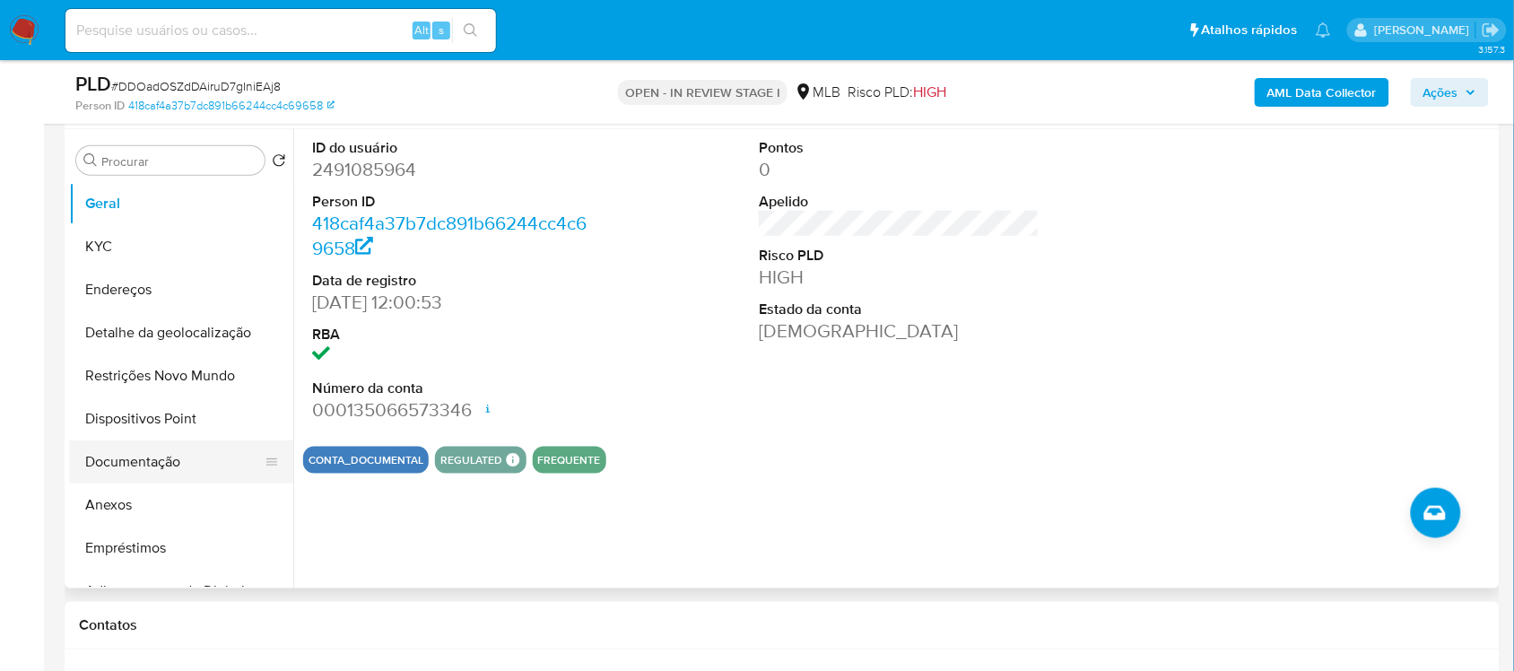
click at [140, 465] on button "Documentação" at bounding box center [174, 461] width 210 height 43
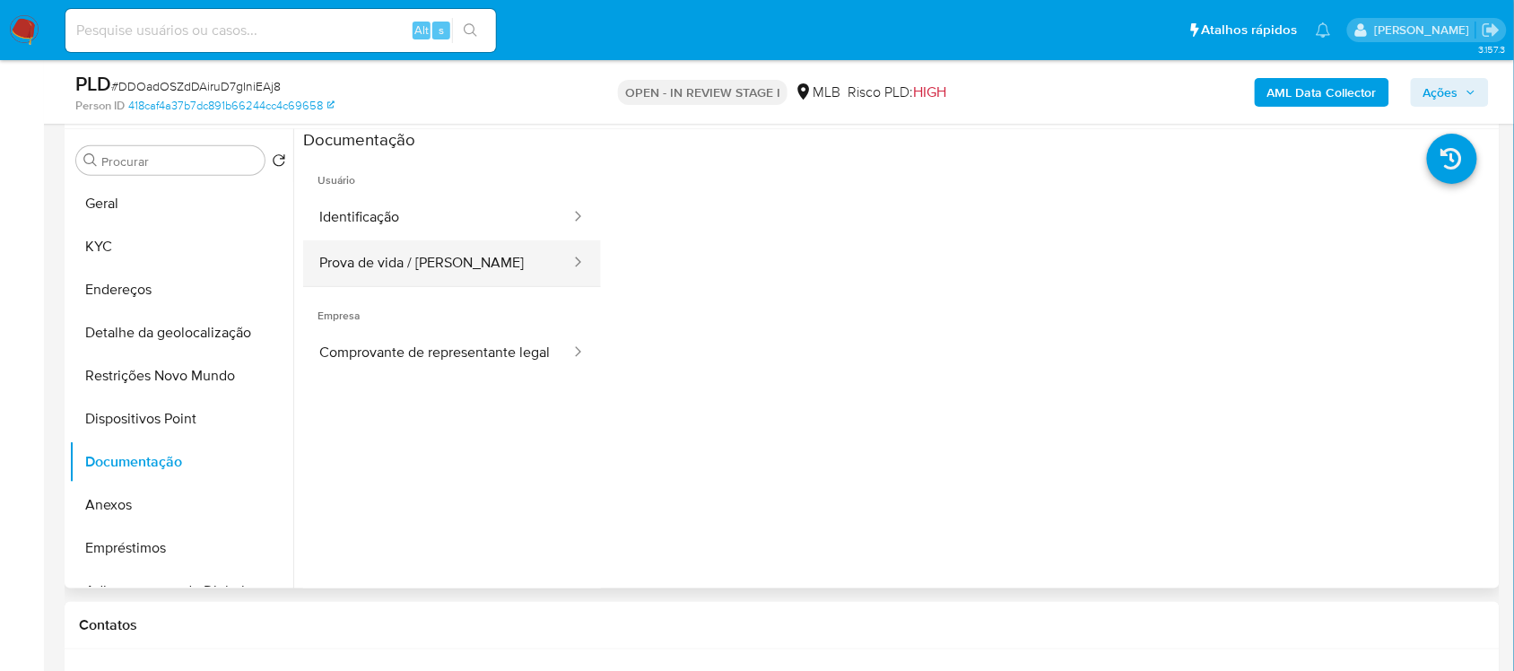
click at [419, 265] on button "Prova de vida / [PERSON_NAME]" at bounding box center [437, 263] width 269 height 46
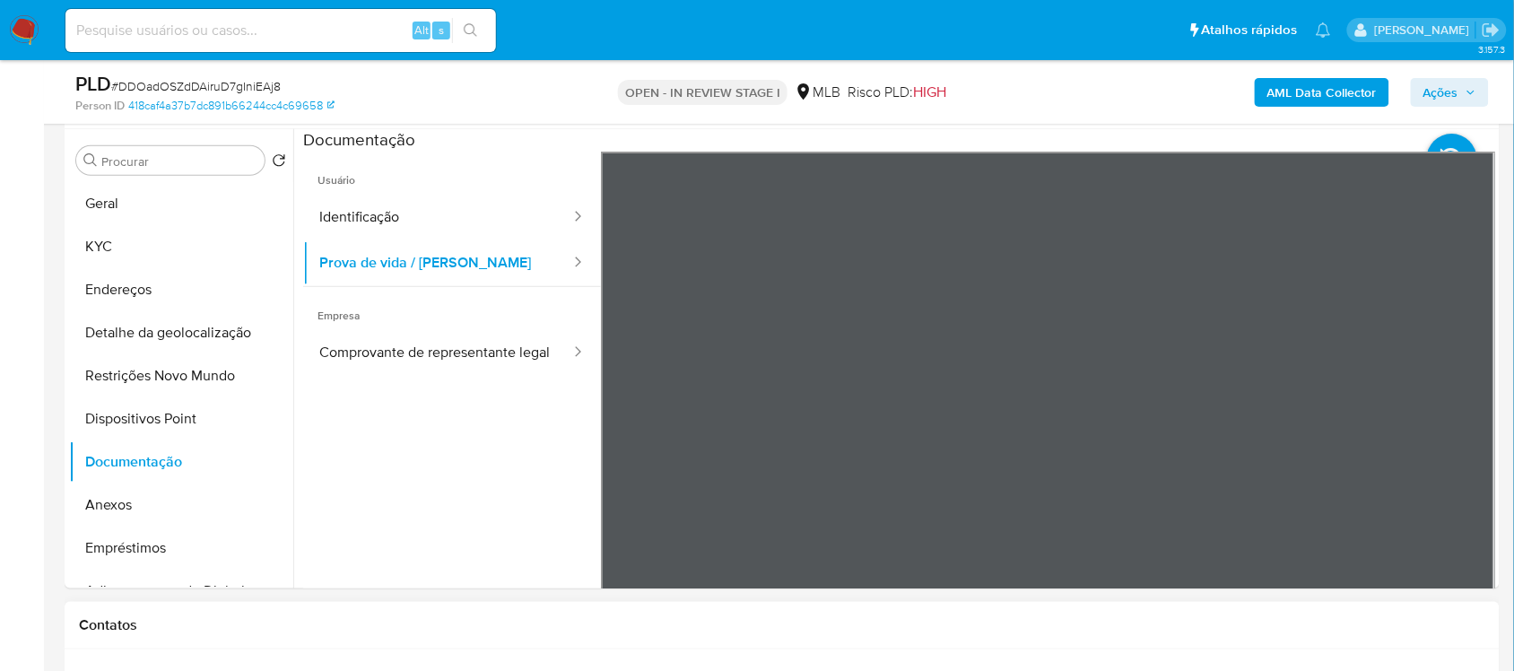
click at [377, 215] on button "Identificação" at bounding box center [437, 218] width 269 height 46
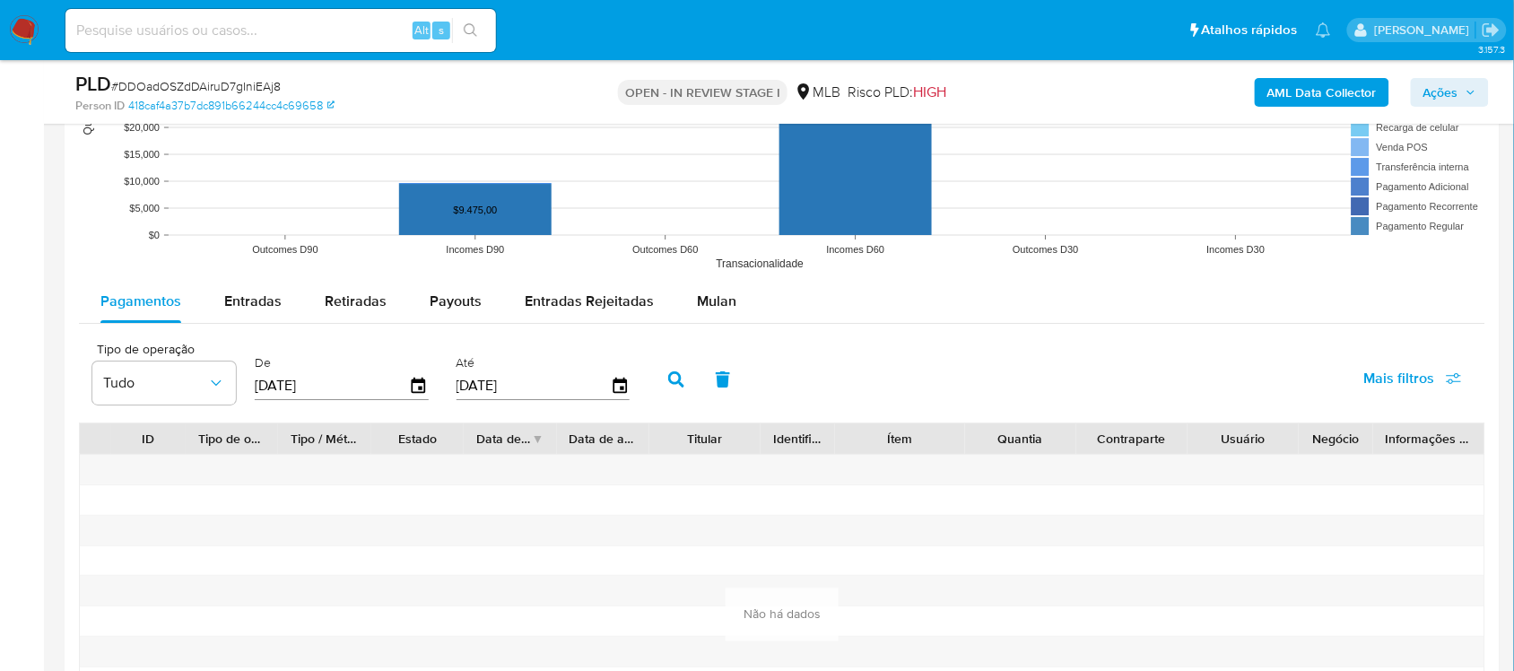
scroll to position [1906, 0]
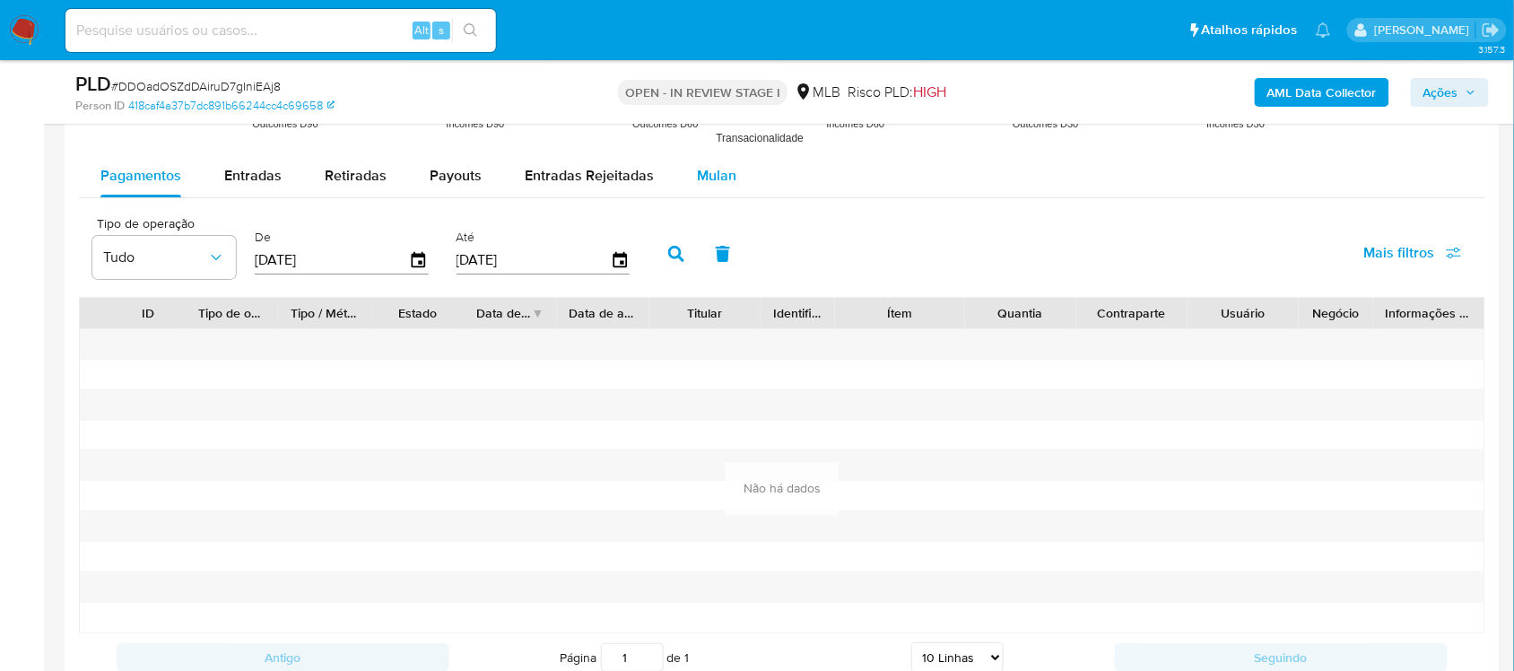
click at [710, 175] on span "Mulan" at bounding box center [716, 175] width 39 height 21
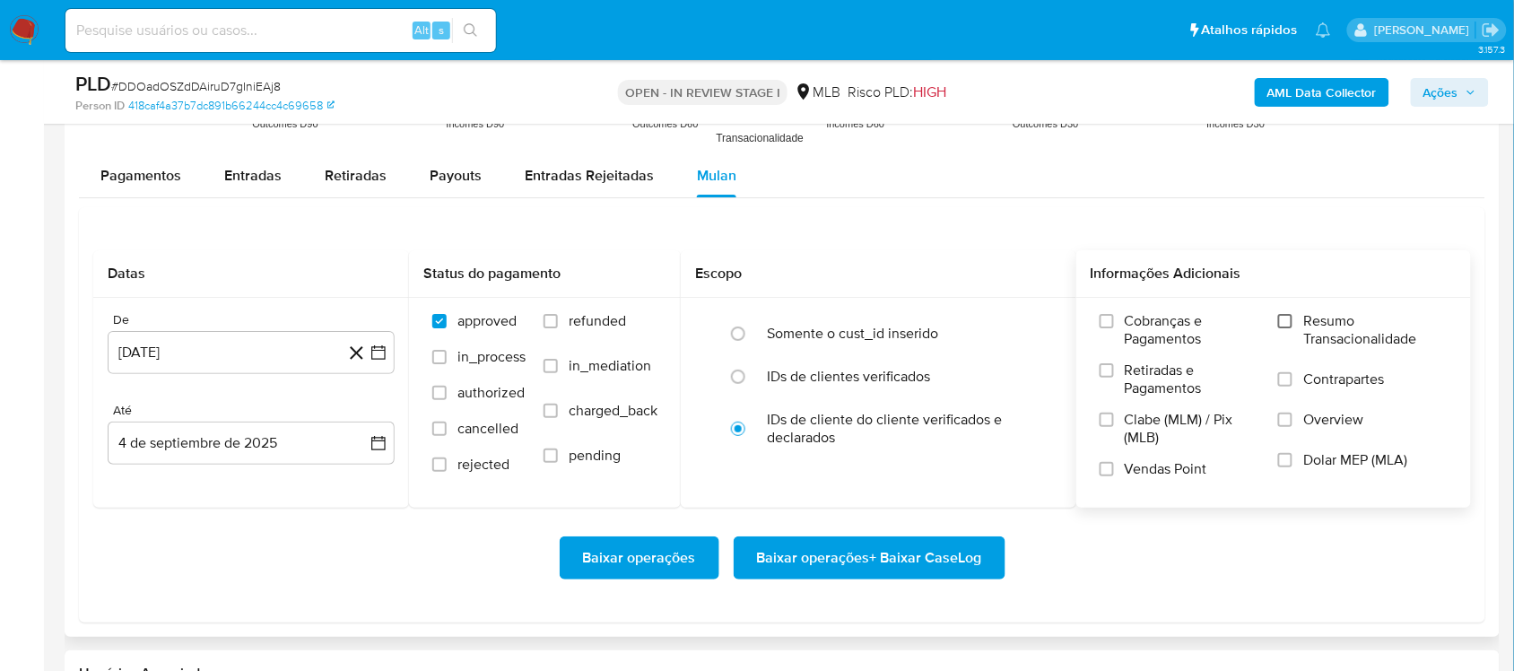
click at [1285, 321] on input "Resumo Transacionalidade" at bounding box center [1285, 321] width 14 height 14
click at [370, 355] on icon "button" at bounding box center [379, 353] width 18 height 18
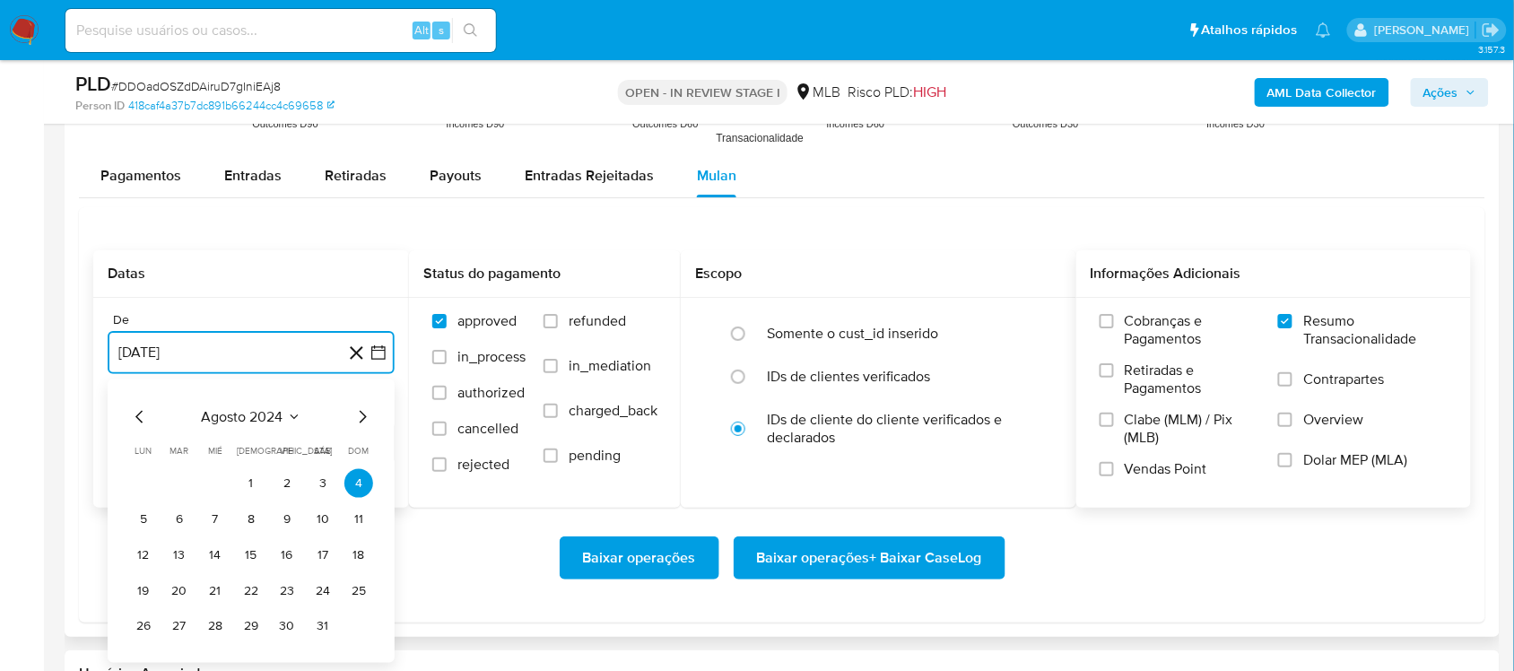
click at [361, 419] on icon "Mes siguiente" at bounding box center [363, 417] width 22 height 22
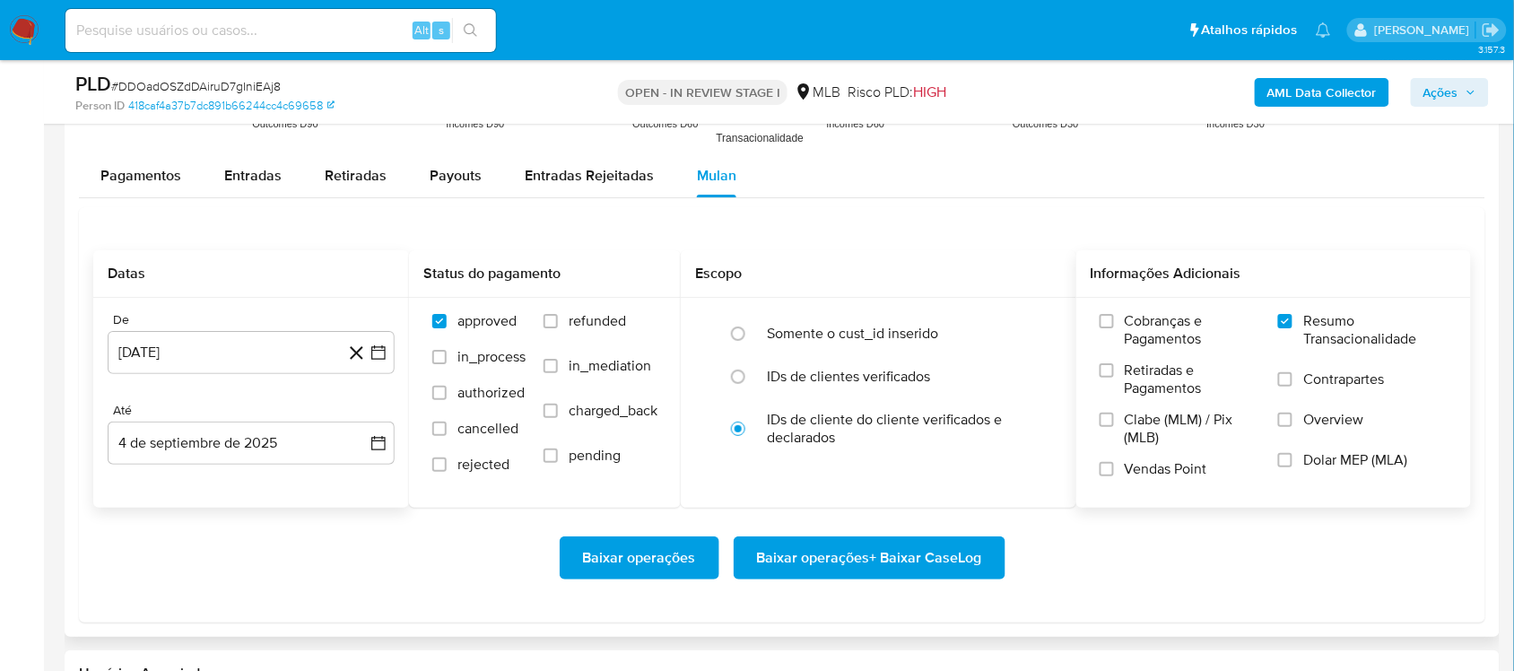
click at [361, 419] on div "Até" at bounding box center [251, 411] width 287 height 16
click at [382, 345] on icon "button" at bounding box center [379, 353] width 18 height 18
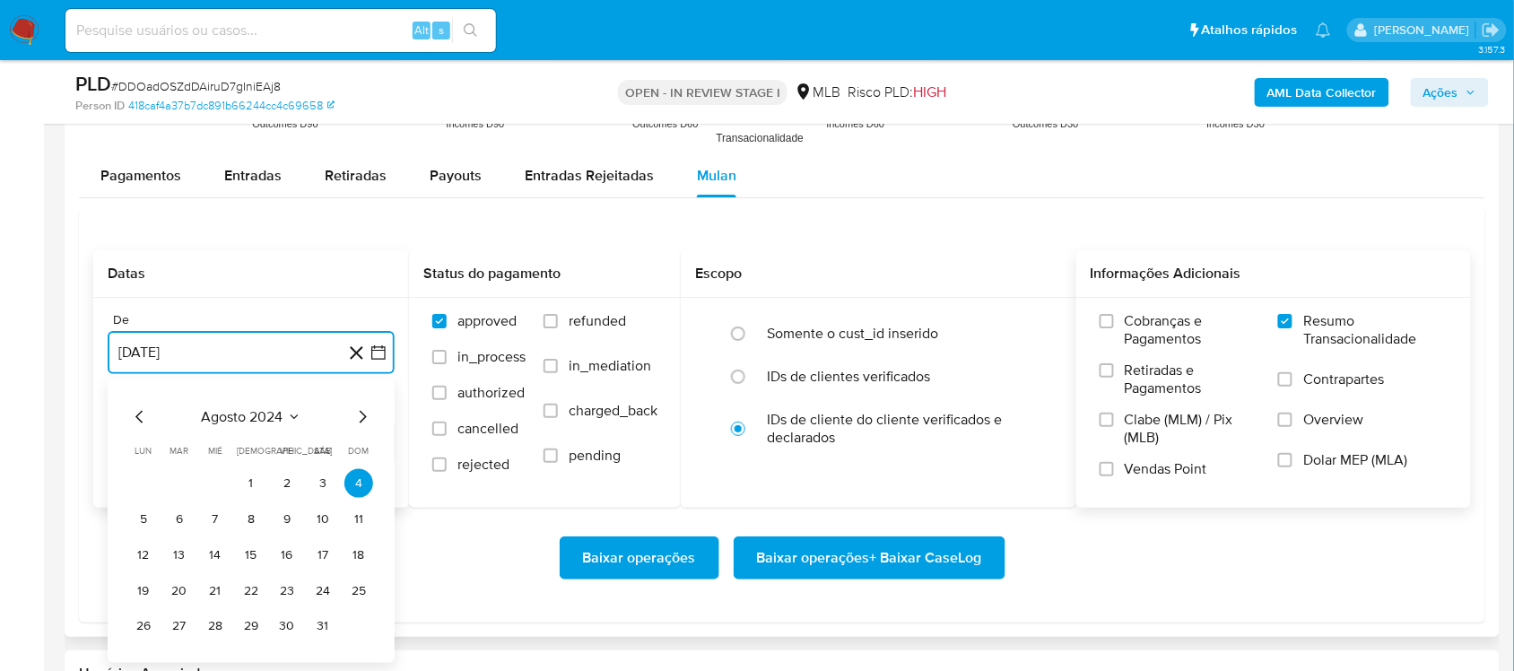
click at [361, 413] on icon "Mes siguiente" at bounding box center [363, 417] width 22 height 22
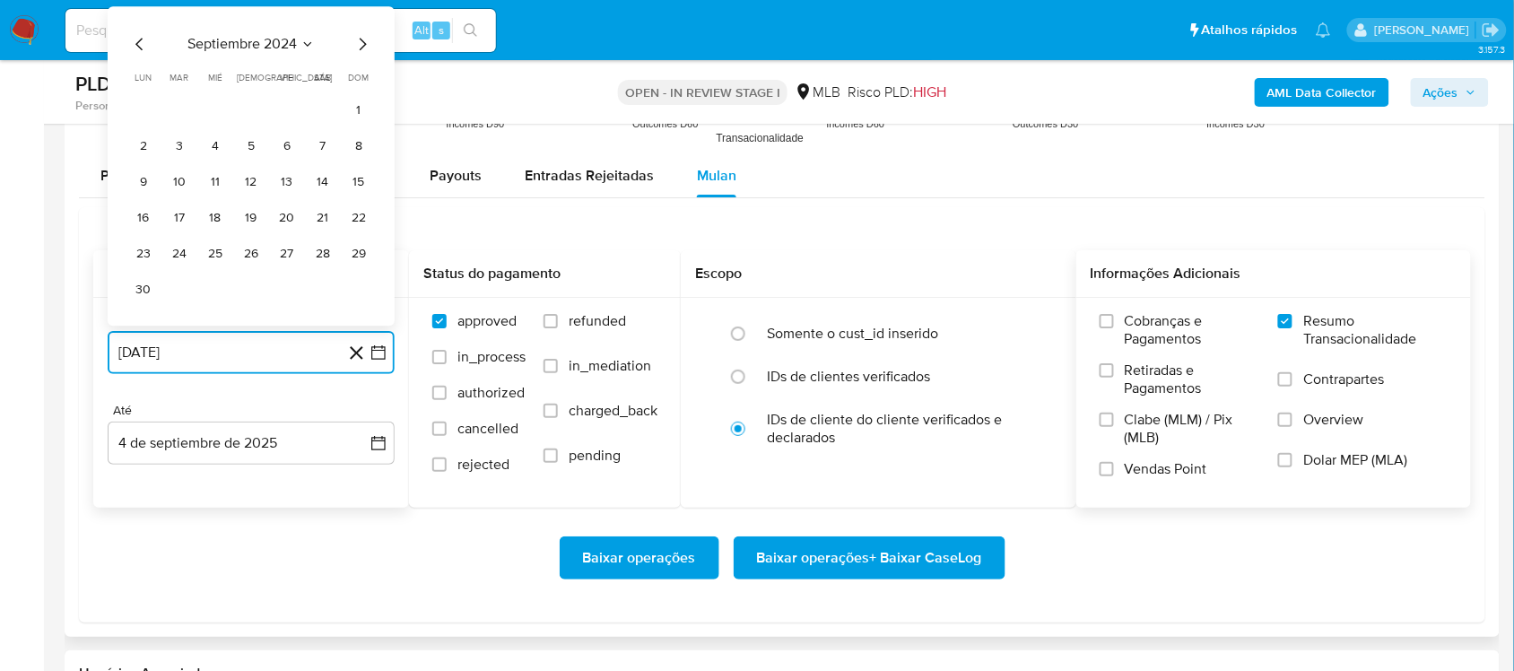
click at [364, 52] on icon "Mes siguiente" at bounding box center [363, 44] width 22 height 22
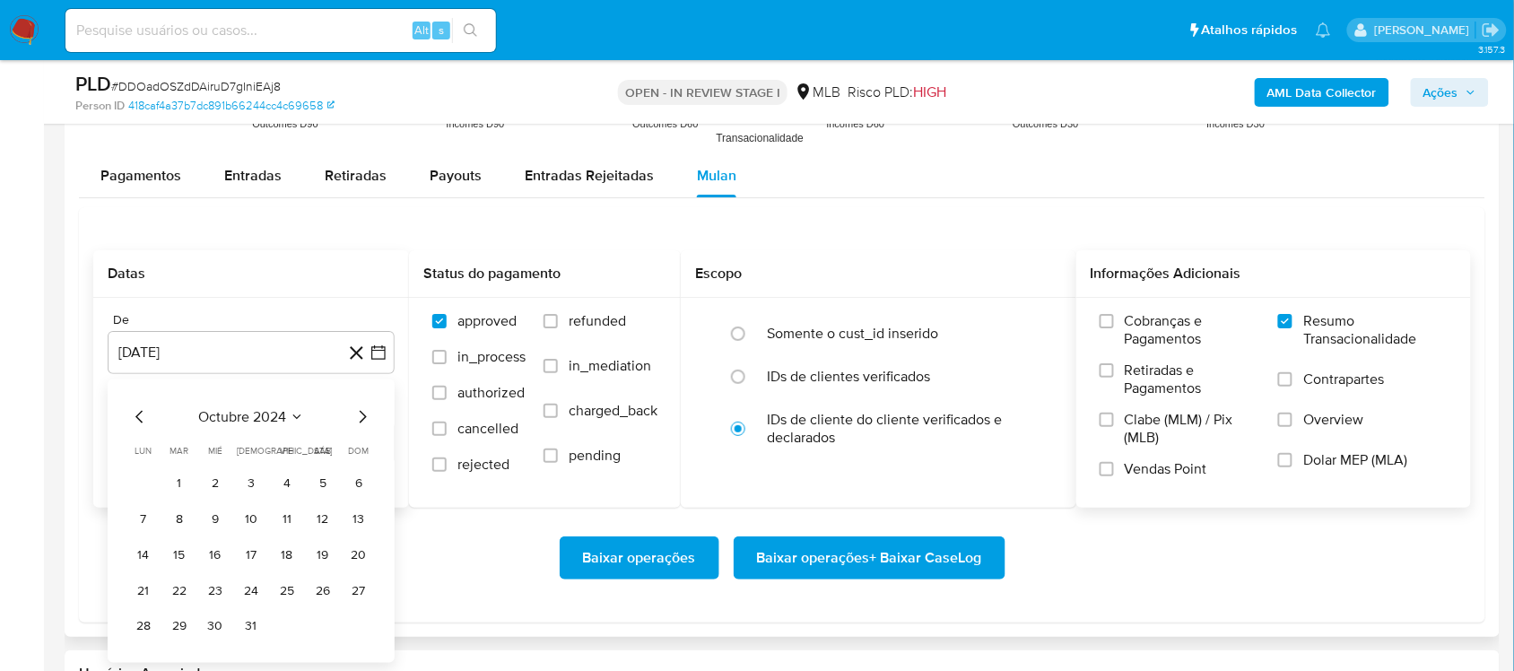
click at [354, 419] on div "octubre 2024" at bounding box center [251, 417] width 244 height 22
click at [356, 419] on icon "Mes siguiente" at bounding box center [363, 417] width 22 height 22
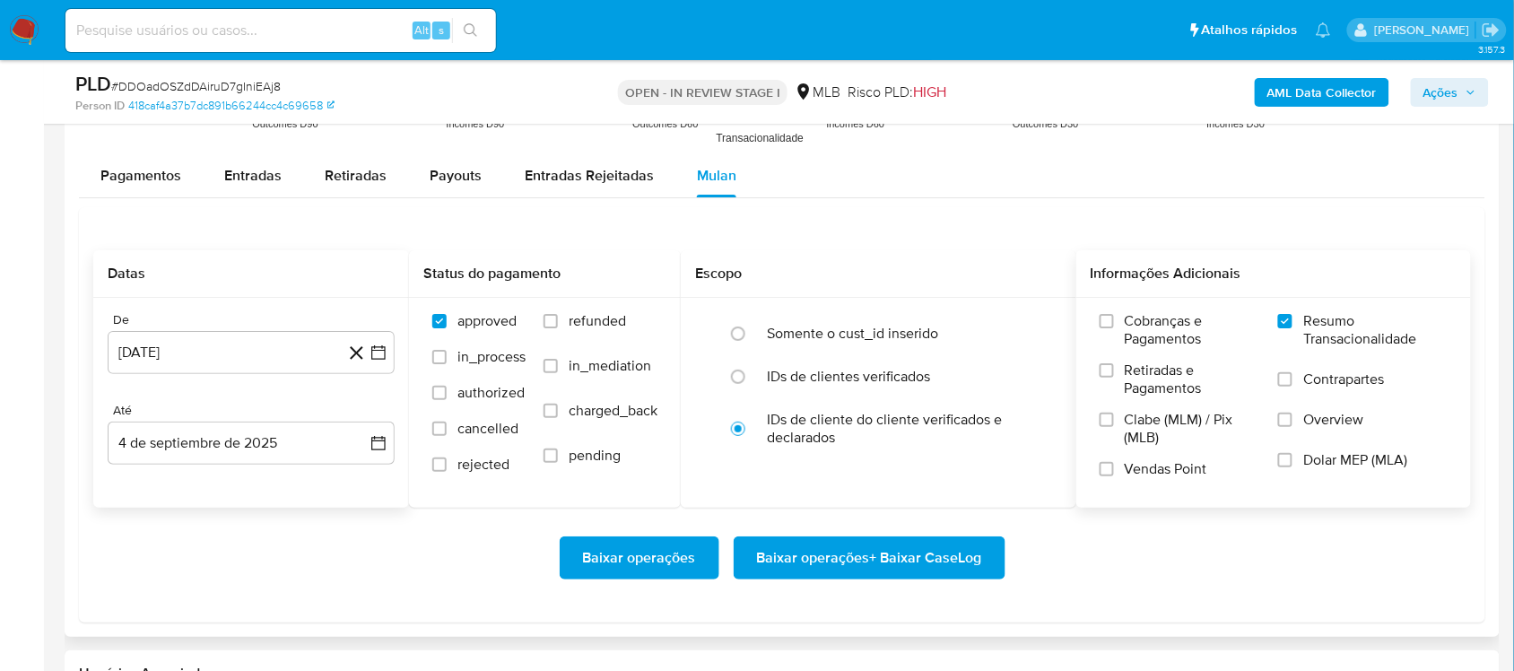
click at [356, 419] on div "Até" at bounding box center [251, 411] width 287 height 16
click at [377, 359] on icon "button" at bounding box center [379, 353] width 18 height 18
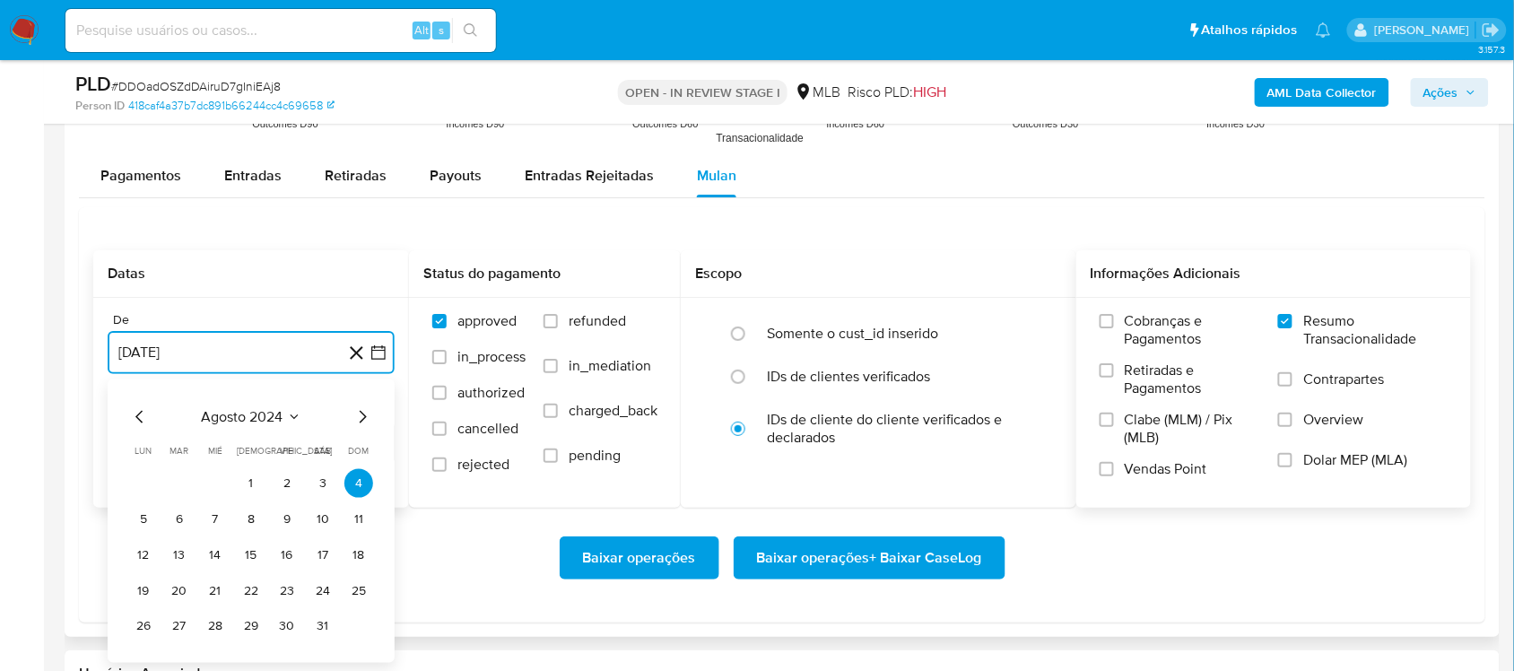
click at [361, 419] on icon "Mes siguiente" at bounding box center [363, 417] width 22 height 22
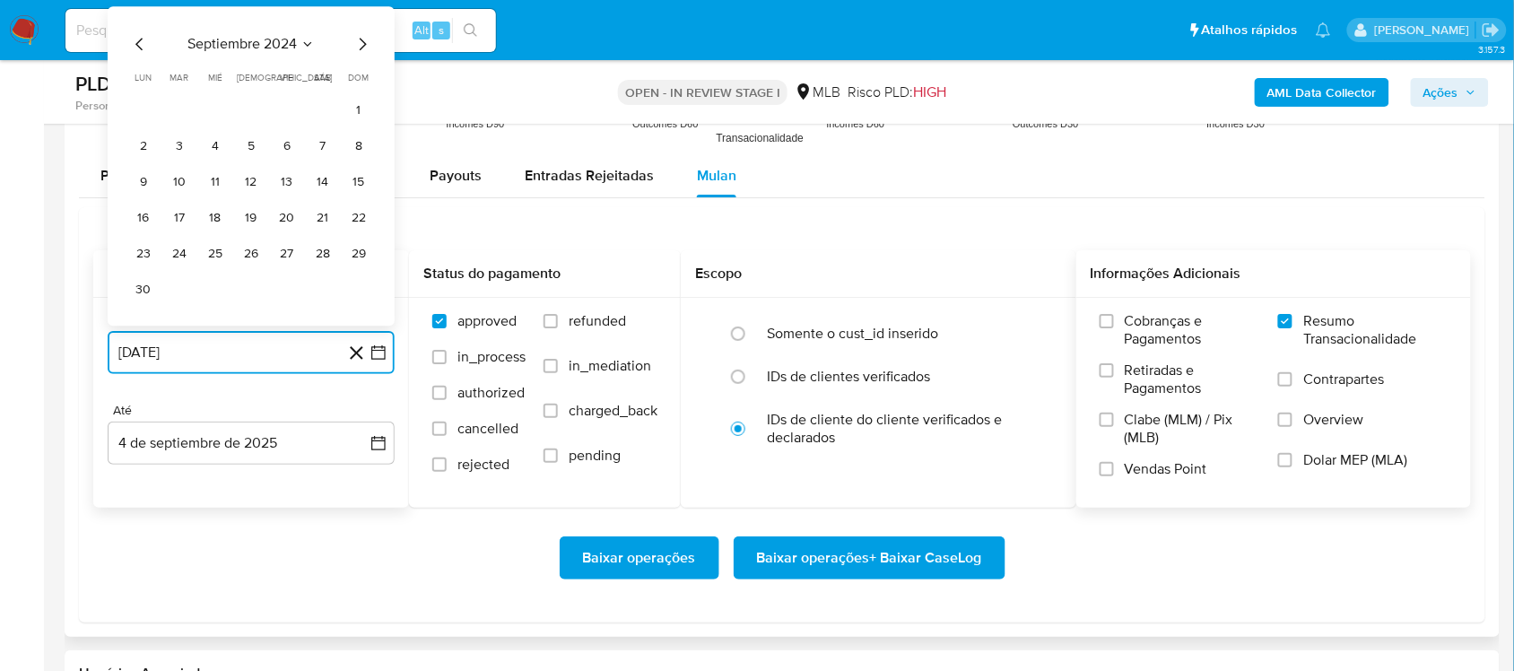
click at [364, 40] on icon "Mes siguiente" at bounding box center [363, 44] width 22 height 22
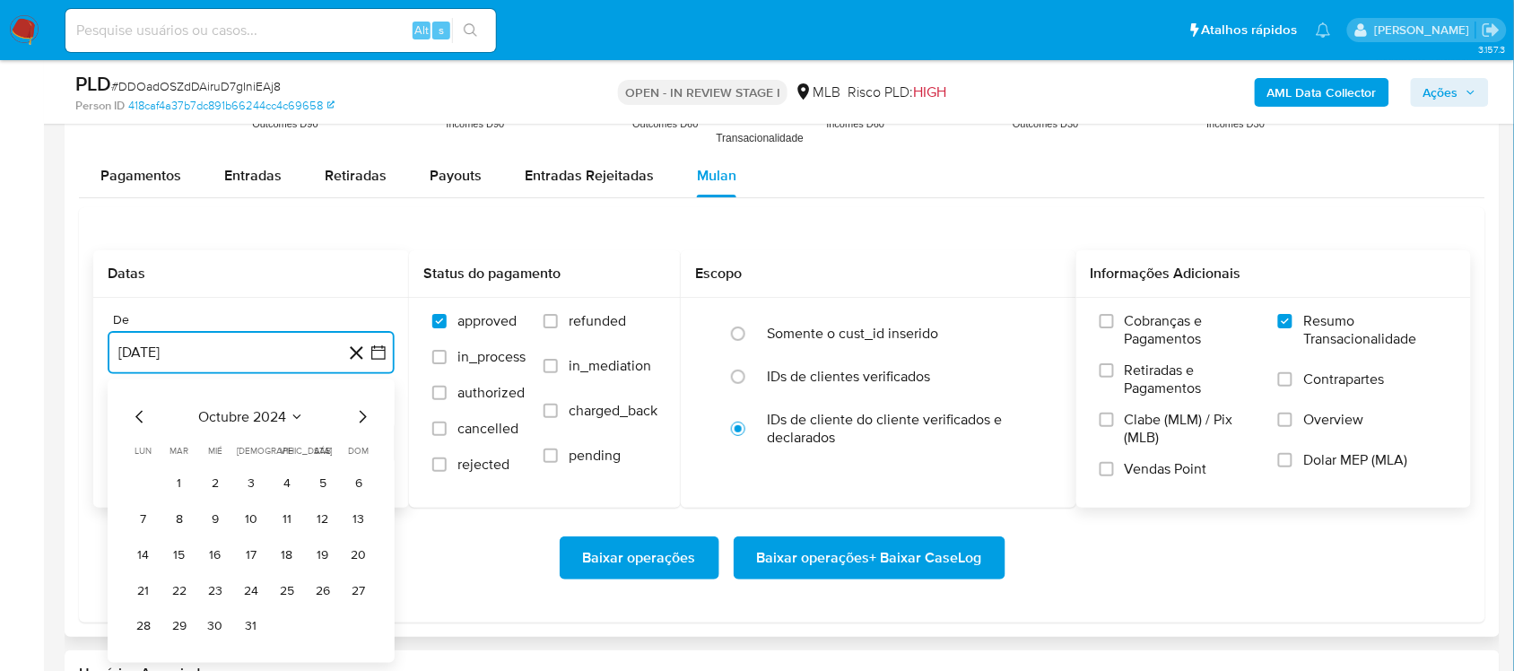
click at [354, 419] on icon "Mes siguiente" at bounding box center [363, 417] width 22 height 22
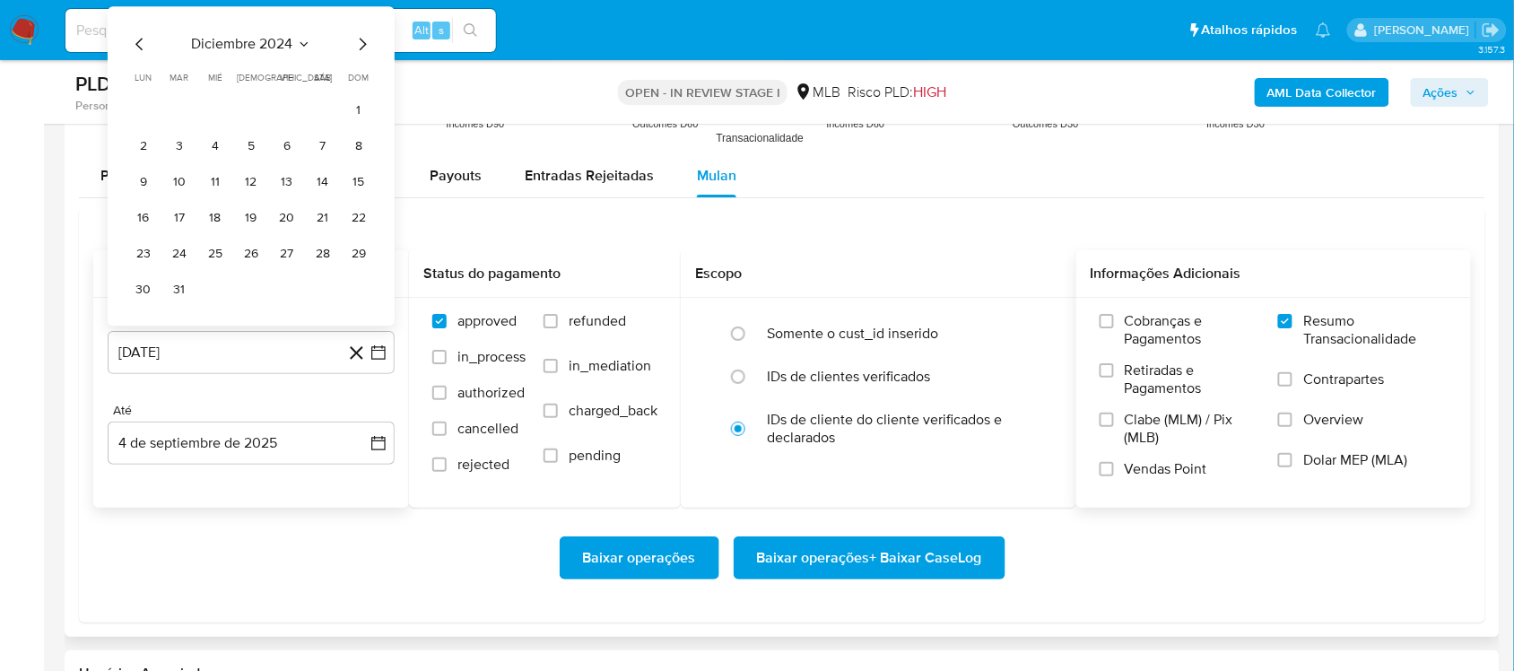
click at [335, 45] on div "diciembre 2024" at bounding box center [251, 44] width 244 height 22
click at [356, 47] on icon "Mes siguiente" at bounding box center [363, 44] width 22 height 22
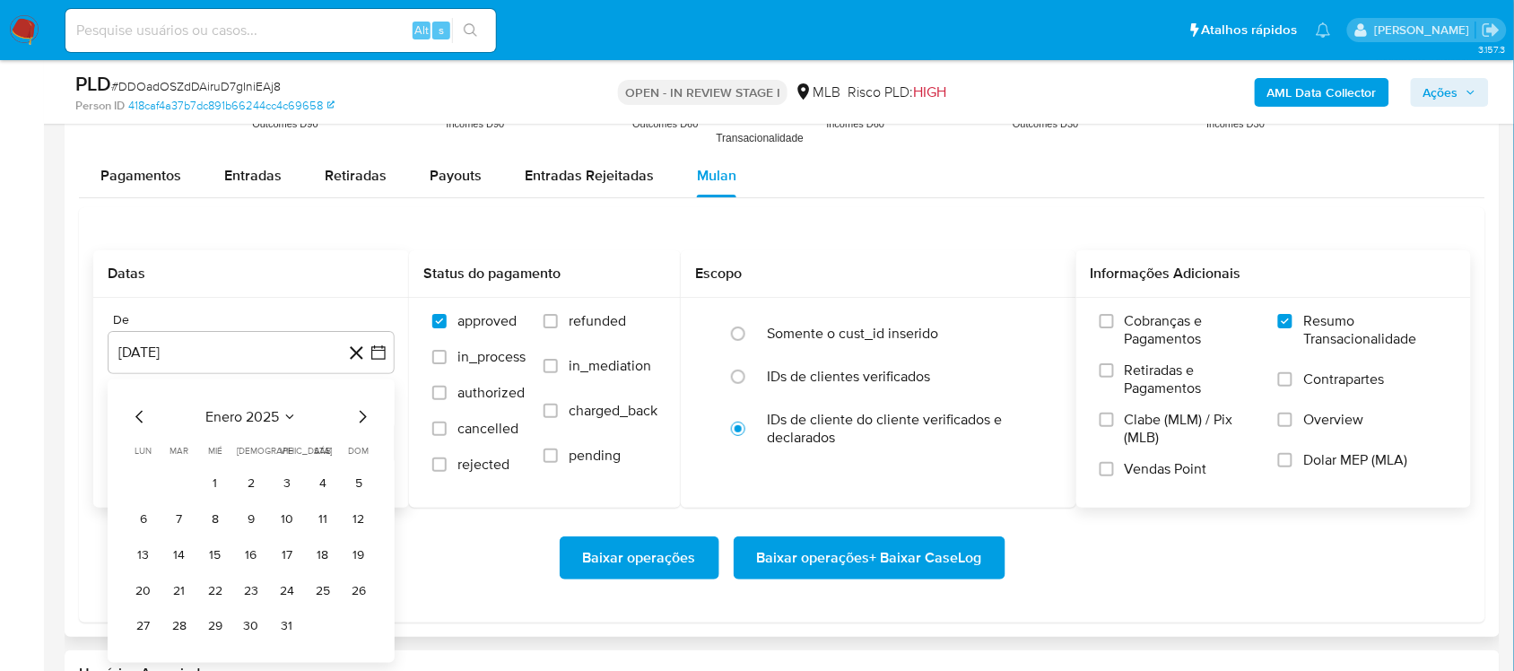
click at [361, 415] on icon "Mes siguiente" at bounding box center [363, 417] width 7 height 13
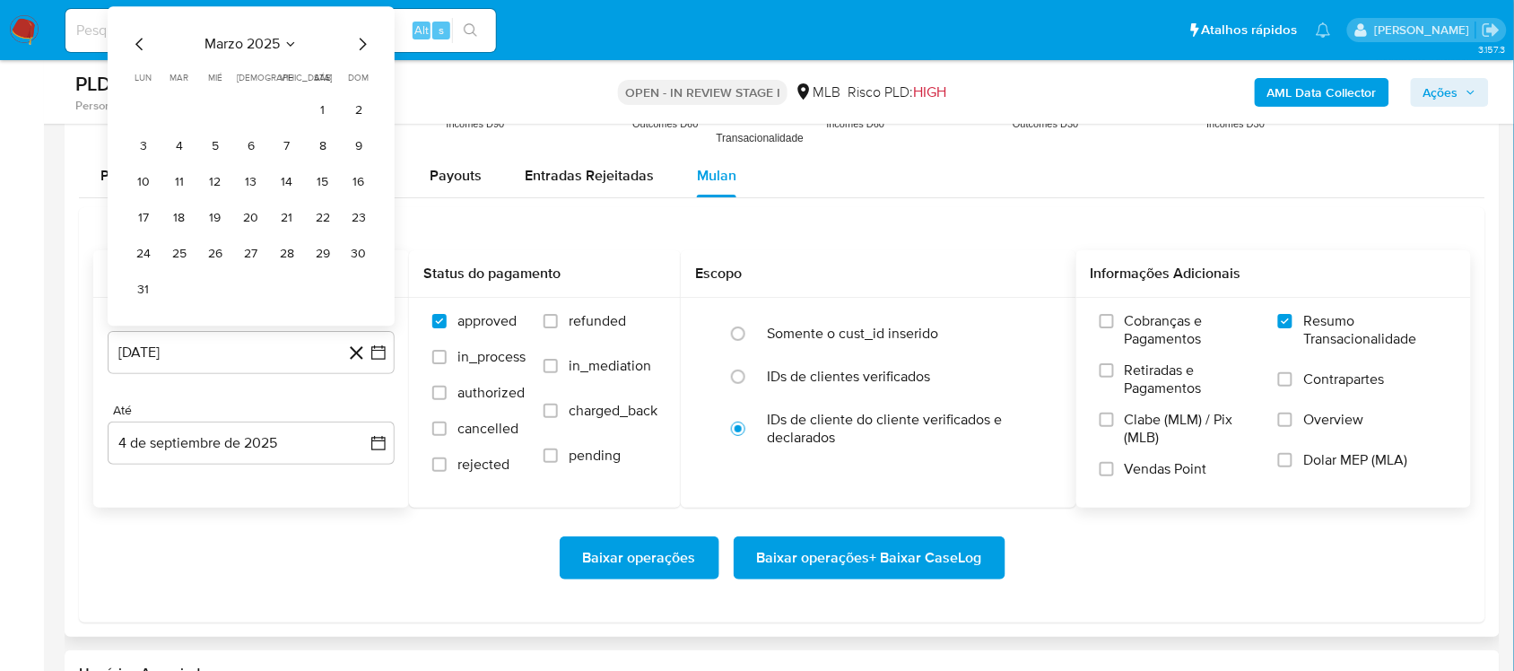
click at [356, 47] on icon "Mes siguiente" at bounding box center [363, 44] width 22 height 22
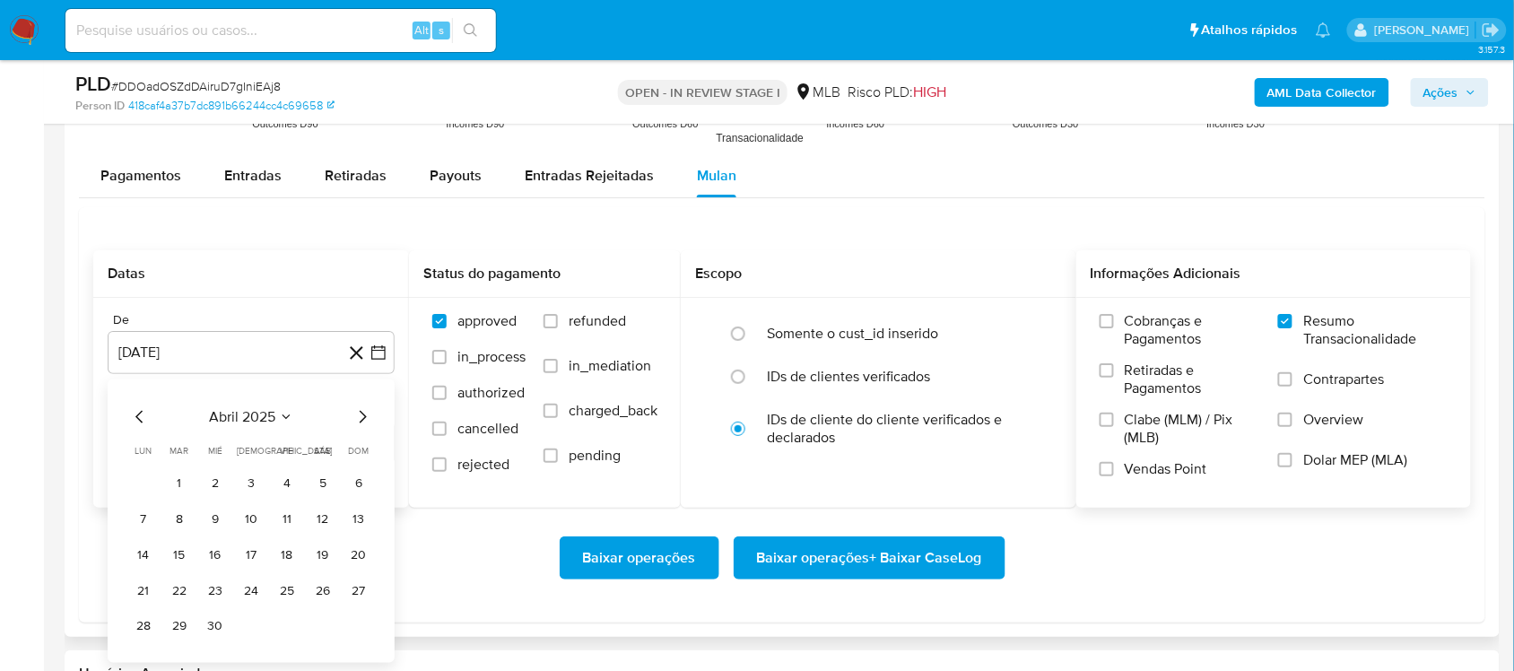
click at [359, 415] on icon "Mes siguiente" at bounding box center [363, 417] width 22 height 22
click at [361, 415] on icon "Mes siguiente" at bounding box center [363, 417] width 22 height 22
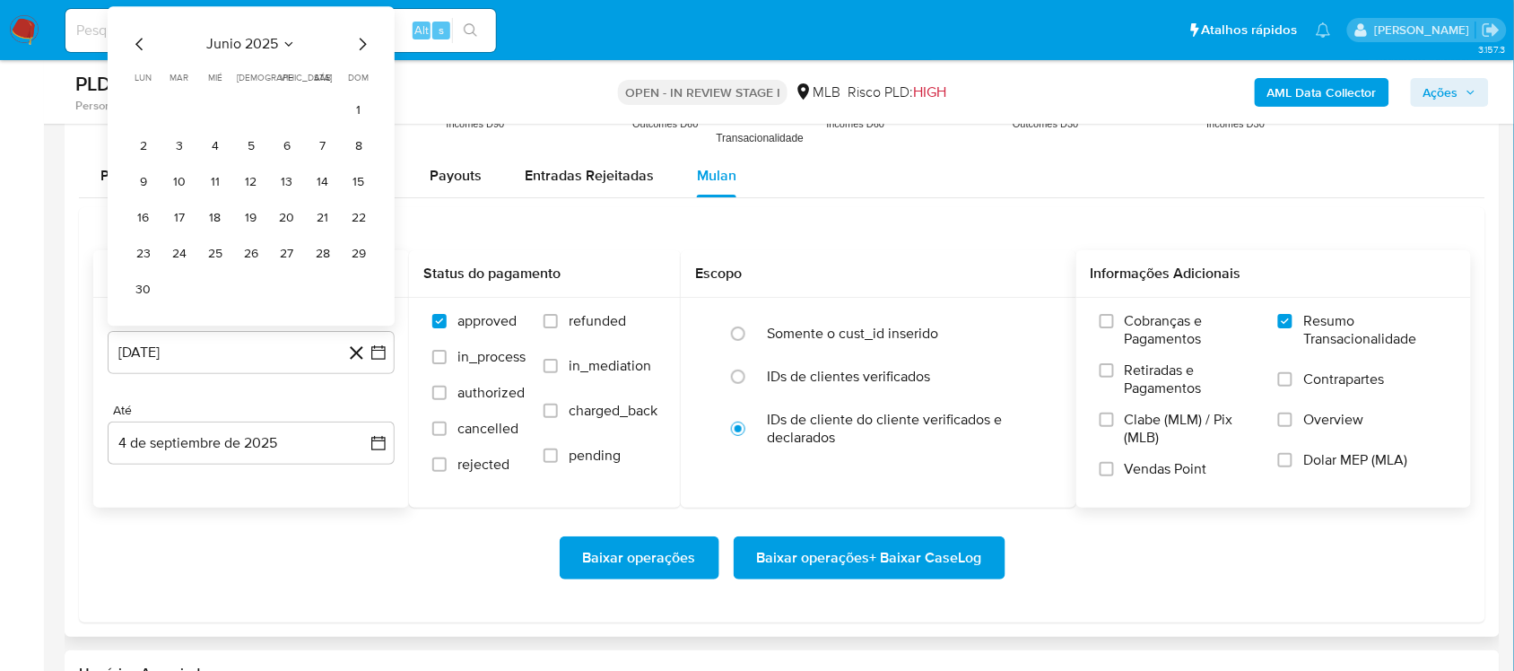
click at [360, 50] on icon "Mes siguiente" at bounding box center [363, 44] width 7 height 13
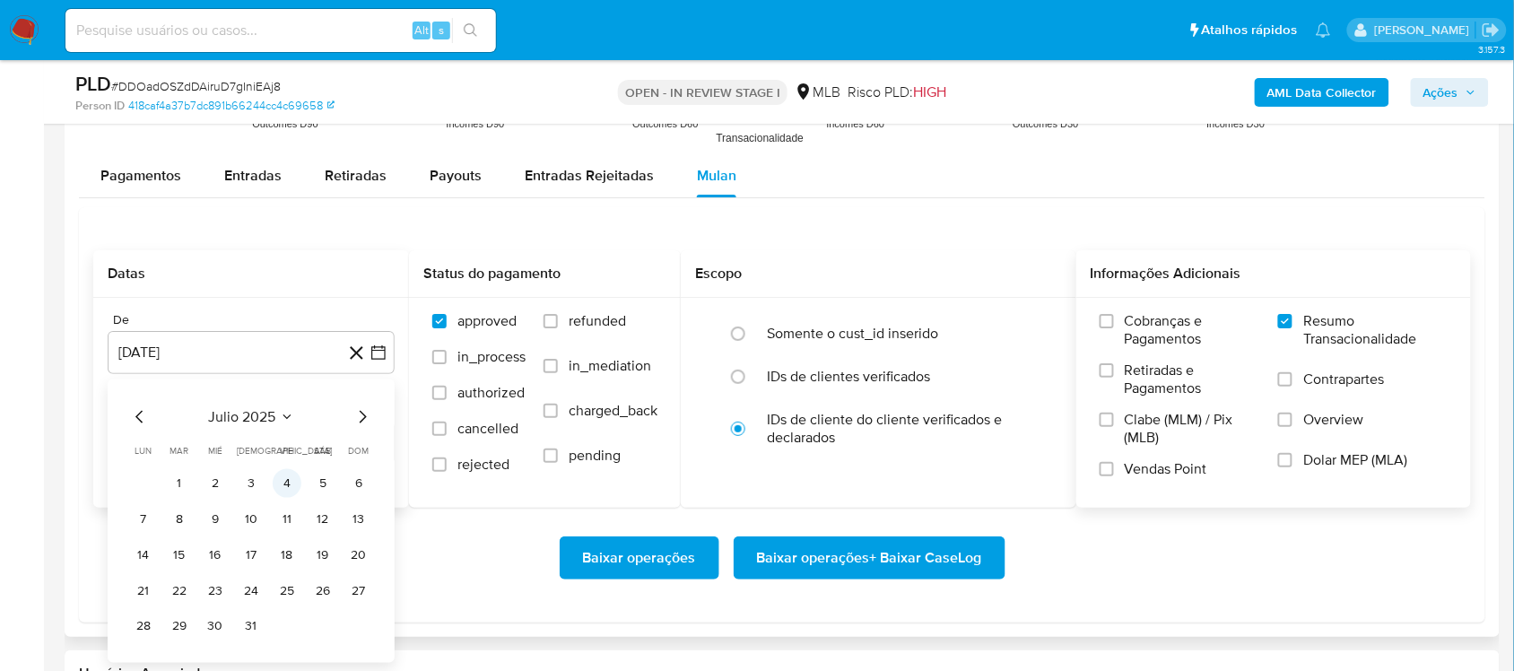
click at [283, 482] on button "4" at bounding box center [287, 483] width 29 height 29
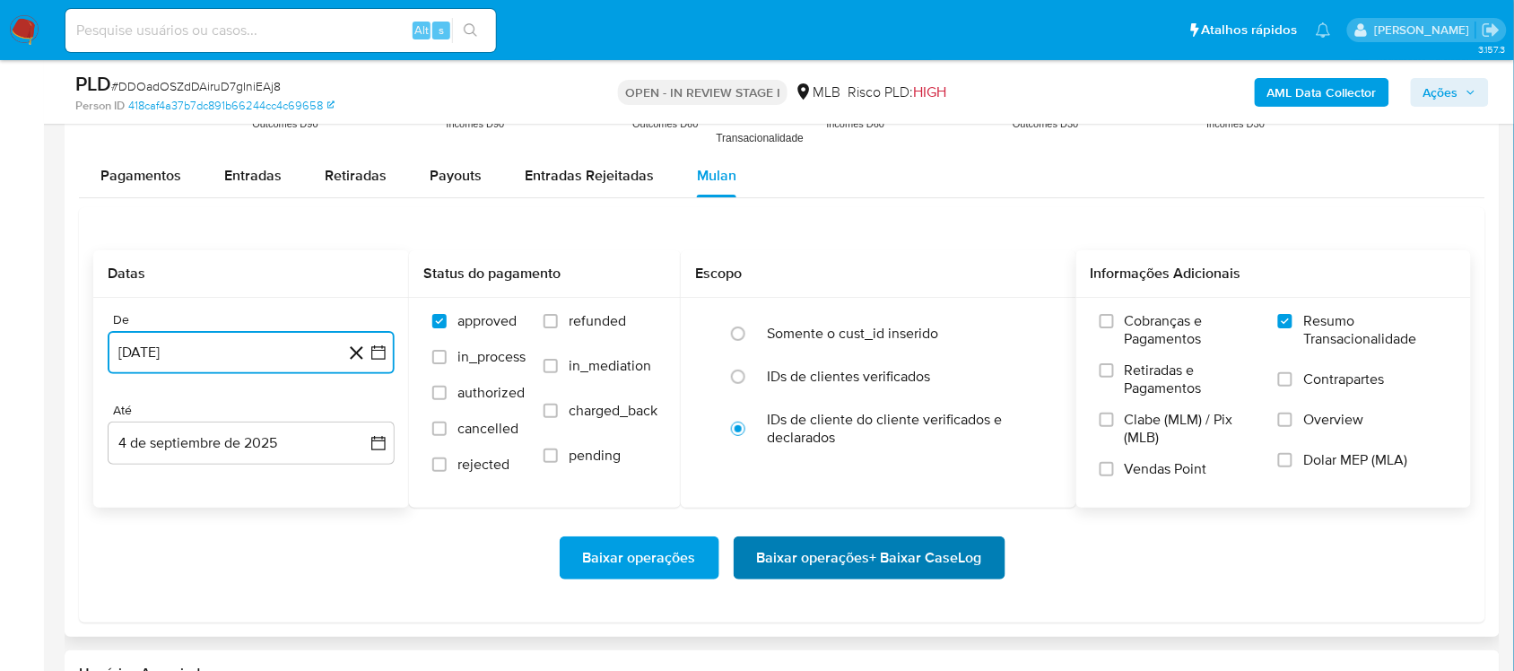
click at [831, 561] on span "Baixar operações + Baixar CaseLog" at bounding box center [869, 557] width 225 height 39
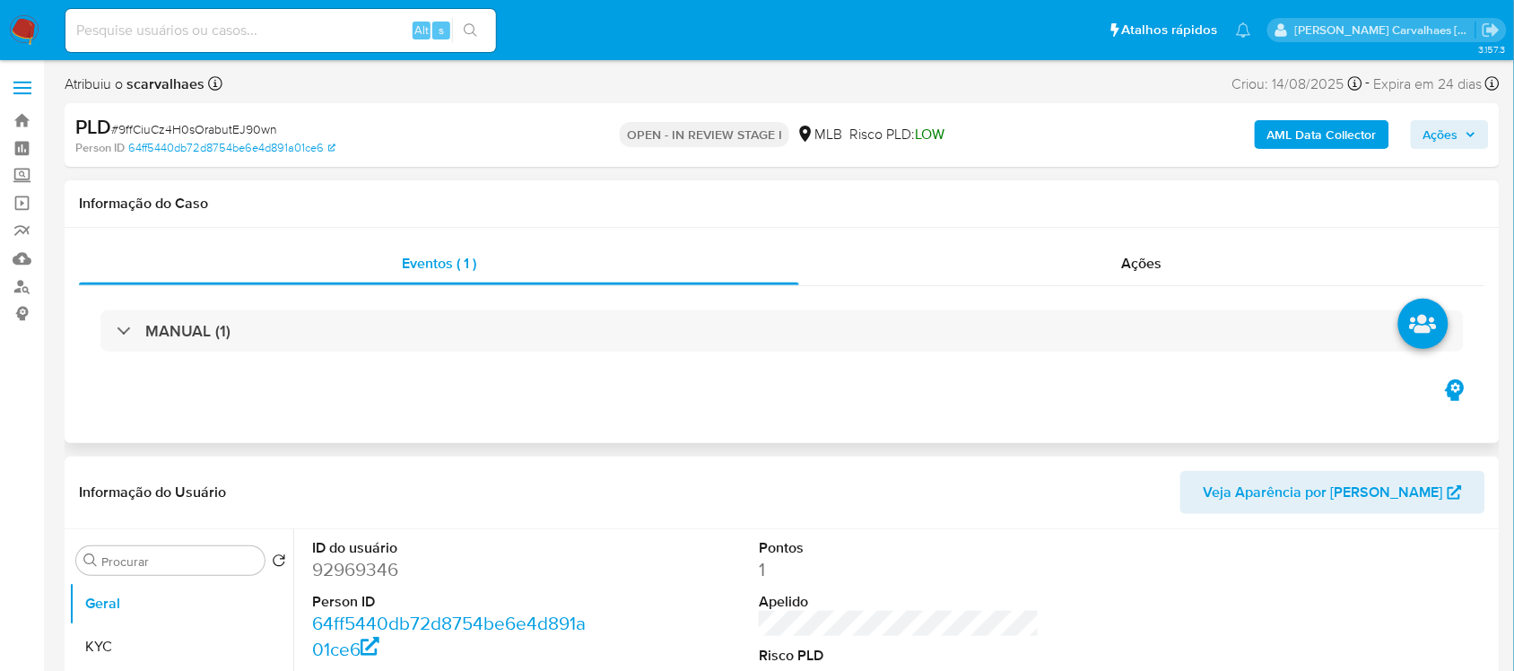
select select "10"
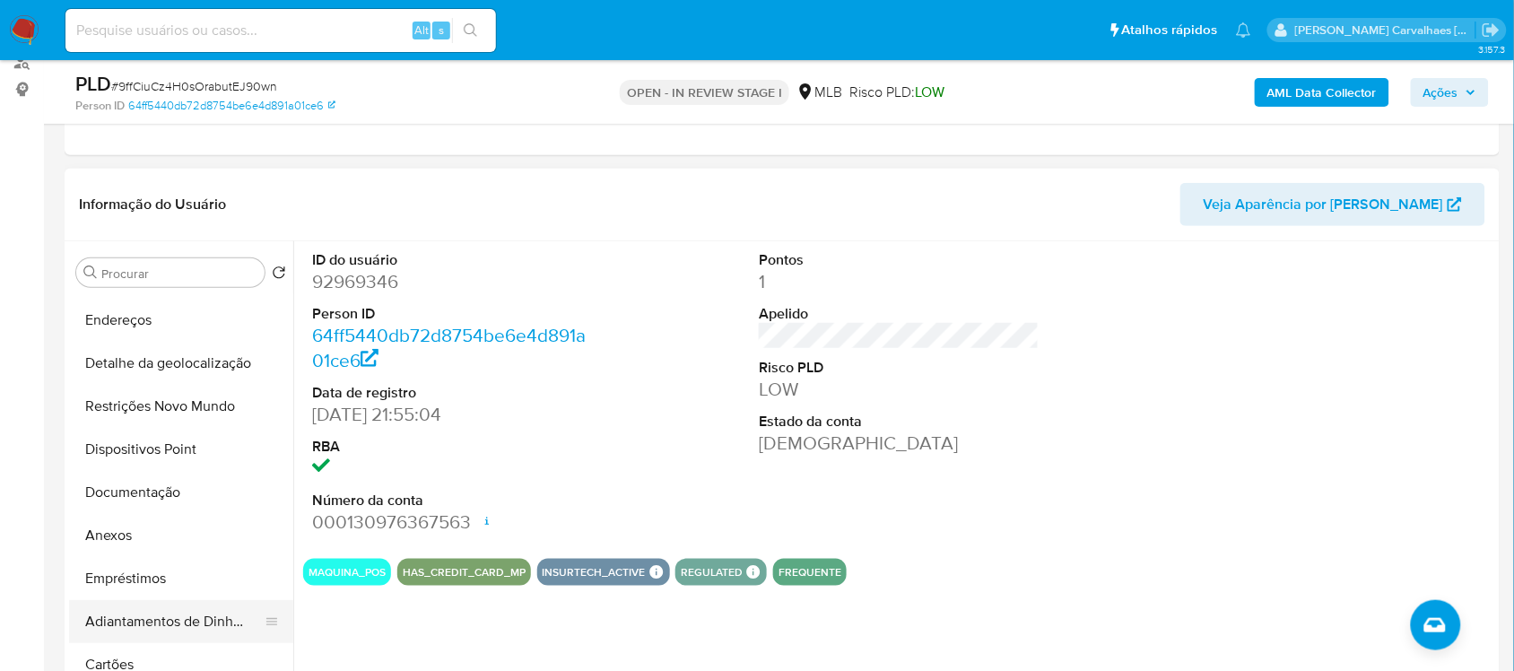
scroll to position [112, 0]
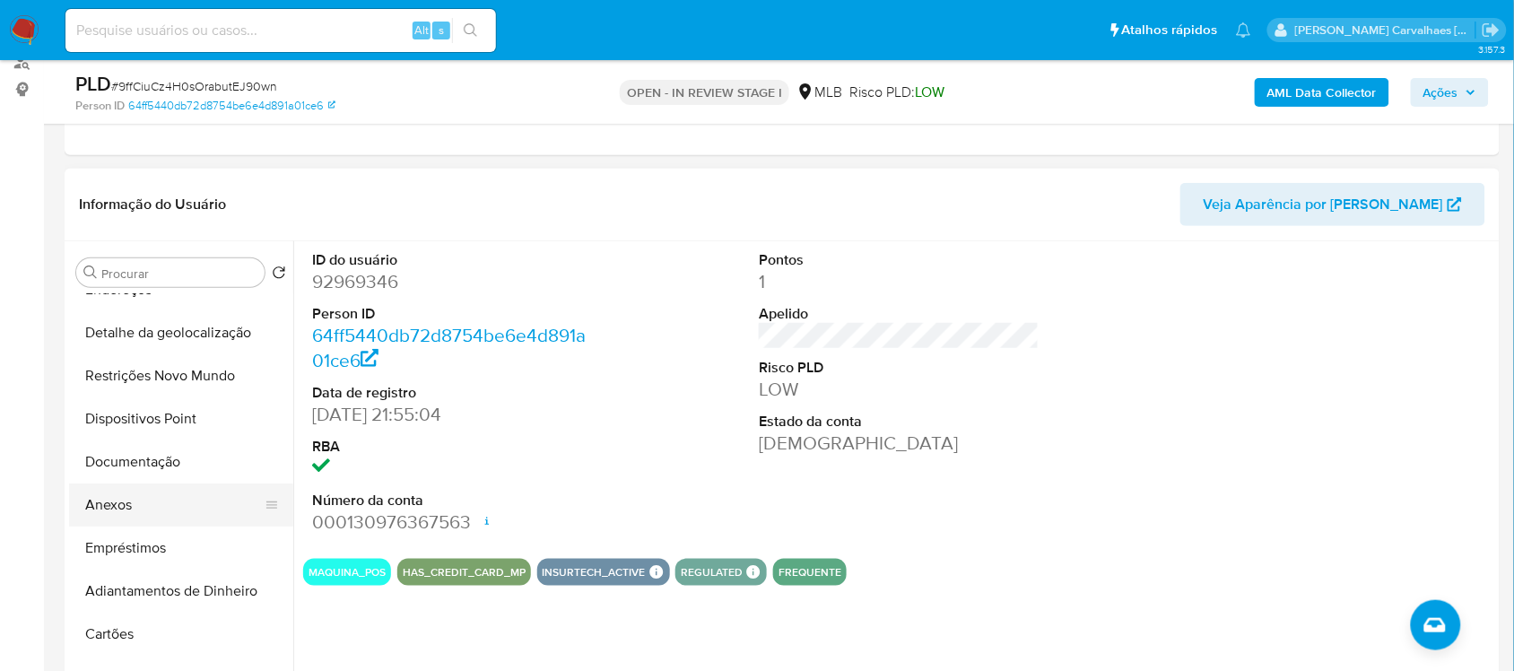
click at [130, 492] on button "Anexos" at bounding box center [174, 504] width 210 height 43
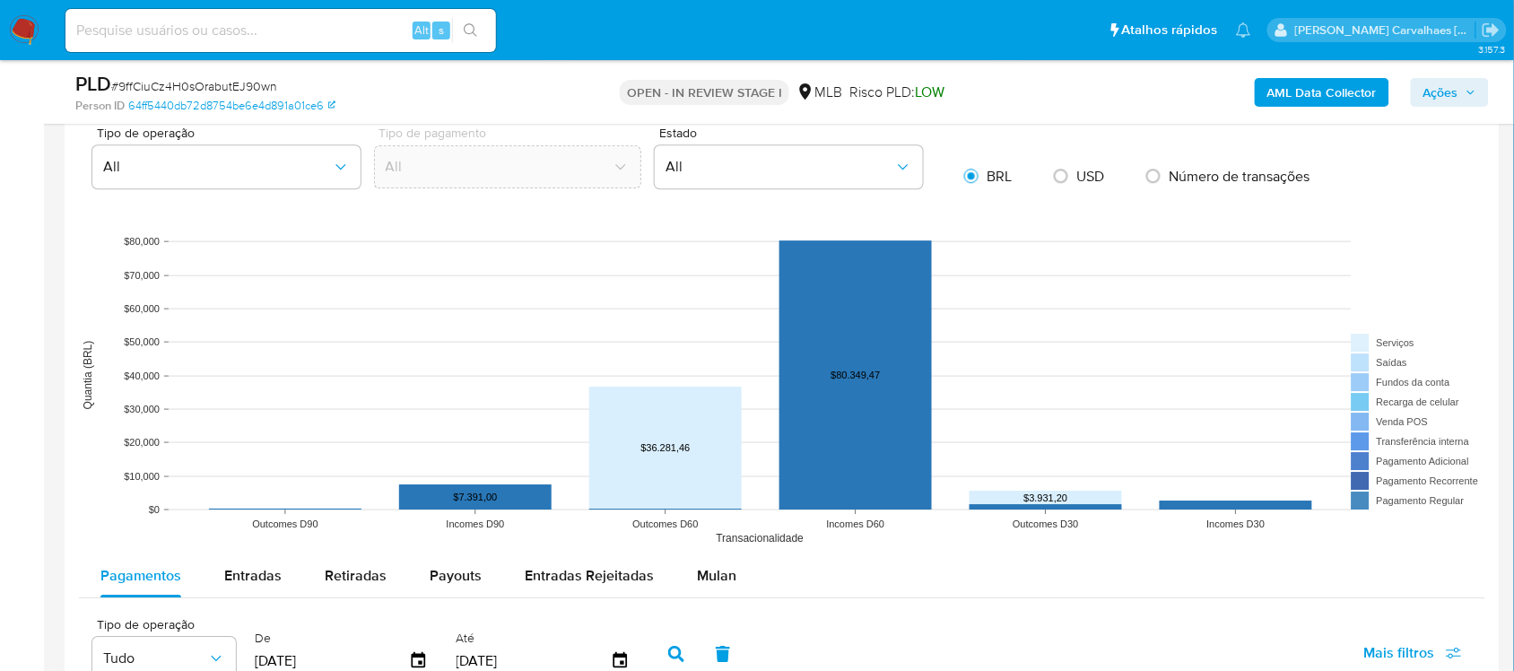
scroll to position [1458, 0]
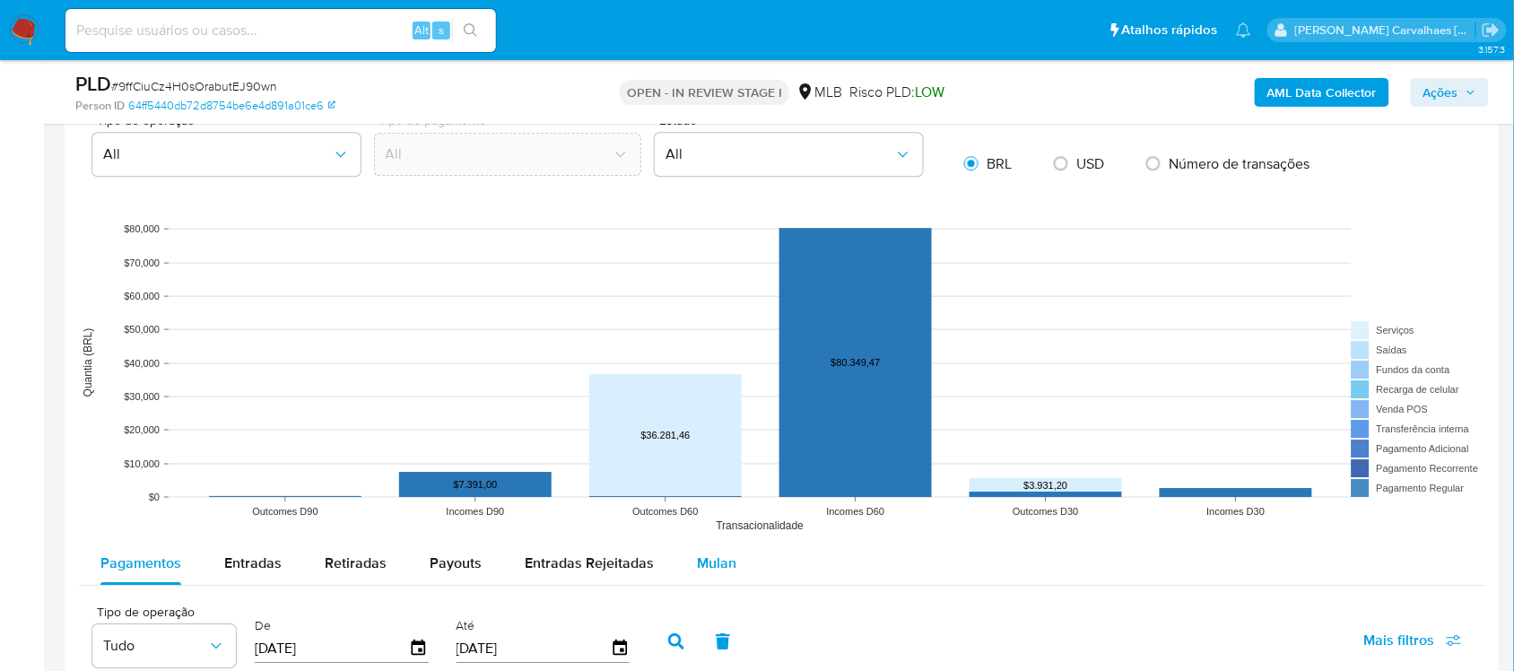
click at [698, 565] on span "Mulan" at bounding box center [716, 563] width 39 height 21
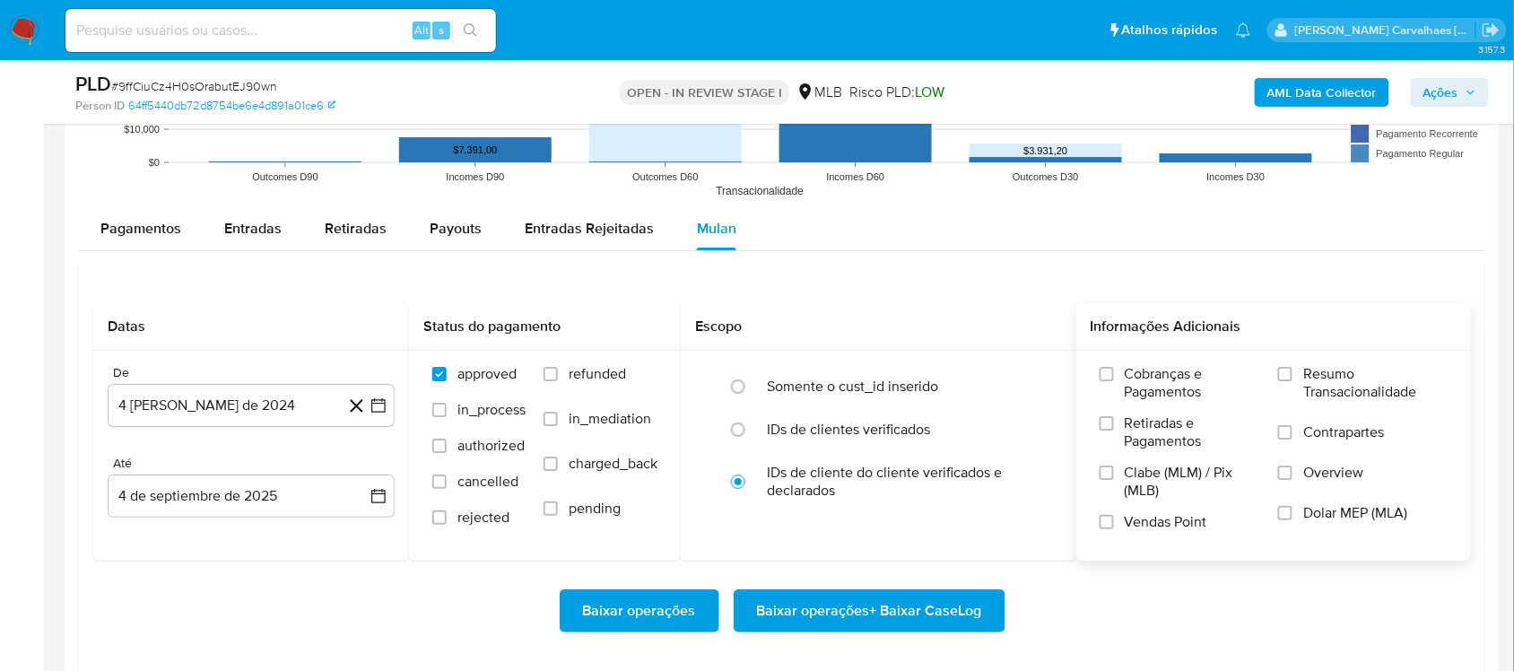
scroll to position [1794, 0]
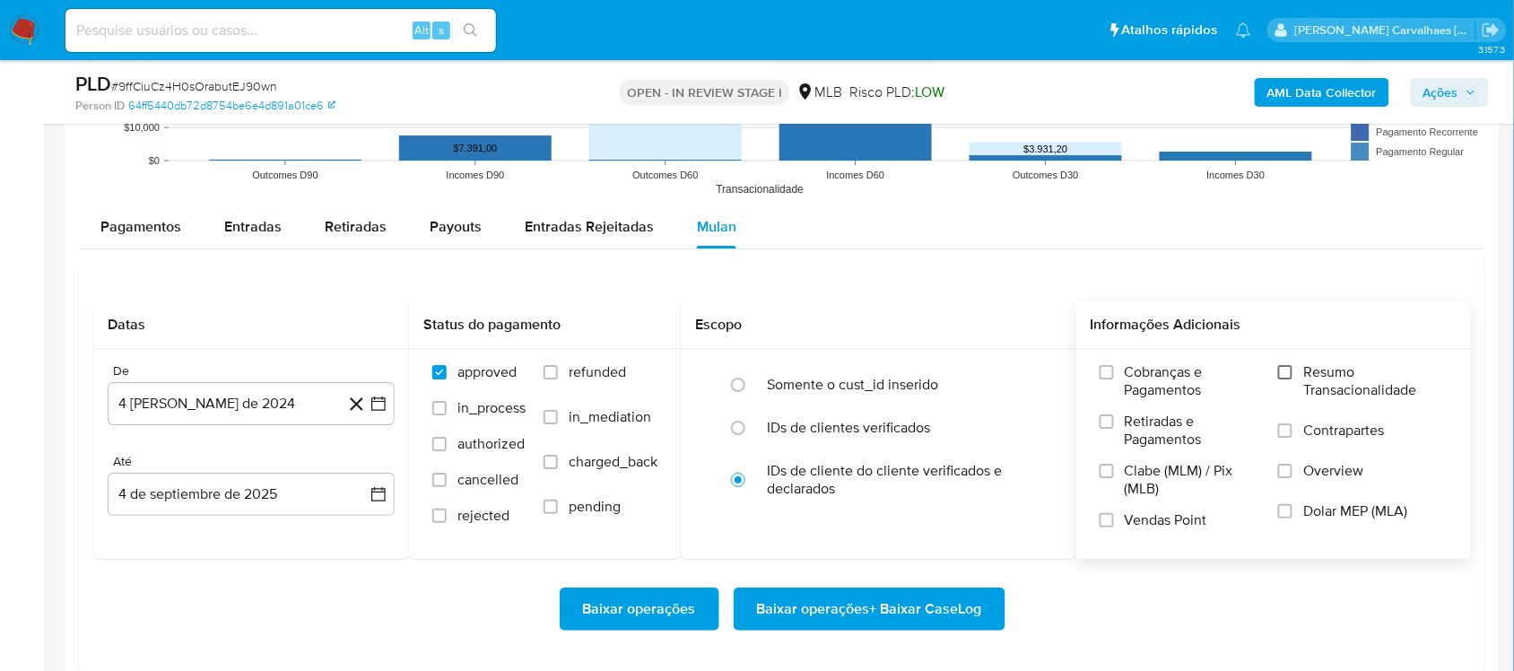
click at [1289, 374] on input "Resumo Transacionalidade" at bounding box center [1285, 372] width 14 height 14
click at [381, 397] on icon "button" at bounding box center [379, 404] width 18 height 18
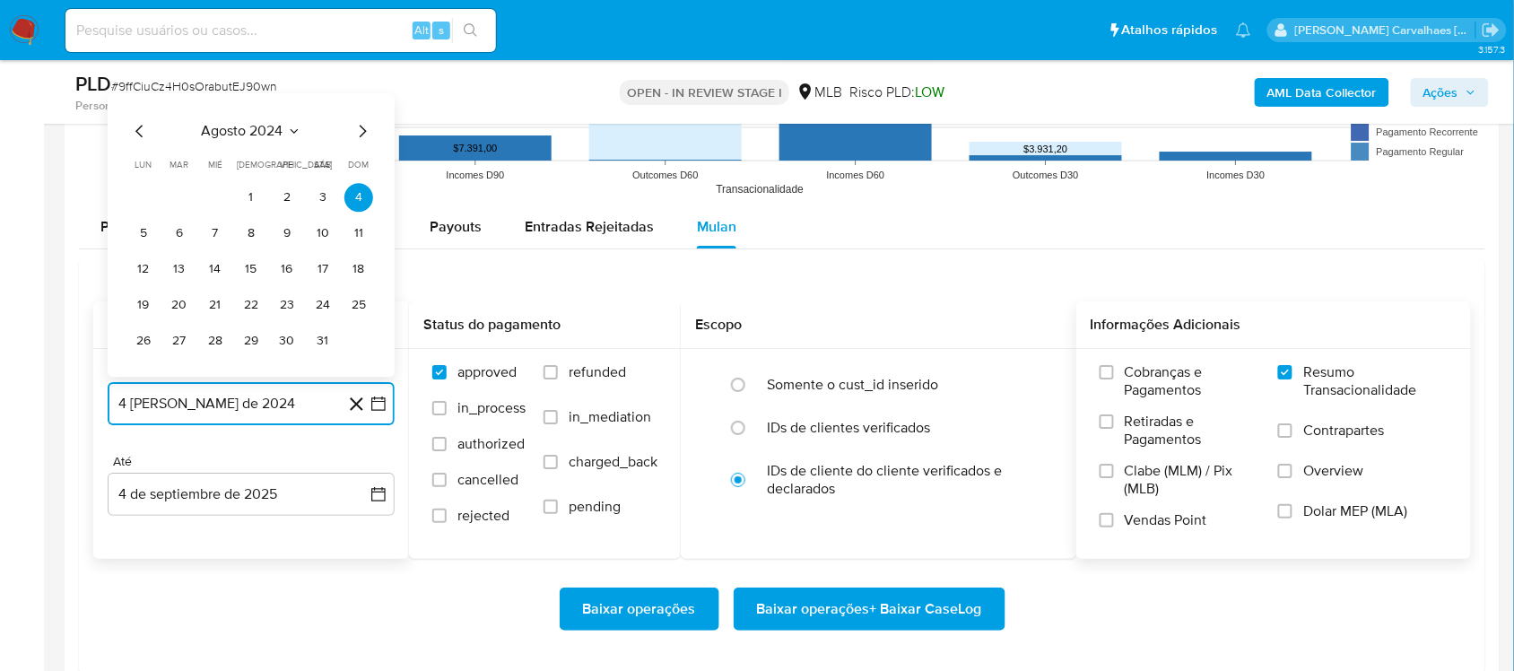
click at [368, 132] on icon "Mes siguiente" at bounding box center [363, 131] width 22 height 22
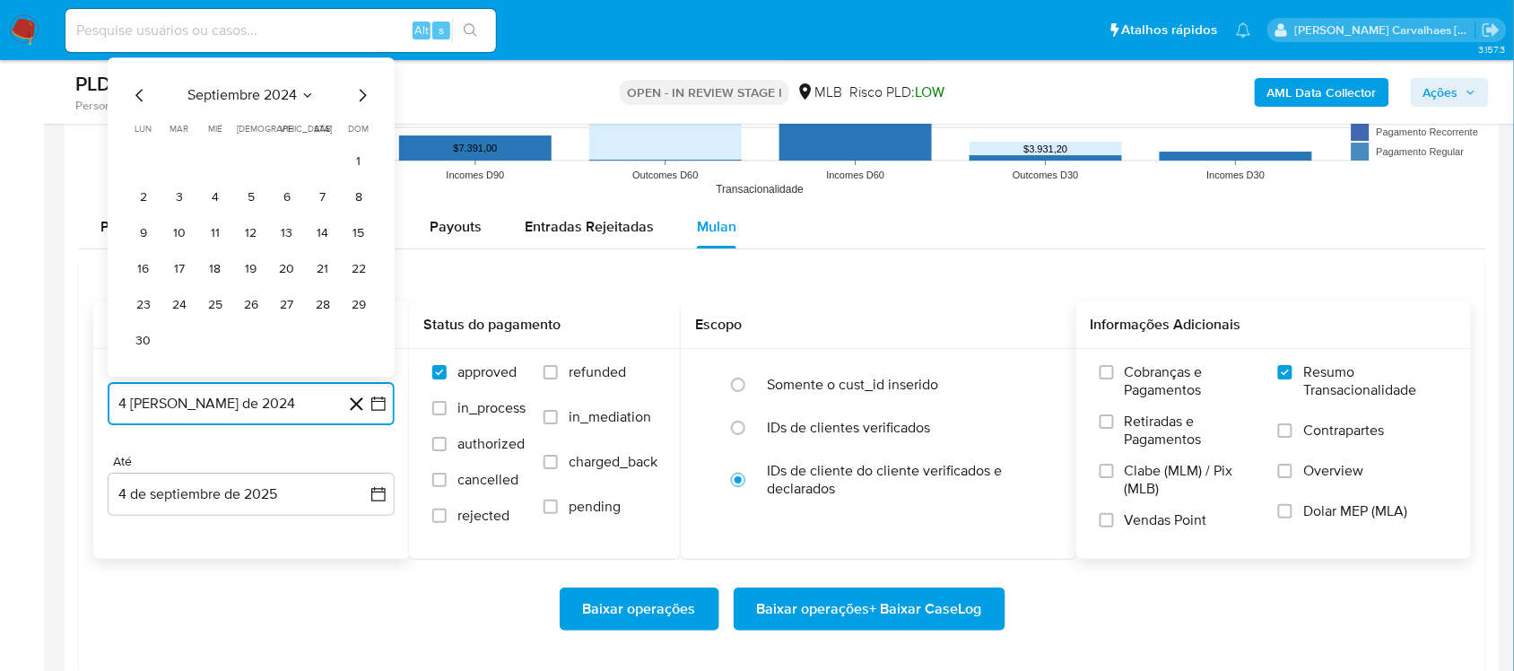
click at [363, 100] on icon "Mes siguiente" at bounding box center [363, 95] width 7 height 13
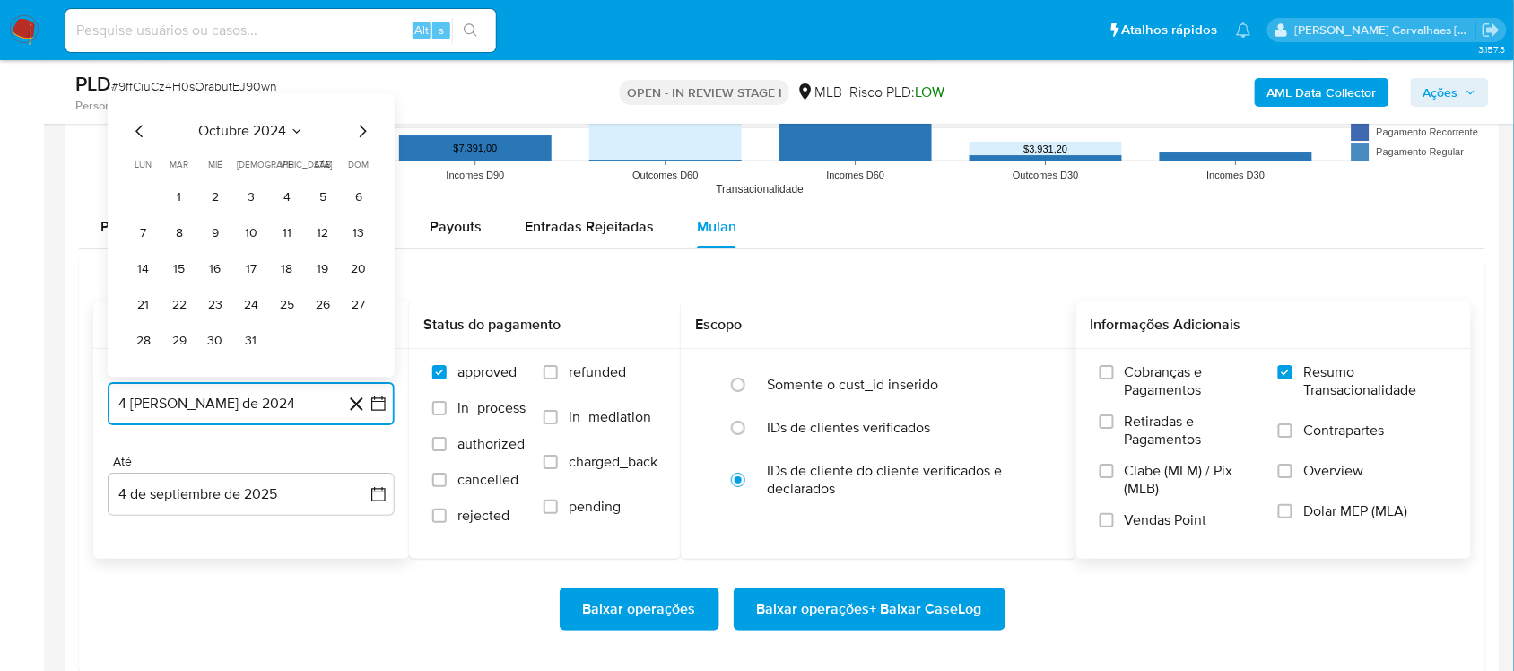
click at [363, 131] on icon "Mes siguiente" at bounding box center [363, 131] width 7 height 13
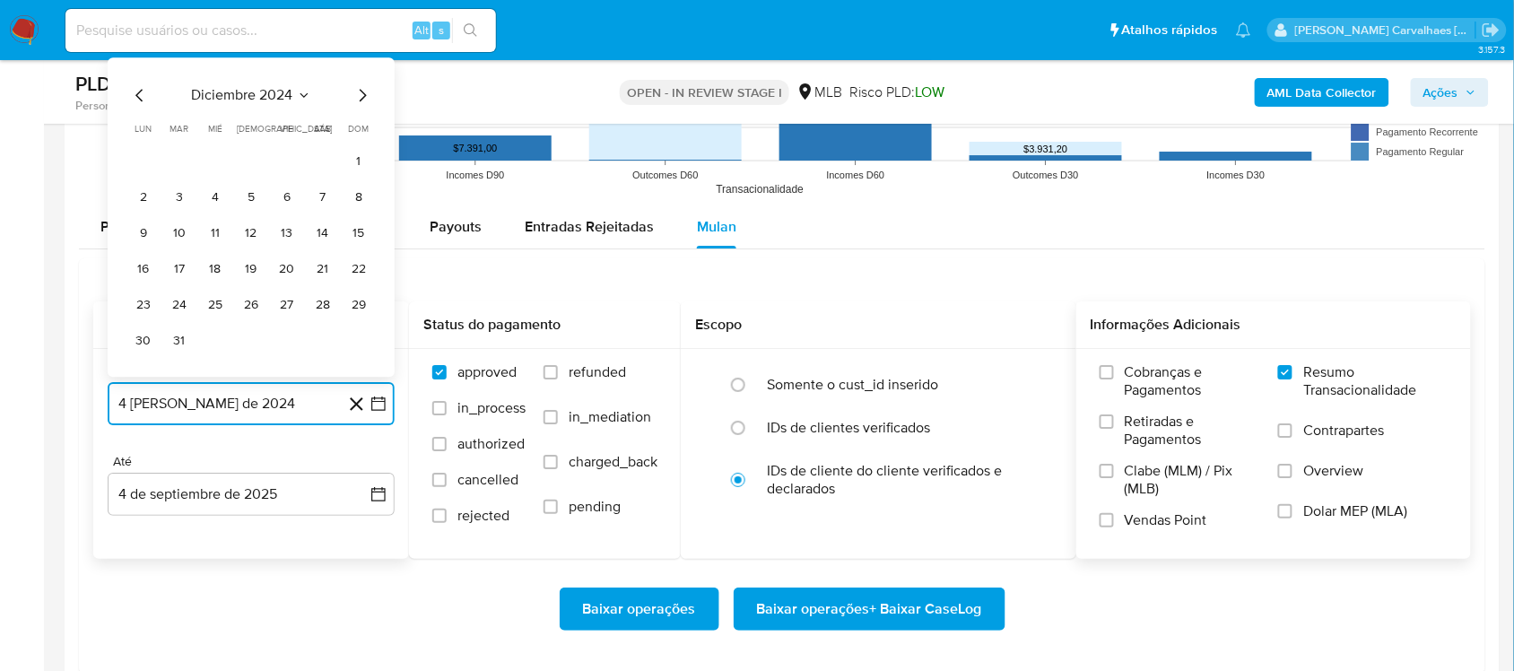
click at [360, 100] on icon "Mes siguiente" at bounding box center [363, 95] width 22 height 22
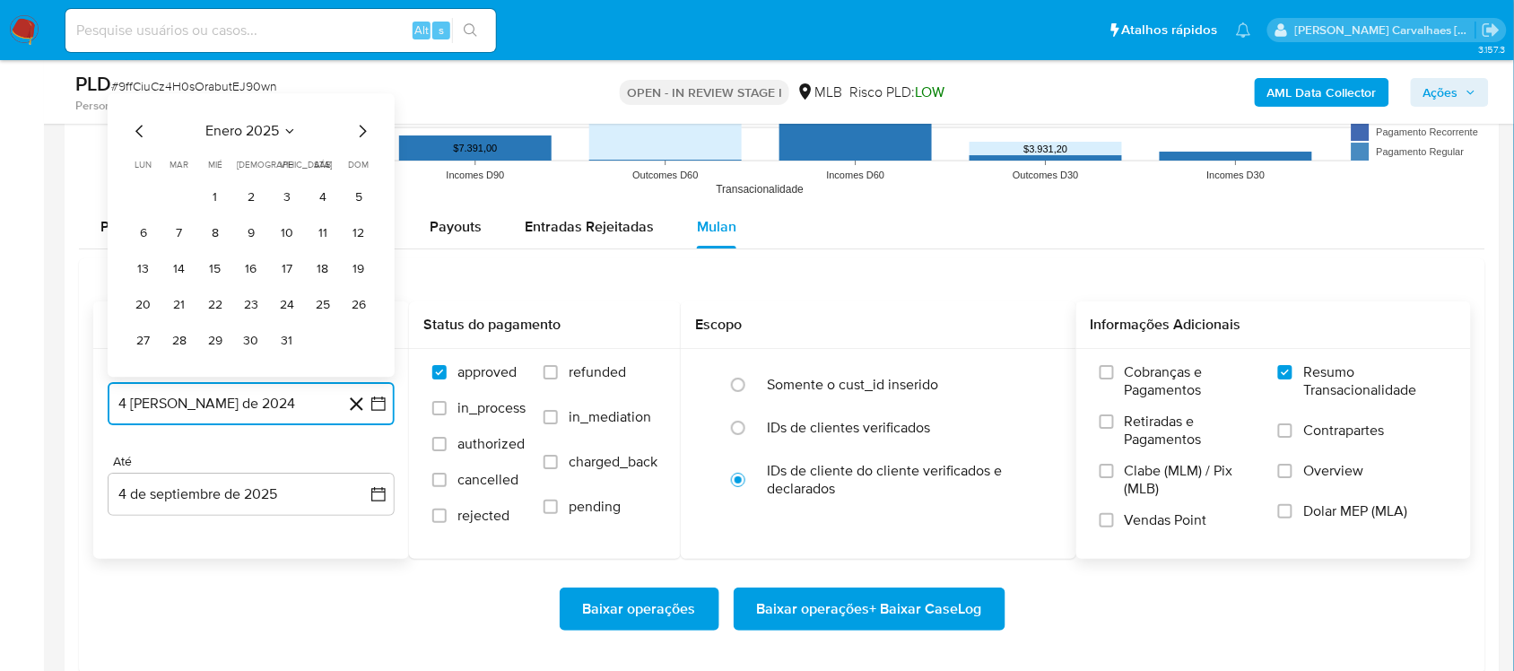
click at [360, 123] on icon "Mes siguiente" at bounding box center [363, 131] width 22 height 22
click at [361, 130] on icon "Mes siguiente" at bounding box center [363, 131] width 7 height 13
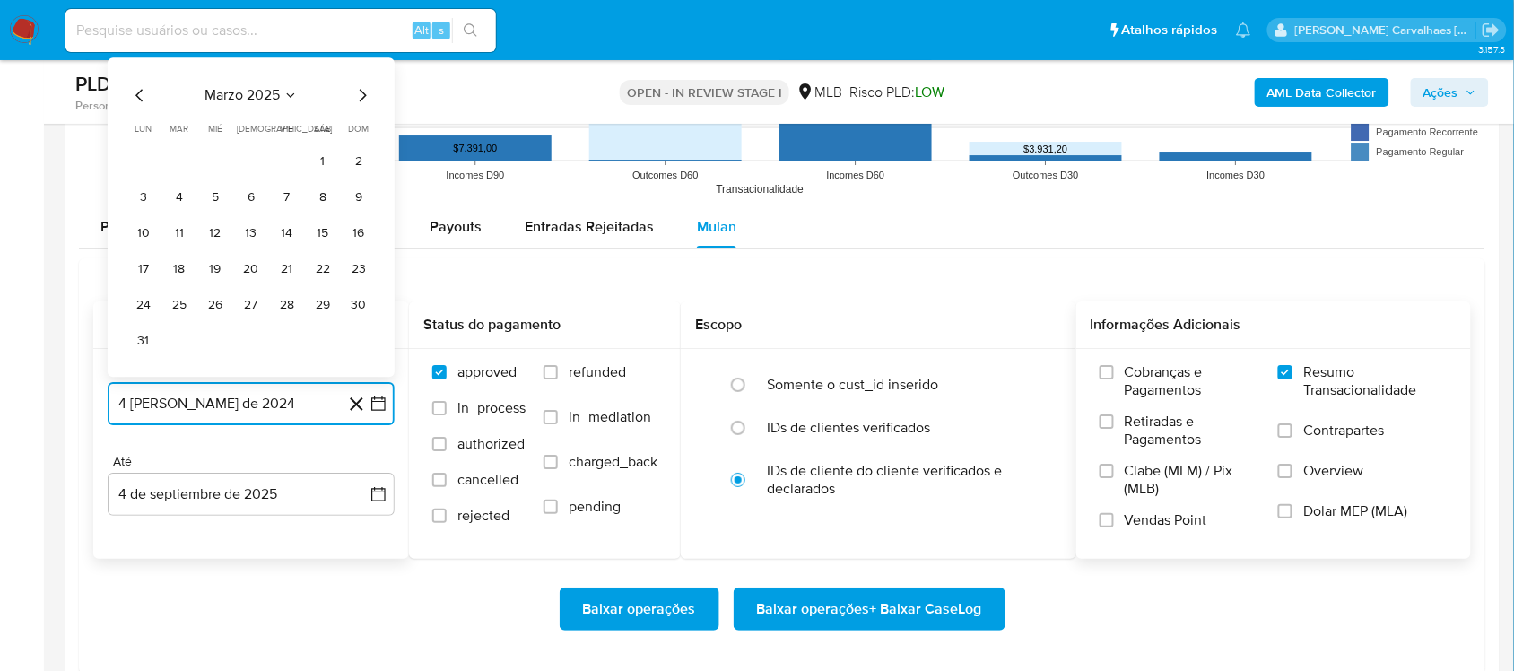
click at [359, 104] on icon "Mes siguiente" at bounding box center [363, 95] width 22 height 22
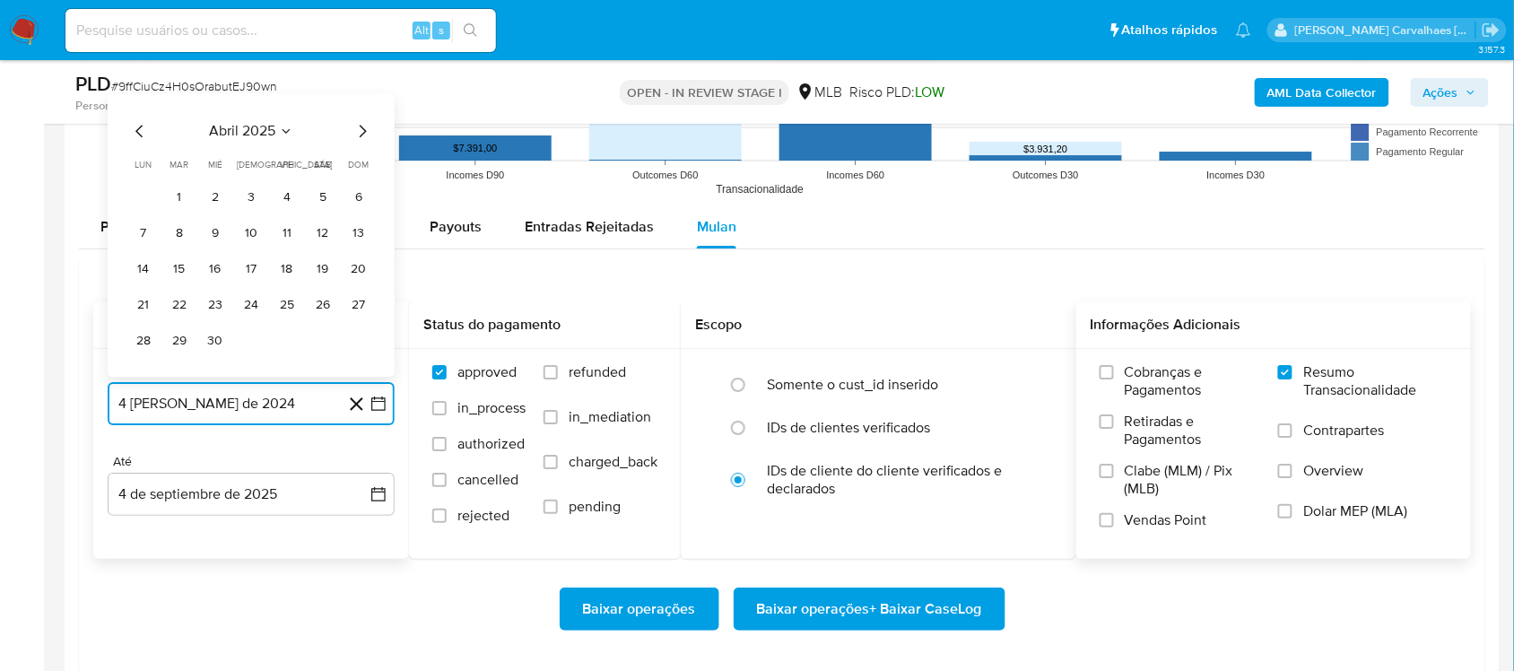
click at [360, 128] on icon "Mes siguiente" at bounding box center [363, 131] width 22 height 22
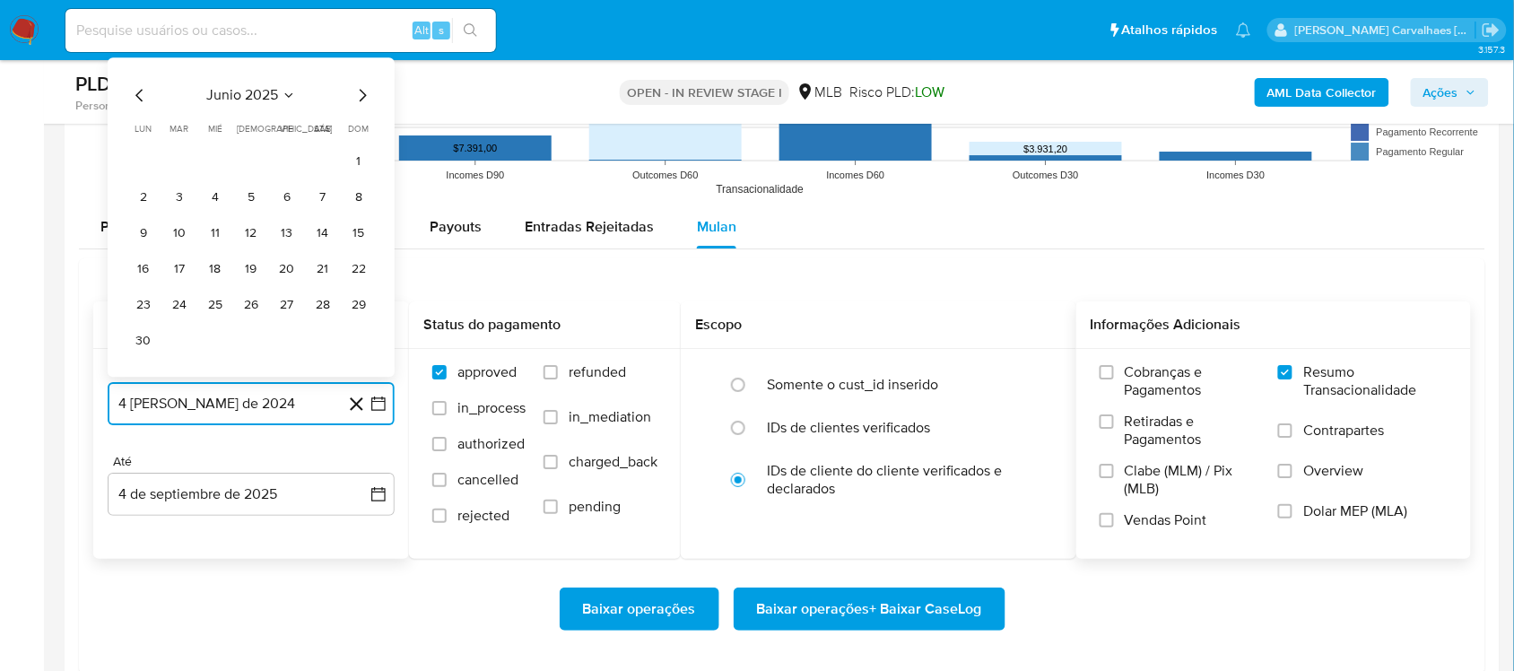
click at [360, 97] on icon "Mes siguiente" at bounding box center [363, 95] width 22 height 22
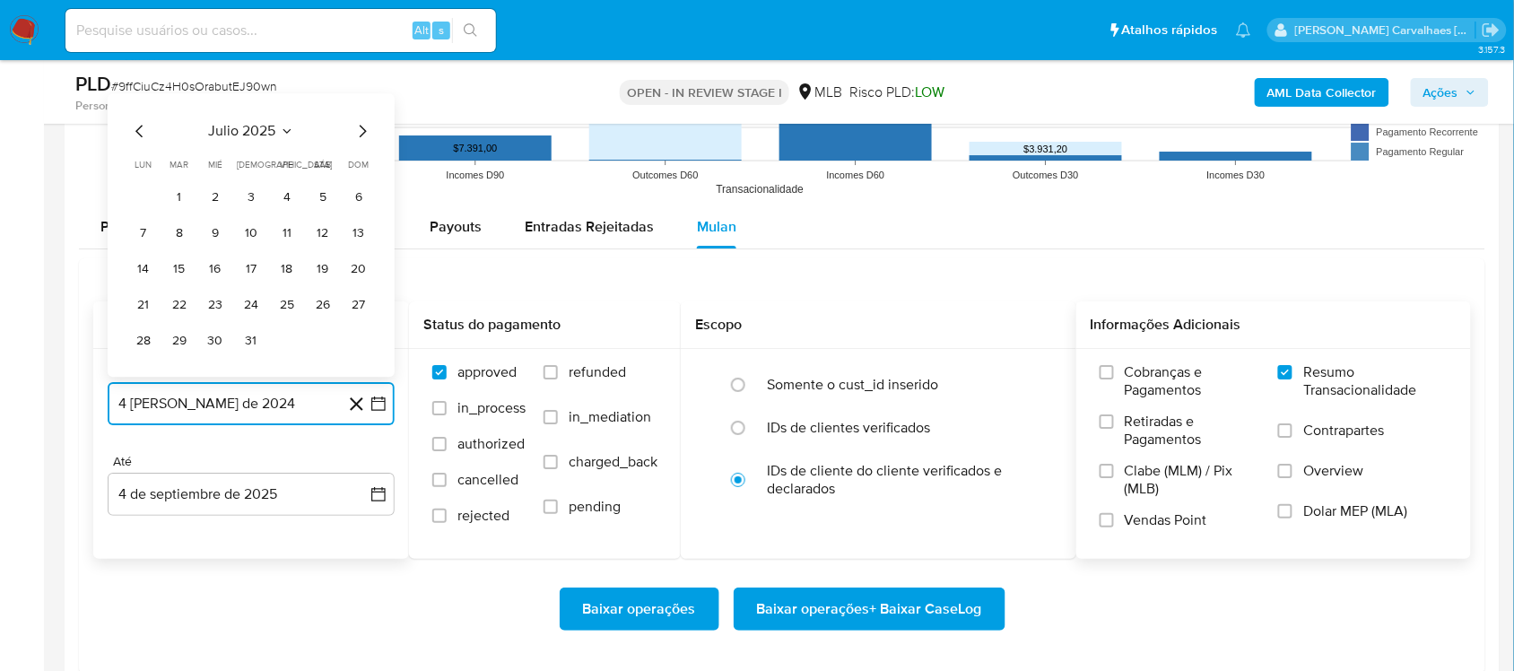
click at [360, 131] on icon "Mes siguiente" at bounding box center [363, 131] width 22 height 22
click at [136, 128] on icon "Mes anterior" at bounding box center [140, 131] width 22 height 22
click at [290, 198] on button "4" at bounding box center [287, 197] width 29 height 29
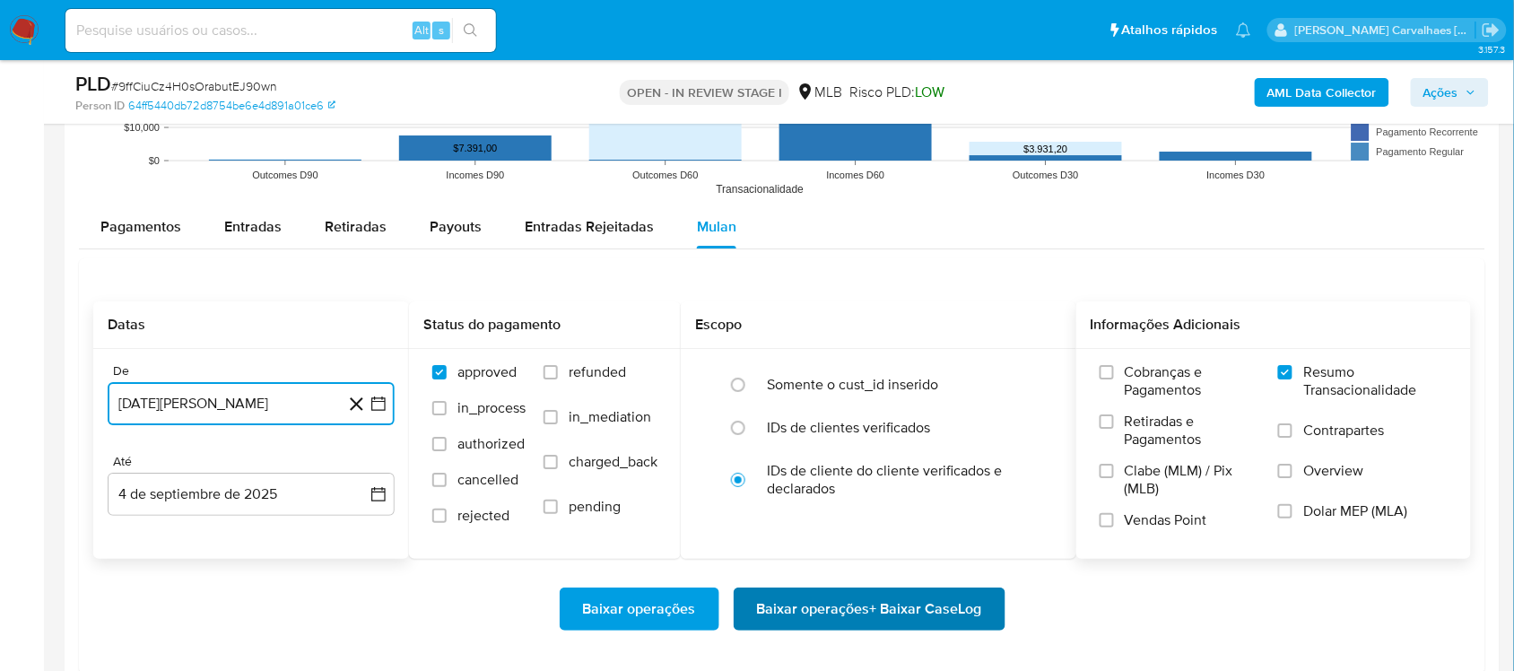
click at [866, 603] on span "Baixar operações + Baixar CaseLog" at bounding box center [869, 608] width 225 height 39
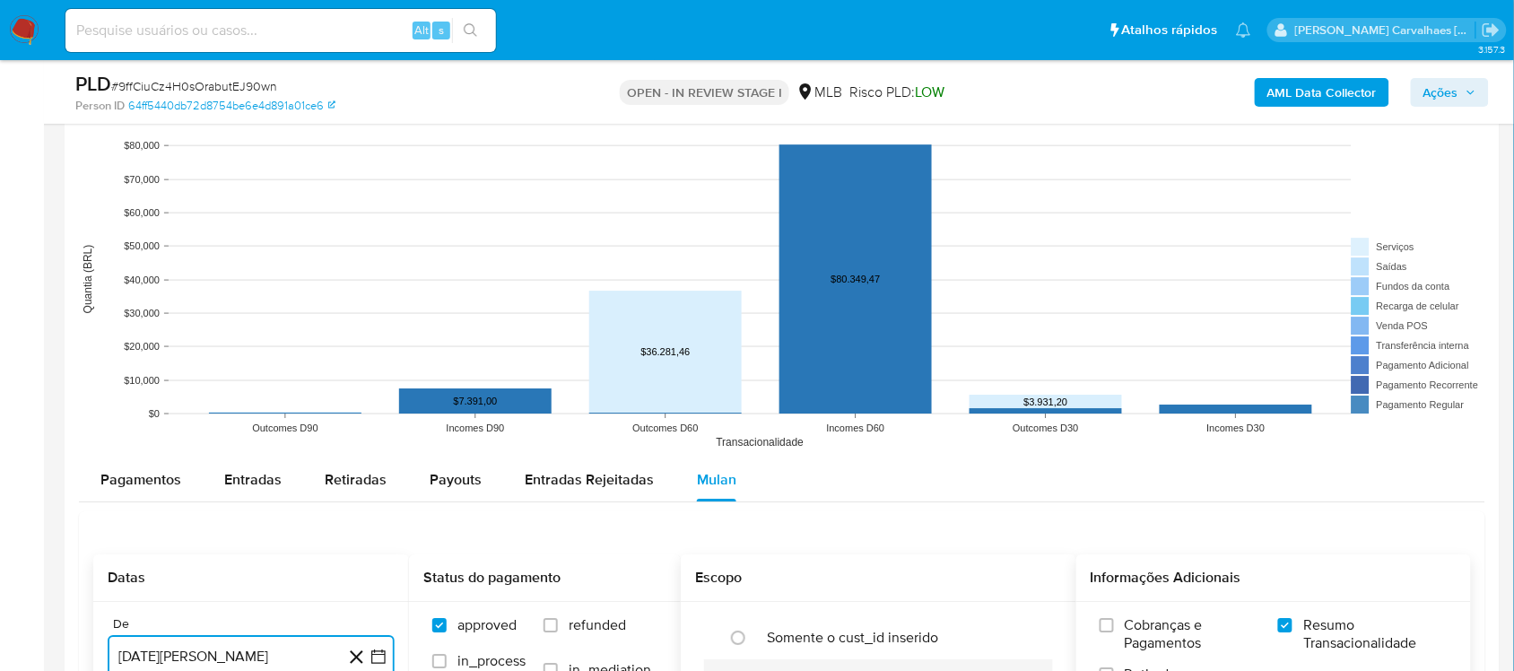
scroll to position [1345, 0]
